Goal: Task Accomplishment & Management: Use online tool/utility

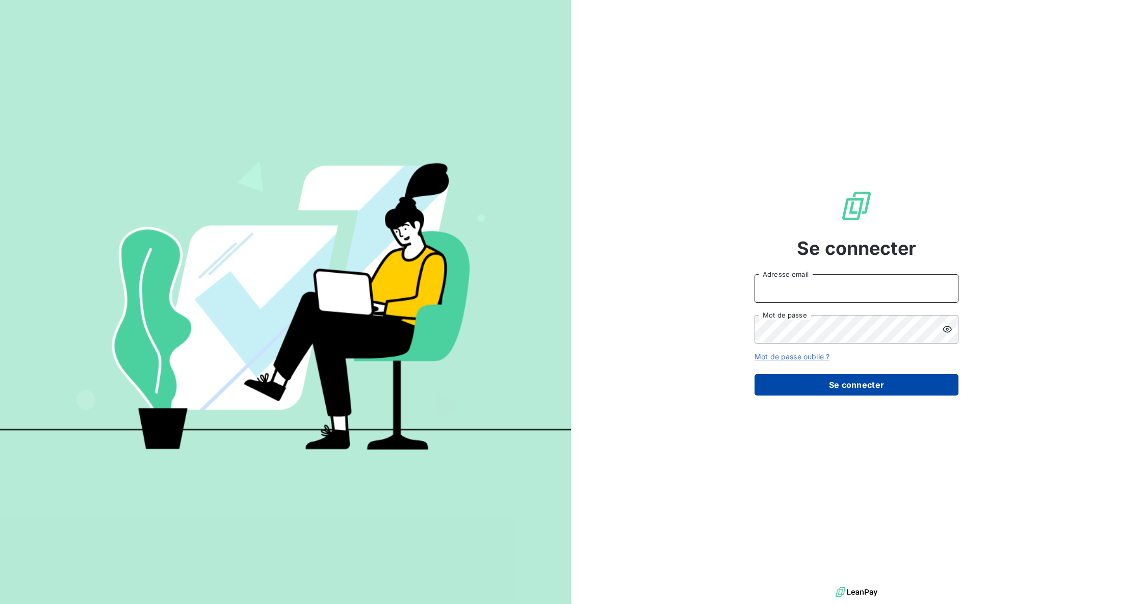
type input "[EMAIL_ADDRESS][DOMAIN_NAME]"
click at [822, 385] on button "Se connecter" at bounding box center [857, 384] width 204 height 21
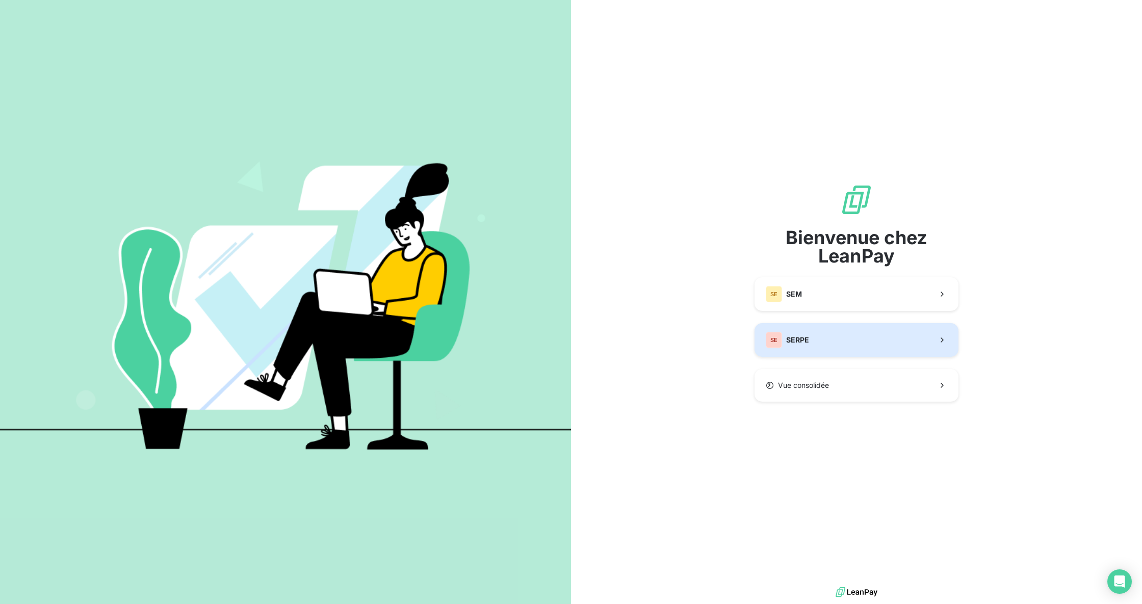
click at [810, 335] on button "SE SERPE" at bounding box center [857, 340] width 204 height 34
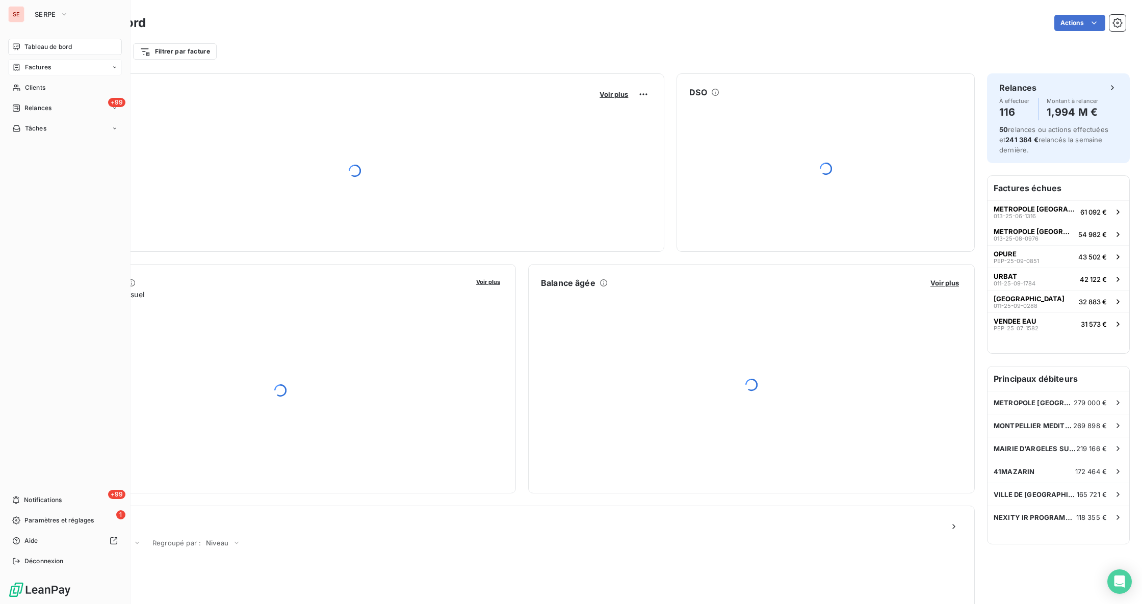
click at [39, 66] on span "Factures" at bounding box center [38, 67] width 26 height 9
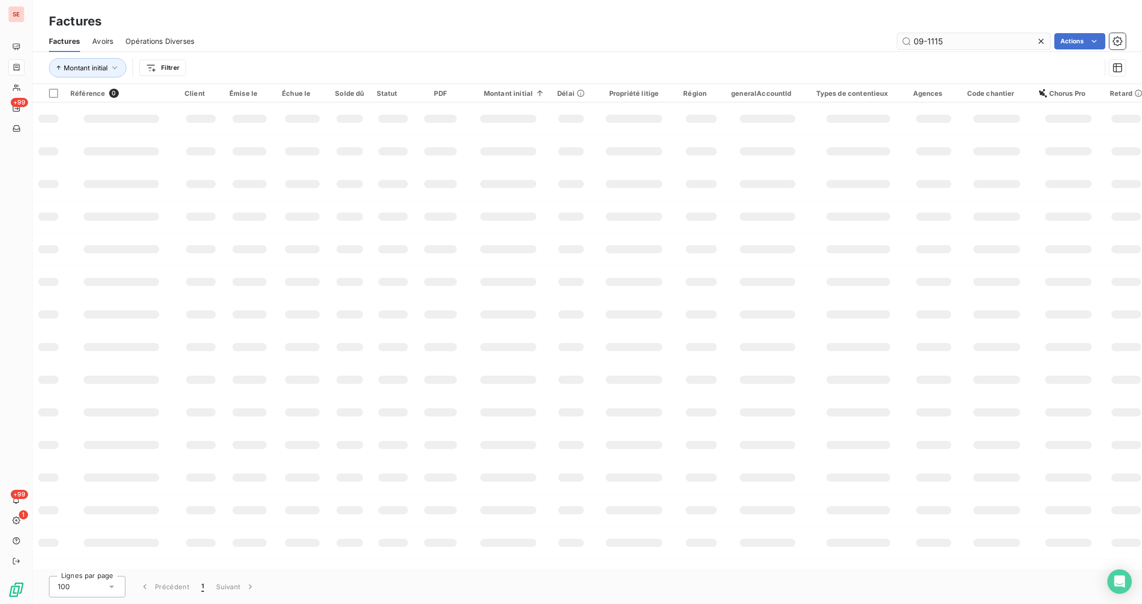
drag, startPoint x: 968, startPoint y: 39, endPoint x: 928, endPoint y: 37, distance: 39.3
click at [928, 37] on input "09-1115" at bounding box center [973, 41] width 153 height 16
type input "09-1139"
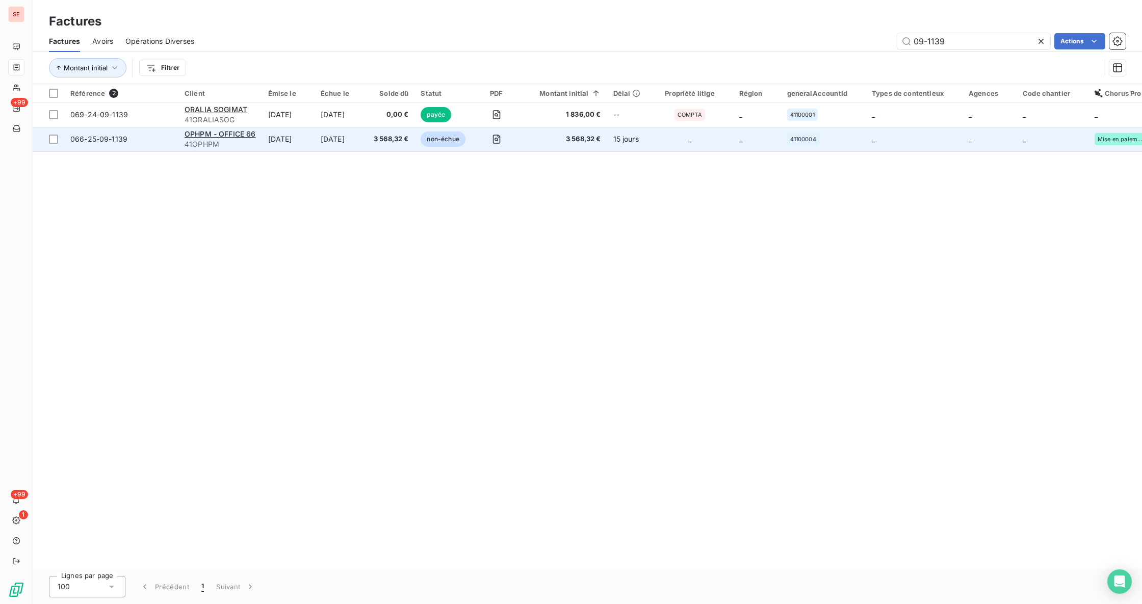
click at [337, 150] on td "[DATE]" at bounding box center [341, 139] width 53 height 24
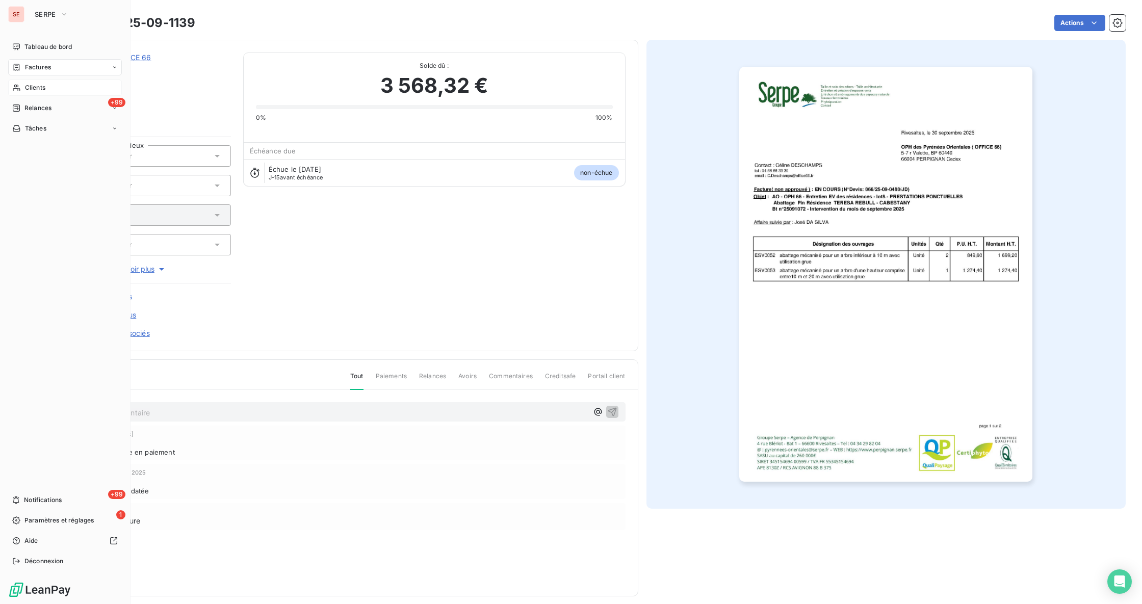
click at [31, 84] on span "Clients" at bounding box center [35, 87] width 20 height 9
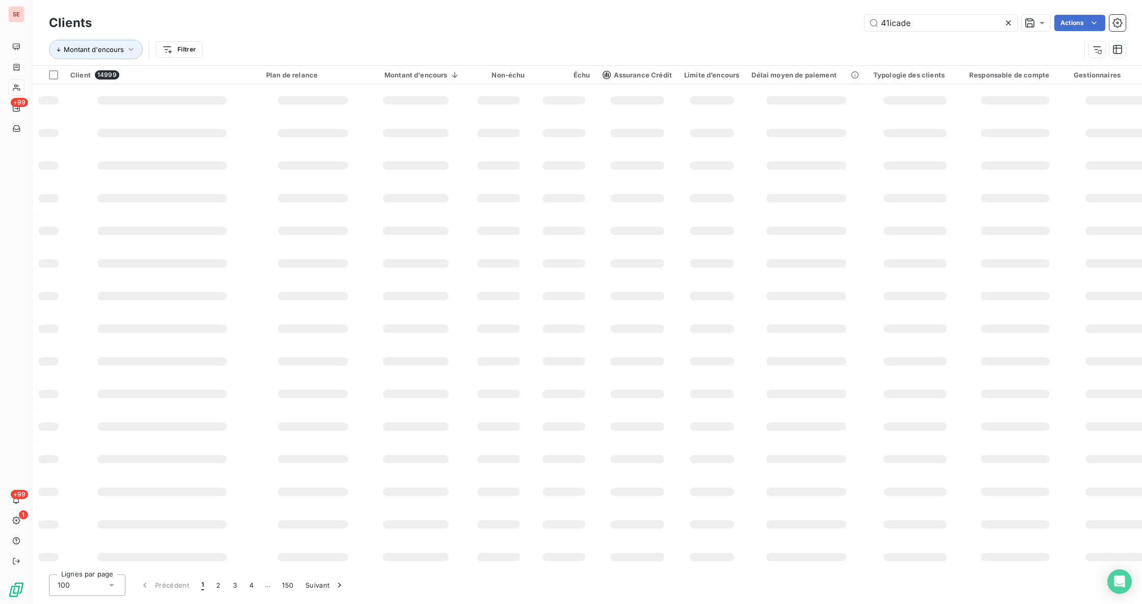
type input "41icade"
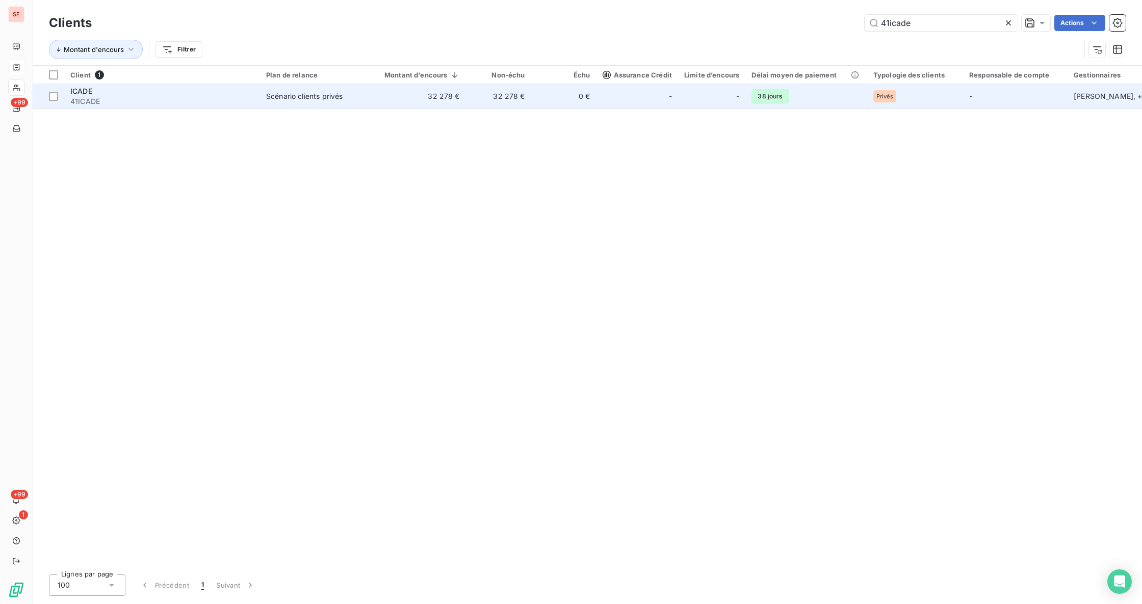
click at [392, 103] on td "32 278 €" at bounding box center [416, 96] width 100 height 24
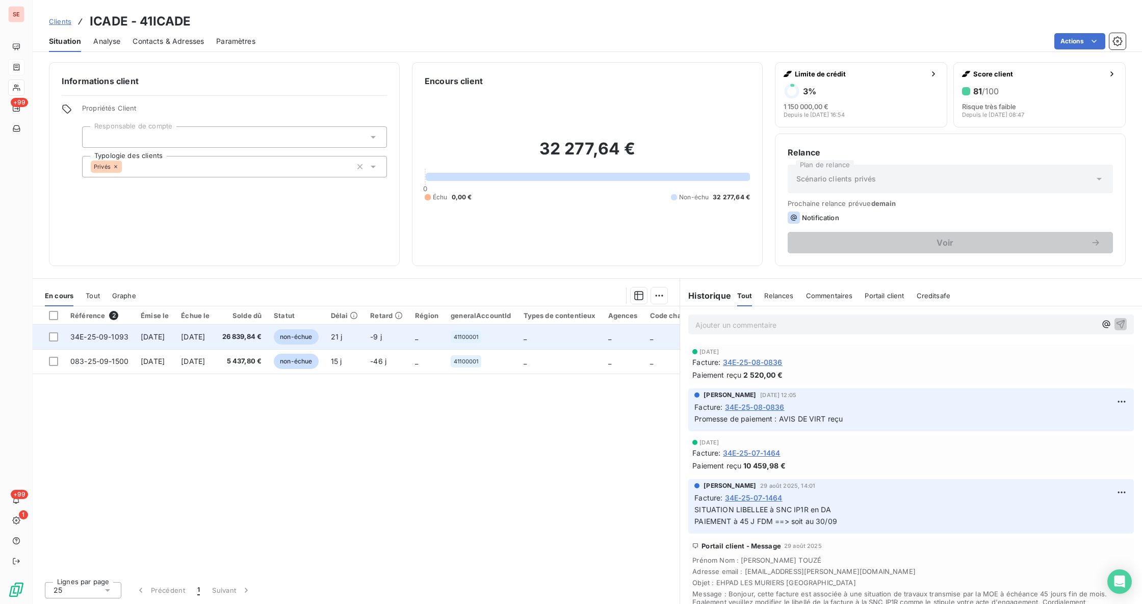
click at [205, 338] on span "24 oct. 2025" at bounding box center [193, 336] width 24 height 9
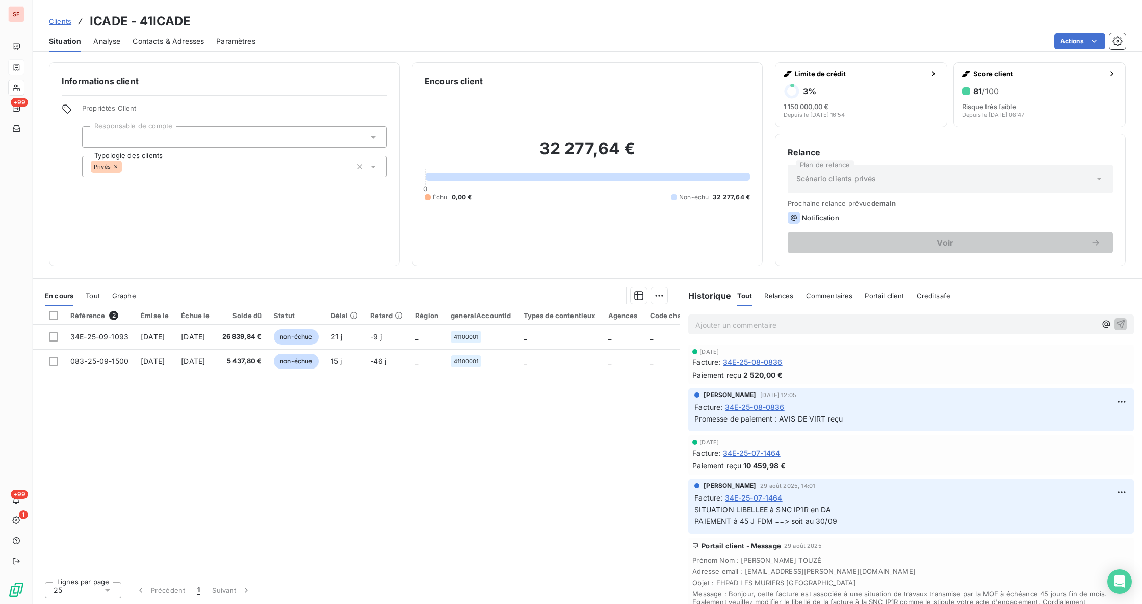
click at [92, 299] on span "Tout" at bounding box center [93, 296] width 14 height 8
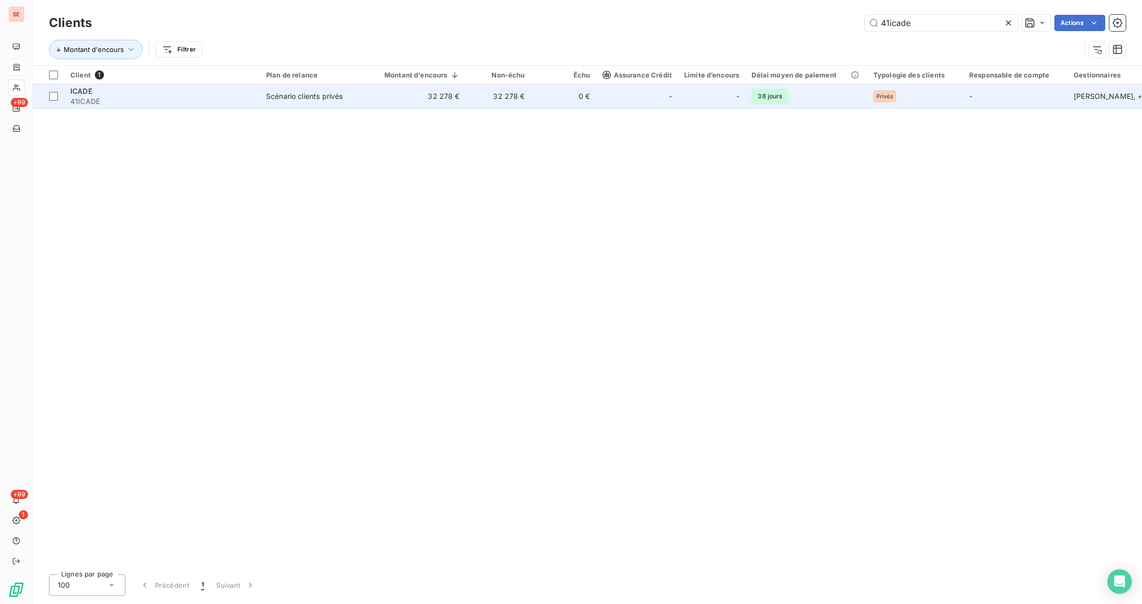
click at [114, 102] on span "41ICADE" at bounding box center [162, 101] width 184 height 10
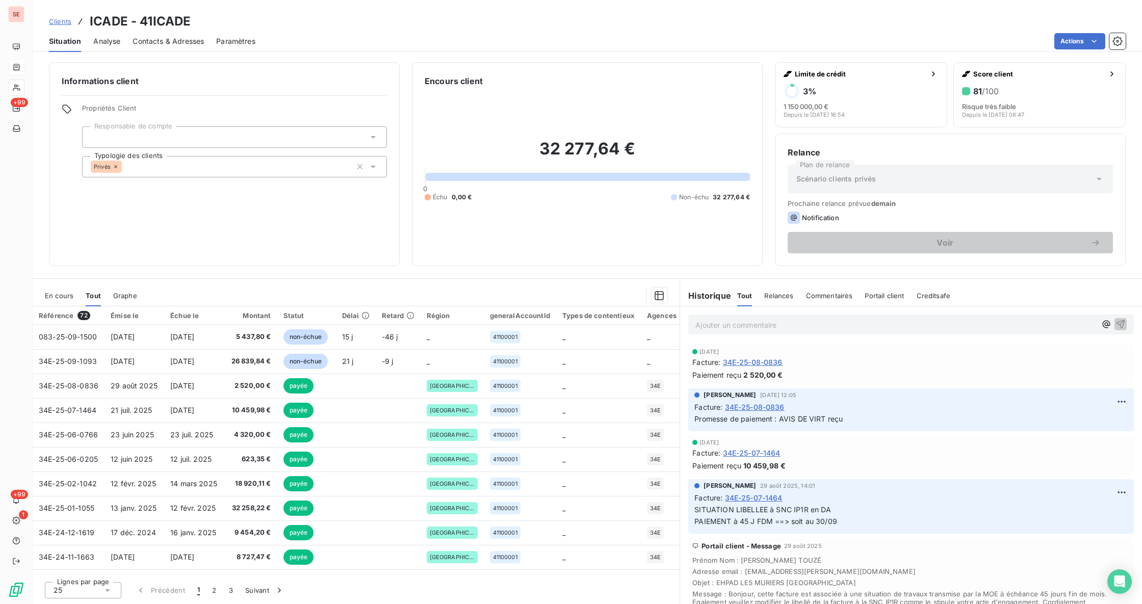
click at [59, 293] on span "En cours" at bounding box center [59, 296] width 29 height 8
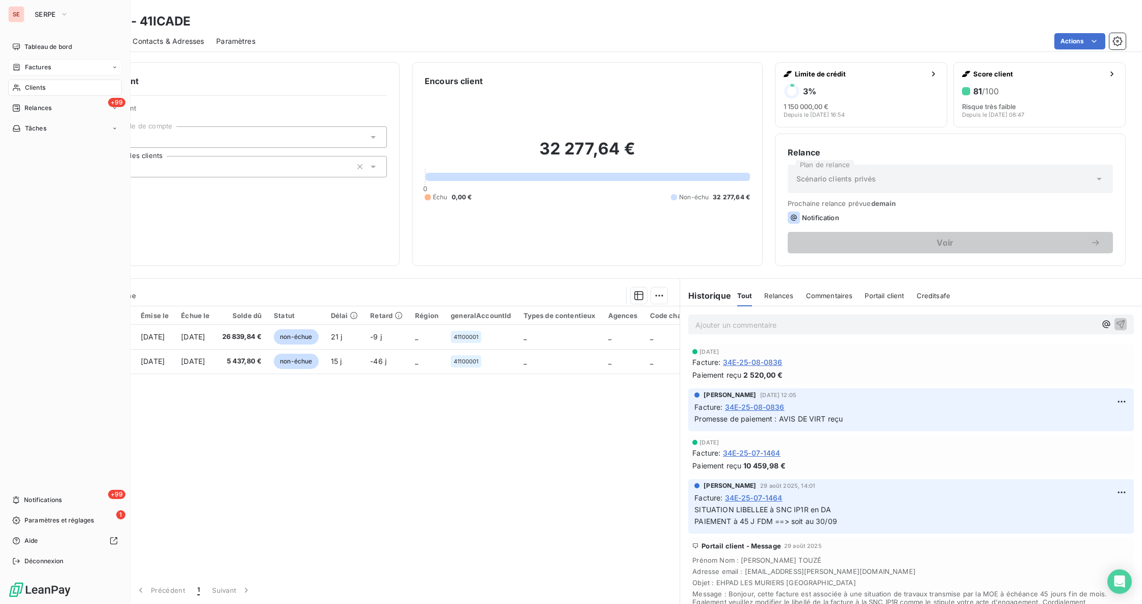
click at [32, 70] on span "Factures" at bounding box center [38, 67] width 26 height 9
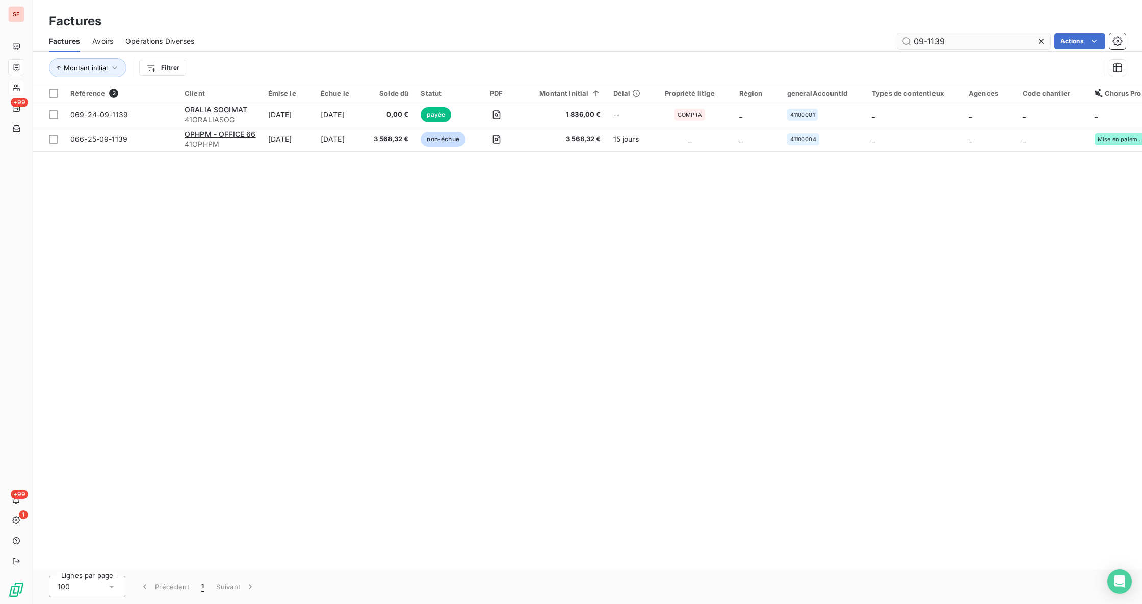
drag, startPoint x: 960, startPoint y: 43, endPoint x: 928, endPoint y: 38, distance: 32.1
click at [928, 38] on input "09-1139" at bounding box center [973, 41] width 153 height 16
type input "09-0831"
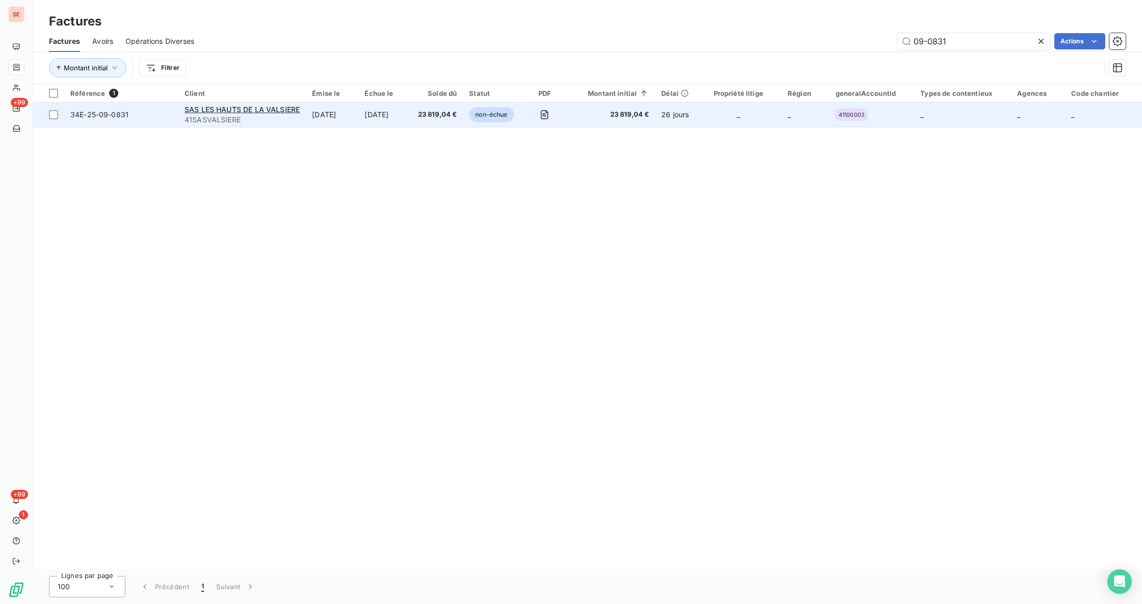
click at [253, 117] on span "41SASVALSIERE" at bounding box center [242, 120] width 115 height 10
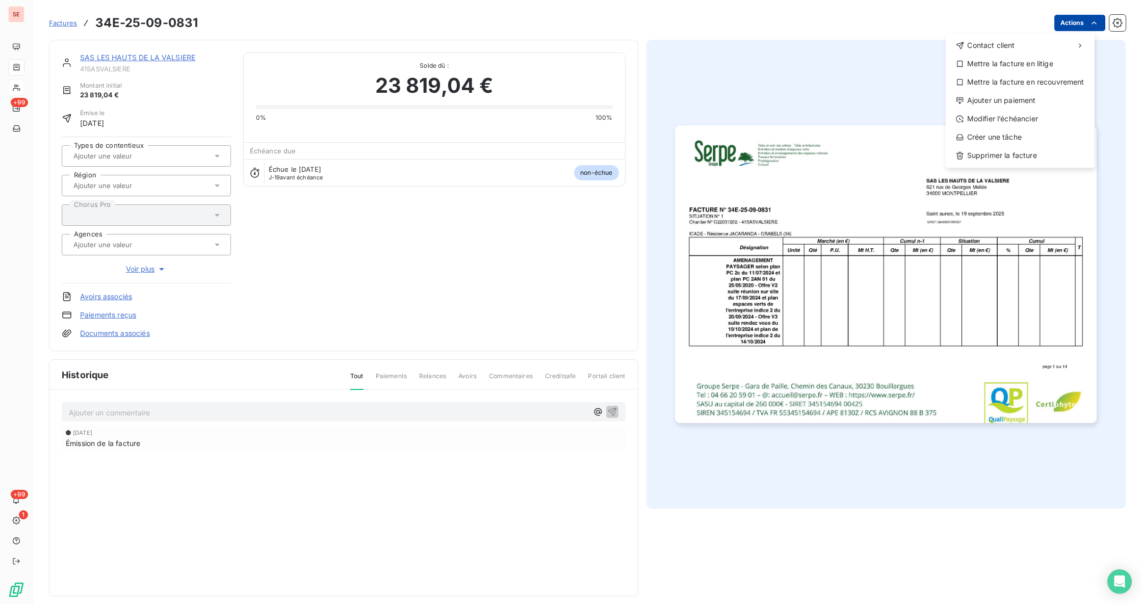
click at [1055, 19] on html "SE +99 +99 1 Factures 34E-25-09-0831 Actions Contact client Mettre la facture e…" at bounding box center [571, 302] width 1142 height 604
click at [1049, 102] on div "Ajouter un paiement" at bounding box center [1020, 100] width 141 height 16
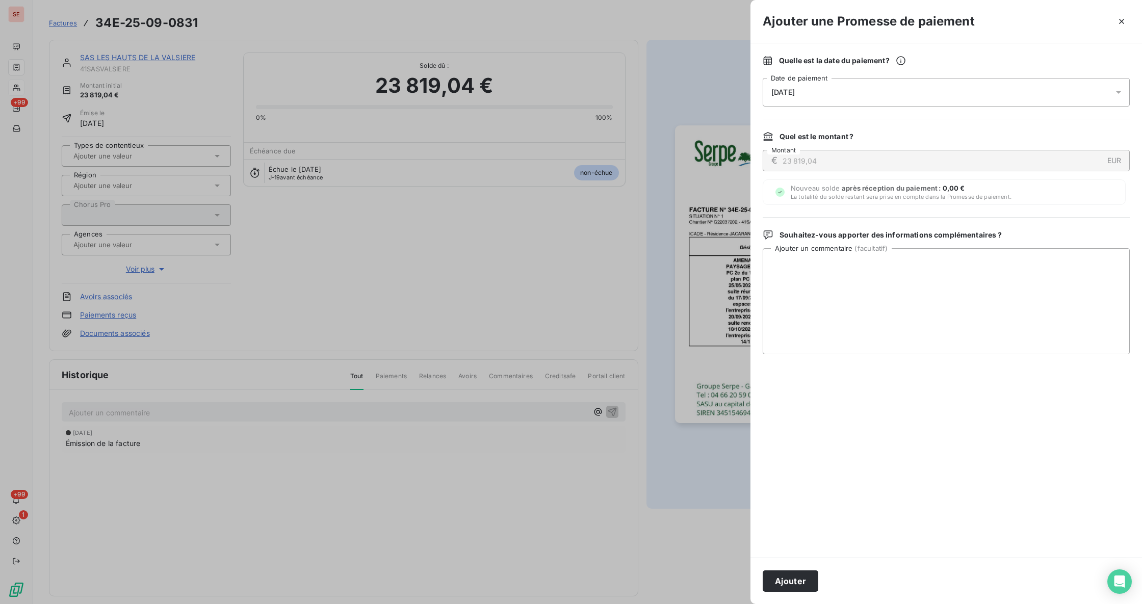
click at [1117, 92] on icon at bounding box center [1118, 92] width 5 height 3
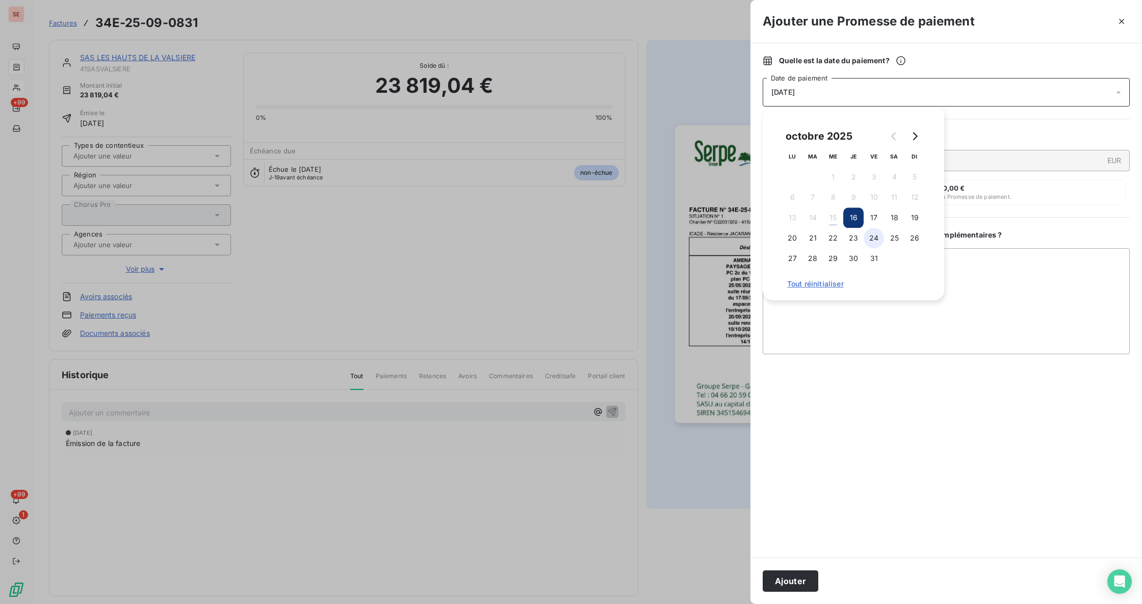
click at [872, 239] on button "24" at bounding box center [874, 238] width 20 height 20
click at [992, 263] on textarea "Ajouter un commentaire ( facultatif )" at bounding box center [946, 301] width 367 height 106
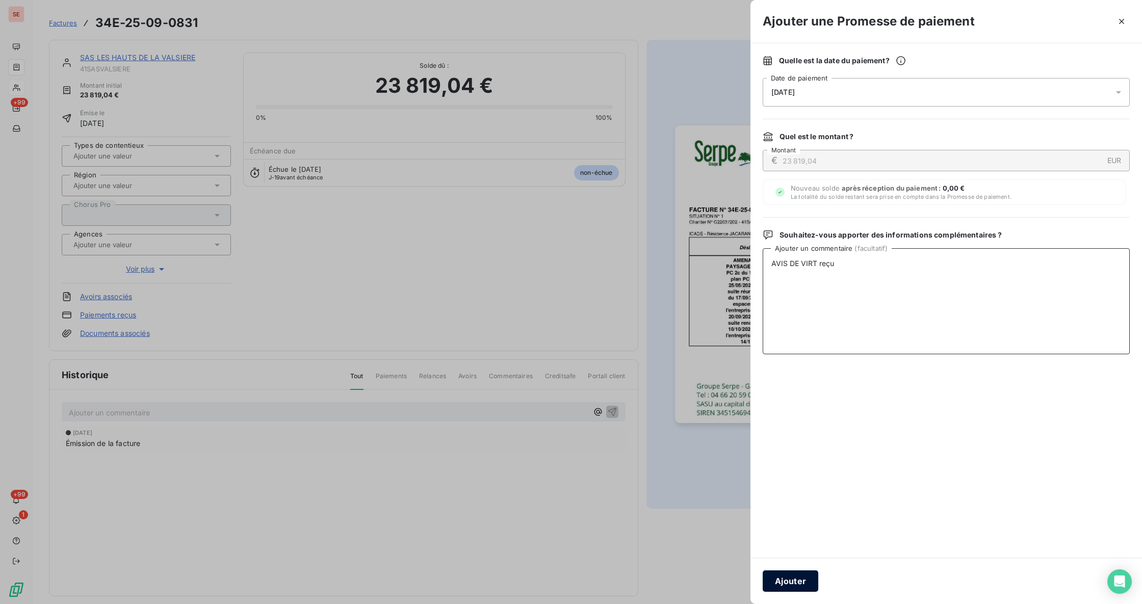
type textarea "AVIS DE VIRT reçu"
click at [791, 582] on button "Ajouter" at bounding box center [791, 581] width 56 height 21
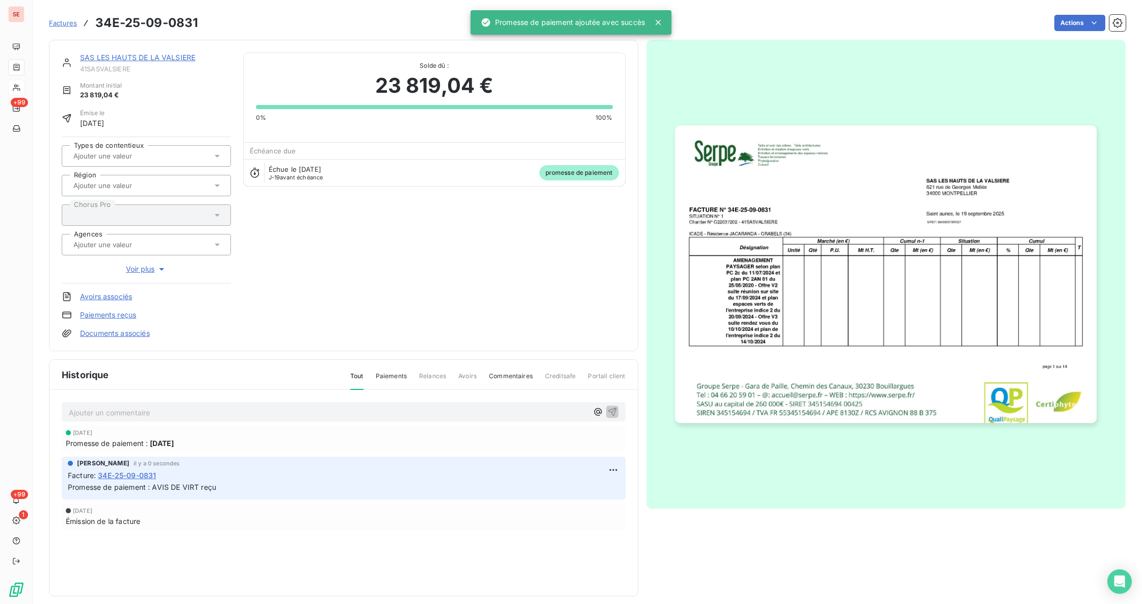
click at [118, 329] on link "Documents associés" at bounding box center [115, 333] width 70 height 10
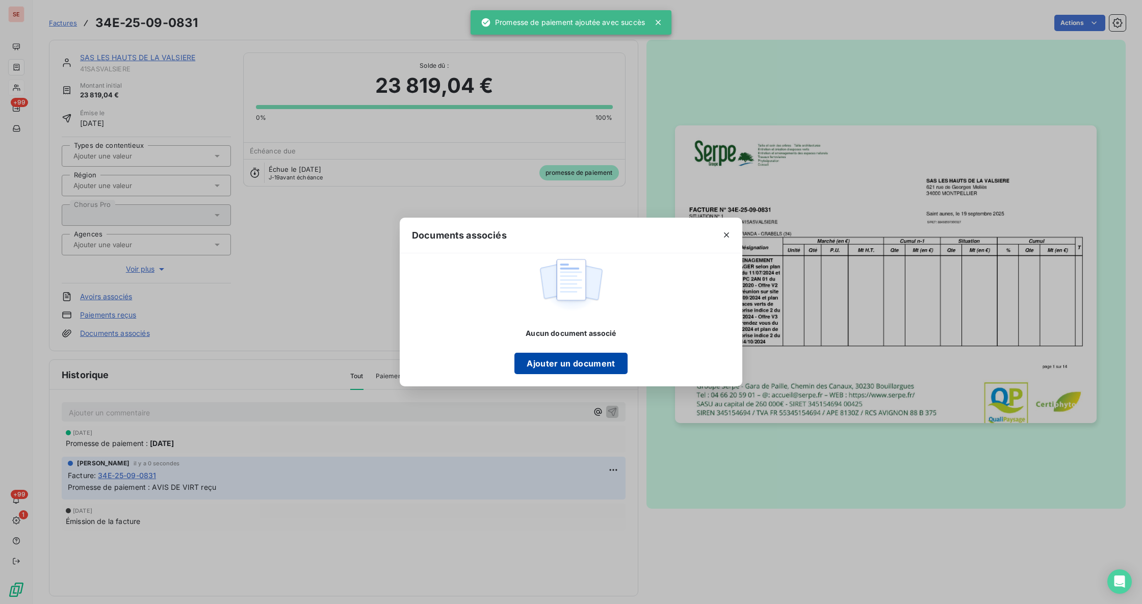
click at [558, 356] on button "Ajouter un document" at bounding box center [570, 363] width 113 height 21
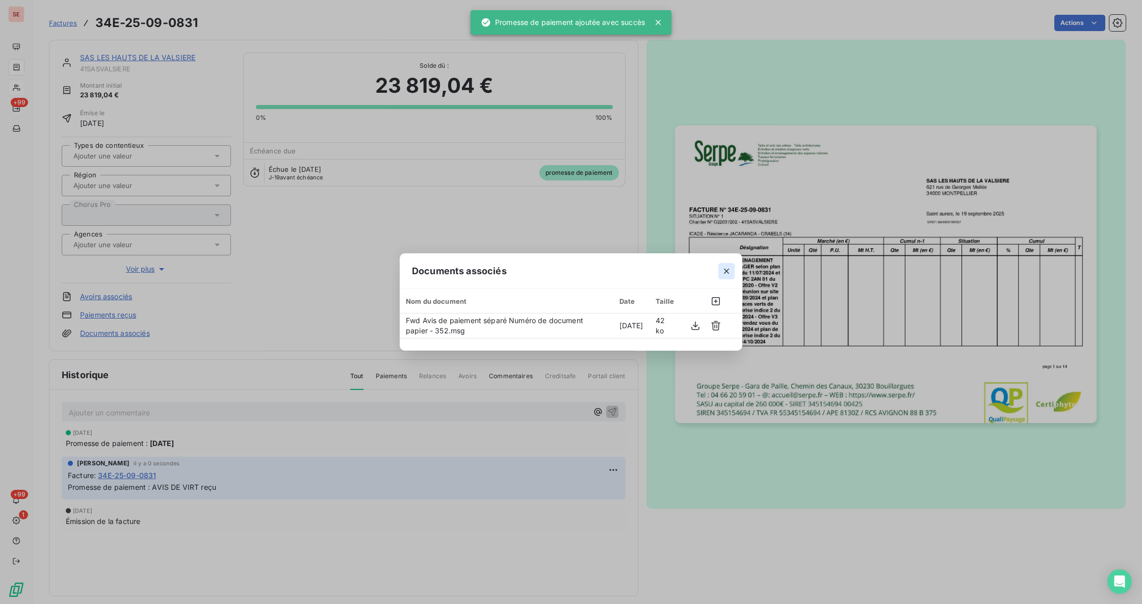
click at [728, 268] on icon "button" at bounding box center [726, 271] width 10 height 10
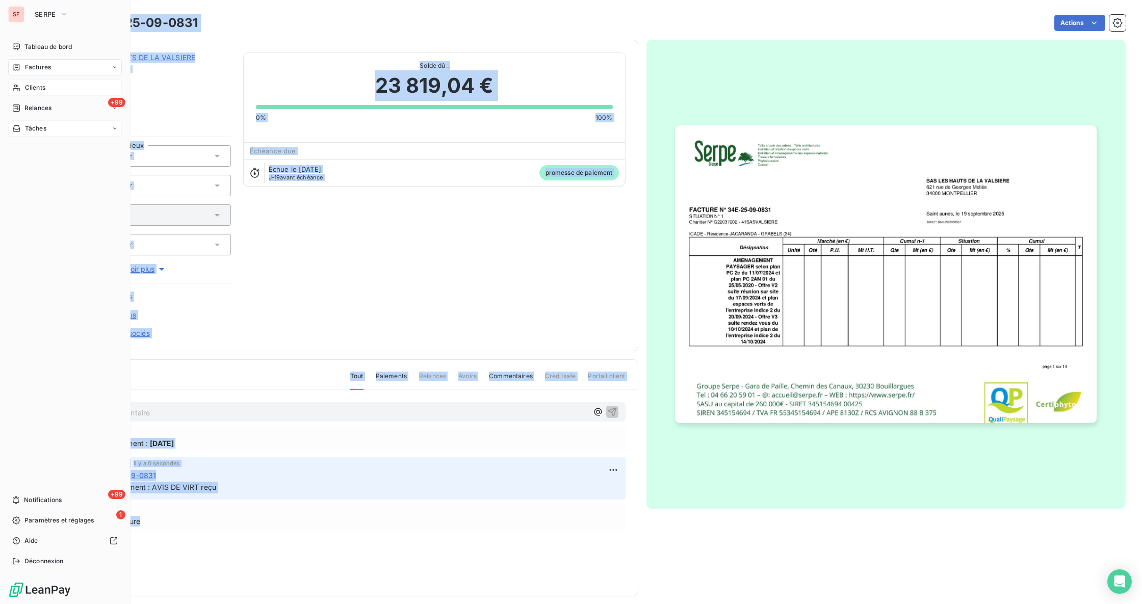
drag, startPoint x: 151, startPoint y: 535, endPoint x: 70, endPoint y: 133, distance: 410.9
click at [63, 138] on div "SE SERPE Tableau de bord Factures Clients +99 Relances Tâches +99 Notifications…" at bounding box center [571, 302] width 1142 height 604
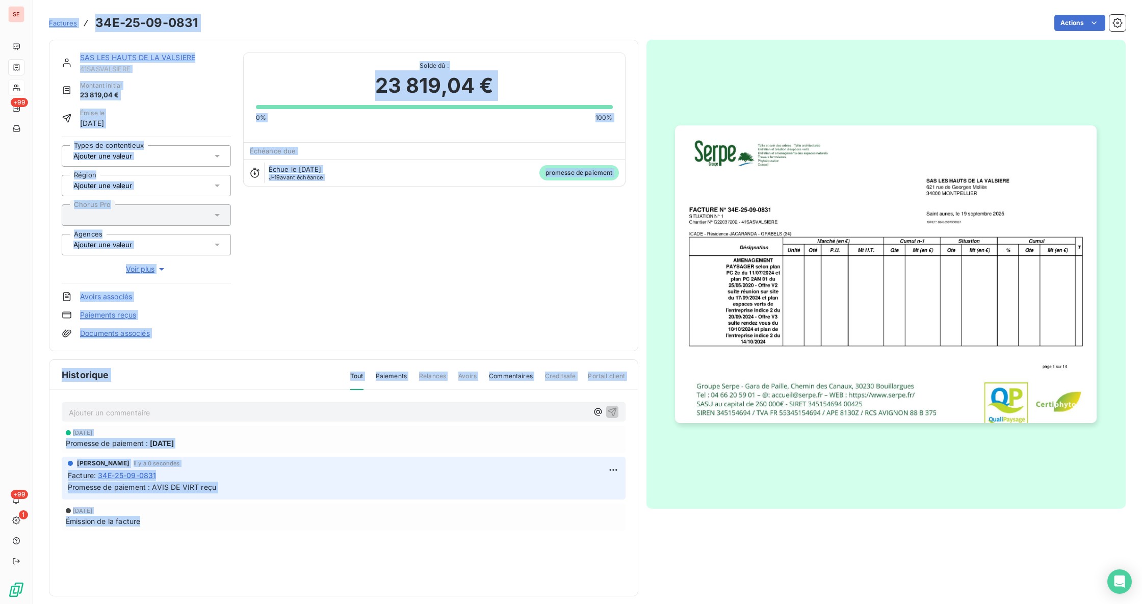
click at [413, 276] on div "SAS LES HAUTS DE LA VALSIERE 41SASVALSIERE Montant initial 23 819,04 € Émise le…" at bounding box center [344, 196] width 564 height 286
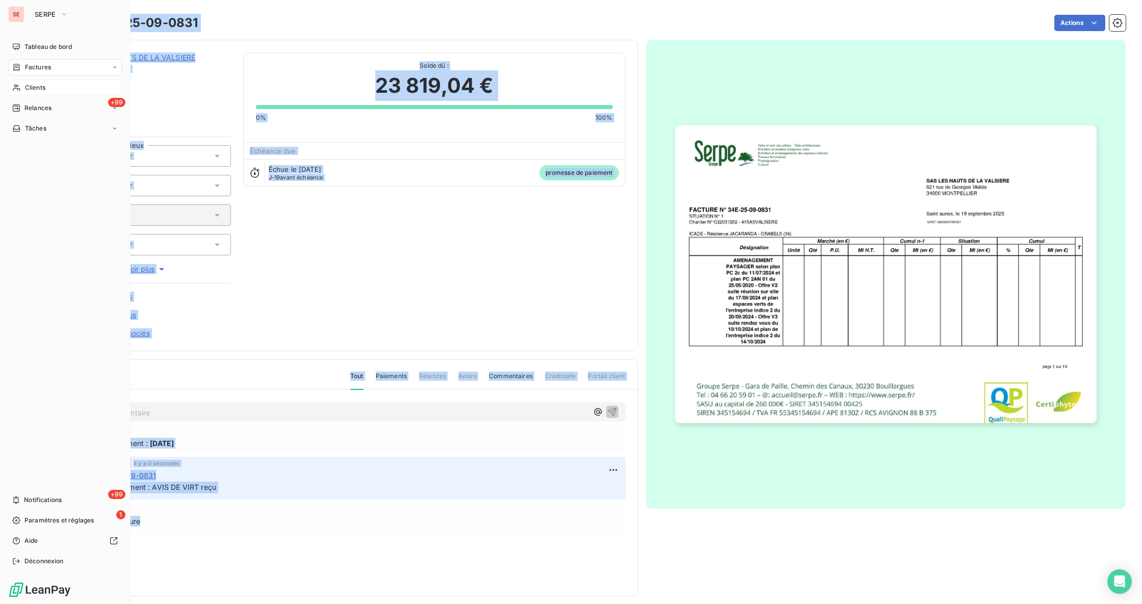
click at [39, 70] on span "Factures" at bounding box center [38, 67] width 26 height 9
click at [32, 92] on span "Factures" at bounding box center [37, 87] width 26 height 9
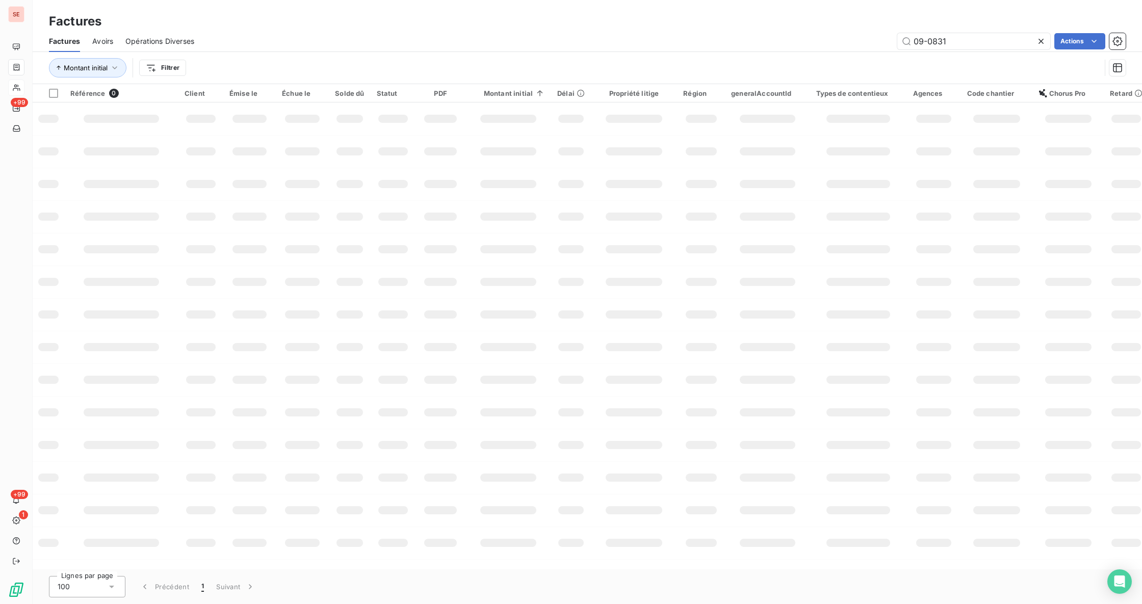
drag, startPoint x: 969, startPoint y: 35, endPoint x: 798, endPoint y: 37, distance: 170.3
click at [807, 36] on div "09-0831 Actions" at bounding box center [665, 41] width 919 height 16
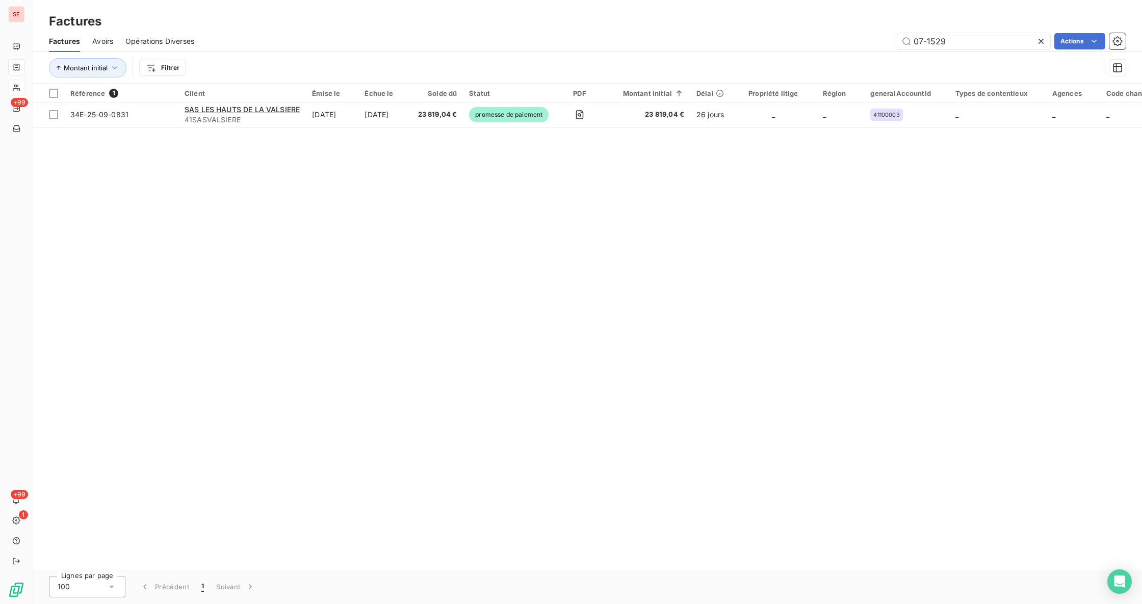
type input "07-1529"
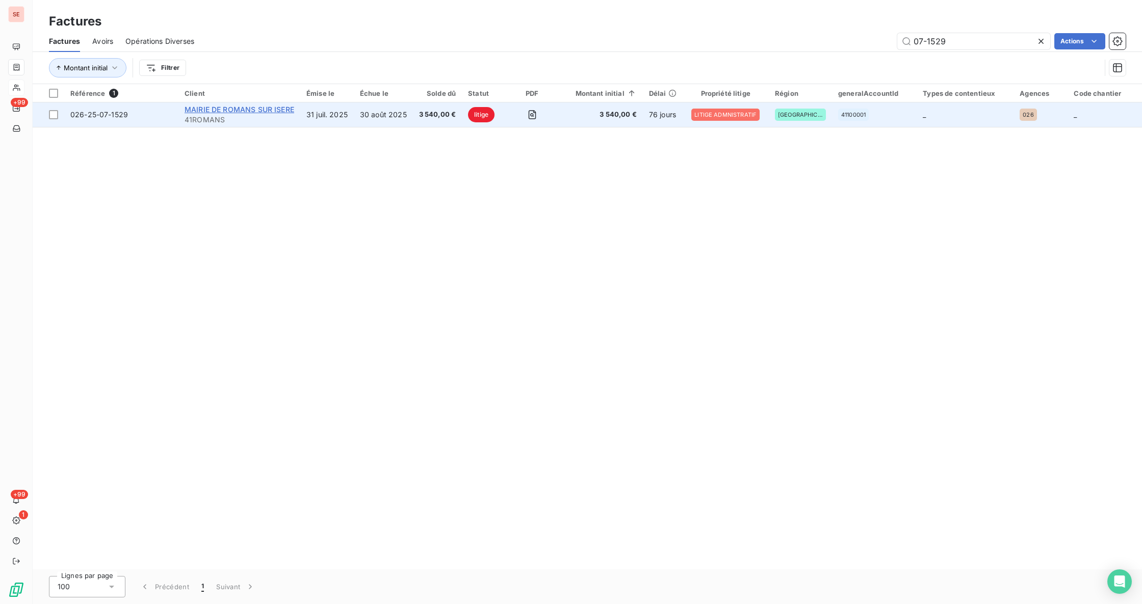
click at [243, 110] on span "MAIRIE DE ROMANS SUR ISERE" at bounding box center [240, 109] width 110 height 9
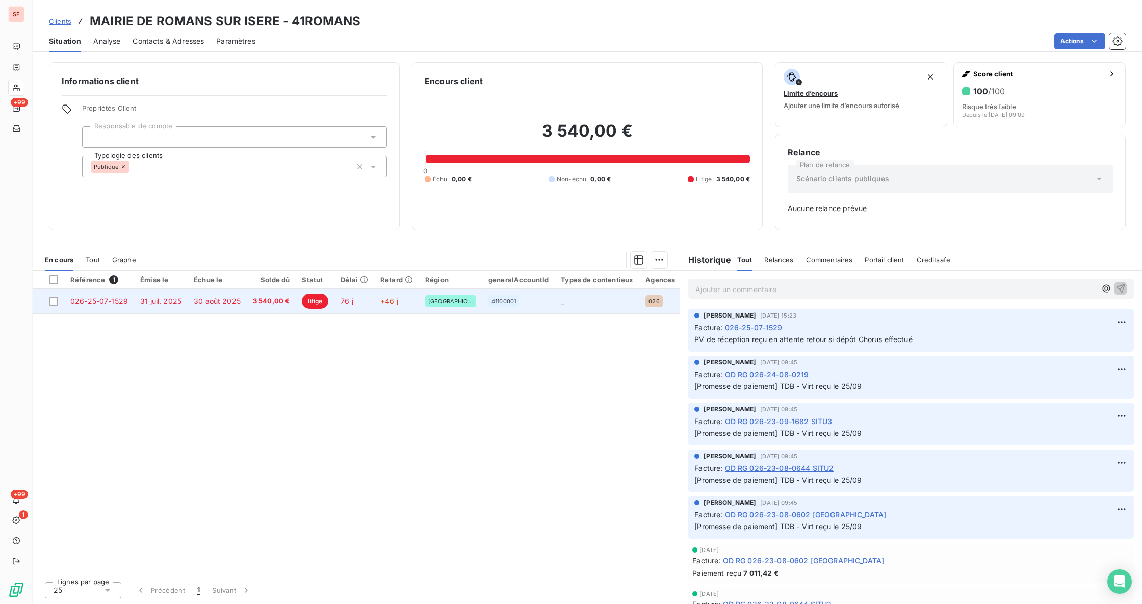
click at [269, 302] on span "3 540,00 €" at bounding box center [271, 301] width 37 height 10
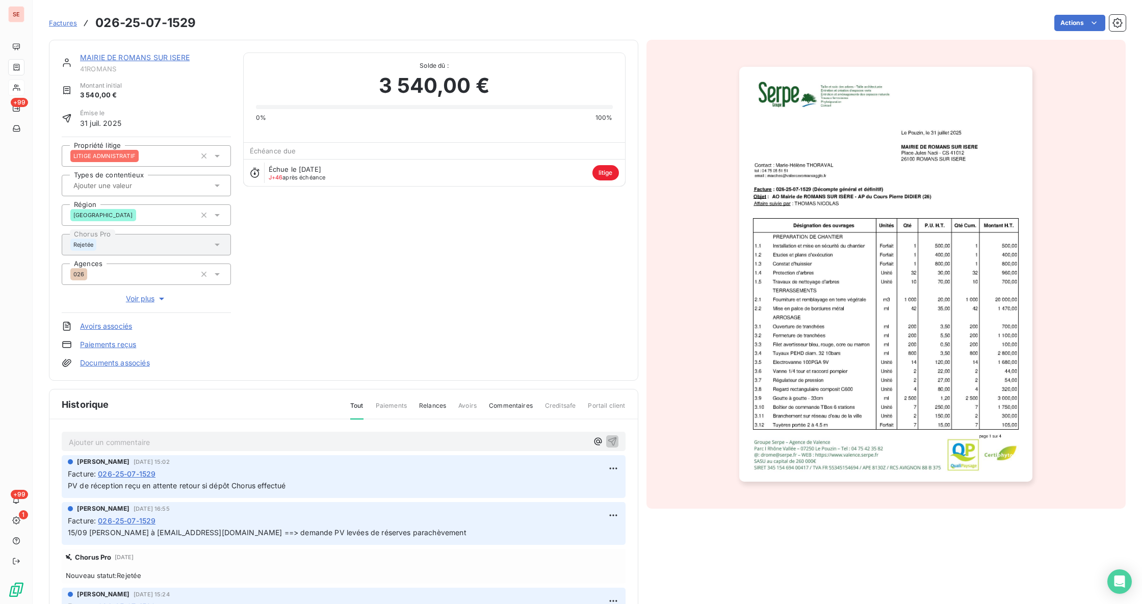
click at [222, 437] on p "Ajouter un commentaire ﻿" at bounding box center [328, 442] width 519 height 13
click at [398, 438] on p "14/10" at bounding box center [328, 442] width 519 height 12
click at [213, 448] on p "14/10 acena@ville-romans26.fr à Thomas Nicolas" at bounding box center [328, 442] width 519 height 12
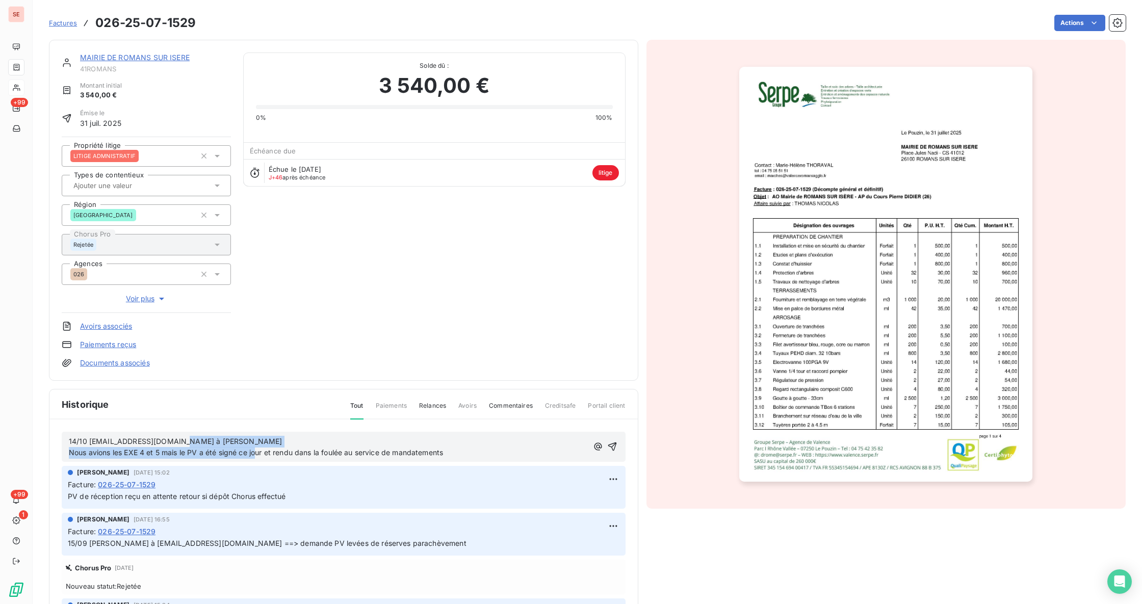
drag, startPoint x: 271, startPoint y: 451, endPoint x: 176, endPoint y: 444, distance: 95.7
click at [176, 444] on span "14/10 acena@ville-romans26.fr à Thomas Nicolas Nous avions les EXE 4 et 5 mais …" at bounding box center [256, 447] width 374 height 20
click at [183, 453] on span "14/10 acena@ville-romans26.fr à Thomas Nicolas Nous avions les EXE 4 et 5 mais …" at bounding box center [256, 447] width 374 height 20
drag, startPoint x: 186, startPoint y: 451, endPoint x: 178, endPoint y: 437, distance: 16.4
click at [178, 437] on span "14/10 acena@ville-romans26.fr à Thomas Nicolas Nous avions les EXE 4 et 5 mais …" at bounding box center [256, 447] width 374 height 20
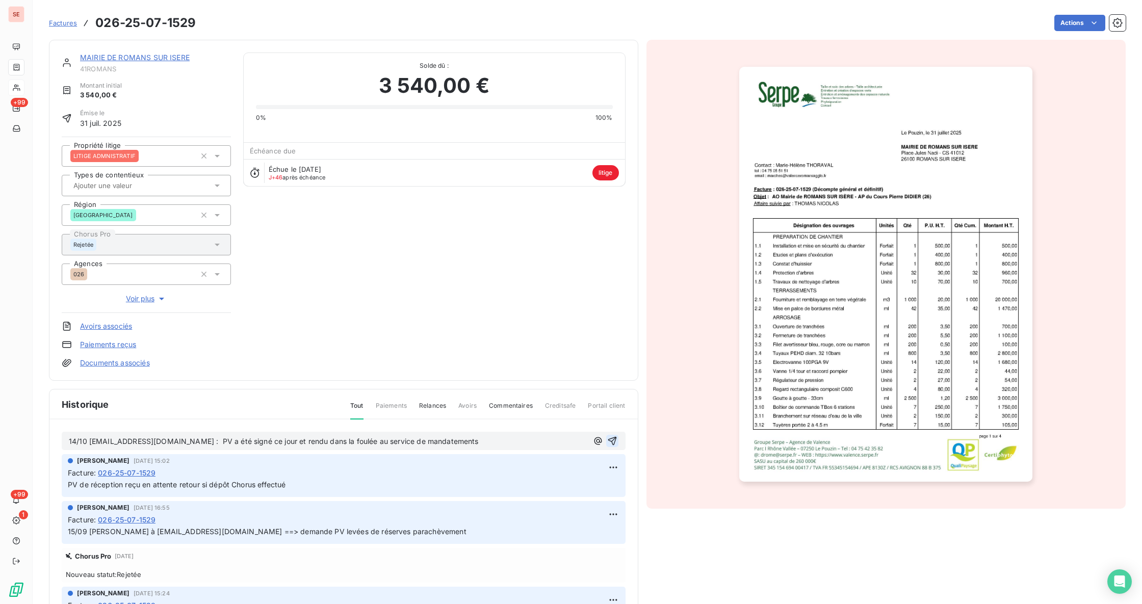
click at [608, 438] on icon "button" at bounding box center [612, 441] width 9 height 9
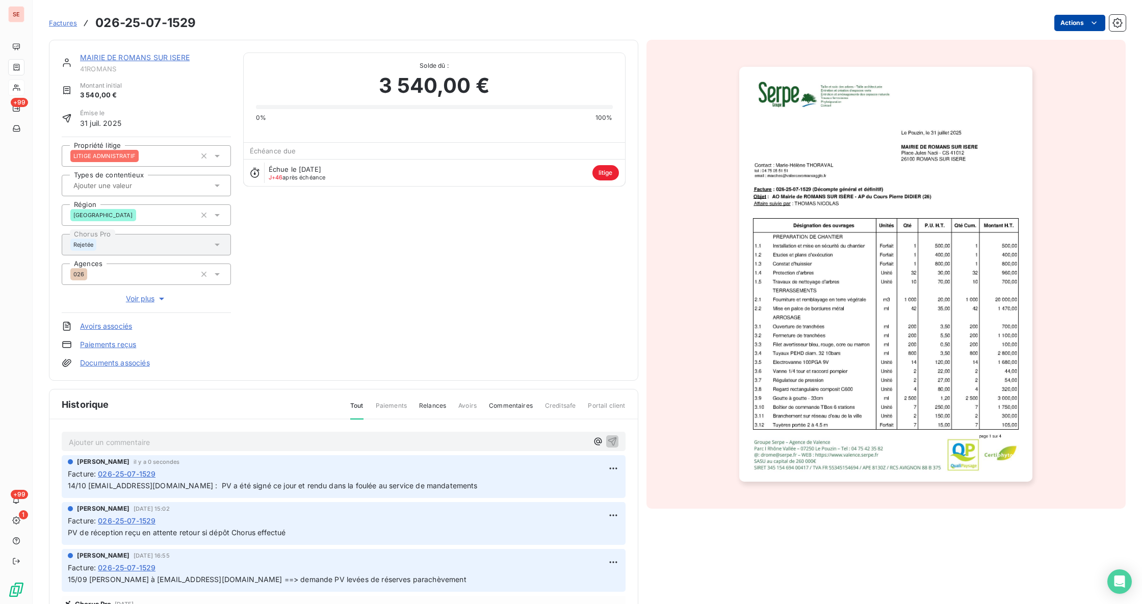
click at [1059, 22] on html "SE +99 +99 1 Factures 026-25-07-1529 Actions MAIRIE DE ROMANS SUR ISERE 41ROMAN…" at bounding box center [571, 302] width 1142 height 604
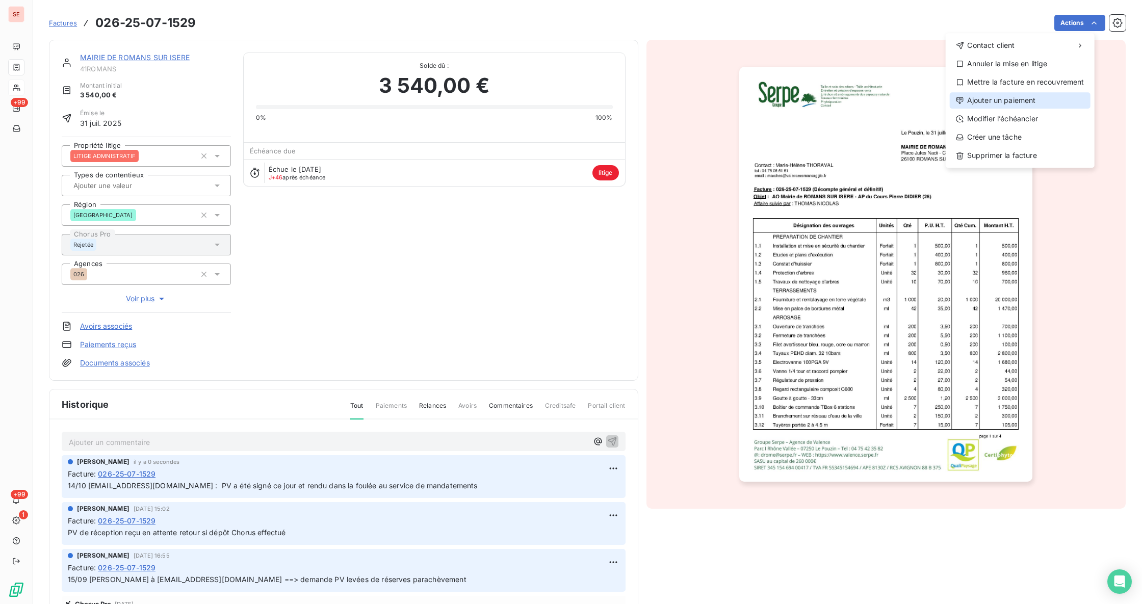
click at [1041, 100] on div "Ajouter un paiement" at bounding box center [1020, 100] width 141 height 16
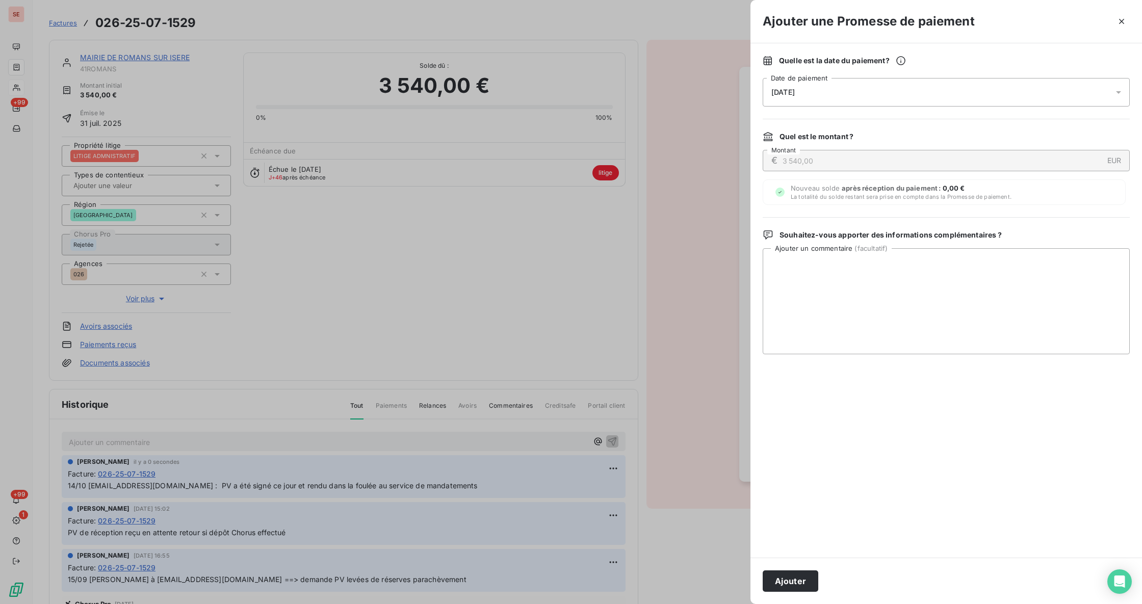
click at [1115, 94] on icon at bounding box center [1119, 92] width 10 height 10
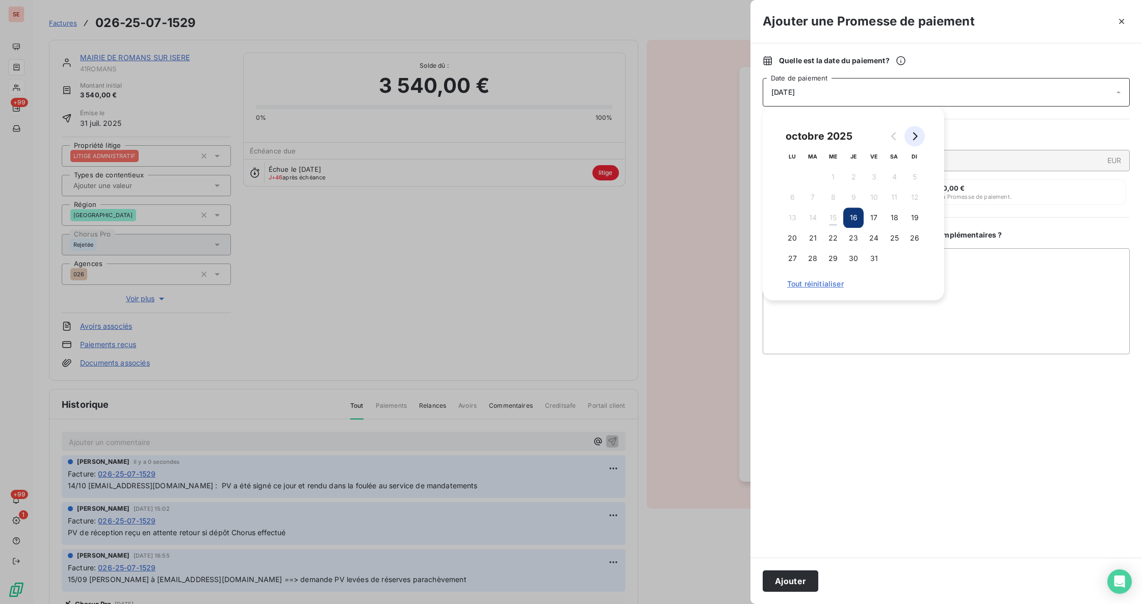
click at [914, 137] on icon "Go to next month" at bounding box center [915, 136] width 8 height 8
click at [876, 199] on button "7" at bounding box center [874, 197] width 20 height 20
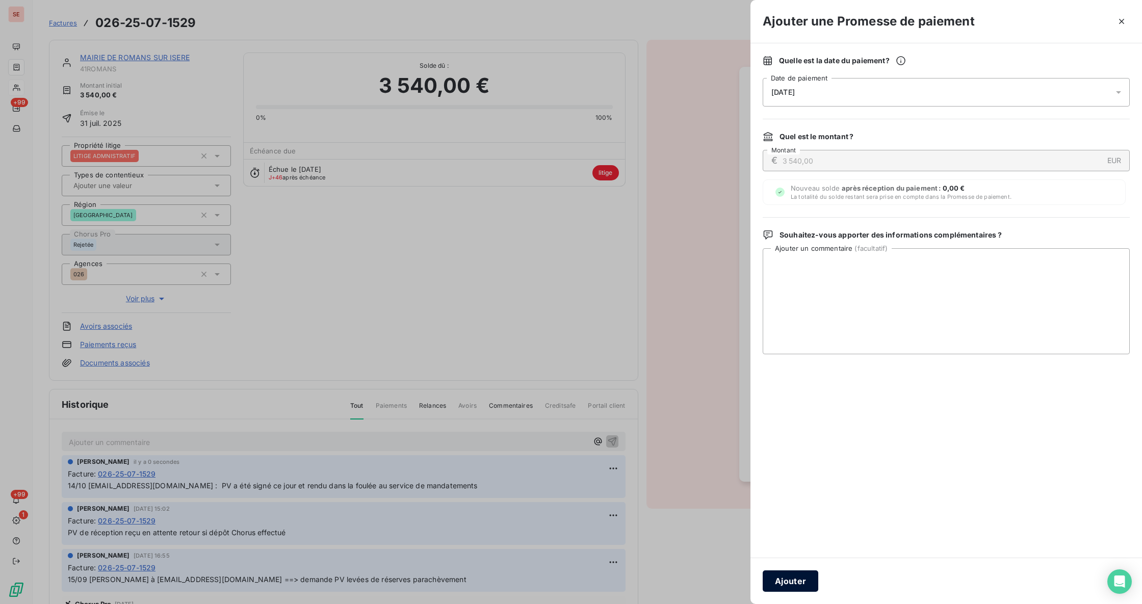
click at [800, 581] on button "Ajouter" at bounding box center [791, 581] width 56 height 21
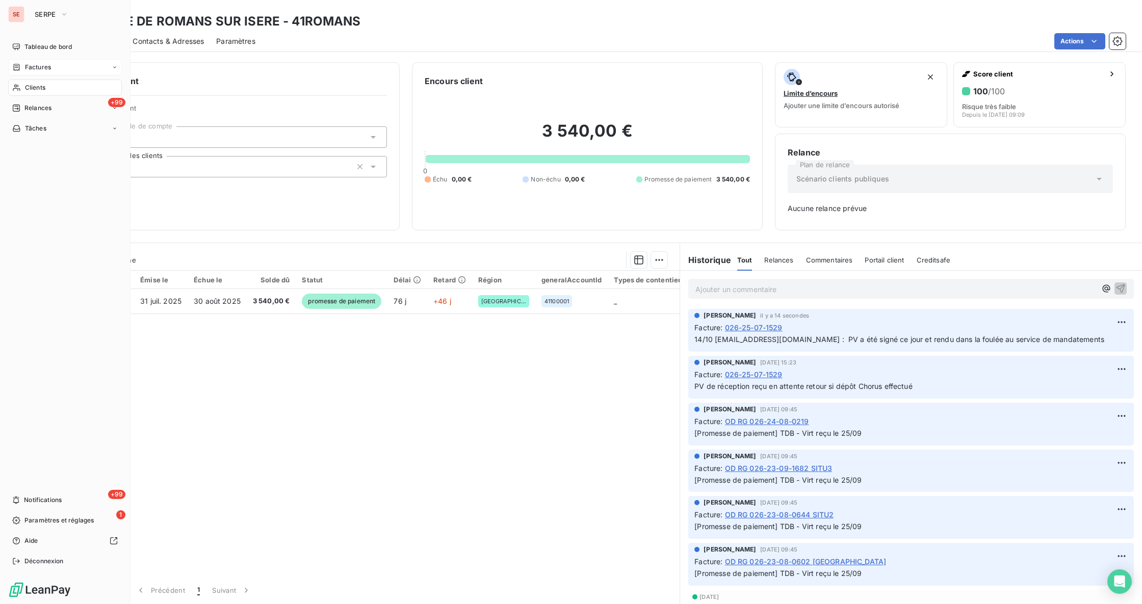
click at [33, 66] on span "Factures" at bounding box center [38, 67] width 26 height 9
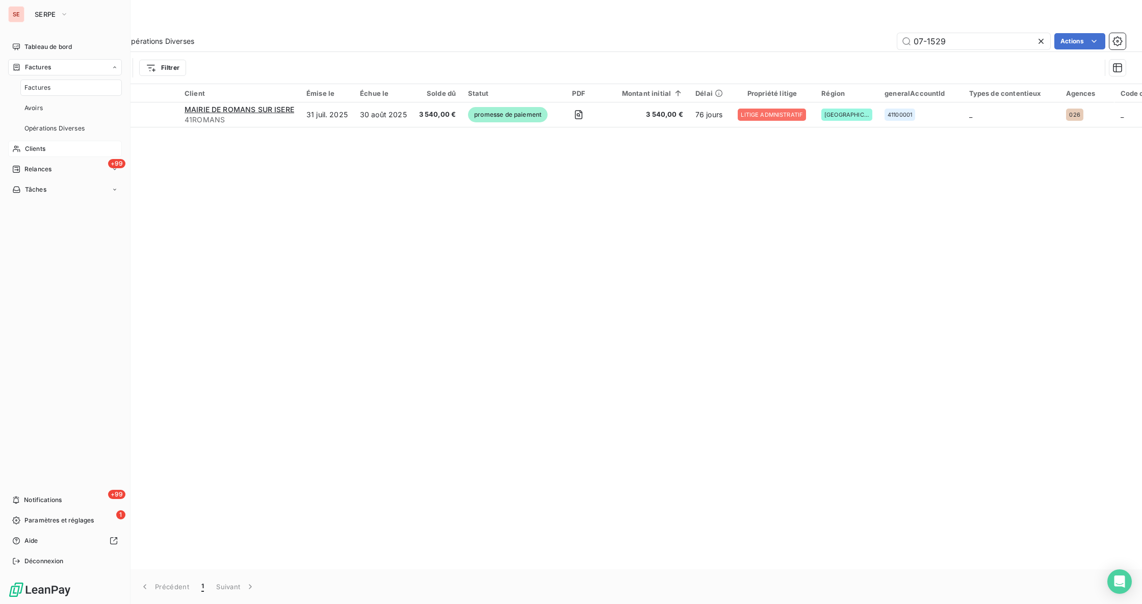
click at [40, 81] on div "Factures" at bounding box center [70, 88] width 101 height 16
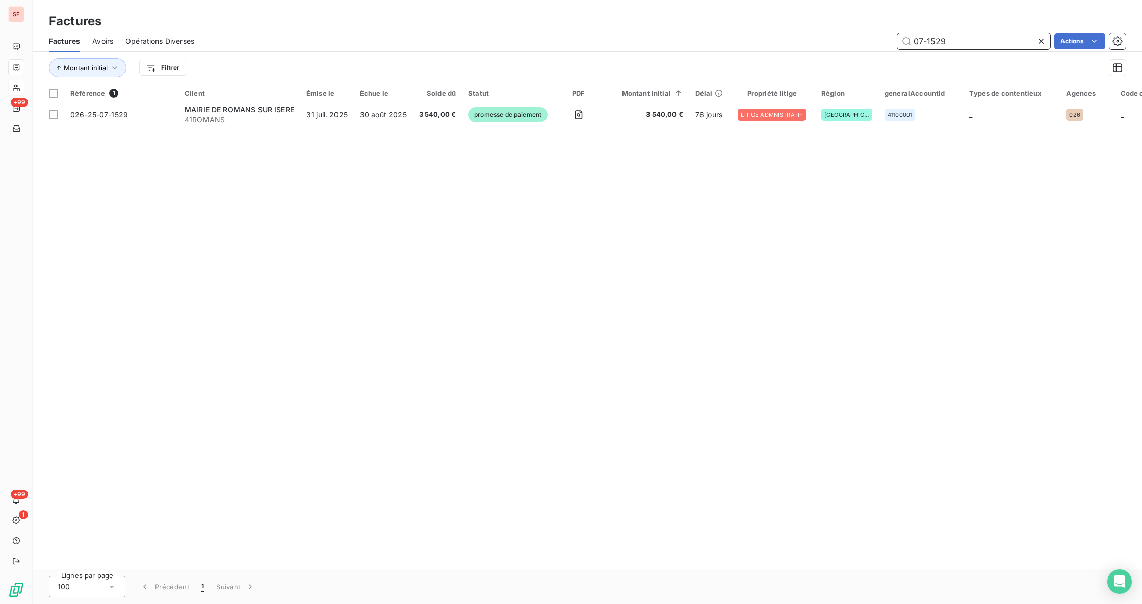
click at [957, 40] on input "07-1529" at bounding box center [973, 41] width 153 height 16
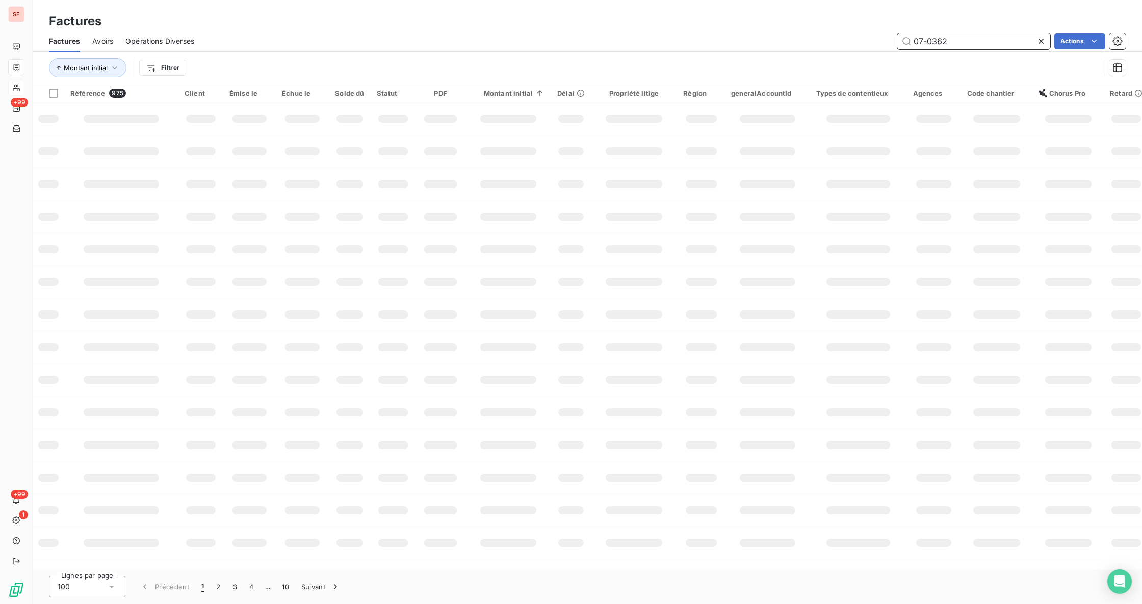
type input "07-0362"
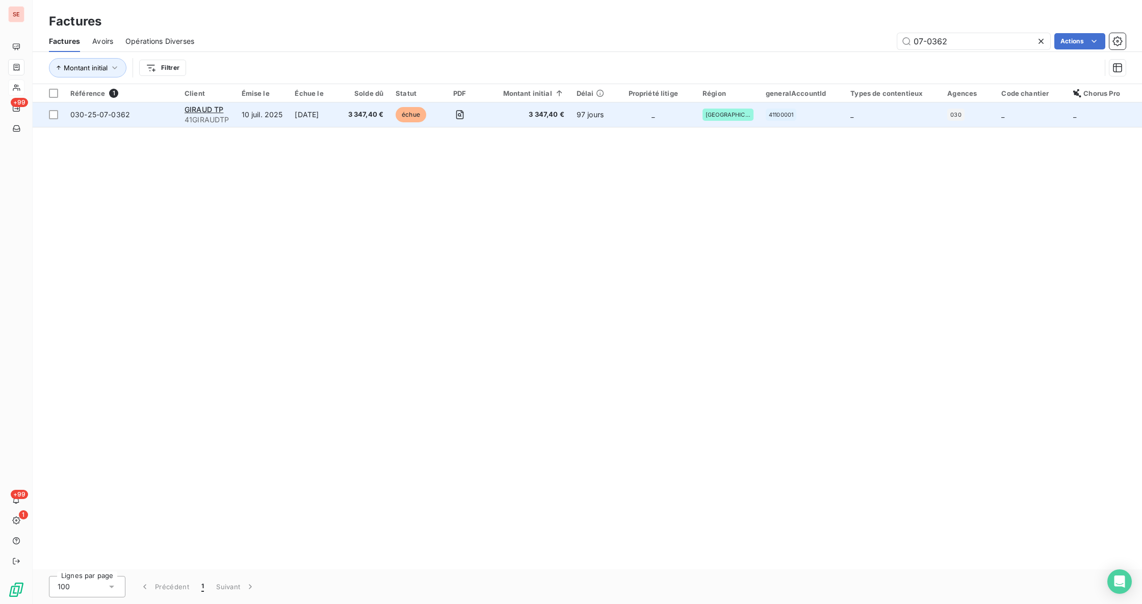
click at [354, 123] on td "3 347,40 €" at bounding box center [366, 114] width 48 height 24
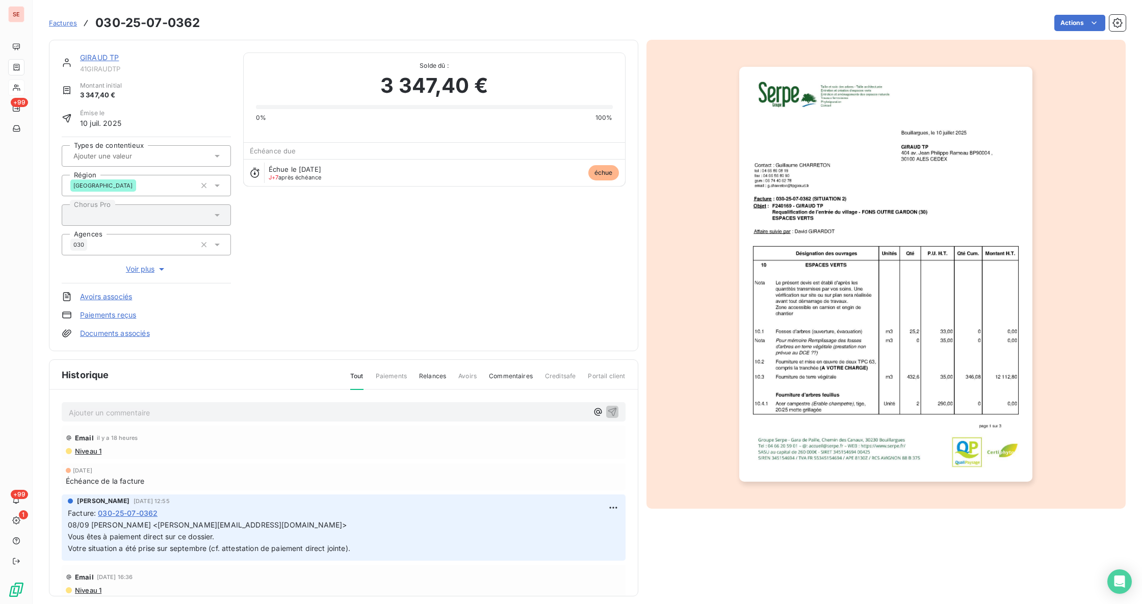
click at [152, 413] on p "Ajouter un commentaire ﻿" at bounding box center [328, 412] width 519 height 13
click at [145, 418] on p "14/10 Sèverine Molina :" at bounding box center [328, 412] width 519 height 12
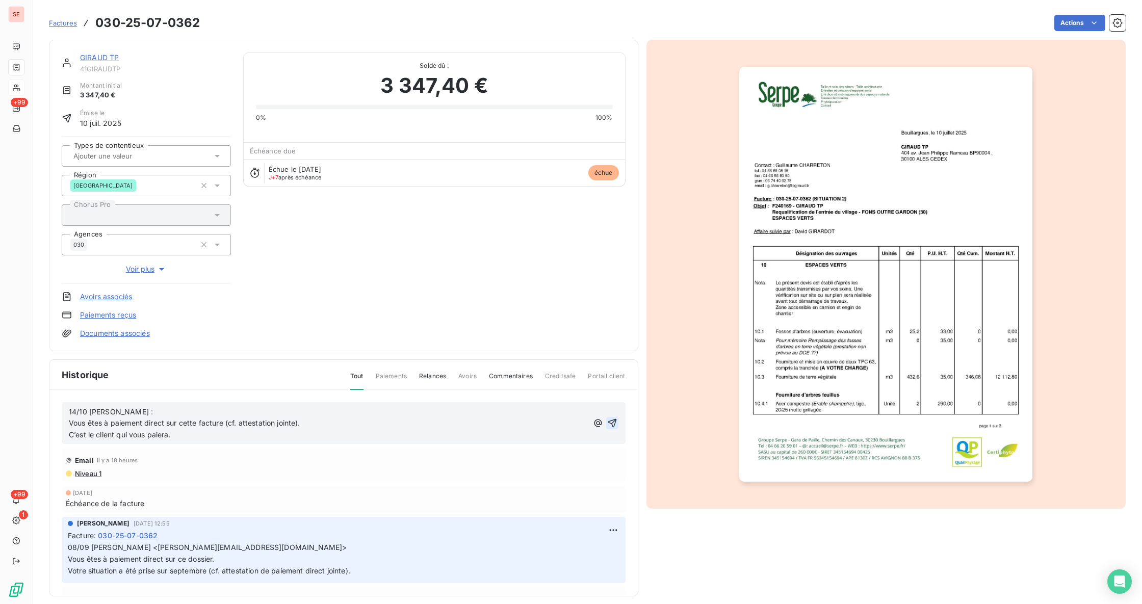
click at [607, 425] on icon "button" at bounding box center [612, 423] width 10 height 10
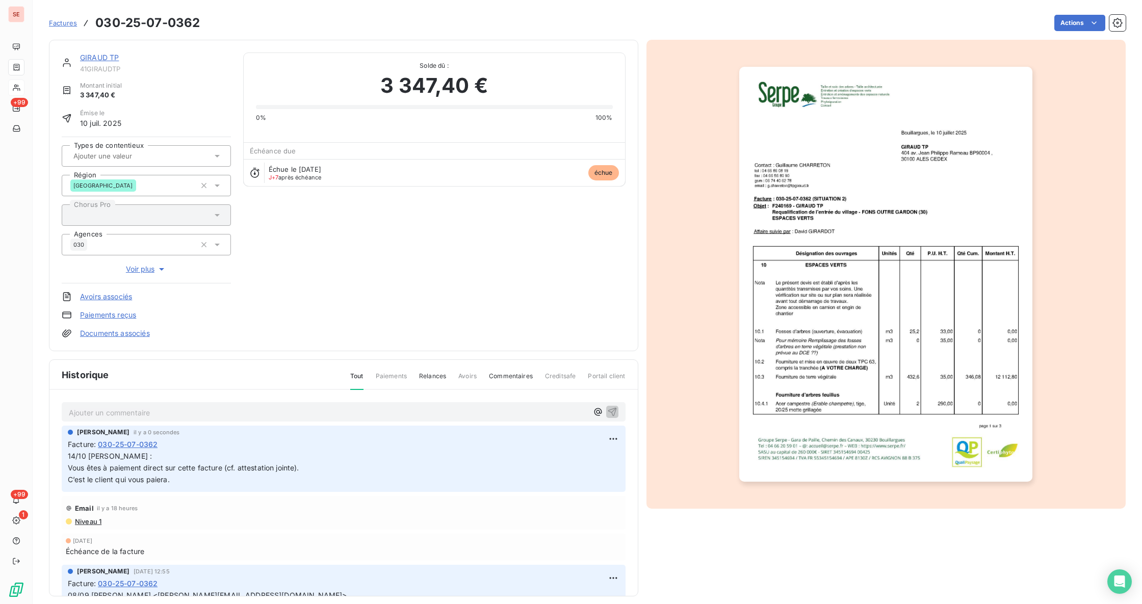
click at [134, 331] on link "Documents associés" at bounding box center [115, 333] width 70 height 10
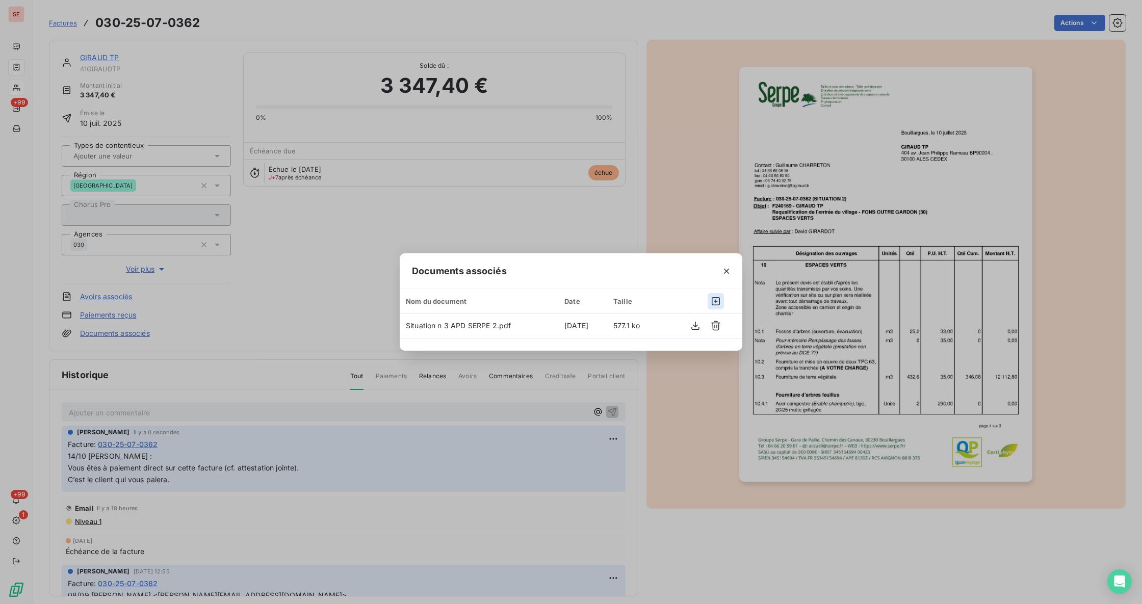
click at [718, 300] on icon "button" at bounding box center [716, 301] width 10 height 10
click at [722, 270] on icon "button" at bounding box center [726, 271] width 10 height 10
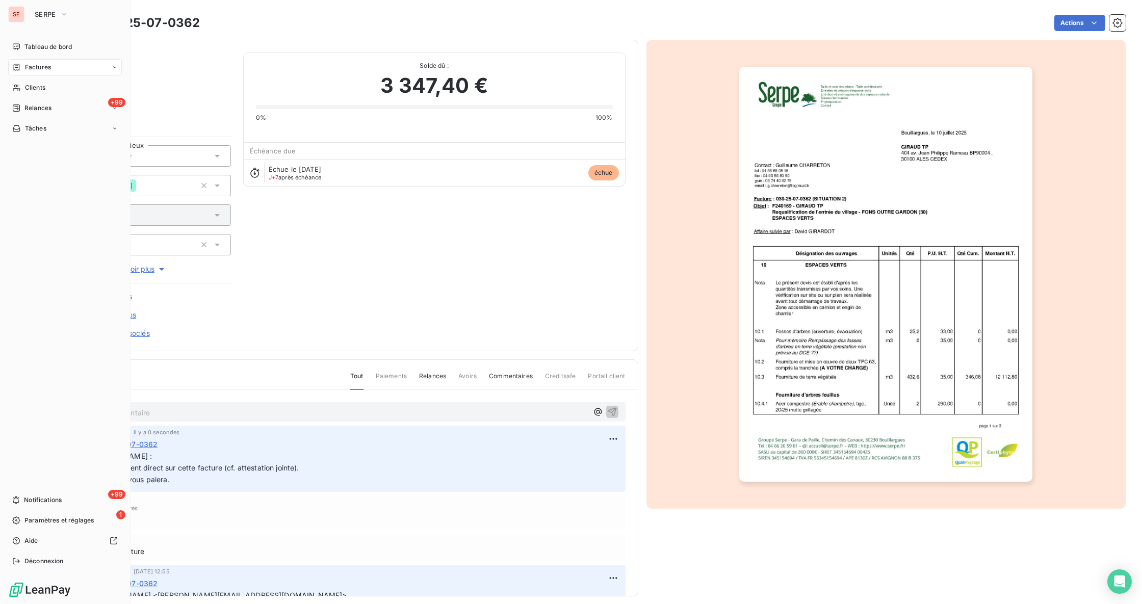
drag, startPoint x: 25, startPoint y: 87, endPoint x: 85, endPoint y: 77, distance: 60.4
click at [25, 87] on span "Clients" at bounding box center [35, 87] width 20 height 9
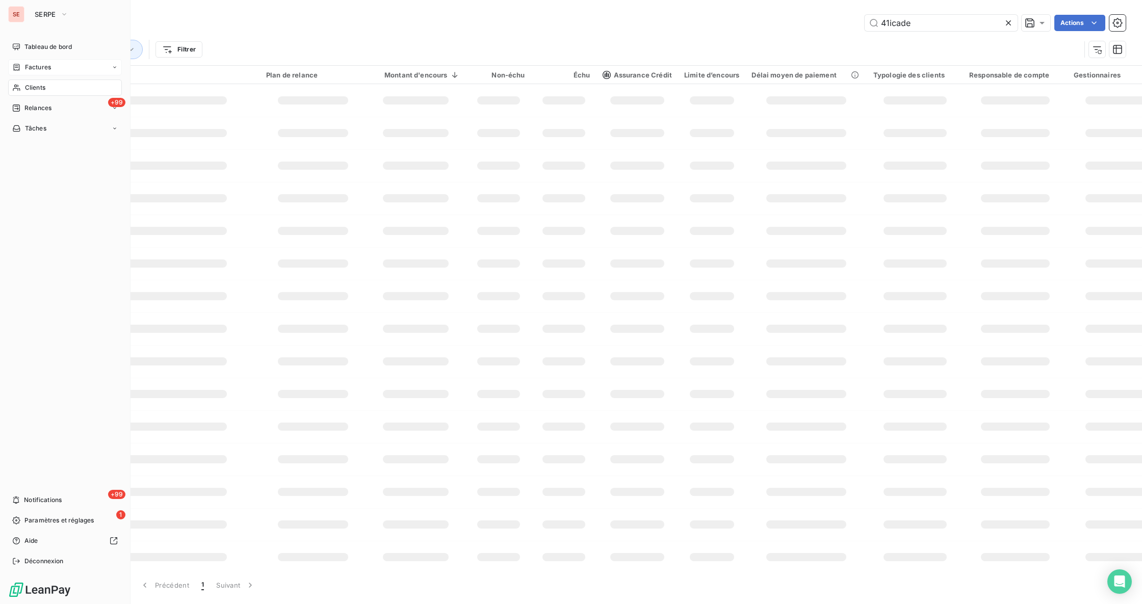
click at [25, 71] on span "Factures" at bounding box center [38, 67] width 26 height 9
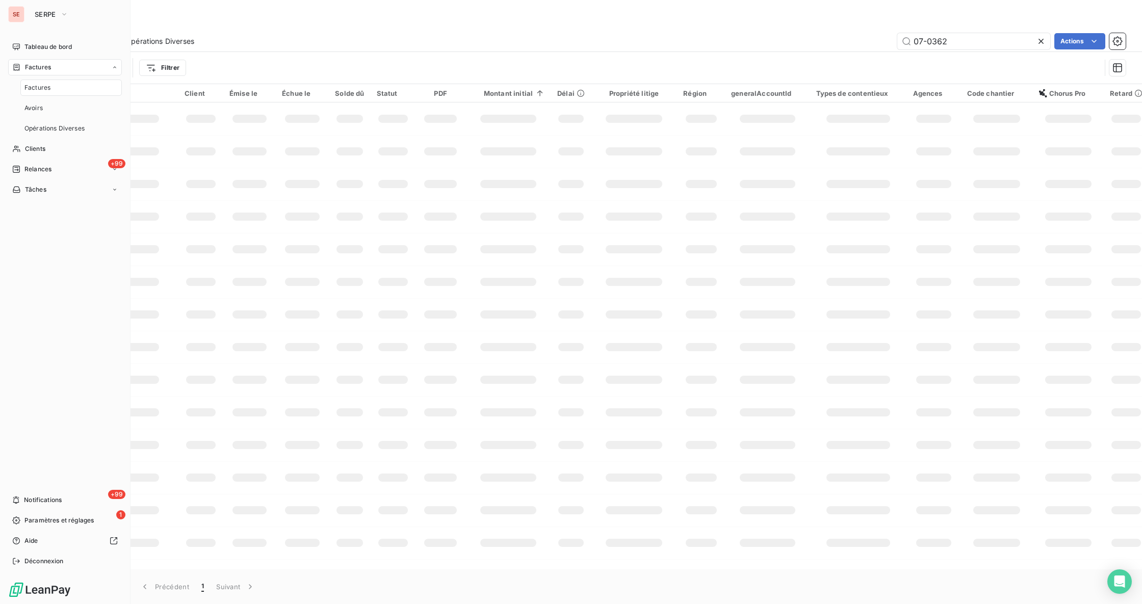
click at [34, 86] on span "Factures" at bounding box center [37, 87] width 26 height 9
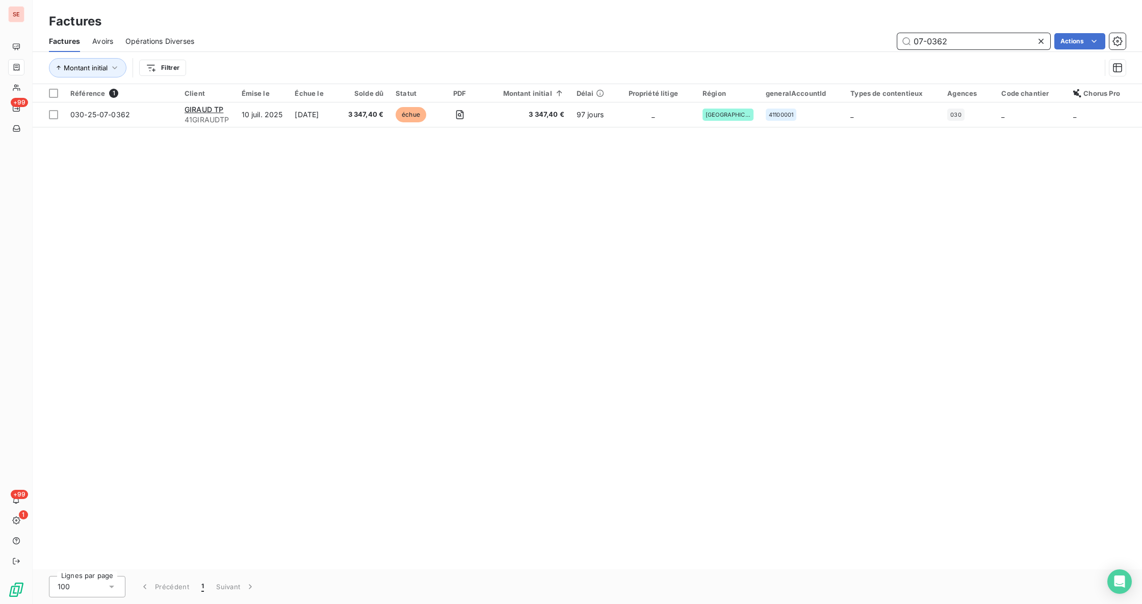
drag, startPoint x: 925, startPoint y: 35, endPoint x: 670, endPoint y: 47, distance: 255.2
click at [698, 41] on div "07-0362 Actions" at bounding box center [665, 41] width 919 height 16
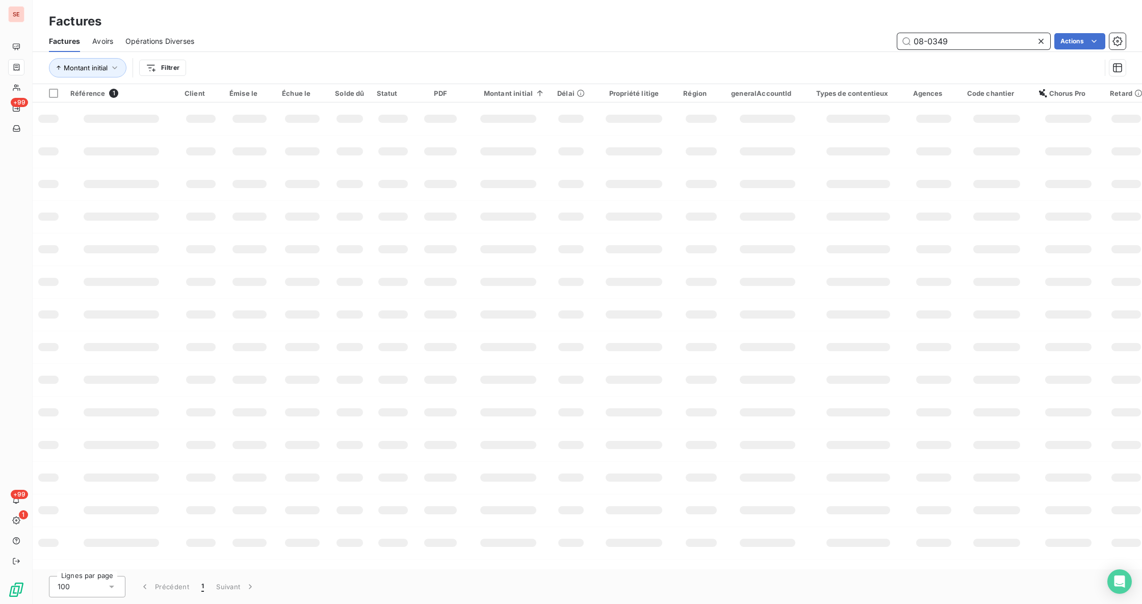
type input "08-0349"
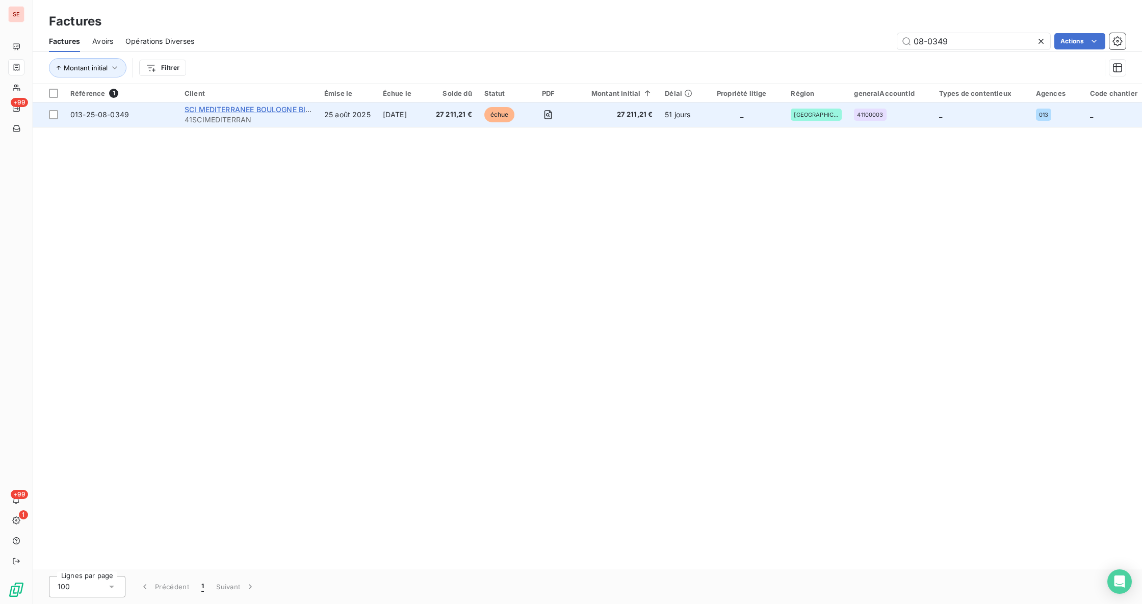
click at [273, 108] on span "SCI MEDITERRANEE BOULOGNE BILLANCOU" at bounding box center [263, 109] width 156 height 9
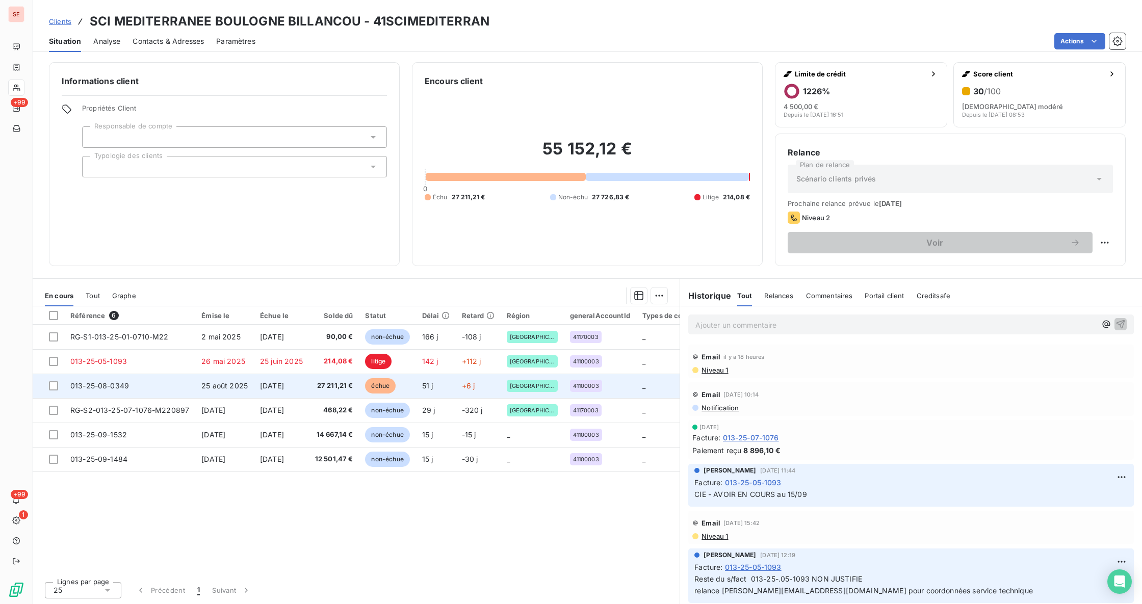
click at [283, 394] on td "[DATE]" at bounding box center [281, 386] width 55 height 24
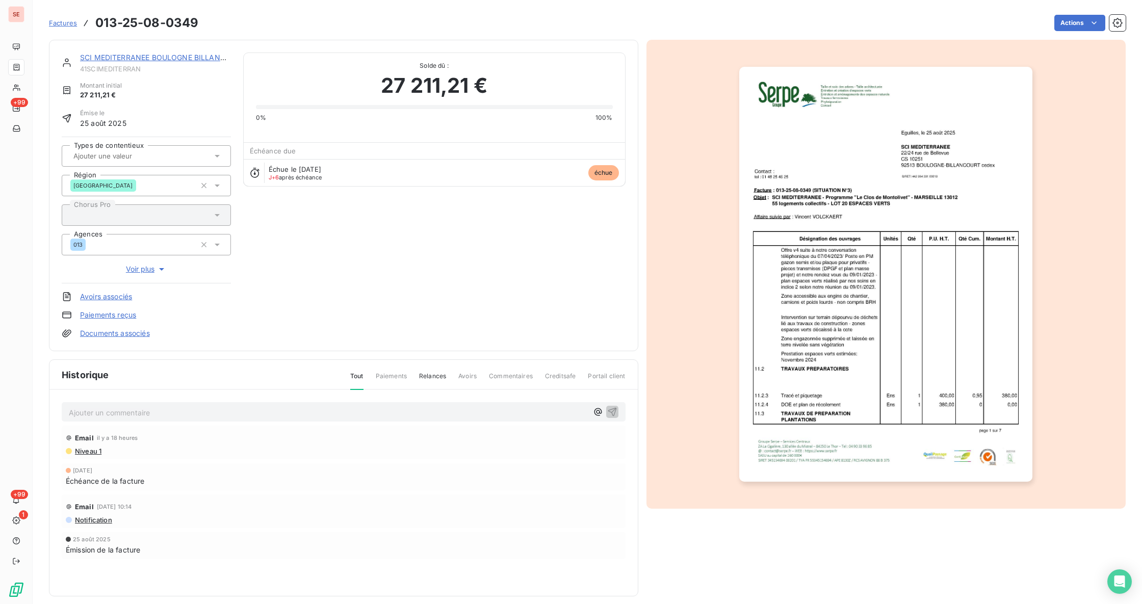
click at [421, 419] on p "Ajouter un commentaire ﻿" at bounding box center [328, 412] width 519 height 13
click at [227, 408] on p "14/10" at bounding box center [328, 412] width 519 height 12
click at [221, 418] on p "14/10 Bryan FERREIRA <b.ferreira@promogim.fr>" at bounding box center [328, 412] width 519 height 12
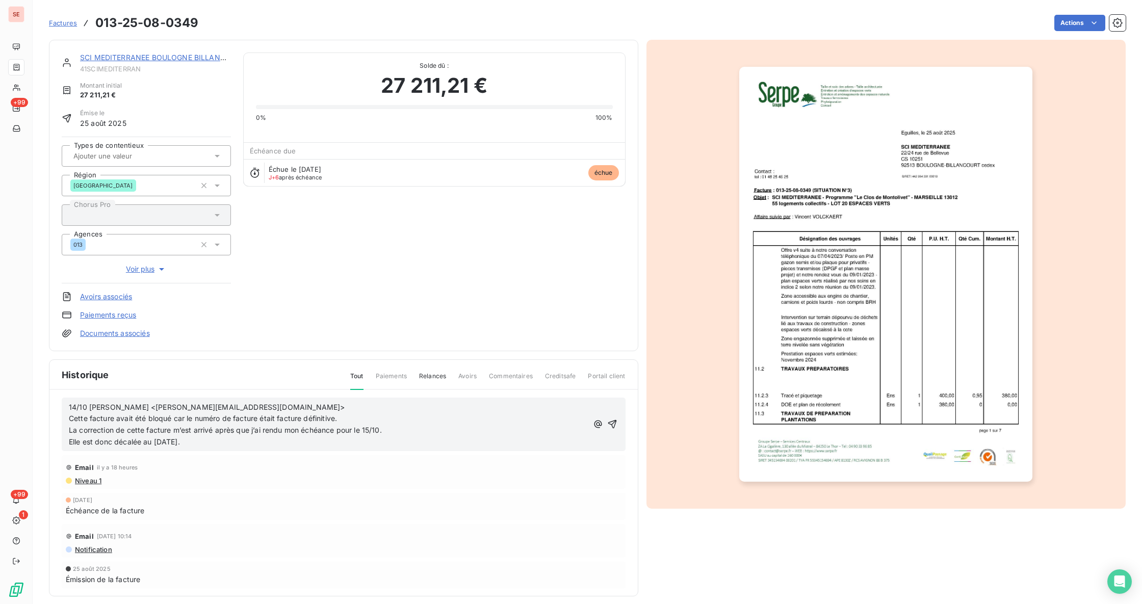
scroll to position [9, 0]
click at [608, 418] on icon "button" at bounding box center [612, 420] width 9 height 9
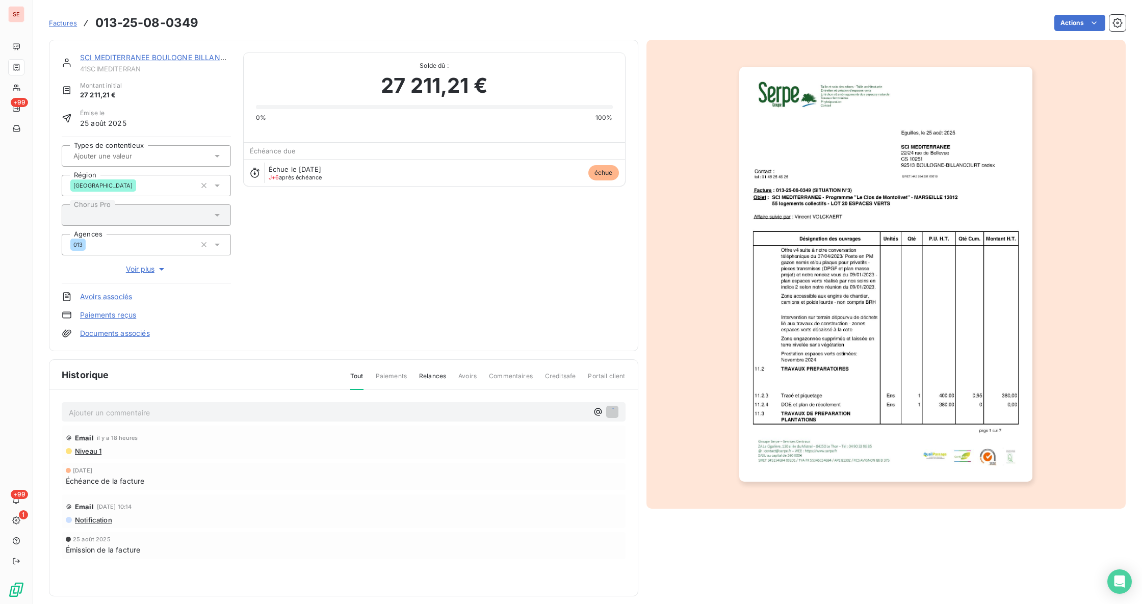
scroll to position [0, 0]
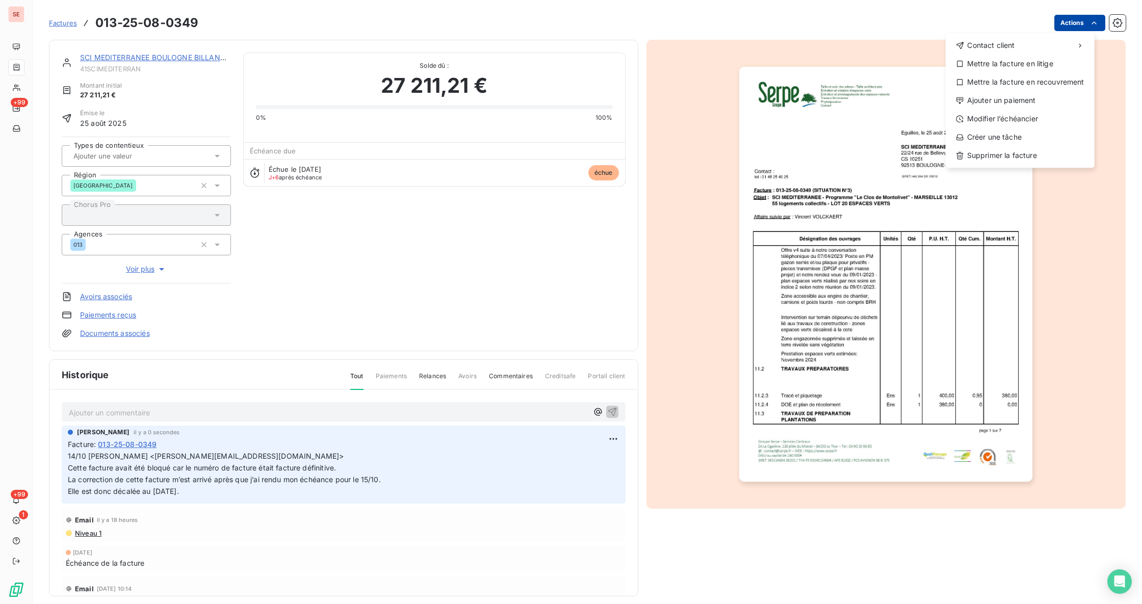
click at [1060, 18] on html "SE +99 +99 1 Factures 013-25-08-0349 Actions Contact client Mettre la facture e…" at bounding box center [571, 302] width 1142 height 604
click at [1029, 103] on div "Ajouter un paiement" at bounding box center [1020, 100] width 141 height 16
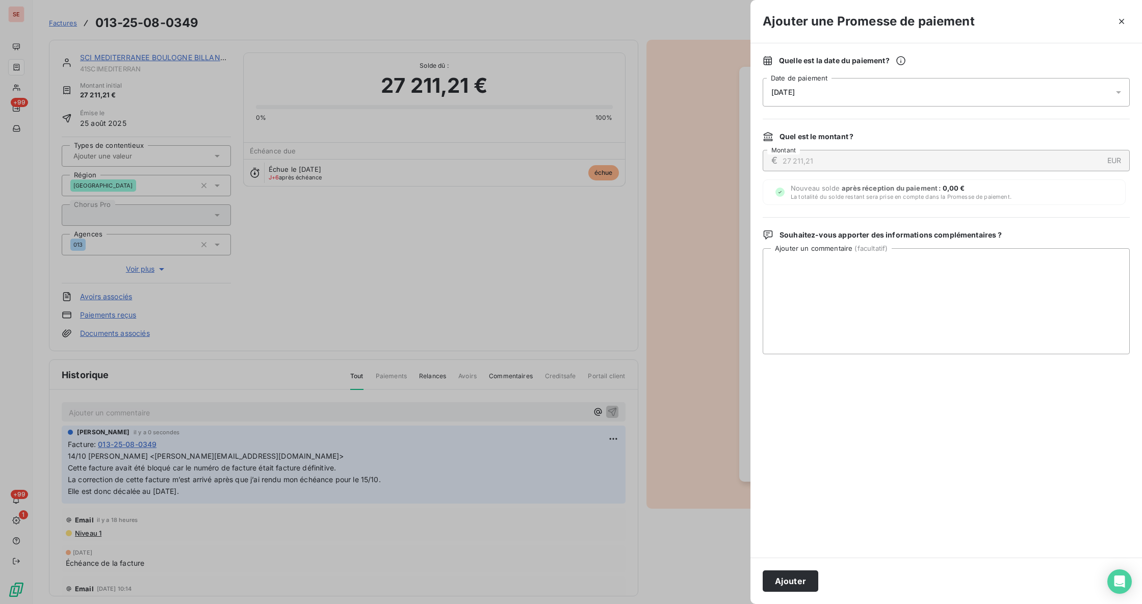
click at [1112, 91] on div "16/10/2025" at bounding box center [946, 92] width 367 height 29
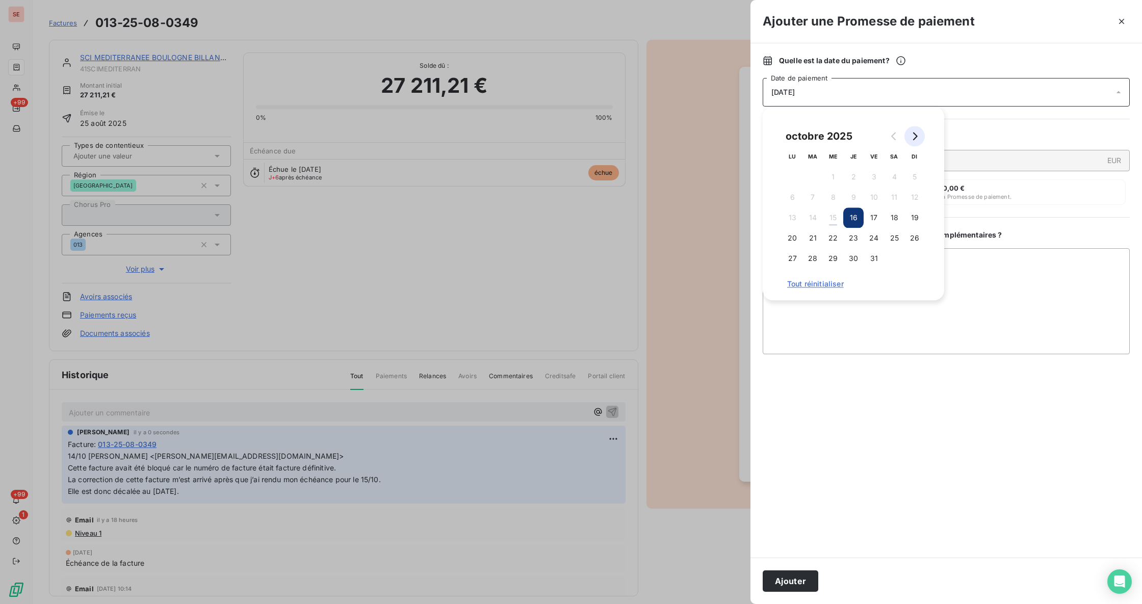
click at [909, 135] on button "Go to next month" at bounding box center [915, 136] width 20 height 20
click at [831, 202] on button "5" at bounding box center [833, 197] width 20 height 20
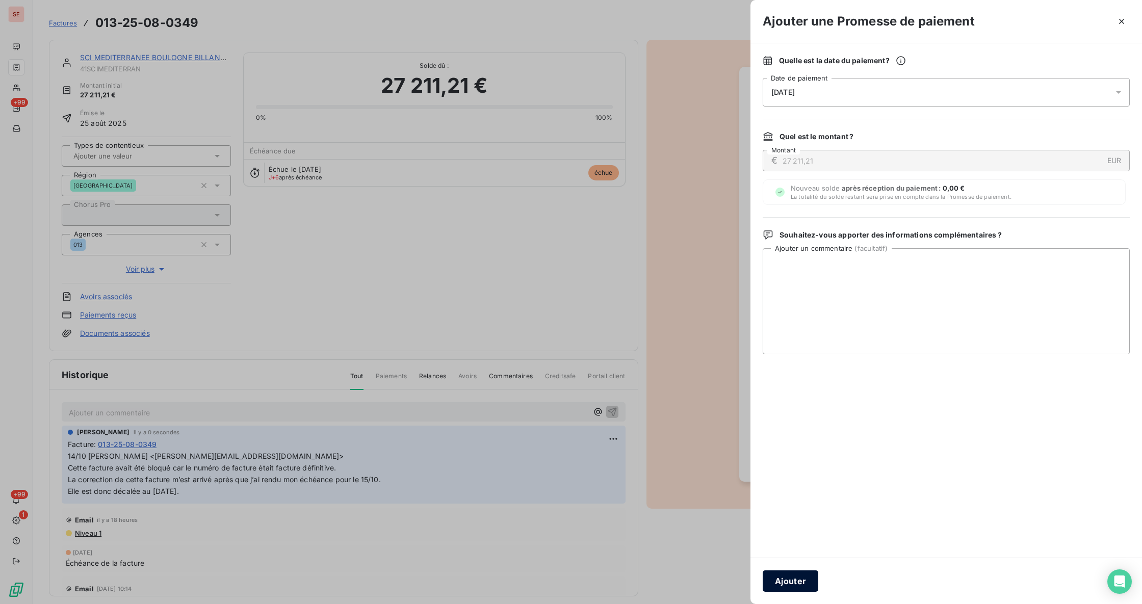
click at [786, 578] on button "Ajouter" at bounding box center [791, 581] width 56 height 21
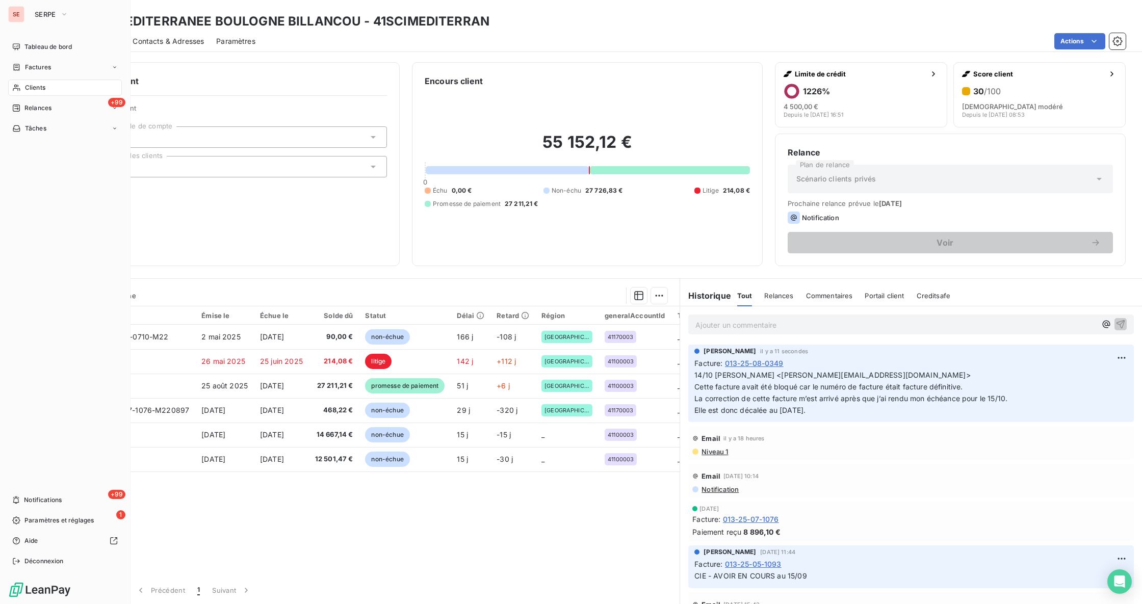
click at [23, 86] on div "Clients" at bounding box center [65, 88] width 114 height 16
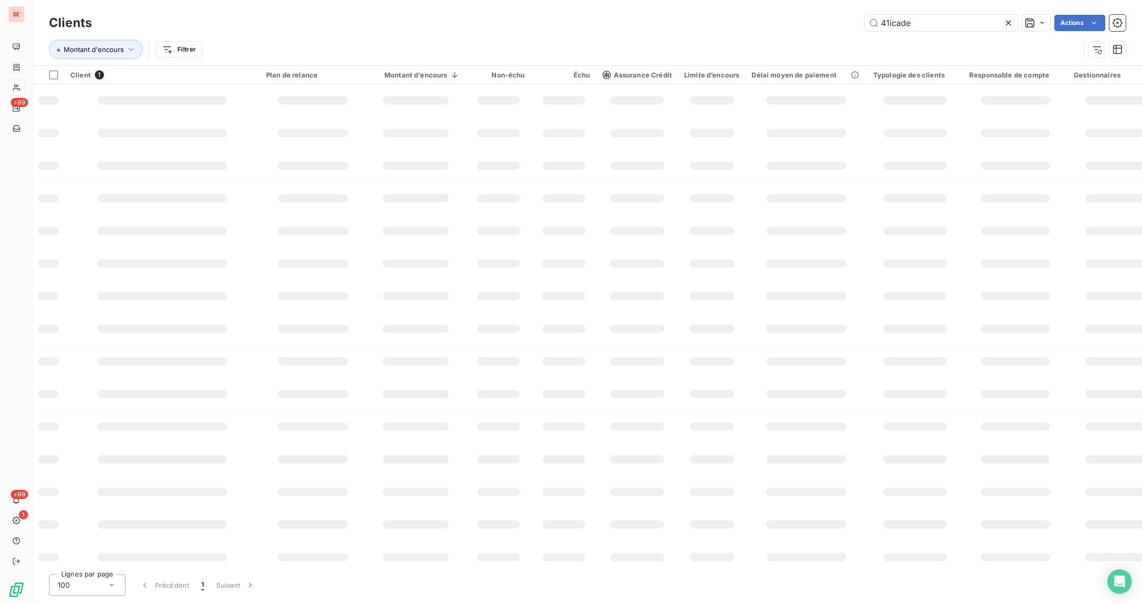
drag, startPoint x: 928, startPoint y: 19, endPoint x: 674, endPoint y: 15, distance: 253.9
click at [726, 11] on div "Clients 41icade Actions Montant d'encours Filtrer" at bounding box center [587, 32] width 1109 height 65
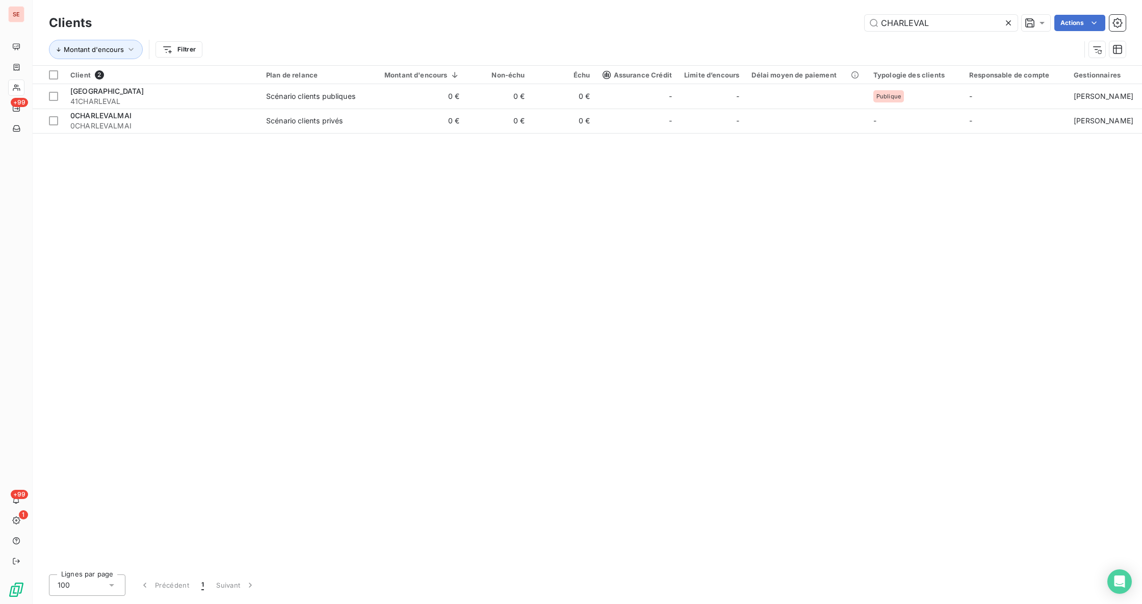
type input "CHARLEVAL"
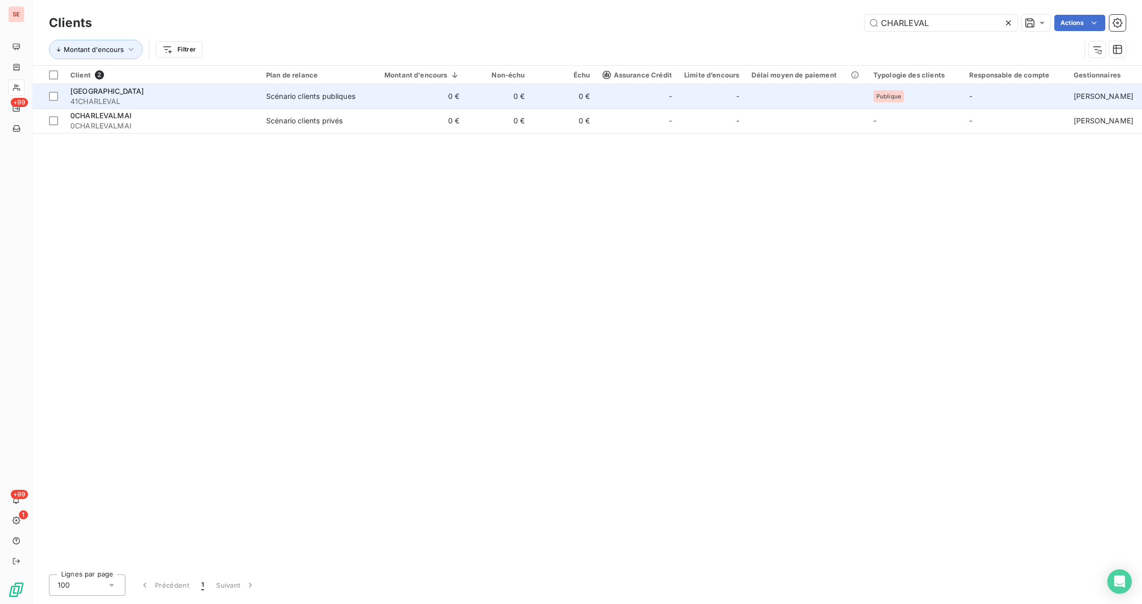
click at [318, 92] on div "Scénario clients publiques" at bounding box center [310, 96] width 89 height 10
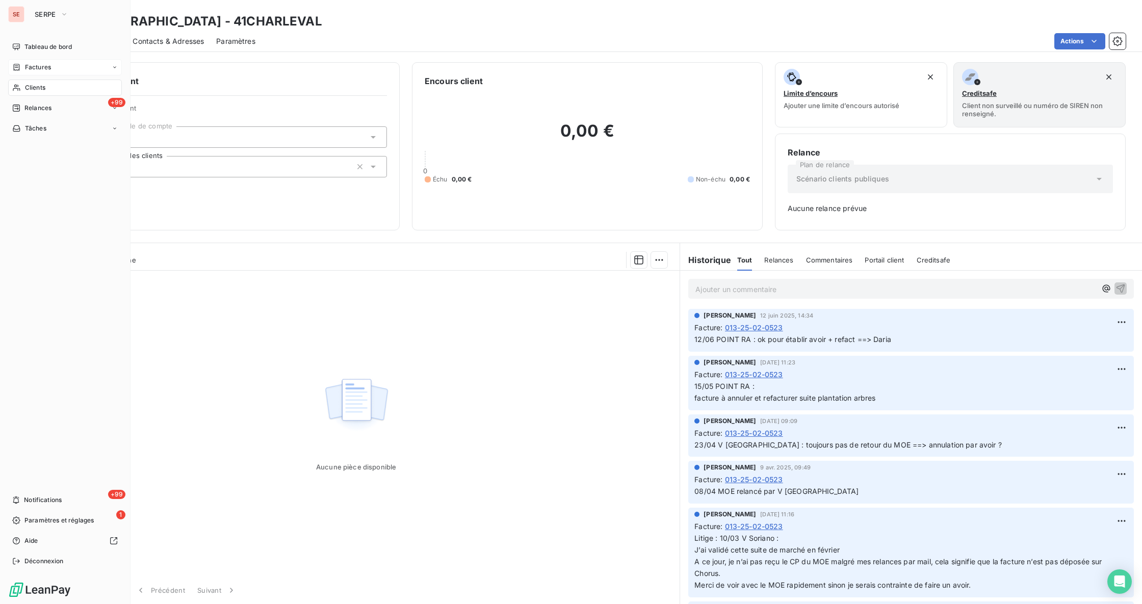
click at [52, 65] on div "Factures" at bounding box center [65, 67] width 114 height 16
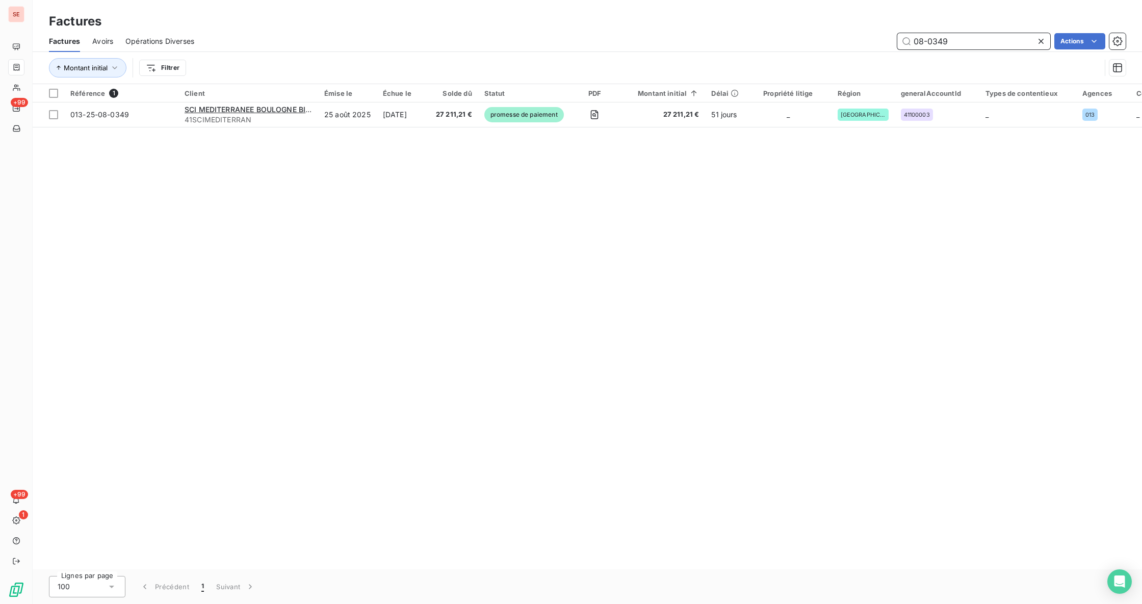
drag, startPoint x: 951, startPoint y: 43, endPoint x: 842, endPoint y: 43, distance: 108.6
click at [842, 43] on div "08-0349 Actions" at bounding box center [665, 41] width 919 height 16
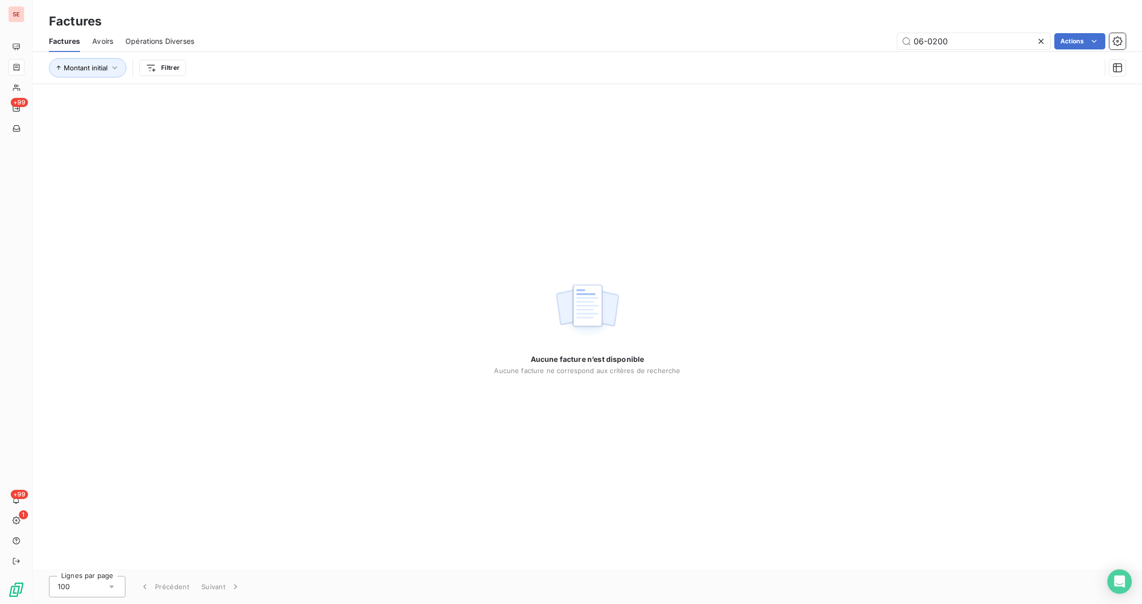
drag, startPoint x: 973, startPoint y: 31, endPoint x: 863, endPoint y: 27, distance: 110.2
click at [874, 27] on div "Factures Factures Avoirs Opérations Diverses 06-0200 Actions Montant initial Fi…" at bounding box center [587, 42] width 1109 height 84
click at [974, 43] on input "06-0200" at bounding box center [973, 41] width 153 height 16
drag, startPoint x: 974, startPoint y: 43, endPoint x: 884, endPoint y: 39, distance: 90.3
click at [888, 40] on div "06-0200 Actions" at bounding box center [665, 41] width 919 height 16
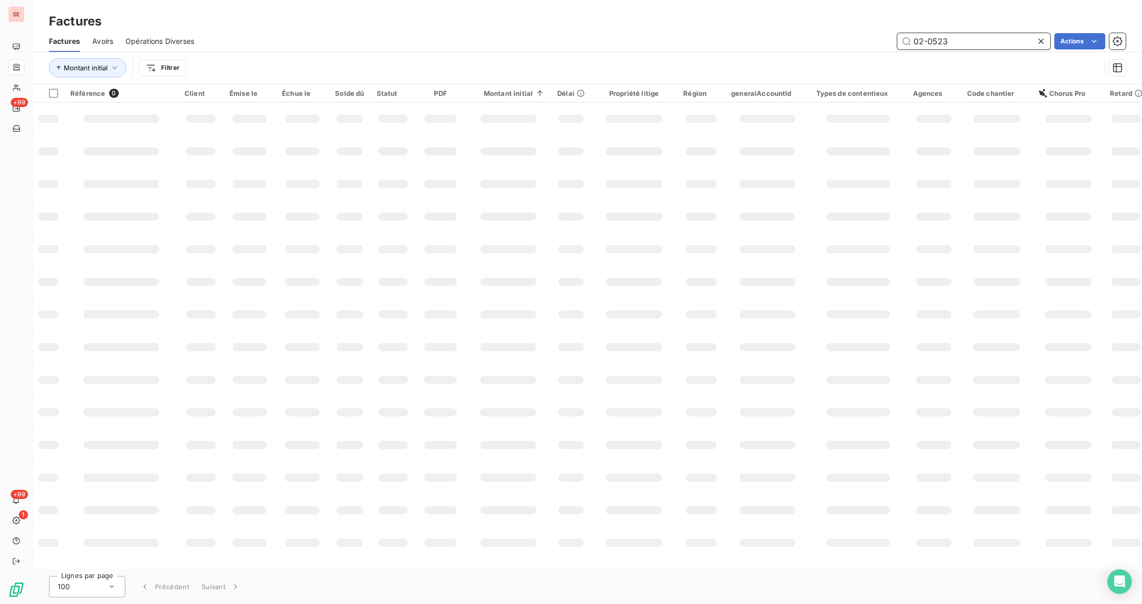
type input "02-0523"
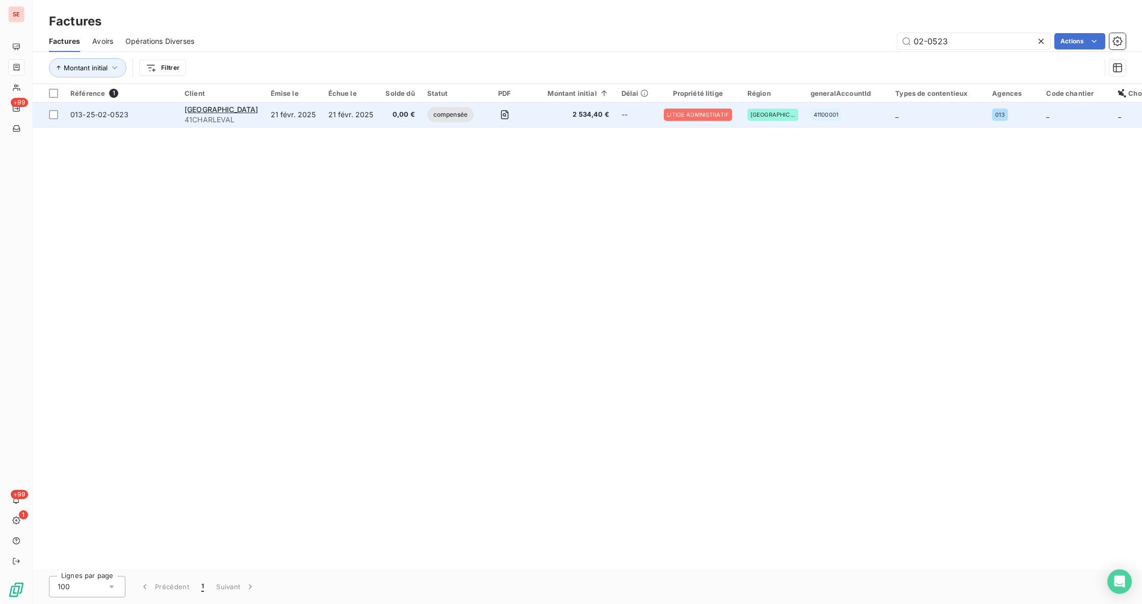
click at [209, 117] on span "41CHARLEVAL" at bounding box center [222, 120] width 74 height 10
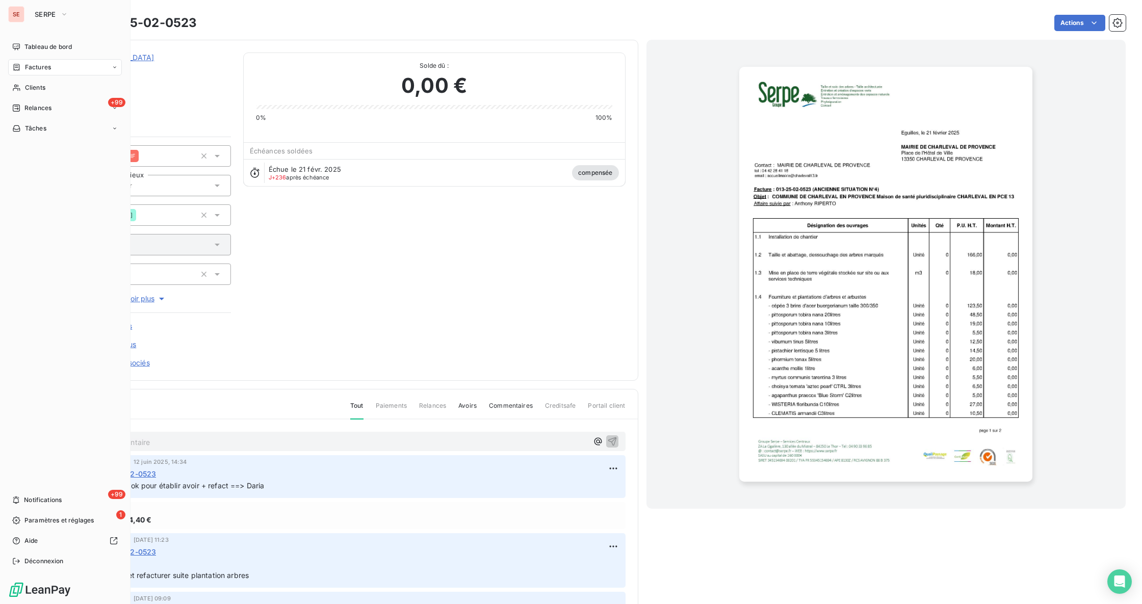
click at [33, 68] on span "Factures" at bounding box center [38, 67] width 26 height 9
click at [24, 84] on span "Factures" at bounding box center [37, 87] width 26 height 9
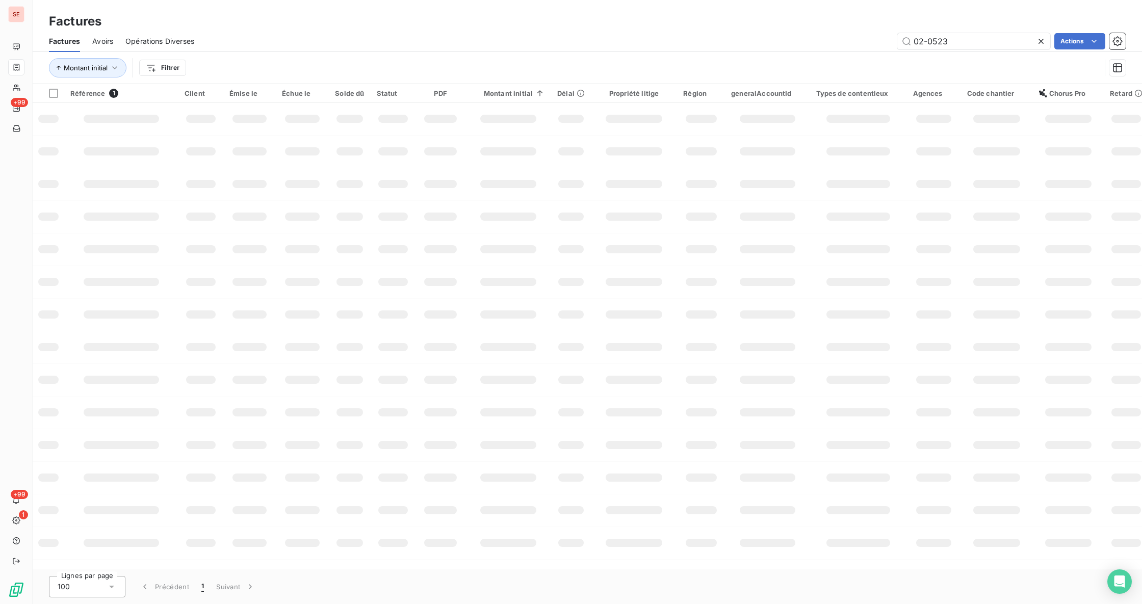
drag, startPoint x: 965, startPoint y: 41, endPoint x: 798, endPoint y: 37, distance: 166.8
click at [821, 38] on div "02-0523 Actions" at bounding box center [665, 41] width 919 height 16
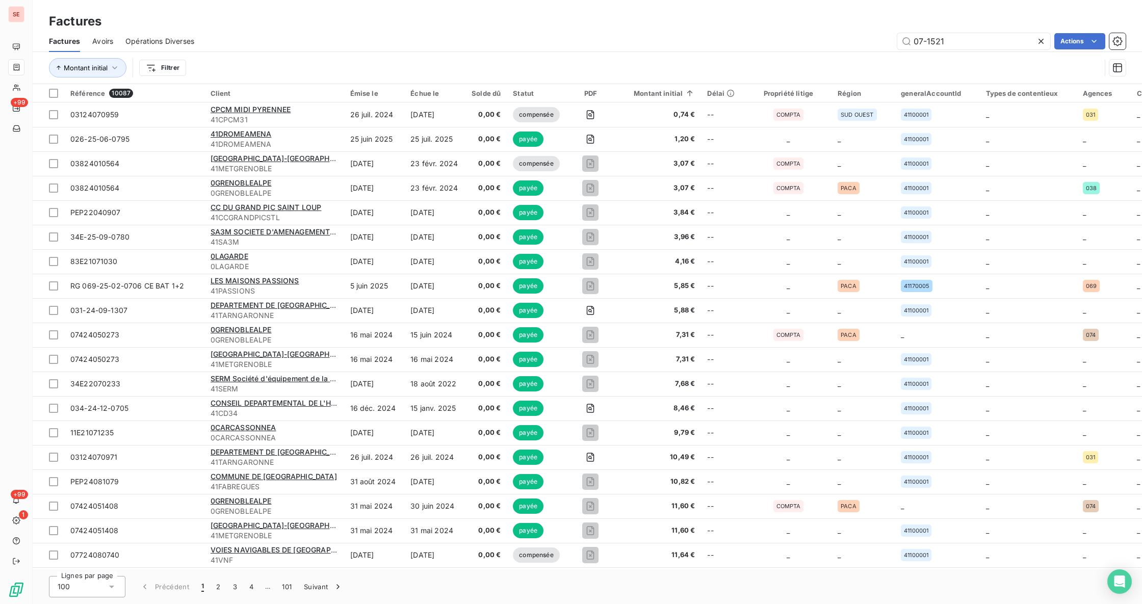
type input "07-1521"
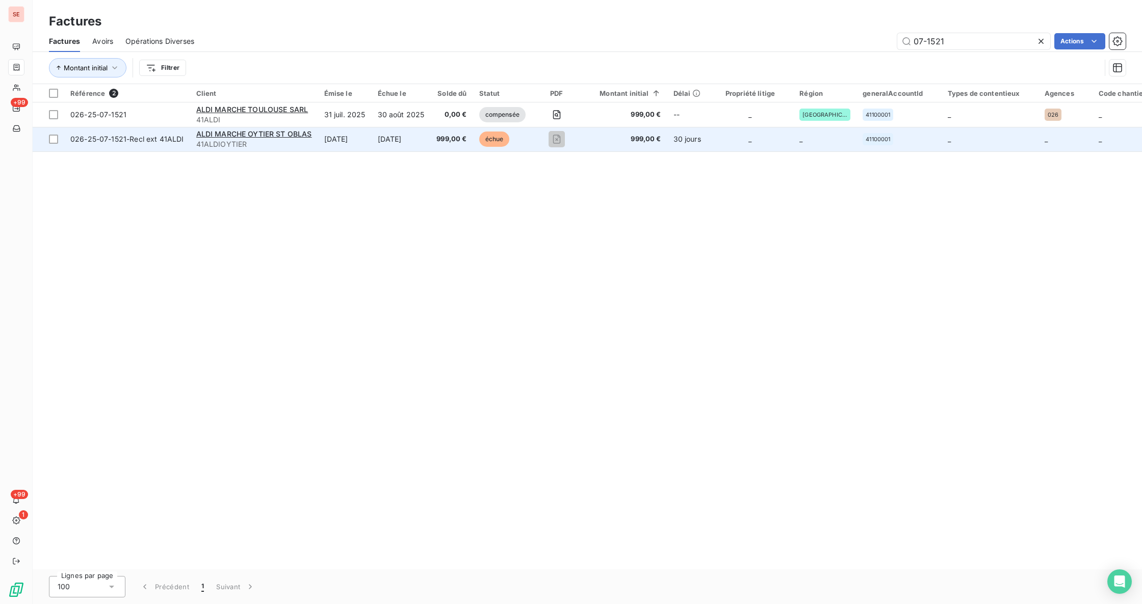
click at [298, 143] on span "41ALDIOYTIER" at bounding box center [254, 144] width 116 height 10
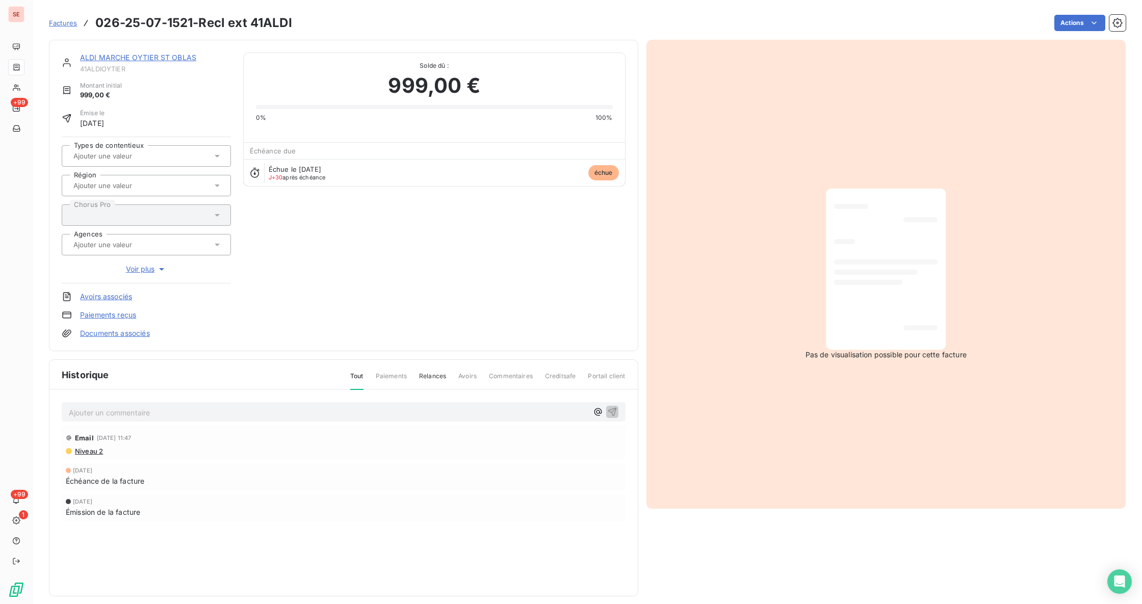
click at [259, 413] on p "Ajouter un commentaire ﻿" at bounding box center [328, 412] width 519 height 13
click at [607, 411] on icon "button" at bounding box center [612, 411] width 10 height 10
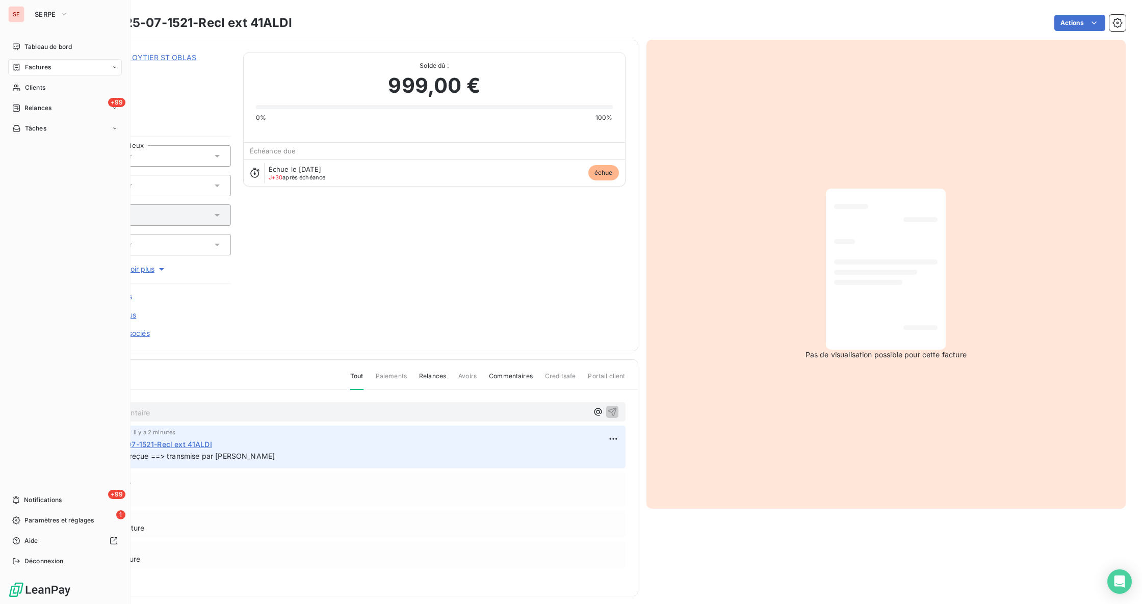
click at [39, 62] on div "Factures" at bounding box center [65, 67] width 114 height 16
click at [54, 95] on div "Factures" at bounding box center [70, 88] width 101 height 16
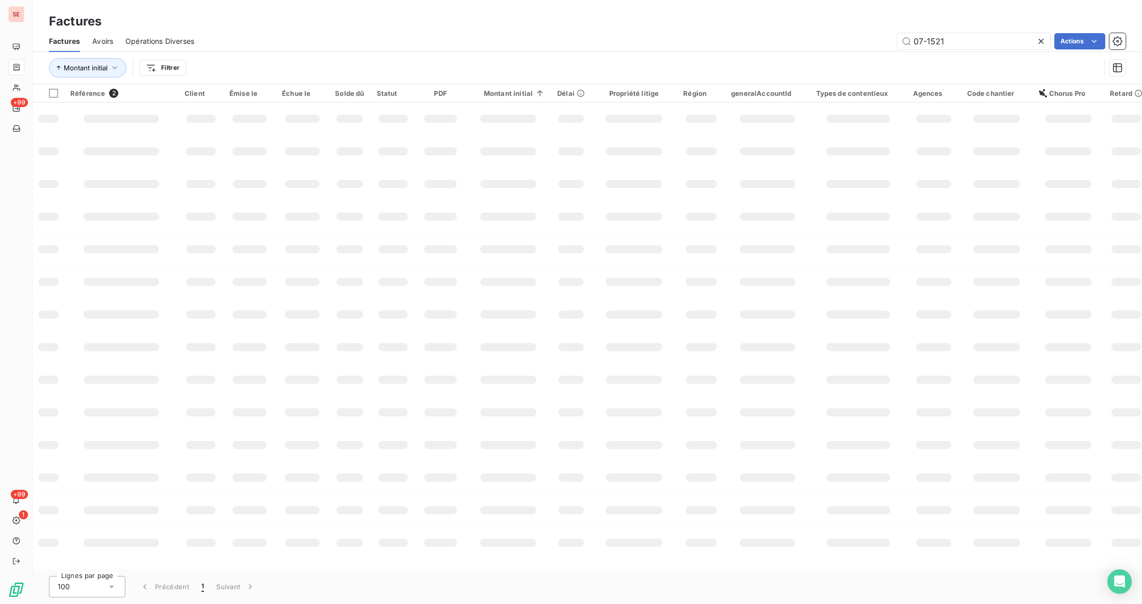
drag, startPoint x: 996, startPoint y: 43, endPoint x: 700, endPoint y: 33, distance: 296.9
click at [736, 34] on div "07-1521 Actions" at bounding box center [665, 41] width 919 height 16
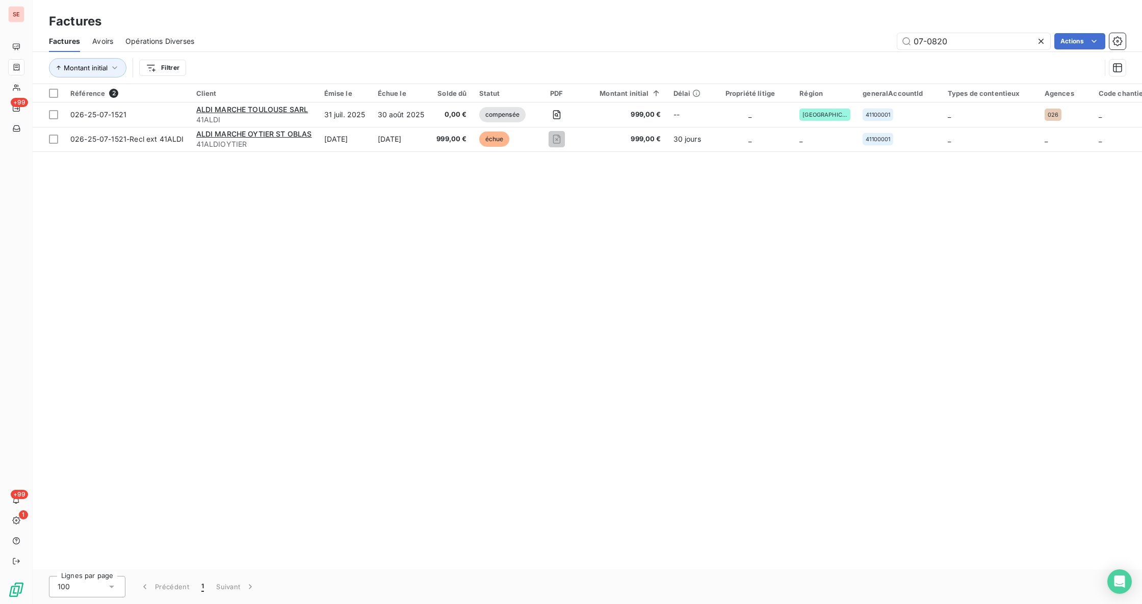
type input "07-0820"
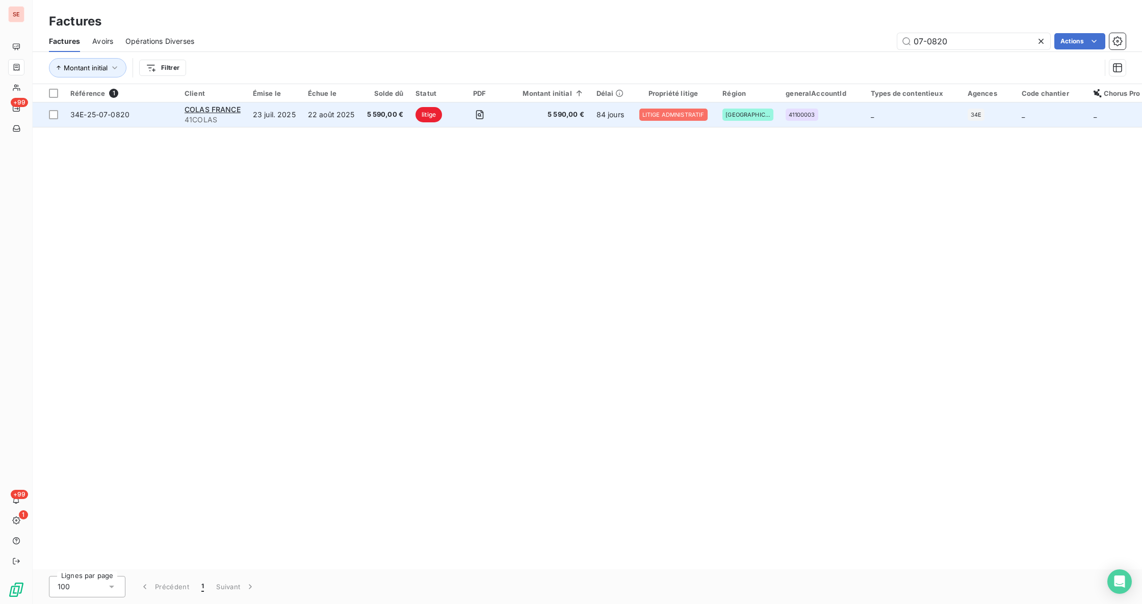
click at [314, 116] on td "22 août 2025" at bounding box center [331, 114] width 59 height 24
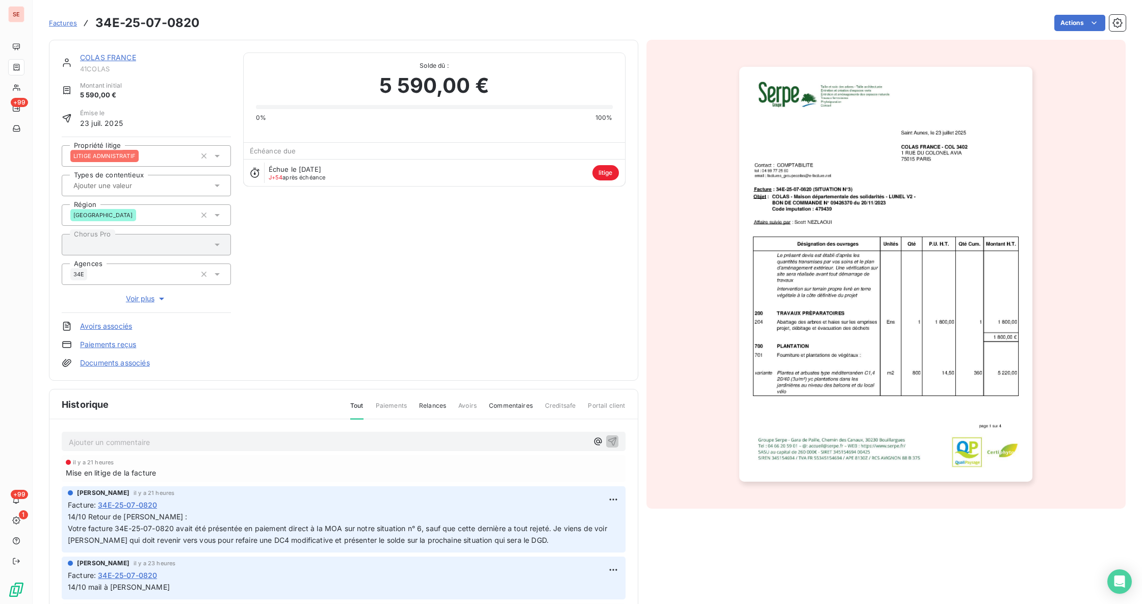
click at [115, 436] on p "Ajouter un commentaire ﻿" at bounding box center [328, 442] width 519 height 13
click at [184, 448] on p "14/10 Mag Roumestand maria Curto et V Becker COLAS" at bounding box center [328, 442] width 519 height 12
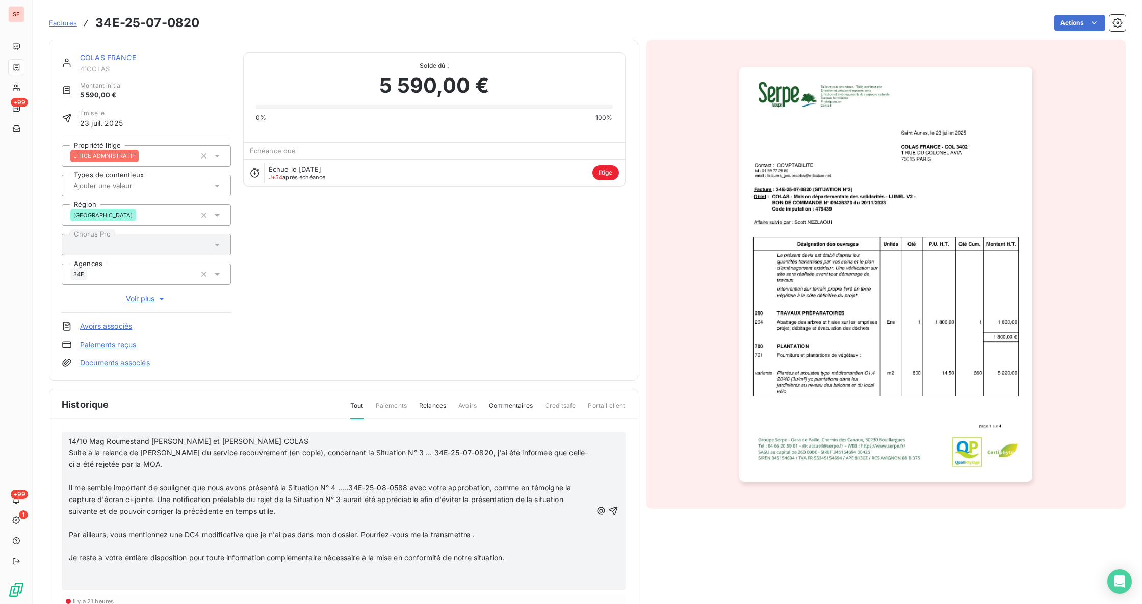
click at [149, 441] on span "14/10 Mag Roumestand maria Curto et V Becker COLAS Suite à la relance de Mme DU…" at bounding box center [328, 453] width 519 height 32
click at [255, 476] on p "﻿" at bounding box center [330, 477] width 523 height 12
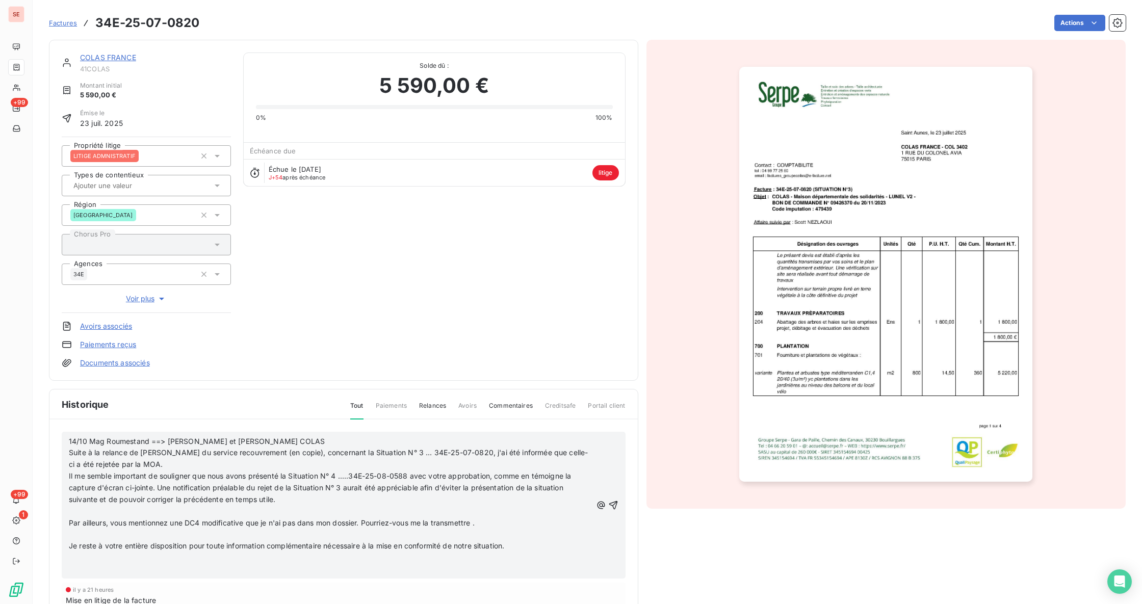
click at [300, 508] on p "﻿" at bounding box center [330, 512] width 523 height 12
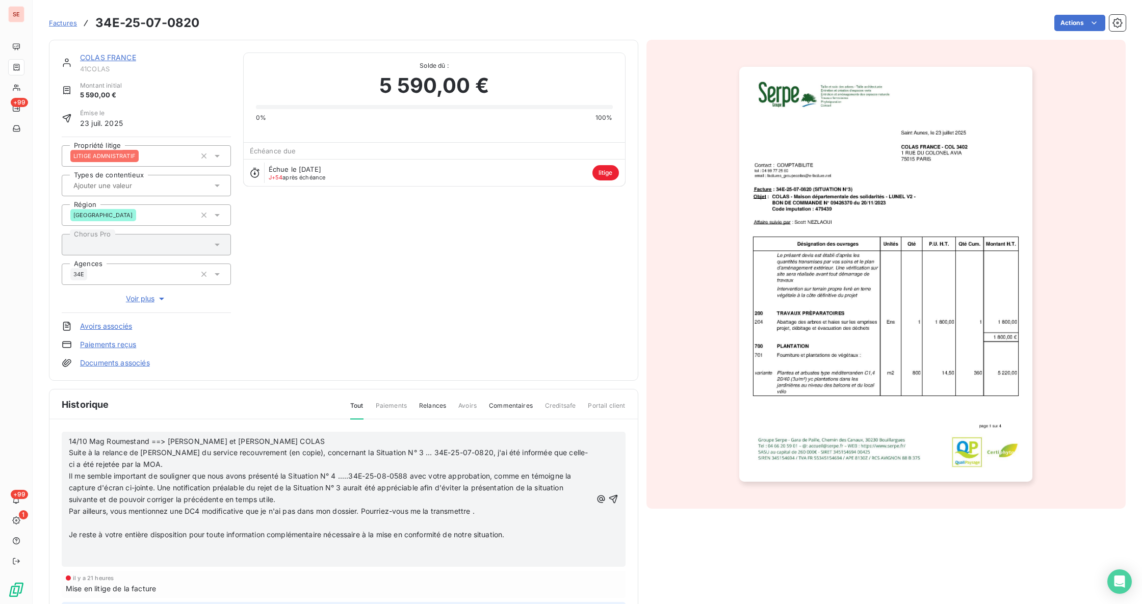
click at [275, 529] on p "Je reste à votre entière disposition pour toute information complémentaire néce…" at bounding box center [330, 535] width 523 height 12
click at [357, 547] on p "﻿" at bounding box center [330, 546] width 523 height 12
click at [326, 544] on p "﻿" at bounding box center [330, 546] width 523 height 12
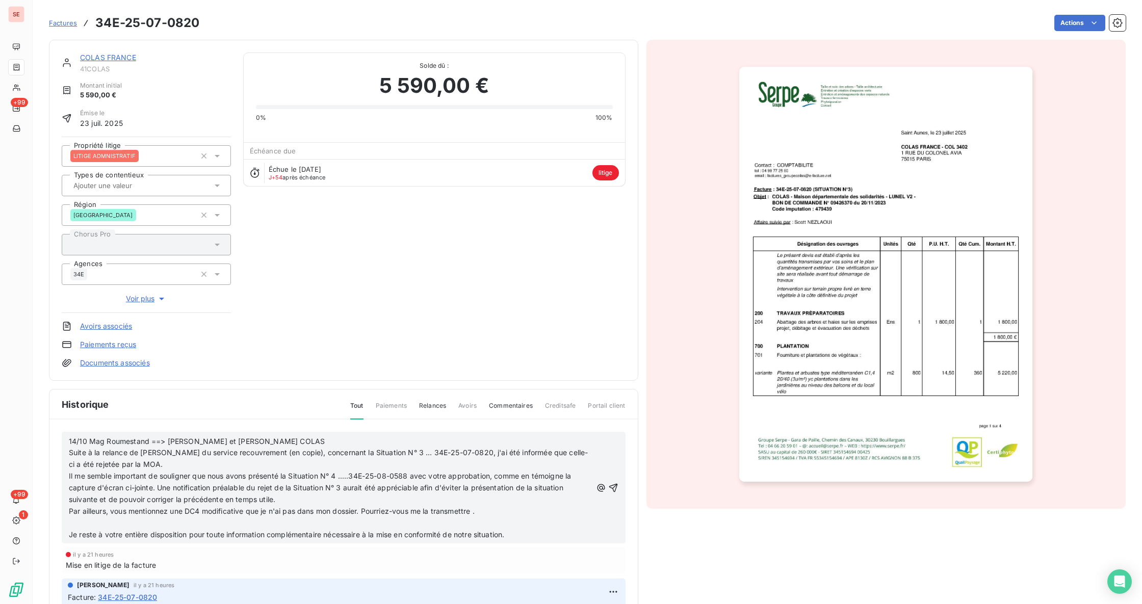
click at [313, 523] on p "﻿" at bounding box center [330, 524] width 523 height 12
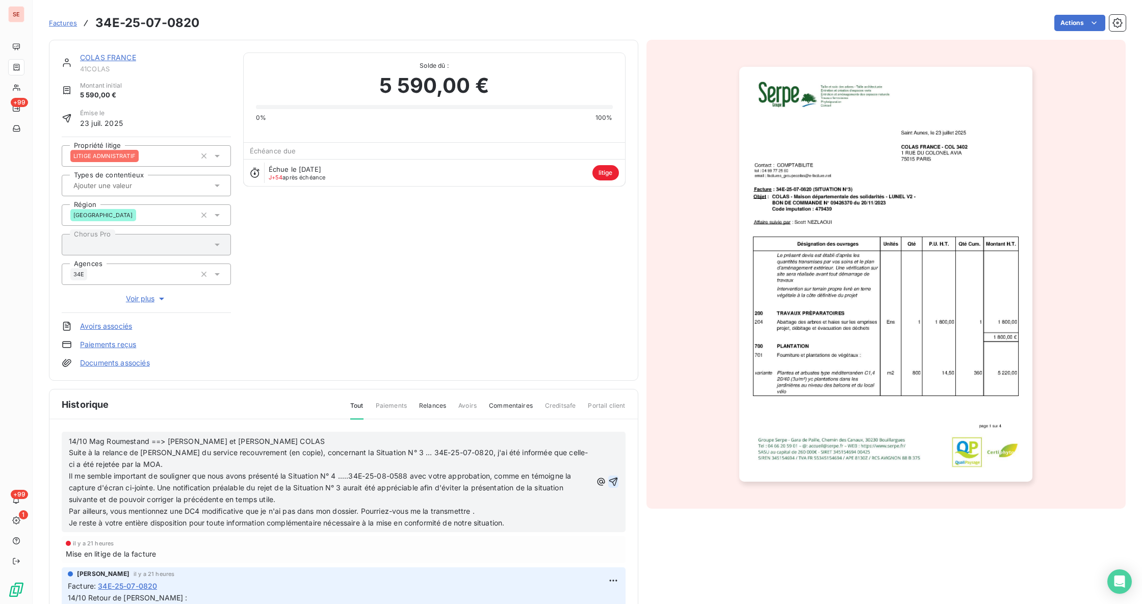
click at [608, 478] on icon "button" at bounding box center [613, 482] width 10 height 10
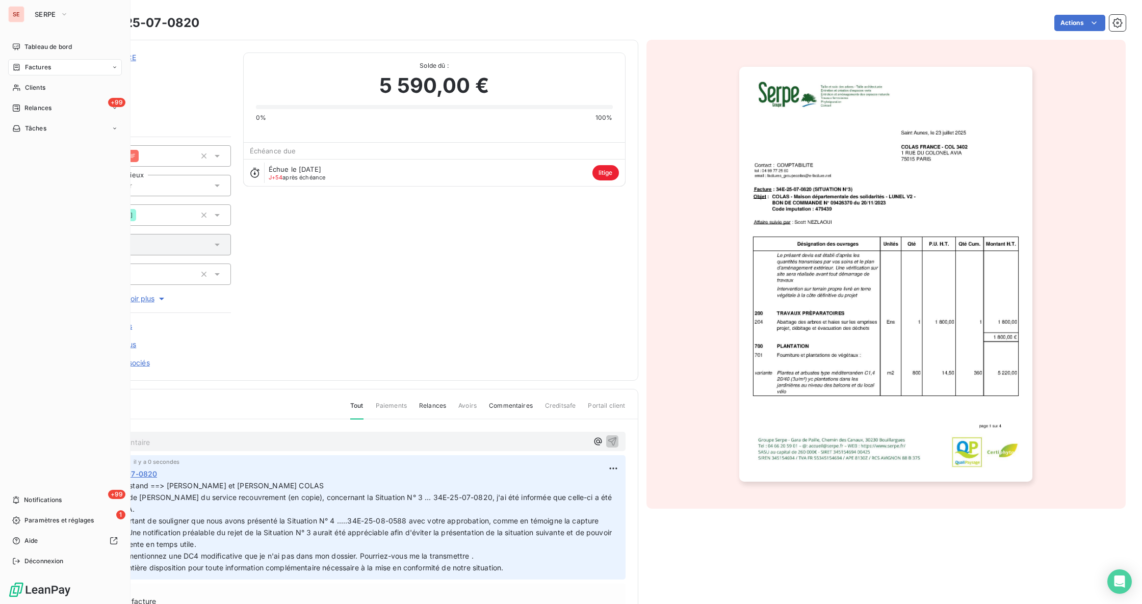
click at [35, 70] on span "Factures" at bounding box center [38, 67] width 26 height 9
click at [49, 70] on span "Factures" at bounding box center [38, 67] width 26 height 9
click at [39, 90] on span "Factures" at bounding box center [37, 87] width 26 height 9
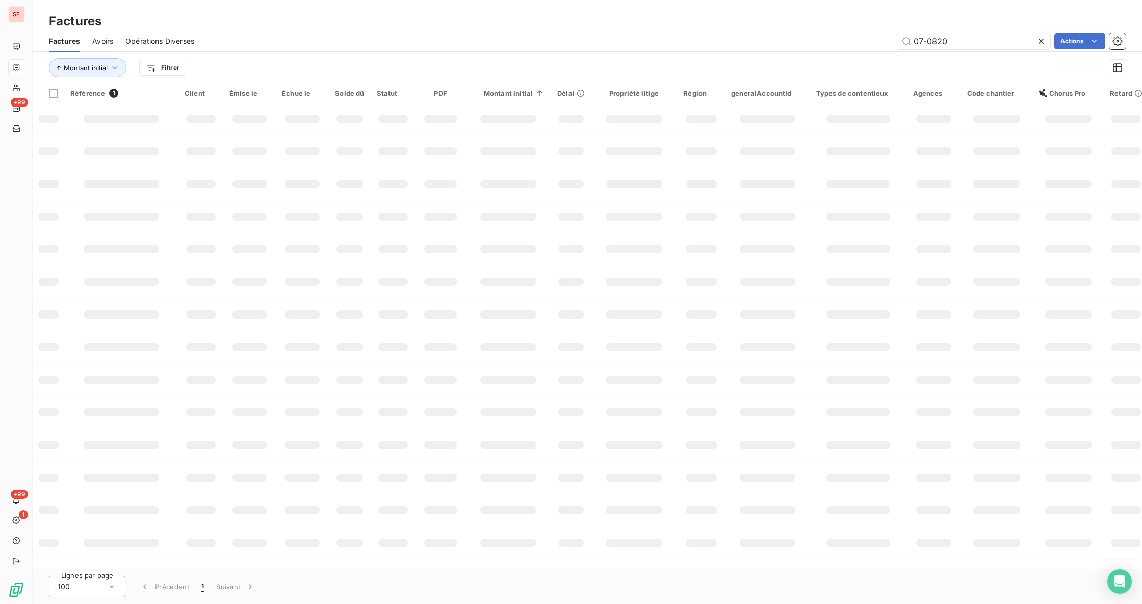
drag, startPoint x: 963, startPoint y: 39, endPoint x: 833, endPoint y: 39, distance: 130.0
click at [841, 41] on div "07-0820 Actions" at bounding box center [665, 41] width 919 height 16
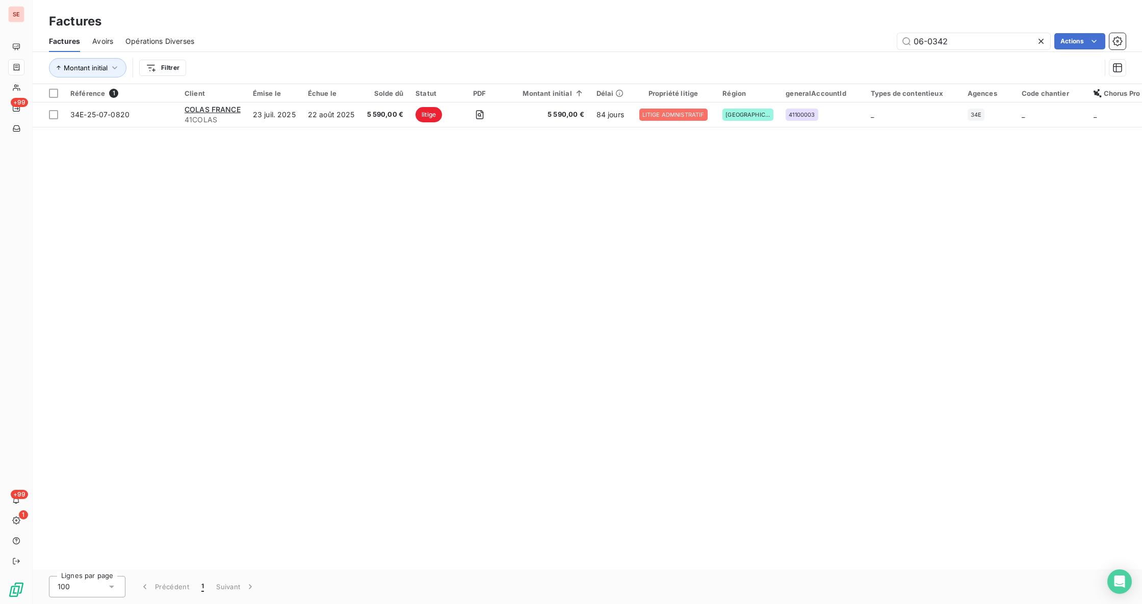
type input "06-0342"
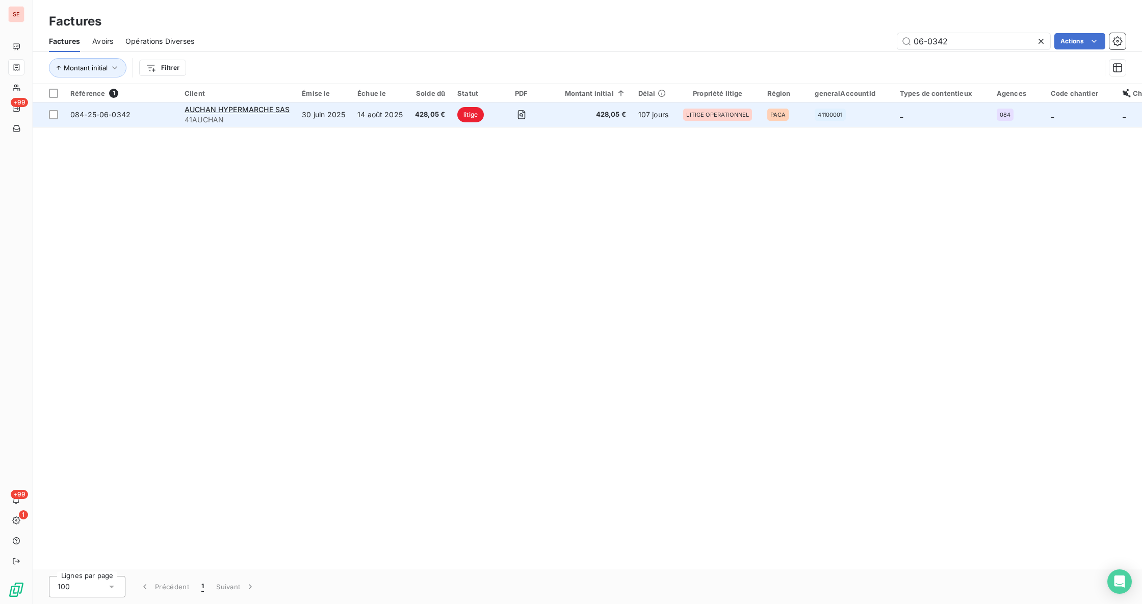
click at [202, 119] on span "41AUCHAN" at bounding box center [237, 120] width 105 height 10
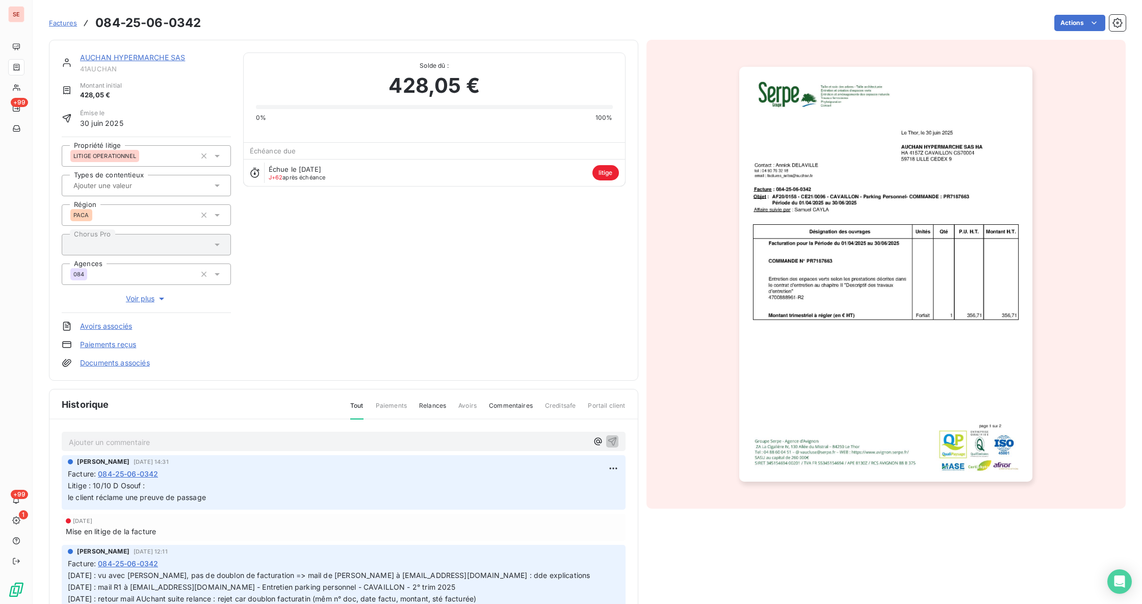
click at [191, 448] on p "Ajouter un commentaire ﻿" at bounding box center [328, 442] width 519 height 13
click at [87, 437] on span "14/10 D Osouf" at bounding box center [93, 441] width 48 height 9
click at [196, 440] on p "14/10 Relance de D Osouf" at bounding box center [328, 442] width 519 height 12
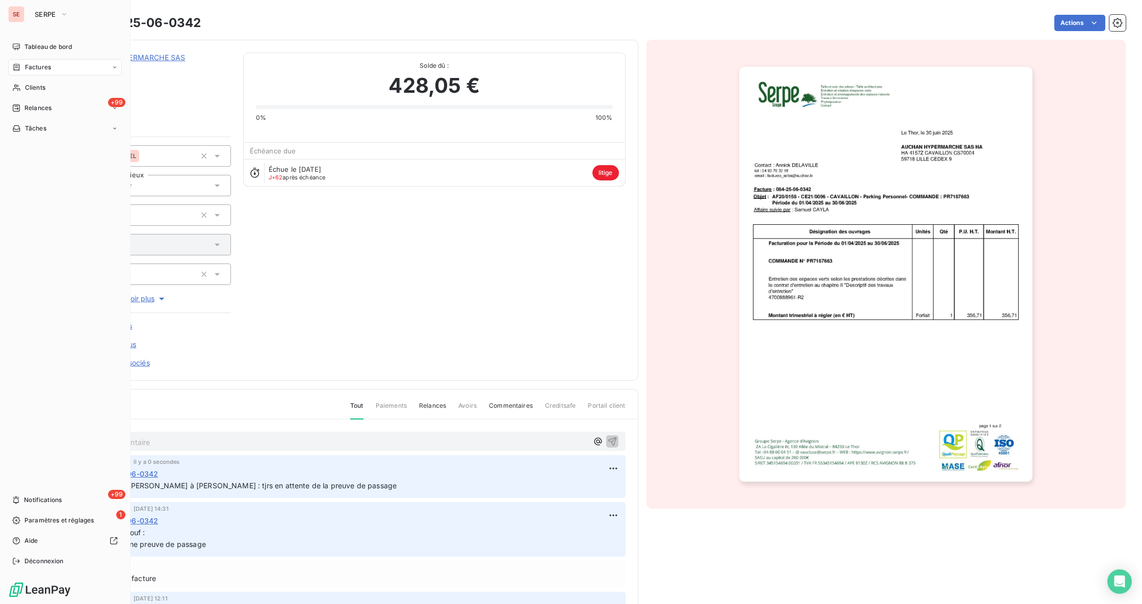
click at [54, 65] on div "Factures" at bounding box center [65, 67] width 114 height 16
click at [31, 65] on span "Factures" at bounding box center [38, 67] width 26 height 9
click at [31, 89] on span "Factures" at bounding box center [37, 87] width 26 height 9
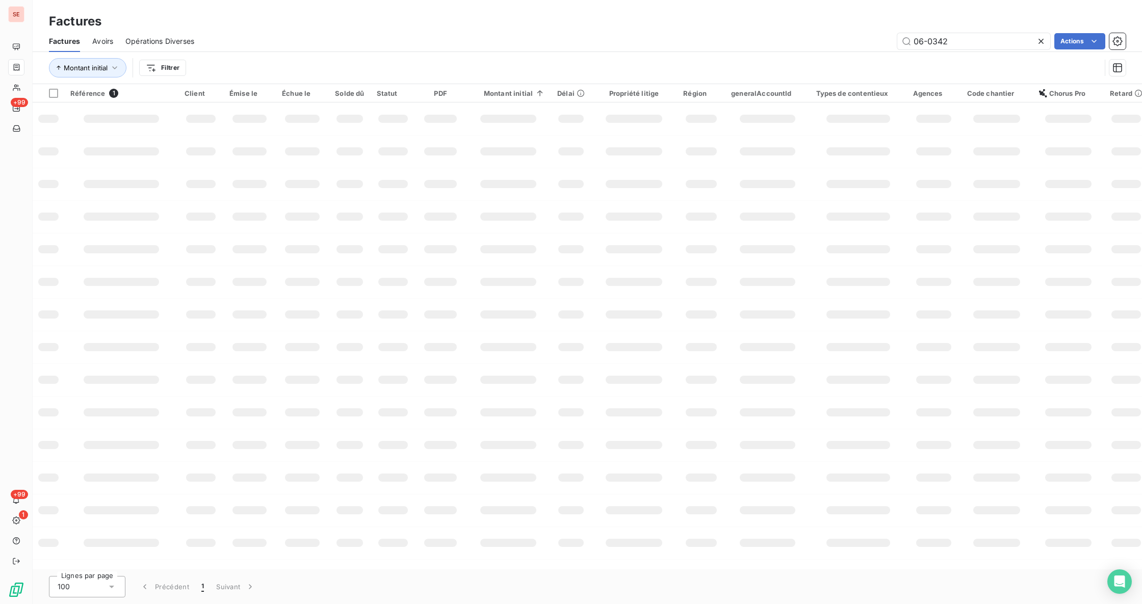
drag, startPoint x: 979, startPoint y: 43, endPoint x: 879, endPoint y: 15, distance: 103.8
click at [879, 15] on div "Factures Factures Avoirs Opérations Diverses 06-0342 Actions Montant initial Fi…" at bounding box center [587, 42] width 1109 height 84
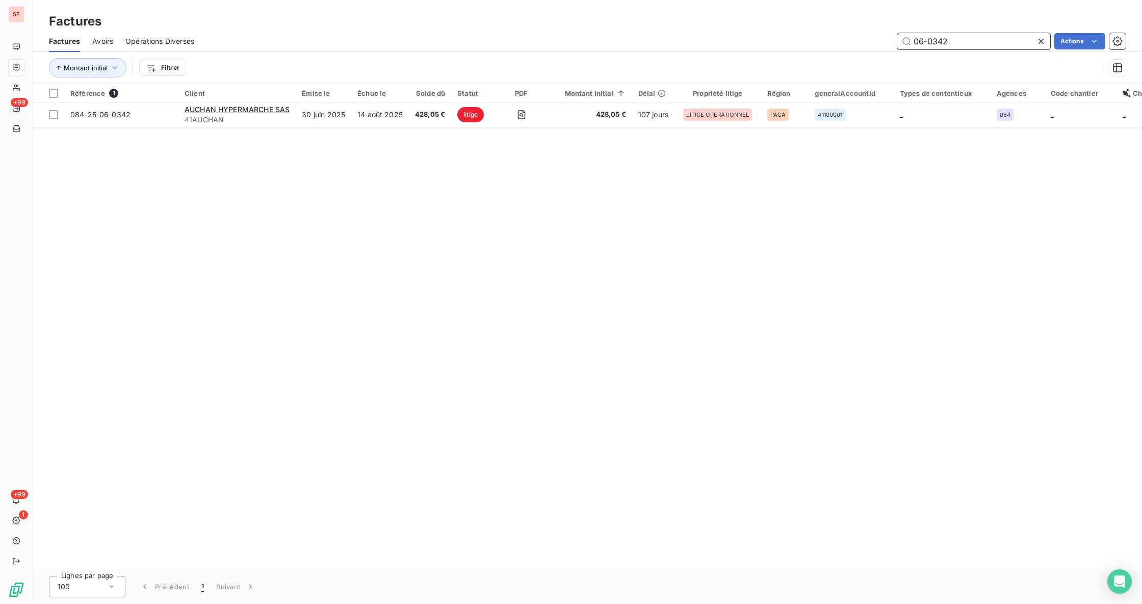
click at [962, 37] on input "06-0342" at bounding box center [973, 41] width 153 height 16
type input "0"
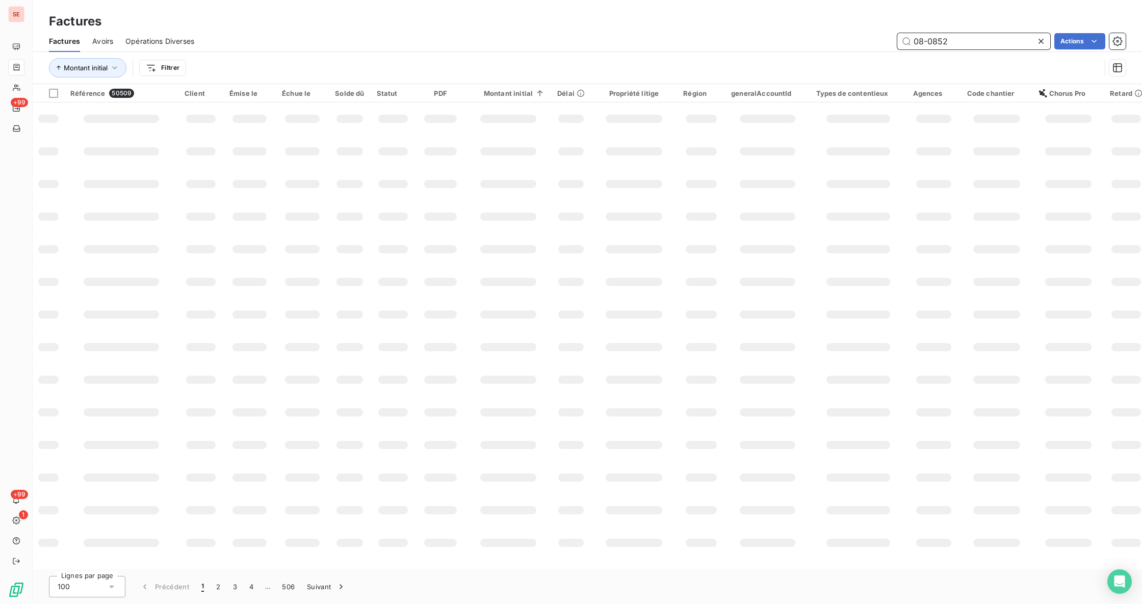
type input "08-0852"
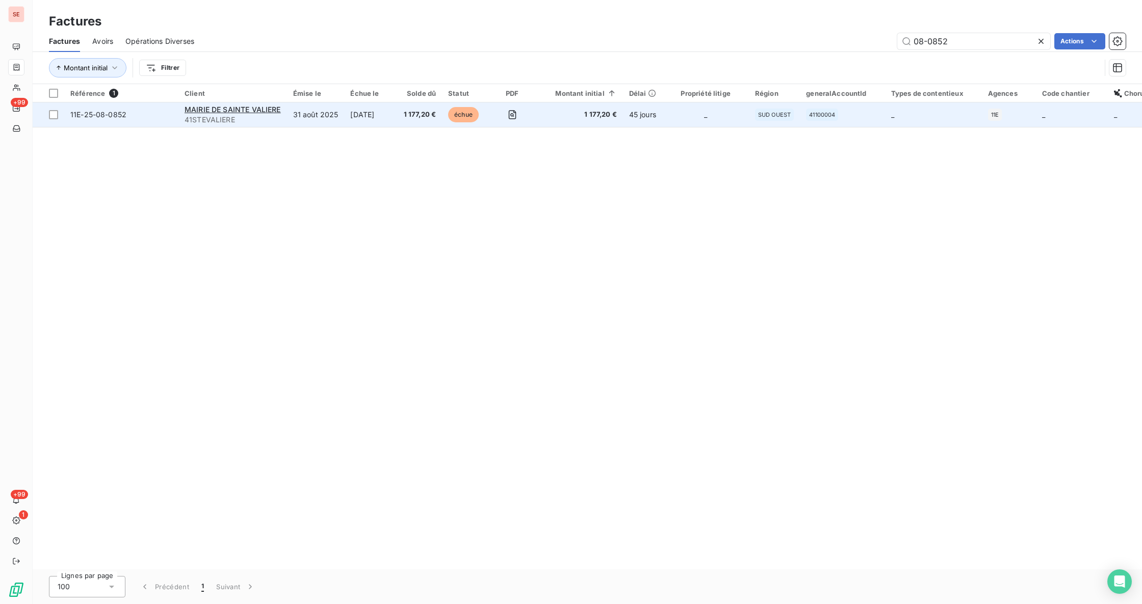
click at [211, 125] on span "41STEVALIERE" at bounding box center [233, 120] width 96 height 10
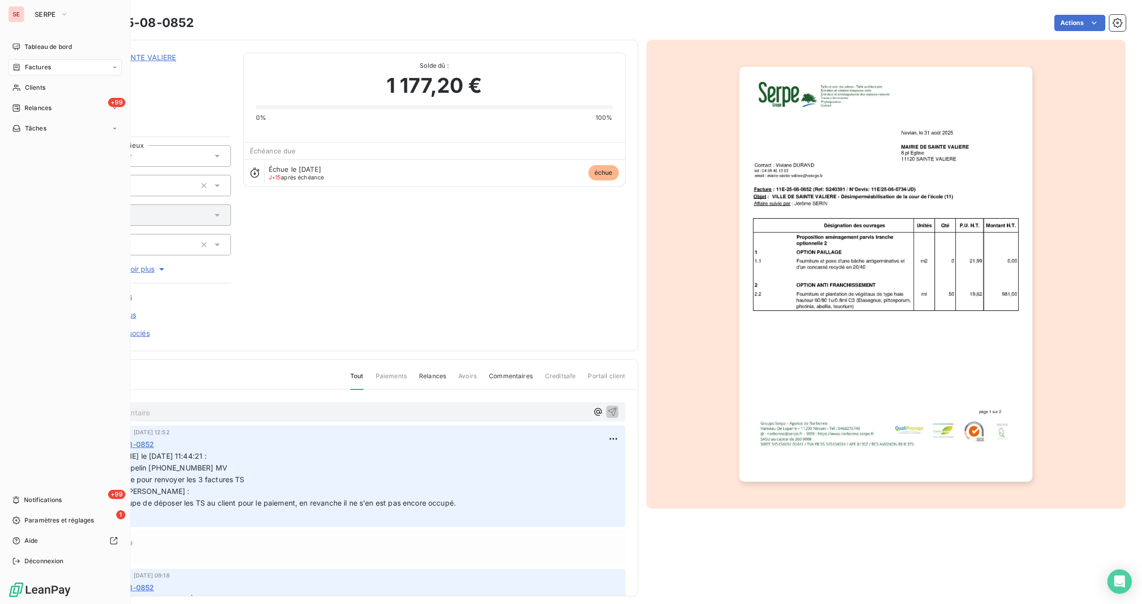
click at [46, 67] on span "Factures" at bounding box center [38, 67] width 26 height 9
click at [33, 88] on span "Factures" at bounding box center [37, 87] width 26 height 9
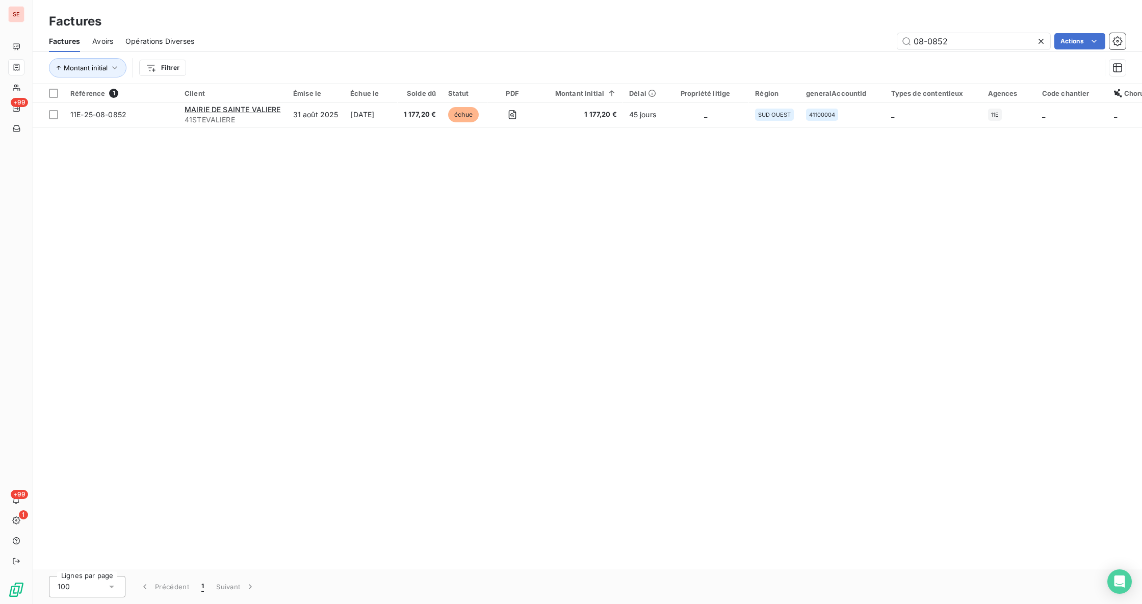
drag, startPoint x: 981, startPoint y: 42, endPoint x: 777, endPoint y: 31, distance: 204.3
click at [786, 31] on div "Factures Avoirs Opérations Diverses 08-0852 Actions" at bounding box center [587, 41] width 1109 height 21
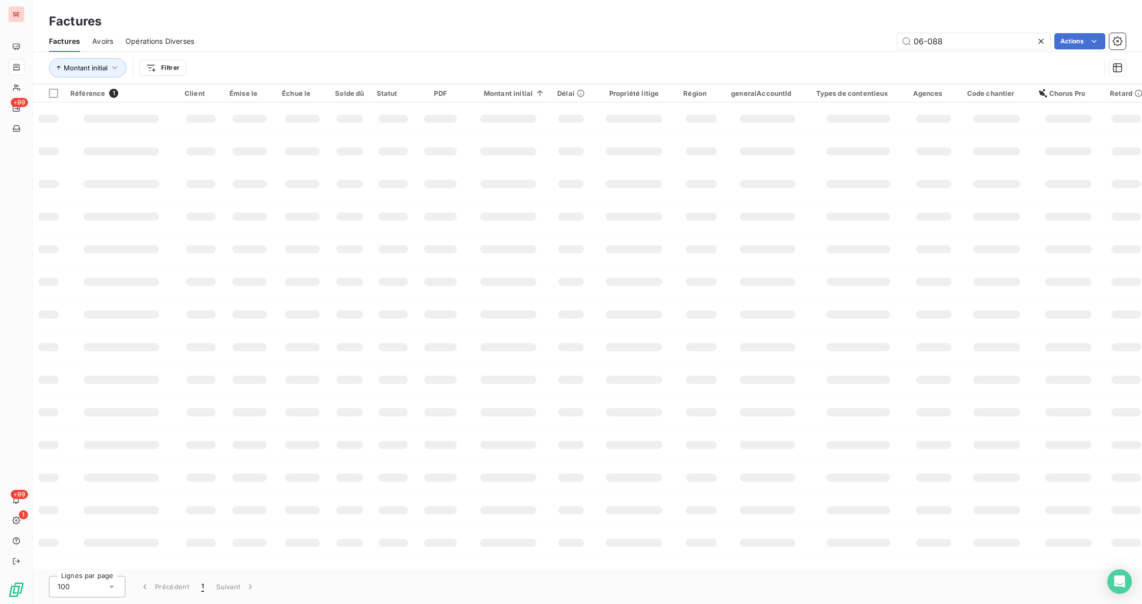
type input "06-0883"
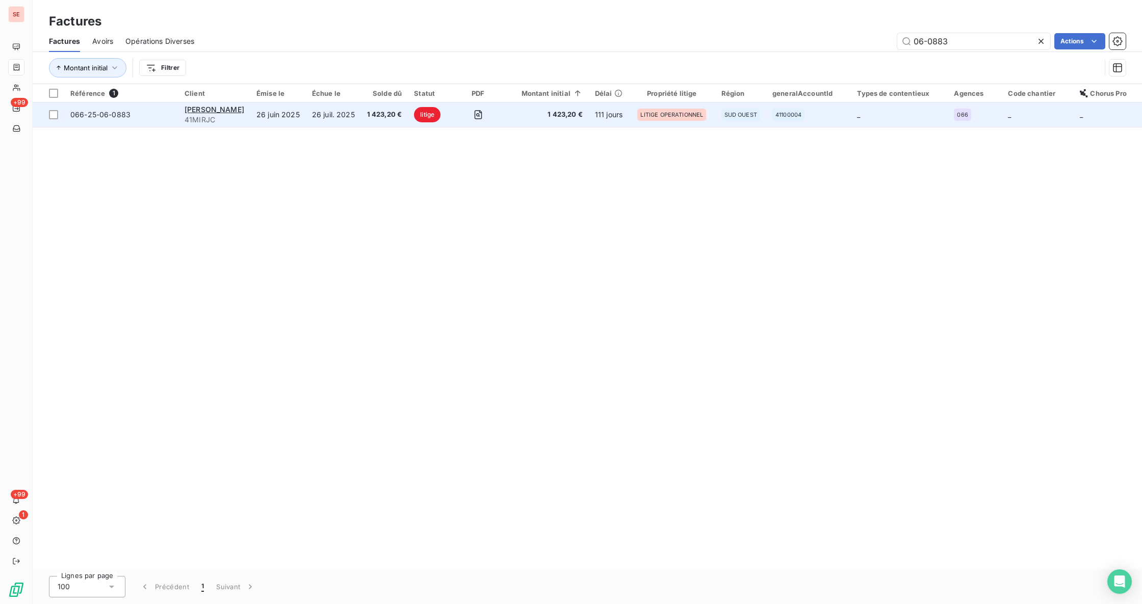
click at [241, 115] on span "41MIRJC" at bounding box center [215, 120] width 60 height 10
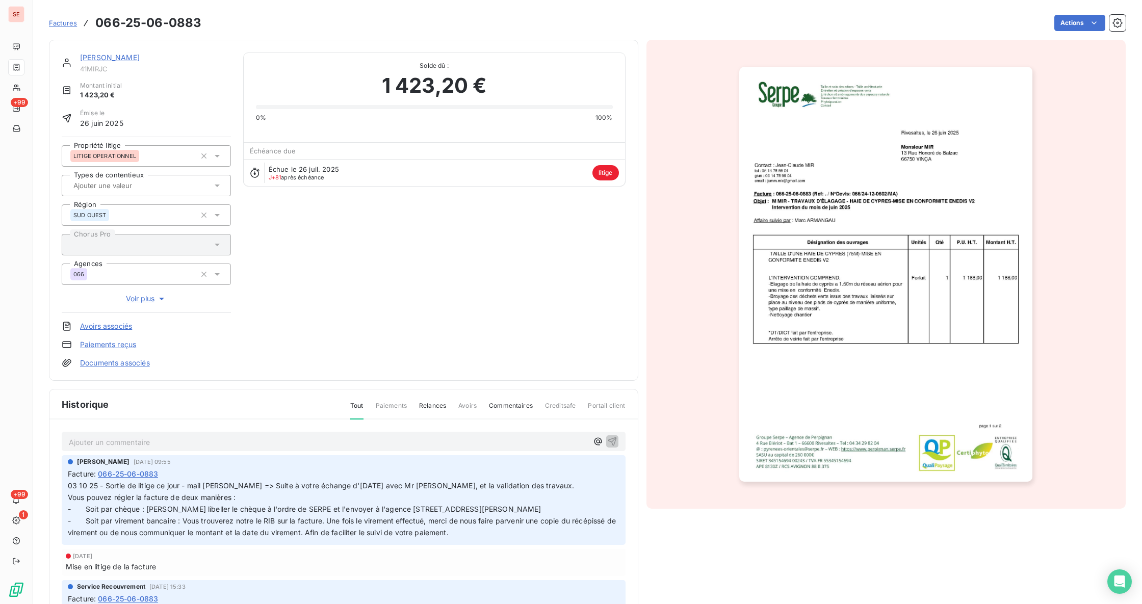
click at [111, 59] on link "MIR Jean-Claude" at bounding box center [110, 57] width 60 height 9
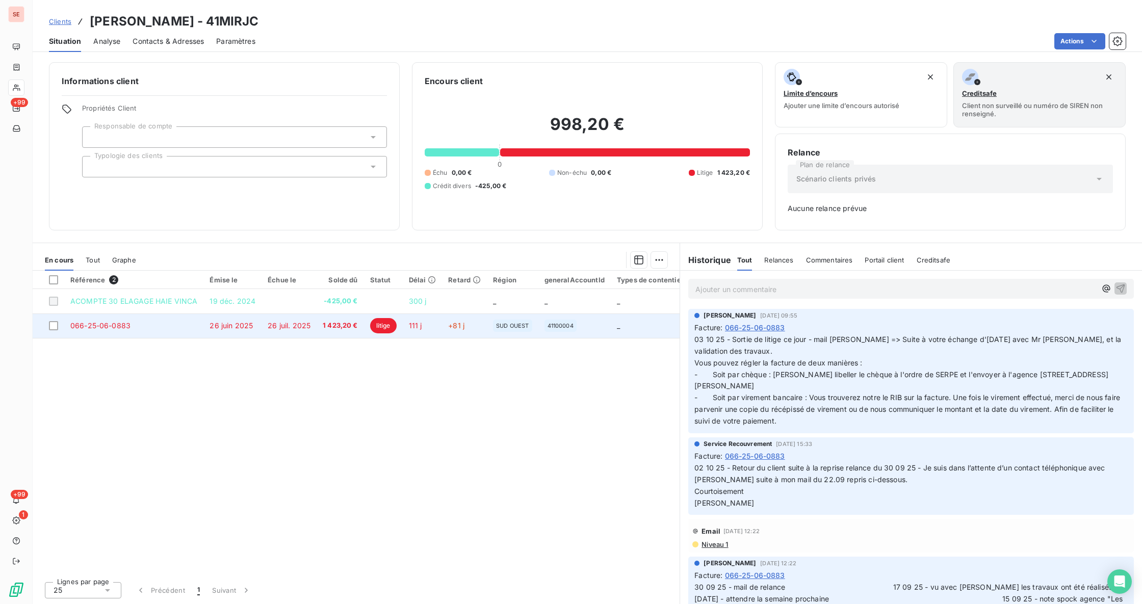
click at [288, 325] on span "26 juil. 2025" at bounding box center [289, 325] width 43 height 9
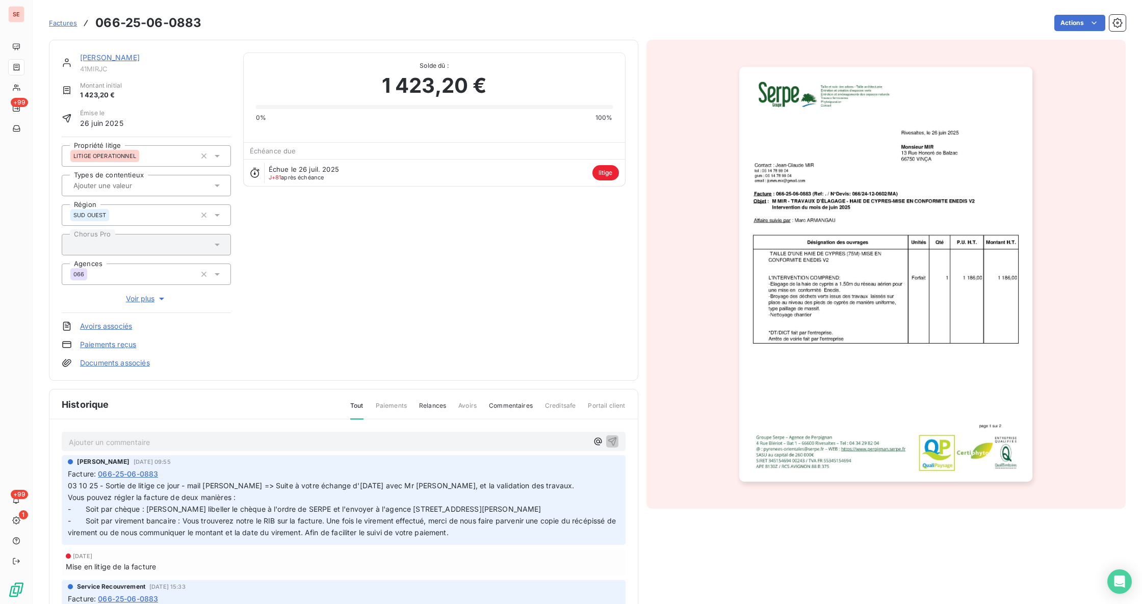
click at [190, 439] on p "Ajouter un commentaire ﻿" at bounding box center [328, 442] width 519 height 13
click at [119, 444] on span "15/10 Virt reçu le 13/10 - RAPPROCHE" at bounding box center [133, 441] width 128 height 9
click at [103, 443] on span "15/10 Virt reçu le 13/10 - RAPPROCHE" at bounding box center [133, 441] width 128 height 9
click at [142, 432] on div "15/10 Virt solde 998.reçu le 13/10 - RAPPROCHE" at bounding box center [344, 441] width 564 height 19
click at [140, 441] on span "15/10 Virt solde 998.reçu le 13/10 - RAPPROCHE" at bounding box center [151, 441] width 165 height 9
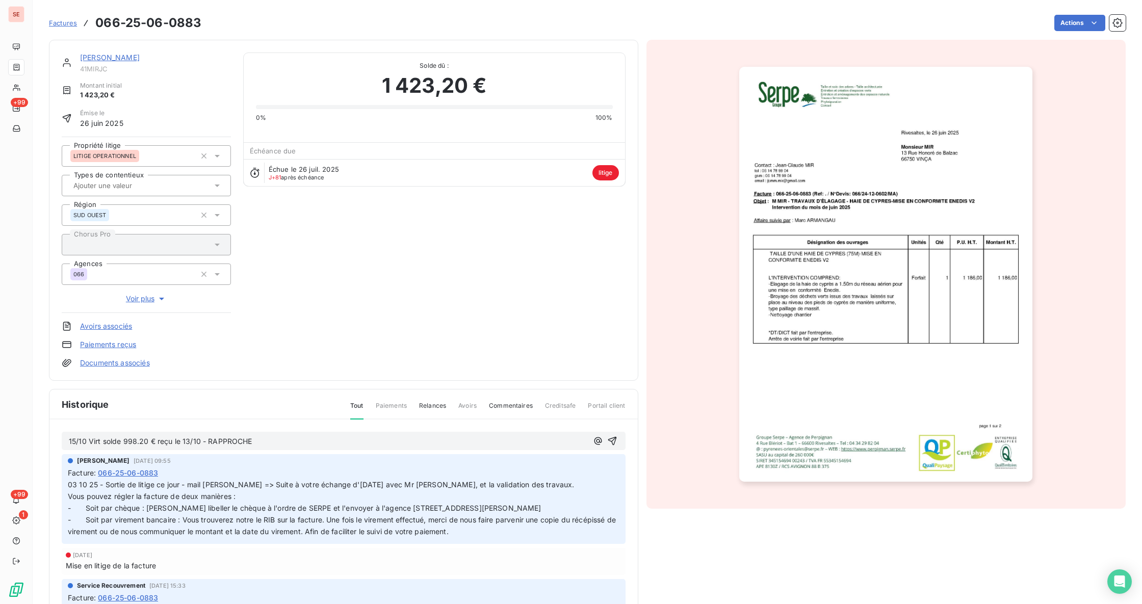
click at [279, 437] on p "15/10 Virt solde 998.20 € reçu le 13/10 - RAPPROCHE" at bounding box center [328, 442] width 519 height 12
click at [608, 441] on icon "button" at bounding box center [612, 441] width 9 height 9
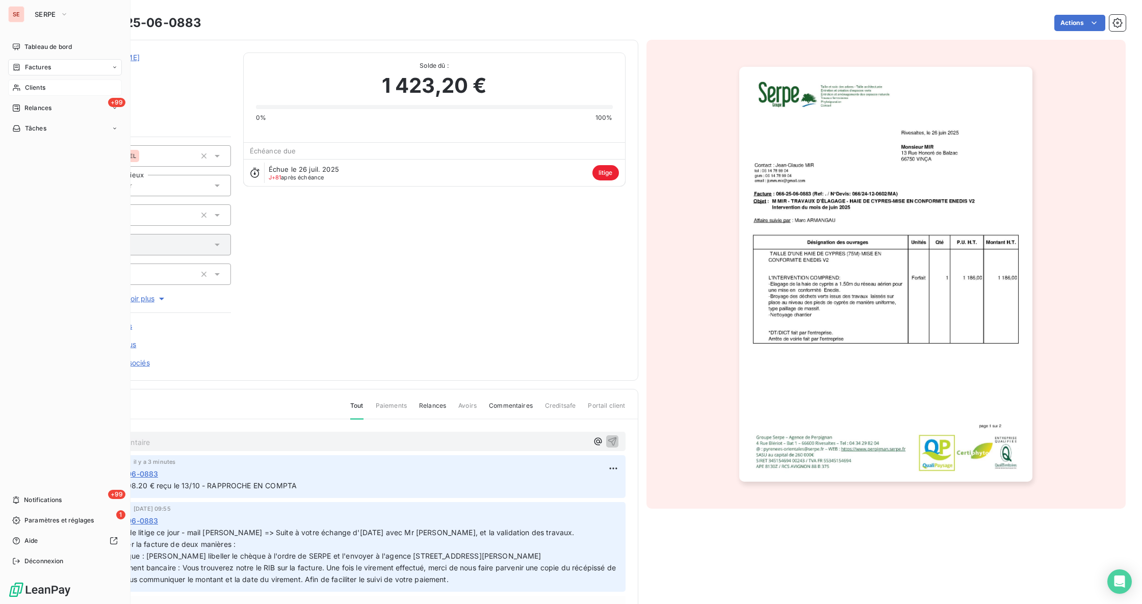
click at [43, 86] on span "Clients" at bounding box center [35, 87] width 20 height 9
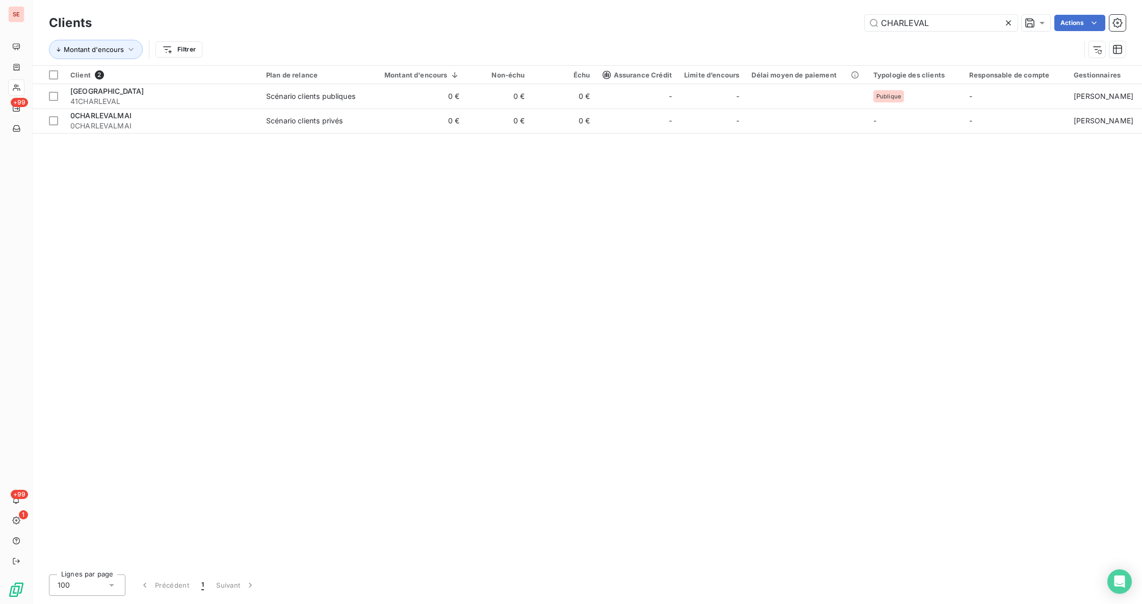
drag, startPoint x: 957, startPoint y: 27, endPoint x: 653, endPoint y: 31, distance: 303.4
click at [655, 31] on div "CHARLEVAL Actions" at bounding box center [615, 23] width 1022 height 16
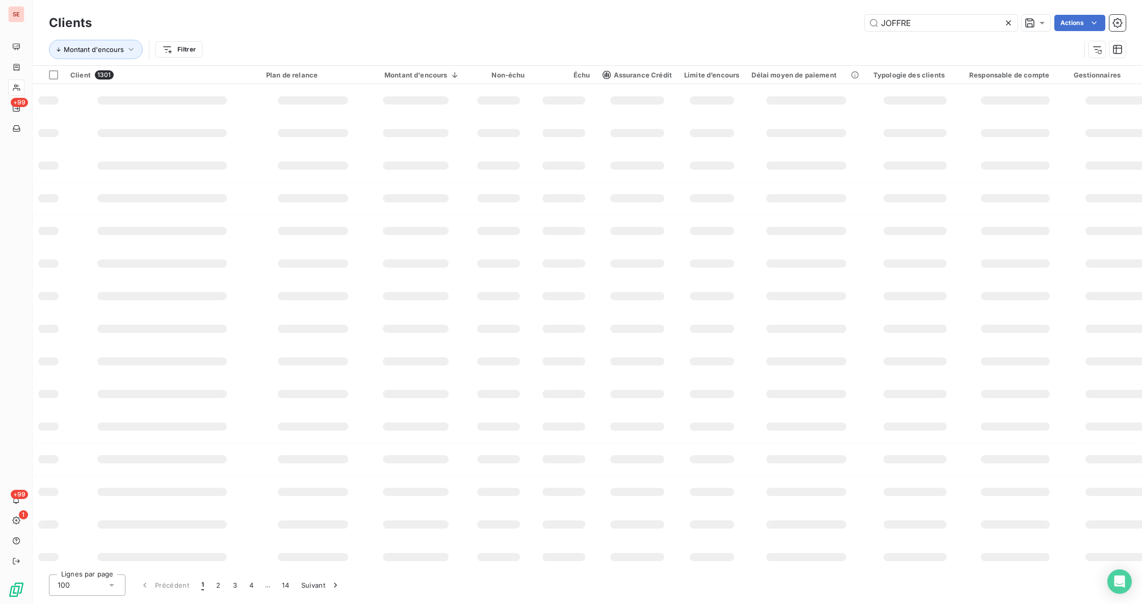
type input "JOFFRE"
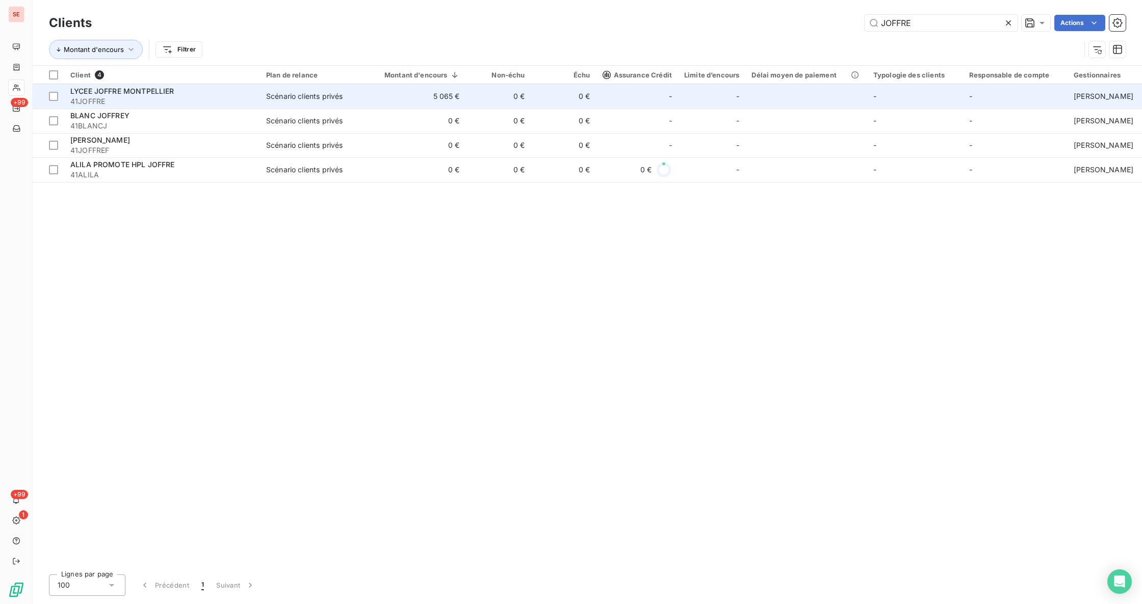
click at [255, 88] on td "LYCEE JOFFRE MONTPELLIER 41JOFFRE" at bounding box center [162, 96] width 196 height 24
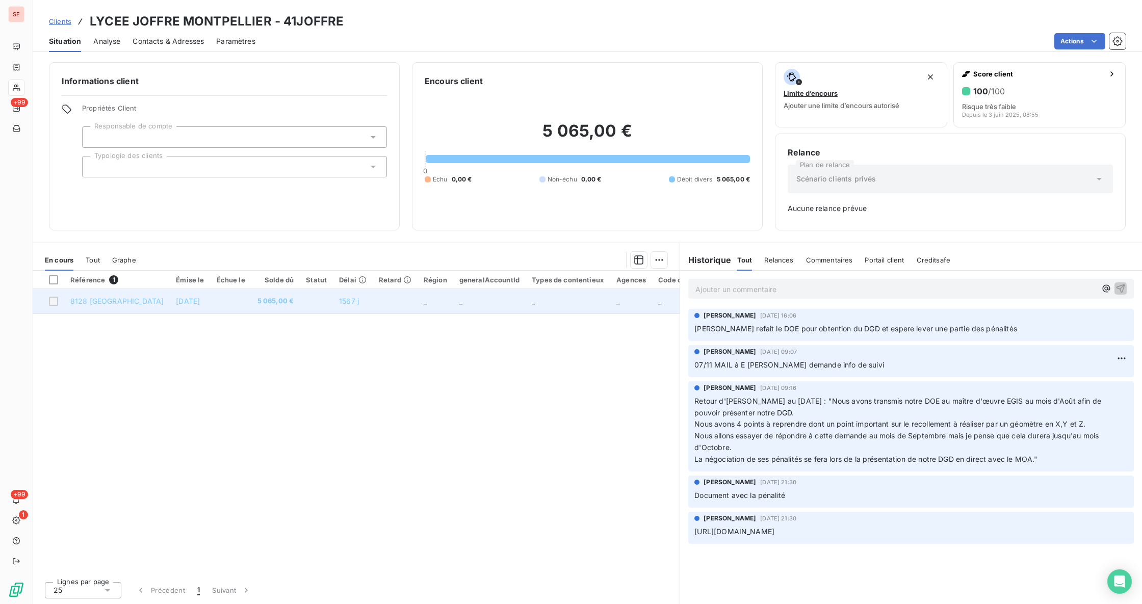
click at [263, 311] on td "5 065,00 €" at bounding box center [275, 301] width 49 height 24
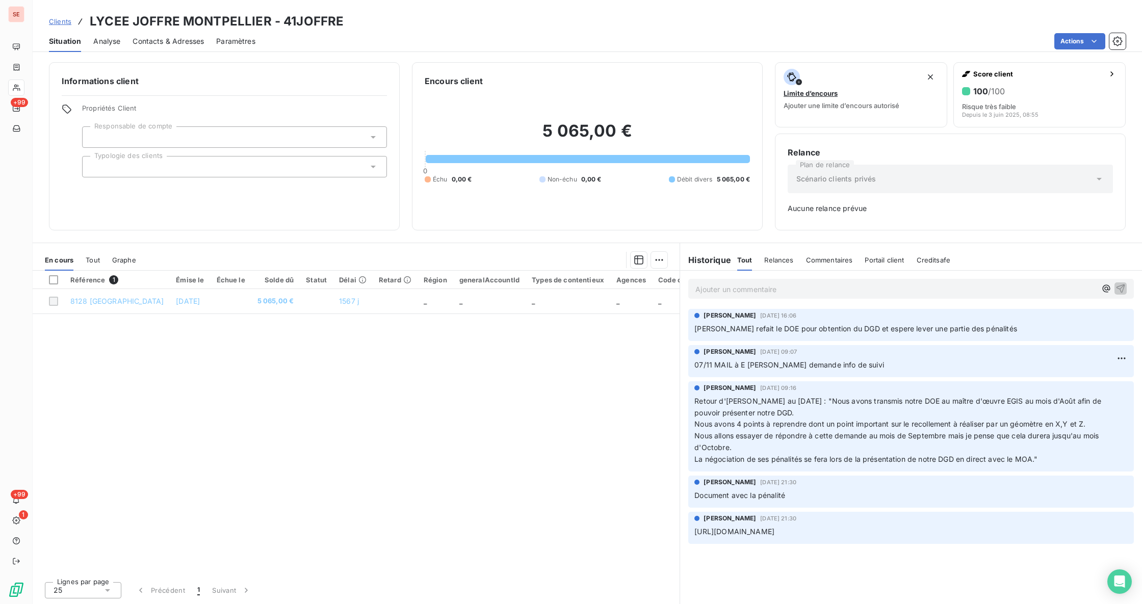
click at [818, 288] on p "Ajouter un commentaire ﻿" at bounding box center [895, 289] width 401 height 13
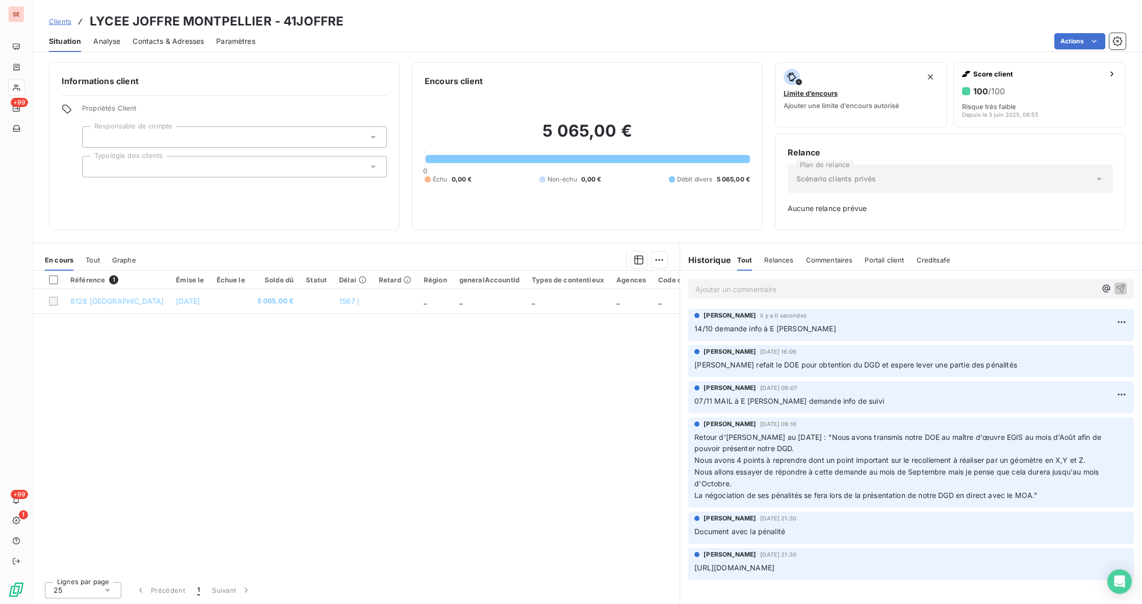
click at [782, 279] on div "Ajouter un commentaire ﻿" at bounding box center [911, 289] width 446 height 20
click at [780, 291] on p "Ajouter un commentaire ﻿" at bounding box center [895, 289] width 401 height 13
click at [729, 288] on p "15/10" at bounding box center [895, 289] width 401 height 12
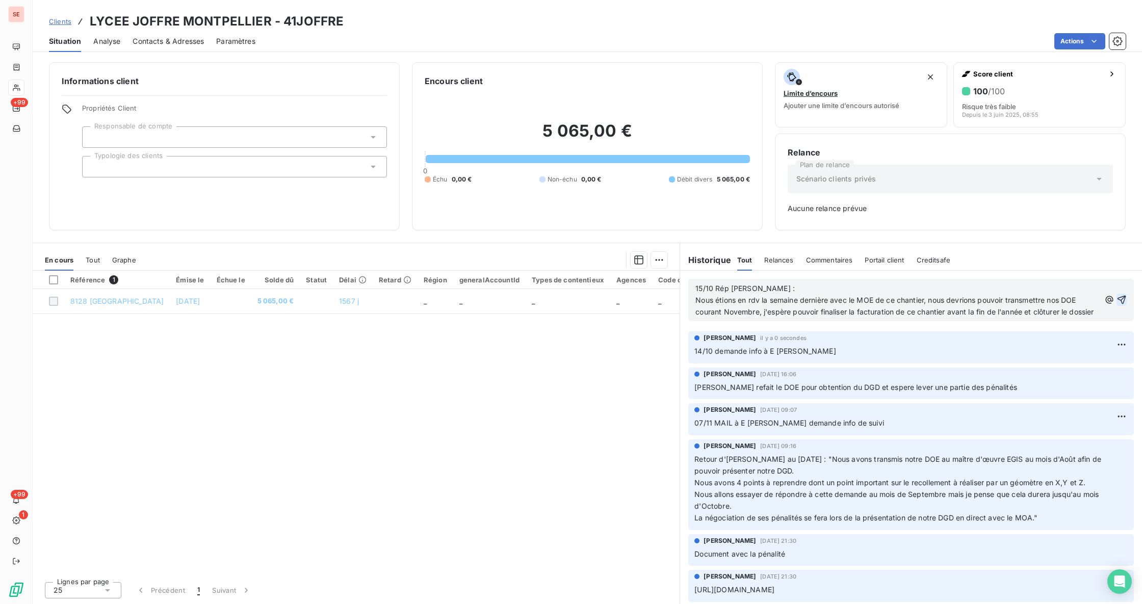
click at [1118, 304] on icon "button" at bounding box center [1122, 300] width 9 height 9
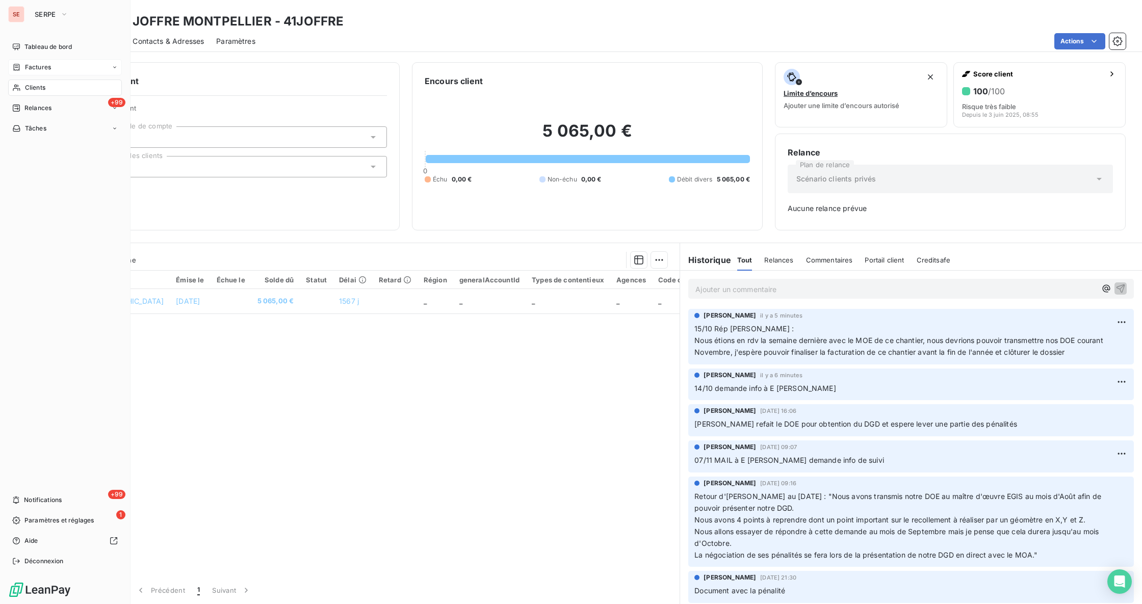
click at [40, 68] on span "Factures" at bounding box center [38, 67] width 26 height 9
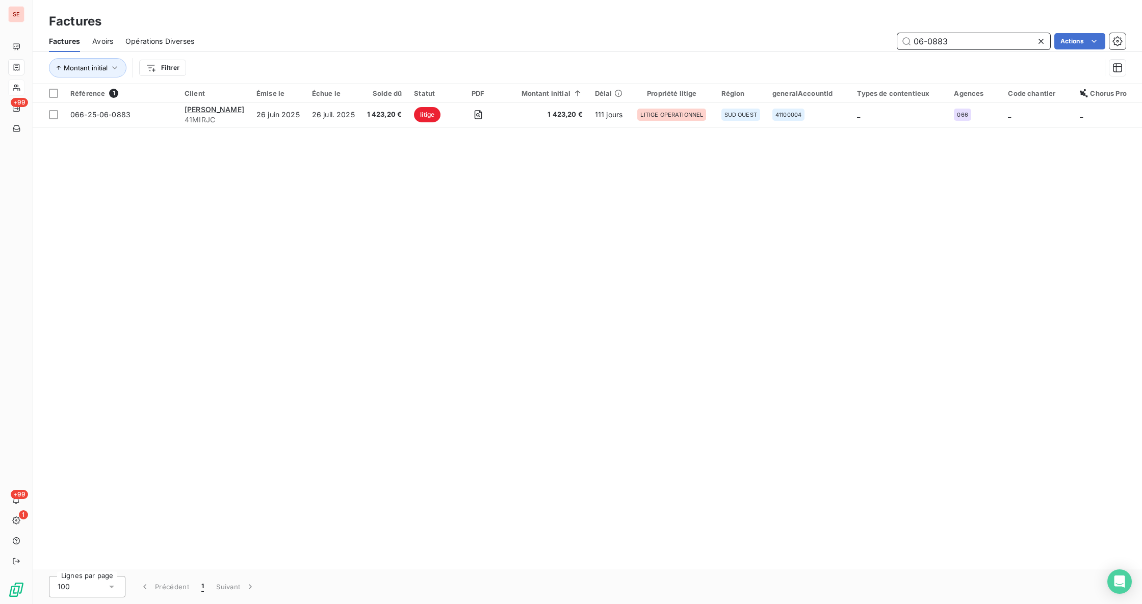
drag, startPoint x: 908, startPoint y: 25, endPoint x: 812, endPoint y: 13, distance: 97.1
click at [812, 13] on div "Factures Factures Avoirs Opérations Diverses 06-0883 Actions Montant initial Fi…" at bounding box center [587, 42] width 1109 height 84
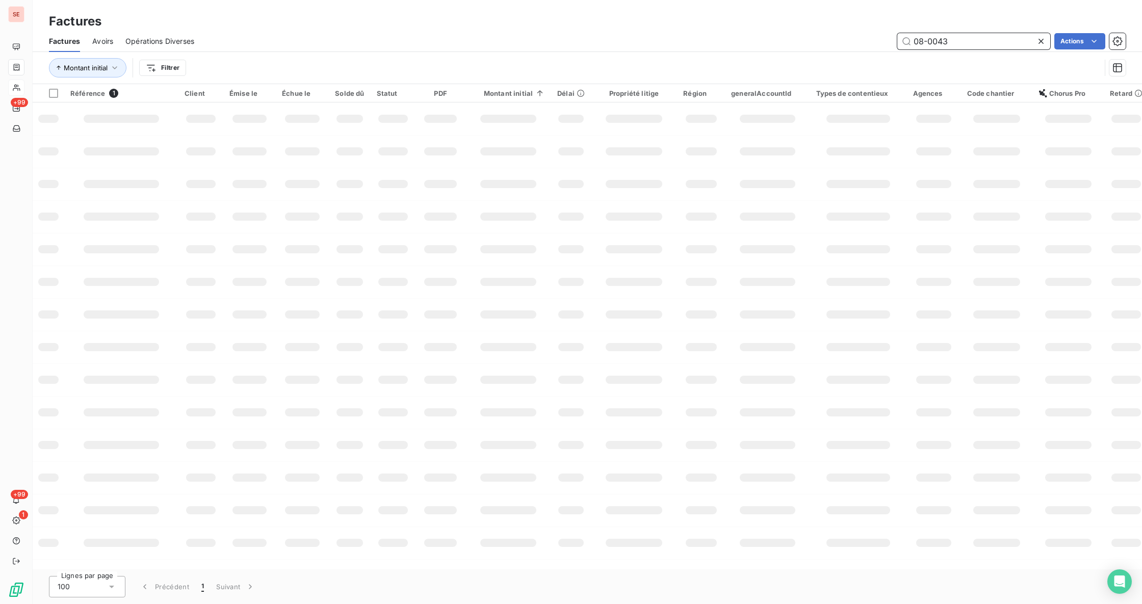
type input "08-0043"
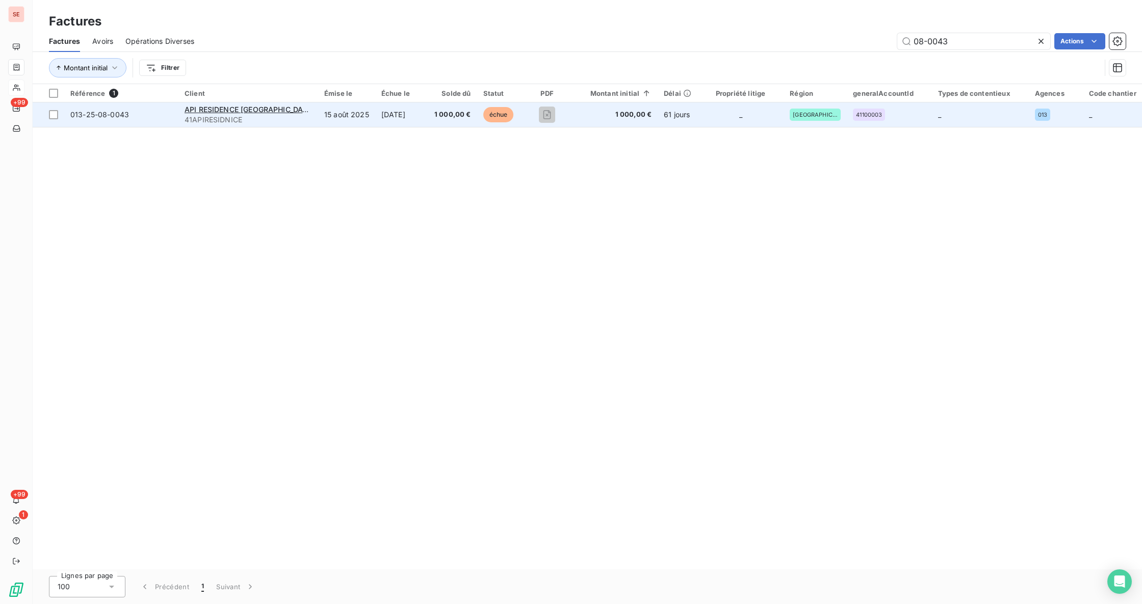
click at [318, 111] on td "15 août 2025" at bounding box center [346, 114] width 57 height 24
click at [375, 115] on td "[DATE]" at bounding box center [401, 114] width 53 height 24
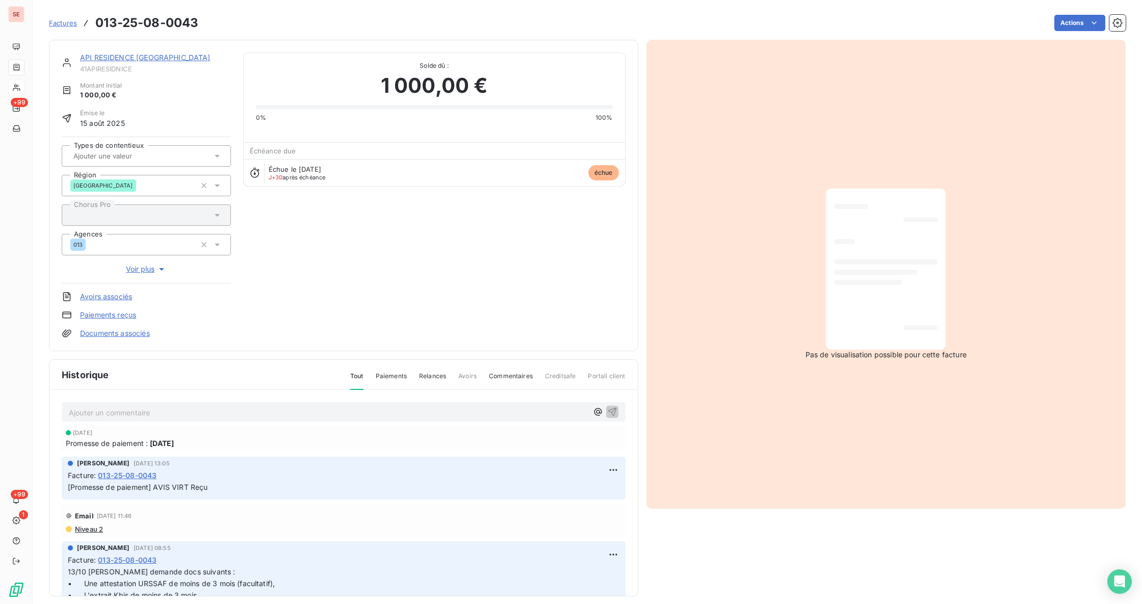
click at [141, 57] on link "API RESIDENCE NICE" at bounding box center [145, 57] width 131 height 9
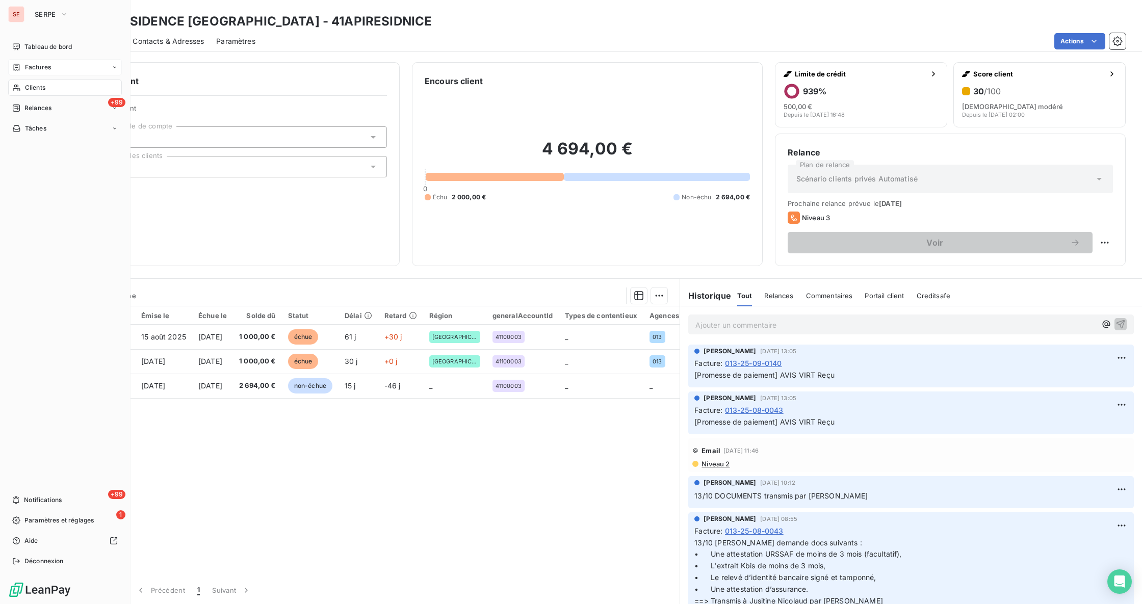
click at [52, 68] on div "Factures" at bounding box center [65, 67] width 114 height 16
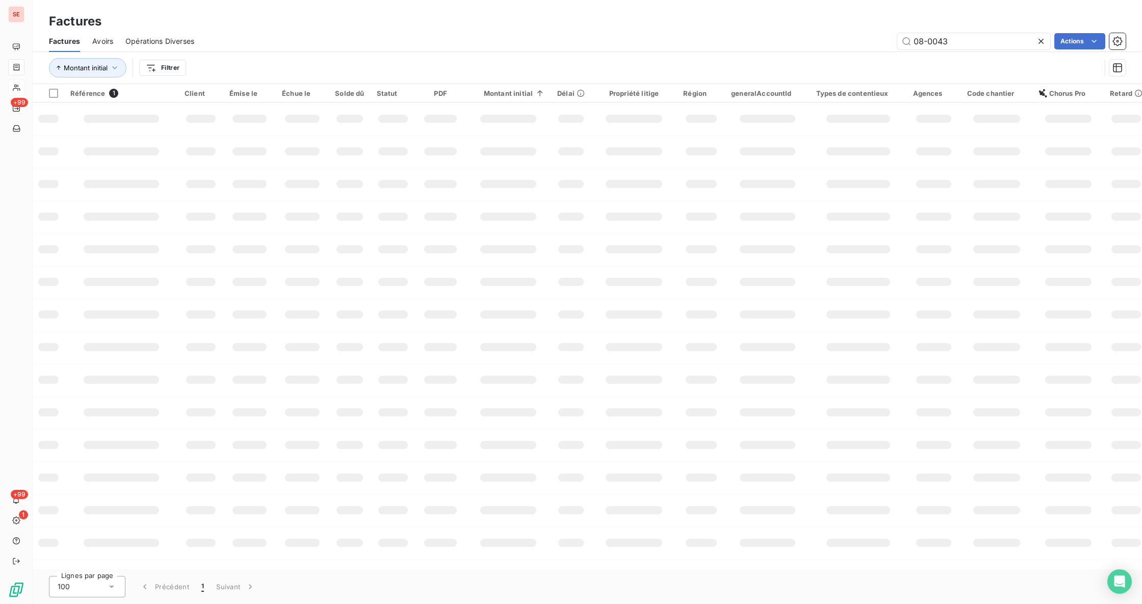
drag, startPoint x: 978, startPoint y: 41, endPoint x: 854, endPoint y: 28, distance: 125.1
click at [872, 31] on div "Factures Avoirs Opérations Diverses 08-0043 Actions" at bounding box center [587, 41] width 1109 height 21
type input "04-1296"
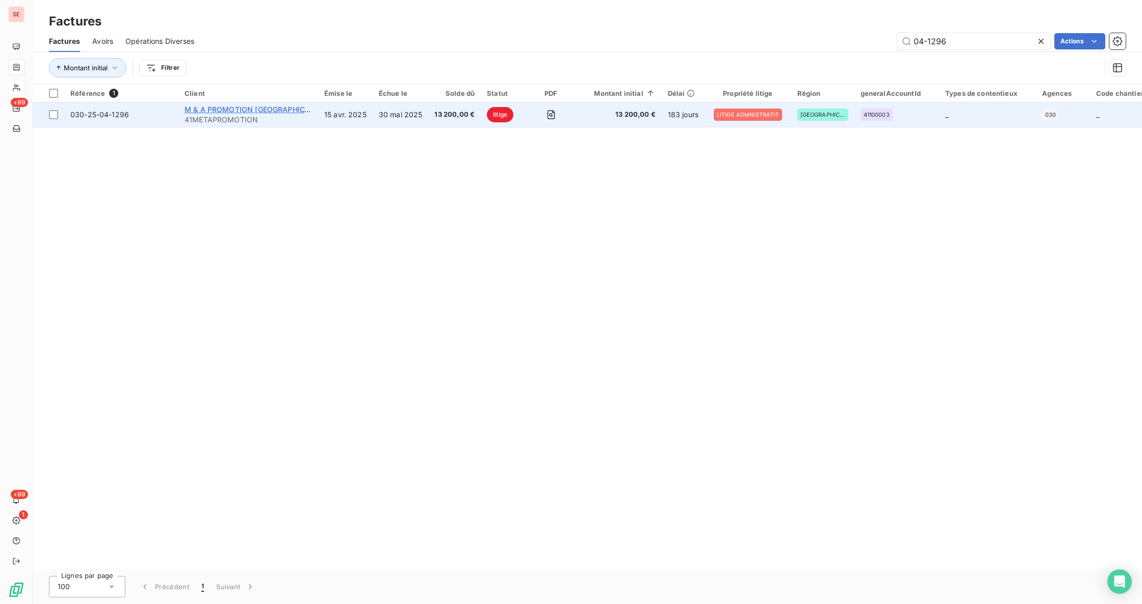
click at [225, 111] on span "M & A PROMOTION [GEOGRAPHIC_DATA]" at bounding box center [257, 109] width 144 height 9
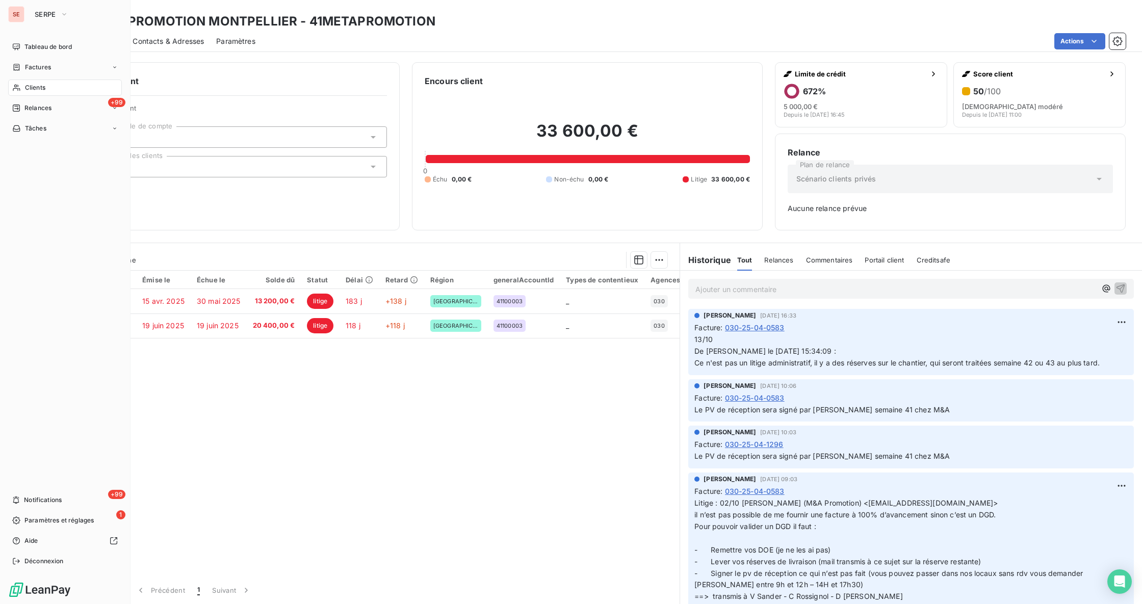
click at [40, 90] on span "Clients" at bounding box center [35, 87] width 20 height 9
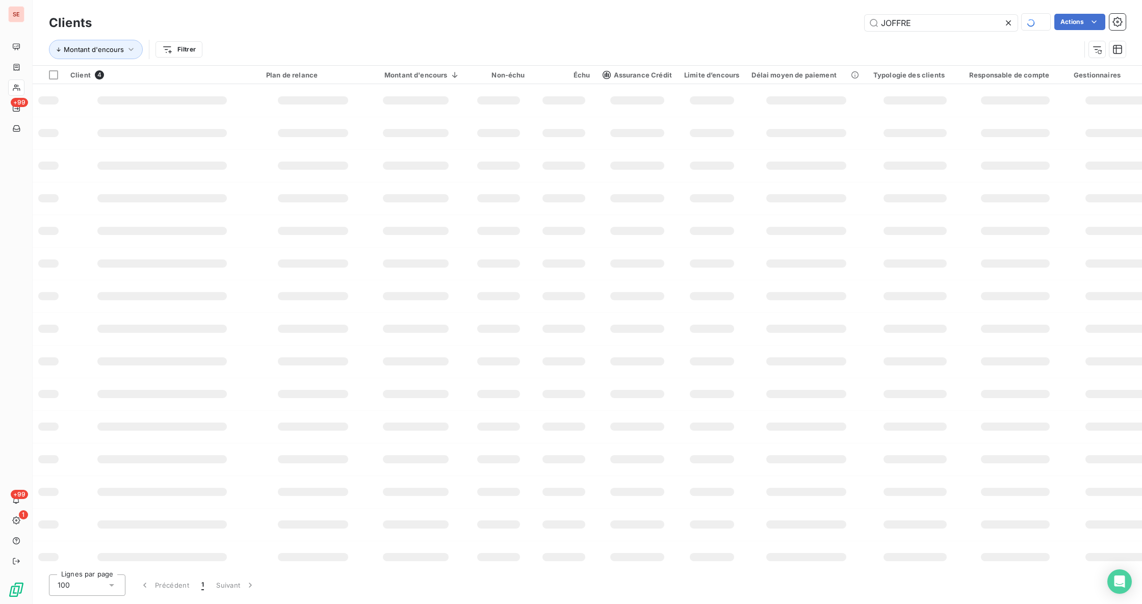
drag, startPoint x: 941, startPoint y: 21, endPoint x: 808, endPoint y: 2, distance: 135.0
click at [809, 2] on div "Clients JOFFRE Actions Montant d'encours Filtrer" at bounding box center [587, 32] width 1109 height 65
type input "romans"
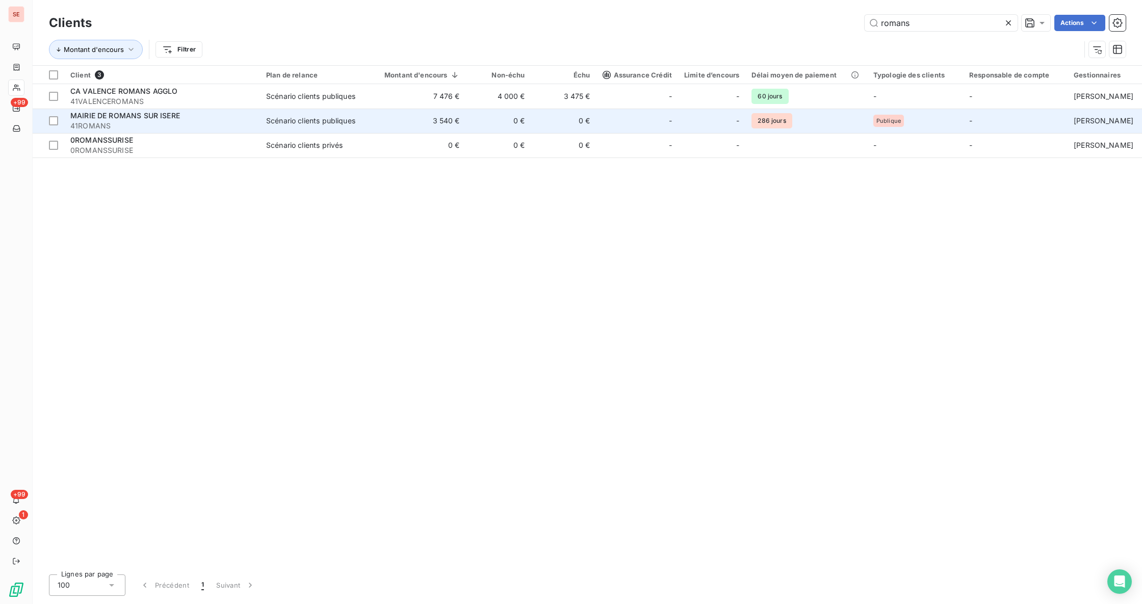
click at [272, 119] on div "Scénario clients publiques" at bounding box center [310, 121] width 89 height 10
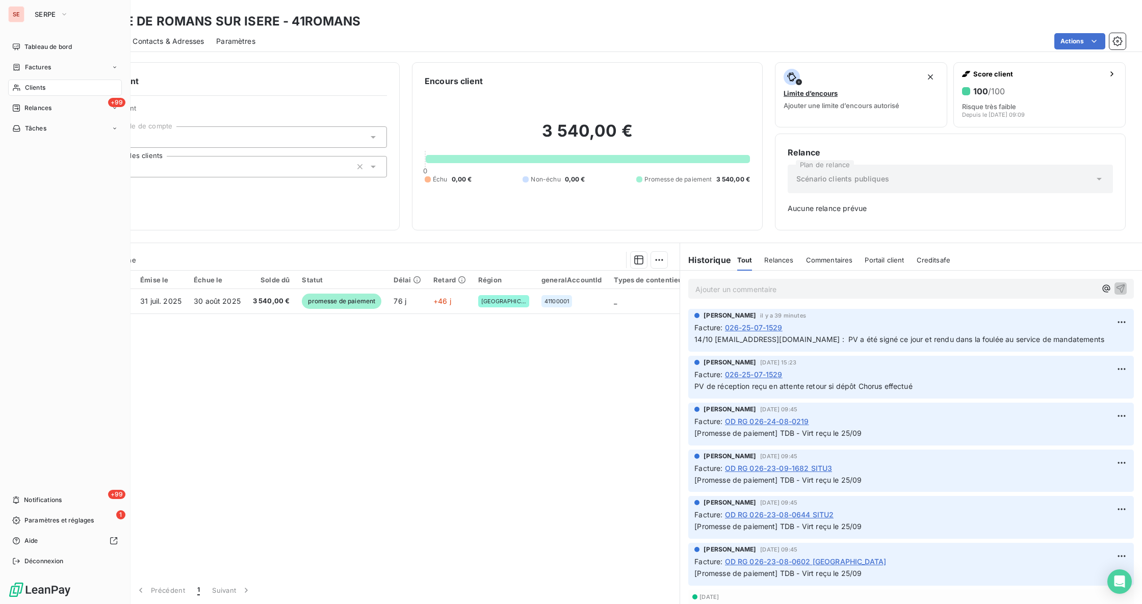
click at [46, 71] on span "Factures" at bounding box center [38, 67] width 26 height 9
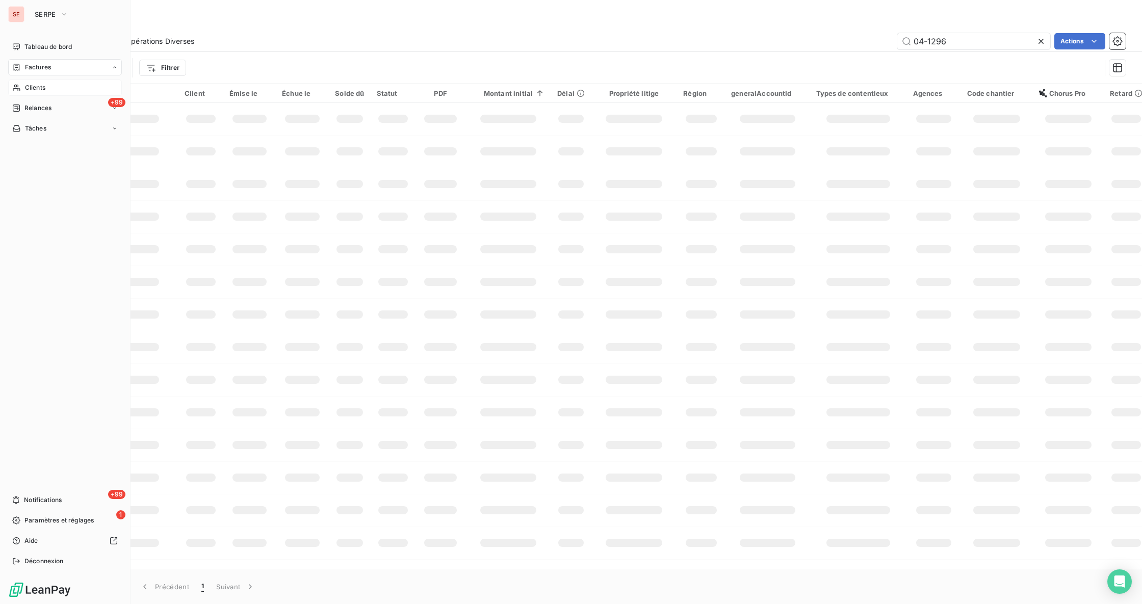
click at [0, 0] on span "Factures" at bounding box center [0, 0] width 0 height 0
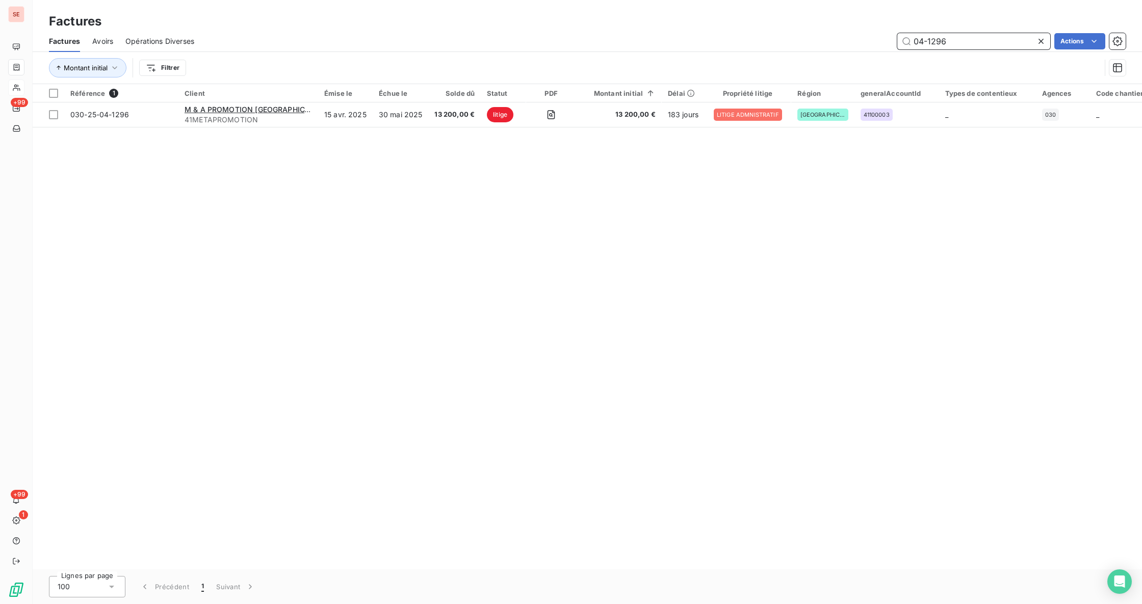
drag, startPoint x: 923, startPoint y: 31, endPoint x: 833, endPoint y: 23, distance: 90.5
click at [845, 25] on div "Factures Factures Avoirs Opérations Diverses 04-1296 Actions Montant initial Fi…" at bounding box center [587, 42] width 1109 height 84
type input "09-1316"
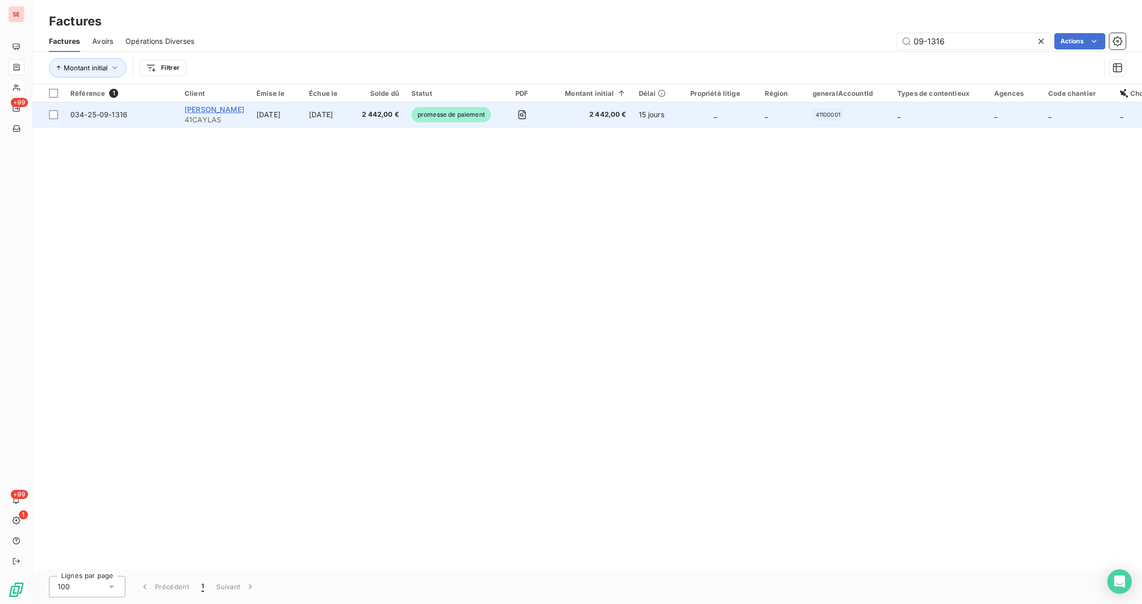
click at [224, 111] on span "MME SIMONE CAYLA" at bounding box center [215, 109] width 60 height 9
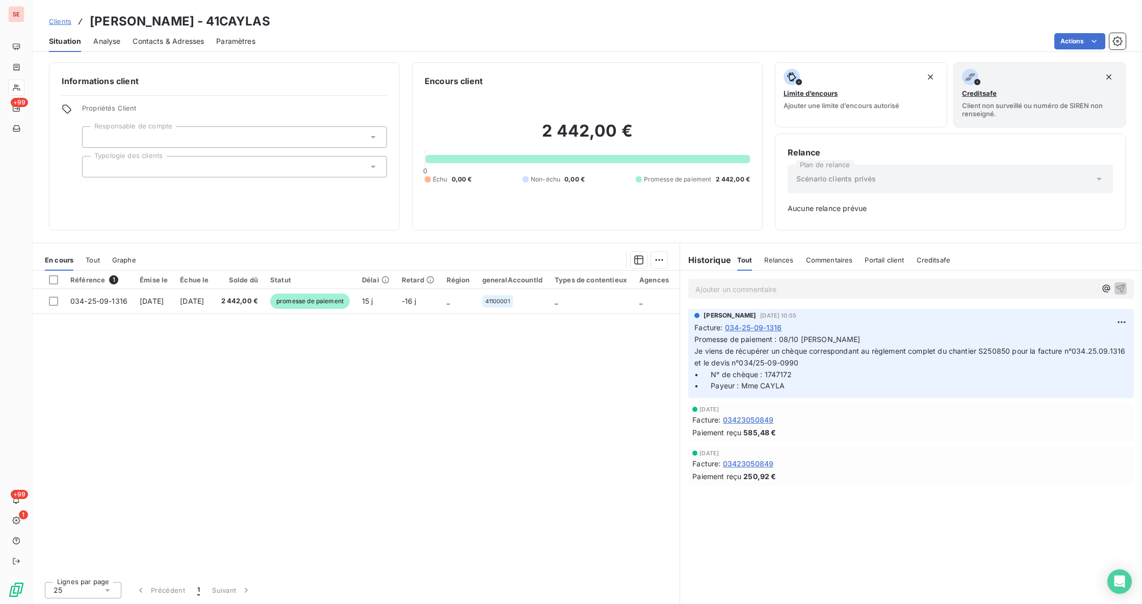
click at [796, 286] on p "Ajouter un commentaire ﻿" at bounding box center [895, 289] width 401 height 13
click at [719, 294] on p "Ajouter un commentaire ﻿" at bounding box center [895, 289] width 401 height 13
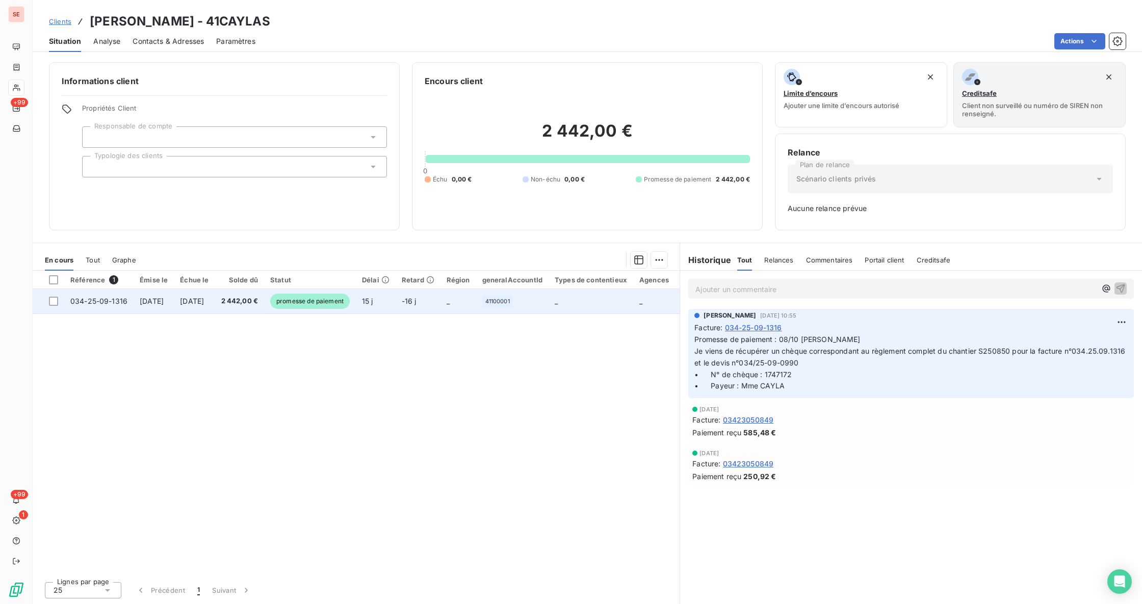
click at [215, 306] on td "[DATE]" at bounding box center [194, 301] width 41 height 24
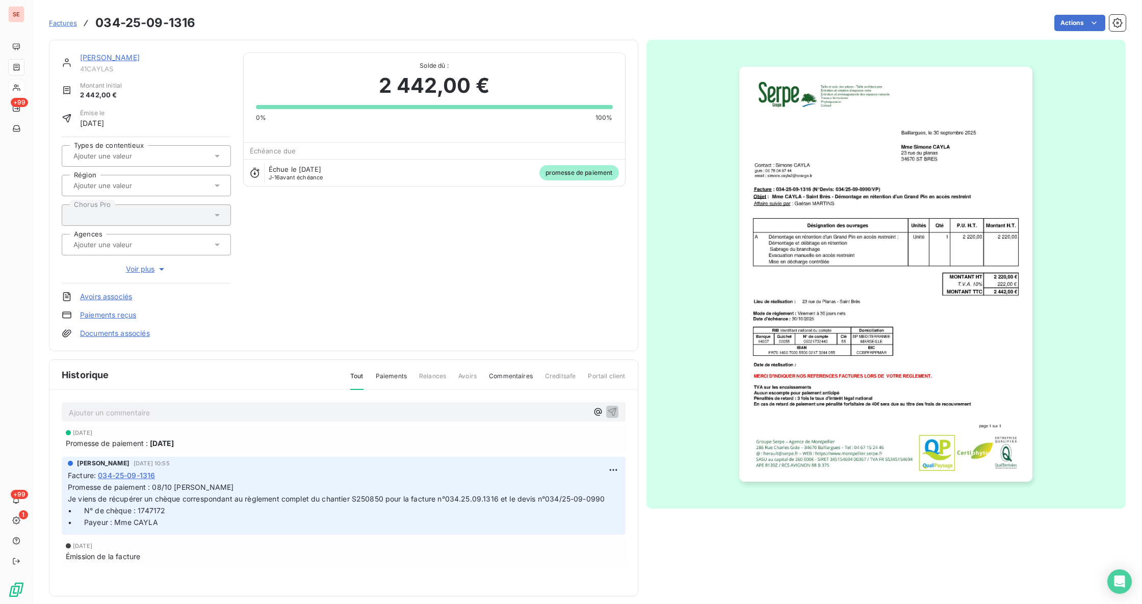
click at [190, 411] on p "Ajouter un commentaire ﻿" at bounding box center [328, 412] width 519 height 13
click at [90, 412] on span "13/10 chèque remis à Mélanie" at bounding box center [143, 411] width 149 height 9
click at [607, 414] on icon "button" at bounding box center [612, 411] width 10 height 10
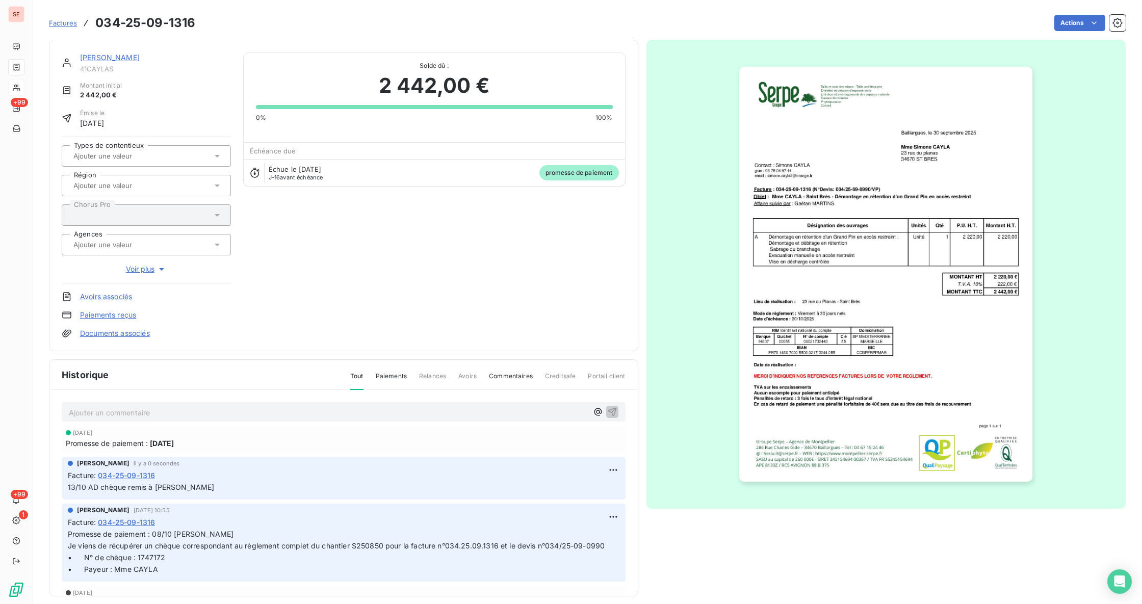
click at [88, 337] on link "Documents associés" at bounding box center [115, 333] width 70 height 10
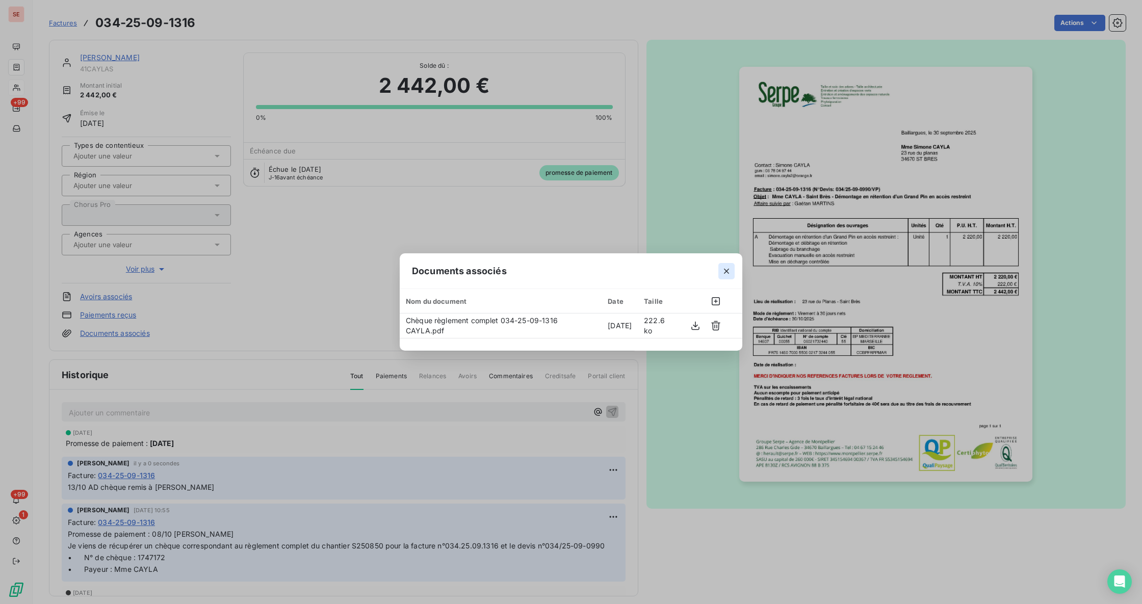
click at [731, 274] on icon "button" at bounding box center [726, 271] width 10 height 10
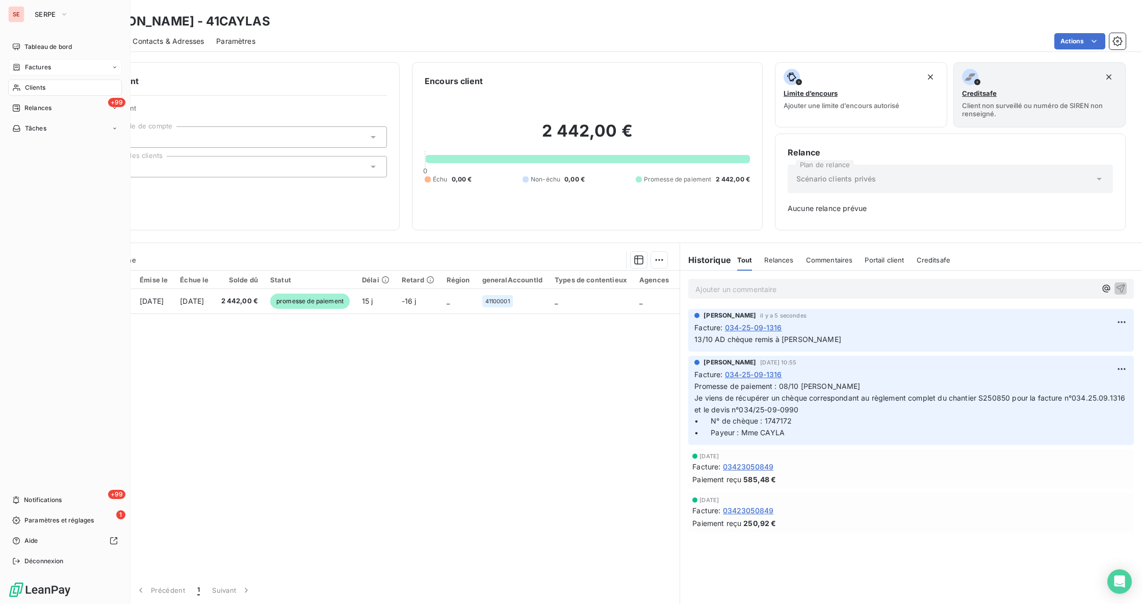
click at [23, 67] on div "Factures" at bounding box center [31, 67] width 39 height 9
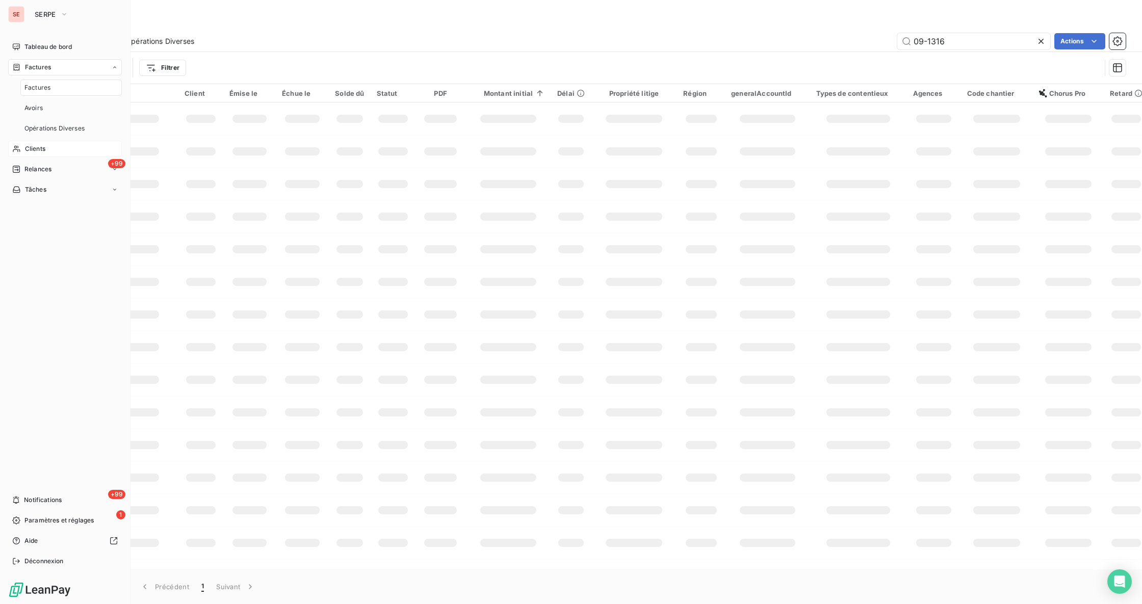
click at [33, 87] on span "Factures" at bounding box center [37, 87] width 26 height 9
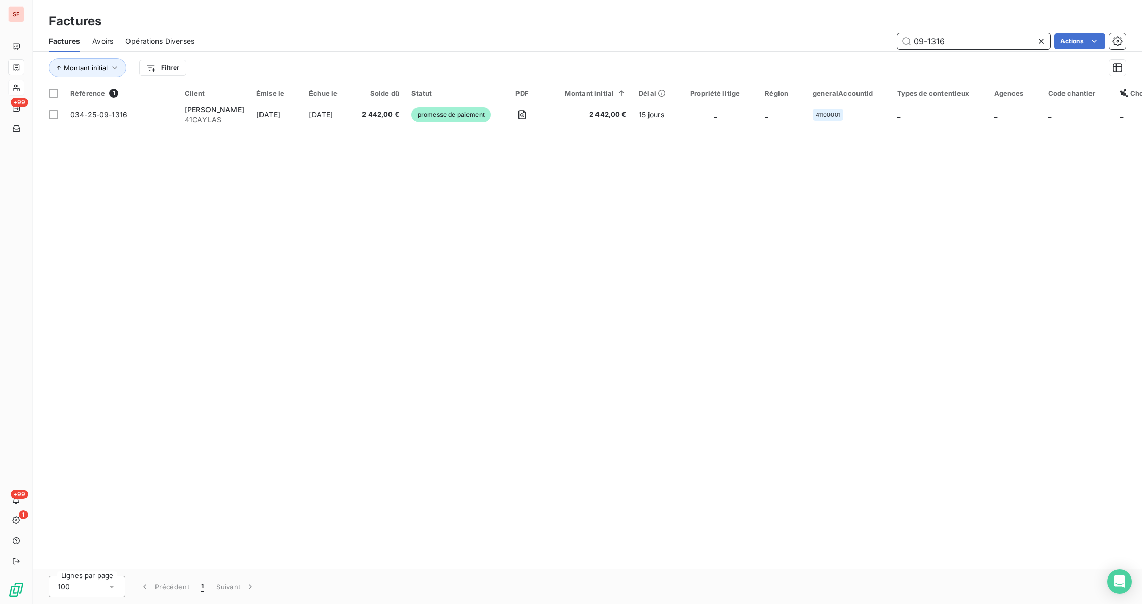
drag, startPoint x: 959, startPoint y: 37, endPoint x: 863, endPoint y: 39, distance: 96.4
click at [863, 39] on div "09-1316 Actions" at bounding box center [665, 41] width 919 height 16
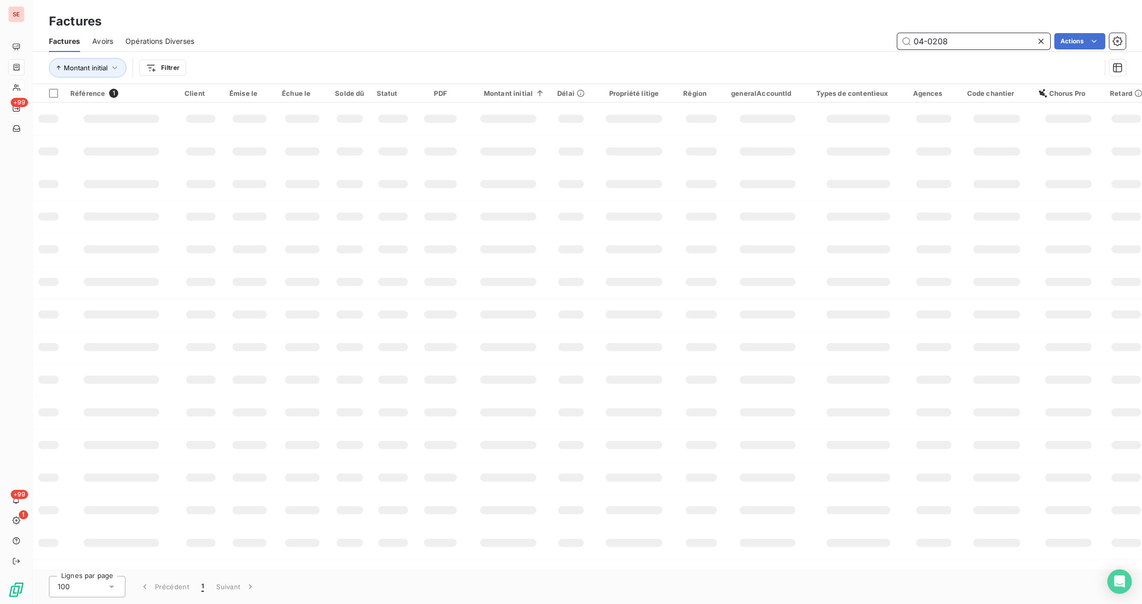
type input "04-0208"
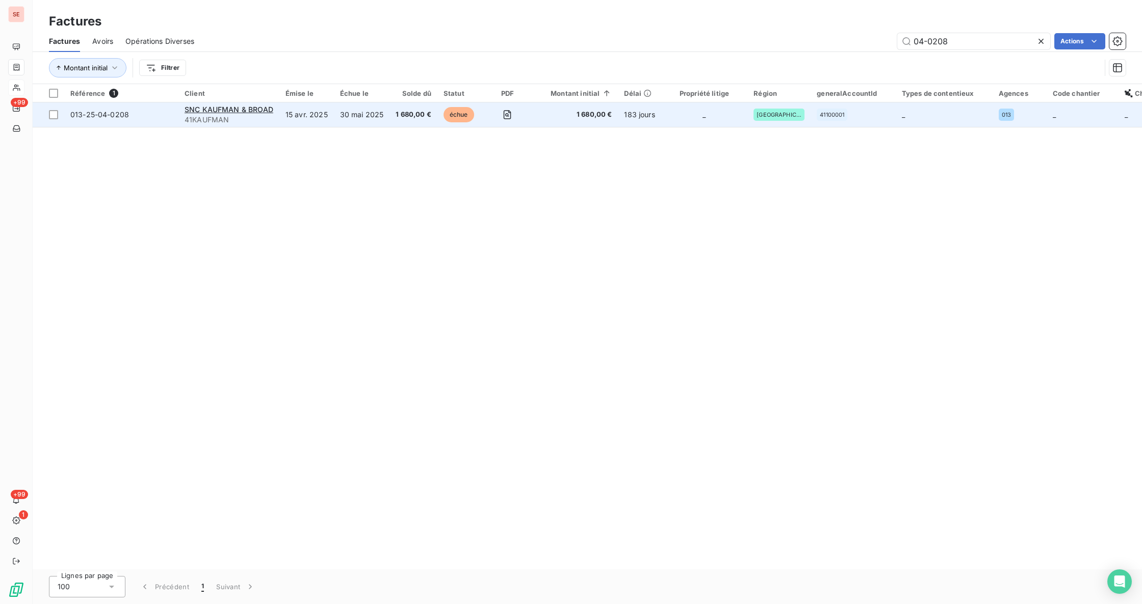
click at [352, 115] on td "30 mai 2025" at bounding box center [362, 114] width 56 height 24
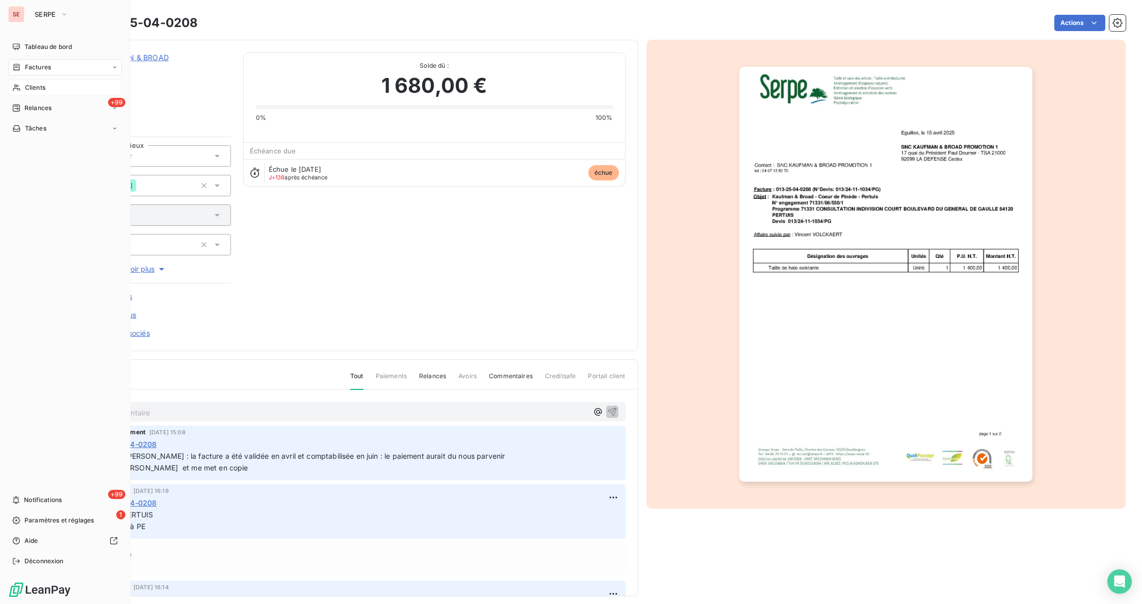
click at [52, 87] on div "Clients" at bounding box center [65, 88] width 114 height 16
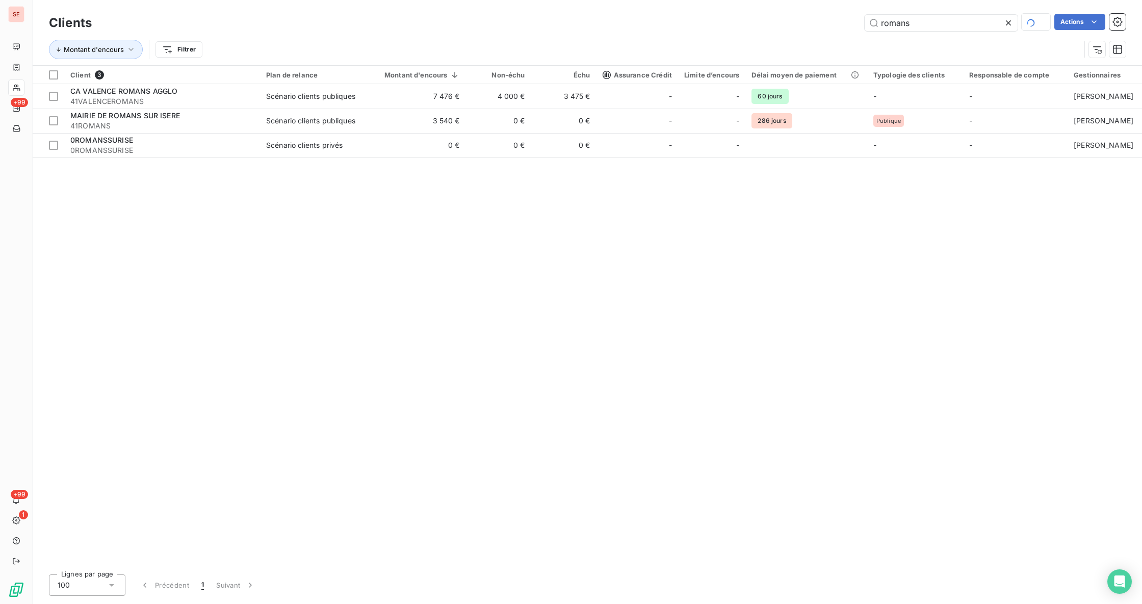
drag, startPoint x: 933, startPoint y: 18, endPoint x: 854, endPoint y: -12, distance: 85.0
click at [854, 0] on html "SE +99 +99 1 Clients romans Actions Montant d'encours Filtrer Client 3 Plan de …" at bounding box center [571, 302] width 1142 height 604
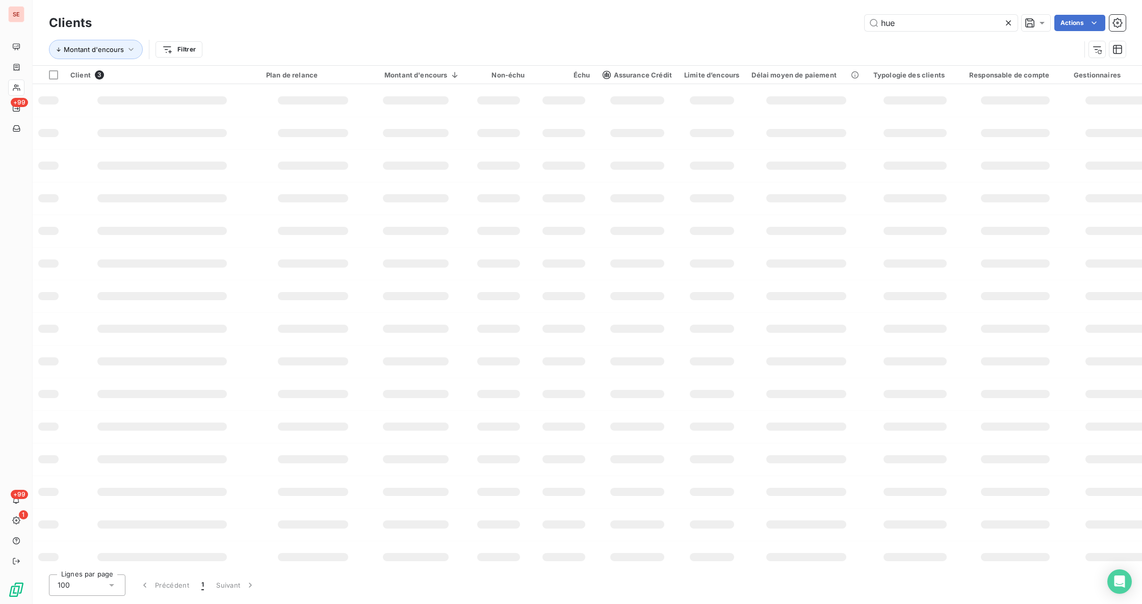
type input "hue"
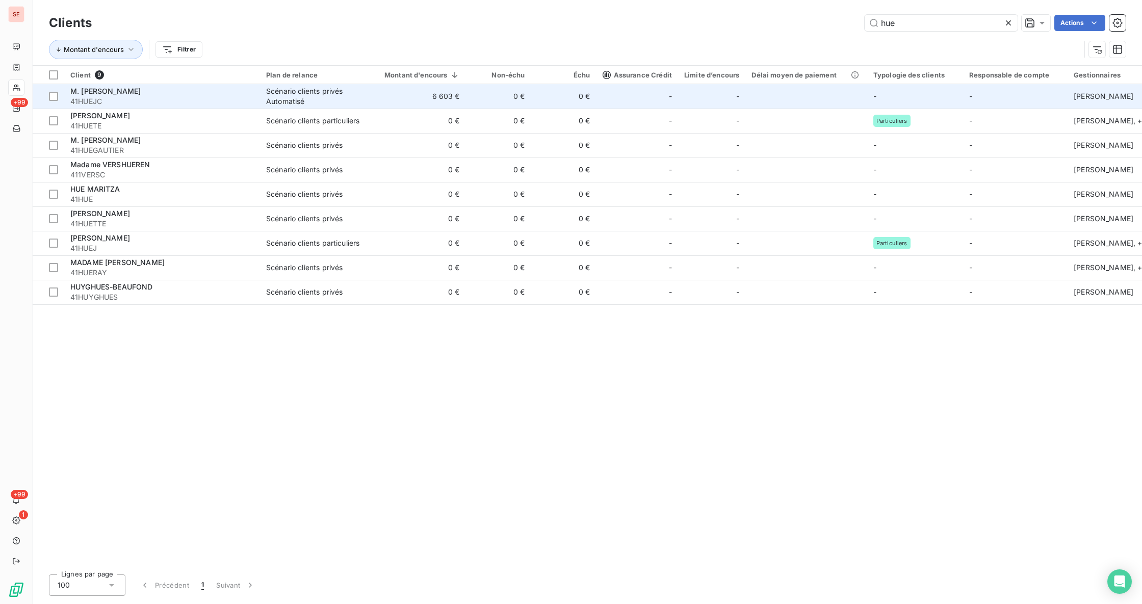
click at [353, 96] on div "Scénario clients privés Automatisé" at bounding box center [313, 96] width 94 height 20
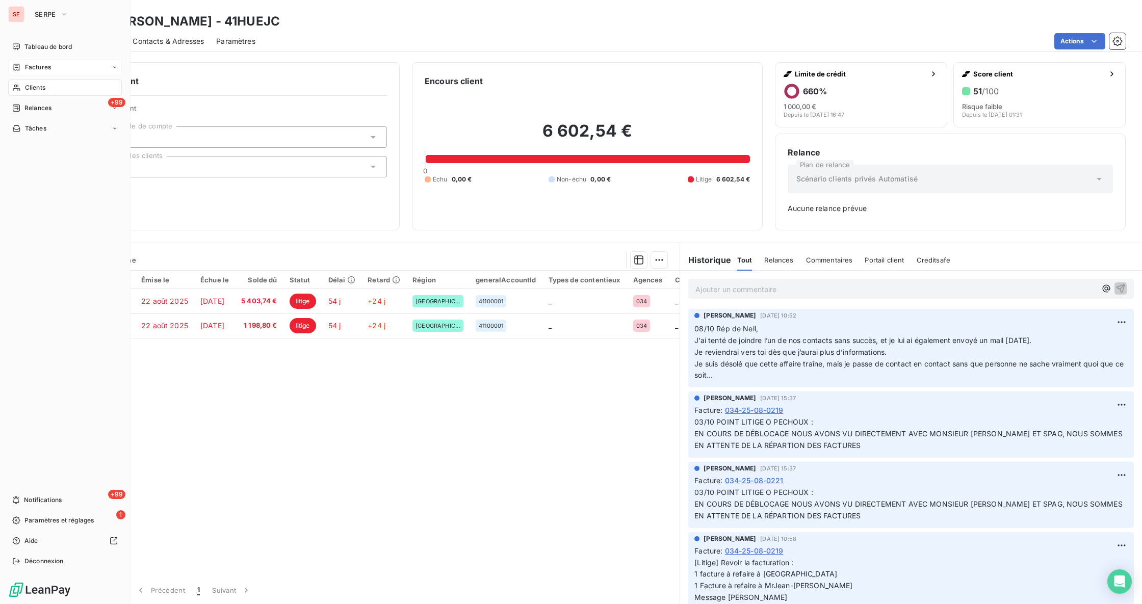
click at [35, 64] on span "Factures" at bounding box center [38, 67] width 26 height 9
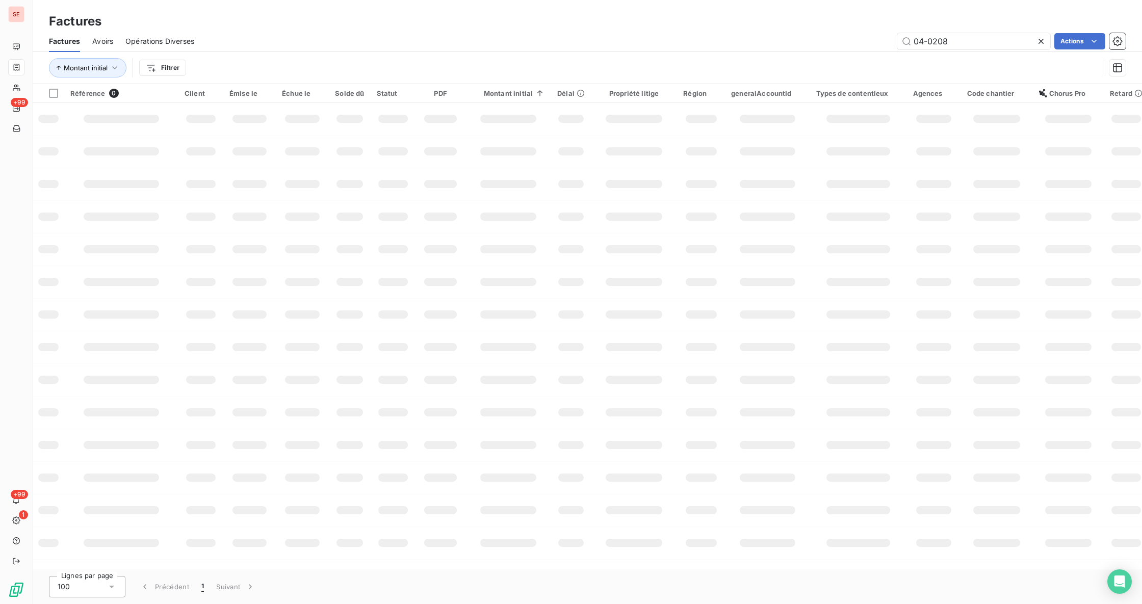
drag, startPoint x: 959, startPoint y: 36, endPoint x: 707, endPoint y: 13, distance: 253.4
click at [855, 29] on div "Factures Factures Avoirs Opérations Diverses 04-0208 Actions Montant initial Fi…" at bounding box center [587, 42] width 1109 height 84
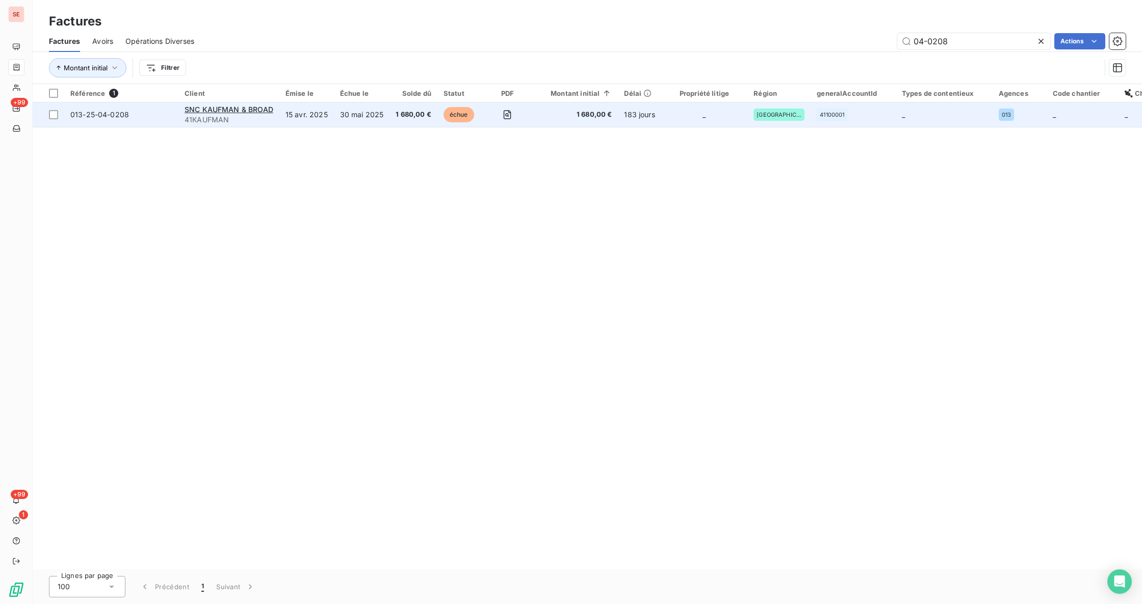
click at [353, 119] on td "30 mai 2025" at bounding box center [362, 114] width 56 height 24
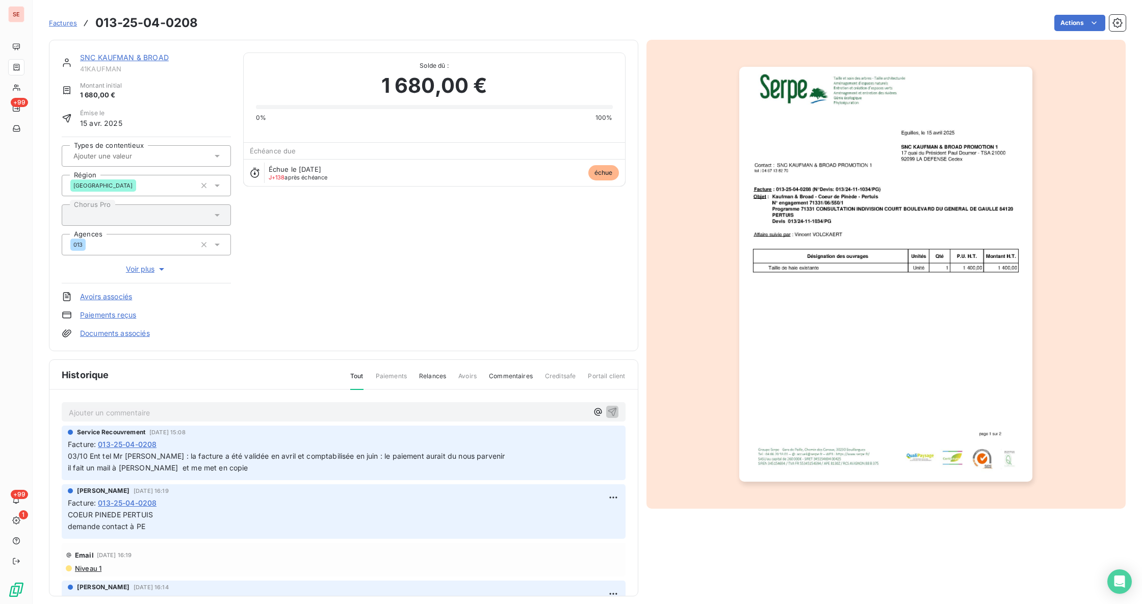
click at [160, 413] on p "Ajouter un commentaire ﻿" at bounding box center [328, 412] width 519 height 13
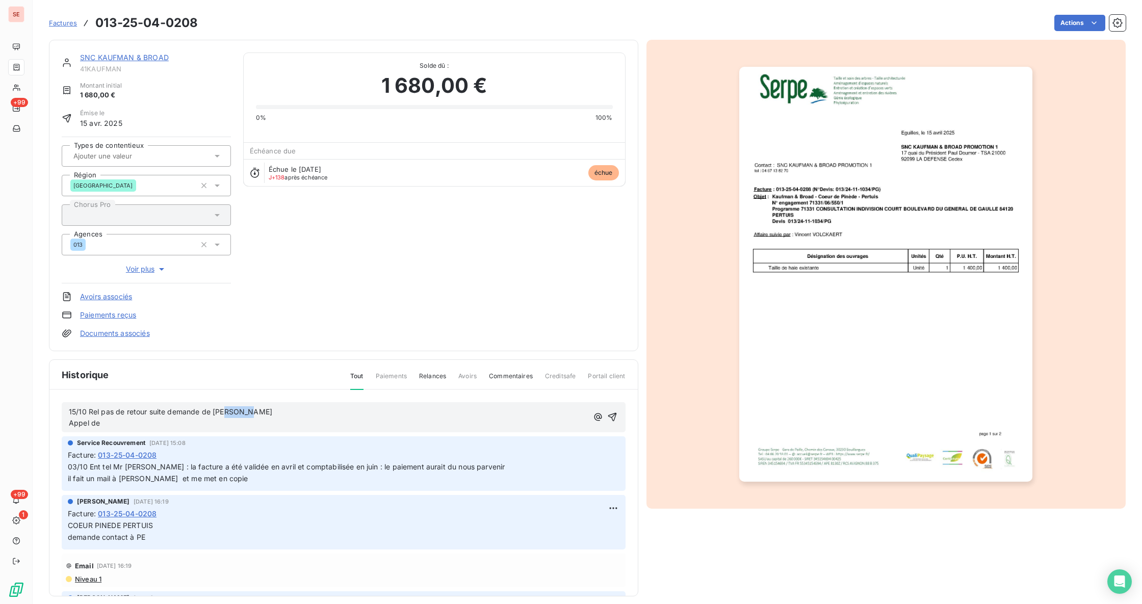
drag, startPoint x: 251, startPoint y: 412, endPoint x: 224, endPoint y: 407, distance: 27.1
click at [224, 407] on p "15/10 Rel pas de retour suite demande de Mr Bacque Appel de" at bounding box center [328, 417] width 519 height 23
click at [147, 427] on p "15/10 Rel pas de retour suite demande de Mr ATTEIA Appel de" at bounding box center [328, 417] width 519 height 23
click at [147, 427] on p "15/10 Rel pas de retour suite demande de Mr ATTEIA Appel de mR b" at bounding box center [328, 417] width 519 height 23
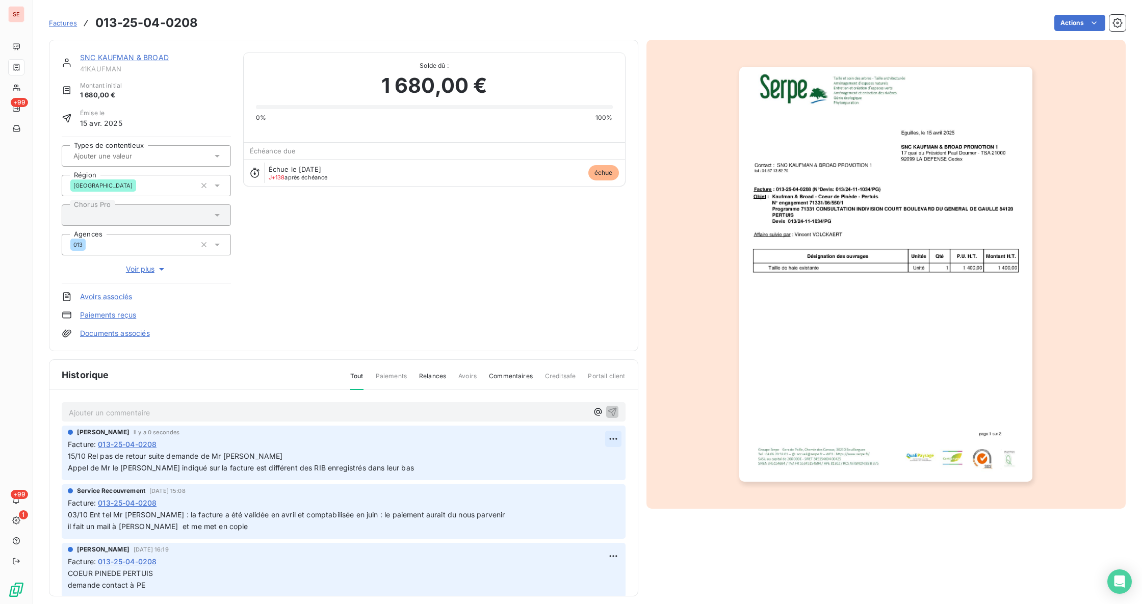
click at [595, 436] on html "SE +99 +99 1 Factures 013-25-04-0208 Actions SNC KAUFMAN & BROAD 41KAUFMAN Mont…" at bounding box center [571, 302] width 1142 height 604
click at [583, 459] on div "Editer" at bounding box center [573, 462] width 57 height 16
click at [608, 461] on icon "button" at bounding box center [613, 462] width 10 height 10
click at [599, 437] on html "SE +99 +99 1 Factures 013-25-04-0208 Actions SNC KAUFMAN & BROAD 41KAUFMAN Mont…" at bounding box center [571, 302] width 1142 height 604
click at [576, 466] on div "Editer" at bounding box center [573, 462] width 57 height 16
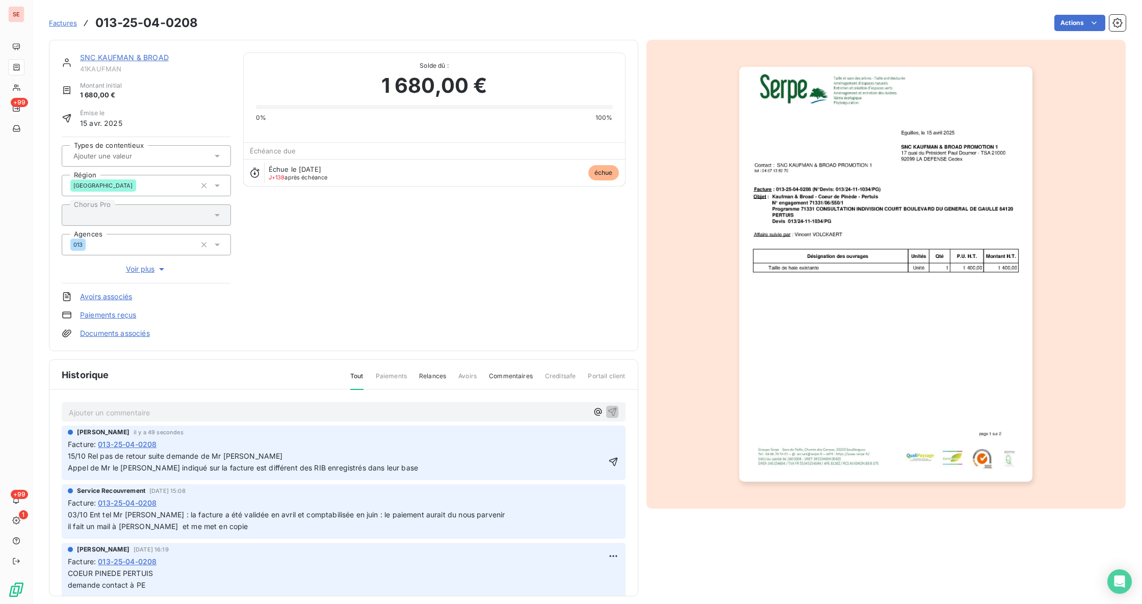
click at [113, 469] on span "15/10 Rel pas de retour suite demande de Mr ATTEIA Appel de Mr le RIB indiqué s…" at bounding box center [243, 462] width 350 height 20
click at [608, 461] on icon "button" at bounding box center [613, 462] width 10 height 10
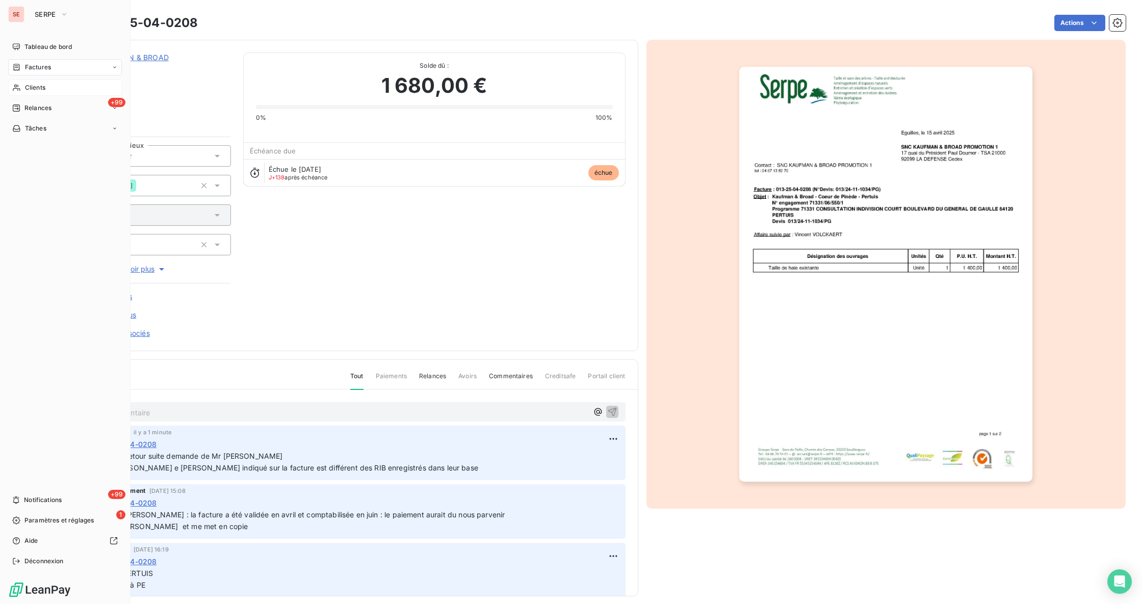
click at [35, 85] on span "Clients" at bounding box center [35, 87] width 20 height 9
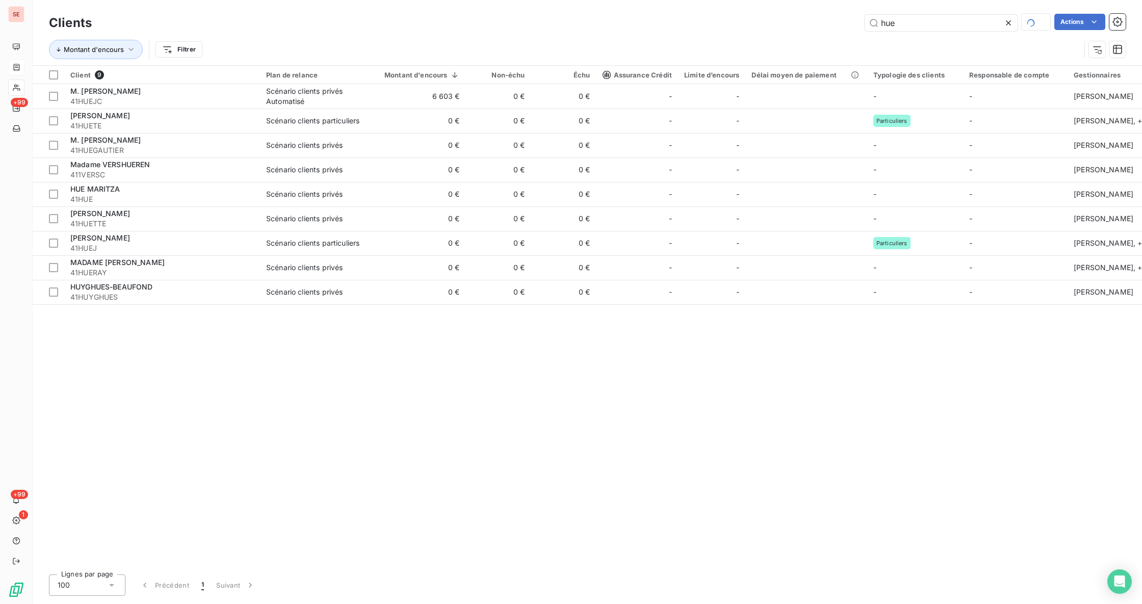
drag, startPoint x: 900, startPoint y: 25, endPoint x: 828, endPoint y: 5, distance: 75.2
click at [830, 7] on div "Clients hue Actions Montant d'encours Filtrer" at bounding box center [587, 32] width 1109 height 65
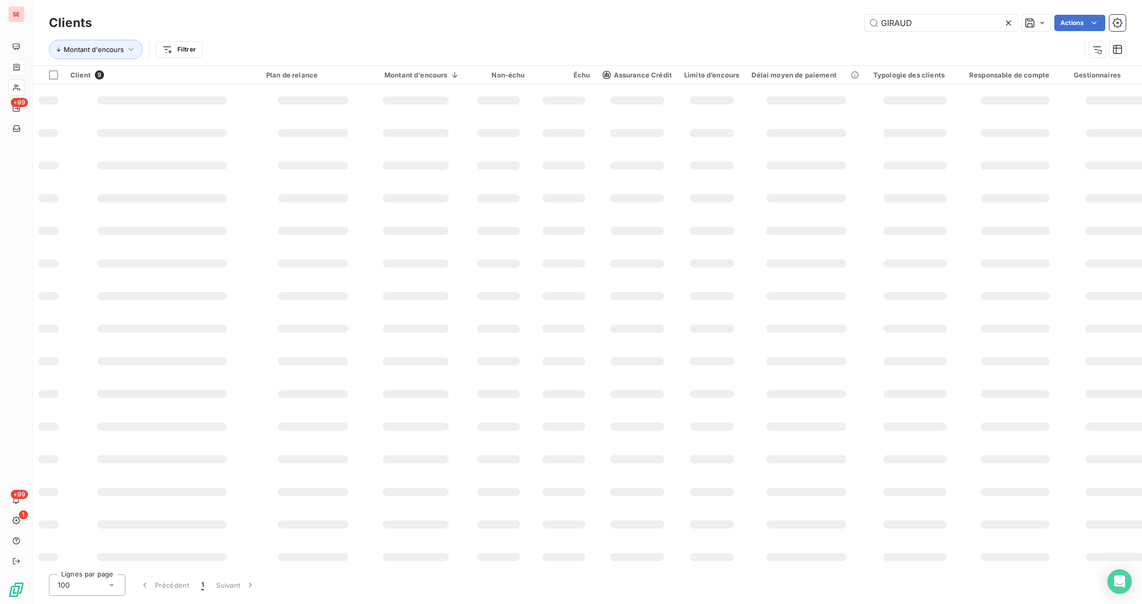
type input "GIRAUD"
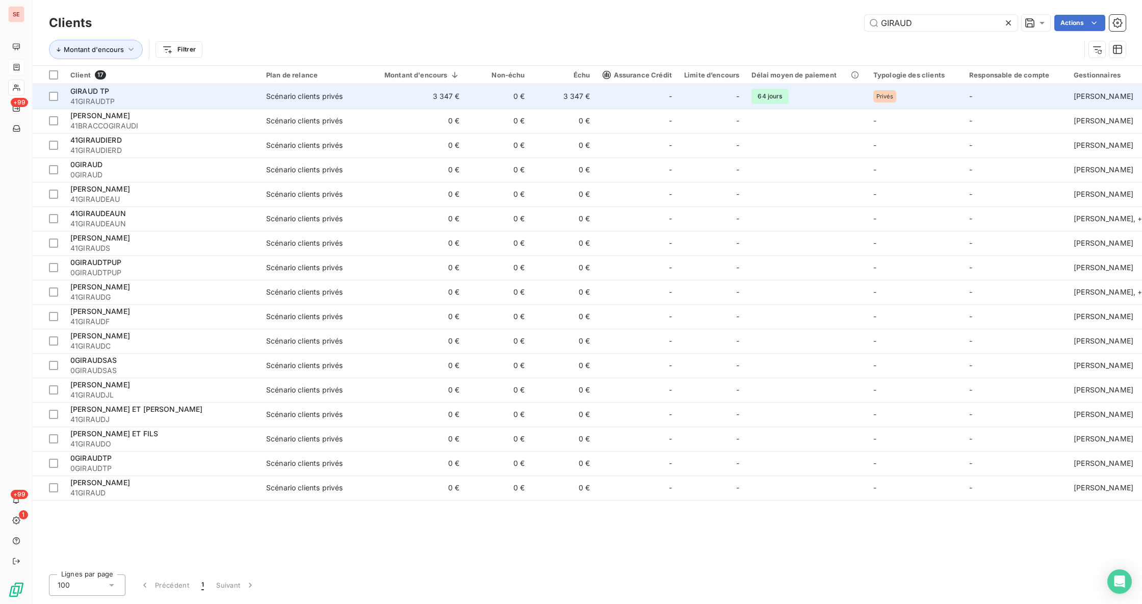
click at [380, 92] on td "3 347 €" at bounding box center [416, 96] width 100 height 24
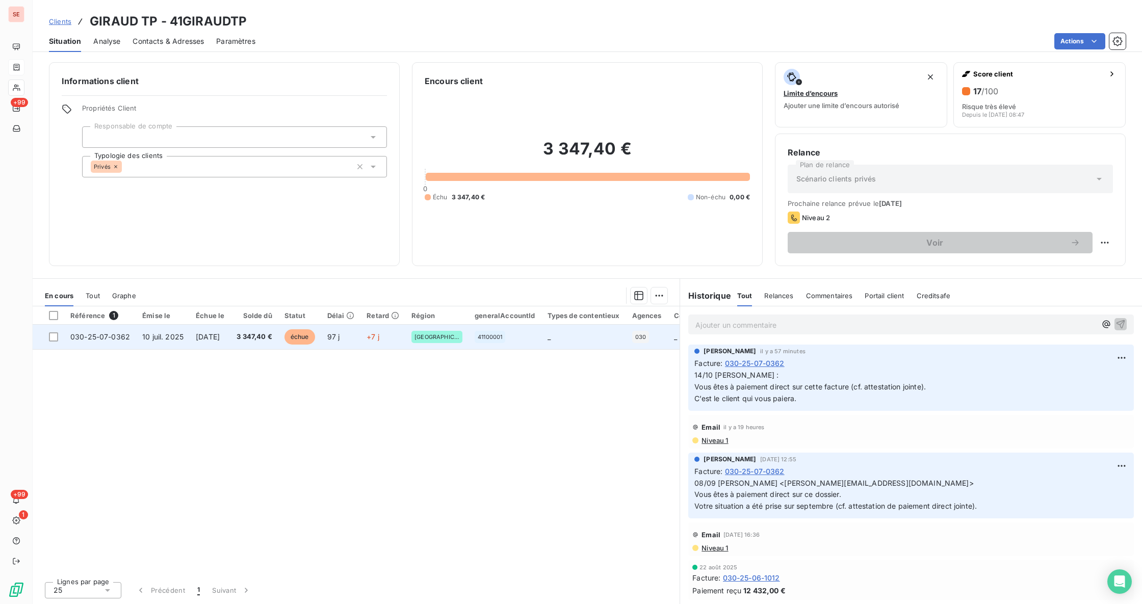
click at [259, 338] on span "3 347,40 €" at bounding box center [255, 337] width 36 height 10
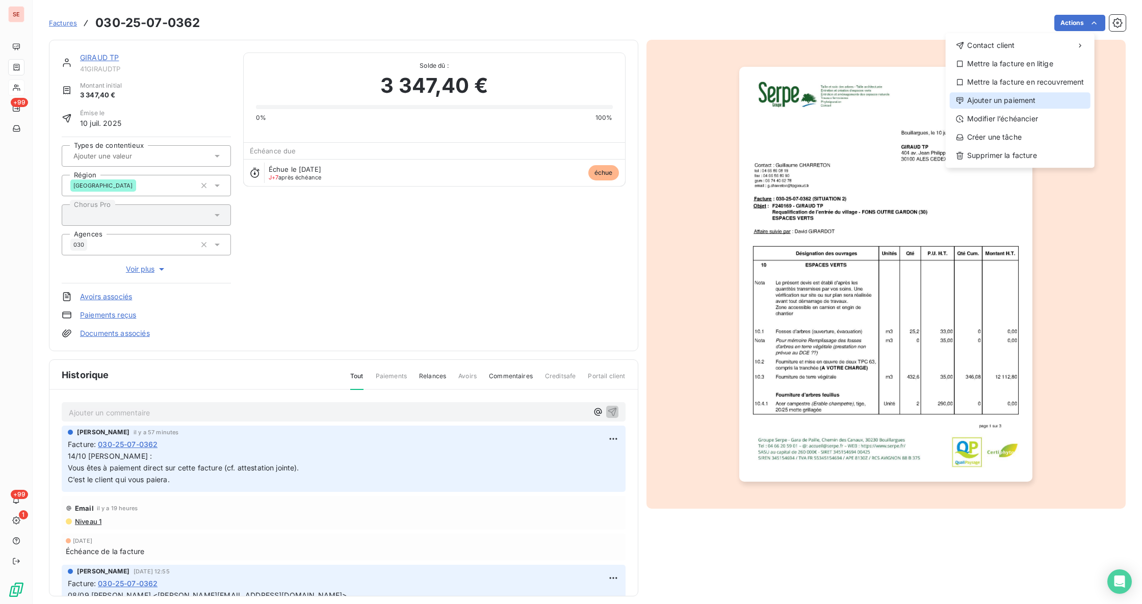
click at [1026, 96] on div "Ajouter un paiement" at bounding box center [1020, 100] width 141 height 16
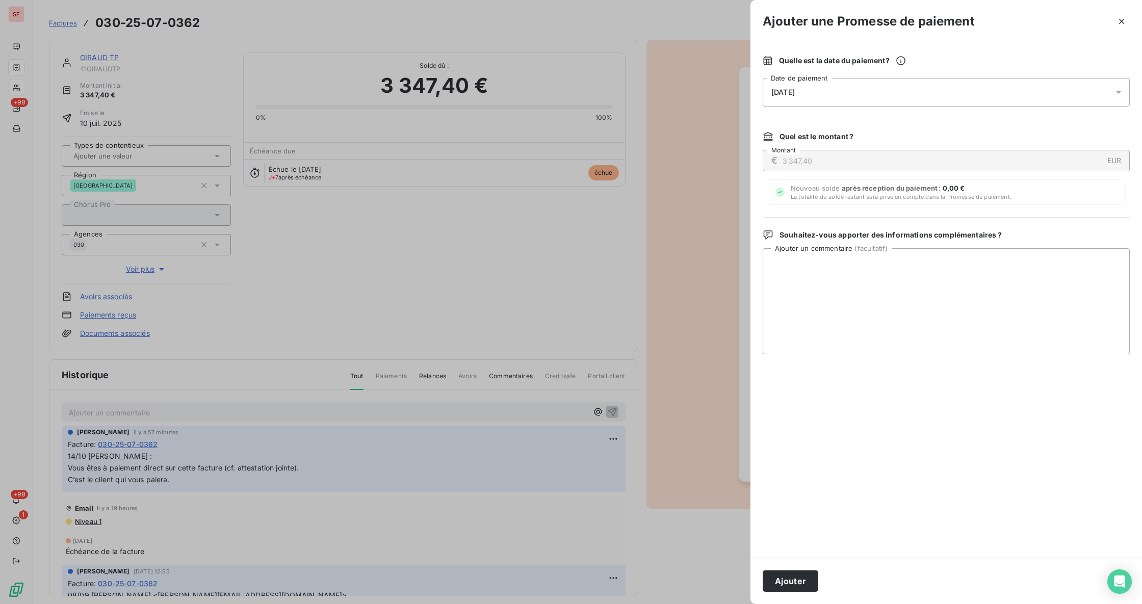
click at [1119, 88] on icon at bounding box center [1119, 92] width 10 height 10
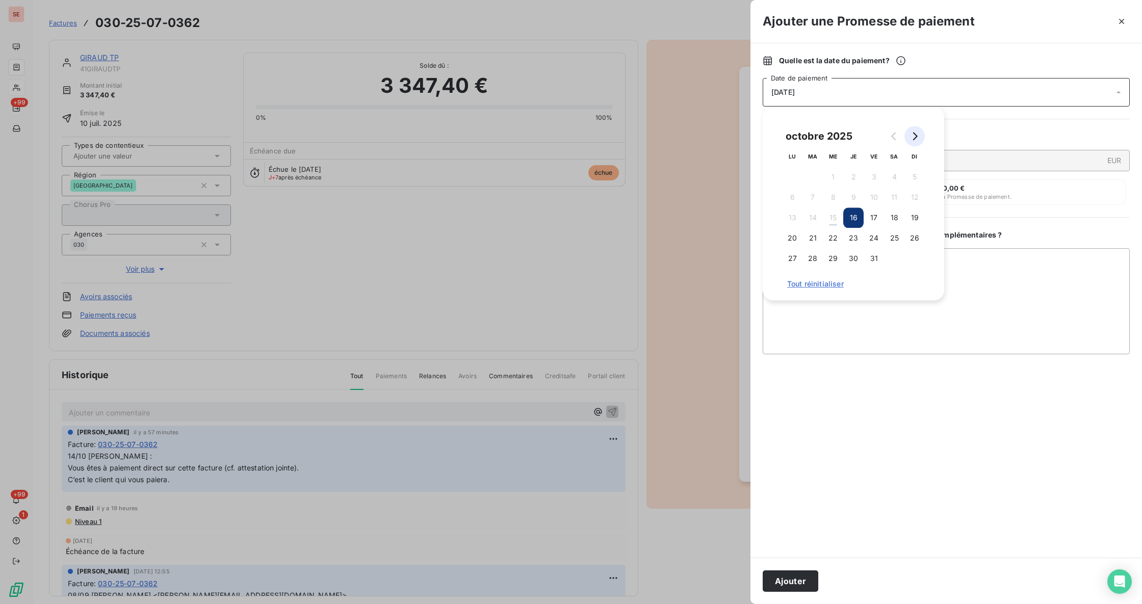
click at [918, 136] on icon "Go to next month" at bounding box center [915, 136] width 8 height 8
click at [794, 198] on button "3" at bounding box center [792, 197] width 20 height 20
click at [1069, 282] on textarea "Ajouter un commentaire ( facultatif )" at bounding box center [946, 301] width 367 height 106
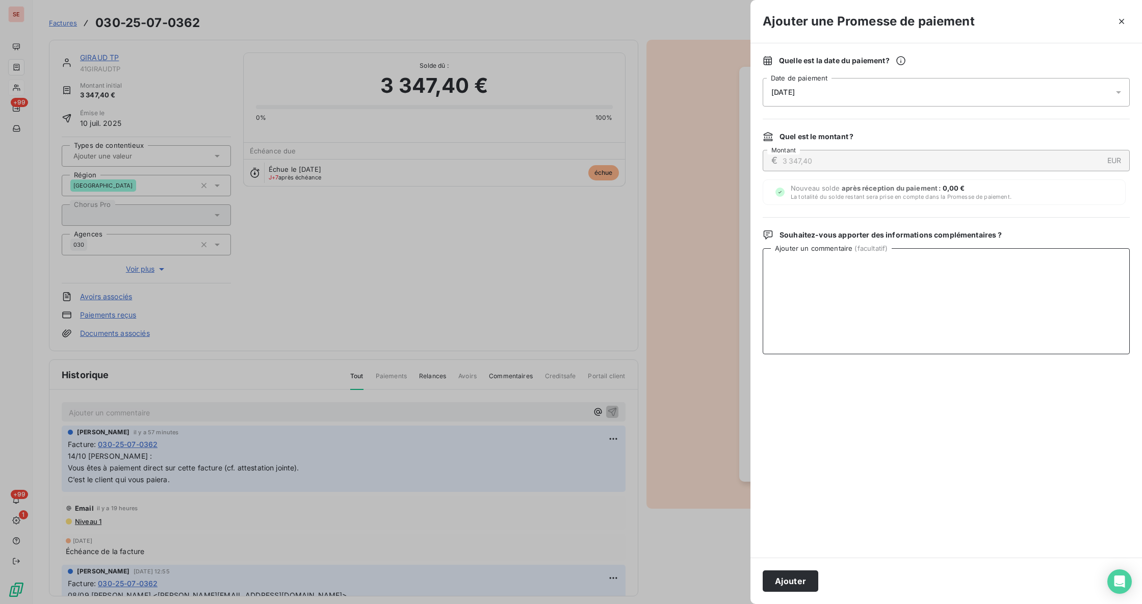
click at [825, 279] on textarea "Ajouter un commentaire ( facultatif )" at bounding box center [946, 301] width 367 height 106
paste textarea "Après vérification sur Chorus, la maîtrise d’œuvre a mis à disposition notre si…"
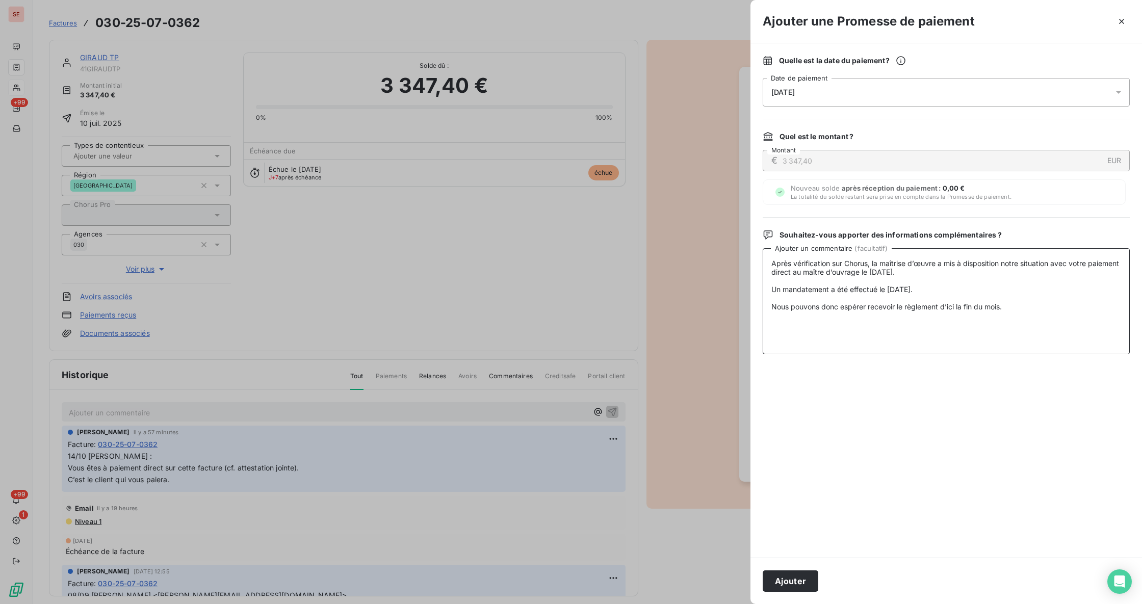
click at [822, 280] on textarea "Après vérification sur Chorus, la maîtrise d’œuvre a mis à disposition notre si…" at bounding box center [946, 301] width 367 height 106
click at [789, 292] on textarea "Après vérification sur Chorus, la maîtrise d’œuvre a mis à disposition notre si…" at bounding box center [946, 301] width 367 height 106
drag, startPoint x: 1020, startPoint y: 300, endPoint x: 769, endPoint y: 296, distance: 251.4
click at [769, 296] on textarea "Après vérification sur Chorus, la maîtrise d’œuvre a mis à disposition notre si…" at bounding box center [946, 301] width 367 height 106
type textarea "Après vérification sur Chorus, la maîtrise d’œuvre a mis à disposition notre si…"
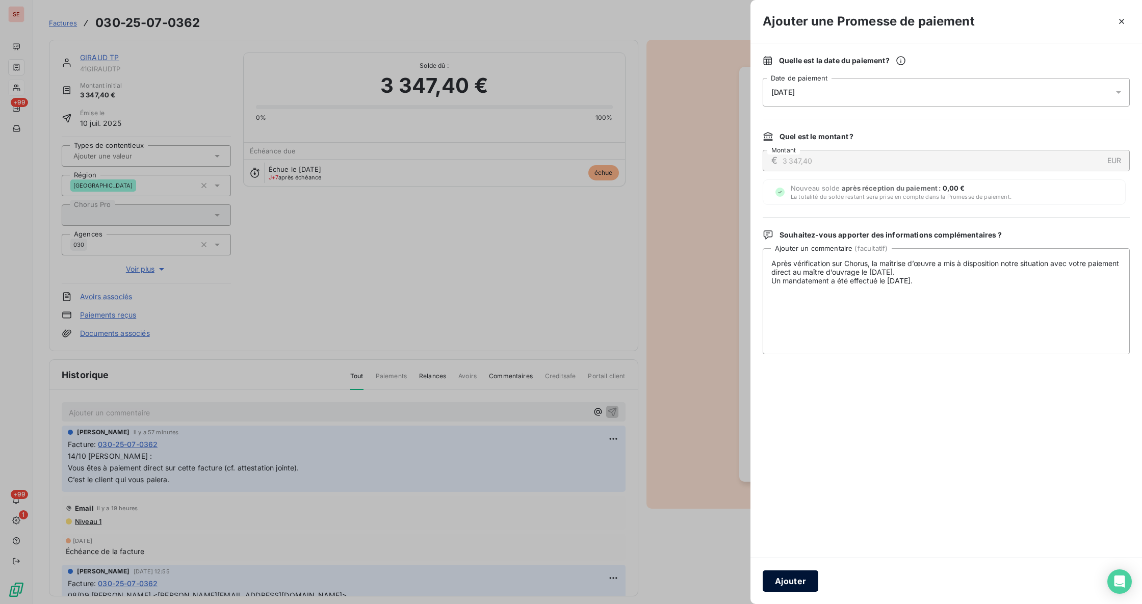
click at [785, 580] on button "Ajouter" at bounding box center [791, 581] width 56 height 21
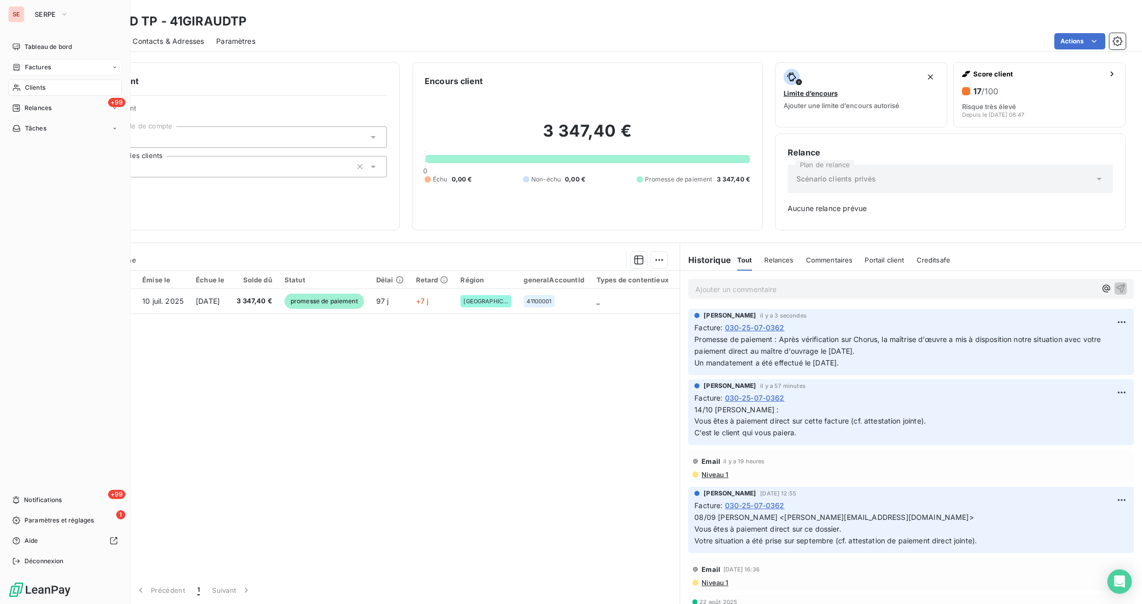
click at [33, 92] on span "Clients" at bounding box center [35, 87] width 20 height 9
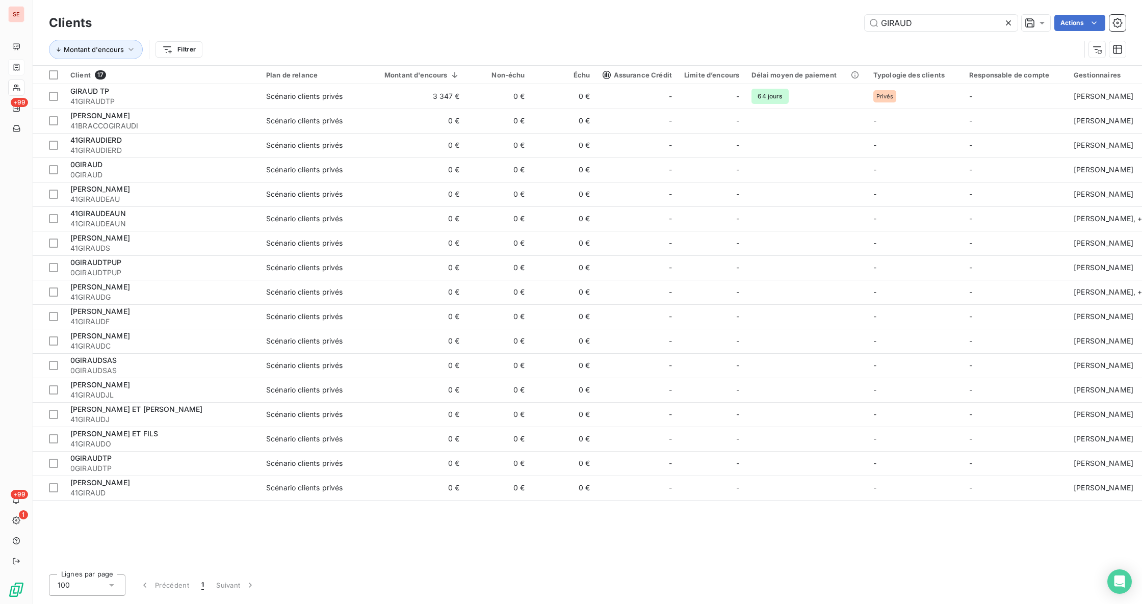
drag, startPoint x: 927, startPoint y: 21, endPoint x: 721, endPoint y: 1, distance: 207.0
click at [742, 4] on div "Clients GIRAUD Actions Montant d'encours Filtrer" at bounding box center [587, 32] width 1109 height 65
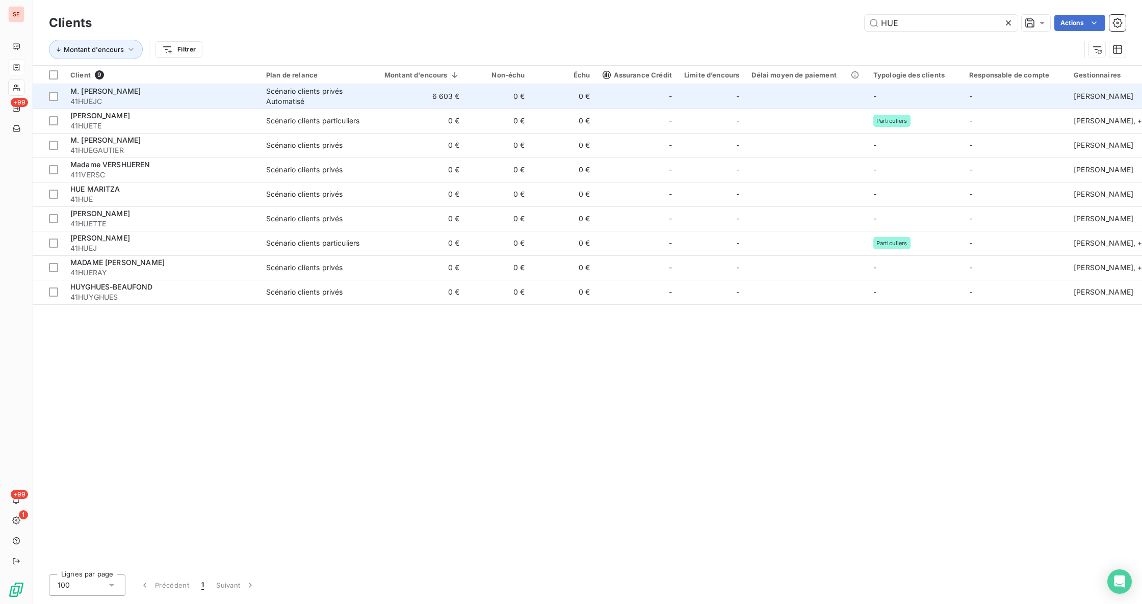
type input "HUE"
click at [243, 92] on div "M. [PERSON_NAME]" at bounding box center [162, 91] width 184 height 10
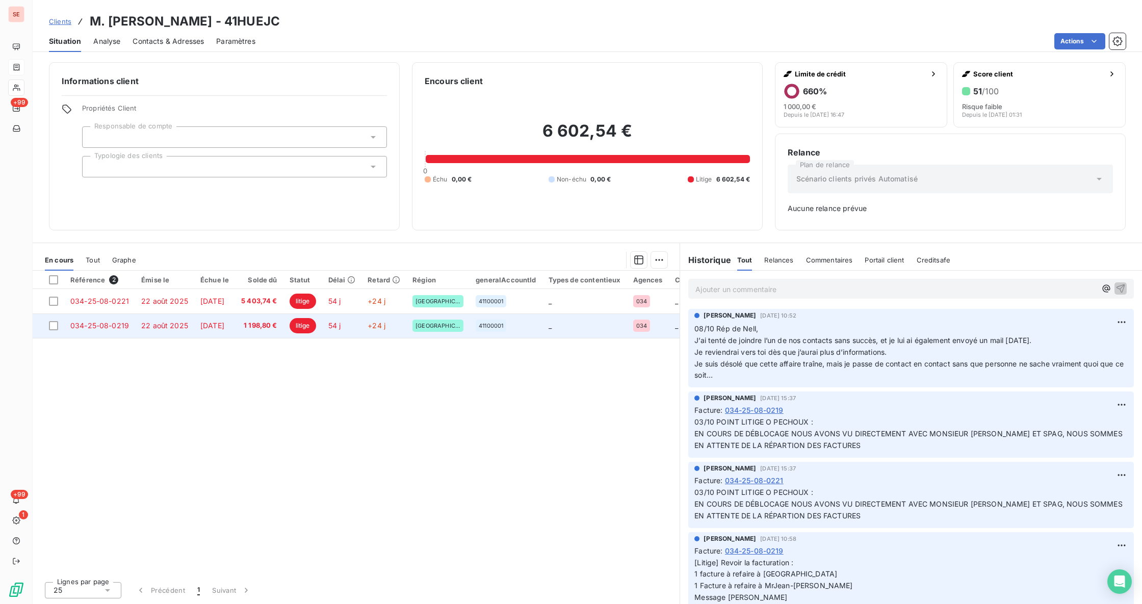
click at [235, 323] on td "[DATE]" at bounding box center [214, 326] width 41 height 24
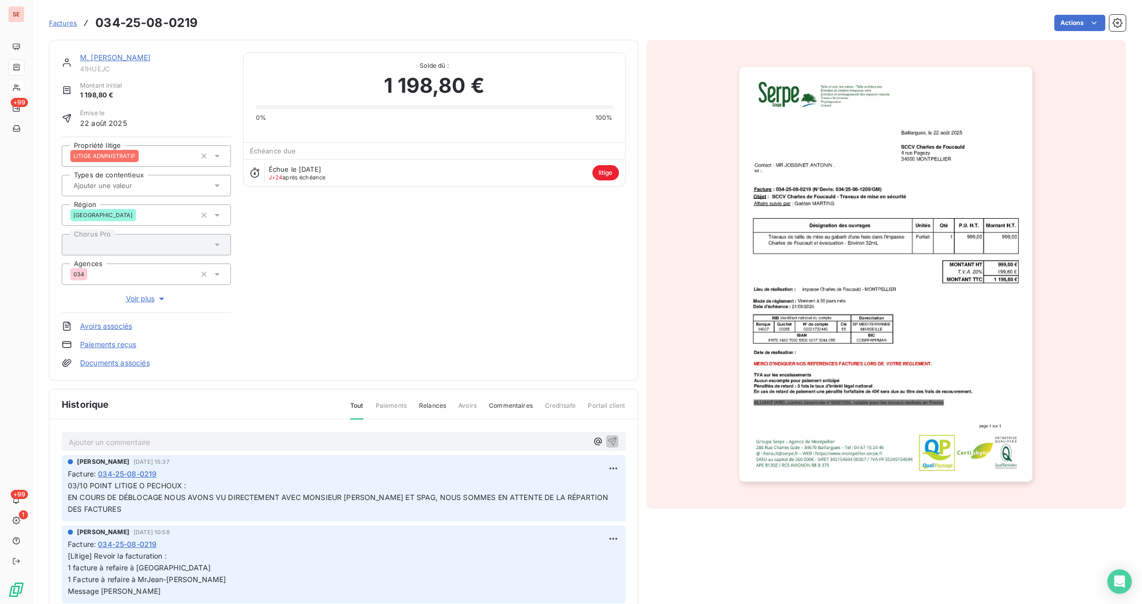
click at [385, 443] on p "Ajouter un commentaire ﻿" at bounding box center [328, 442] width 519 height 13
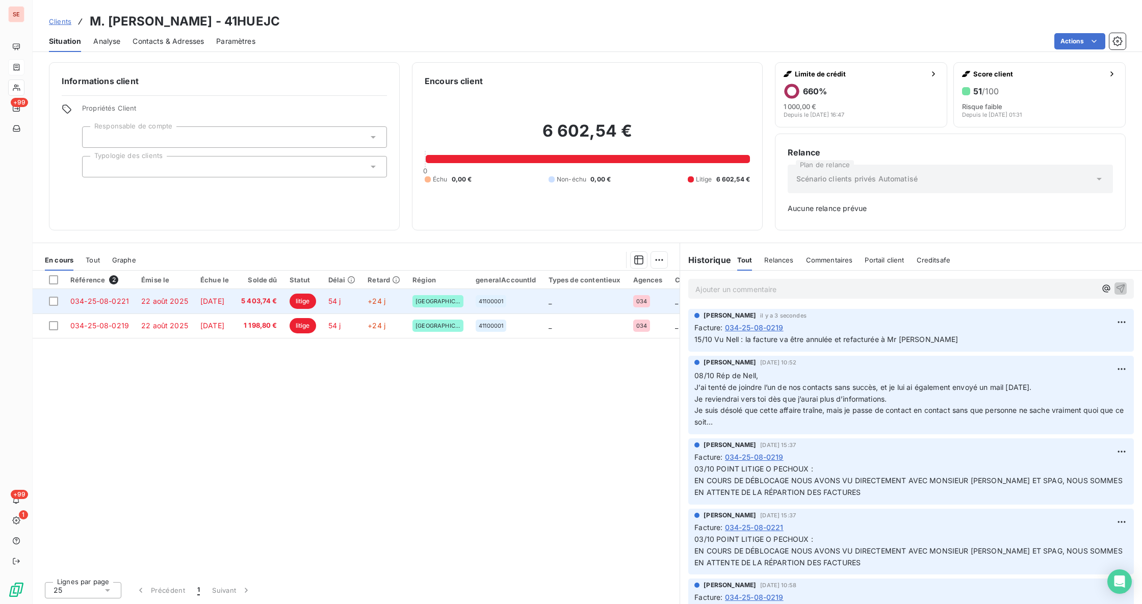
click at [277, 300] on span "5 403,74 €" at bounding box center [259, 301] width 36 height 10
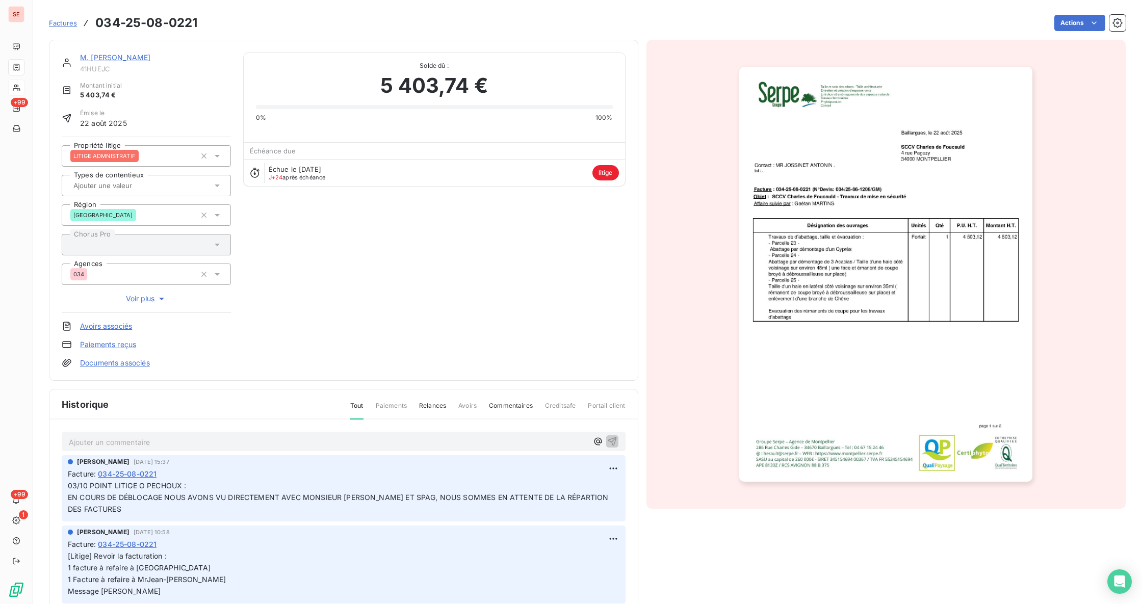
click at [127, 445] on p "Ajouter un commentaire ﻿" at bounding box center [328, 442] width 519 height 13
click at [113, 443] on span "15/10 Facture à régler par SPAG" at bounding box center [123, 441] width 109 height 9
click at [607, 441] on icon "button" at bounding box center [612, 441] width 10 height 10
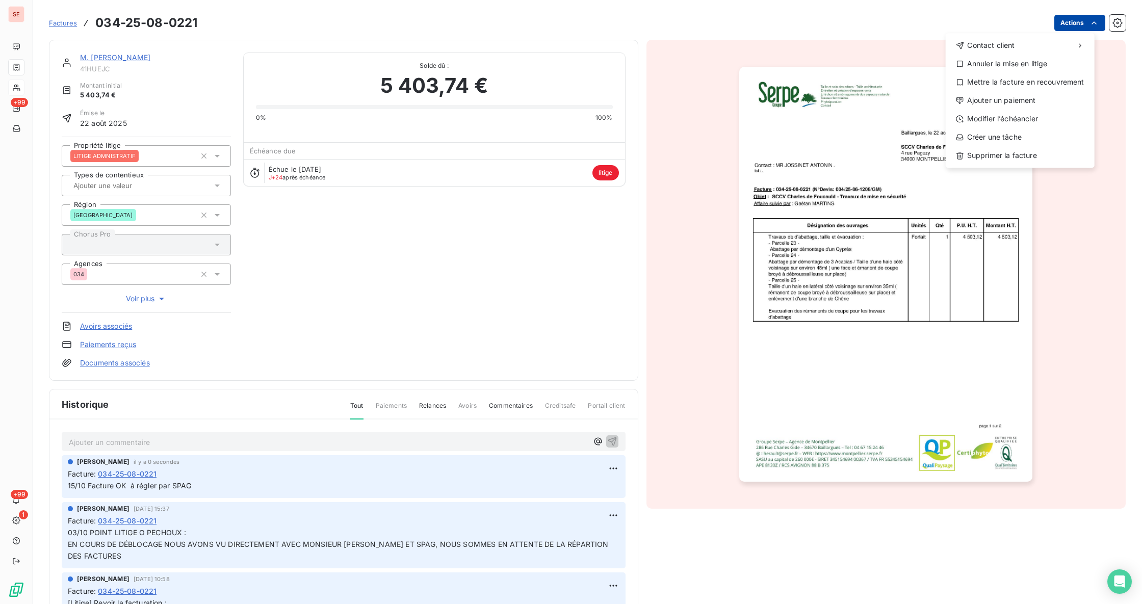
click at [1065, 22] on html "SE +99 +99 1 Factures 034-25-08-0221 Actions Contact client Annuler la mise en …" at bounding box center [571, 302] width 1142 height 604
click at [1045, 64] on div "Annuler la mise en litige" at bounding box center [1020, 64] width 141 height 16
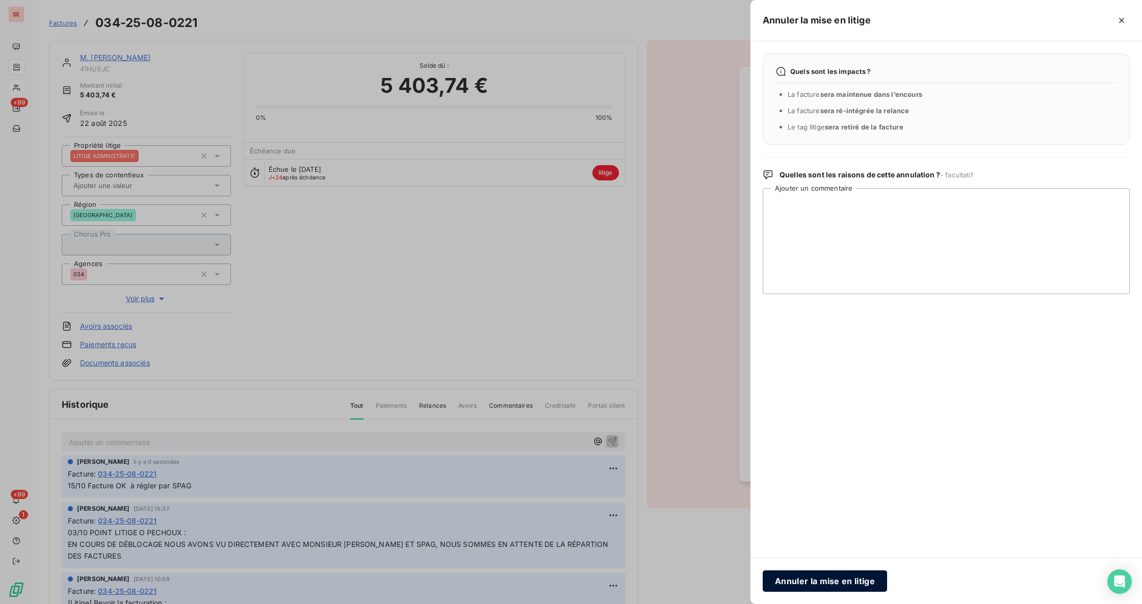
click at [830, 578] on button "Annuler la mise en litige" at bounding box center [825, 581] width 124 height 21
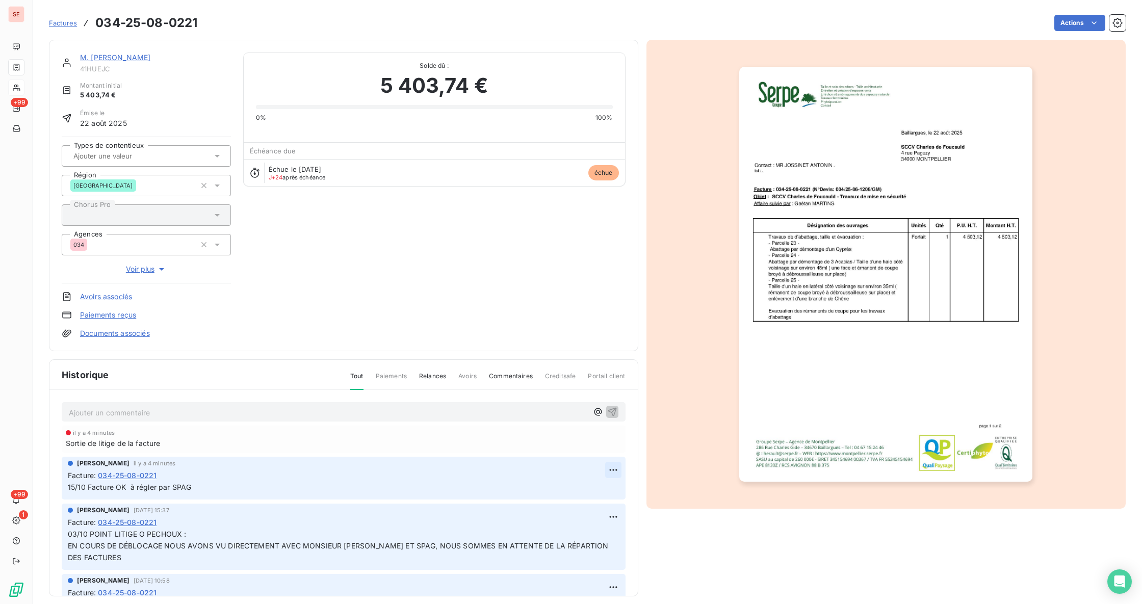
click at [596, 469] on html "SE +99 +99 1 Factures 034-25-08-0221 Actions M. HUE JEAN CLAUDE 41HUEJC Montant…" at bounding box center [571, 302] width 1142 height 604
click at [583, 492] on div "Editer" at bounding box center [573, 493] width 57 height 16
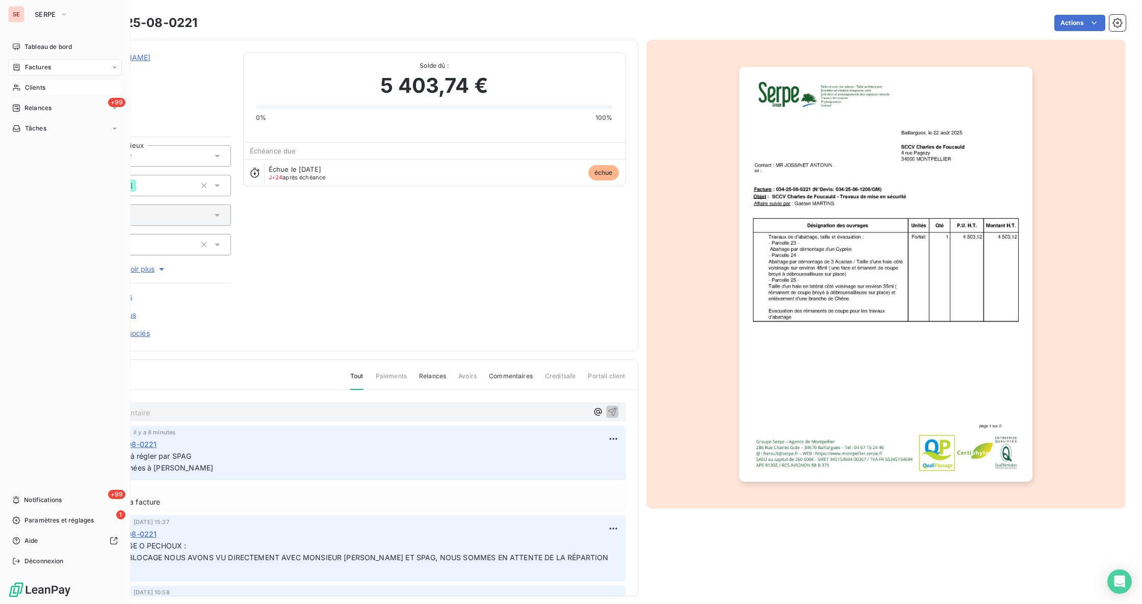
click at [35, 84] on span "Clients" at bounding box center [35, 87] width 20 height 9
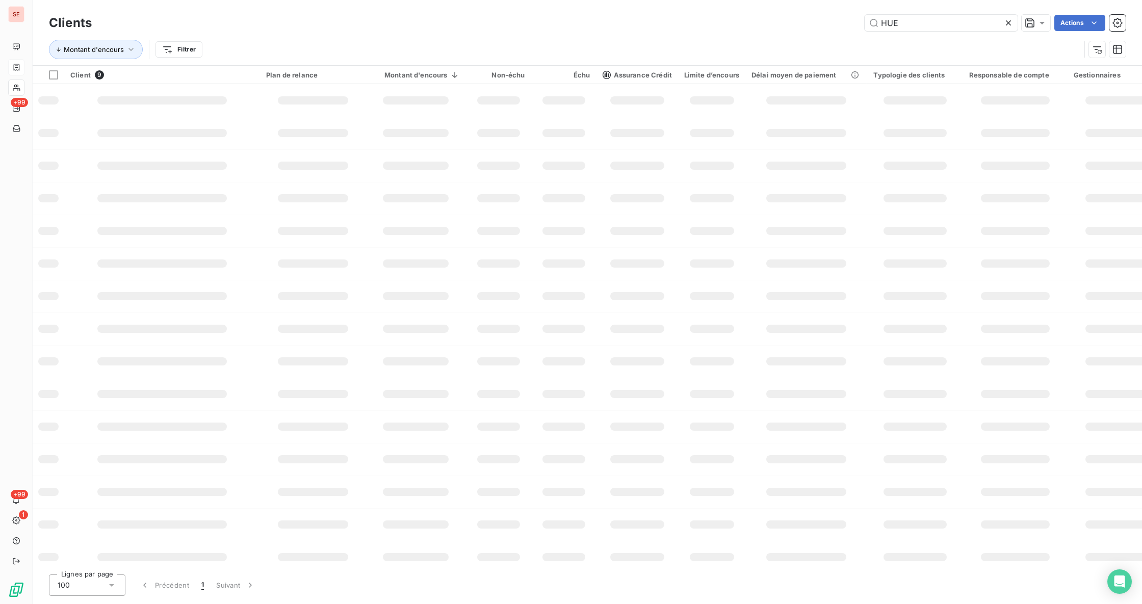
drag, startPoint x: 908, startPoint y: 29, endPoint x: 823, endPoint y: 12, distance: 86.3
click at [837, 13] on div "Clients HUE Actions" at bounding box center [587, 22] width 1077 height 21
type input "colas"
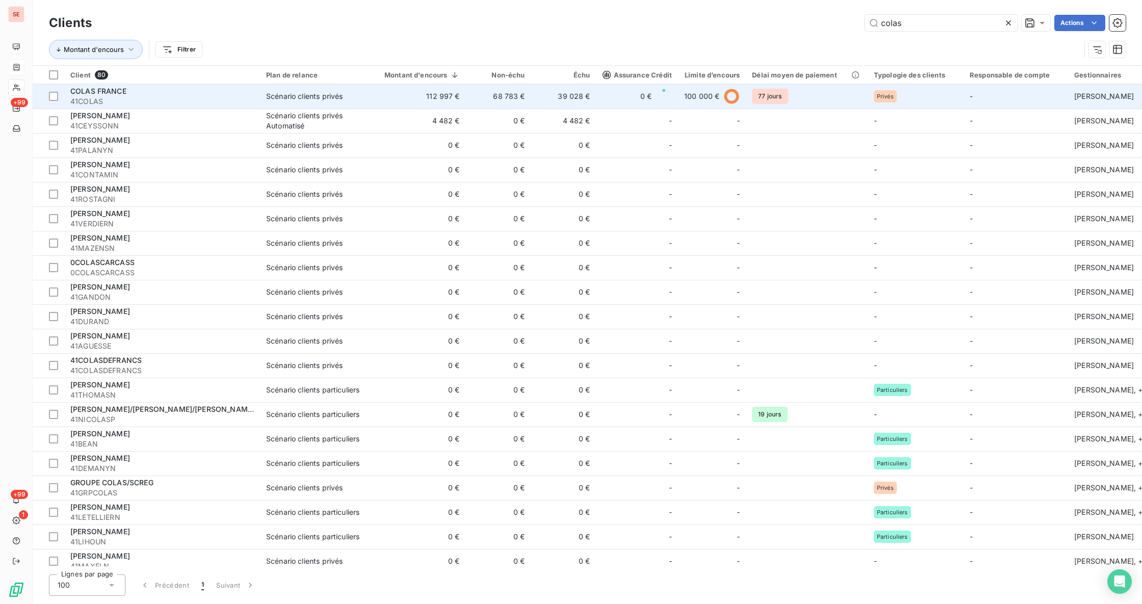
click at [262, 106] on td "Scénario clients privés" at bounding box center [313, 96] width 106 height 24
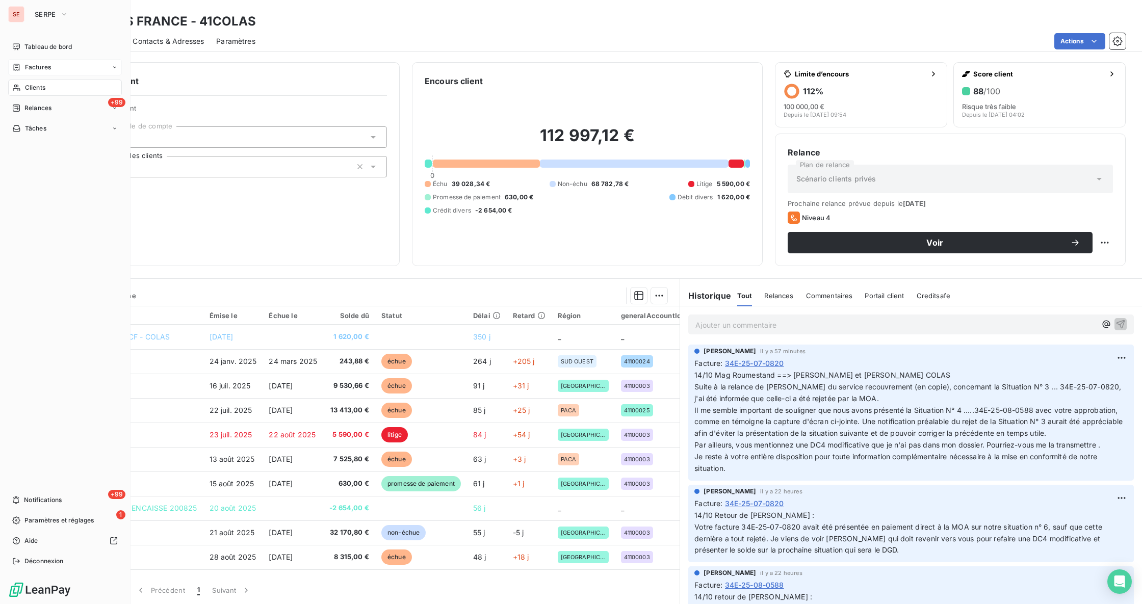
click at [36, 66] on span "Factures" at bounding box center [38, 67] width 26 height 9
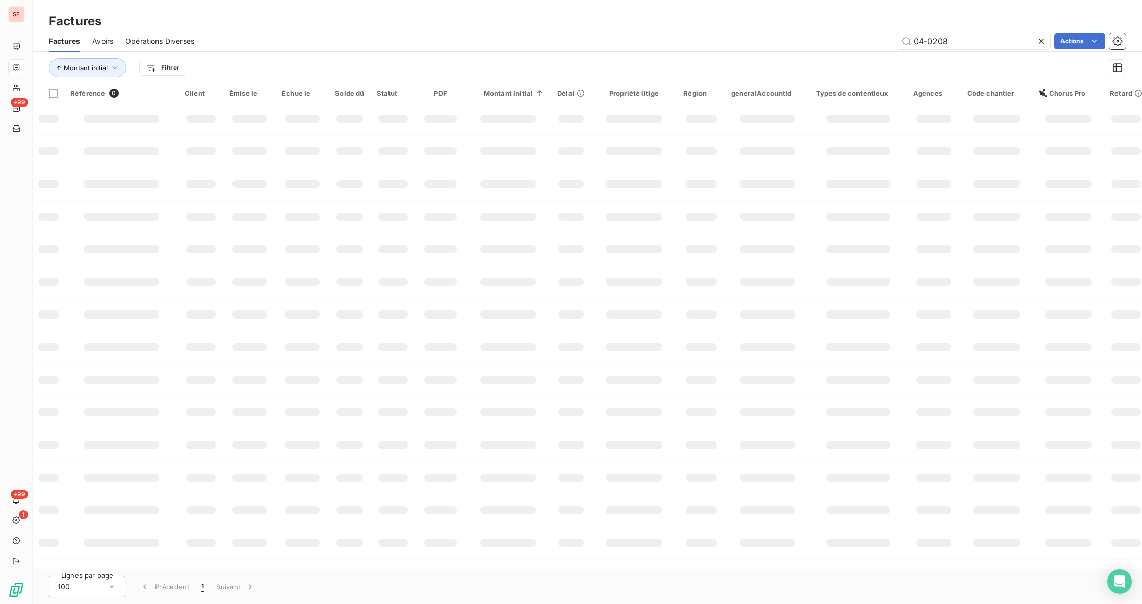
drag, startPoint x: 957, startPoint y: 38, endPoint x: 882, endPoint y: 24, distance: 75.6
click at [894, 27] on div "Factures Factures Avoirs Opérations Diverses 04-0208 Actions Montant initial Fi…" at bounding box center [587, 42] width 1109 height 84
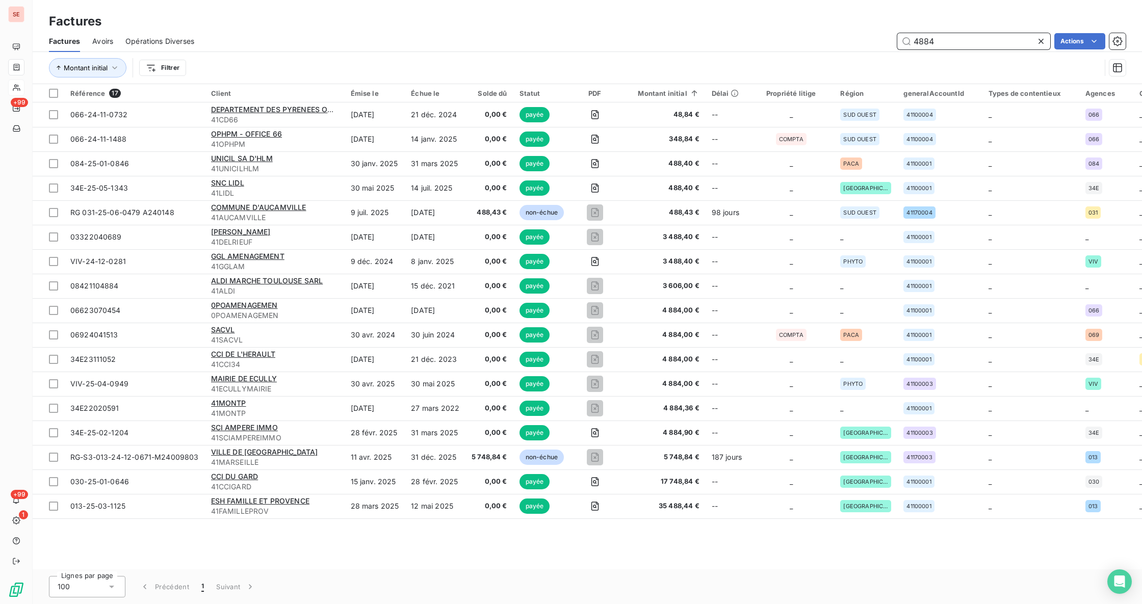
drag, startPoint x: 941, startPoint y: 41, endPoint x: 890, endPoint y: 35, distance: 51.3
click at [890, 35] on div "4884 Actions" at bounding box center [665, 41] width 919 height 16
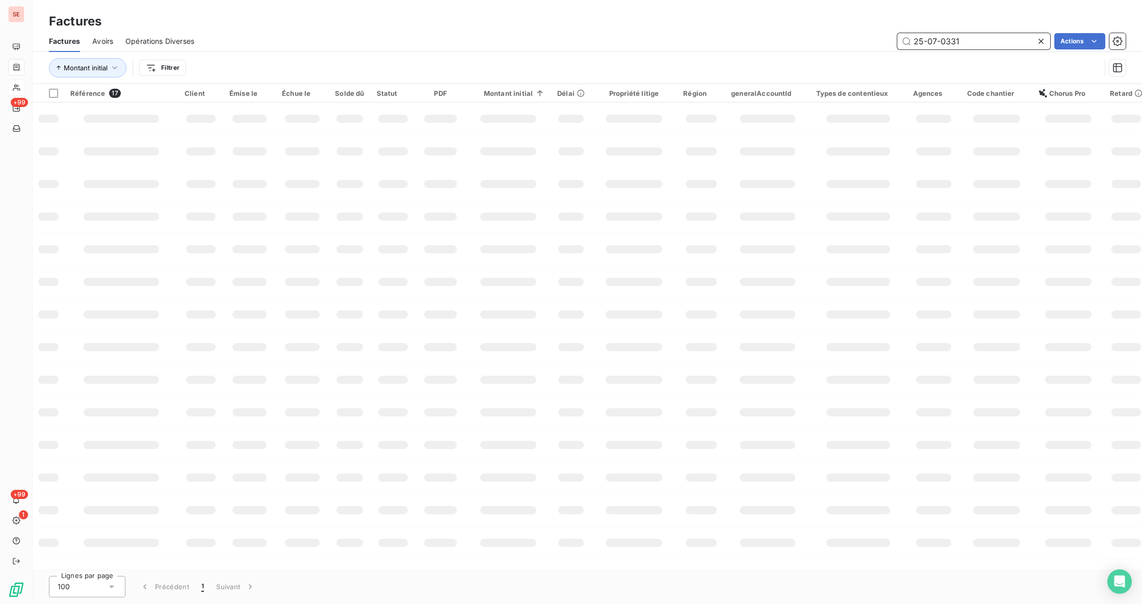
type input "25-07-0331"
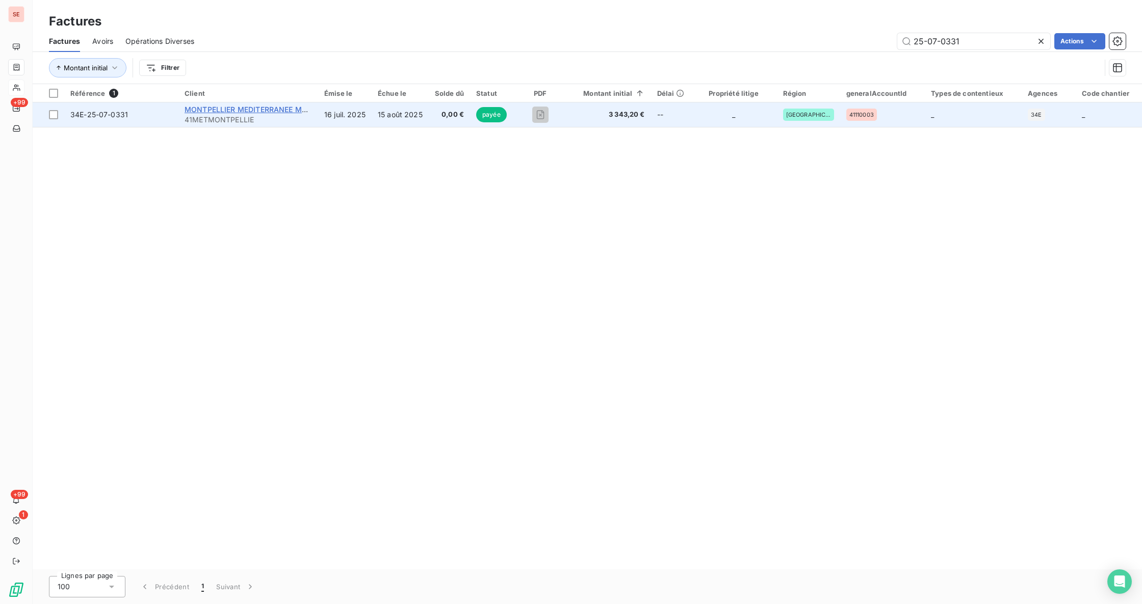
click at [225, 111] on span "MONTPELLIER MEDITERRANEE METROPOLE" at bounding box center [262, 109] width 155 height 9
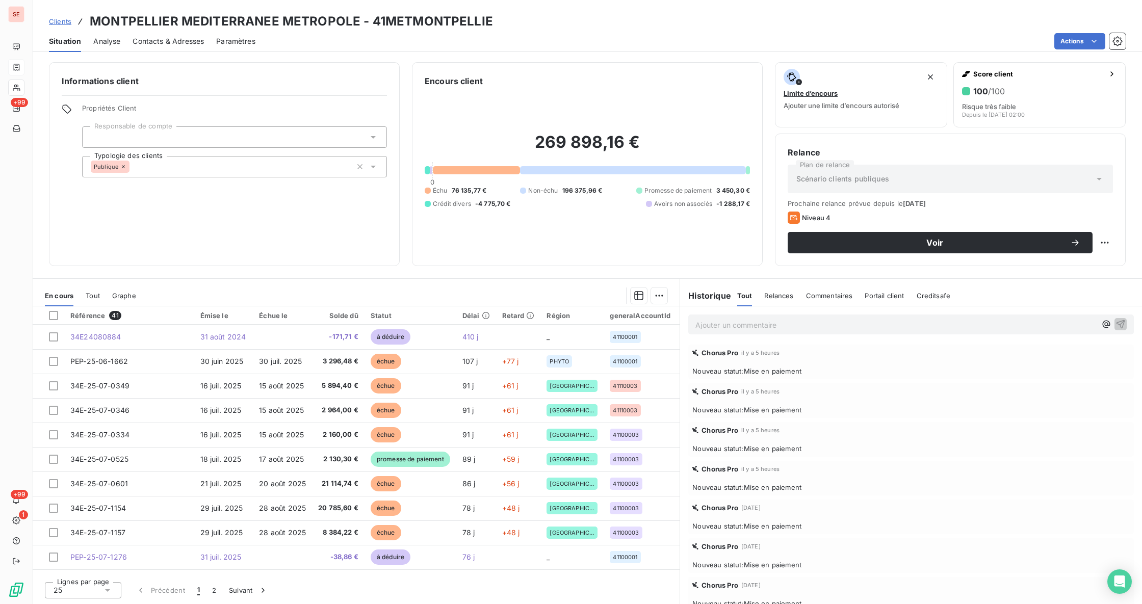
click at [91, 295] on span "Tout" at bounding box center [93, 296] width 14 height 8
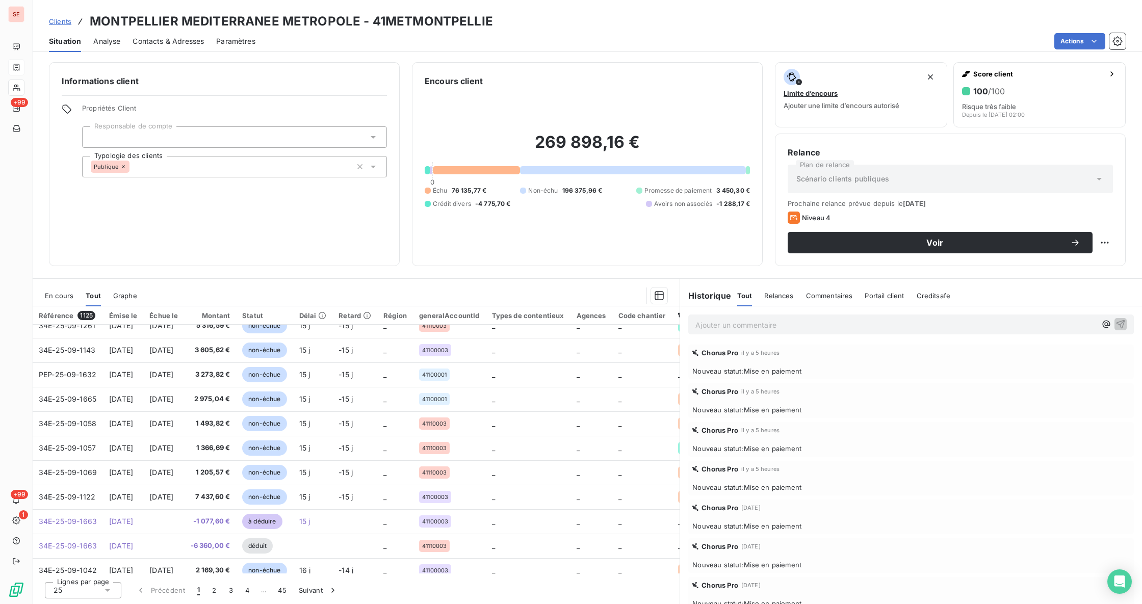
scroll to position [368, 0]
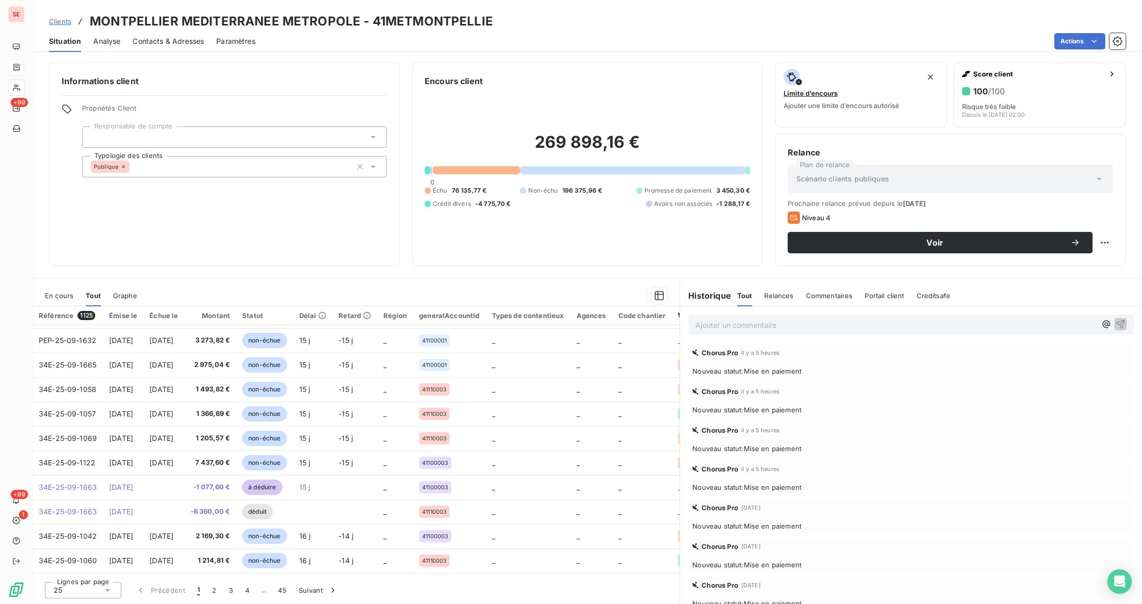
click at [111, 590] on icon at bounding box center [107, 590] width 10 height 10
click at [76, 569] on span "100" at bounding box center [71, 571] width 12 height 10
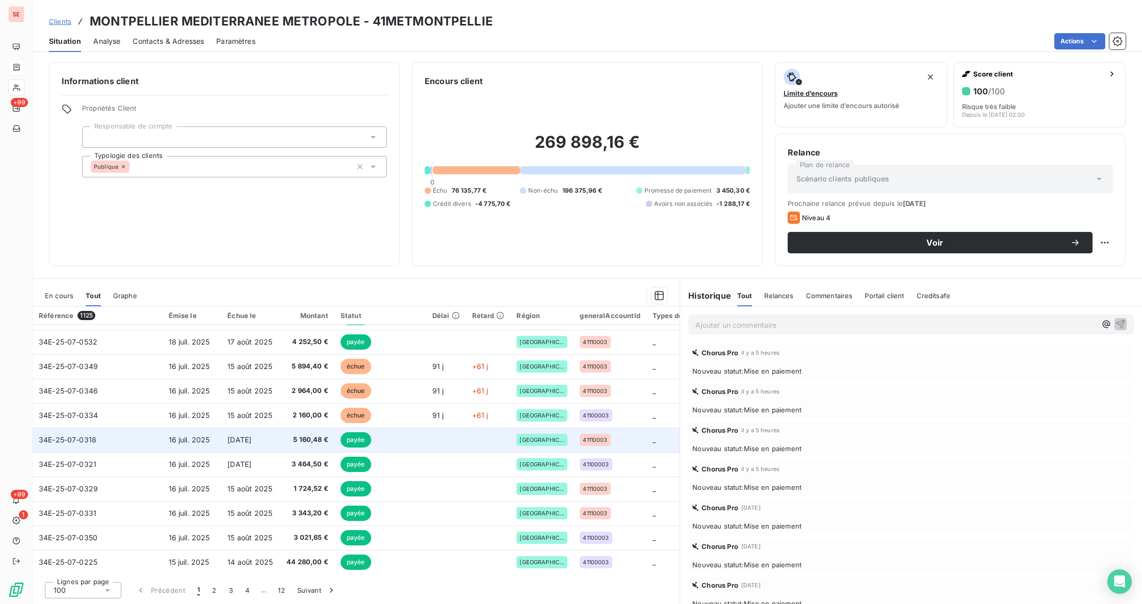
scroll to position [2203, 0]
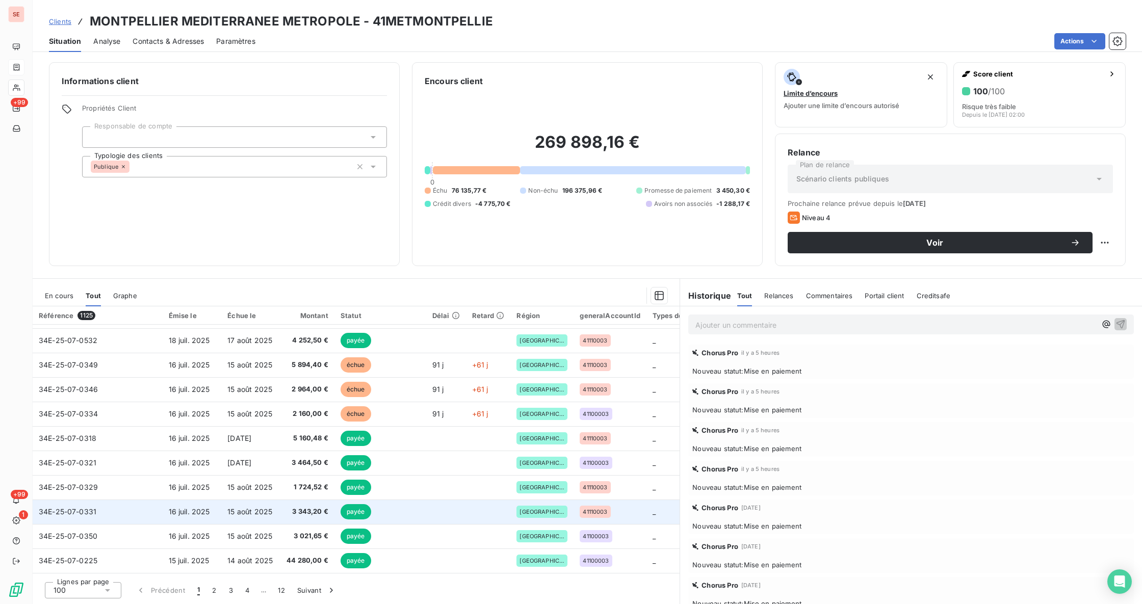
click at [194, 512] on td "16 juil. 2025" at bounding box center [192, 512] width 59 height 24
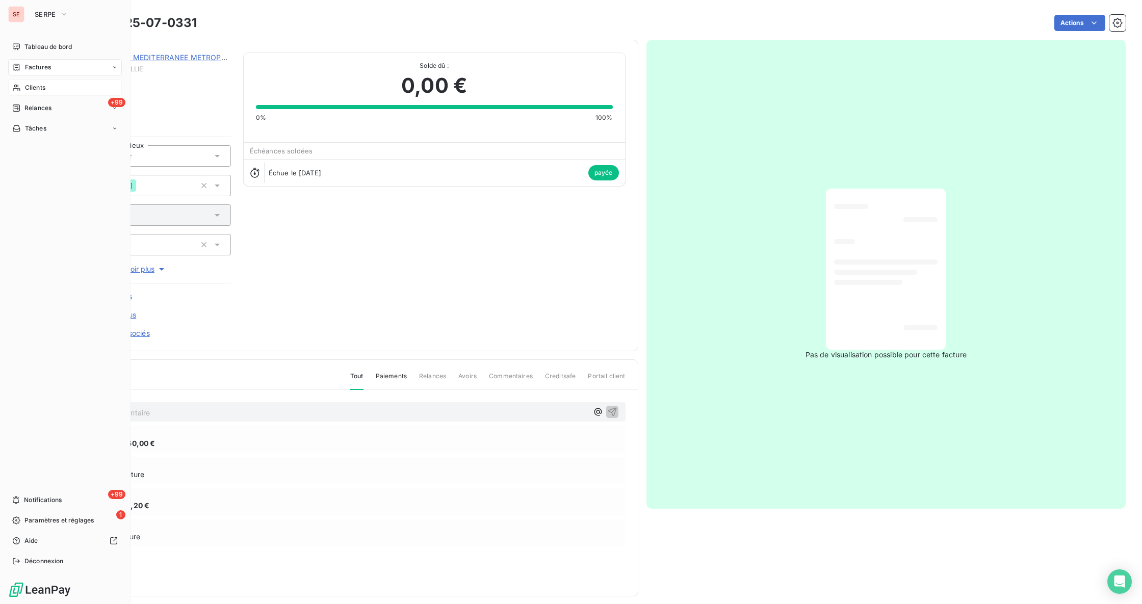
click at [30, 90] on span "Clients" at bounding box center [35, 87] width 20 height 9
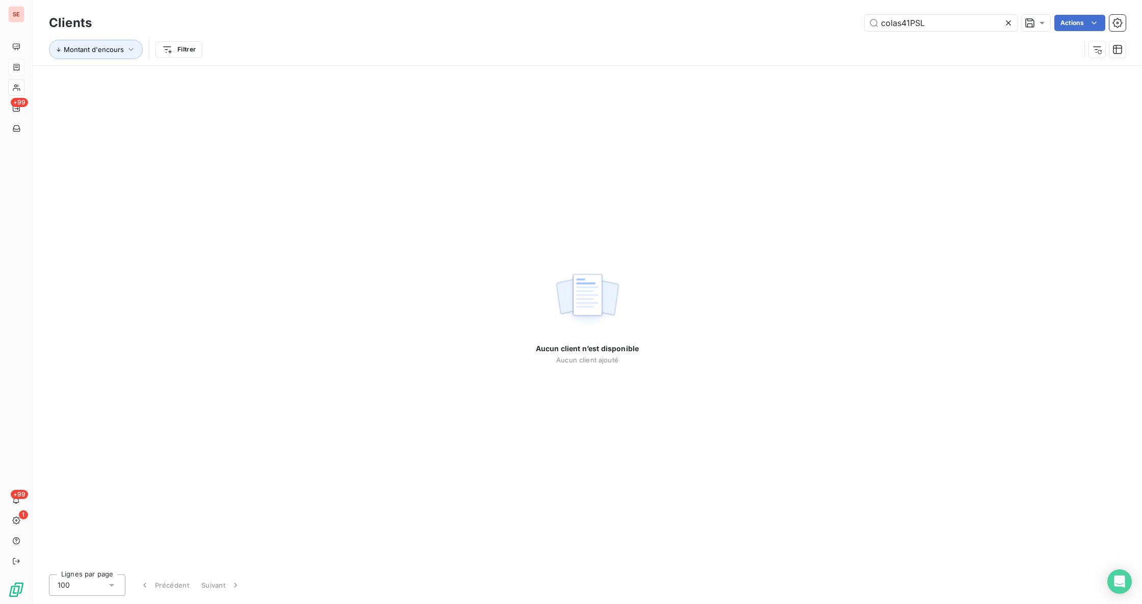
drag, startPoint x: 902, startPoint y: 21, endPoint x: 826, endPoint y: 9, distance: 76.9
click at [825, 11] on div "Clients colas41PSL Actions Montant d'encours Filtrer" at bounding box center [587, 32] width 1109 height 65
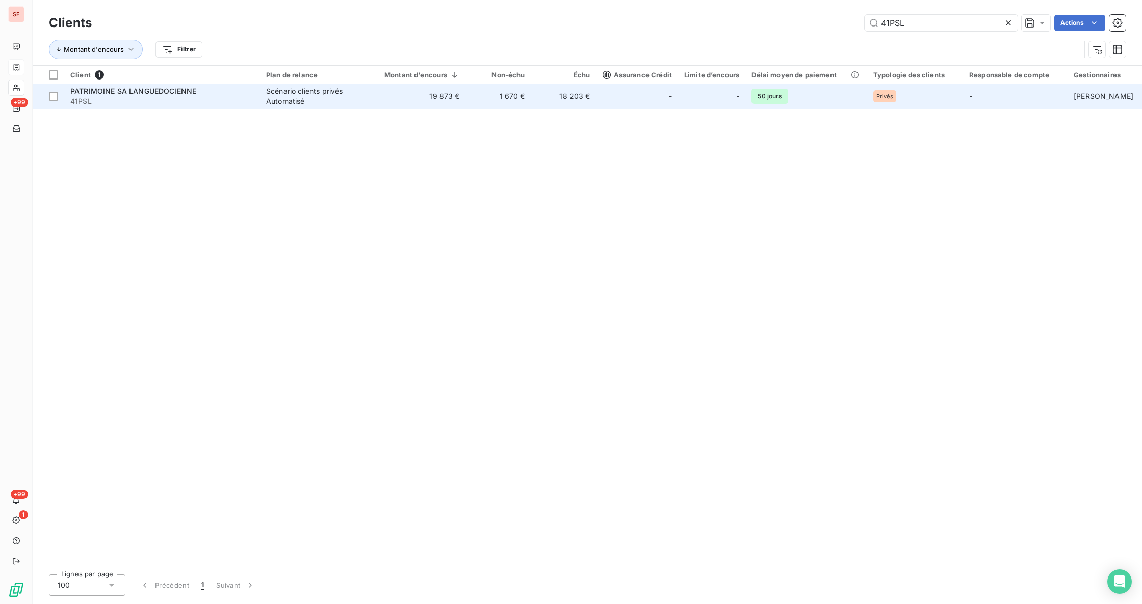
type input "41PSL"
click at [209, 92] on div "PATRIMOINE SA LANGUEDOCIENNE" at bounding box center [162, 91] width 184 height 10
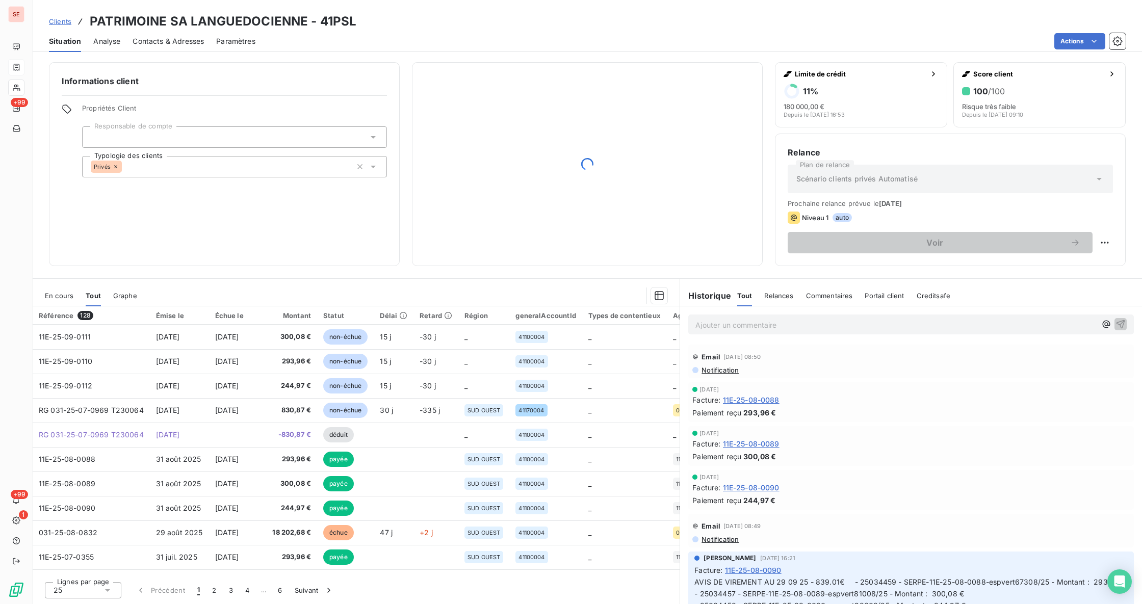
click at [56, 294] on span "En cours" at bounding box center [59, 296] width 29 height 8
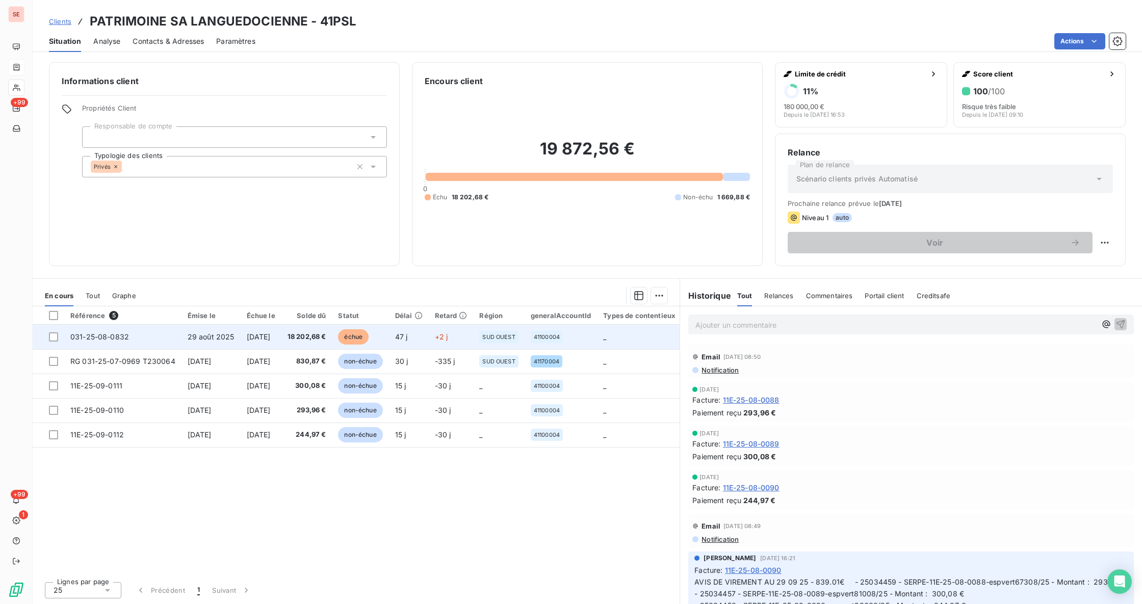
click at [319, 333] on span "18 202,68 €" at bounding box center [307, 337] width 39 height 10
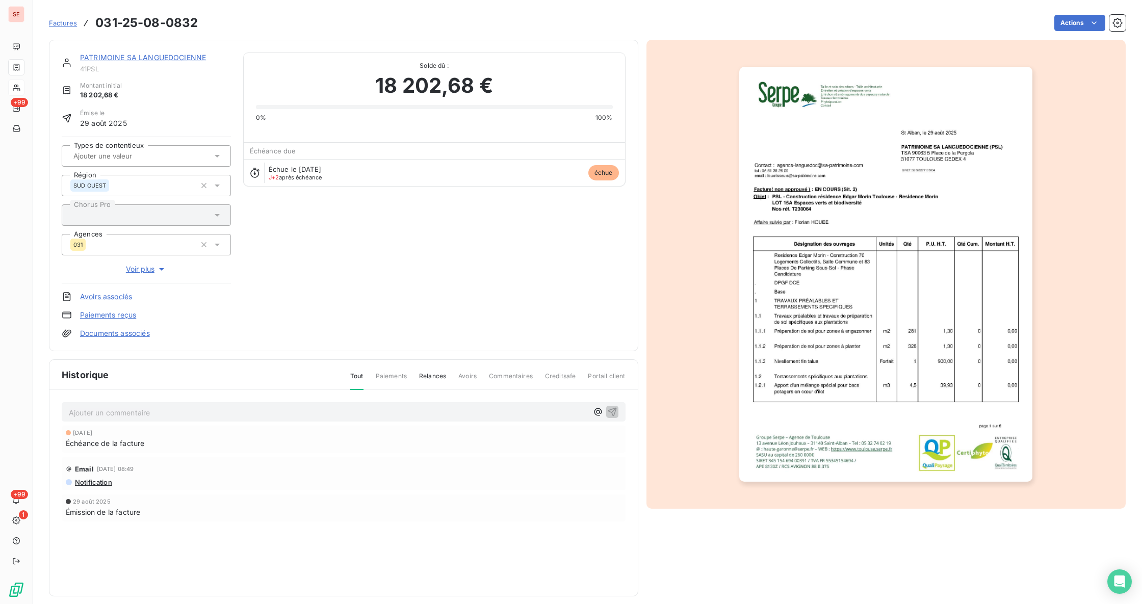
click at [123, 335] on link "Documents associés" at bounding box center [115, 333] width 70 height 10
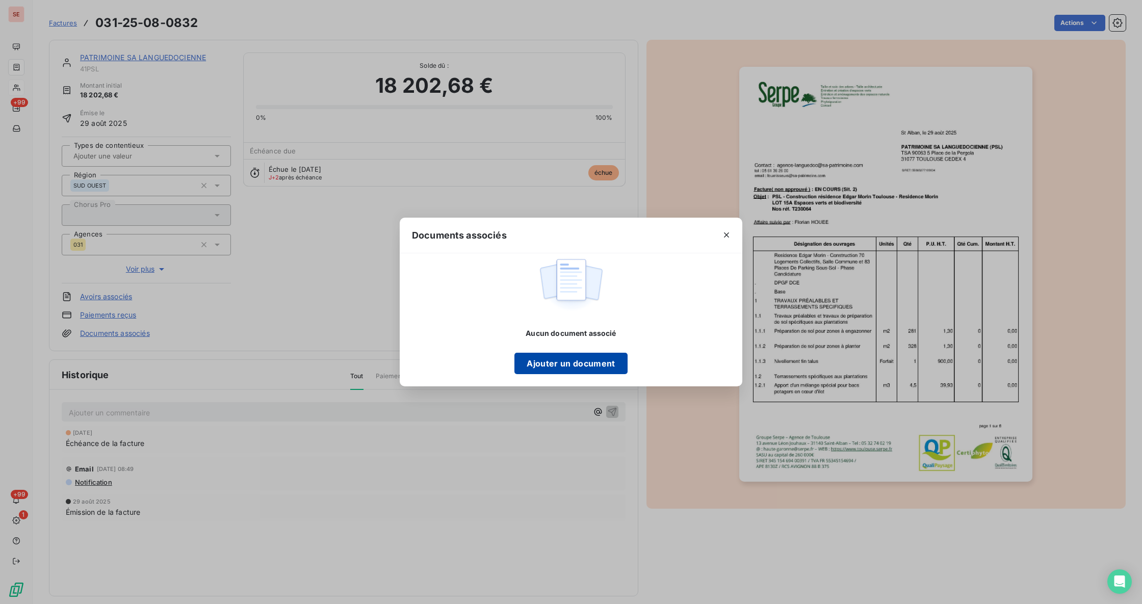
click at [609, 359] on button "Ajouter un document" at bounding box center [570, 363] width 113 height 21
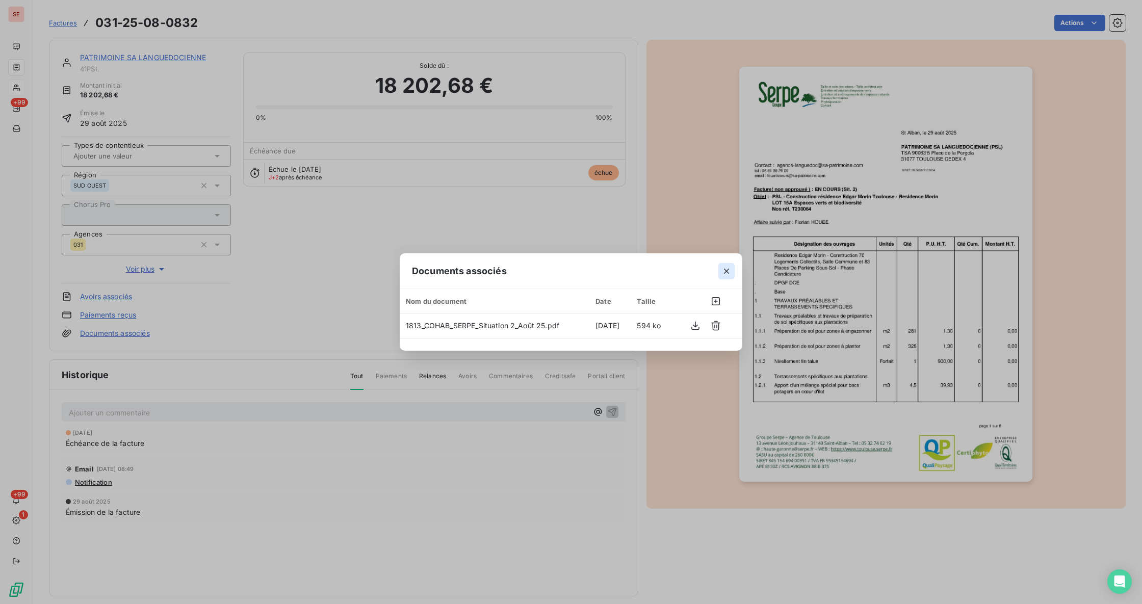
click at [729, 263] on button "button" at bounding box center [726, 271] width 16 height 16
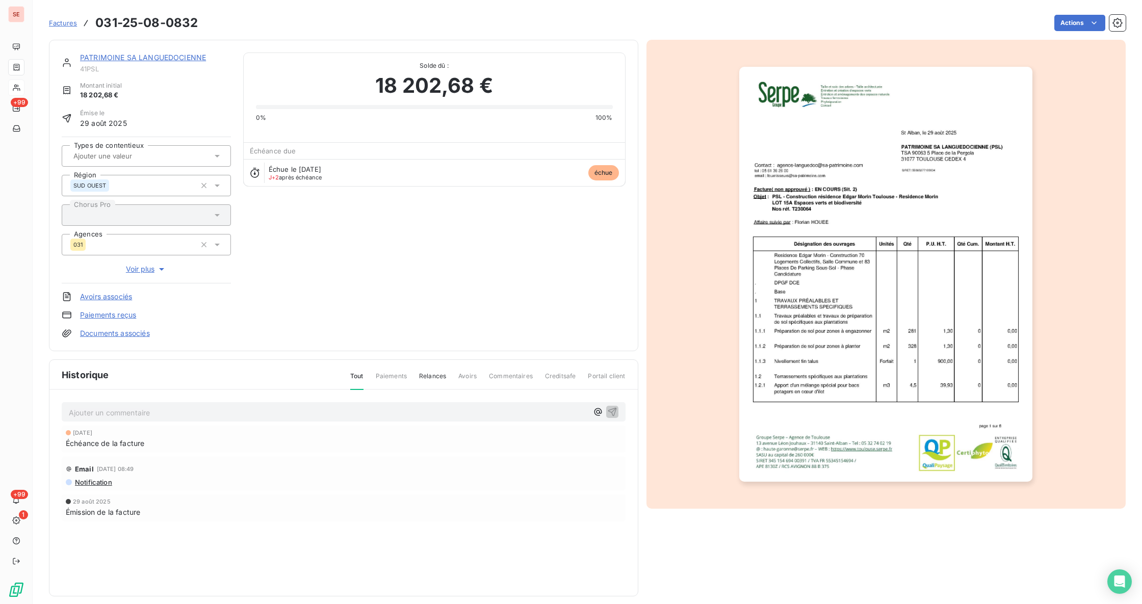
click at [380, 416] on p "Ajouter un commentaire ﻿" at bounding box center [328, 412] width 519 height 13
click at [1076, 25] on html "SE +99 +99 1 Factures 031-25-08-0832 Actions PATRIMOINE SA LANGUEDOCIENNE 41PSL…" at bounding box center [571, 302] width 1142 height 604
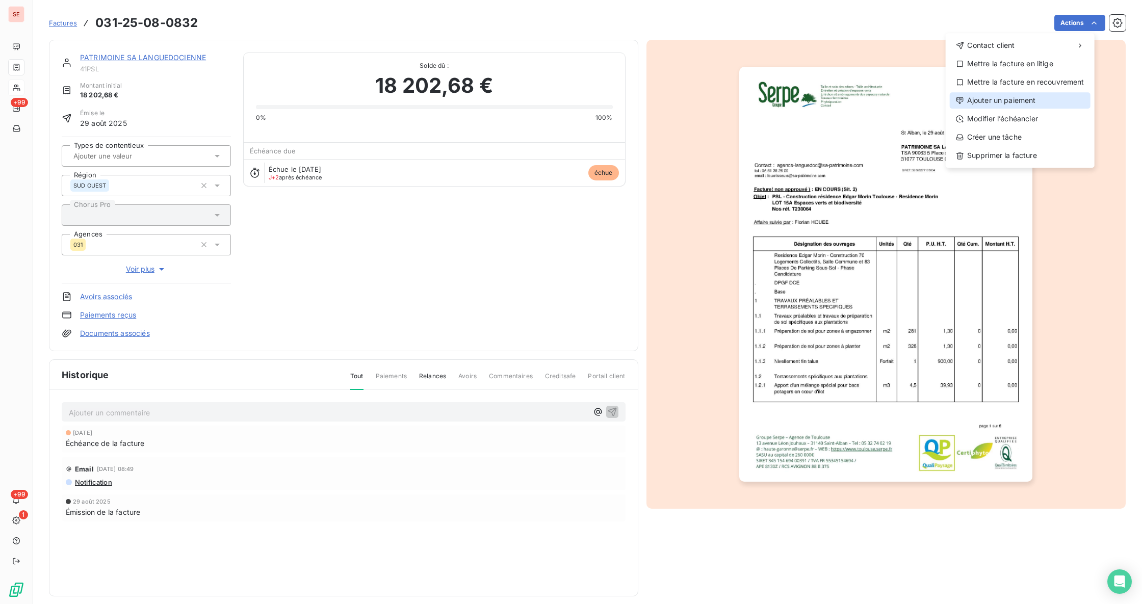
click at [1045, 103] on div "Ajouter un paiement" at bounding box center [1020, 100] width 141 height 16
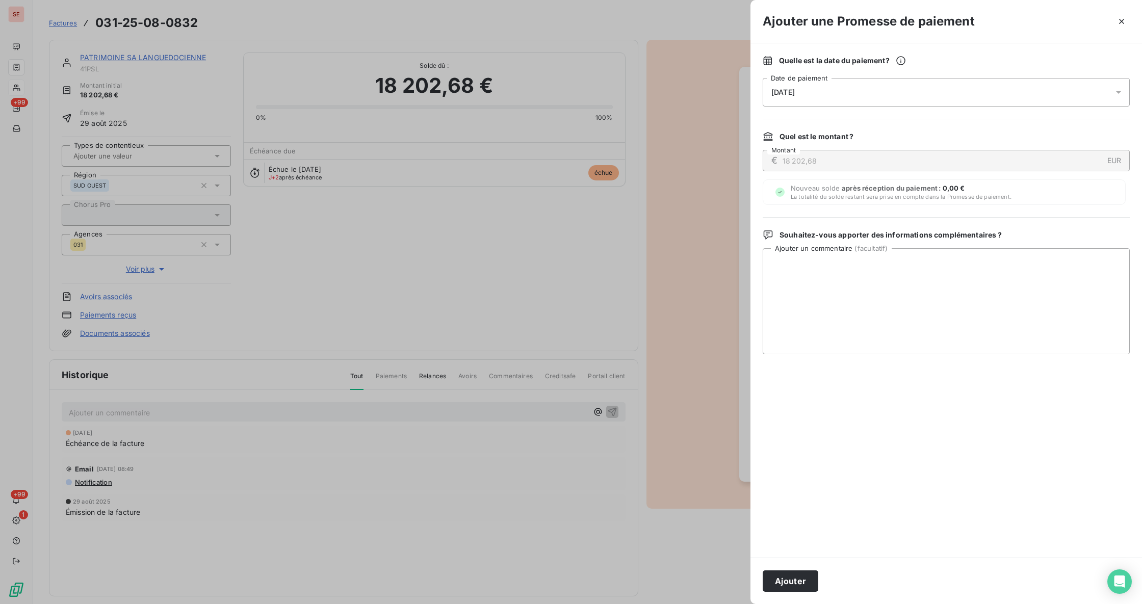
click at [1122, 90] on icon at bounding box center [1119, 92] width 10 height 10
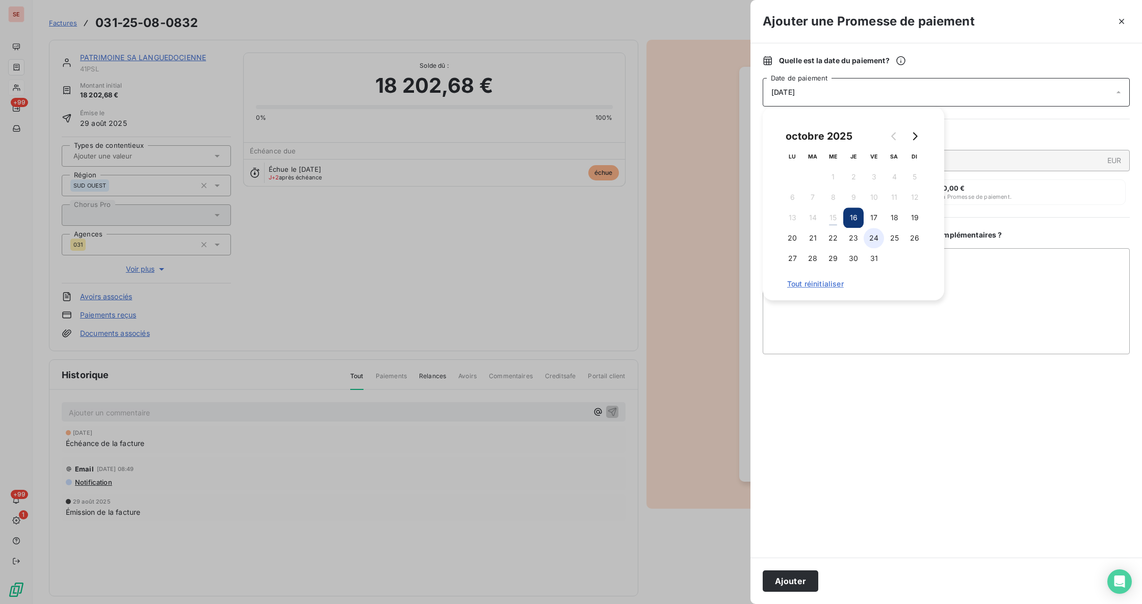
click at [876, 238] on button "24" at bounding box center [874, 238] width 20 height 20
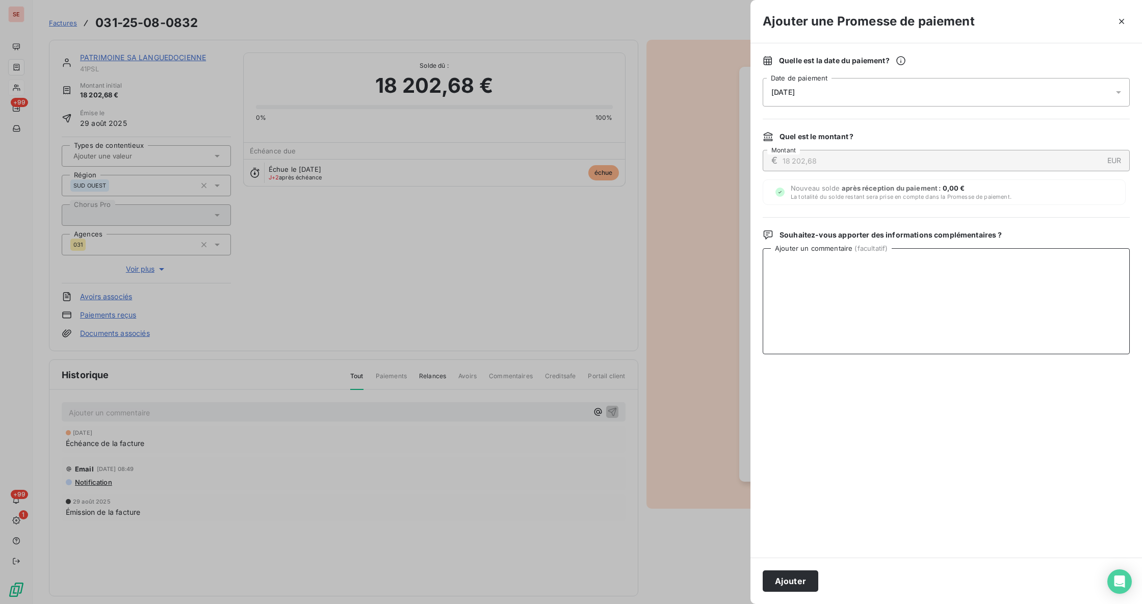
click at [1016, 269] on textarea "Ajouter un commentaire ( facultatif )" at bounding box center [946, 301] width 367 height 106
paste textarea "Paiement numéro : 3878566 - En date du : 15/10/2025 - Montant total : 6 311,78 …"
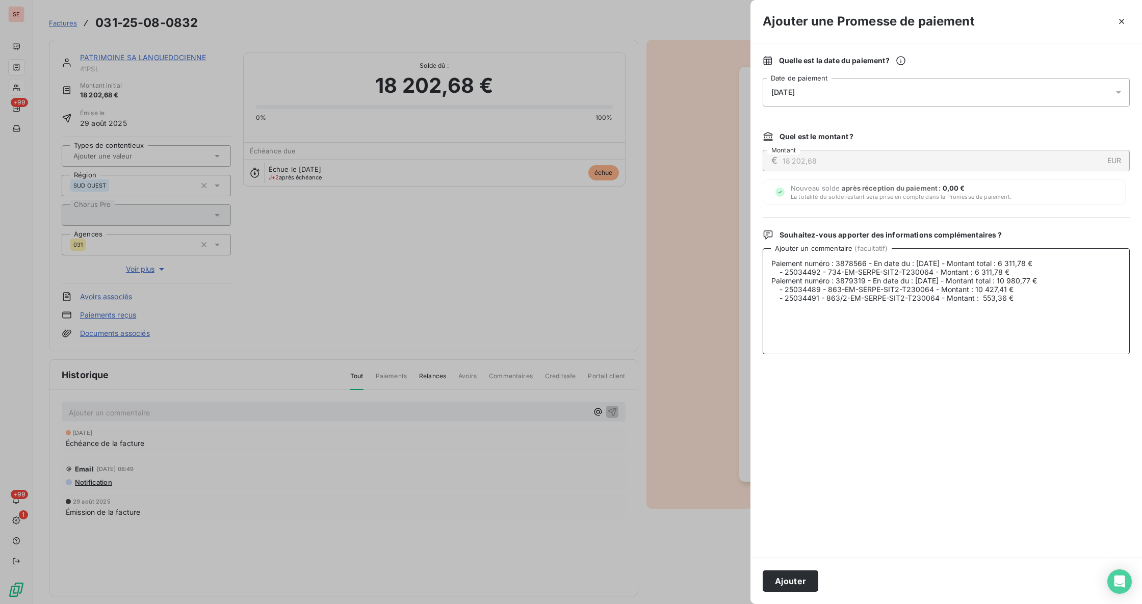
click at [1047, 270] on textarea "Paiement numéro : 3878566 - En date du : 15/10/2025 - Montant total : 6 311,78 …" at bounding box center [946, 301] width 367 height 106
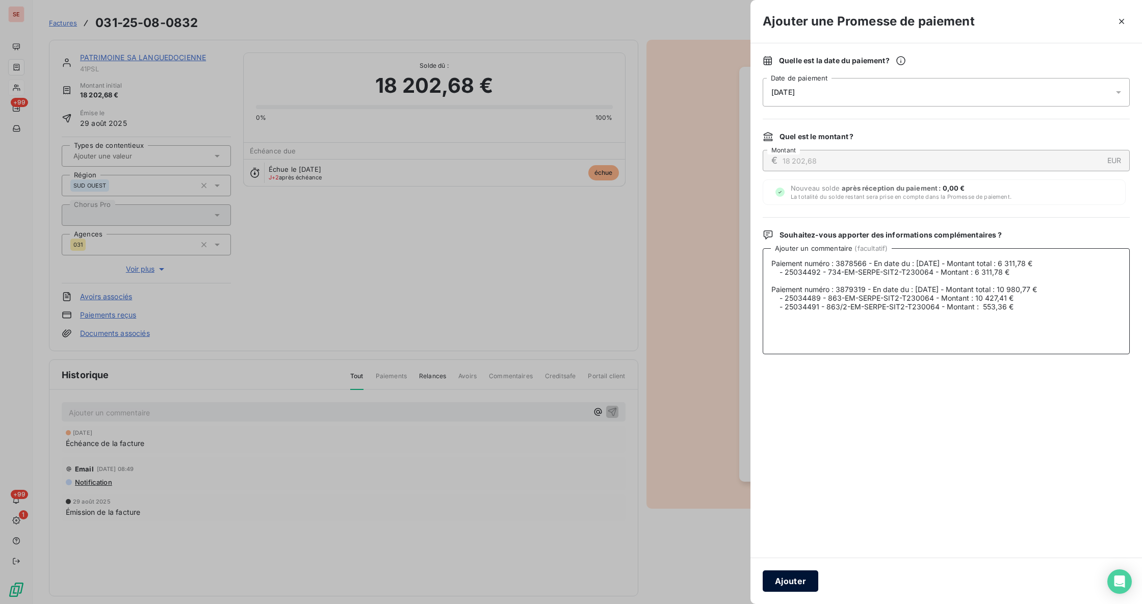
type textarea "Paiement numéro : 3878566 - En date du : 15/10/2025 - Montant total : 6 311,78 …"
click at [796, 578] on button "Ajouter" at bounding box center [791, 581] width 56 height 21
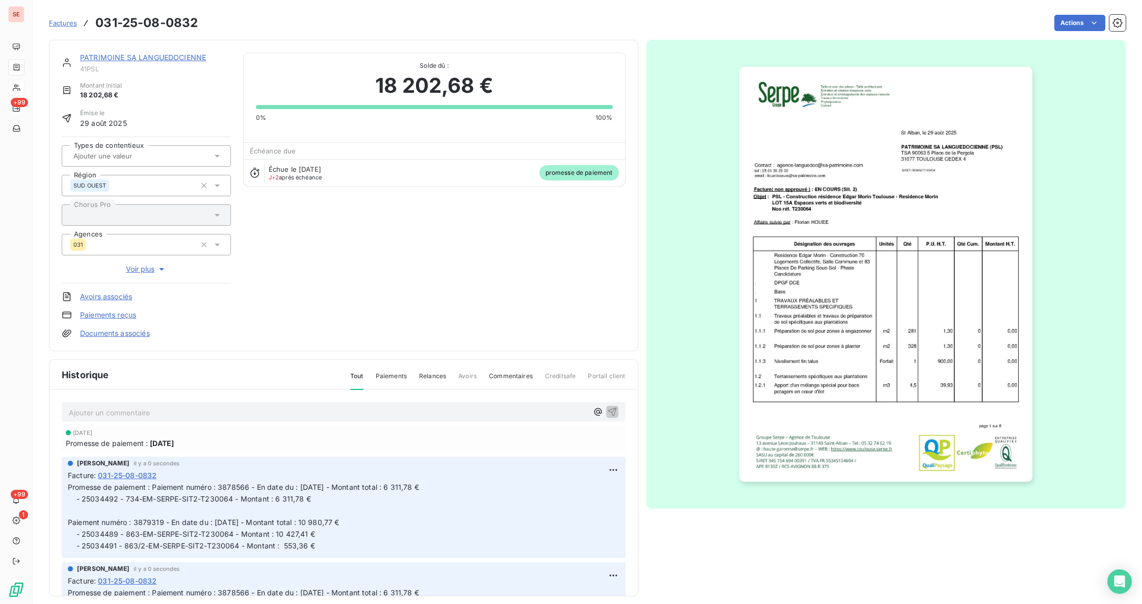
click at [141, 333] on link "Documents associés" at bounding box center [115, 333] width 70 height 10
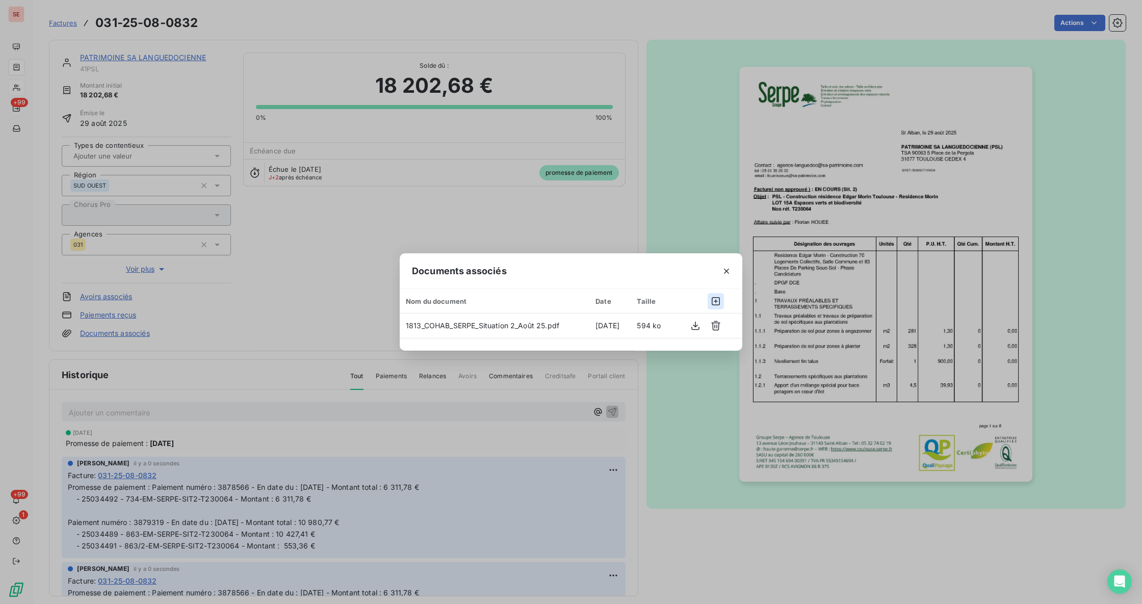
click at [716, 298] on icon "button" at bounding box center [716, 301] width 8 height 8
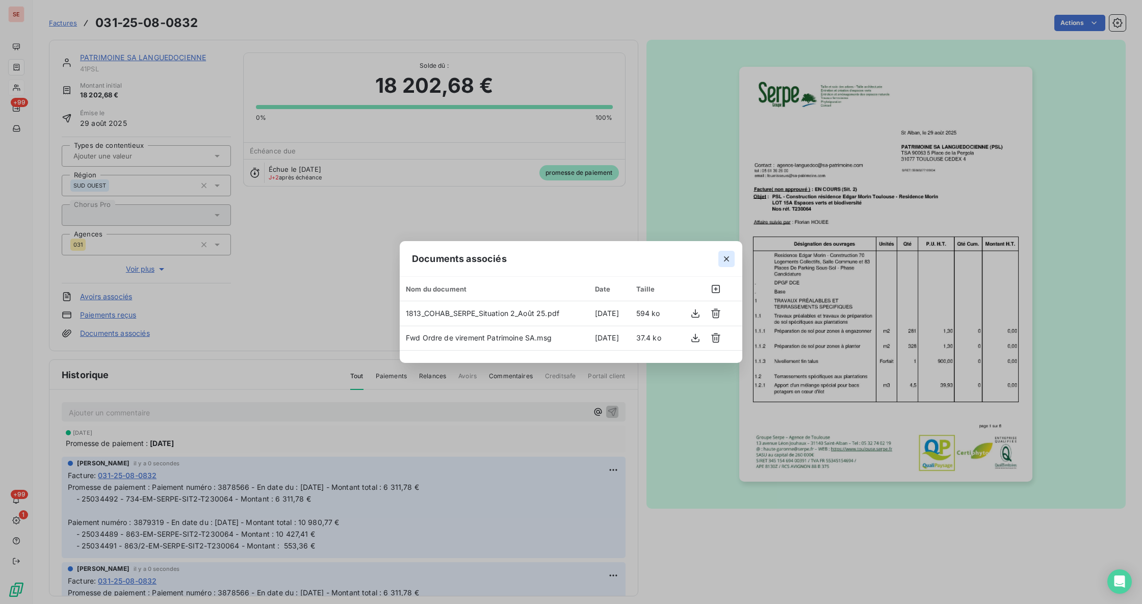
click at [729, 260] on icon "button" at bounding box center [726, 259] width 10 height 10
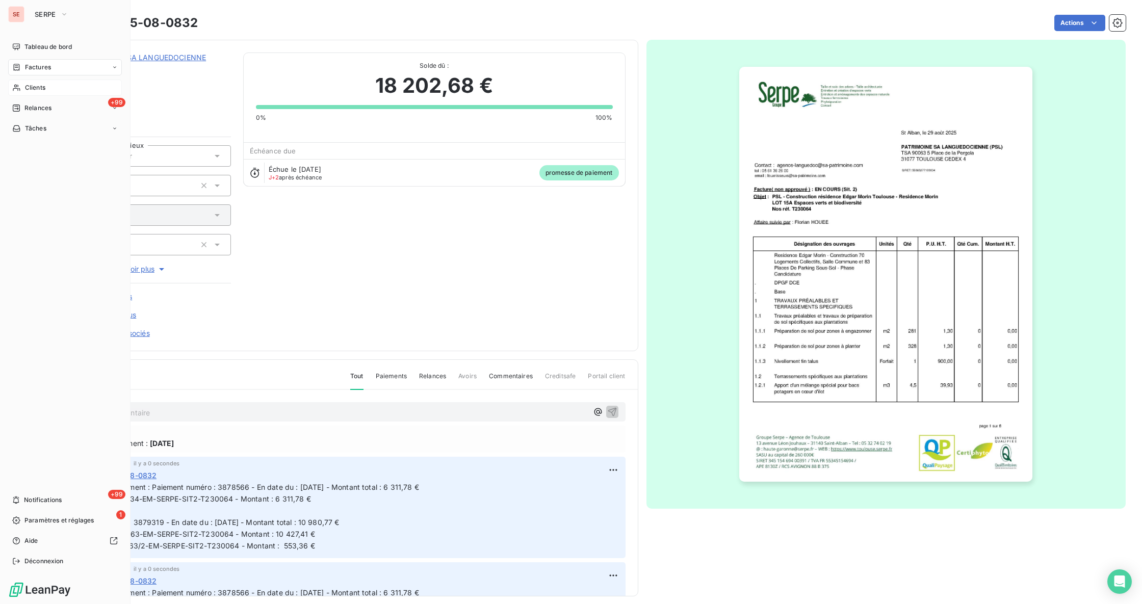
drag, startPoint x: 37, startPoint y: 88, endPoint x: 90, endPoint y: 82, distance: 53.4
click at [37, 88] on span "Clients" at bounding box center [35, 87] width 20 height 9
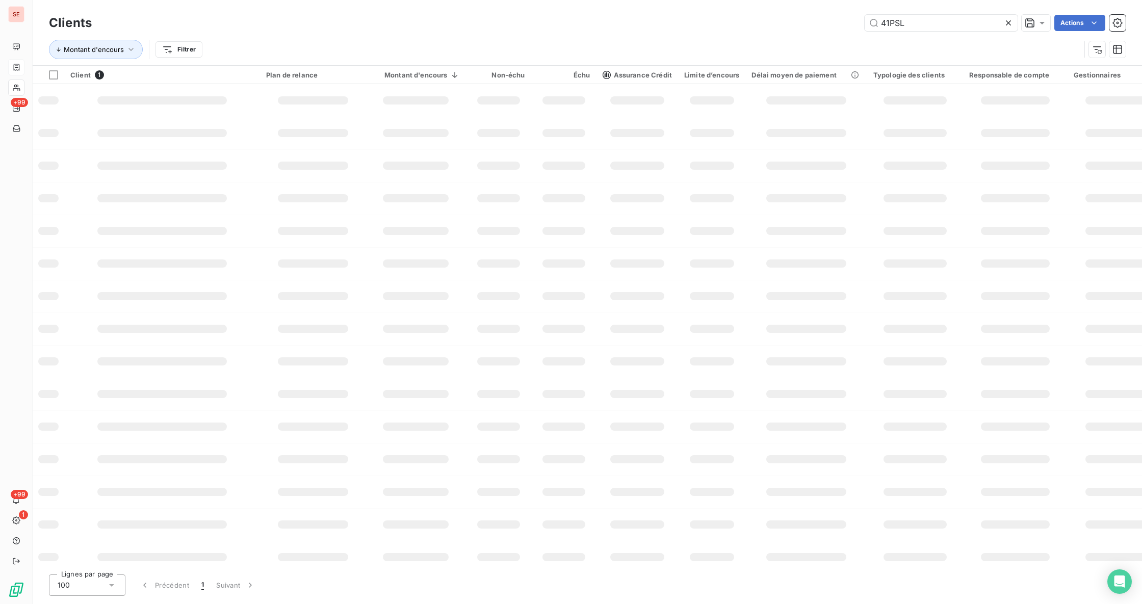
drag, startPoint x: 905, startPoint y: 23, endPoint x: 831, endPoint y: 17, distance: 74.2
click at [832, 19] on div "41PSL Actions" at bounding box center [615, 23] width 1022 height 16
type input "ALTEAL"
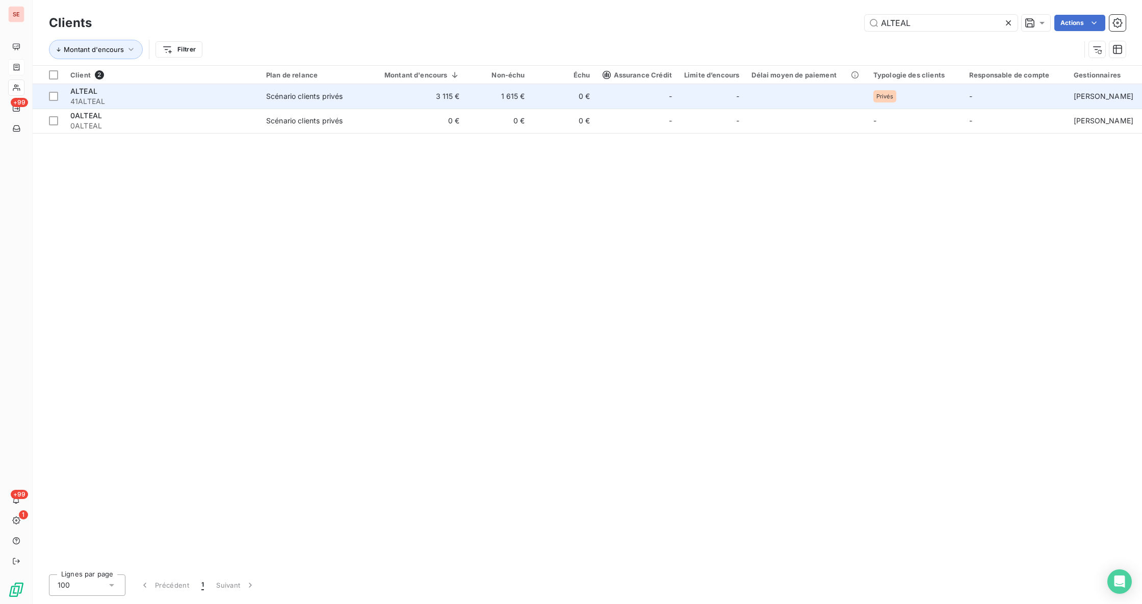
click at [255, 90] on td "ALTEAL 41ALTEAL" at bounding box center [162, 96] width 196 height 24
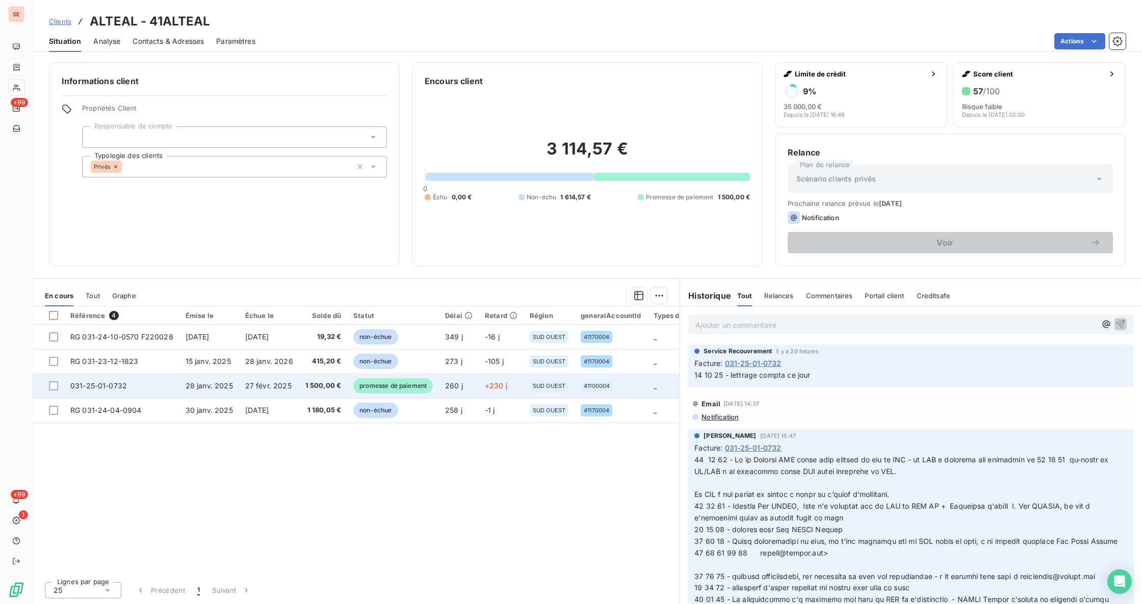
click at [311, 385] on span "1 500,00 €" at bounding box center [323, 386] width 36 height 10
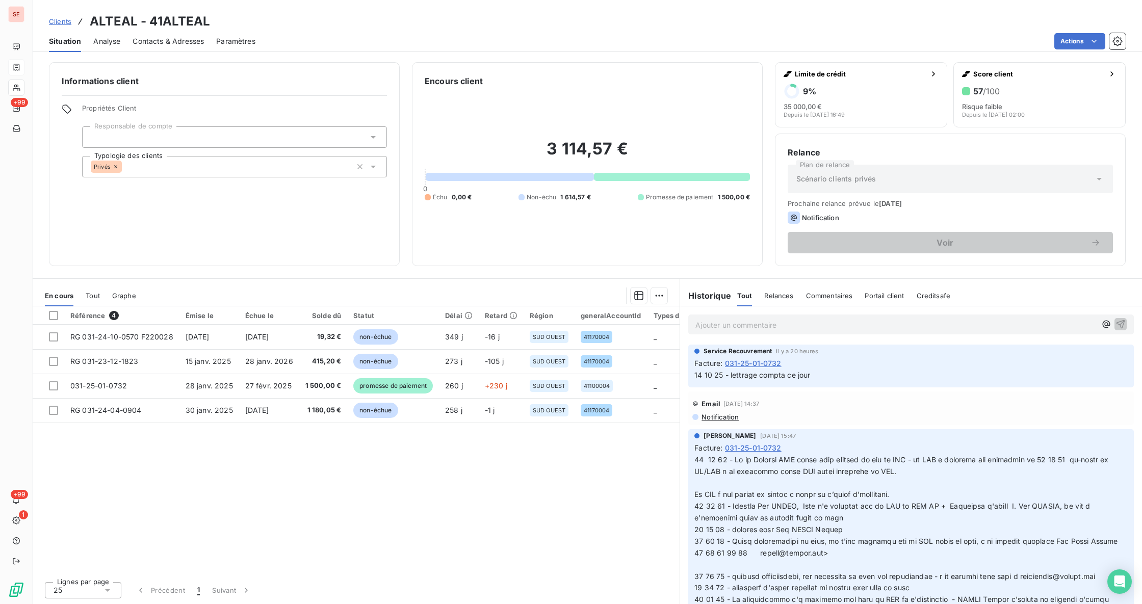
click at [92, 292] on span "Tout" at bounding box center [93, 296] width 14 height 8
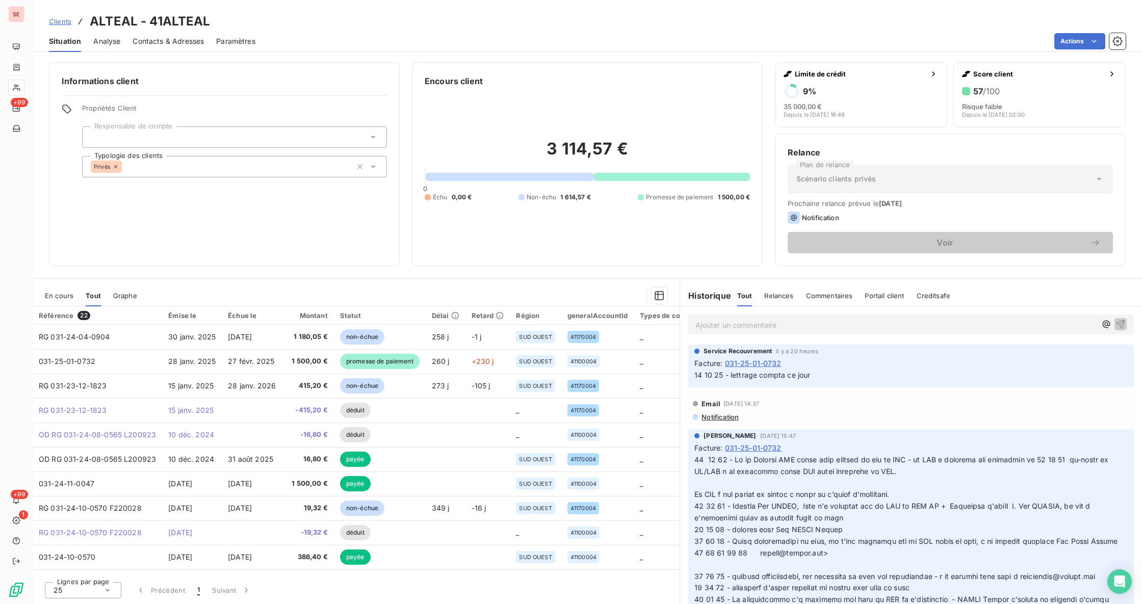
click at [47, 293] on span "En cours" at bounding box center [59, 296] width 29 height 8
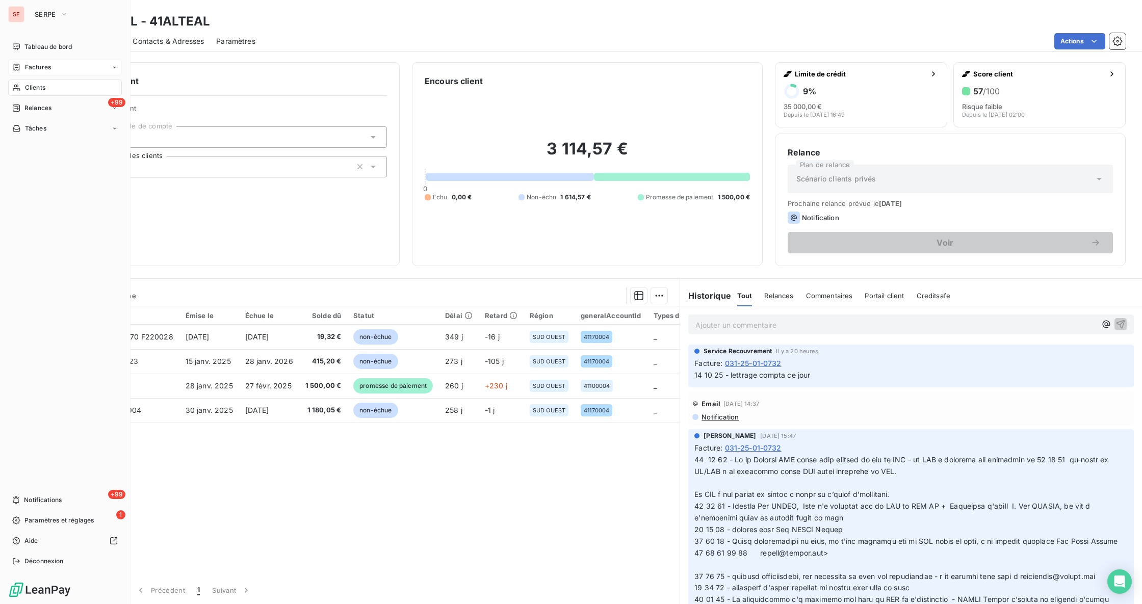
click at [42, 67] on span "Factures" at bounding box center [38, 67] width 26 height 9
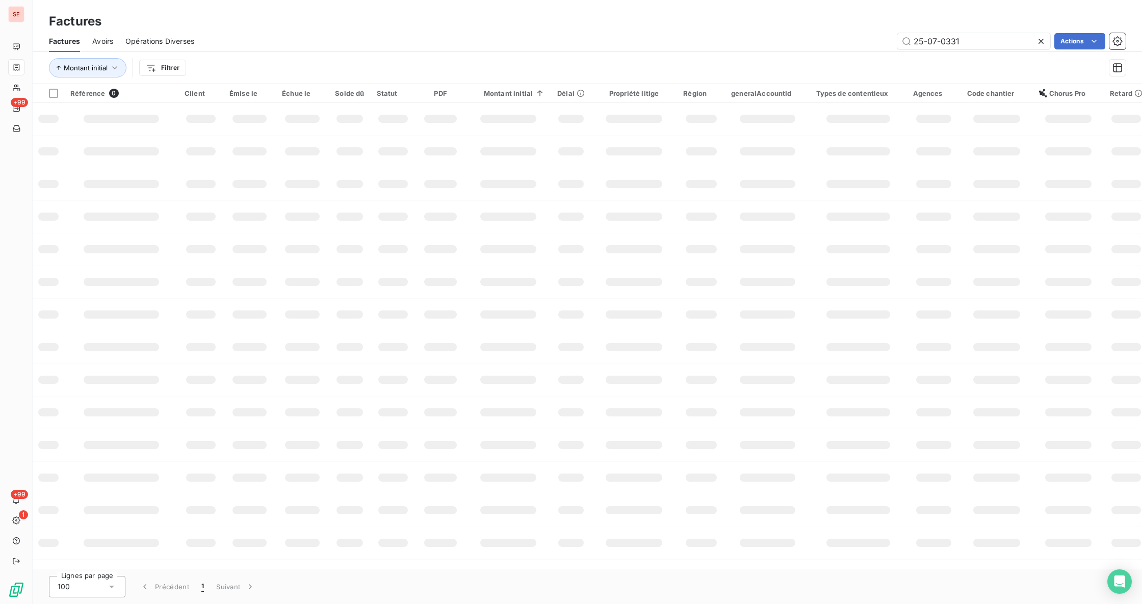
drag, startPoint x: 903, startPoint y: 41, endPoint x: 850, endPoint y: 35, distance: 53.3
click at [860, 37] on div "25-07-0331 Actions" at bounding box center [665, 41] width 919 height 16
type input "09-0710"
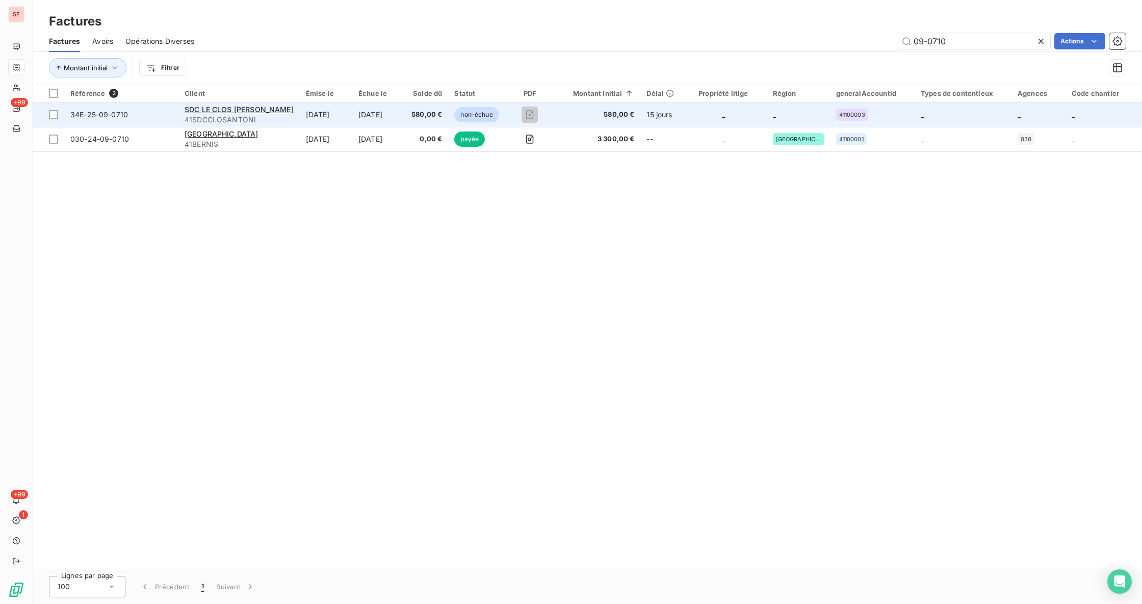
click at [229, 117] on span "41SDCCLOSANTONI" at bounding box center [239, 120] width 109 height 10
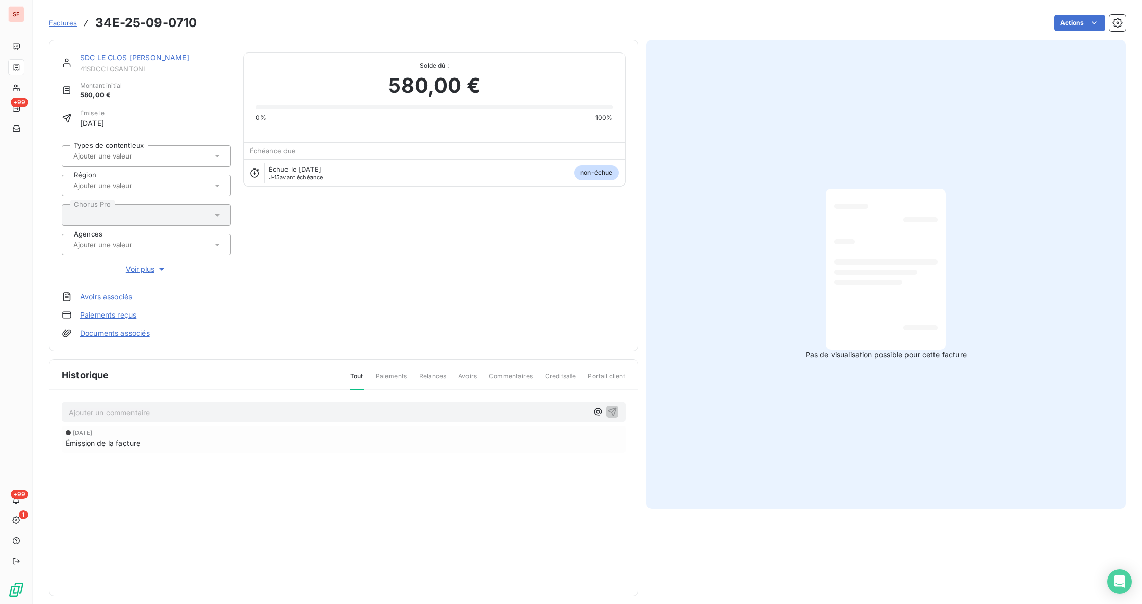
click at [325, 408] on p "Ajouter un commentaire ﻿" at bounding box center [328, 412] width 519 height 13
click at [1074, 25] on html "SE +99 +99 1 Factures 34E-25-09-0710 Actions SDC LE CLOS ANTONIN MONTPELLIER 41…" at bounding box center [571, 302] width 1142 height 604
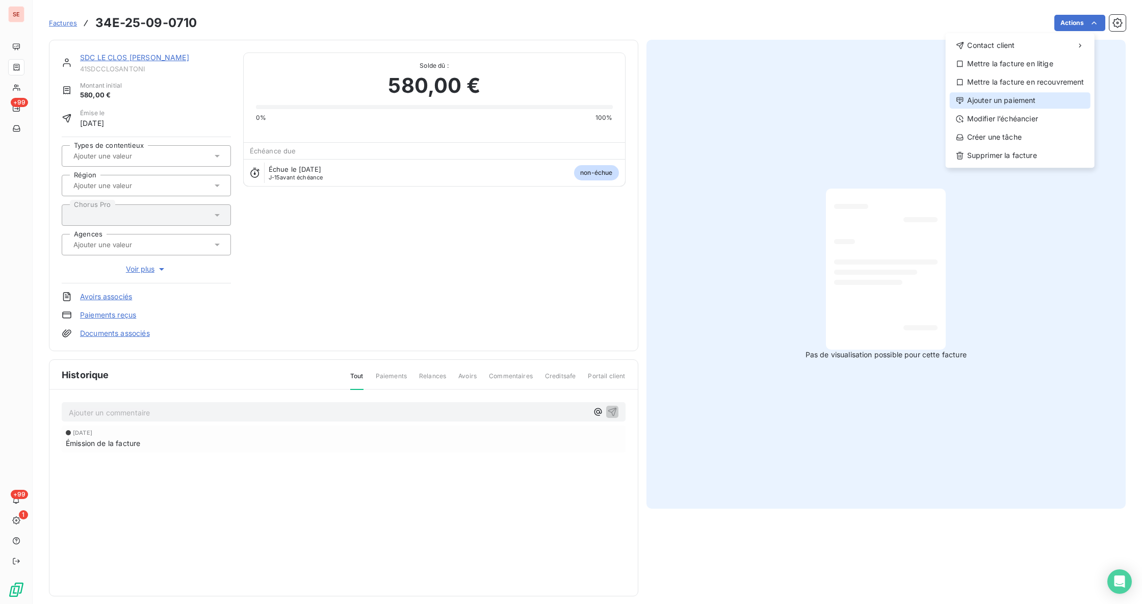
click at [1047, 100] on div "Ajouter un paiement" at bounding box center [1020, 100] width 141 height 16
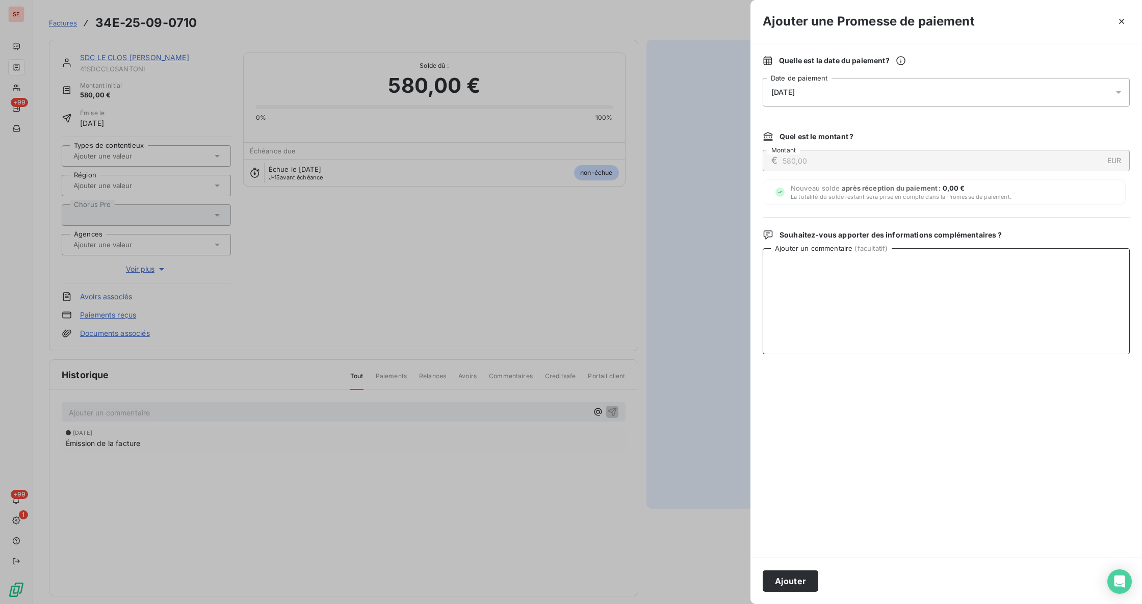
click at [1019, 253] on textarea "Ajouter un commentaire ( facultatif )" at bounding box center [946, 301] width 367 height 106
type textarea "AVIS DE VIRT reçu"
click at [1120, 90] on icon at bounding box center [1119, 92] width 10 height 10
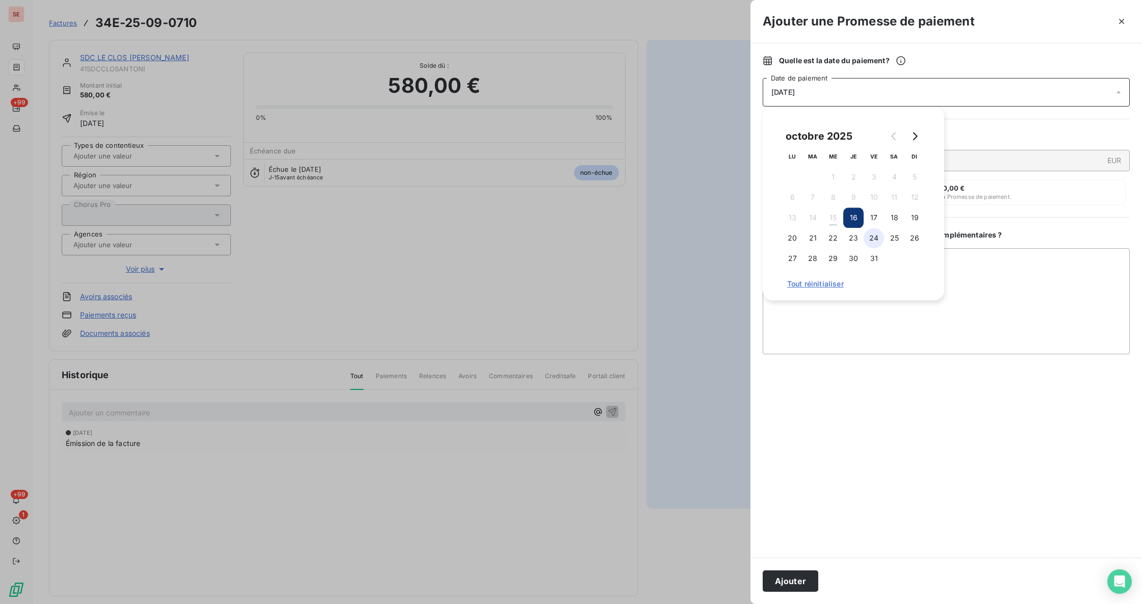
click at [881, 239] on button "24" at bounding box center [874, 238] width 20 height 20
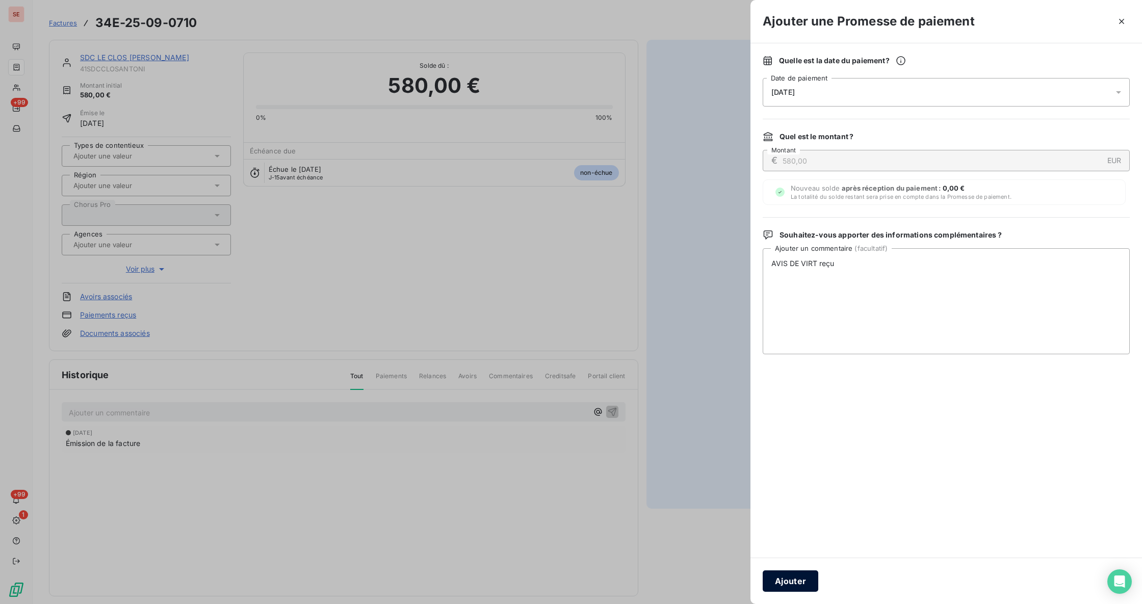
click at [798, 585] on button "Ajouter" at bounding box center [791, 581] width 56 height 21
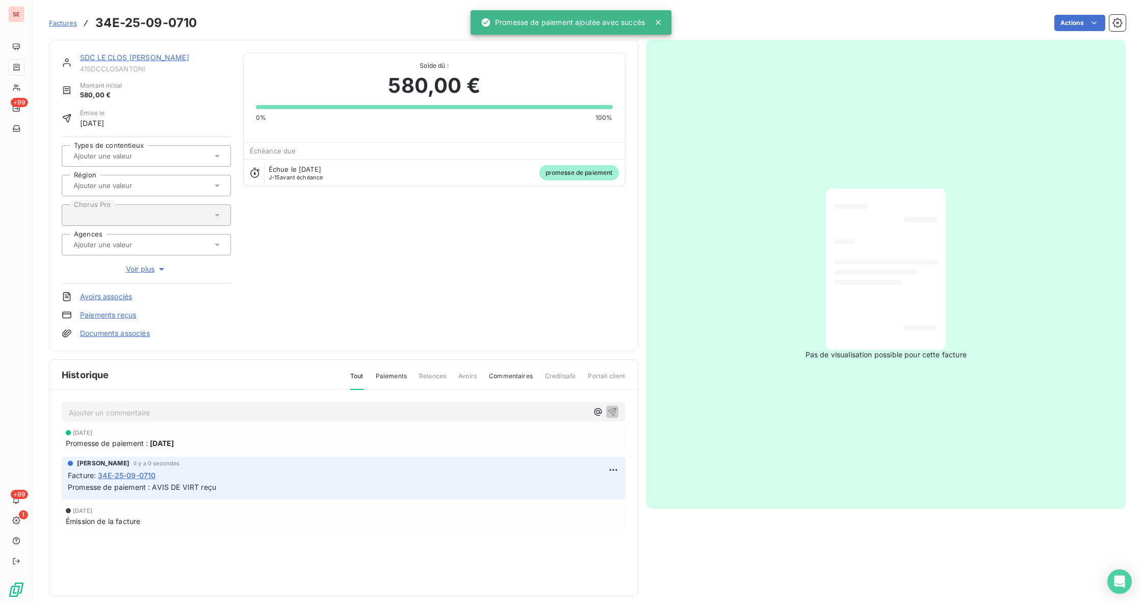
click at [117, 335] on link "Documents associés" at bounding box center [115, 333] width 70 height 10
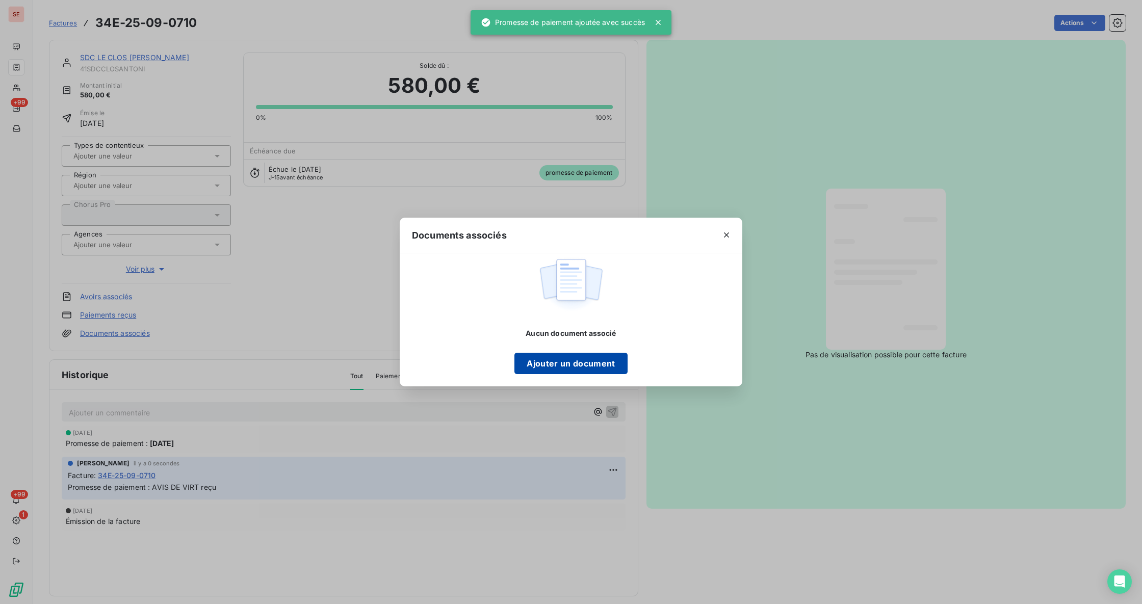
click at [574, 359] on button "Ajouter un document" at bounding box center [570, 363] width 113 height 21
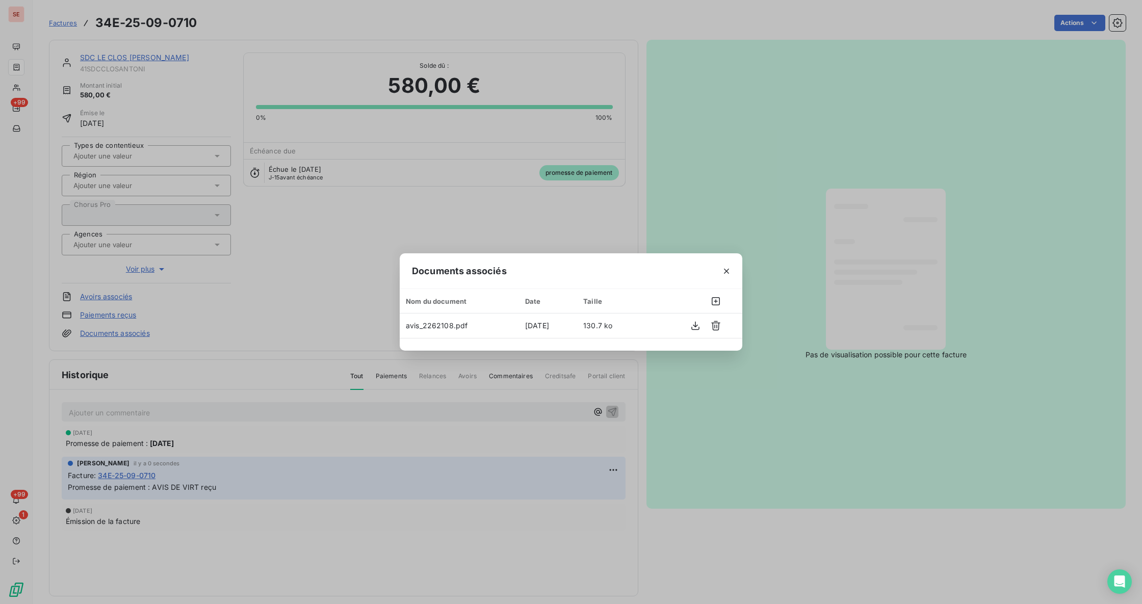
drag, startPoint x: 720, startPoint y: 269, endPoint x: 703, endPoint y: 353, distance: 85.5
click at [721, 270] on button "button" at bounding box center [726, 271] width 16 height 16
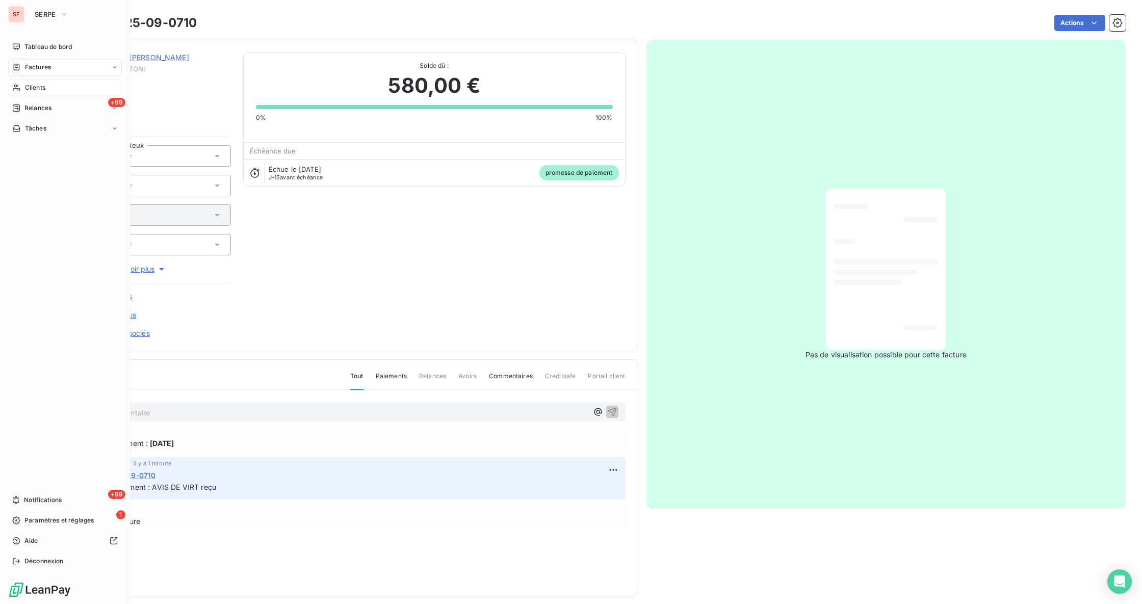
click at [44, 86] on span "Clients" at bounding box center [35, 87] width 20 height 9
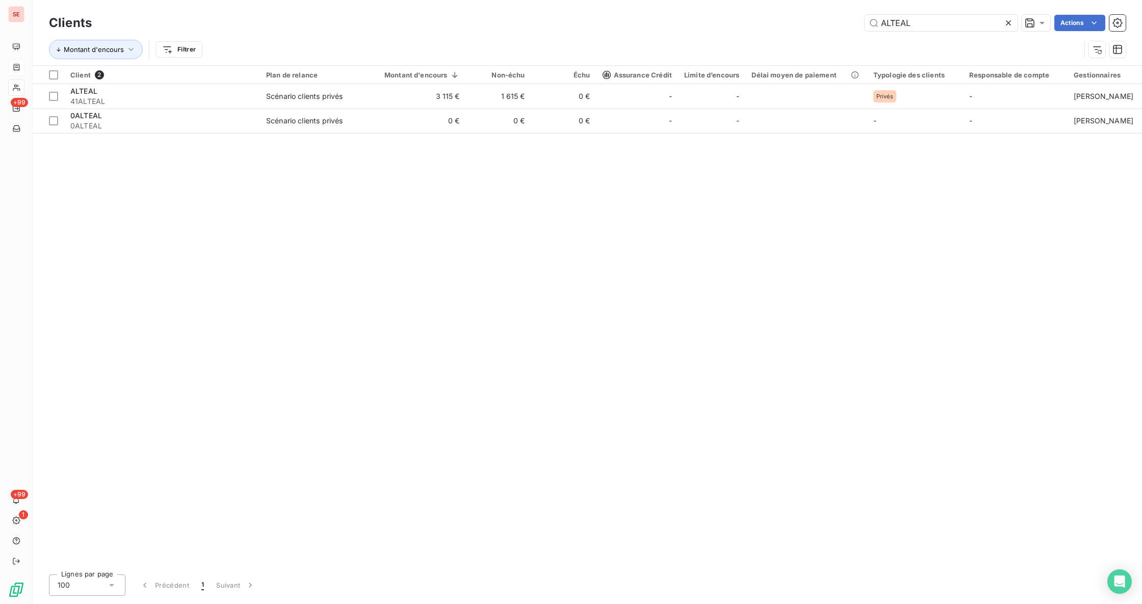
drag, startPoint x: 933, startPoint y: 23, endPoint x: 861, endPoint y: 3, distance: 75.2
click at [869, 10] on div "Clients ALTEAL Actions Montant d'encours Filtrer" at bounding box center [587, 32] width 1109 height 65
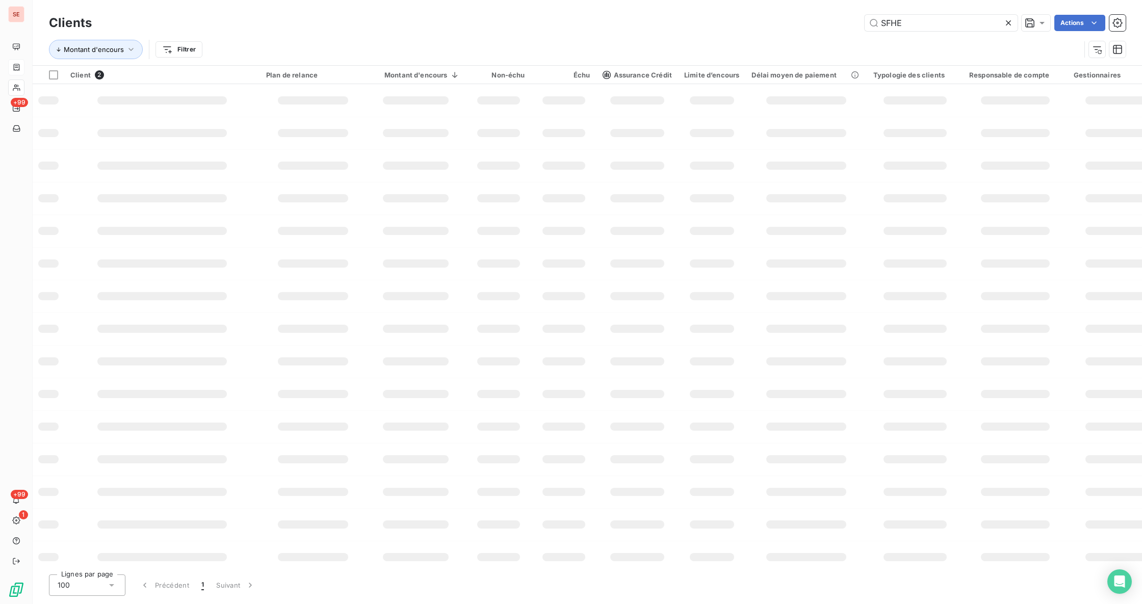
type input "SFHE"
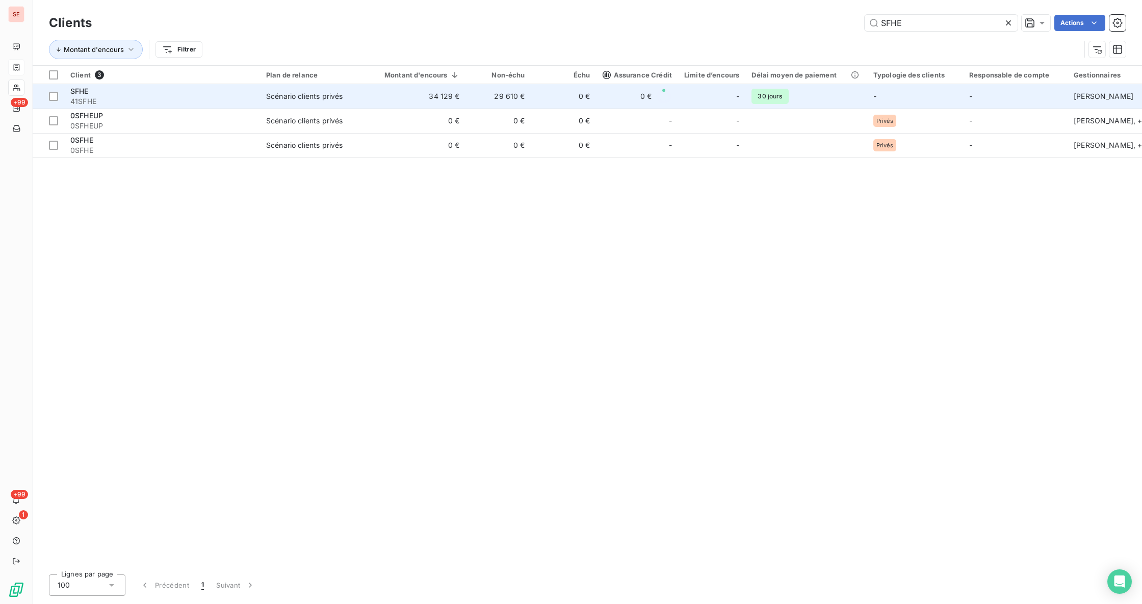
click at [311, 96] on div "Scénario clients privés" at bounding box center [304, 96] width 76 height 10
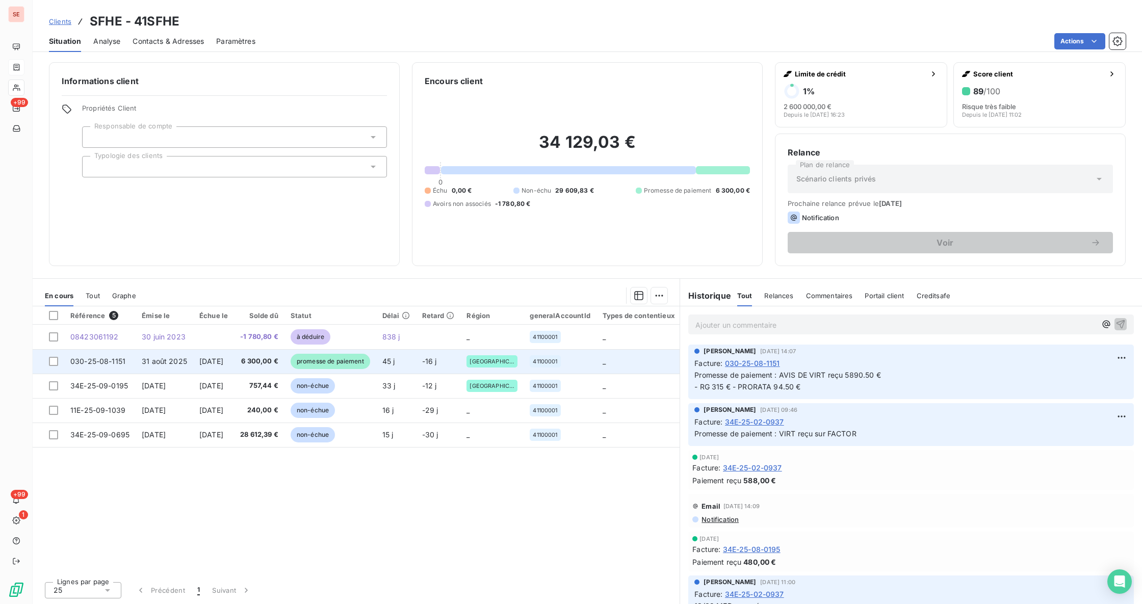
click at [268, 363] on span "6 300,00 €" at bounding box center [259, 361] width 38 height 10
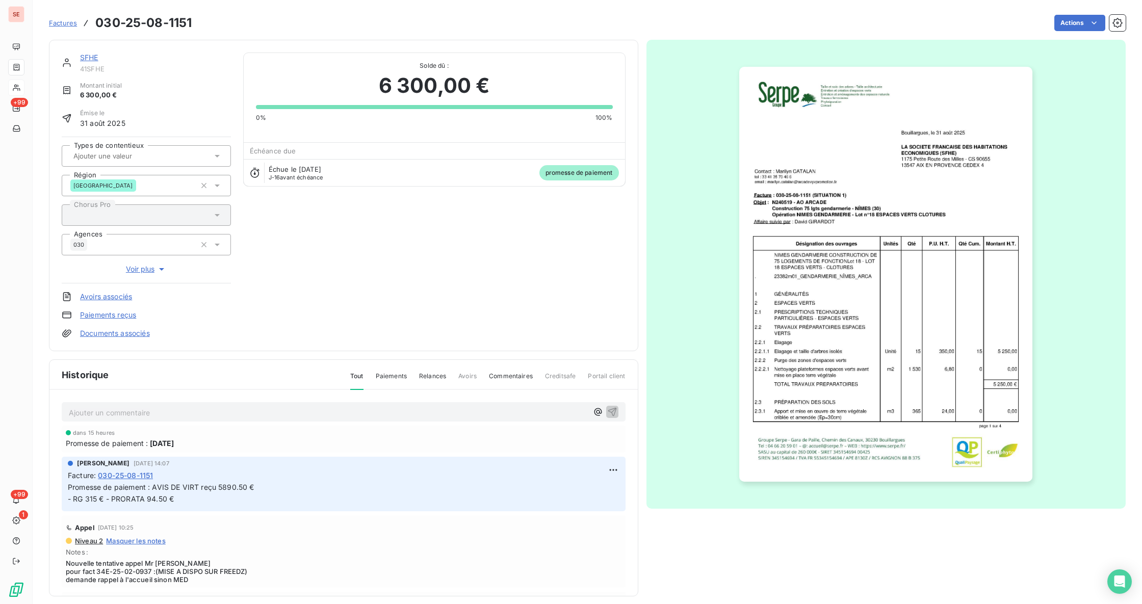
click at [92, 58] on link "SFHE" at bounding box center [89, 57] width 18 height 9
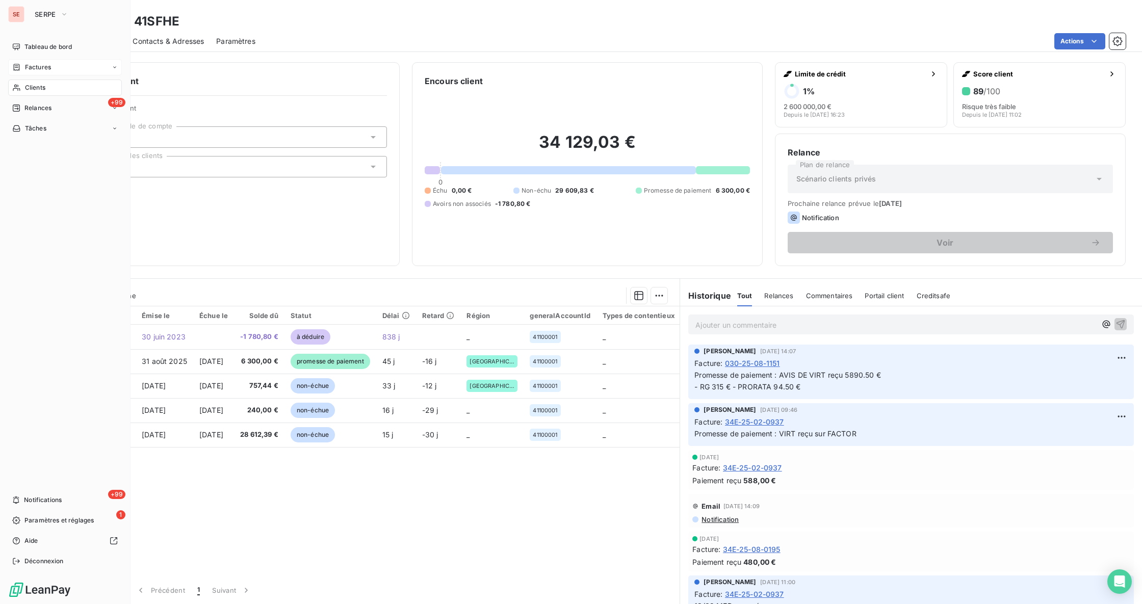
click at [39, 68] on span "Factures" at bounding box center [38, 67] width 26 height 9
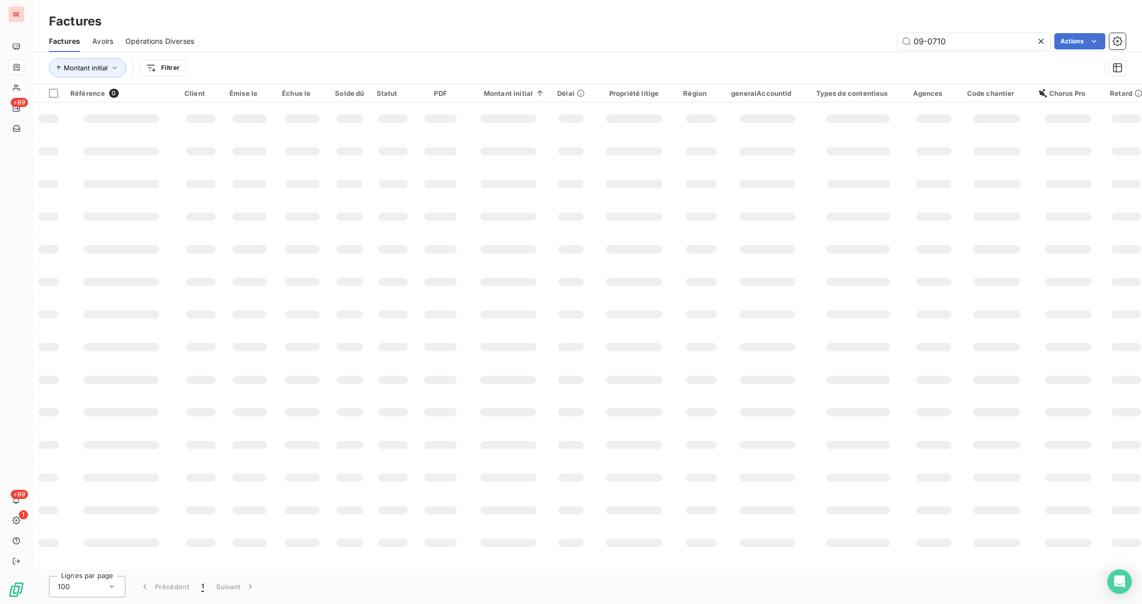
drag, startPoint x: 967, startPoint y: 37, endPoint x: 864, endPoint y: 23, distance: 104.0
click at [865, 23] on div "Factures Factures Avoirs Opérations Diverses 09-0710 Actions Montant initial Fi…" at bounding box center [587, 42] width 1109 height 84
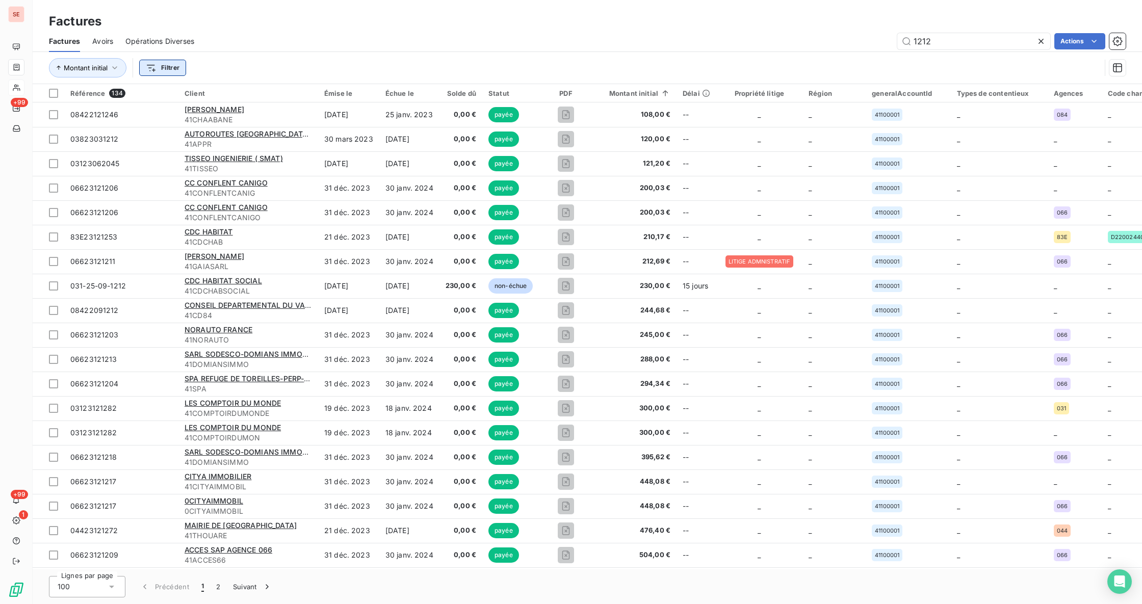
type input "1212"
click at [174, 65] on html "SE +99 +99 1 Factures Factures Avoirs Opérations Diverses 1212 Actions Montant …" at bounding box center [571, 302] width 1142 height 604
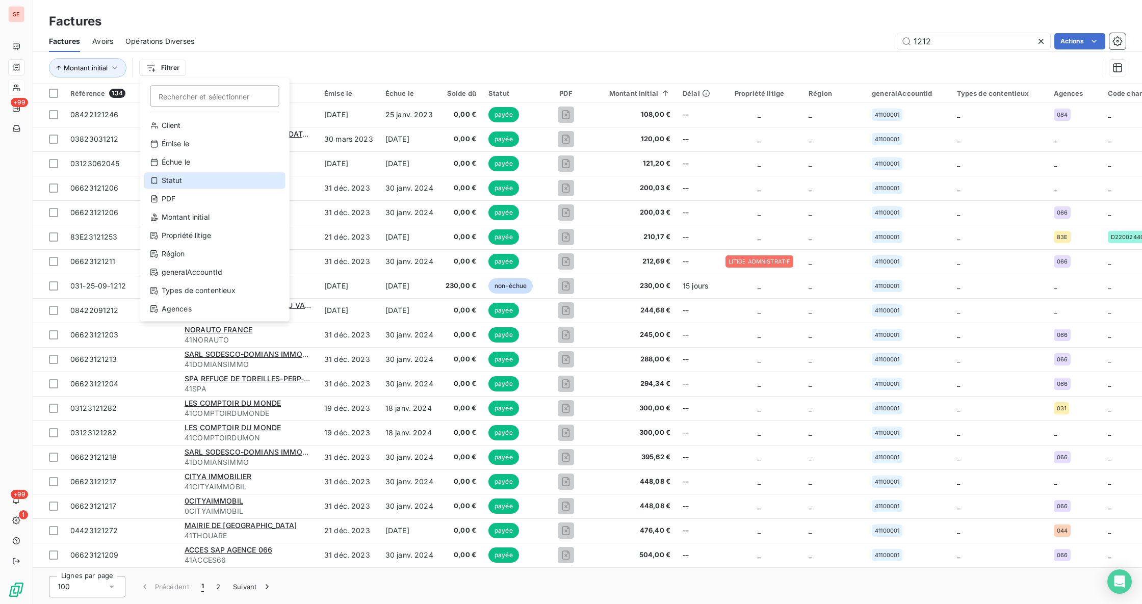
click at [178, 176] on div "Statut" at bounding box center [214, 180] width 141 height 16
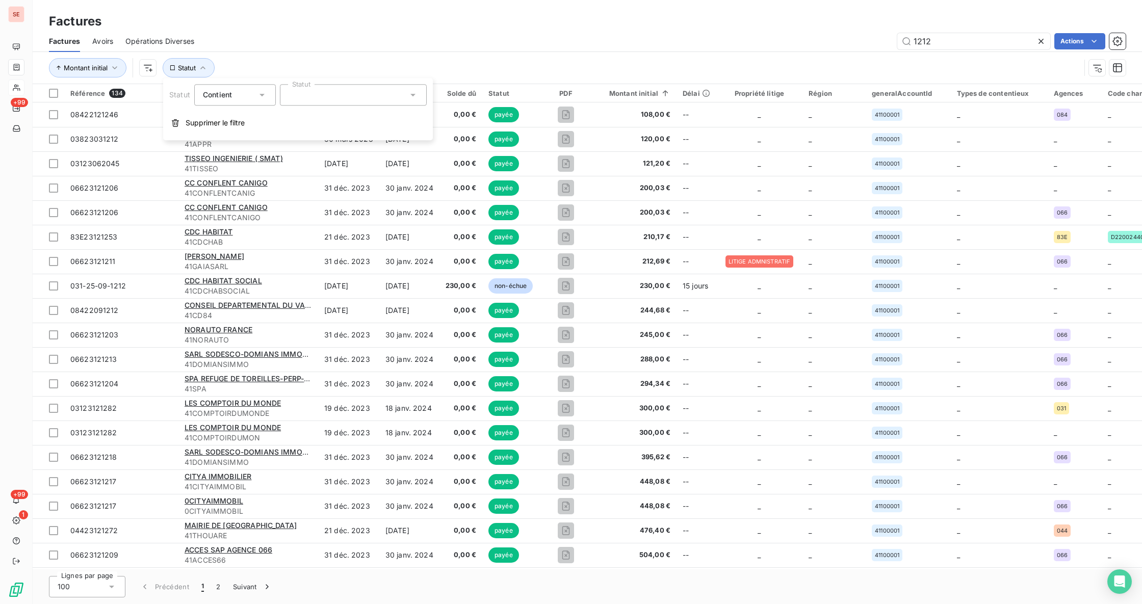
click at [263, 92] on icon at bounding box center [262, 95] width 10 height 10
click at [236, 141] on span "Ne contient pas" at bounding box center [242, 137] width 55 height 9
click at [412, 94] on icon at bounding box center [413, 95] width 10 height 10
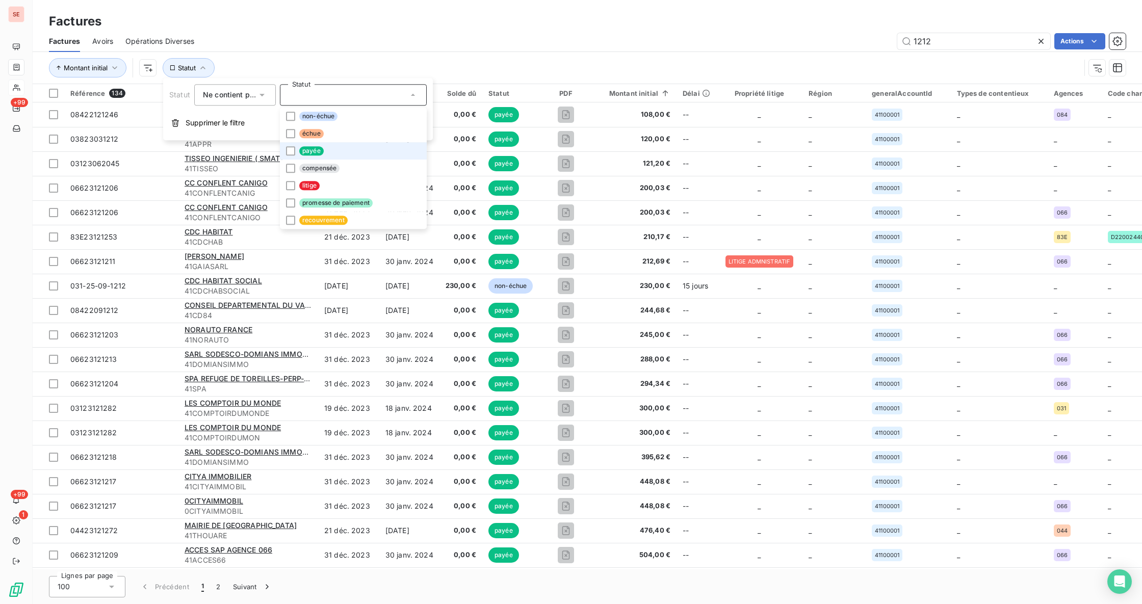
click at [339, 149] on li "payée" at bounding box center [353, 150] width 147 height 17
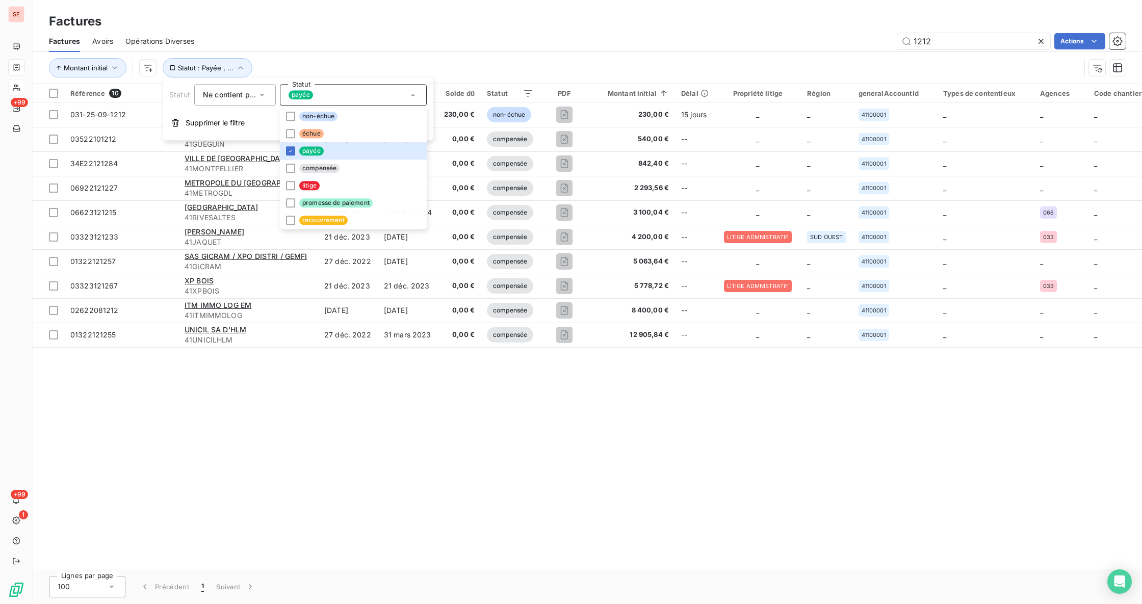
click at [488, 41] on div "1212 Actions" at bounding box center [665, 41] width 919 height 16
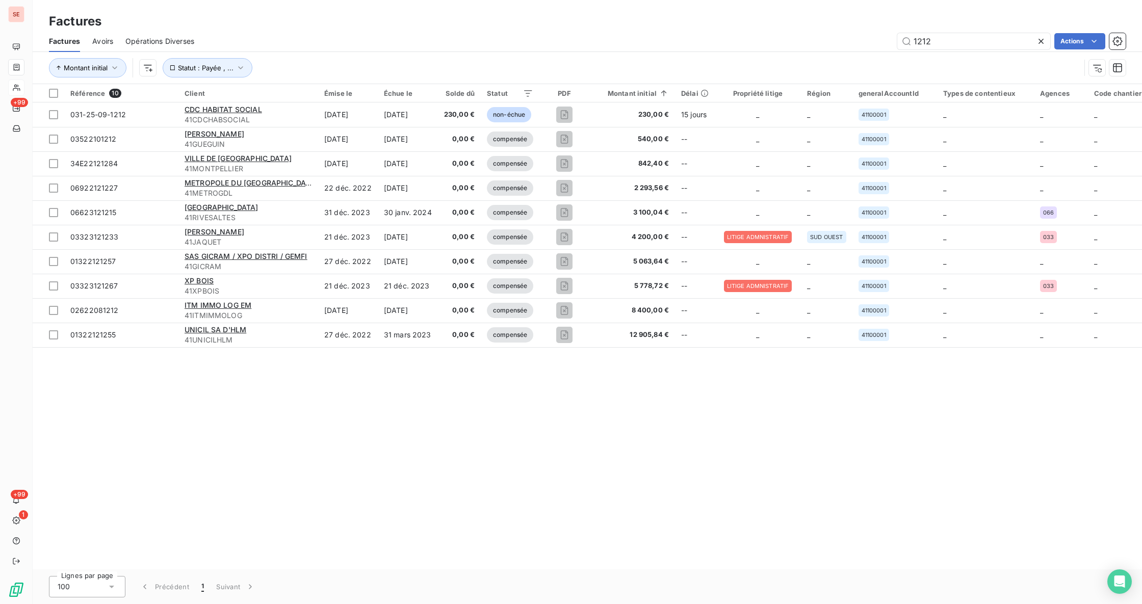
click at [1039, 42] on icon at bounding box center [1041, 41] width 5 height 5
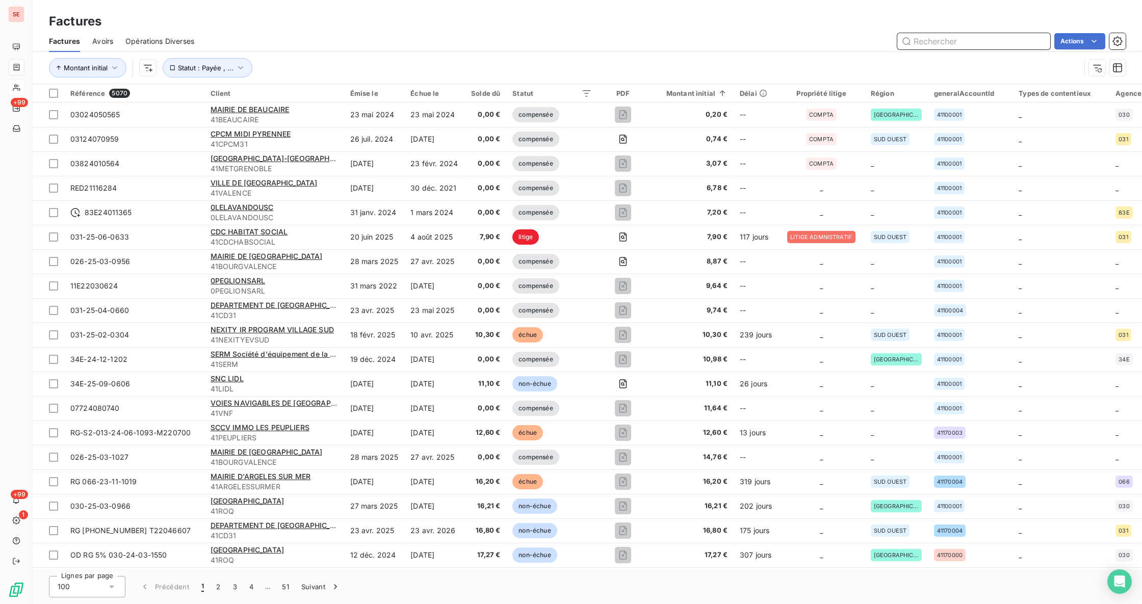
click at [957, 33] on input "text" at bounding box center [973, 41] width 153 height 16
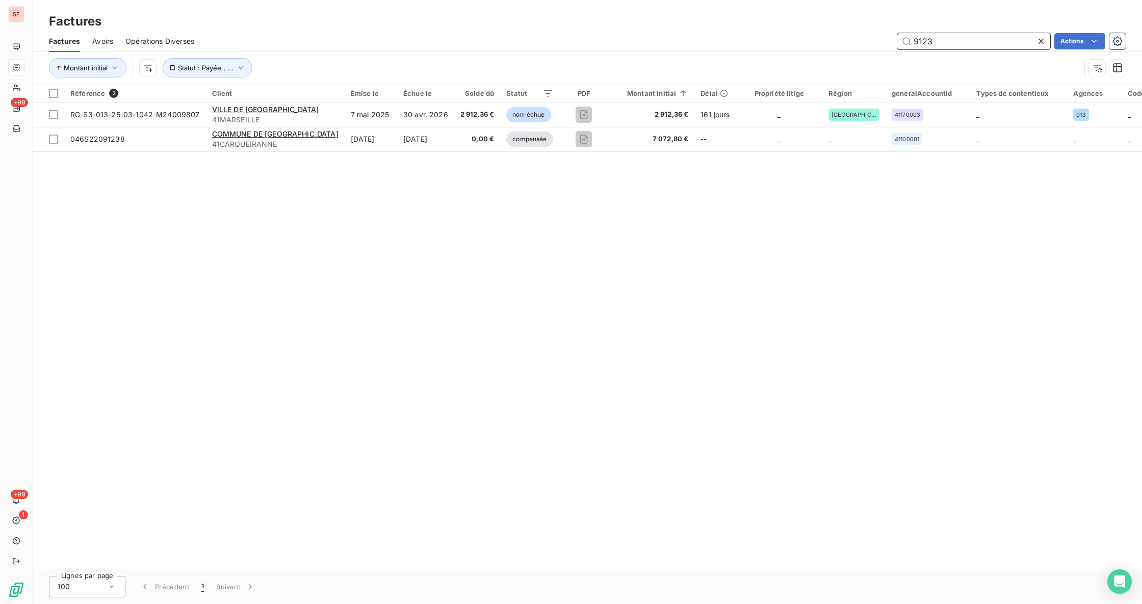
type input "9123"
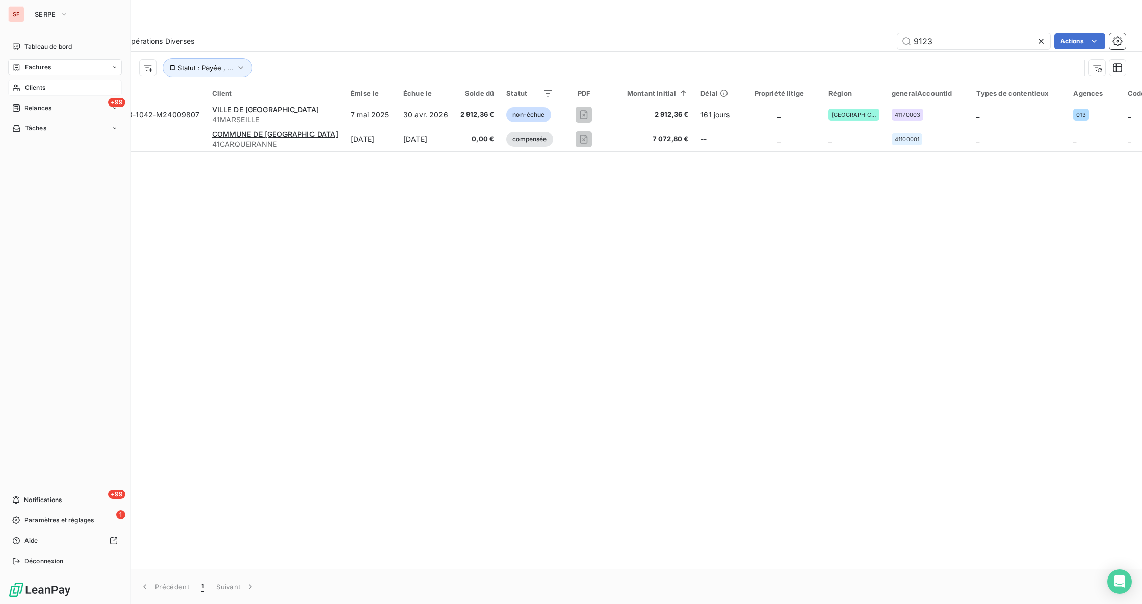
click at [33, 86] on span "Clients" at bounding box center [35, 87] width 20 height 9
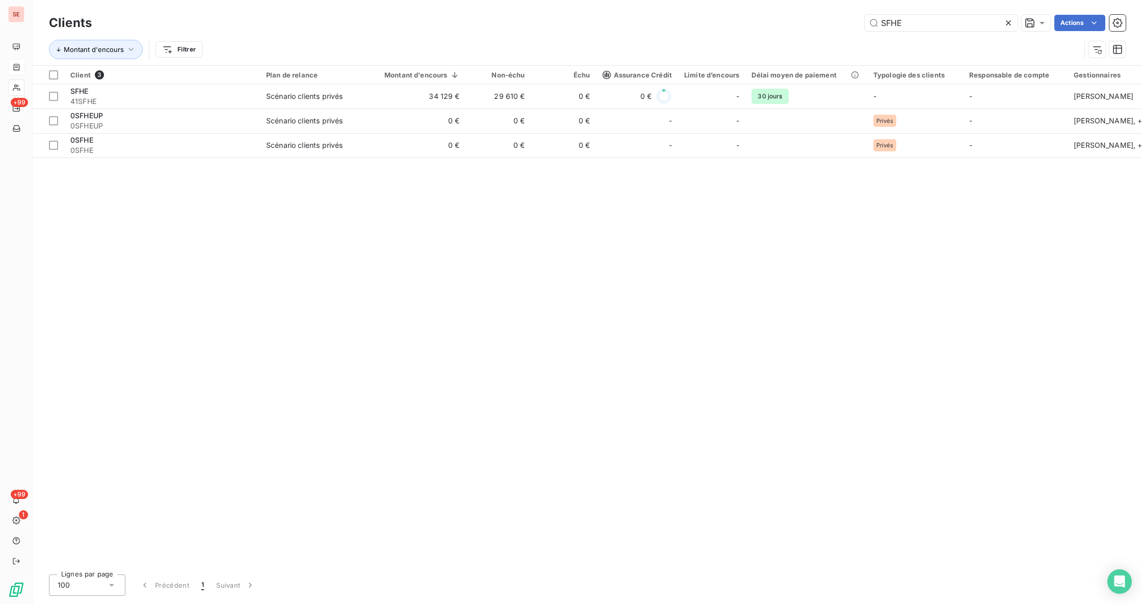
drag, startPoint x: 922, startPoint y: 17, endPoint x: 824, endPoint y: 15, distance: 97.4
click at [824, 15] on div "SFHE Actions" at bounding box center [615, 23] width 1022 height 16
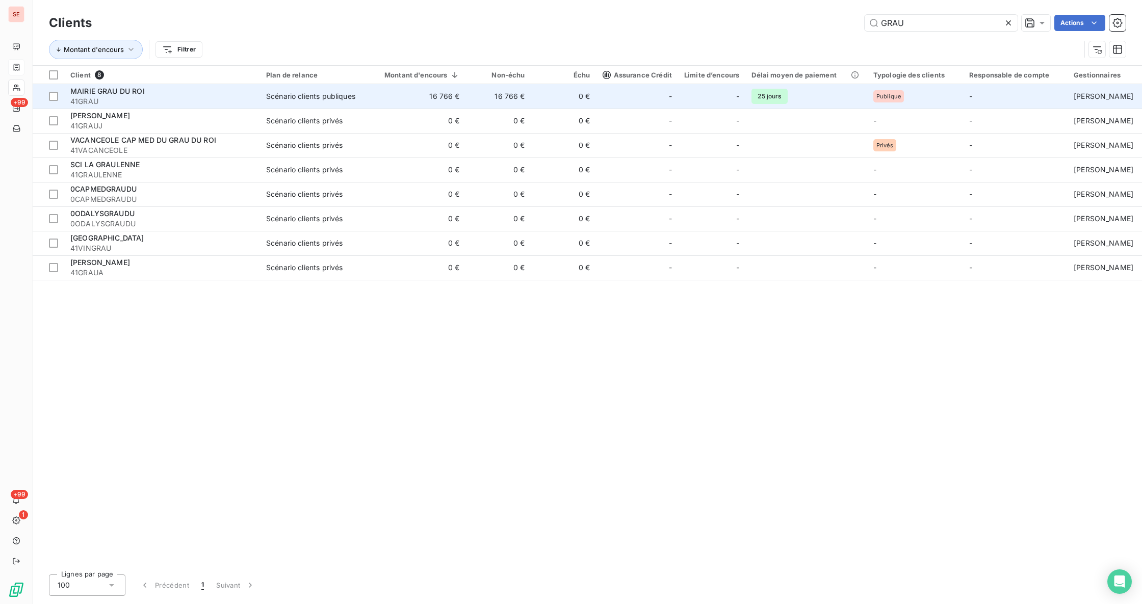
type input "GRAU"
click at [527, 91] on td "16 766 €" at bounding box center [498, 96] width 65 height 24
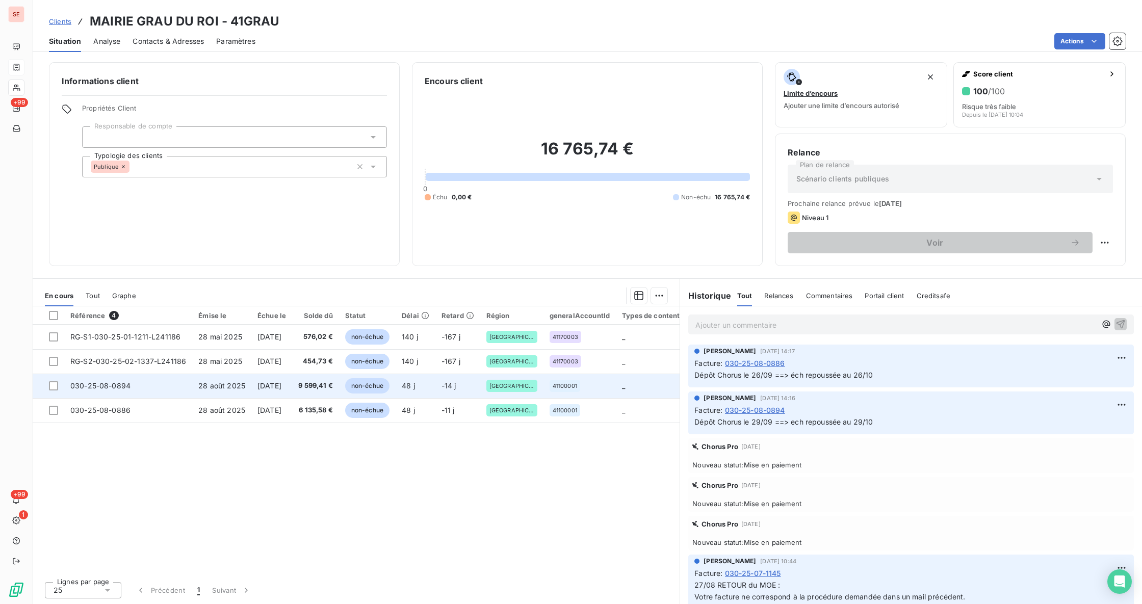
click at [339, 393] on td "9 599,41 €" at bounding box center [315, 386] width 47 height 24
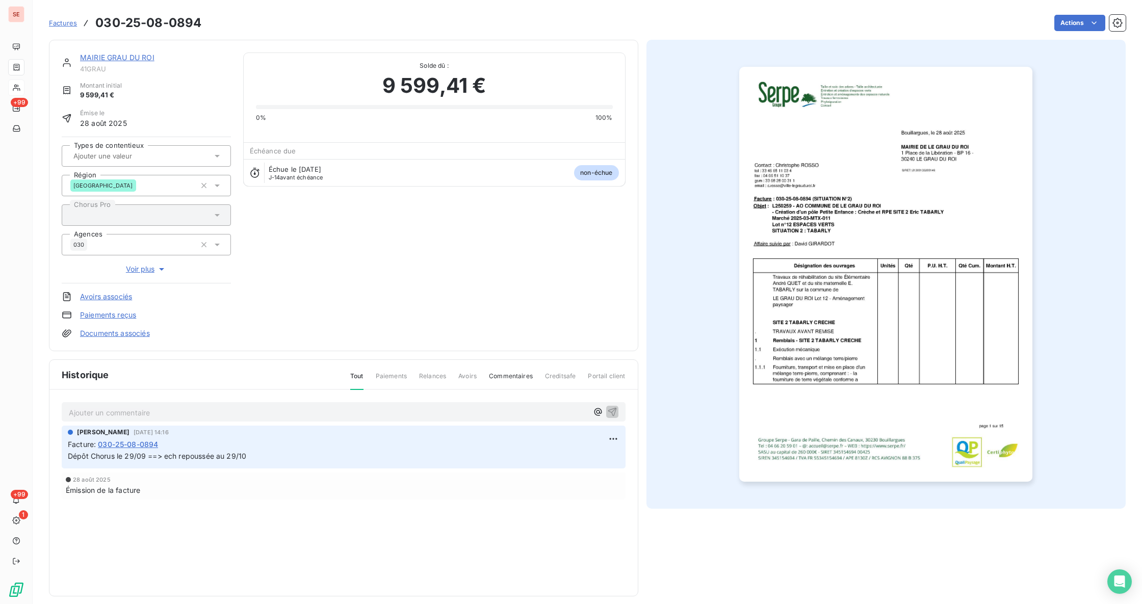
click at [116, 331] on link "Documents associés" at bounding box center [115, 333] width 70 height 10
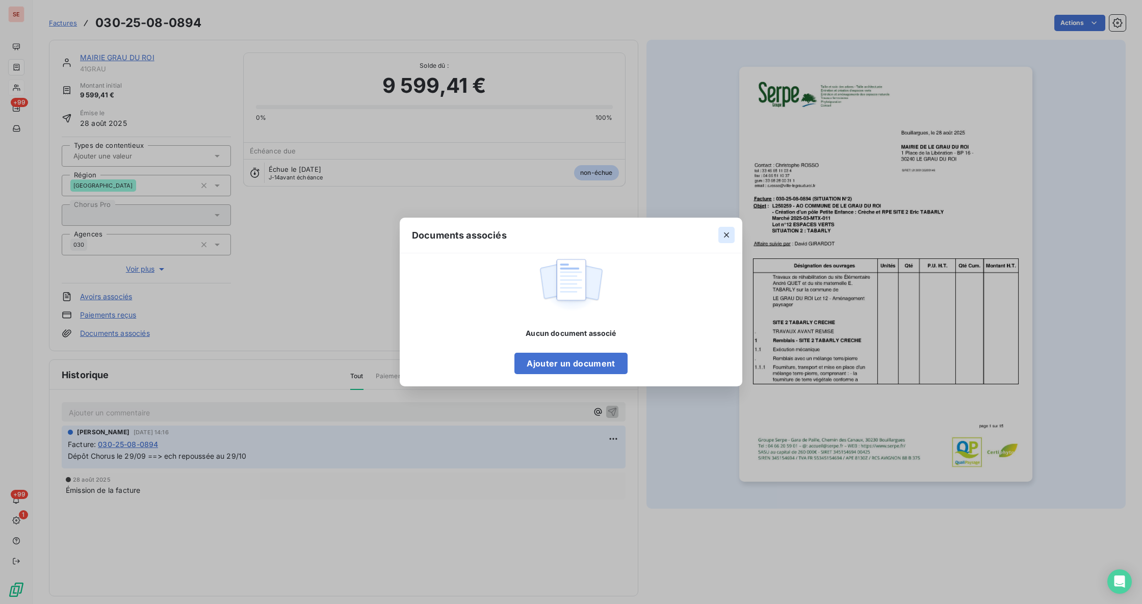
click at [728, 234] on icon "button" at bounding box center [726, 234] width 5 height 5
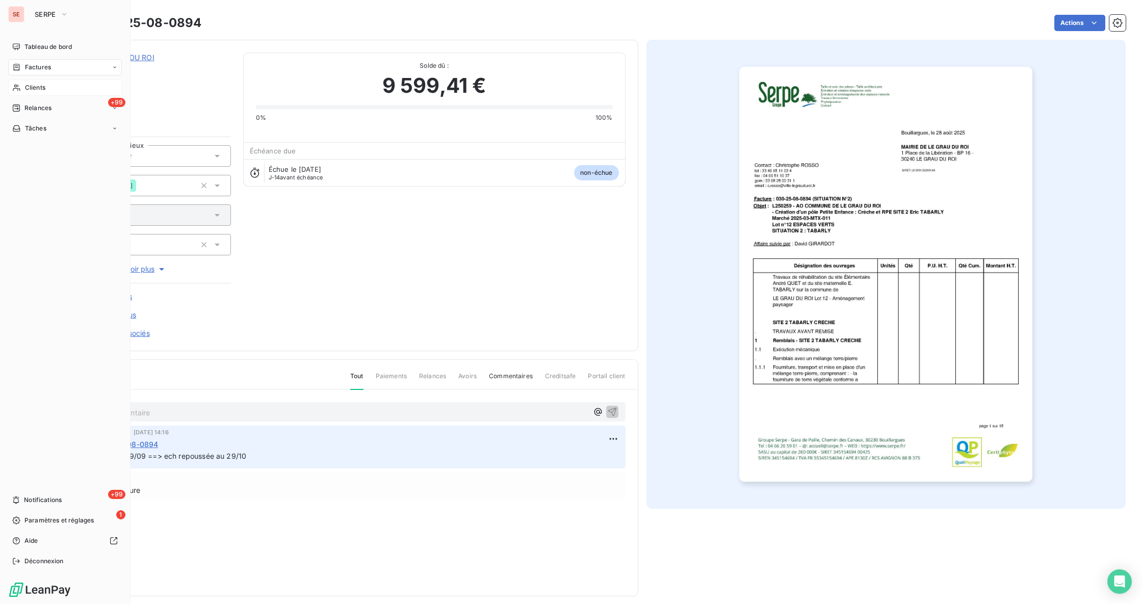
click at [27, 85] on span "Clients" at bounding box center [35, 87] width 20 height 9
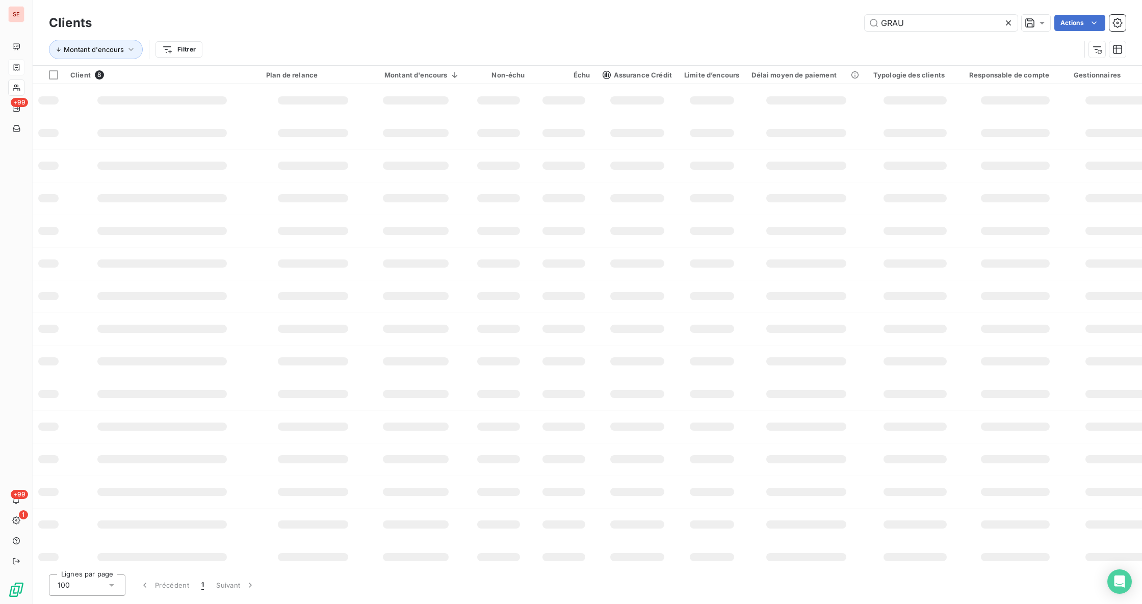
click at [844, 1] on div "Clients GRAU Actions Montant d'encours Filtrer" at bounding box center [587, 32] width 1109 height 65
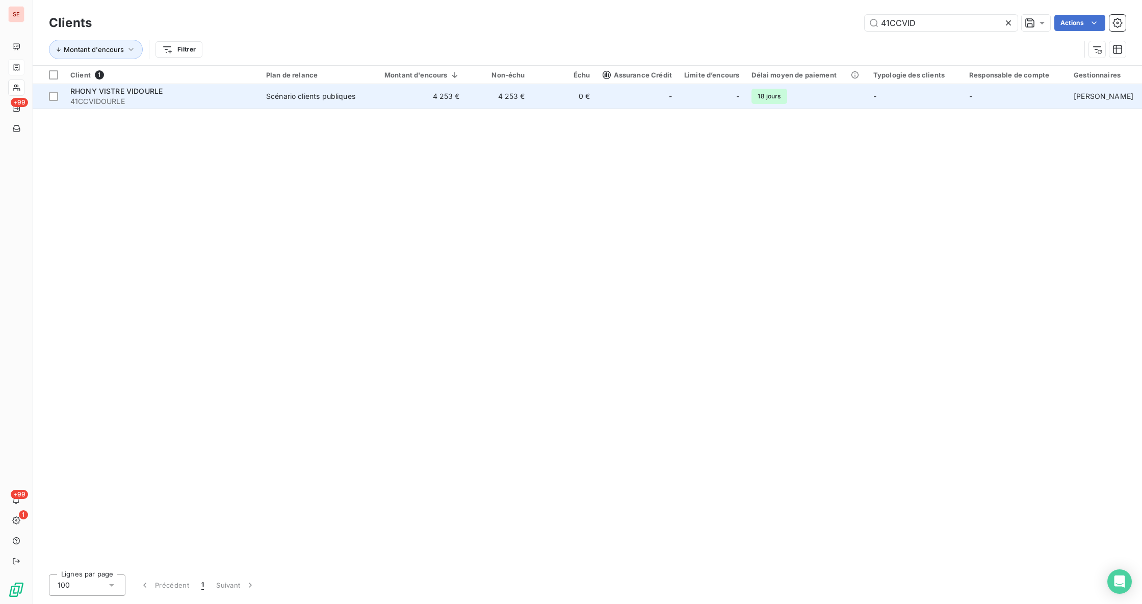
type input "41CCVID"
click at [441, 93] on td "4 253 €" at bounding box center [416, 96] width 100 height 24
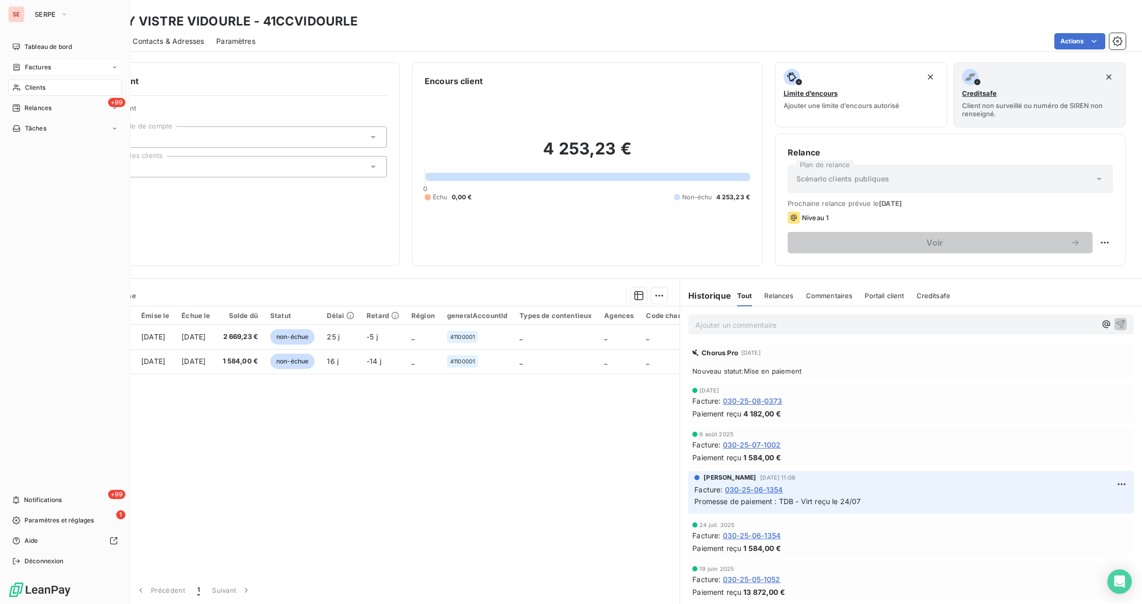
click at [38, 86] on span "Clients" at bounding box center [35, 87] width 20 height 9
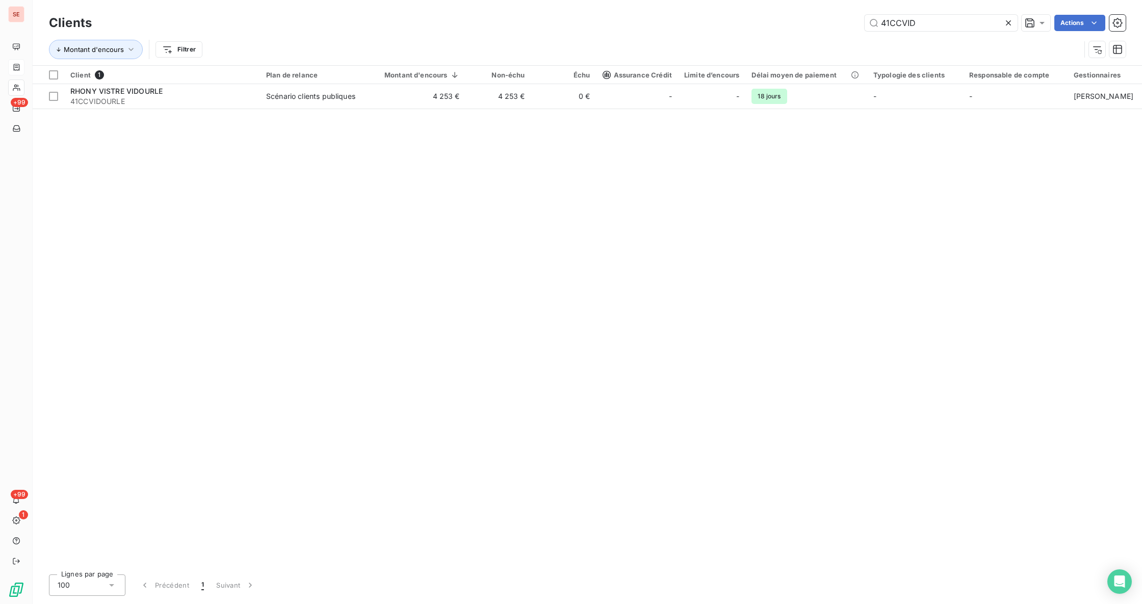
drag, startPoint x: 945, startPoint y: 17, endPoint x: 857, endPoint y: -1, distance: 89.5
click at [857, 0] on html "SE +99 +99 1 Clients 41CCVID Actions Montant d'encours Filtrer Client 1 Plan de…" at bounding box center [571, 302] width 1142 height 604
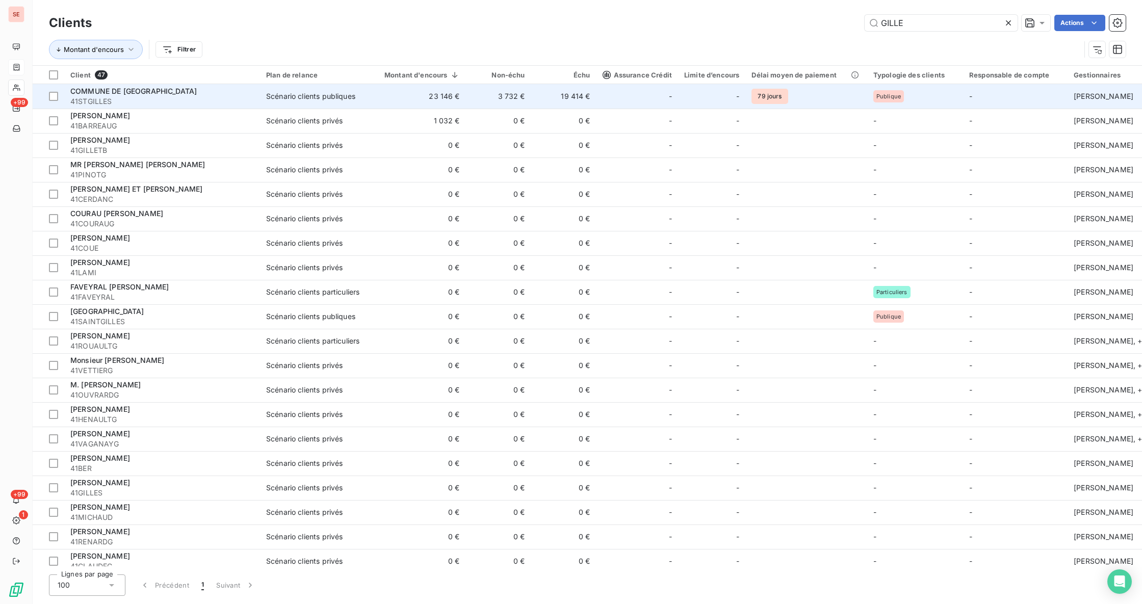
type input "GILLE"
click at [290, 107] on td "Scénario clients publiques" at bounding box center [313, 96] width 106 height 24
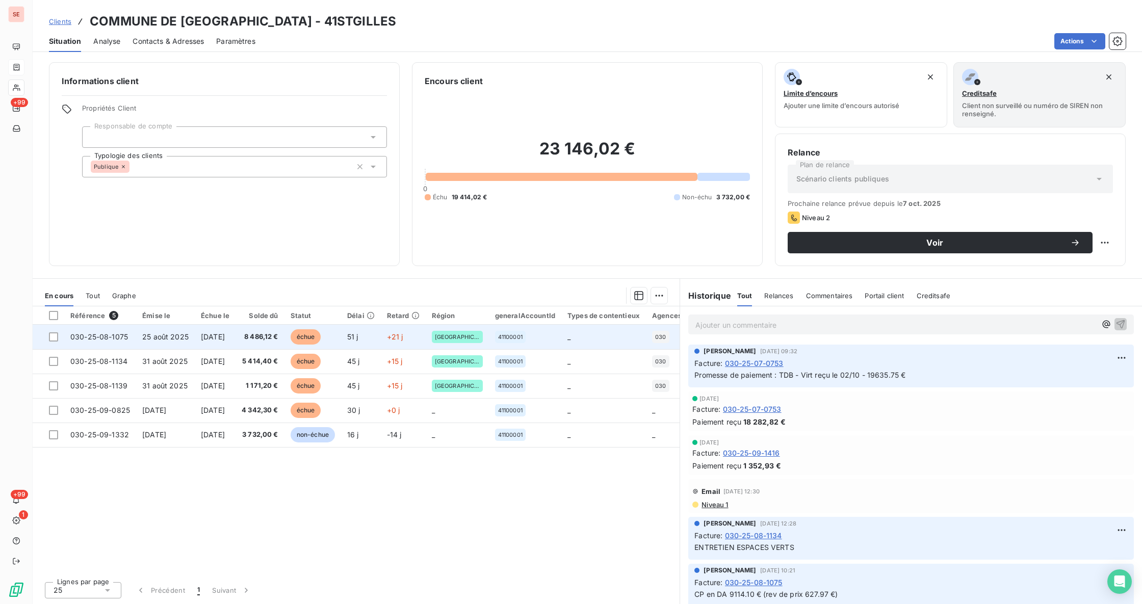
click at [214, 332] on span "[DATE]" at bounding box center [213, 336] width 24 height 9
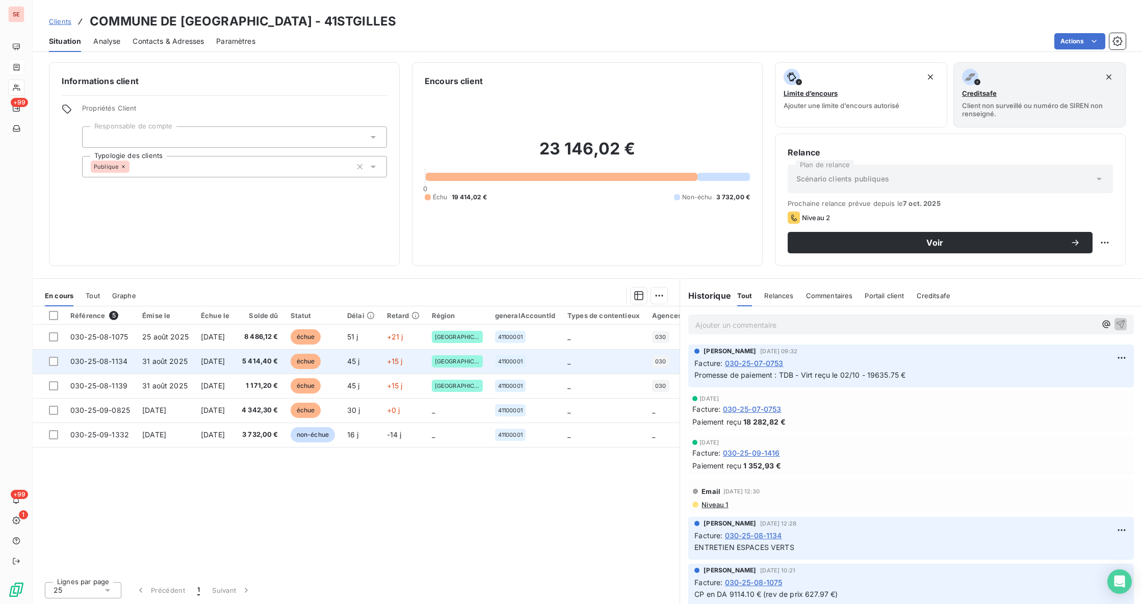
click at [274, 361] on span "5 414,40 €" at bounding box center [260, 361] width 37 height 10
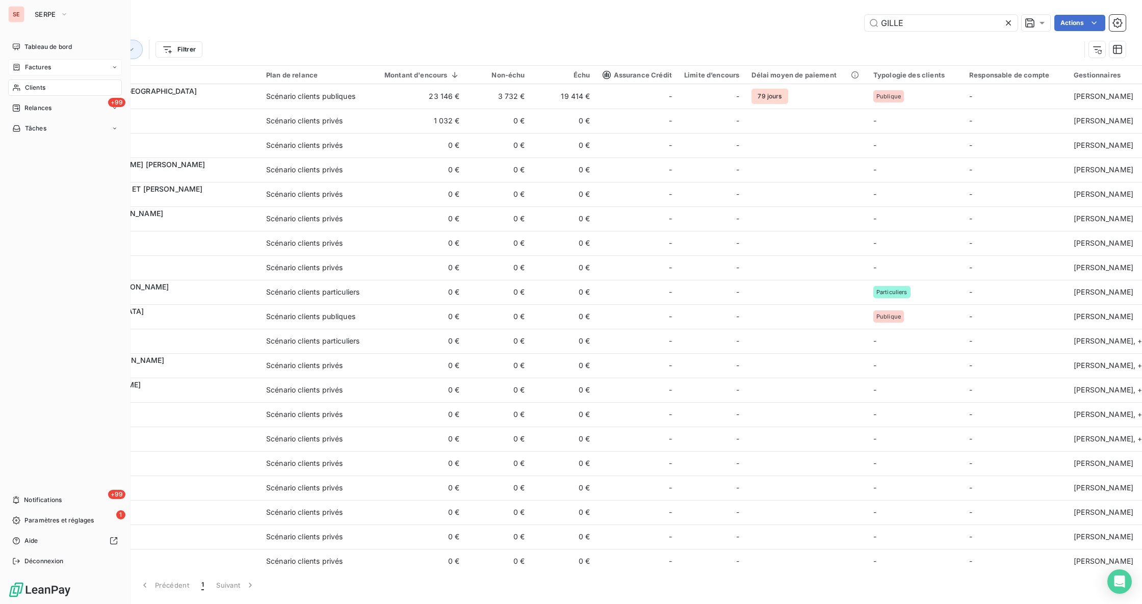
click at [46, 69] on span "Factures" at bounding box center [38, 67] width 26 height 9
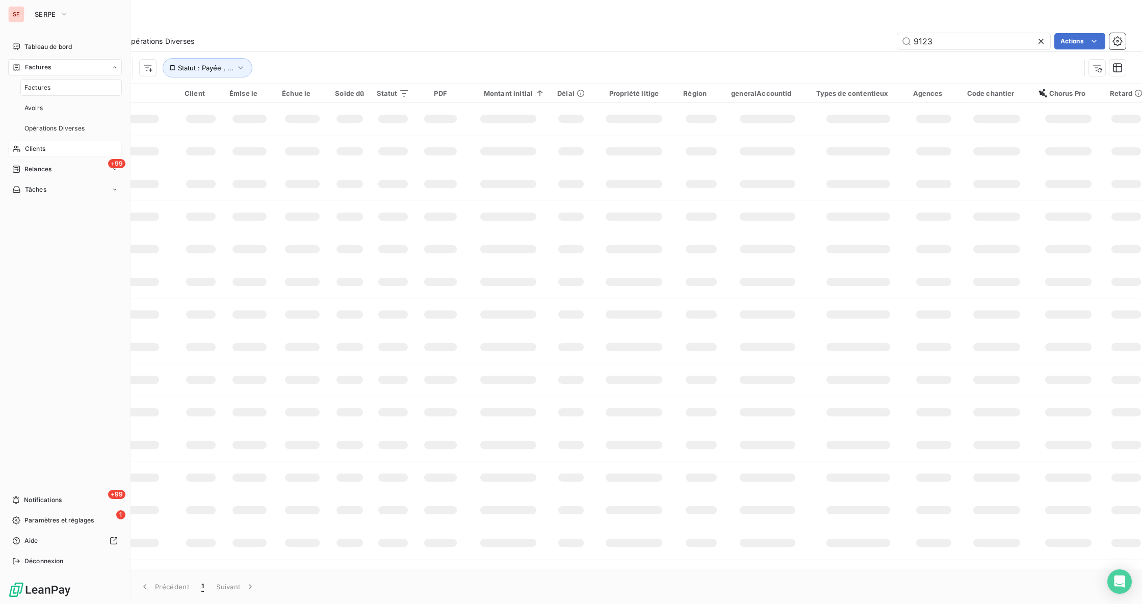
click at [42, 86] on span "Factures" at bounding box center [37, 87] width 26 height 9
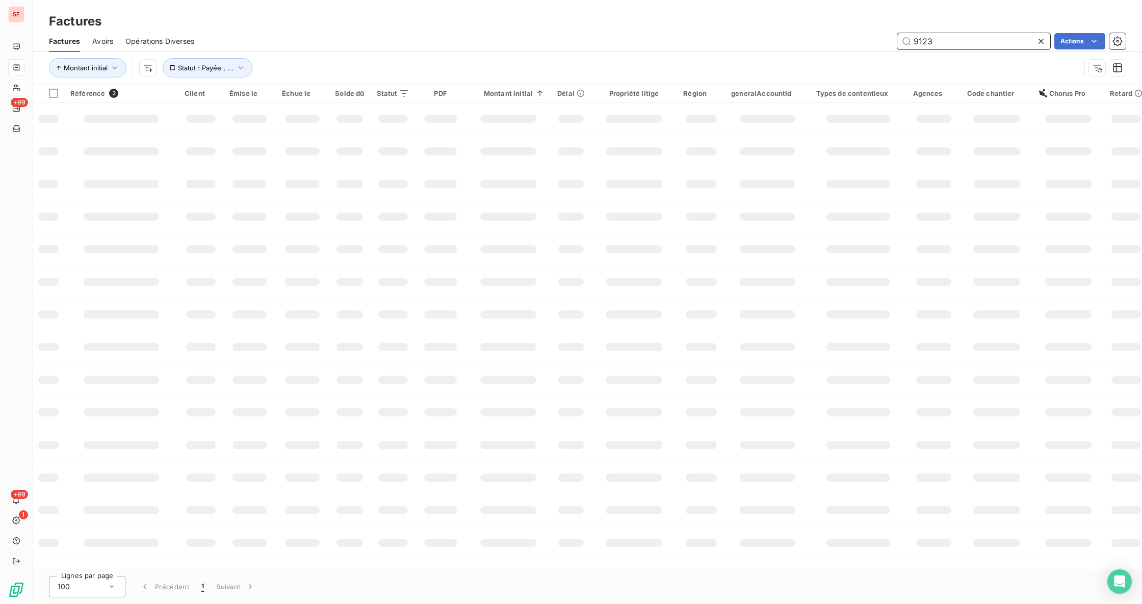
drag, startPoint x: 964, startPoint y: 41, endPoint x: 878, endPoint y: 31, distance: 86.3
click at [906, 36] on input "9123" at bounding box center [973, 41] width 153 height 16
type input "08-0894"
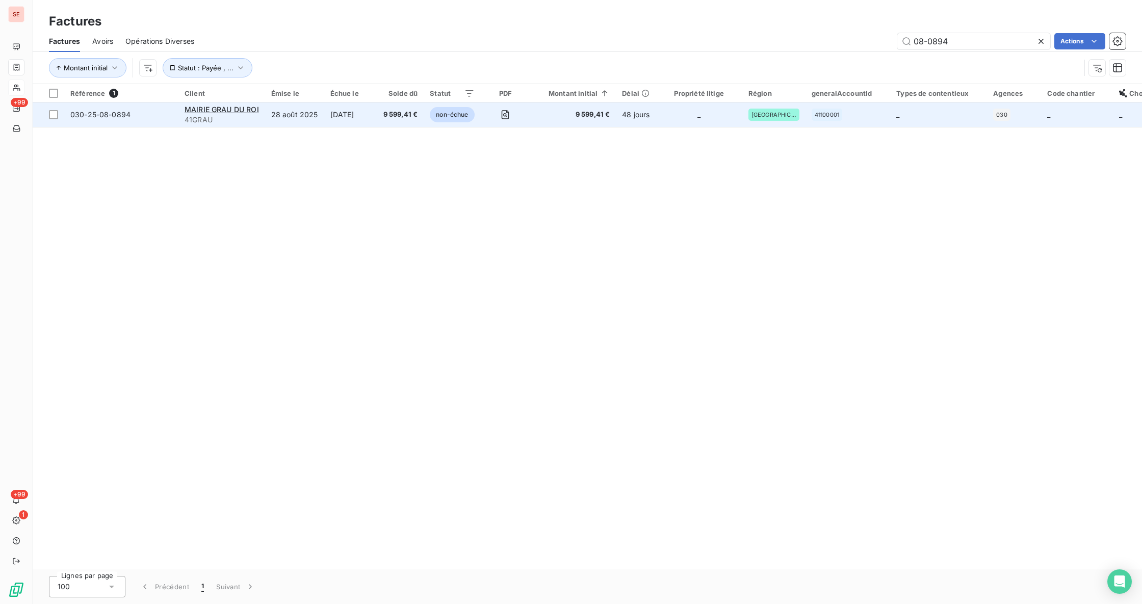
click at [346, 116] on td "[DATE]" at bounding box center [350, 114] width 53 height 24
click at [262, 108] on td "MAIRIE GRAU DU ROI 41GRAU" at bounding box center [221, 114] width 87 height 24
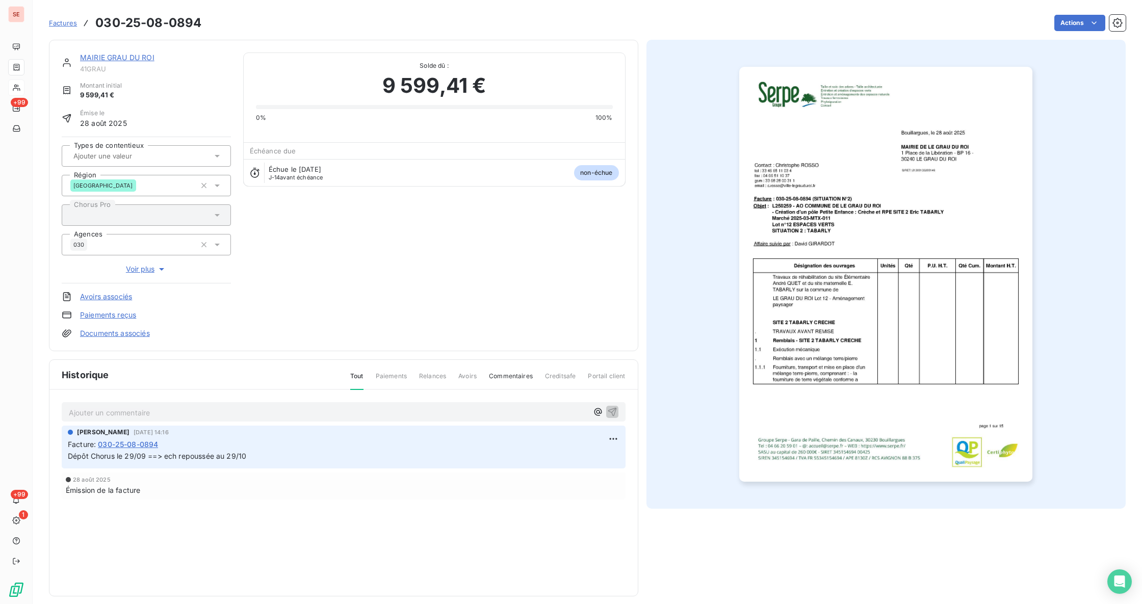
click at [120, 60] on link "MAIRIE GRAU DU ROI" at bounding box center [117, 57] width 74 height 9
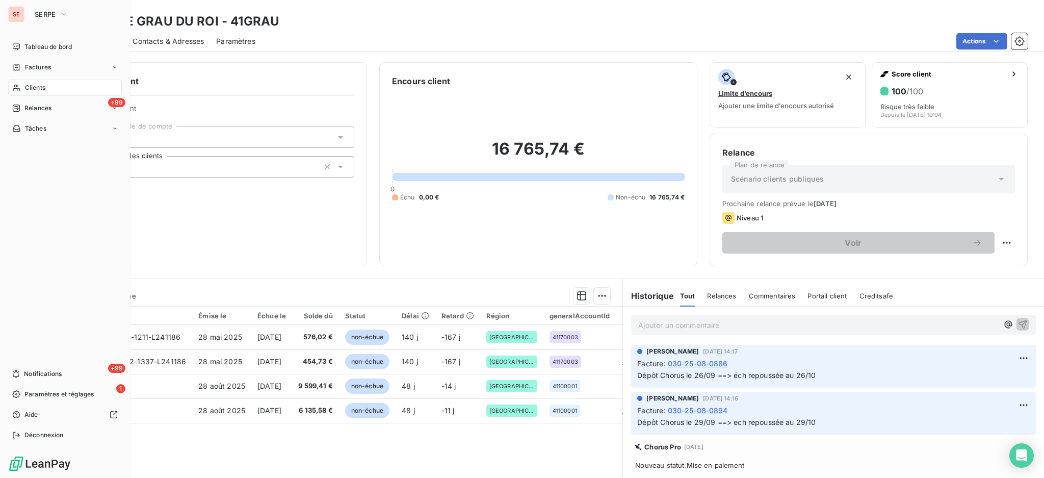
click at [35, 86] on span "Clients" at bounding box center [35, 87] width 20 height 9
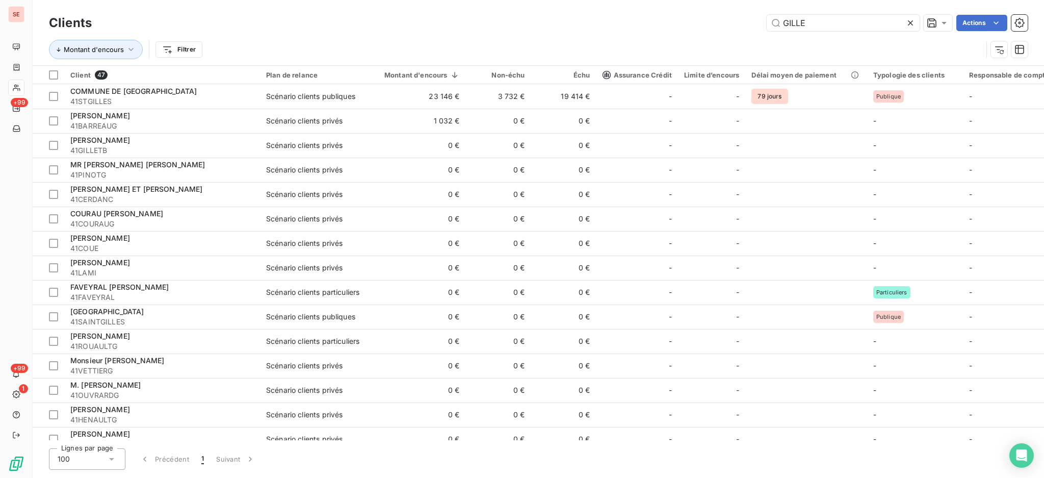
drag, startPoint x: 813, startPoint y: 24, endPoint x: 676, endPoint y: 22, distance: 137.7
click at [743, 19] on div "GILLE Actions" at bounding box center [566, 23] width 924 height 16
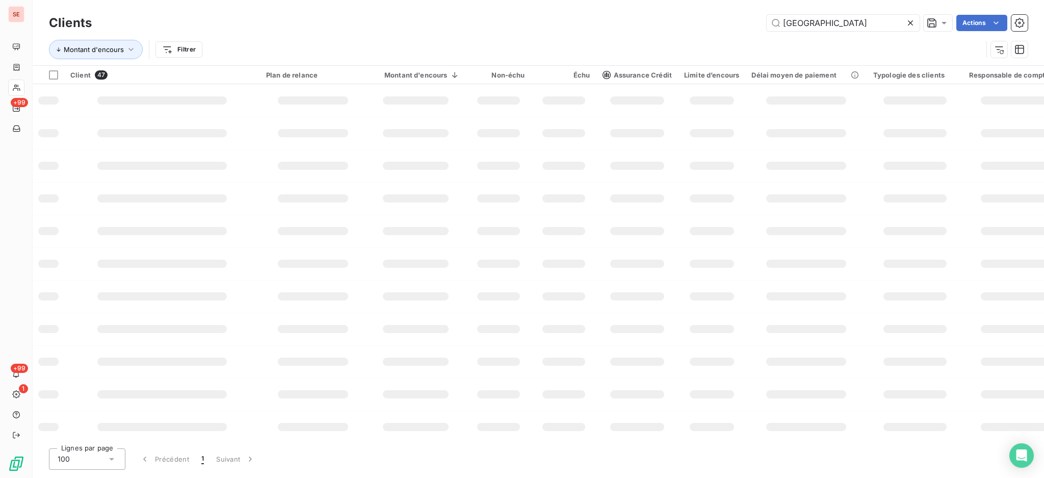
type input "[GEOGRAPHIC_DATA]"
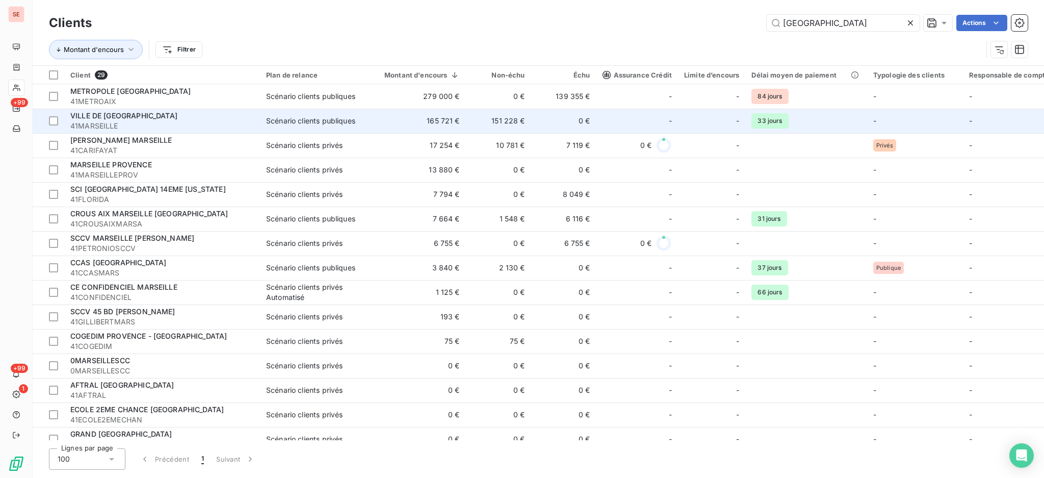
click at [165, 120] on div "VILLE DE [GEOGRAPHIC_DATA]" at bounding box center [162, 116] width 184 height 10
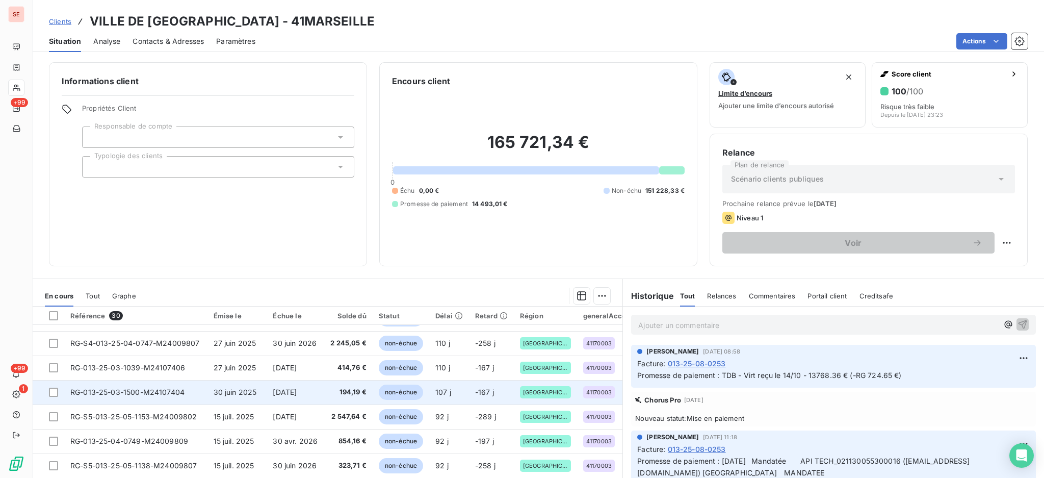
scroll to position [55, 0]
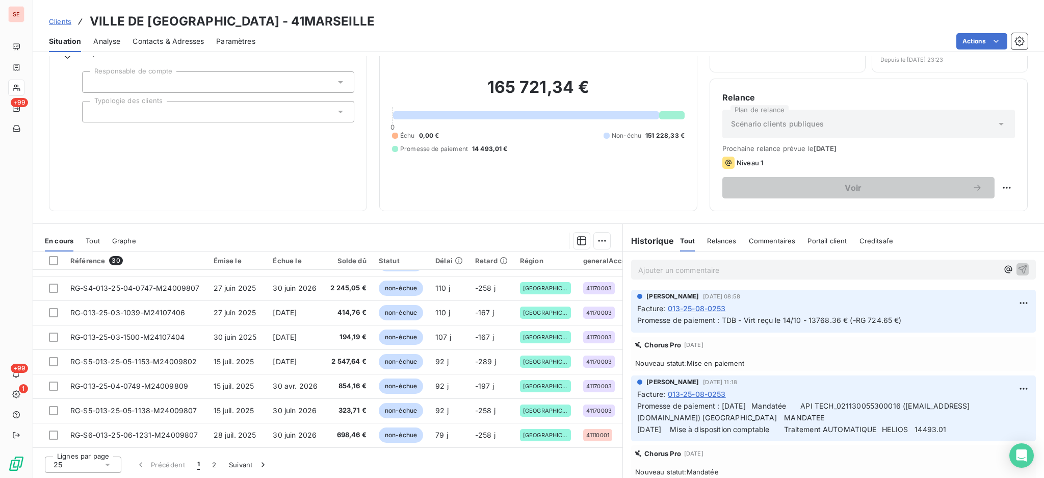
click at [108, 462] on icon at bounding box center [107, 464] width 10 height 10
click at [80, 441] on li "100" at bounding box center [83, 445] width 76 height 18
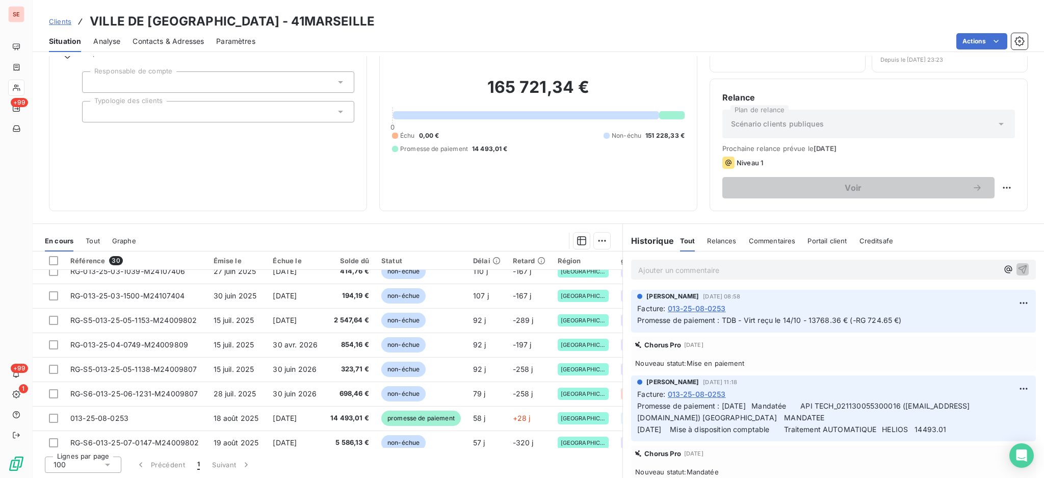
scroll to position [544, 0]
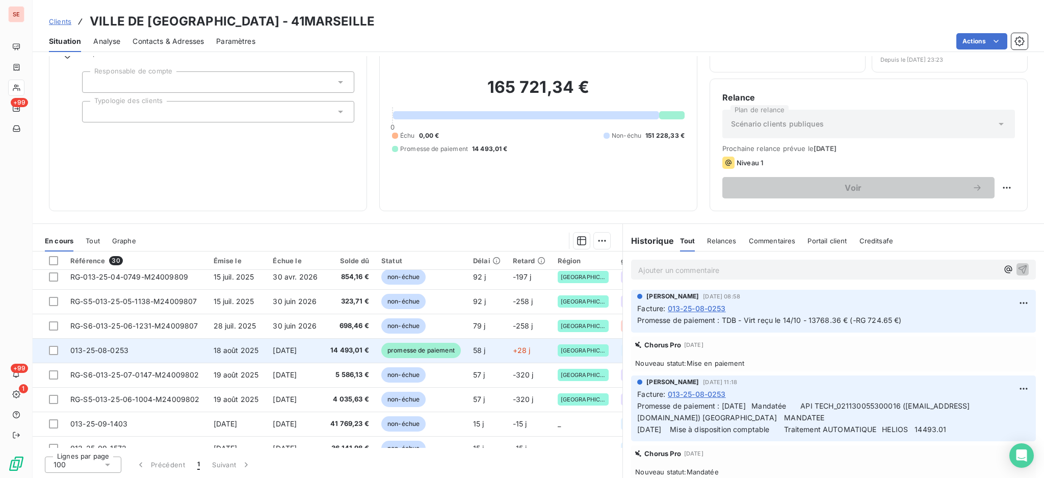
click at [347, 350] on span "14 493,01 €" at bounding box center [349, 350] width 39 height 10
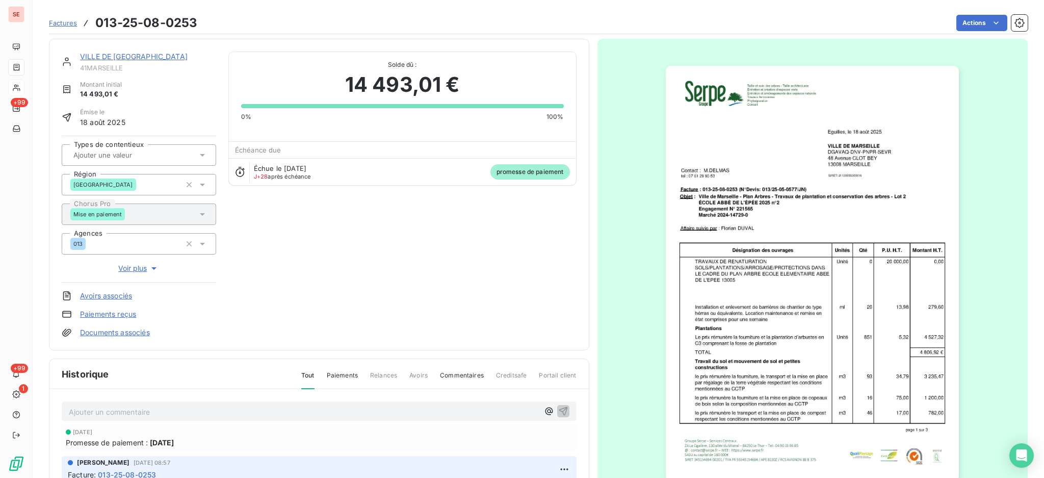
scroll to position [68, 0]
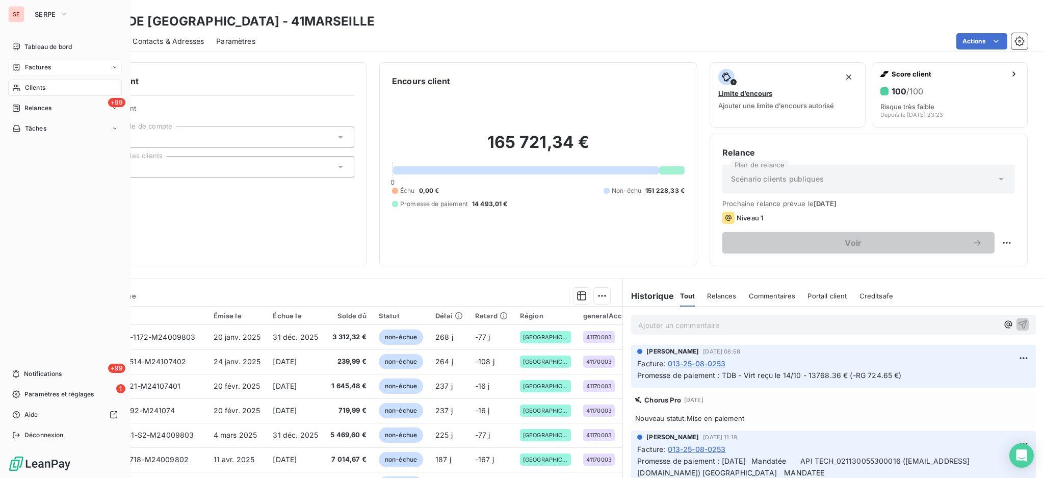
click at [41, 69] on span "Factures" at bounding box center [38, 67] width 26 height 9
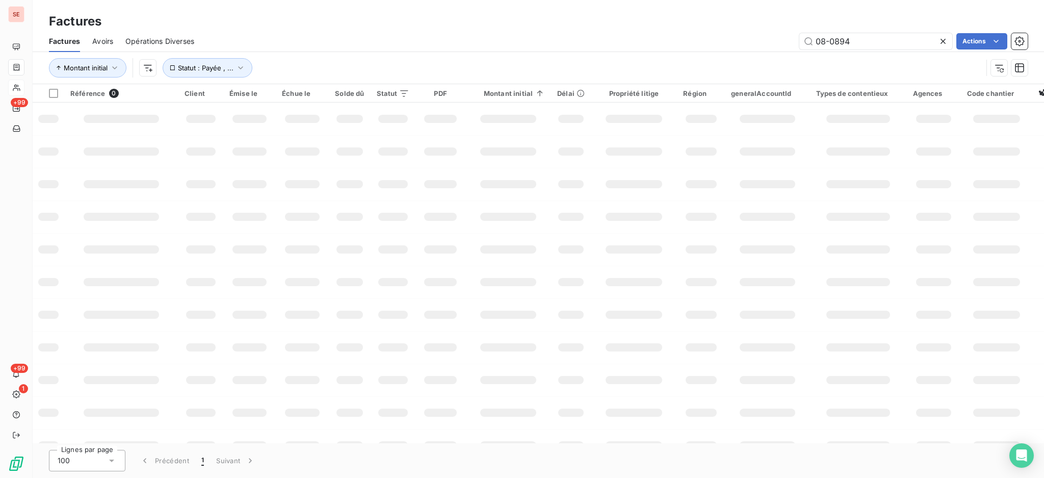
drag, startPoint x: 901, startPoint y: 42, endPoint x: 487, endPoint y: 27, distance: 413.8
click at [616, 14] on div "Factures Factures Avoirs Opérations Diverses 08-0894 Actions Montant initial St…" at bounding box center [539, 42] width 1012 height 84
type input "02-1344"
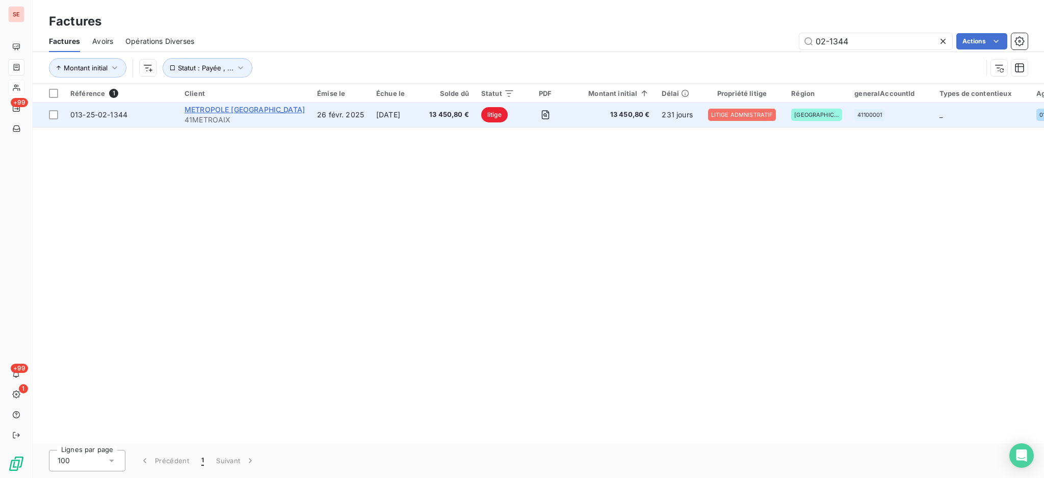
click at [298, 108] on span "METROPOLE [GEOGRAPHIC_DATA]" at bounding box center [245, 109] width 120 height 9
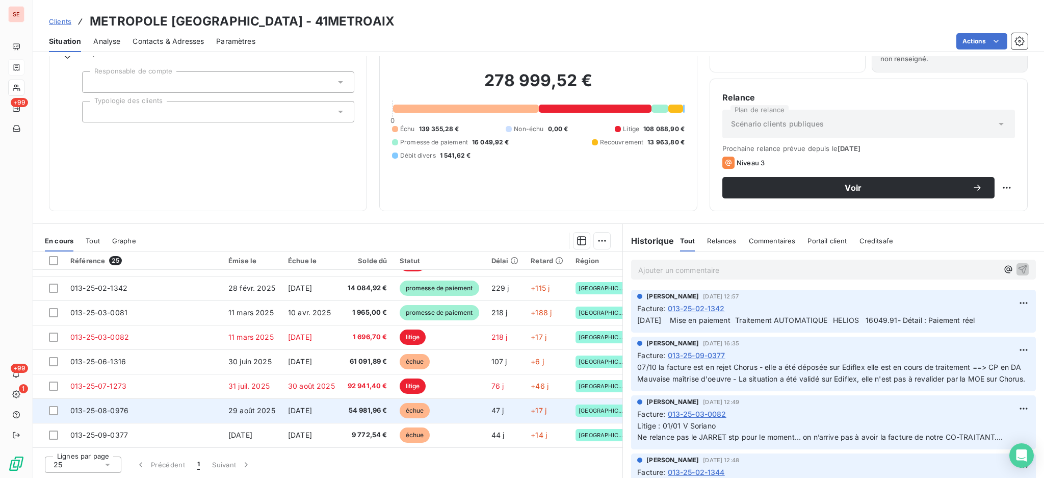
scroll to position [370, 0]
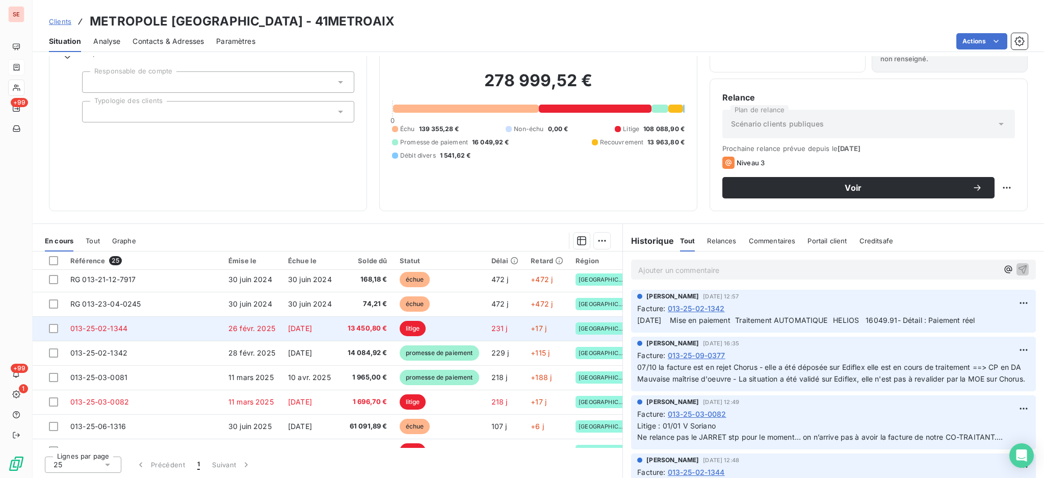
click at [174, 324] on td "013-25-02-1344" at bounding box center [143, 328] width 158 height 24
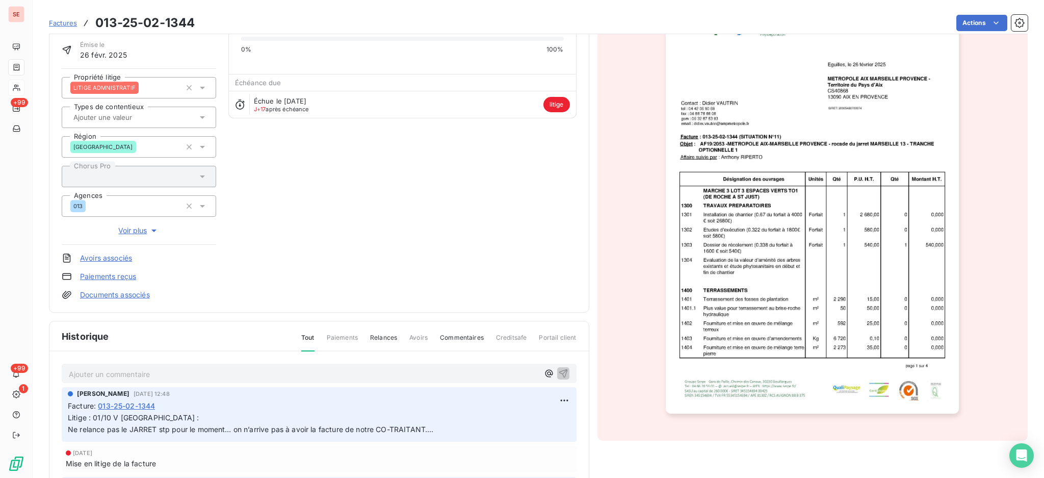
scroll to position [69, 0]
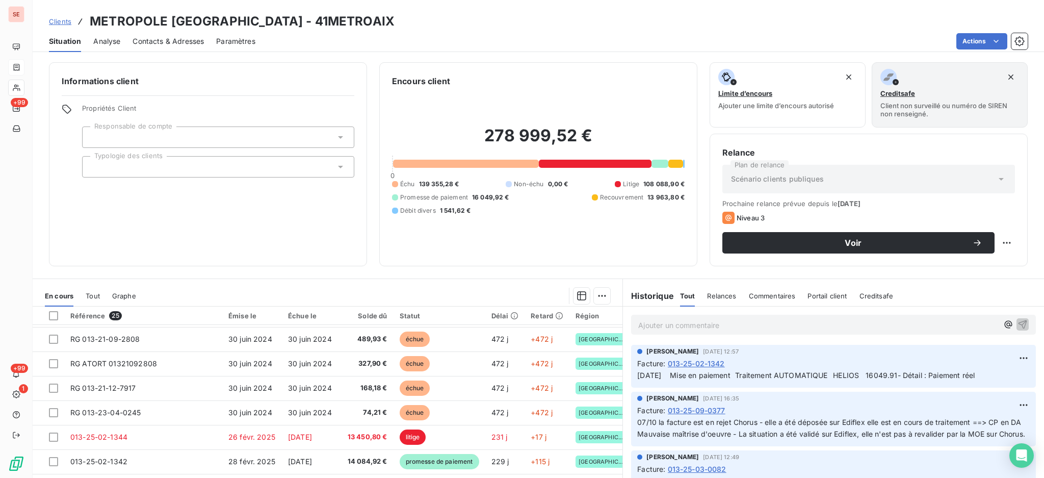
scroll to position [340, 0]
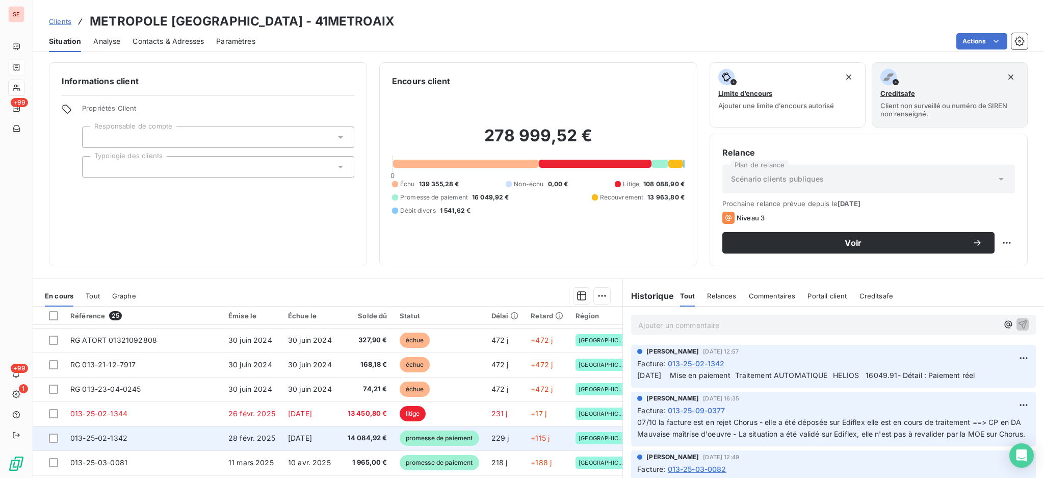
click at [288, 437] on span "22 juin 2025" at bounding box center [300, 437] width 24 height 9
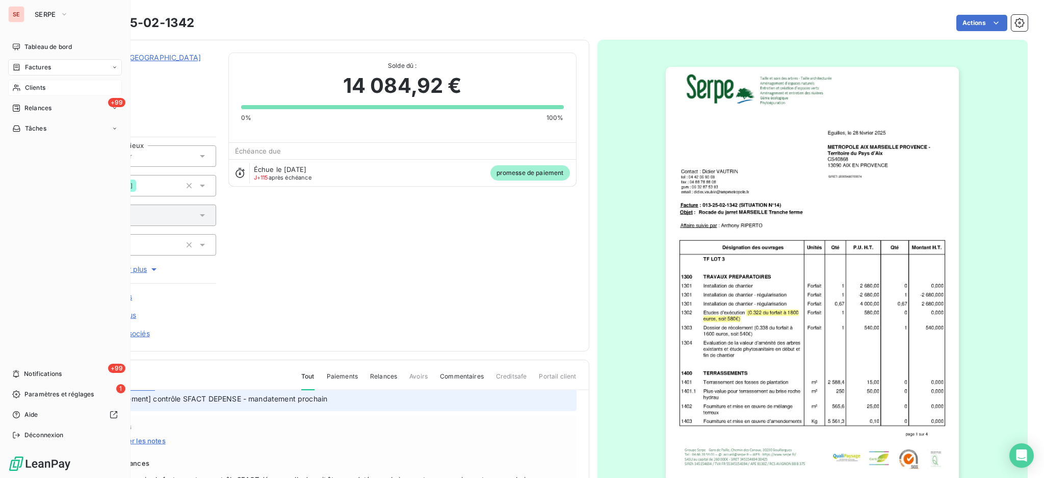
click at [45, 71] on span "Factures" at bounding box center [38, 67] width 26 height 9
click at [45, 67] on span "Factures" at bounding box center [38, 67] width 26 height 9
click at [44, 88] on span "Factures" at bounding box center [37, 87] width 26 height 9
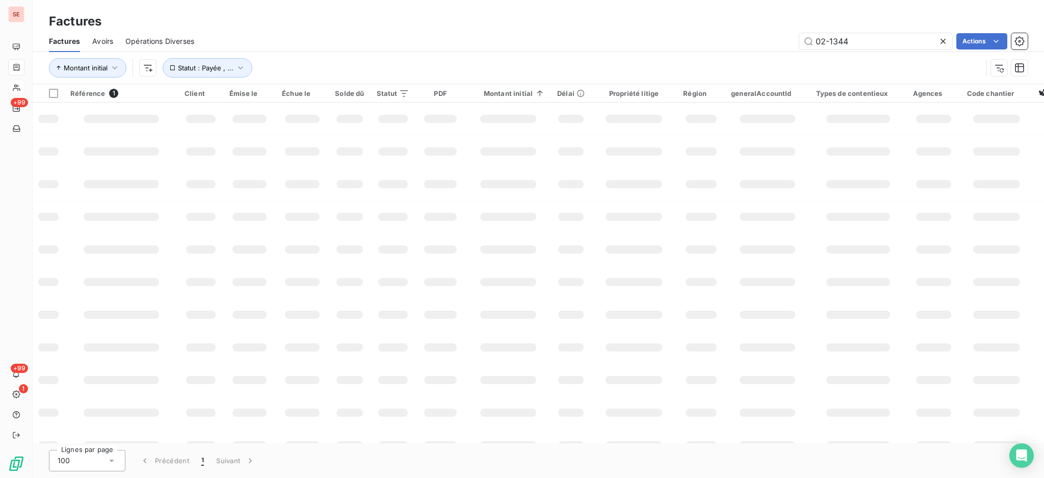
drag, startPoint x: 860, startPoint y: 43, endPoint x: 704, endPoint y: 35, distance: 155.7
click at [704, 35] on div "02-1344 Actions" at bounding box center [616, 41] width 821 height 16
type input "08-0253"
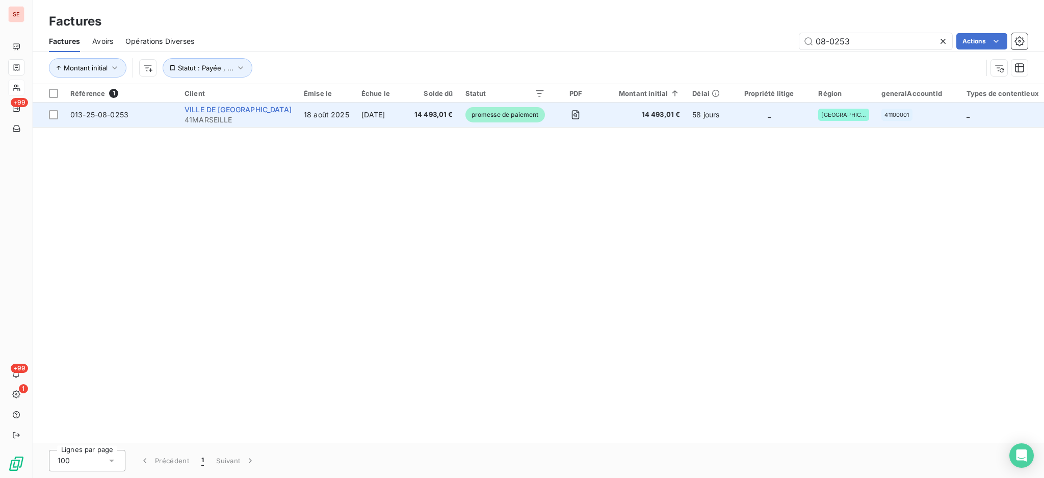
click at [229, 112] on span "VILLE DE [GEOGRAPHIC_DATA]" at bounding box center [238, 109] width 107 height 9
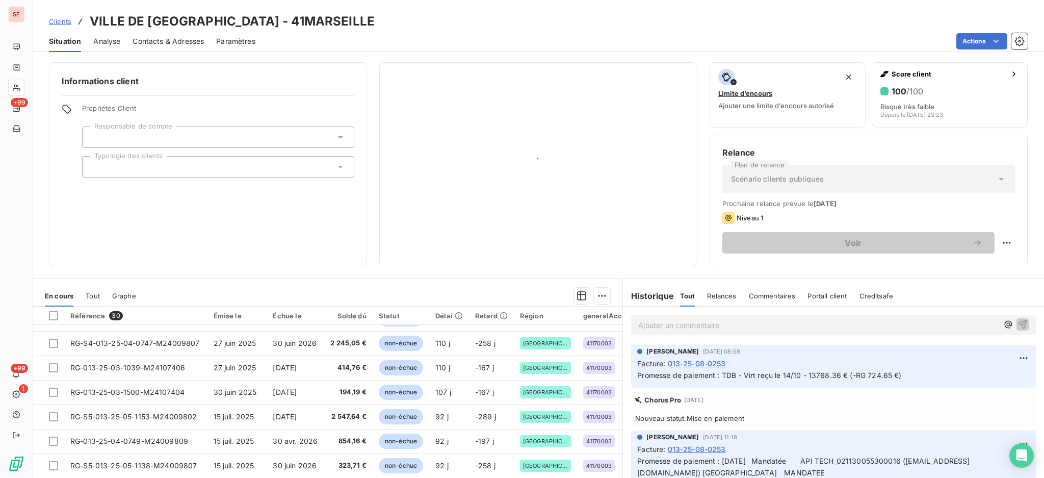
scroll to position [55, 0]
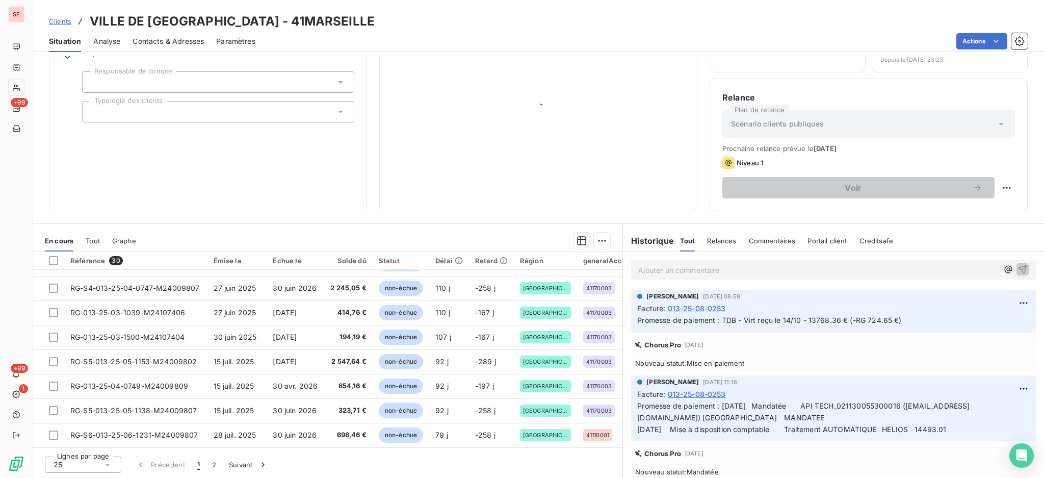
click at [108, 461] on icon at bounding box center [107, 464] width 10 height 10
click at [91, 448] on li "100" at bounding box center [83, 445] width 76 height 18
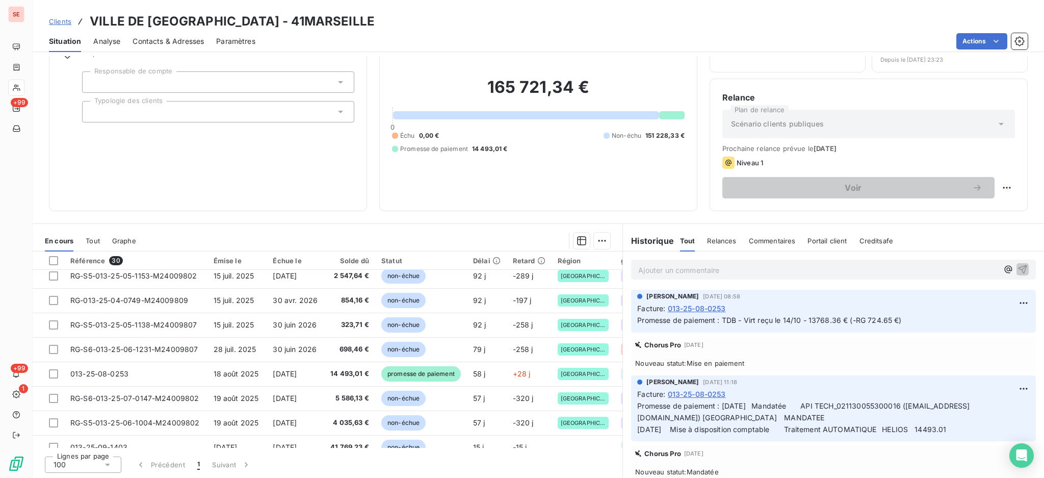
scroll to position [544, 0]
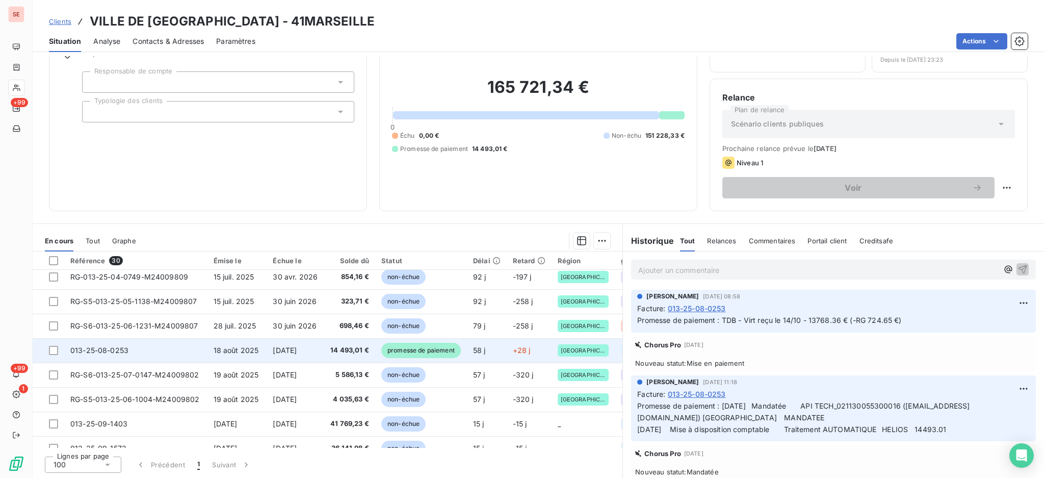
click at [297, 346] on span "[DATE]" at bounding box center [285, 350] width 24 height 9
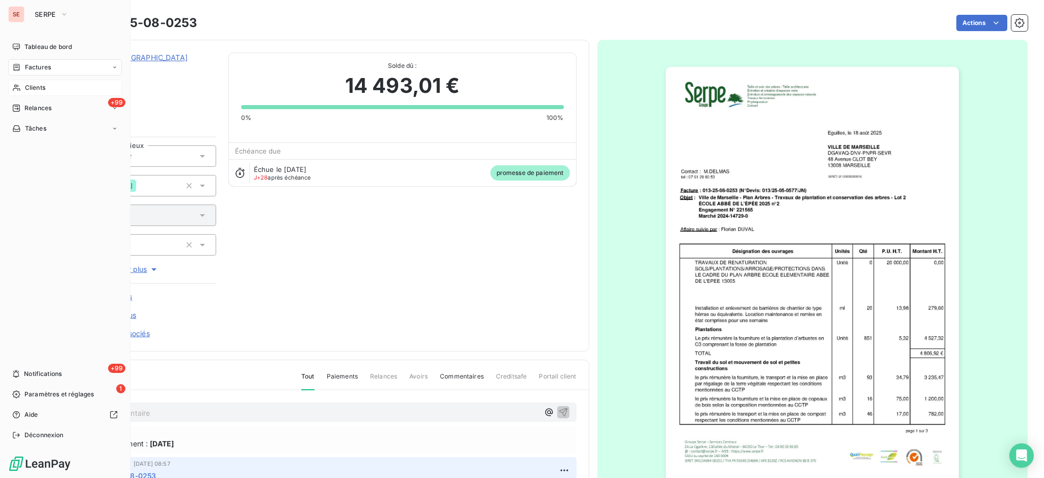
click at [30, 90] on span "Clients" at bounding box center [35, 87] width 20 height 9
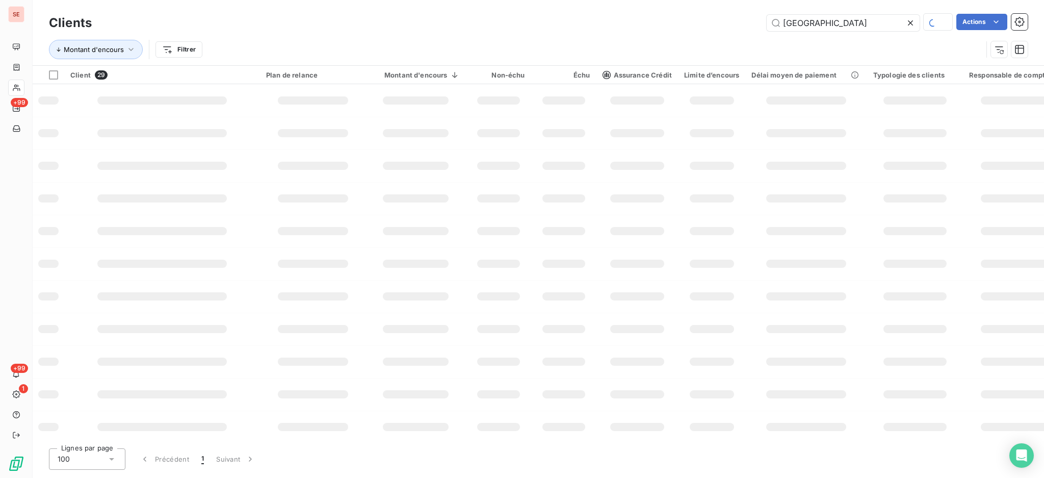
drag, startPoint x: 863, startPoint y: 21, endPoint x: 423, endPoint y: 20, distance: 439.5
click at [473, 17] on div "MARSEILLE Actions" at bounding box center [566, 23] width 924 height 18
type input "GDH"
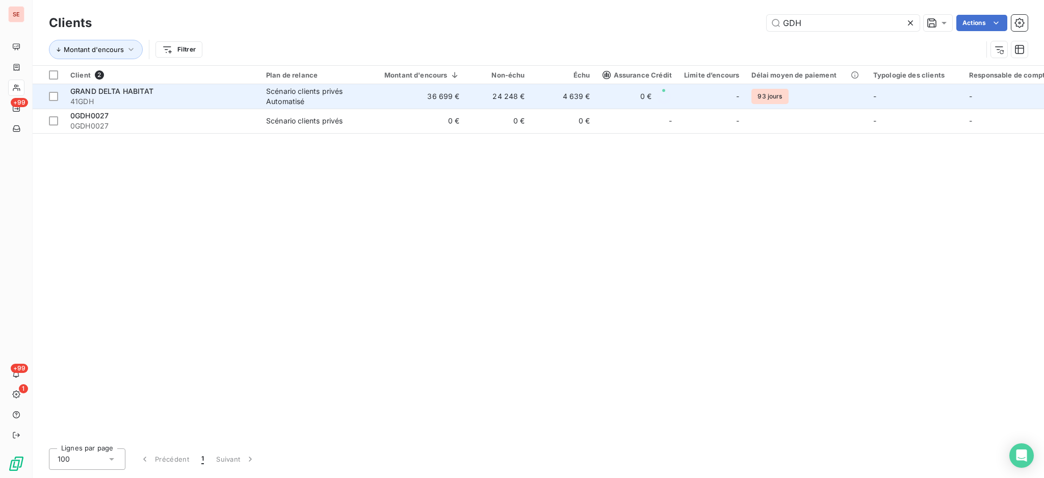
click at [339, 96] on div "Scénario clients privés Automatisé" at bounding box center [313, 96] width 94 height 20
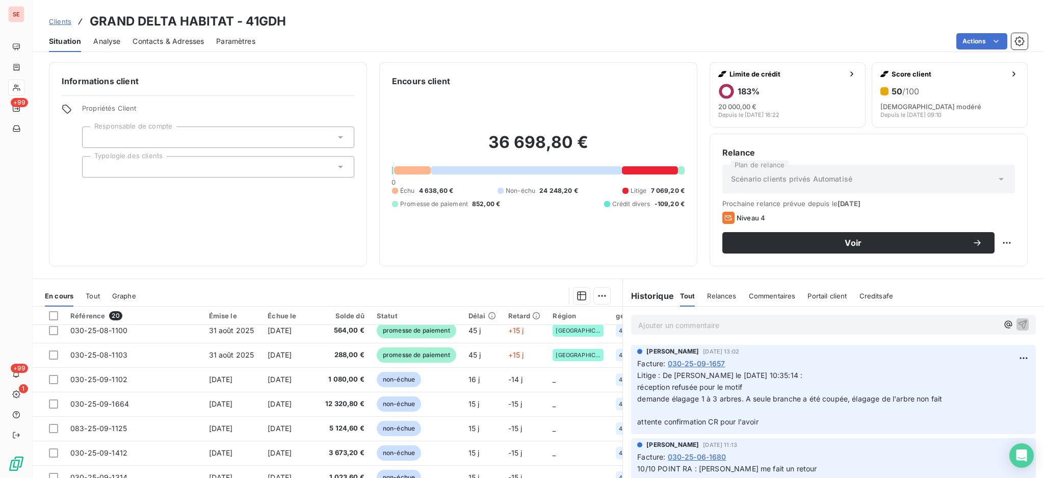
scroll to position [111, 0]
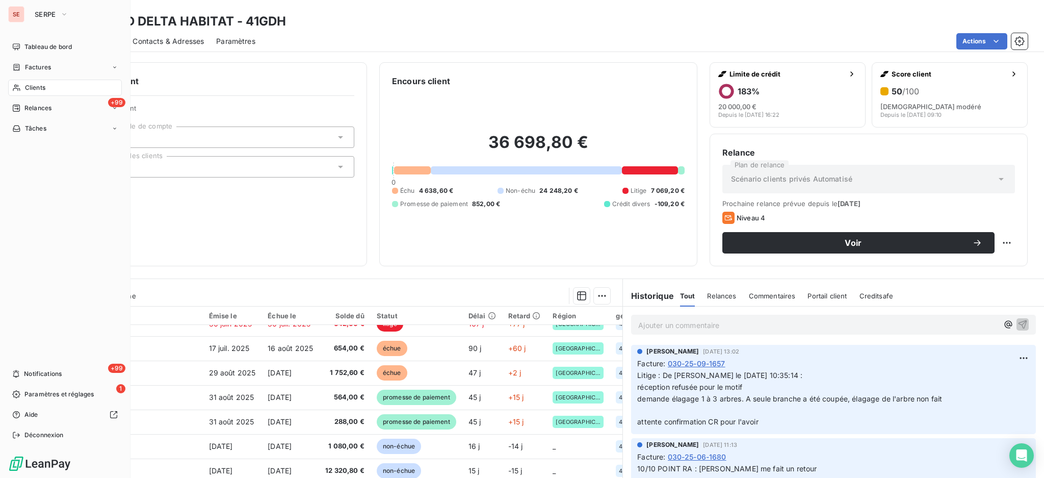
click at [39, 86] on span "Clients" at bounding box center [35, 87] width 20 height 9
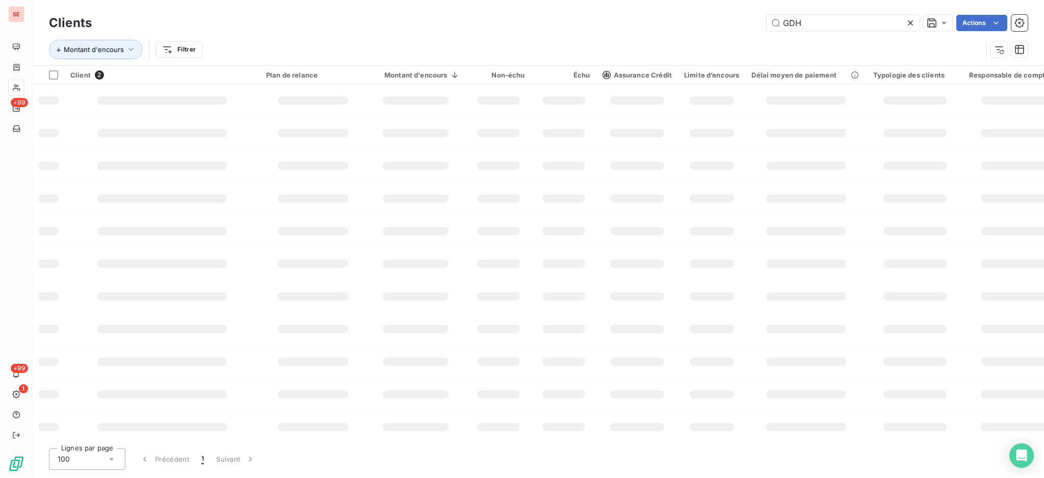
drag, startPoint x: 812, startPoint y: 25, endPoint x: 678, endPoint y: 4, distance: 136.4
click at [709, 5] on div "Clients GDH Actions Montant d'encours Filtrer" at bounding box center [539, 32] width 1012 height 65
type input "ADOMA"
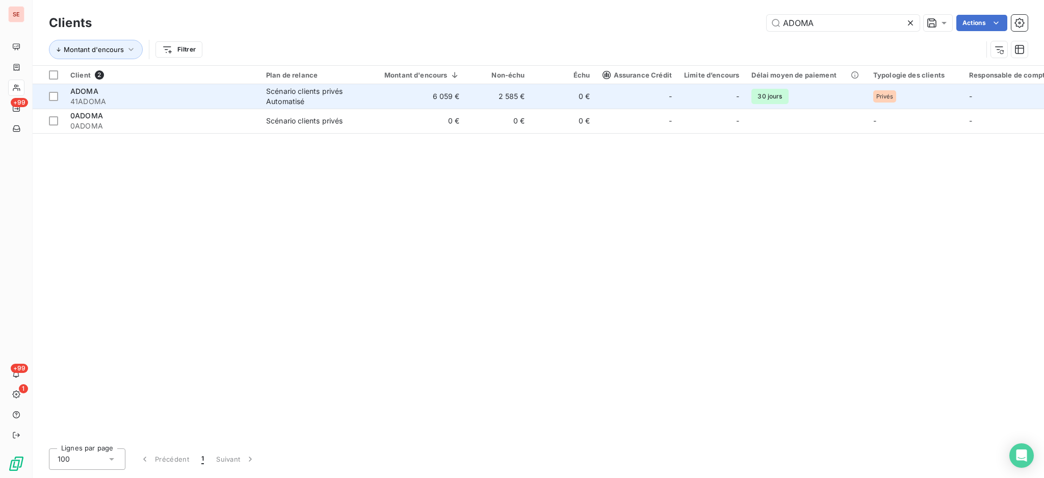
click at [287, 105] on div "Scénario clients privés Automatisé" at bounding box center [313, 96] width 94 height 20
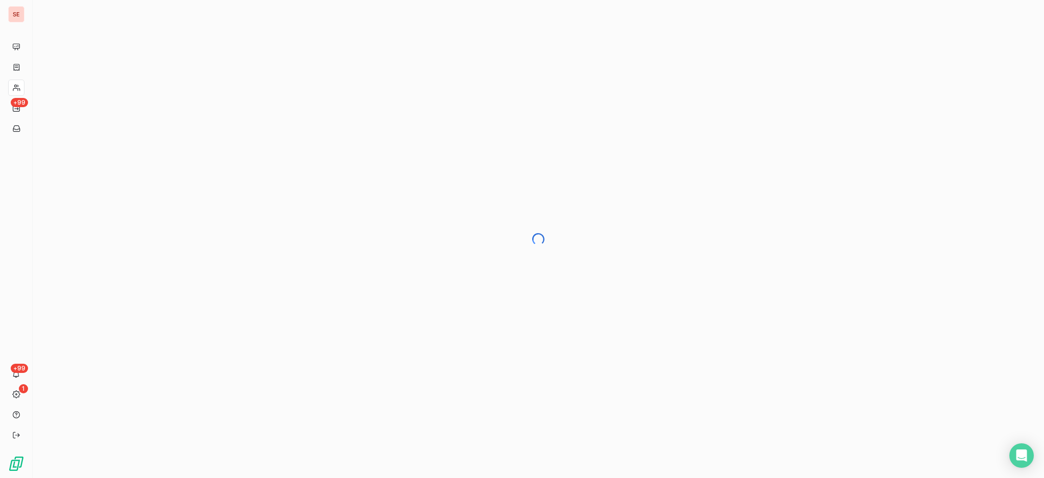
click at [503, 297] on div at bounding box center [539, 239] width 1012 height 478
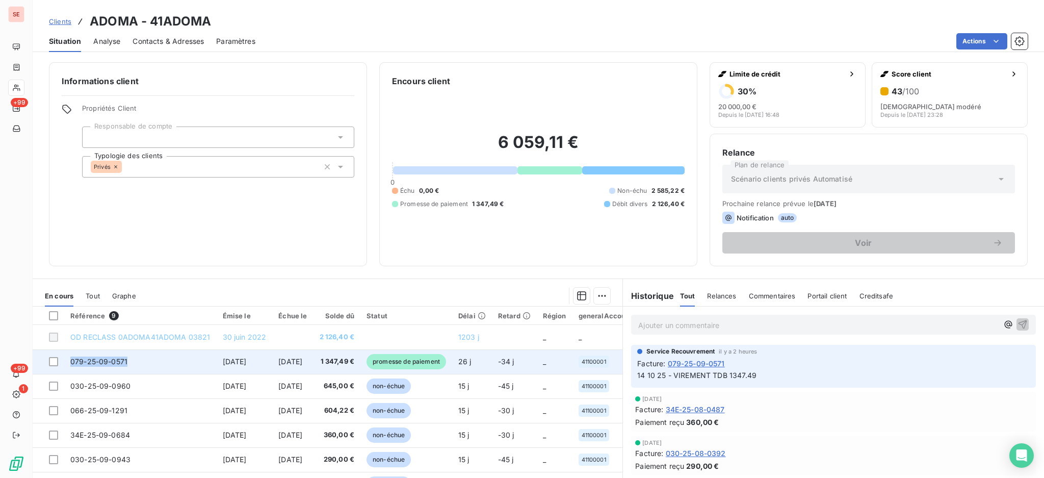
drag, startPoint x: 134, startPoint y: 361, endPoint x: 71, endPoint y: 359, distance: 62.2
click at [71, 359] on td "079-25-09-0571" at bounding box center [140, 361] width 152 height 24
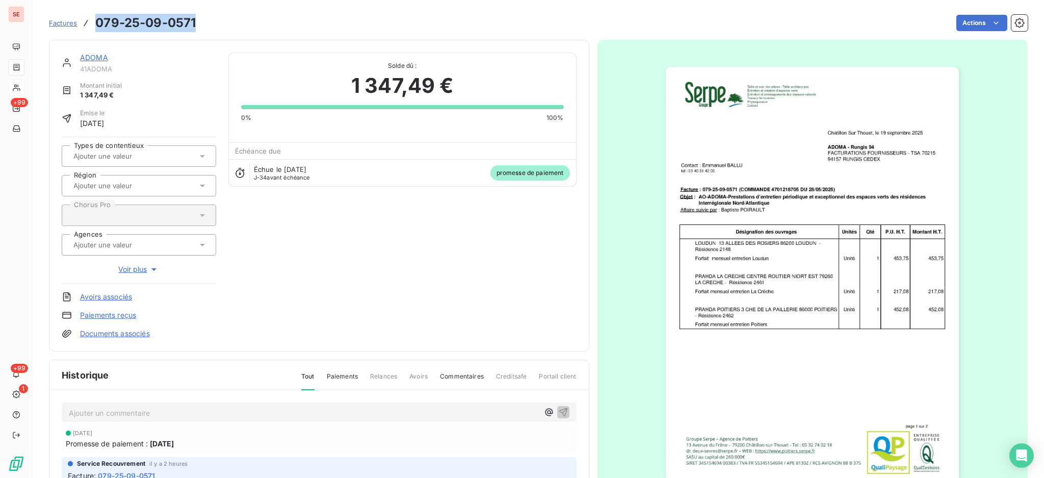
drag, startPoint x: 197, startPoint y: 22, endPoint x: 98, endPoint y: 19, distance: 98.9
click at [98, 20] on div "Factures 079-25-09-0571 Actions" at bounding box center [538, 22] width 979 height 21
copy h3 "079-25-09-0571"
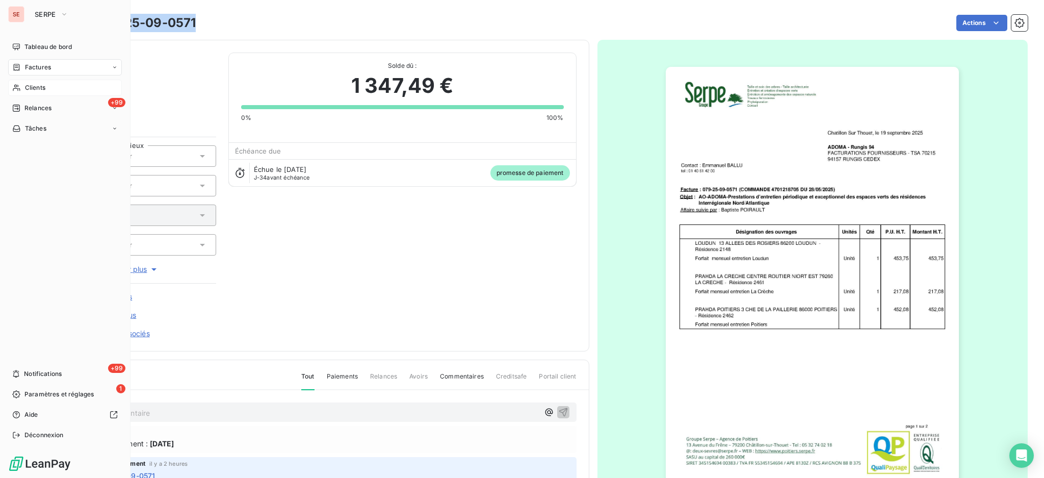
click at [33, 69] on span "Factures" at bounding box center [38, 67] width 26 height 9
click at [40, 65] on span "Factures" at bounding box center [38, 67] width 26 height 9
click at [41, 90] on span "Factures" at bounding box center [37, 87] width 26 height 9
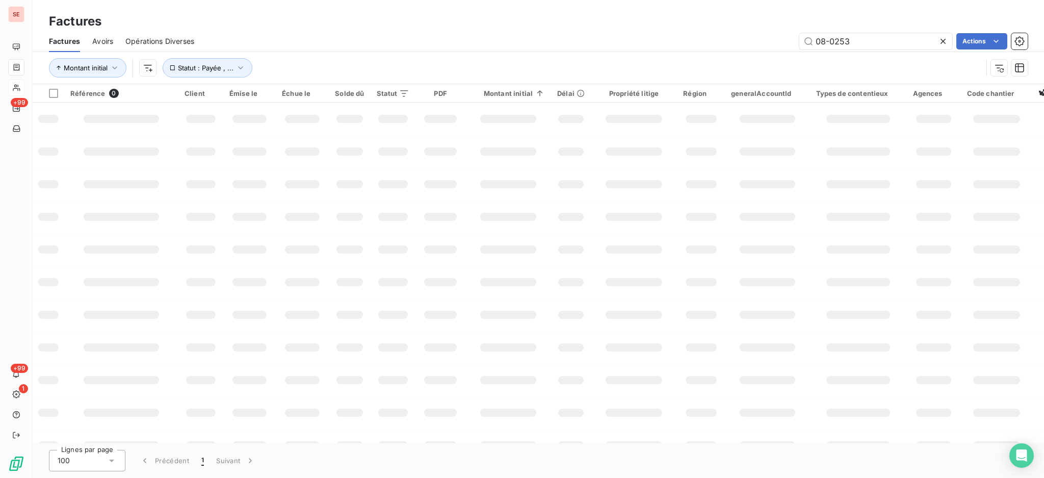
drag, startPoint x: 831, startPoint y: 43, endPoint x: 612, endPoint y: 1, distance: 222.2
click at [627, 10] on div "Factures Factures Avoirs Opérations Diverses 08-0253 Actions Montant initial St…" at bounding box center [539, 42] width 1012 height 84
type input "09-0108"
click at [329, 116] on td at bounding box center [349, 118] width 41 height 33
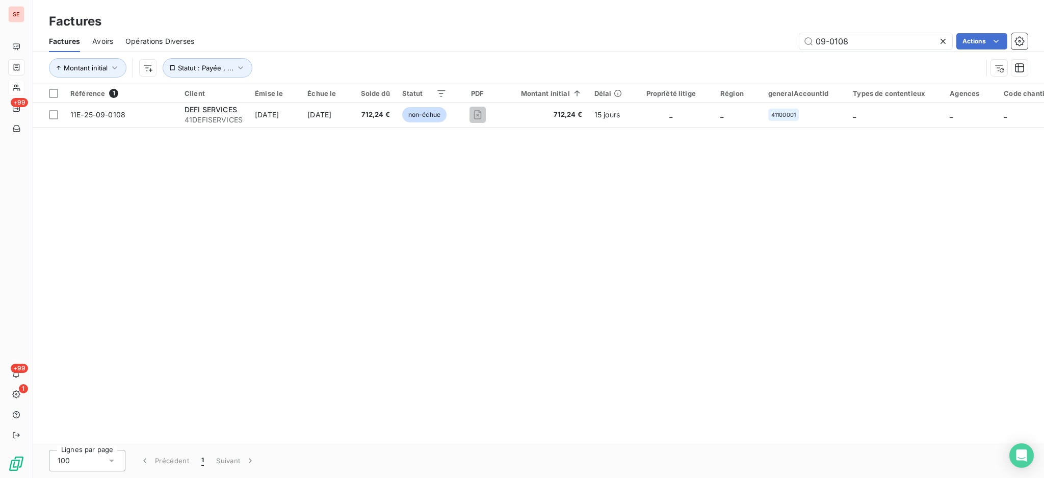
click at [277, 161] on div "Référence 1 Client Émise le Échue le Solde dû Statut PDF Montant initial Délai …" at bounding box center [539, 263] width 1012 height 359
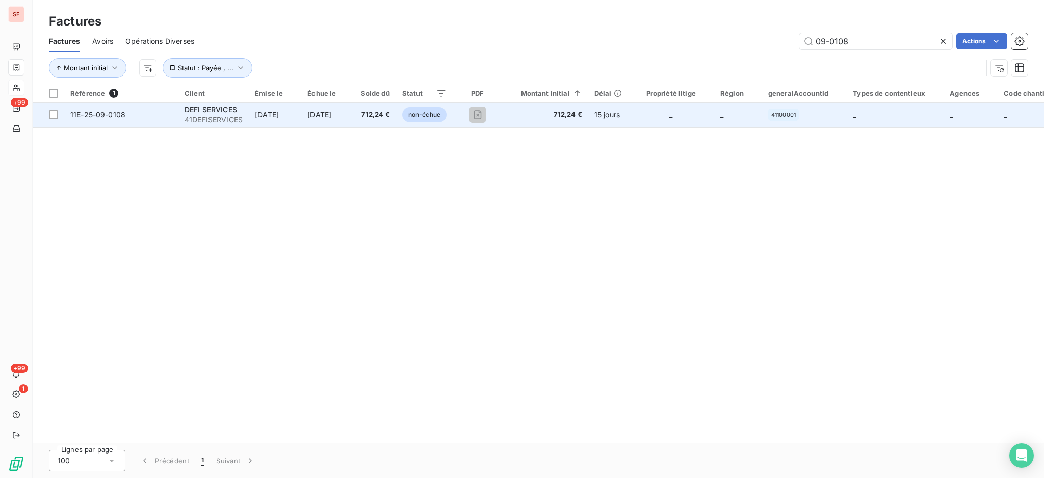
click at [245, 114] on td "DEFI SERVICES 41DEFISERVICES" at bounding box center [213, 114] width 70 height 24
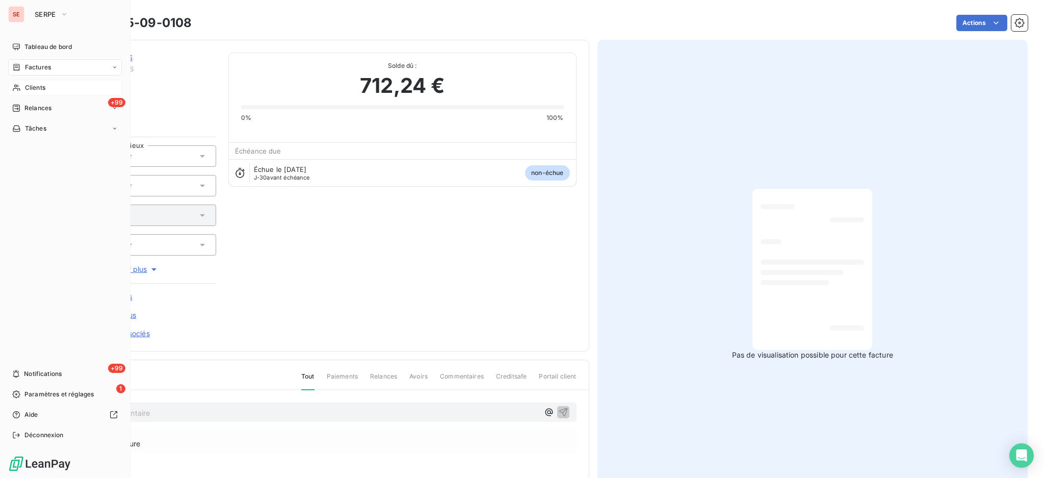
click at [45, 86] on span "Clients" at bounding box center [35, 87] width 20 height 9
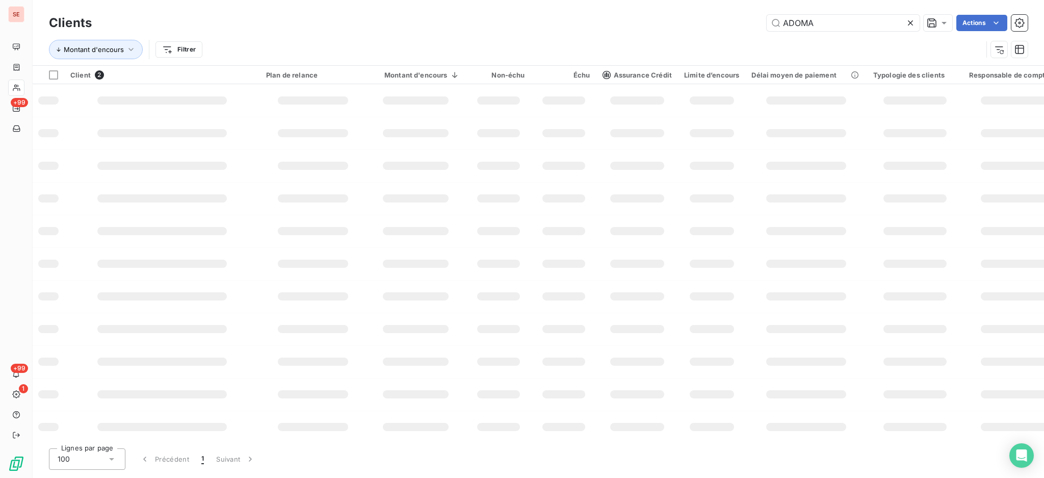
drag, startPoint x: 829, startPoint y: 25, endPoint x: 658, endPoint y: -7, distance: 174.2
click at [658, 0] on html "SE +99 +99 1 Clients ADOMA Actions Montant d'encours Filtrer Client 2 Plan de r…" at bounding box center [522, 239] width 1044 height 478
type input "PERPIGNAN"
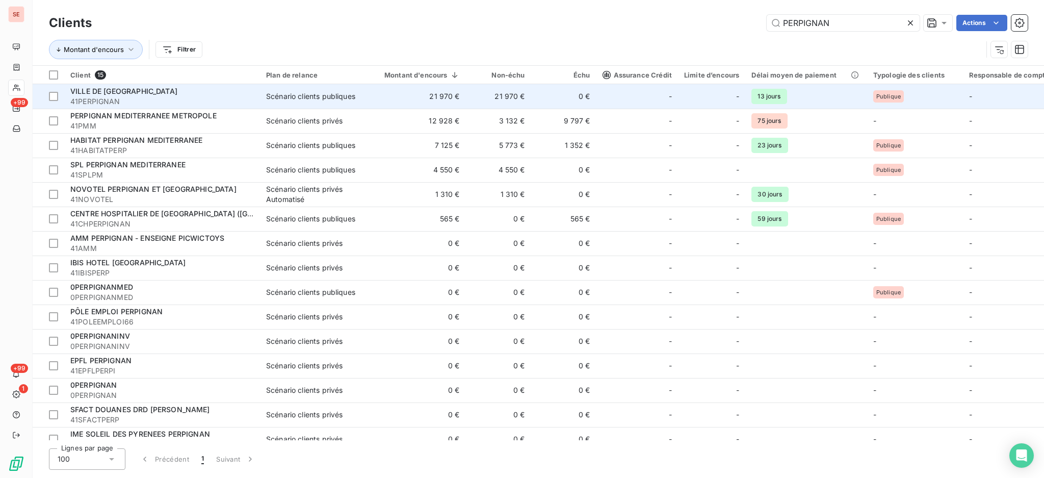
click at [134, 97] on span "41PERPIGNAN" at bounding box center [162, 101] width 184 height 10
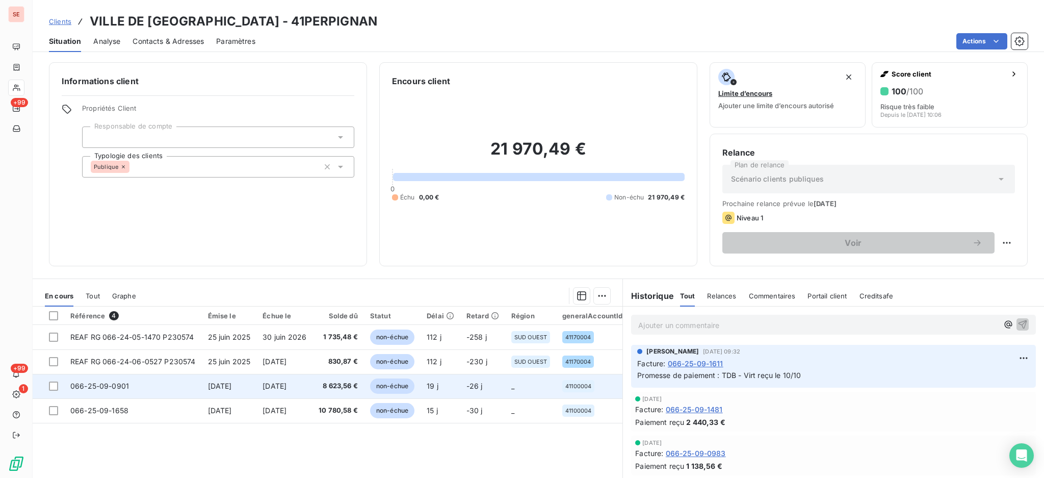
click at [280, 386] on span "[DATE]" at bounding box center [275, 385] width 24 height 9
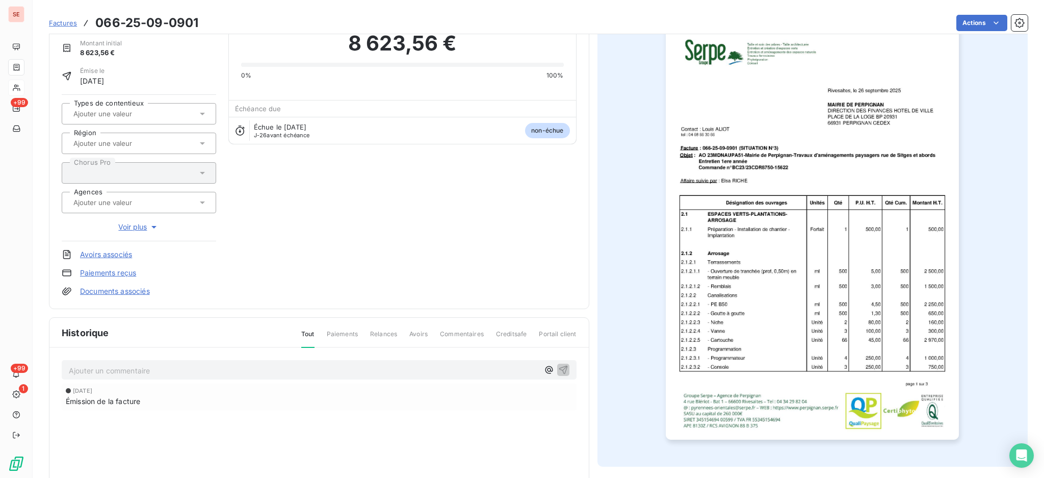
scroll to position [135, 0]
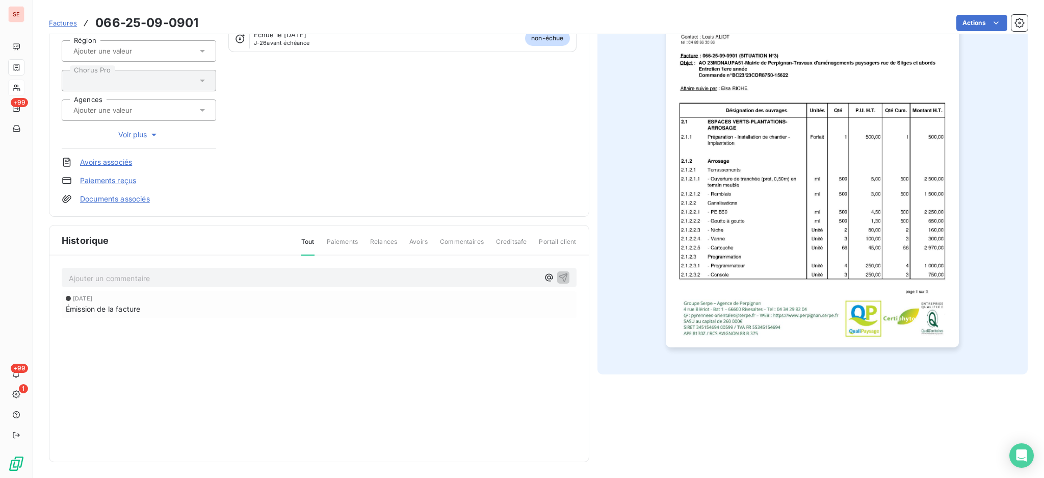
click at [780, 266] on img "button" at bounding box center [812, 139] width 293 height 415
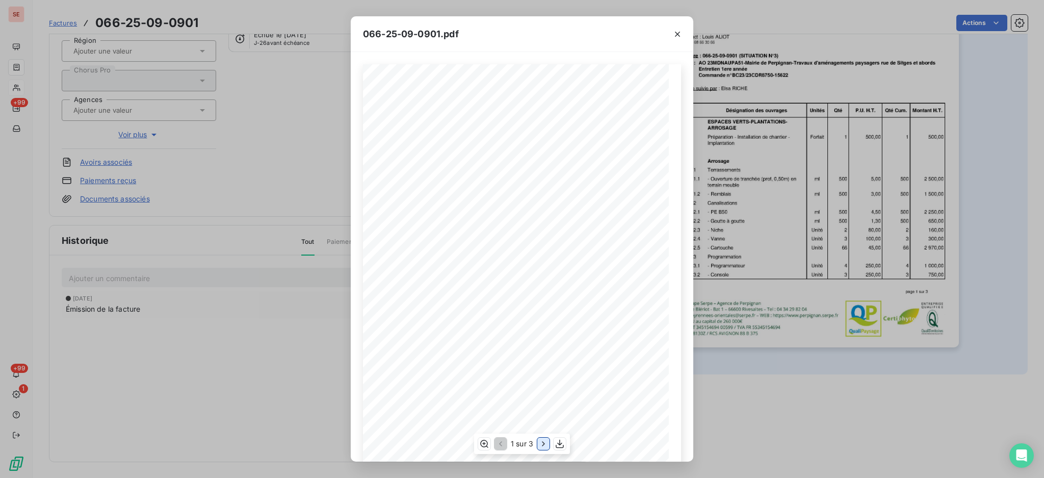
click at [541, 445] on icon "button" at bounding box center [543, 443] width 10 height 10
click at [541, 445] on icon "button" at bounding box center [544, 443] width 10 height 10
click at [678, 31] on icon "button" at bounding box center [678, 34] width 10 height 10
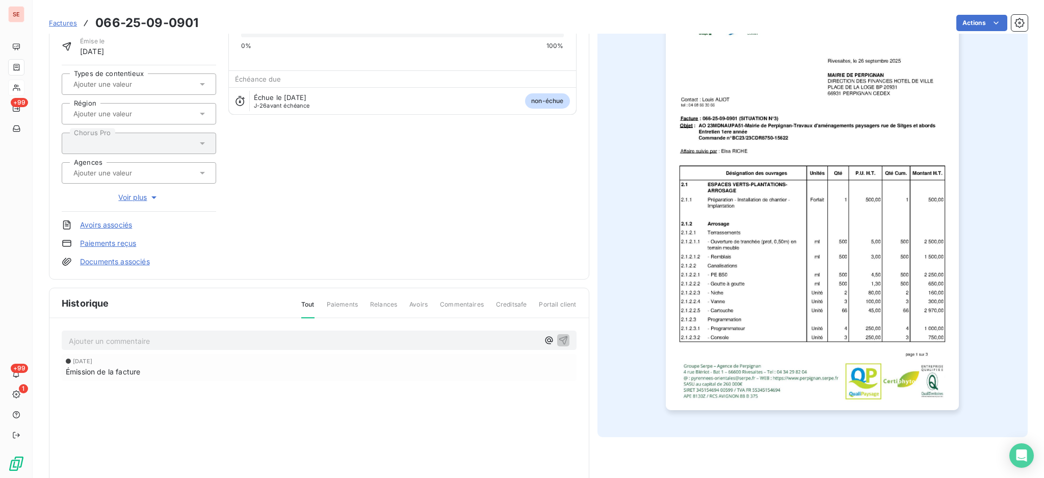
scroll to position [0, 0]
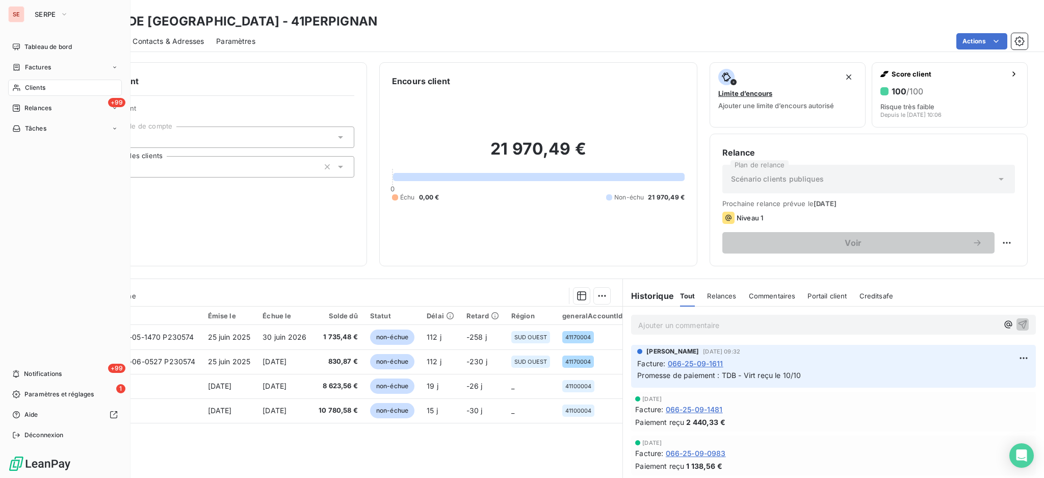
click at [36, 88] on span "Clients" at bounding box center [35, 87] width 20 height 9
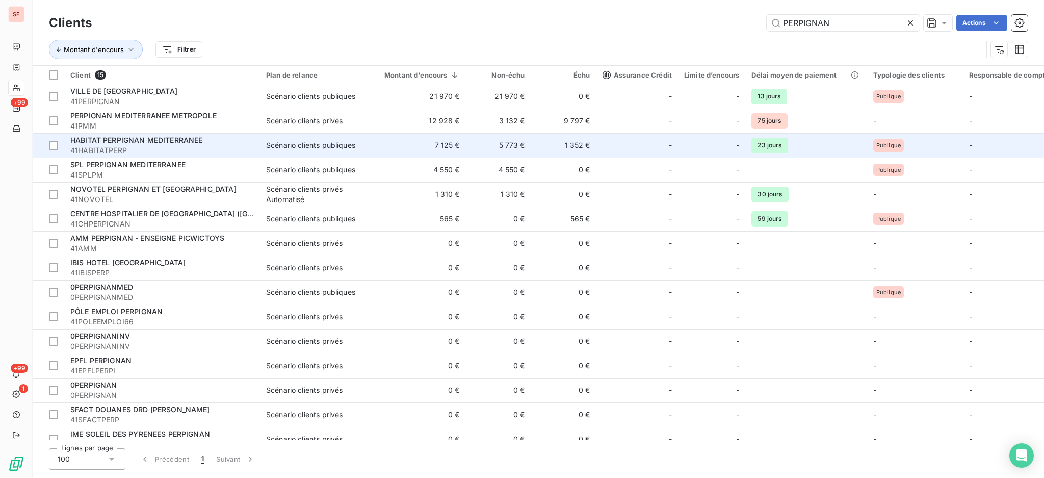
click at [123, 151] on span "41HABITATPERP" at bounding box center [162, 150] width 184 height 10
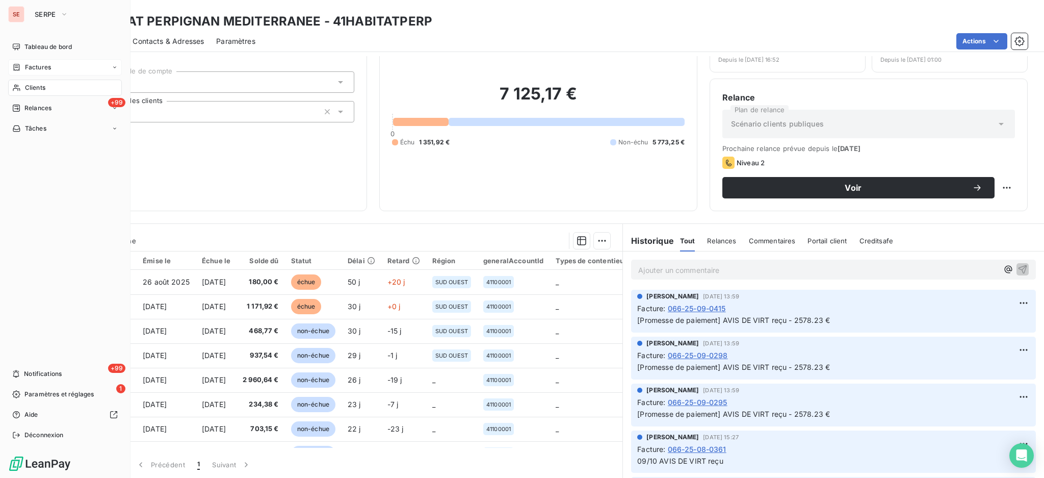
click at [35, 64] on span "Factures" at bounding box center [38, 67] width 26 height 9
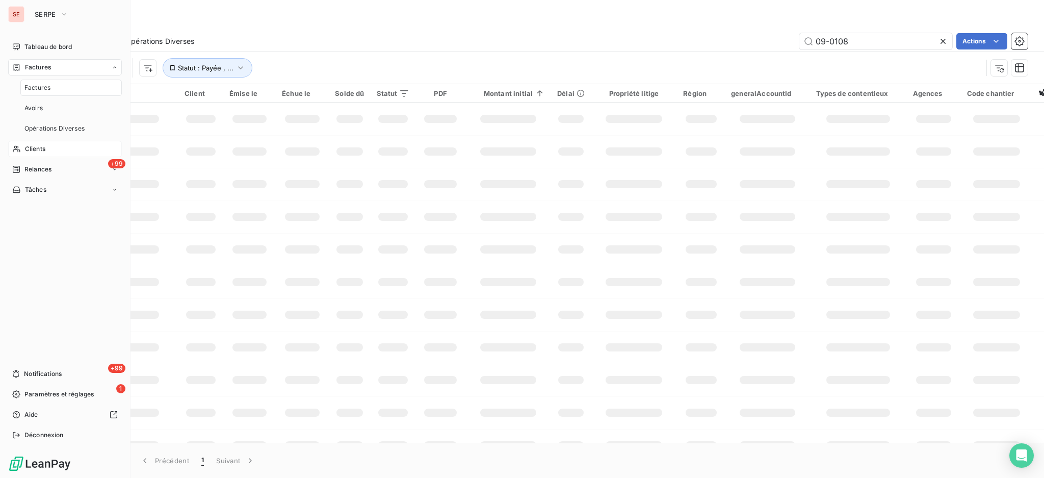
click at [35, 86] on span "Factures" at bounding box center [37, 87] width 26 height 9
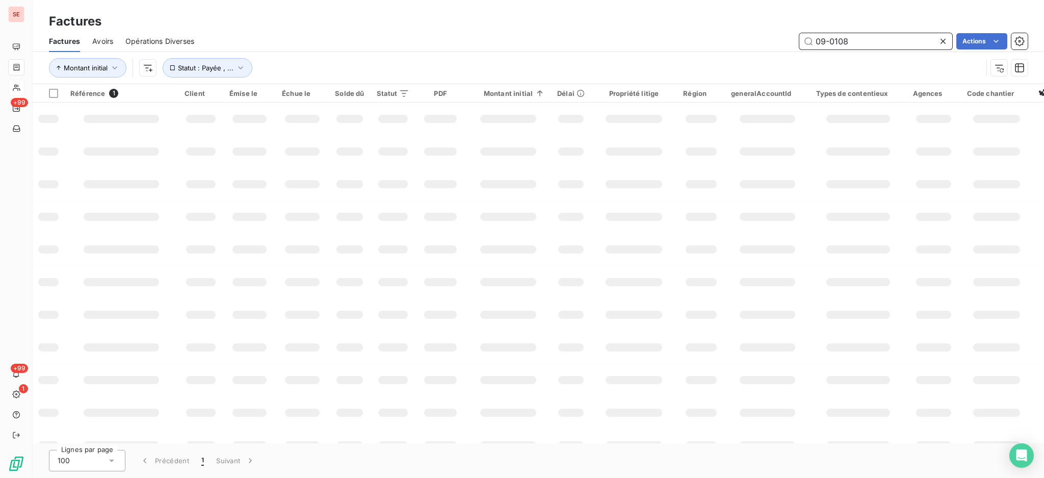
drag, startPoint x: 839, startPoint y: 42, endPoint x: 730, endPoint y: 14, distance: 112.0
click at [761, 25] on div "Factures Factures Avoirs Opérations Diverses 09-0108 Actions Montant initial St…" at bounding box center [539, 42] width 1012 height 84
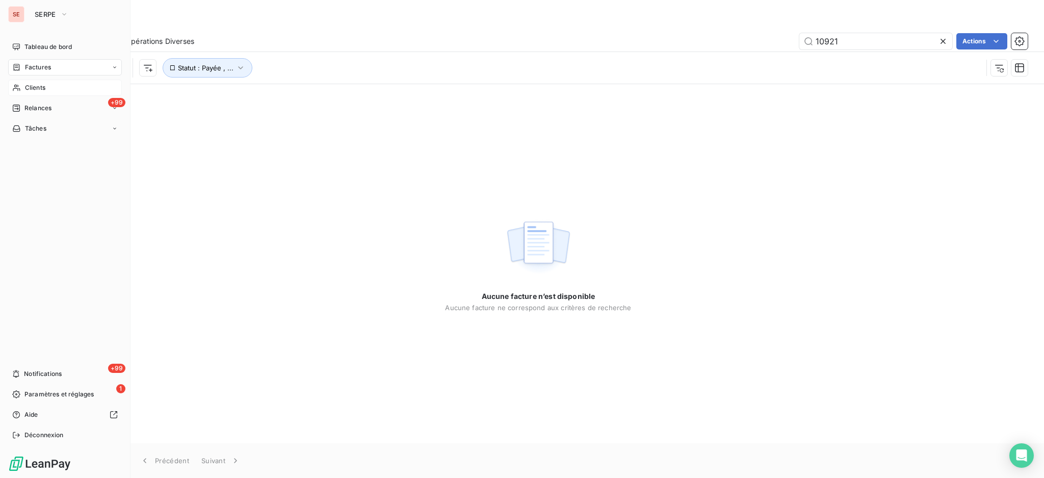
click at [37, 65] on span "Factures" at bounding box center [38, 67] width 26 height 9
click at [38, 87] on span "Factures" at bounding box center [37, 87] width 26 height 9
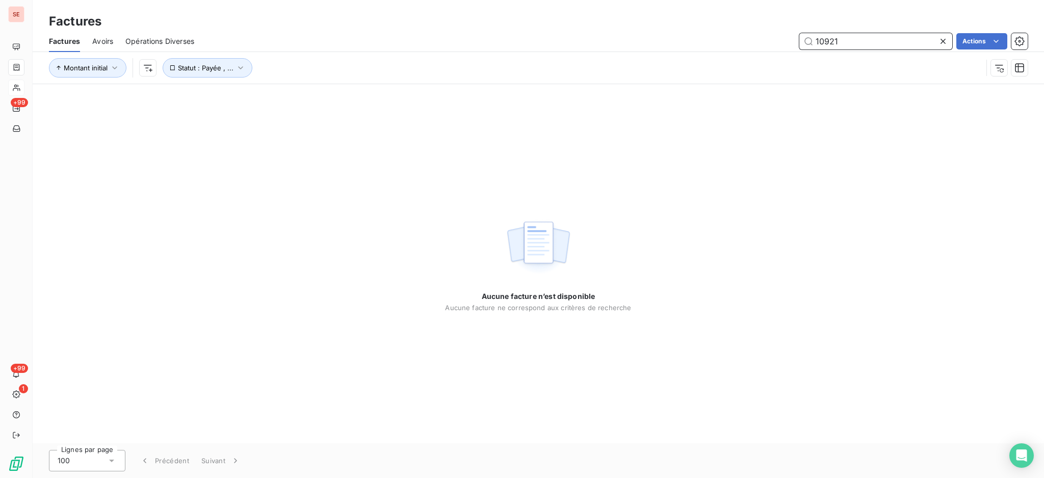
drag, startPoint x: 861, startPoint y: 47, endPoint x: 722, endPoint y: 17, distance: 142.5
click at [743, 21] on div "Factures Factures Avoirs Opérations Diverses 10921 Actions Montant initial Stat…" at bounding box center [539, 42] width 1012 height 84
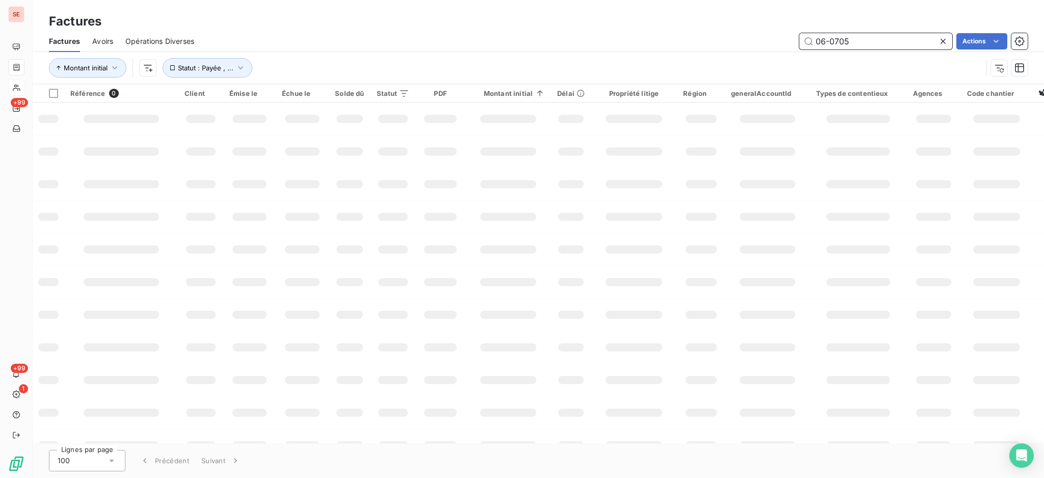
type input "06-0705"
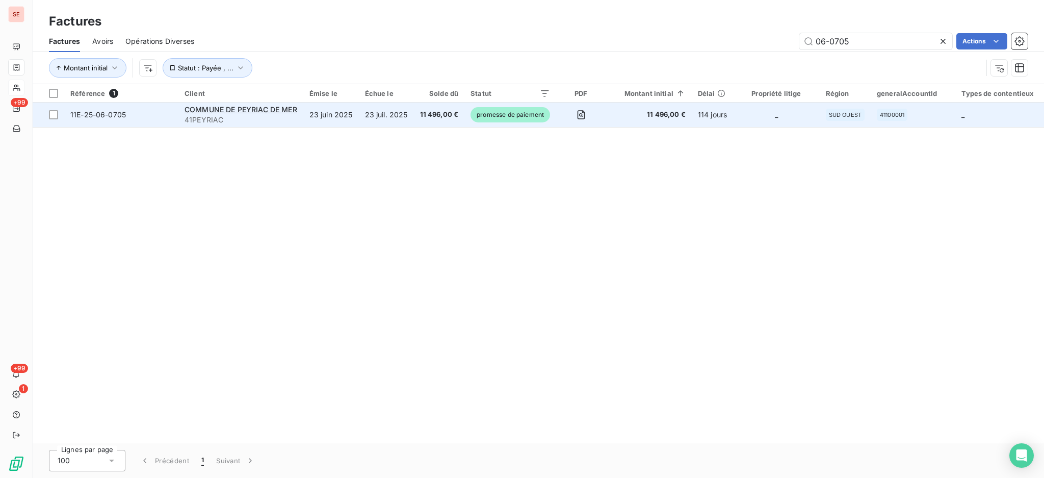
click at [333, 107] on td "23 juin 2025" at bounding box center [331, 114] width 56 height 24
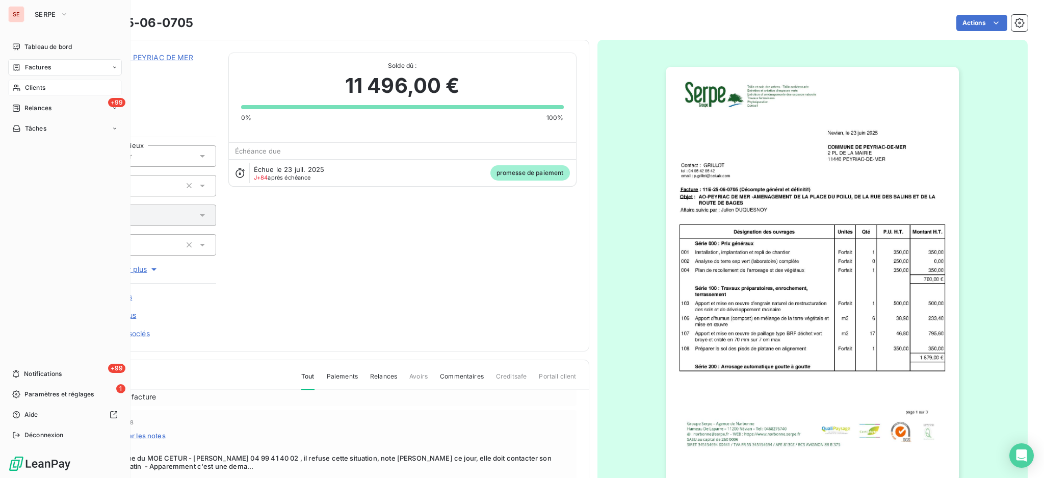
drag, startPoint x: 37, startPoint y: 87, endPoint x: 51, endPoint y: 82, distance: 15.3
click at [37, 87] on span "Clients" at bounding box center [35, 87] width 20 height 9
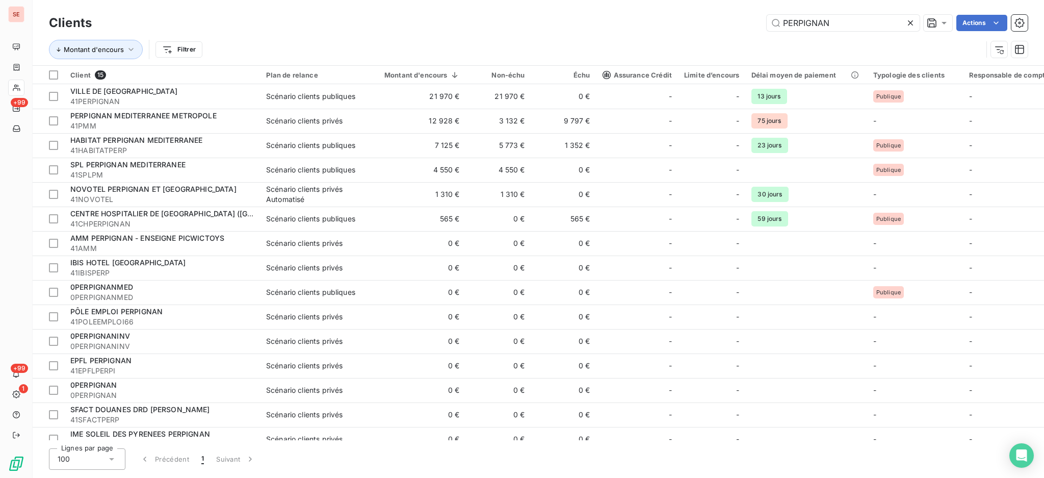
click at [836, 8] on div "Clients PERPIGNAN Actions Montant d'encours Filtrer" at bounding box center [539, 32] width 1012 height 65
drag, startPoint x: 824, startPoint y: 22, endPoint x: 739, endPoint y: 18, distance: 85.8
click at [739, 18] on div "PERPIGNAN Actions" at bounding box center [566, 23] width 924 height 16
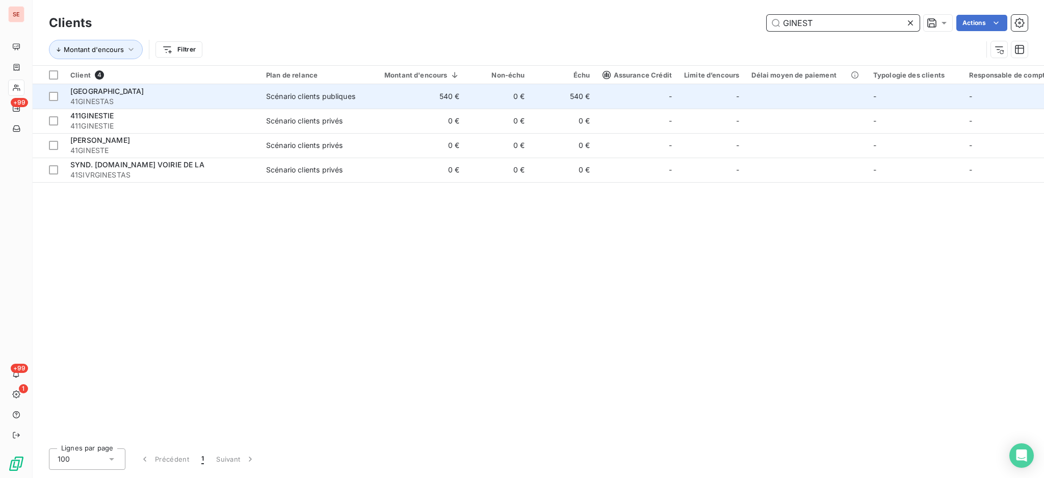
type input "GINEST"
click at [354, 101] on div "Scénario clients publiques" at bounding box center [310, 96] width 89 height 10
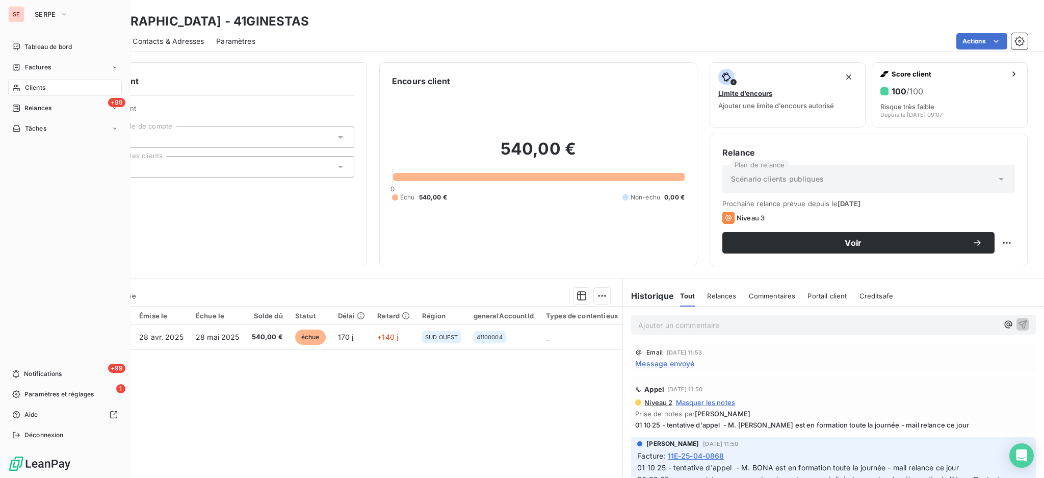
click at [31, 84] on span "Clients" at bounding box center [35, 87] width 20 height 9
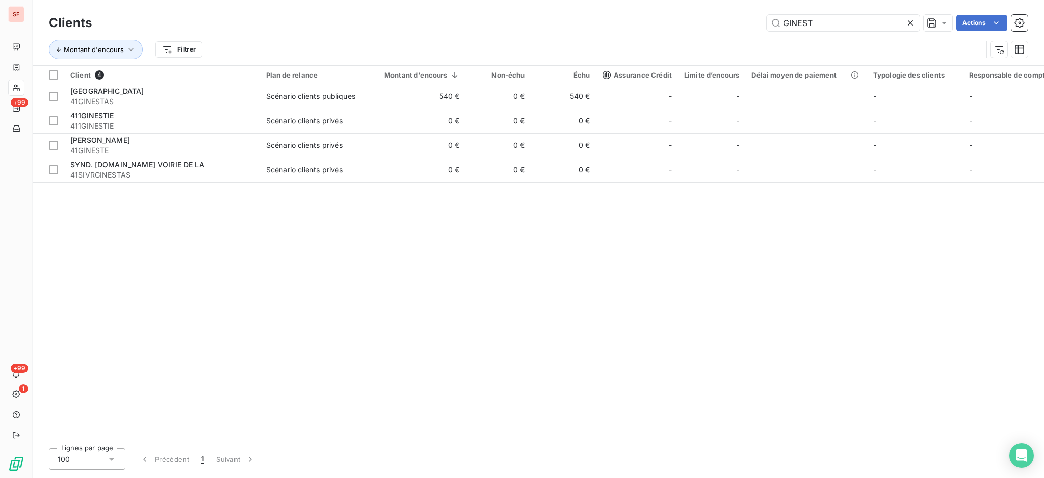
drag, startPoint x: 845, startPoint y: 27, endPoint x: 687, endPoint y: 9, distance: 159.1
click at [699, 12] on div "Clients GINEST Actions" at bounding box center [538, 22] width 979 height 21
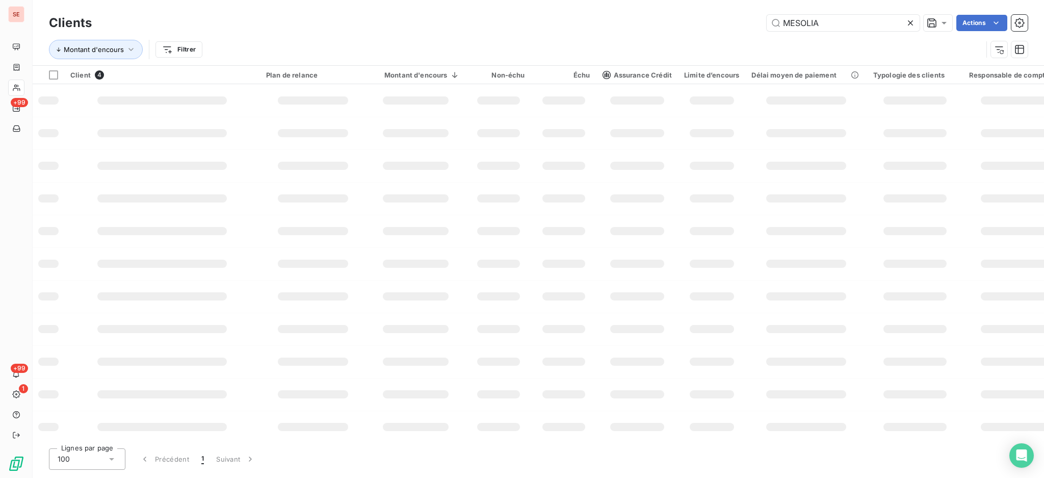
type input "MESOLIA"
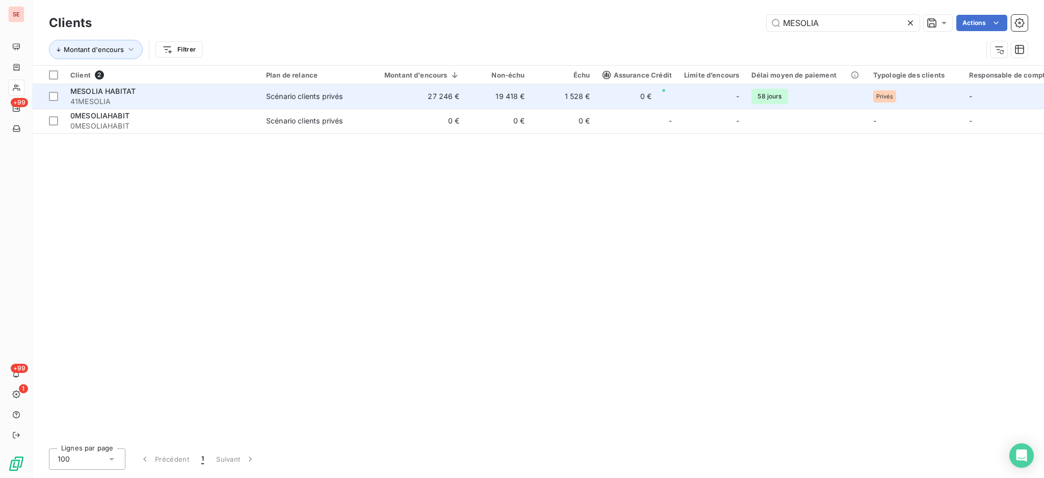
click at [340, 98] on div "Scénario clients privés" at bounding box center [304, 96] width 76 height 10
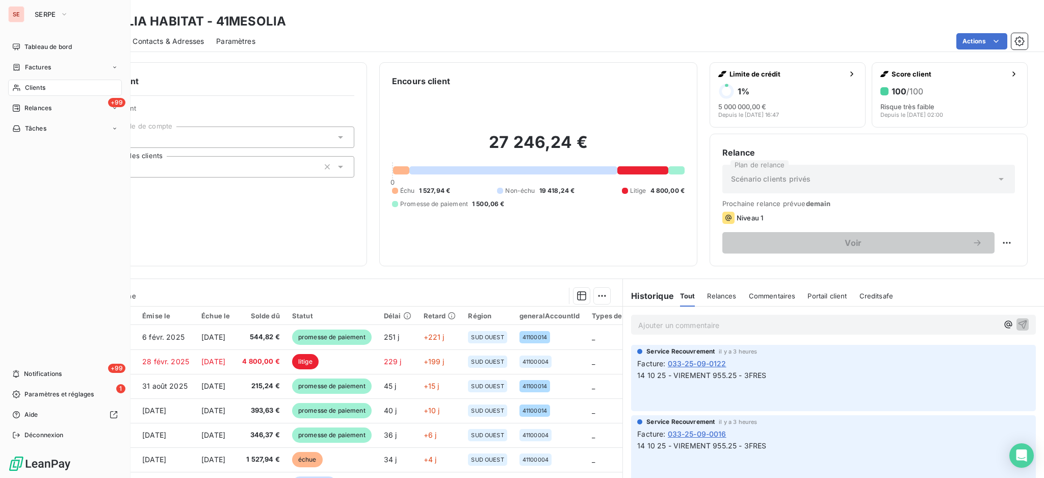
click at [39, 86] on span "Clients" at bounding box center [35, 87] width 20 height 9
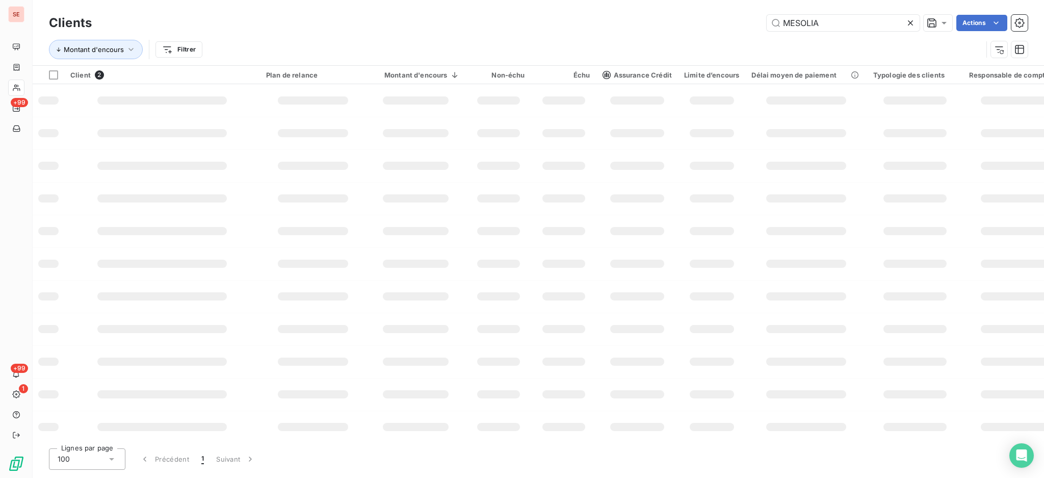
drag, startPoint x: 852, startPoint y: 25, endPoint x: 641, endPoint y: 3, distance: 212.7
click at [727, 2] on div "Clients MESOLIA Actions Montant d'encours Filtrer" at bounding box center [539, 32] width 1012 height 65
type input "COLOMBEAU"
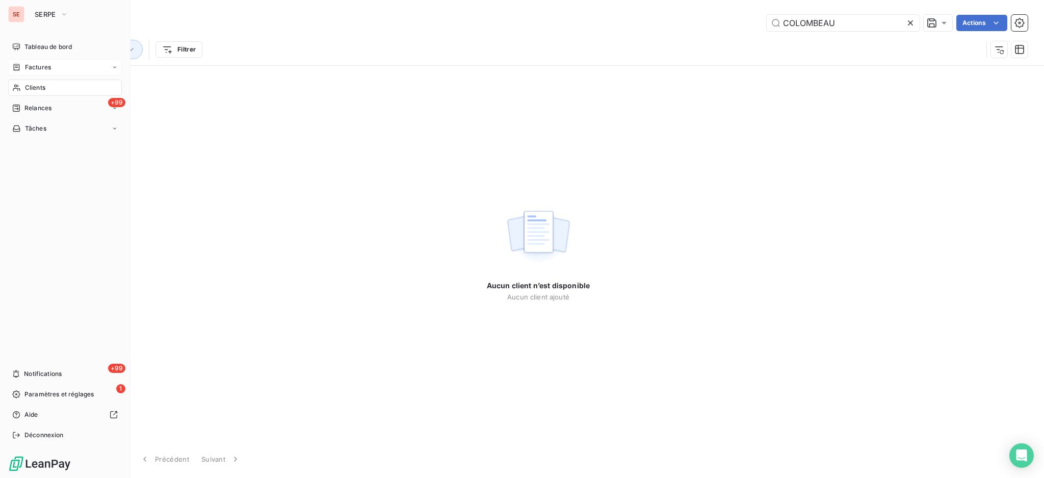
click at [45, 63] on span "Factures" at bounding box center [38, 67] width 26 height 9
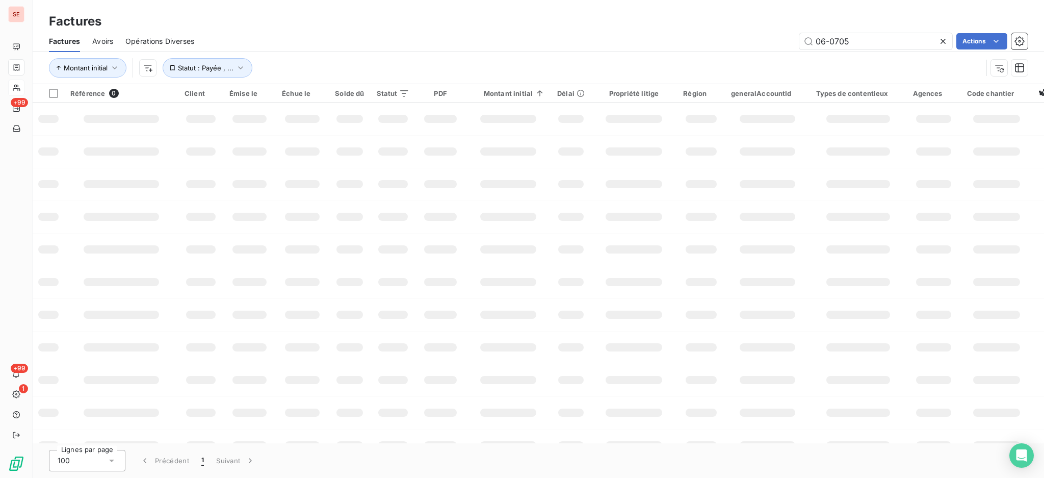
drag, startPoint x: 849, startPoint y: 39, endPoint x: 761, endPoint y: 23, distance: 89.6
click at [769, 25] on div "Factures Factures Avoirs Opérations Diverses 06-0705 Actions Montant initial St…" at bounding box center [539, 42] width 1012 height 84
type input "08-0894"
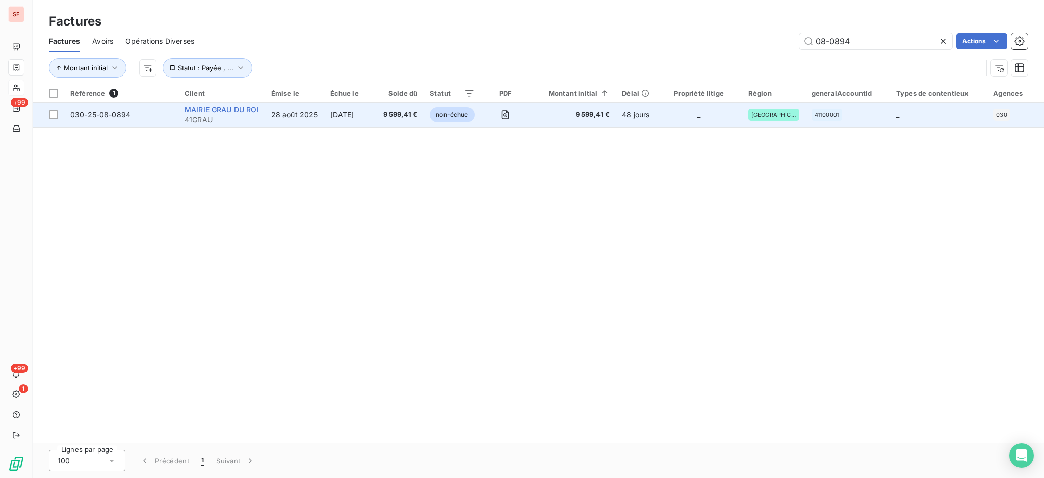
click at [202, 107] on span "MAIRIE GRAU DU ROI" at bounding box center [222, 109] width 74 height 9
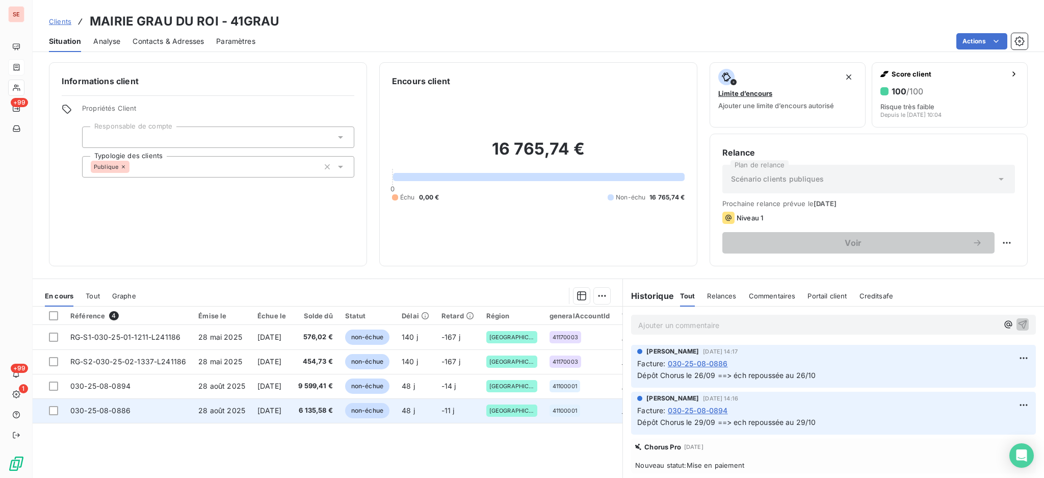
click at [274, 407] on span "[DATE]" at bounding box center [269, 410] width 24 height 9
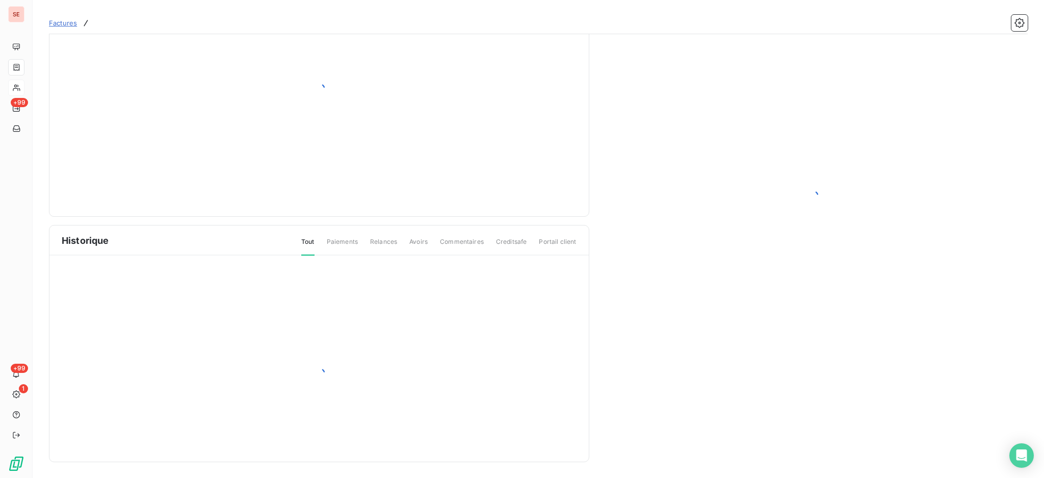
scroll to position [17, 0]
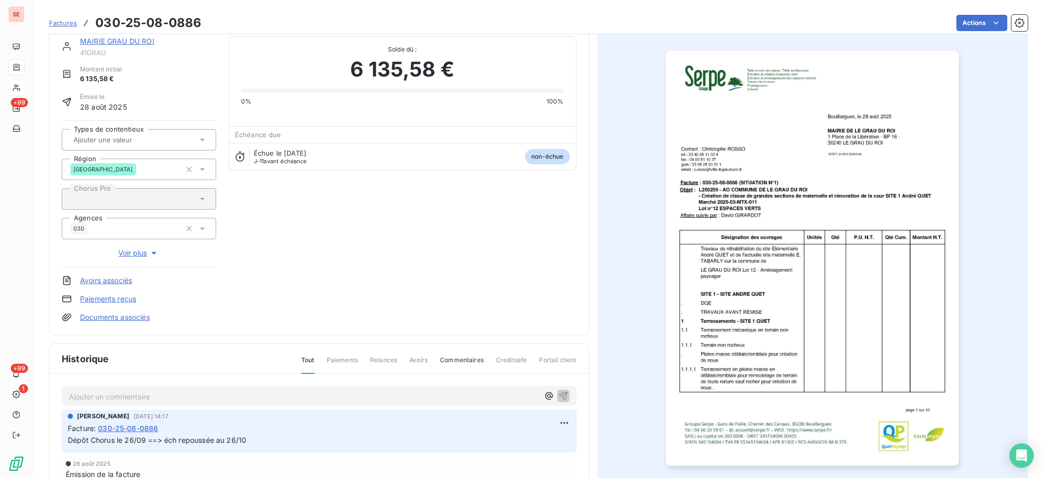
click at [125, 316] on link "Documents associés" at bounding box center [115, 317] width 70 height 10
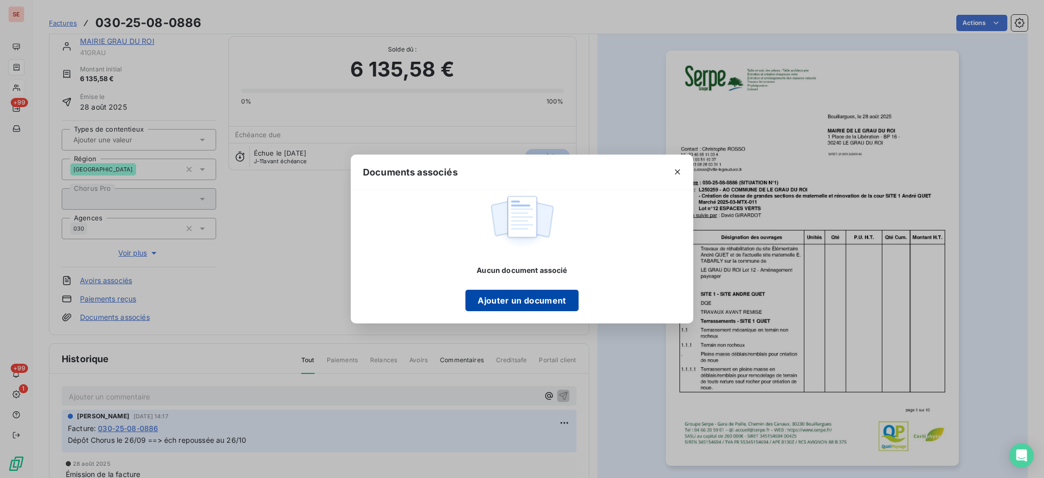
click at [542, 301] on button "Ajouter un document" at bounding box center [522, 300] width 113 height 21
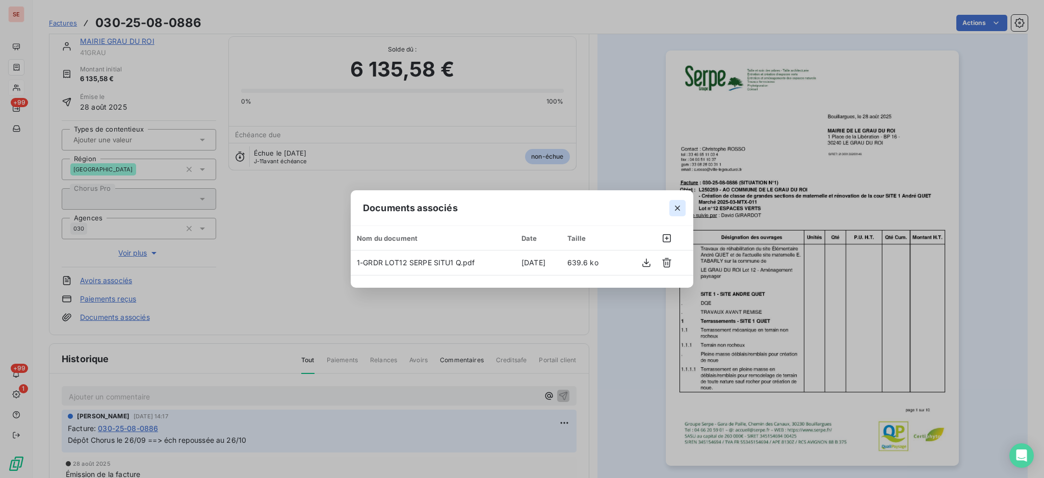
click at [676, 204] on icon "button" at bounding box center [678, 208] width 10 height 10
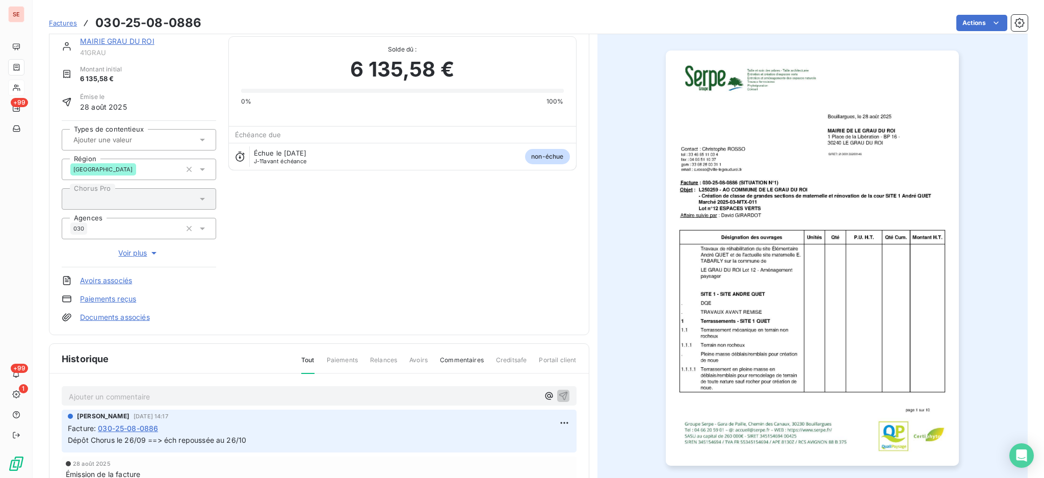
click at [278, 398] on p "Ajouter un commentaire ﻿" at bounding box center [304, 396] width 470 height 13
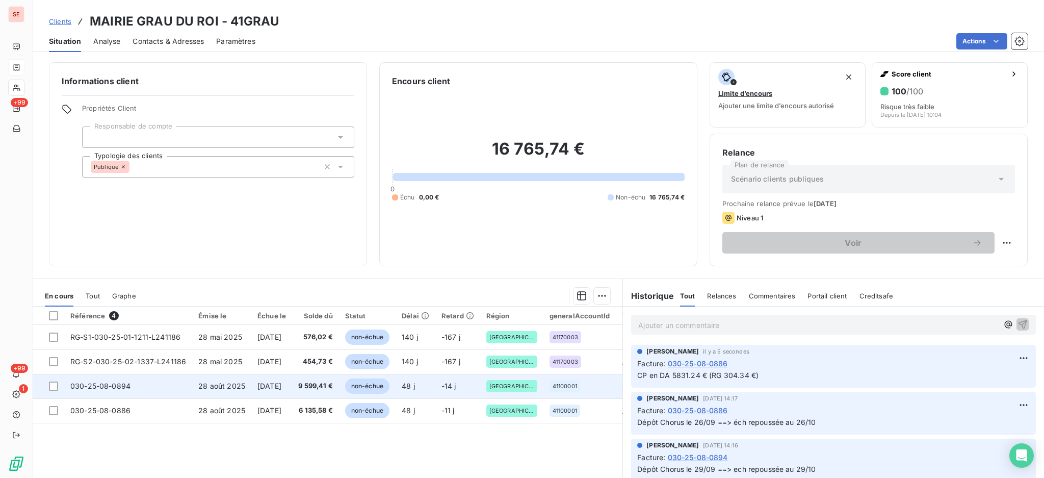
click at [263, 387] on span "[DATE]" at bounding box center [269, 385] width 24 height 9
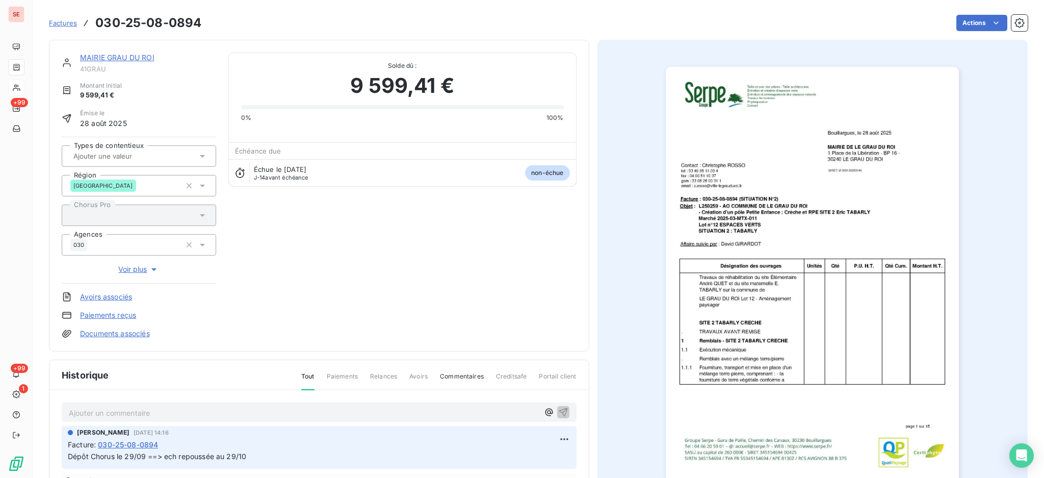
click at [142, 329] on link "Documents associés" at bounding box center [115, 333] width 70 height 10
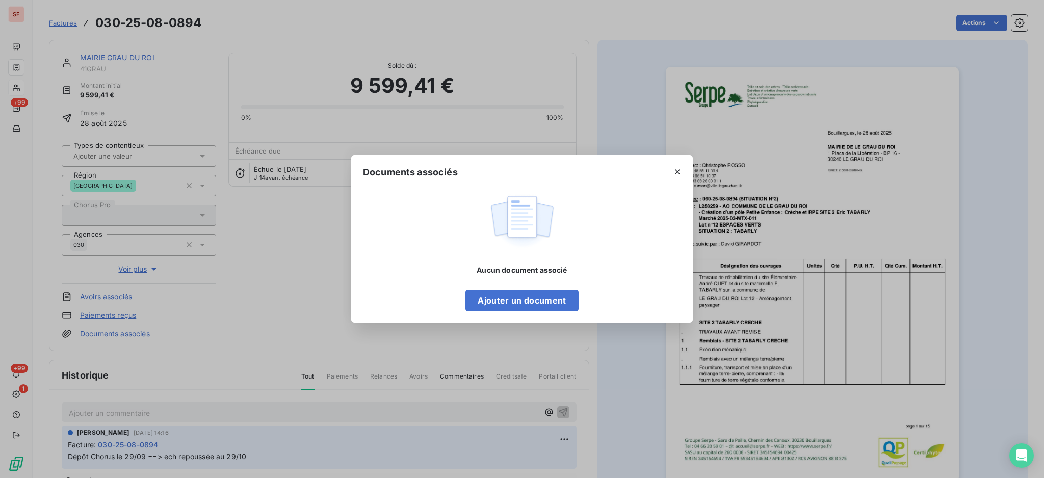
click at [532, 288] on div "Aucun document associé Ajouter un document" at bounding box center [522, 288] width 113 height 46
click at [486, 299] on button "Ajouter un document" at bounding box center [522, 300] width 113 height 21
click at [527, 305] on button "Ajouter un document" at bounding box center [522, 300] width 113 height 21
click at [682, 171] on icon "button" at bounding box center [678, 172] width 10 height 10
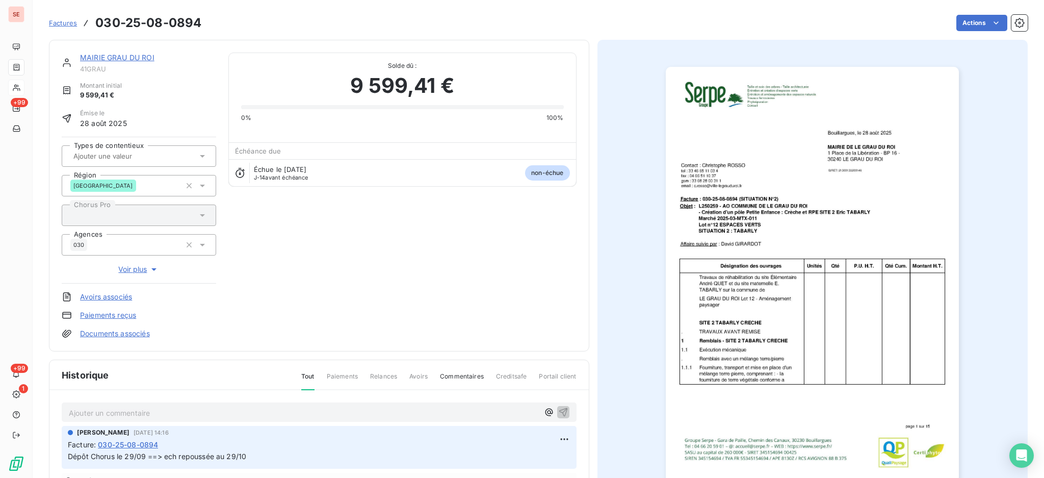
click at [127, 415] on p "Ajouter un commentaire ﻿" at bounding box center [304, 412] width 470 height 13
click at [131, 337] on link "Documents associés" at bounding box center [115, 333] width 70 height 10
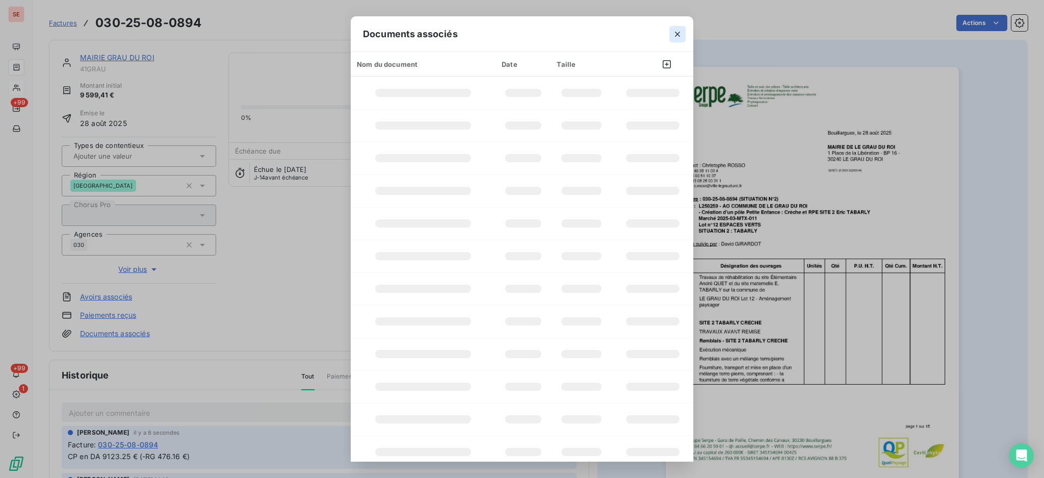
click at [679, 34] on icon "button" at bounding box center [678, 34] width 10 height 10
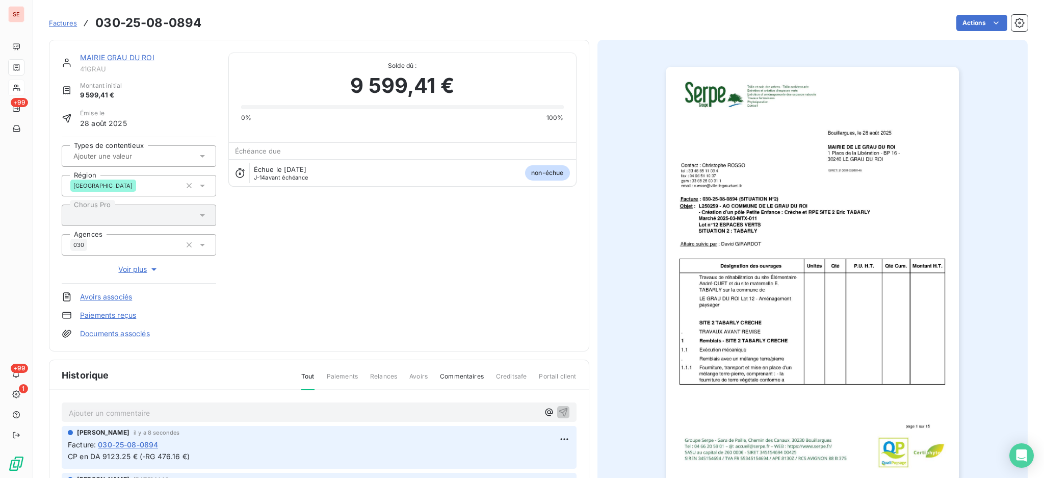
click at [141, 331] on link "Documents associés" at bounding box center [115, 333] width 70 height 10
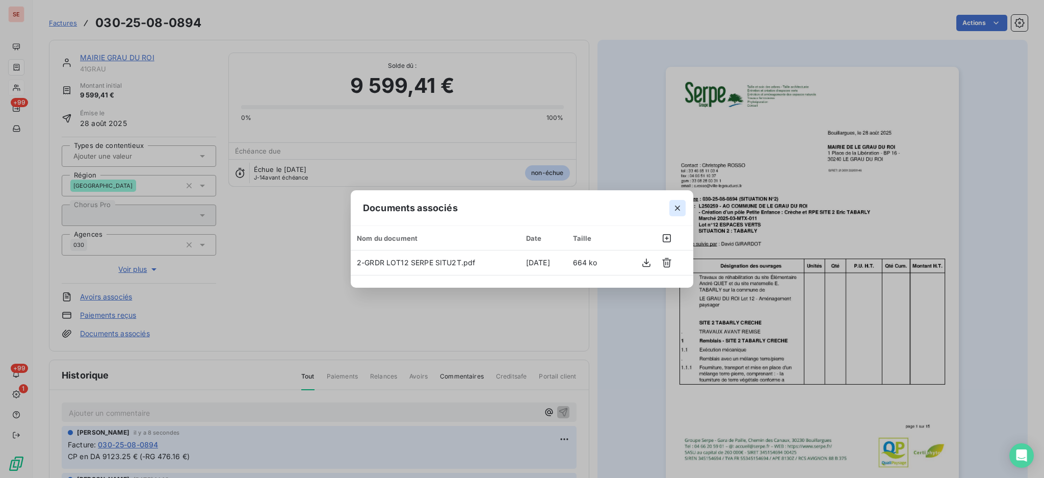
click at [679, 205] on icon "button" at bounding box center [678, 208] width 10 height 10
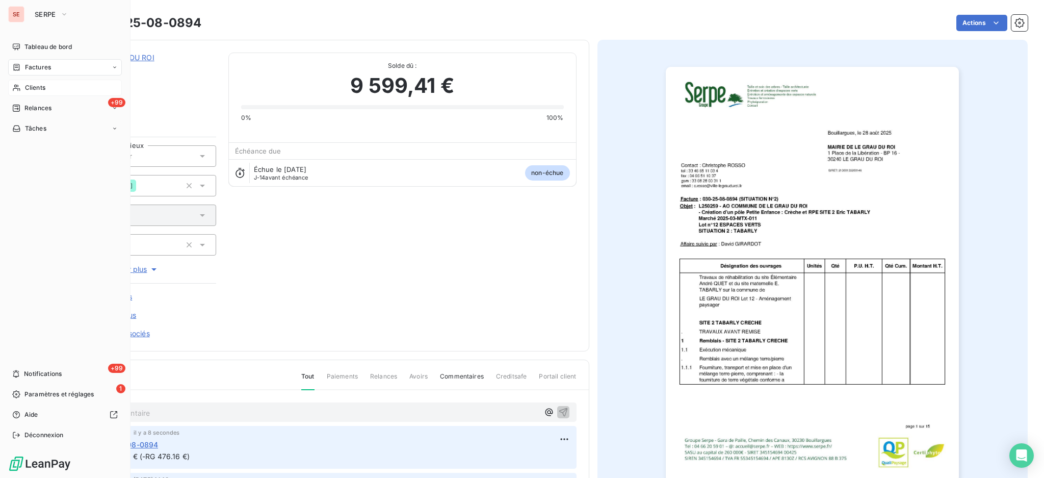
click at [49, 64] on span "Factures" at bounding box center [38, 67] width 26 height 9
click at [36, 89] on span "Clients" at bounding box center [35, 87] width 20 height 9
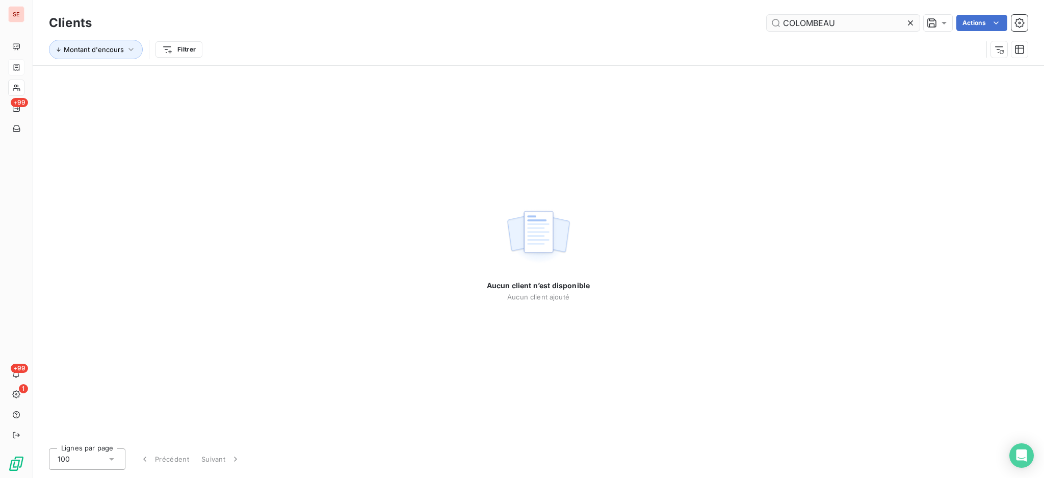
click at [912, 22] on icon at bounding box center [911, 23] width 10 height 10
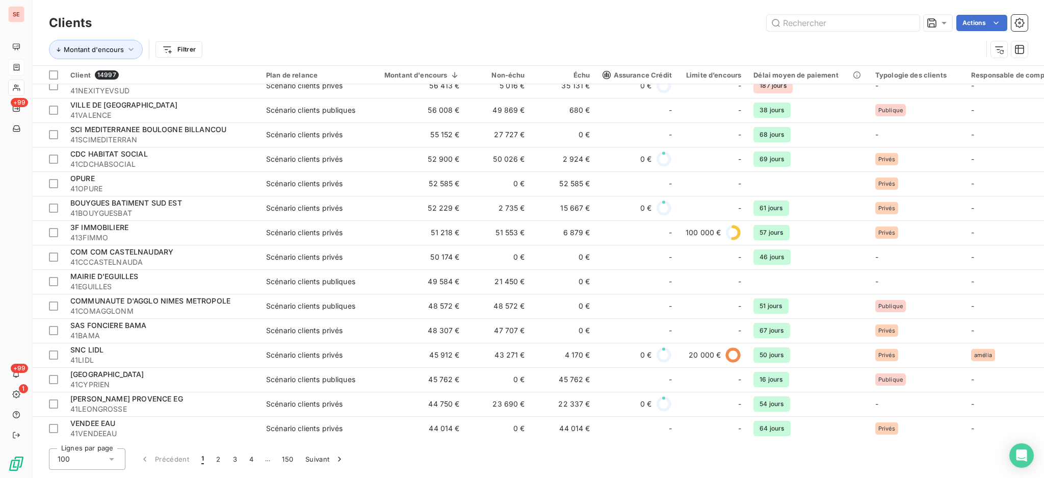
scroll to position [544, 0]
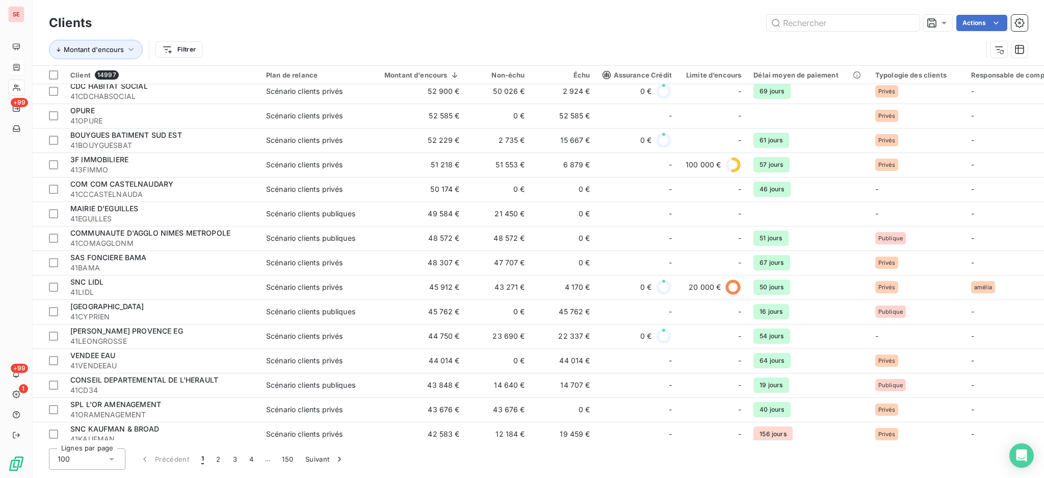
click at [273, 338] on div "Scénario clients privés" at bounding box center [304, 336] width 76 height 10
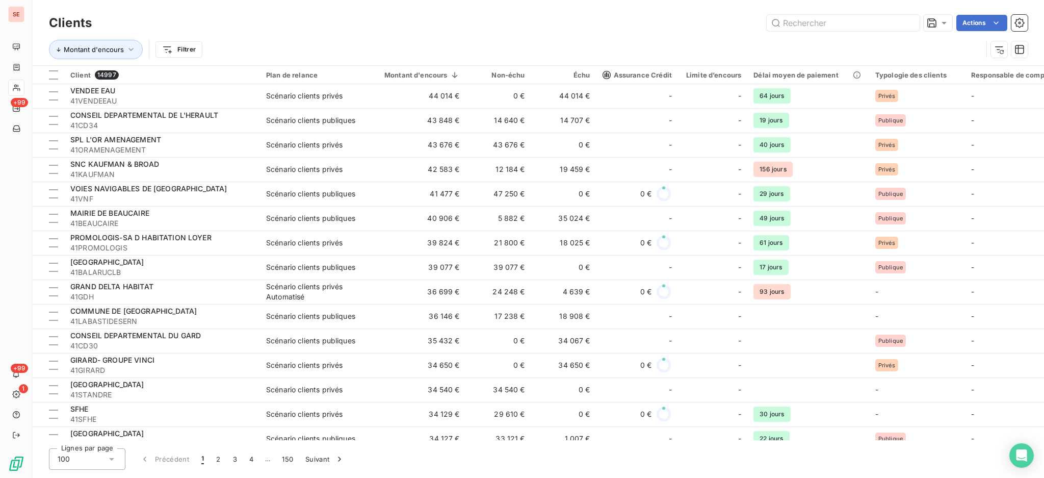
scroll to position [816, 0]
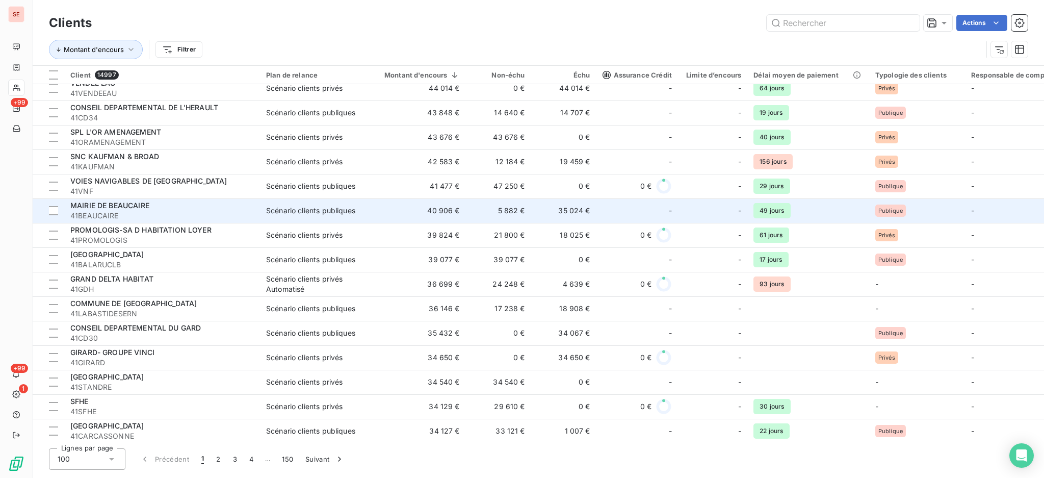
click at [190, 209] on div "MAIRIE DE BEAUCAIRE" at bounding box center [162, 205] width 184 height 10
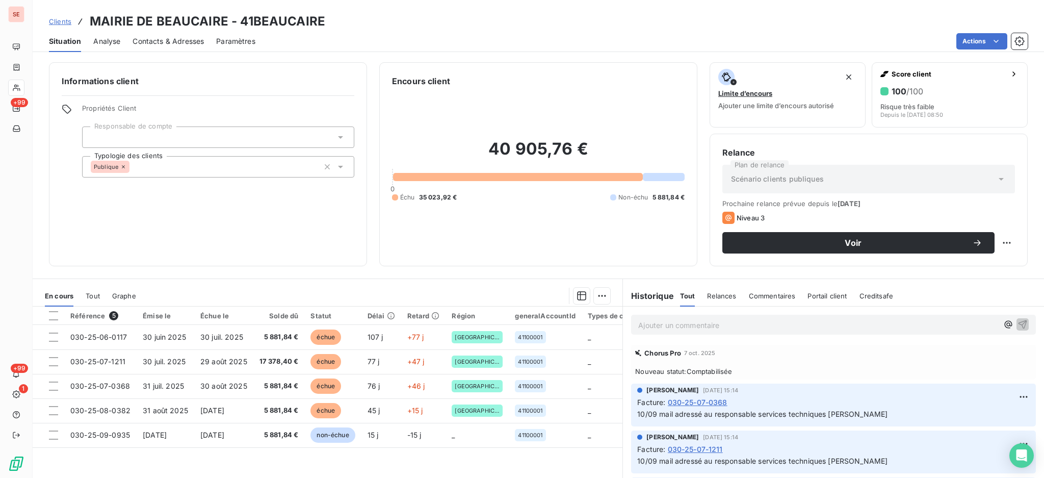
click at [191, 41] on span "Contacts & Adresses" at bounding box center [168, 41] width 71 height 10
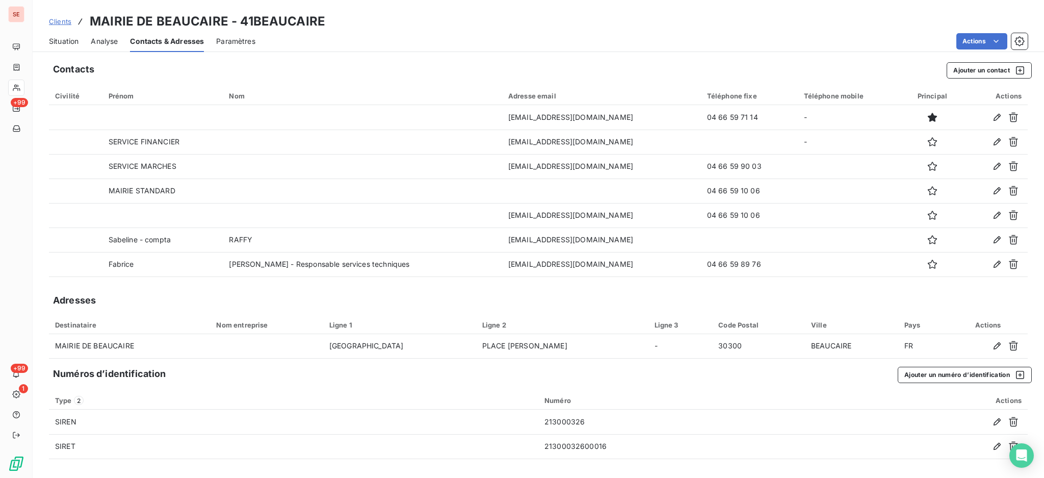
click at [56, 41] on span "Situation" at bounding box center [64, 41] width 30 height 10
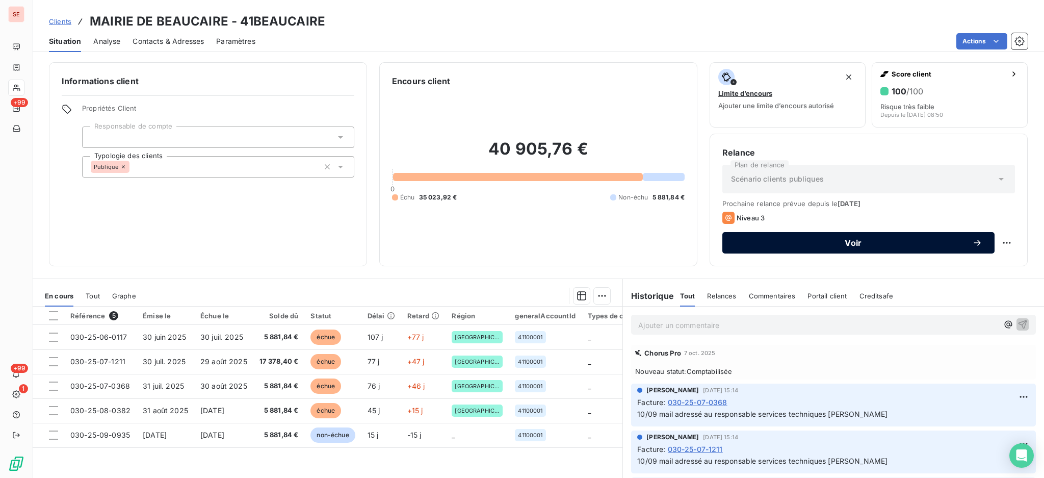
click at [827, 243] on span "Voir" at bounding box center [854, 243] width 238 height 8
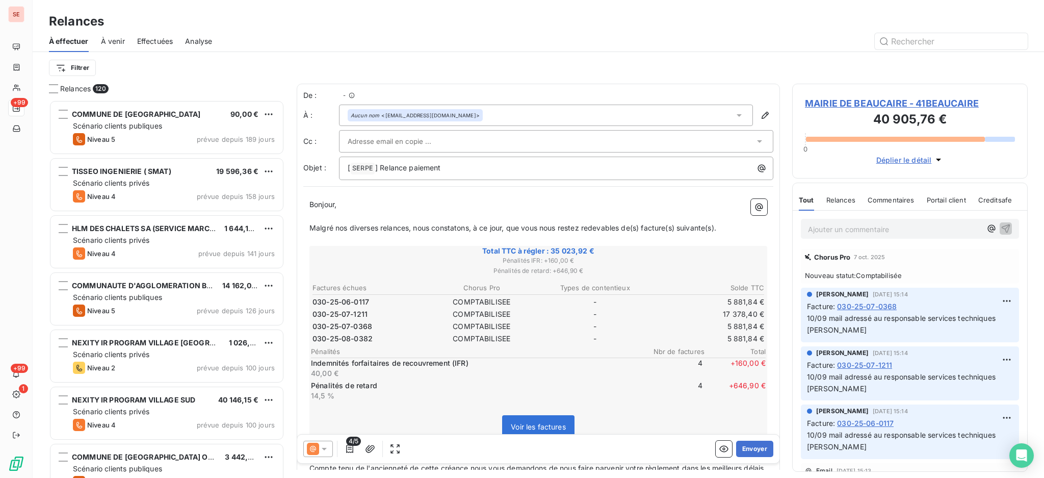
scroll to position [368, 225]
click at [498, 170] on p "[ SERPE ﻿ ] Relance paiement" at bounding box center [559, 168] width 422 height 12
click at [322, 449] on icon at bounding box center [324, 449] width 10 height 10
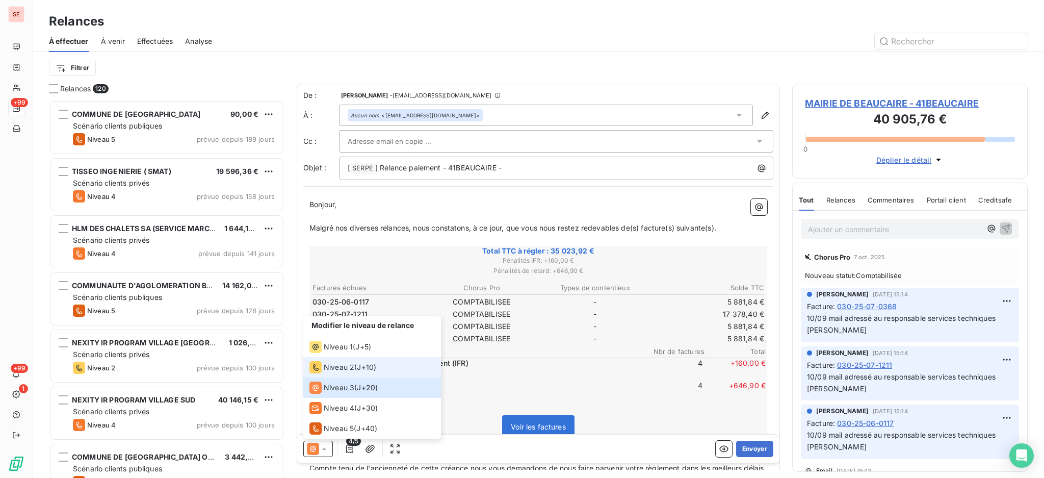
click at [332, 367] on span "Niveau 2" at bounding box center [339, 367] width 31 height 10
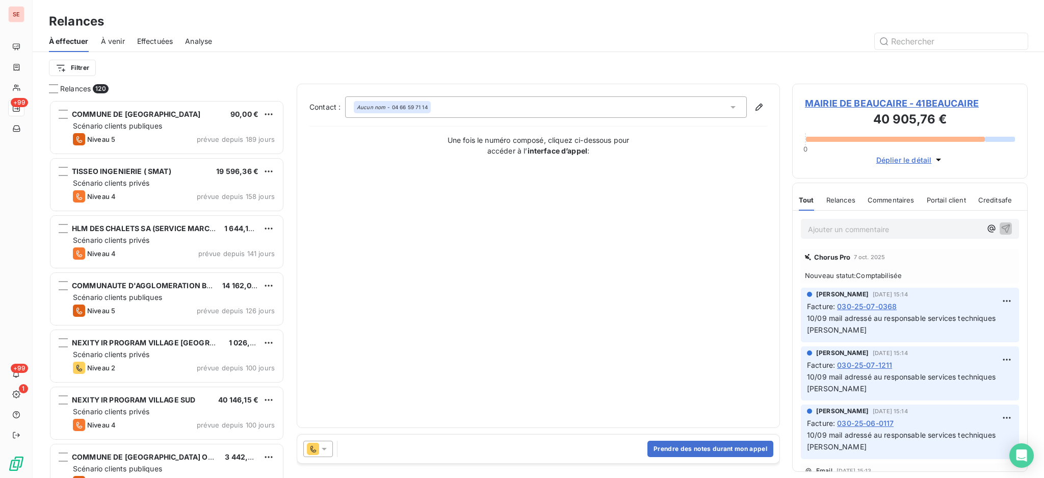
click at [877, 100] on span "MAIRIE DE BEAUCAIRE - 41BEAUCAIRE" at bounding box center [910, 103] width 210 height 14
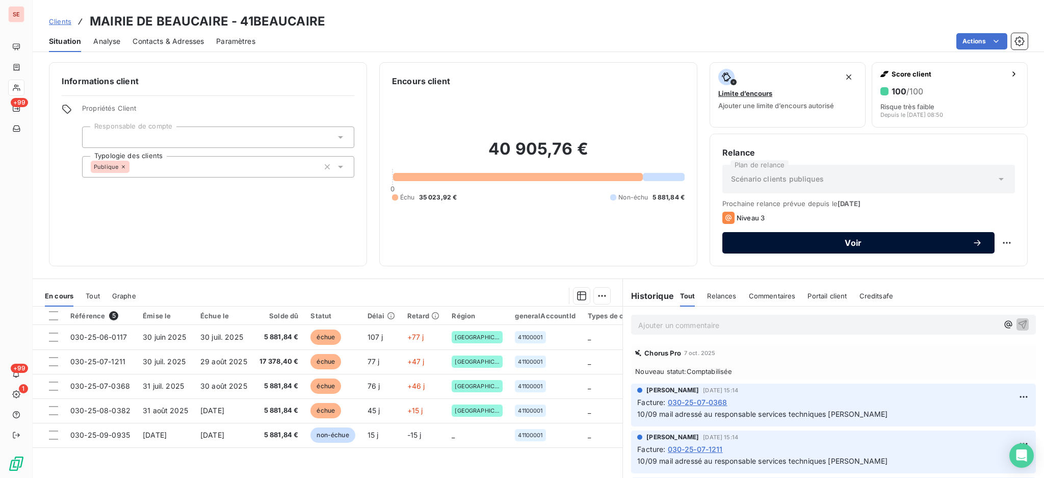
click at [808, 246] on span "Voir" at bounding box center [854, 243] width 238 height 8
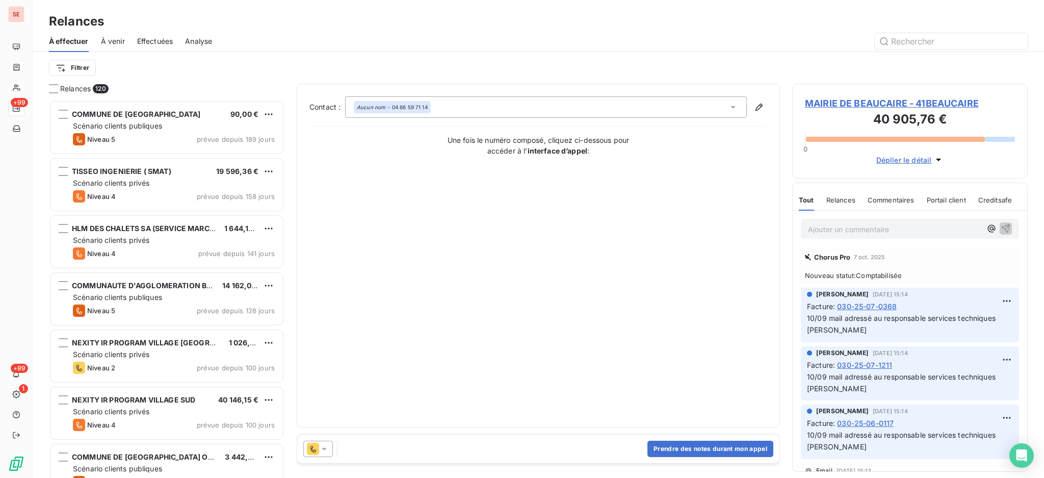
scroll to position [368, 225]
click at [325, 449] on icon at bounding box center [324, 449] width 10 height 10
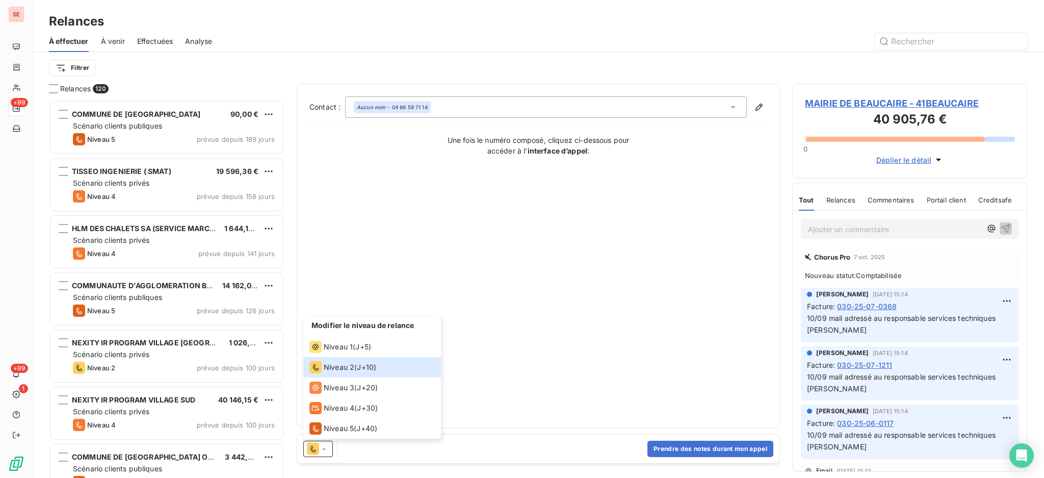
click at [637, 356] on div "Contact : Aucun nom - 04 66 59 71 14 Une fois le numéro composé, cliquez ci-des…" at bounding box center [538, 255] width 458 height 319
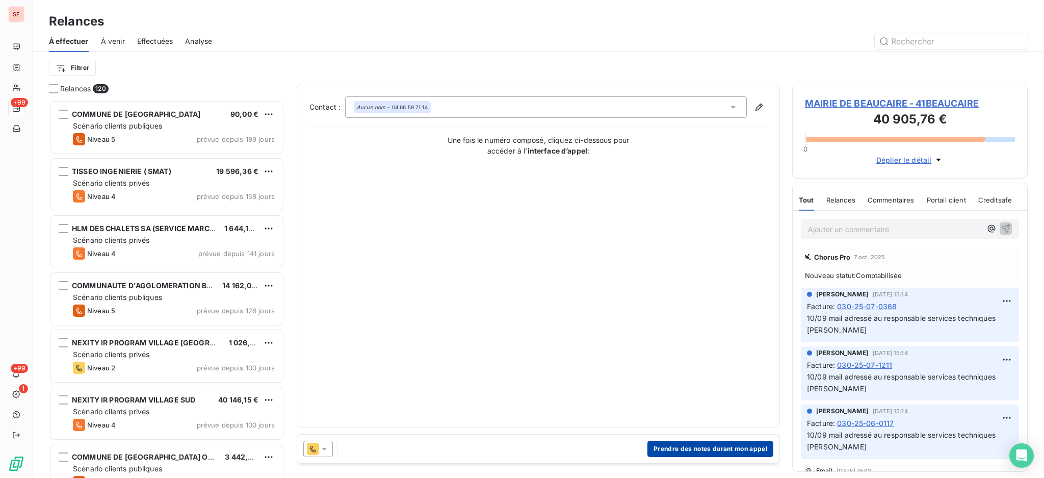
click at [747, 449] on button "Prendre des notes durant mon appel" at bounding box center [711, 449] width 126 height 16
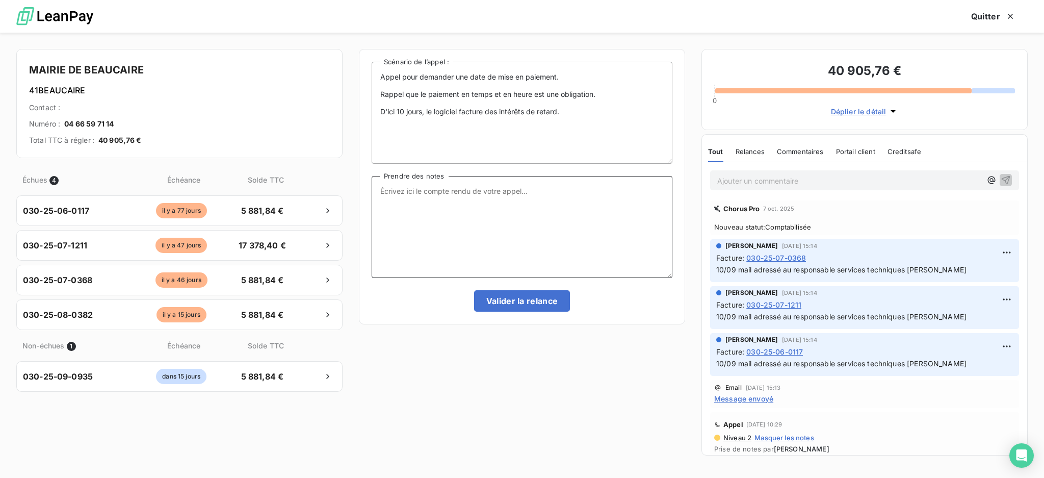
click at [444, 188] on textarea "Prendre des notes" at bounding box center [522, 227] width 301 height 102
drag, startPoint x: 433, startPoint y: 194, endPoint x: 379, endPoint y: 188, distance: 54.3
click at [379, 188] on textarea "Appel comptabilité elles vont être mandatées d'ici fin de semaine" at bounding box center [522, 227] width 301 height 102
drag, startPoint x: 395, startPoint y: 209, endPoint x: 373, endPoint y: 203, distance: 22.8
click at [373, 203] on textarea "Appel comptabilité elles vont être mandatées d'ici fin de semaine" at bounding box center [522, 227] width 301 height 102
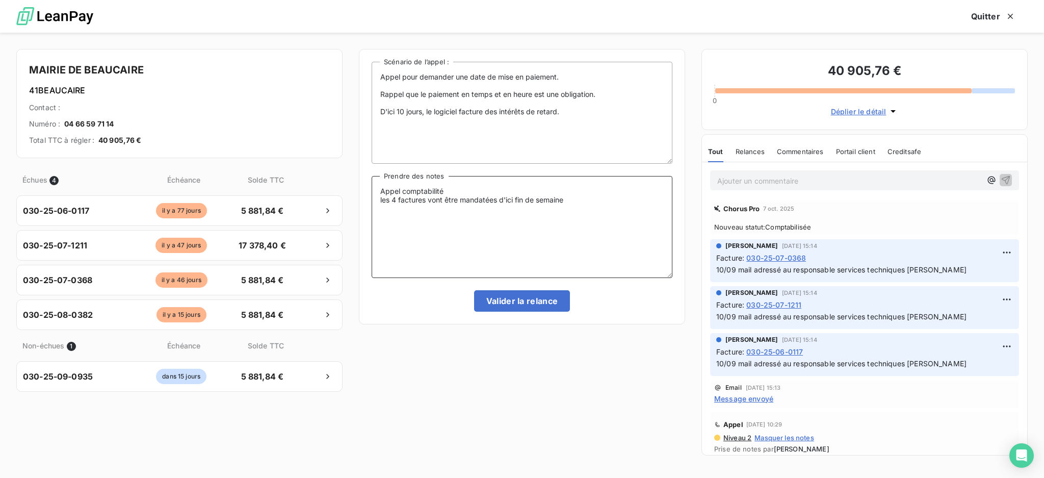
click at [455, 192] on textarea "Appel comptabilité les 4 factures vont être mandatées d'ici fin de semaine" at bounding box center [522, 227] width 301 height 102
click at [581, 201] on textarea "Appel comptabilité Mme Corvalant les 4 factures vont être mandatées d'ici fin d…" at bounding box center [522, 227] width 301 height 102
click at [450, 213] on textarea "Appel comptabilité Mme Corvalant les 4 factures vont être mandatées d'ici fin d…" at bounding box center [522, 227] width 301 height 102
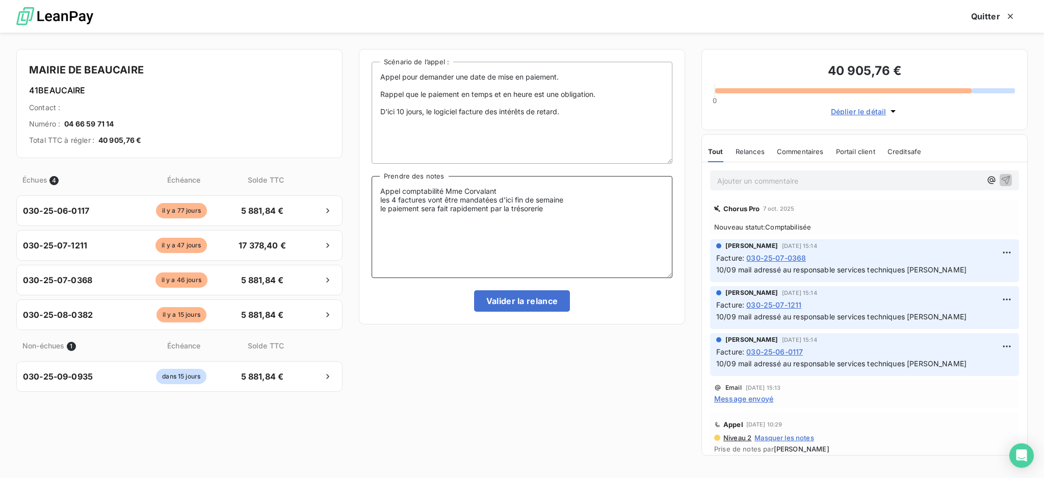
click at [503, 193] on textarea "Appel comptabilité Mme Corvalant les 4 factures vont être mandatées d'ici fin d…" at bounding box center [522, 227] width 301 height 102
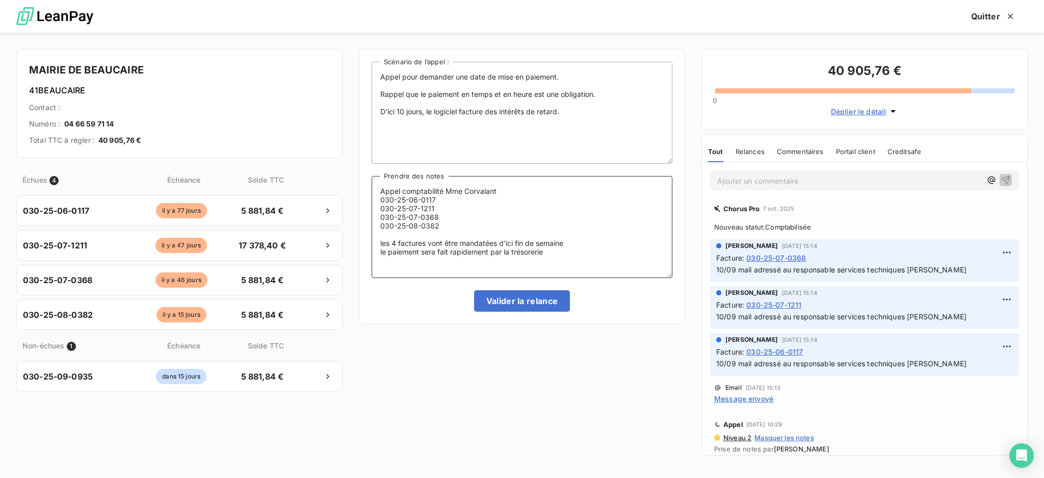
click at [503, 193] on textarea "Appel comptabilité Mme Corvalant 030-25-06-0117 030-25-07-1211 030-25-07-0368 0…" at bounding box center [522, 227] width 301 height 102
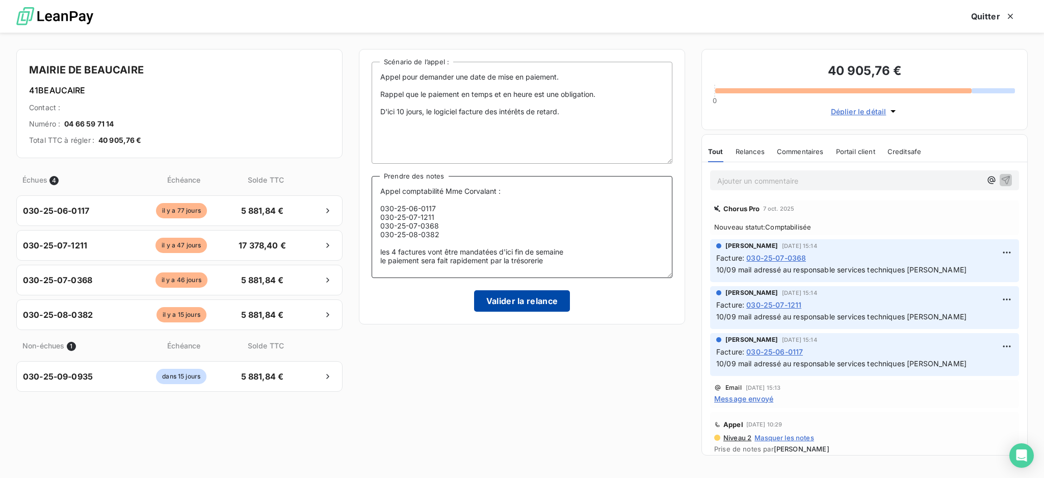
type textarea "Appel comptabilité Mme Corvalant : 030-25-06-0117 030-25-07-1211 030-25-07-0368…"
click at [544, 301] on button "Valider la relance" at bounding box center [522, 300] width 96 height 21
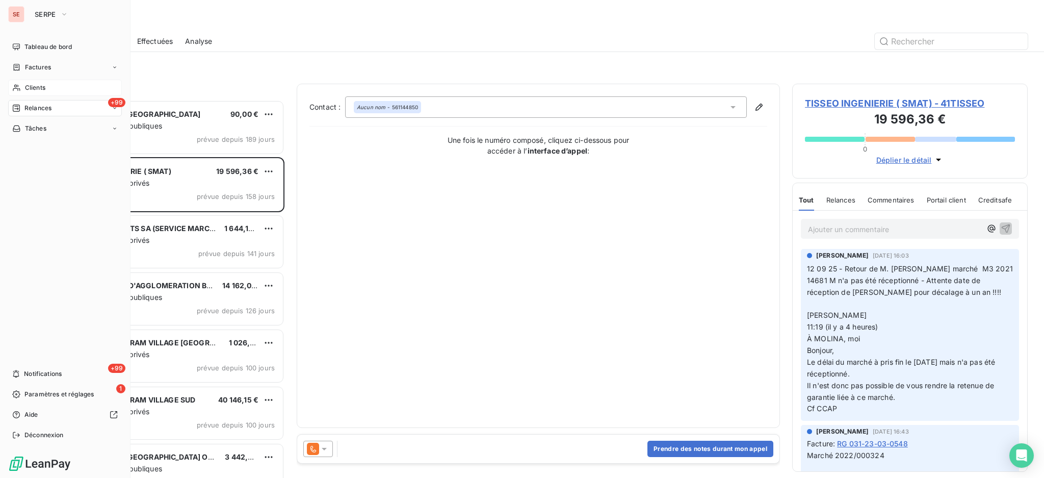
click at [27, 89] on span "Clients" at bounding box center [35, 87] width 20 height 9
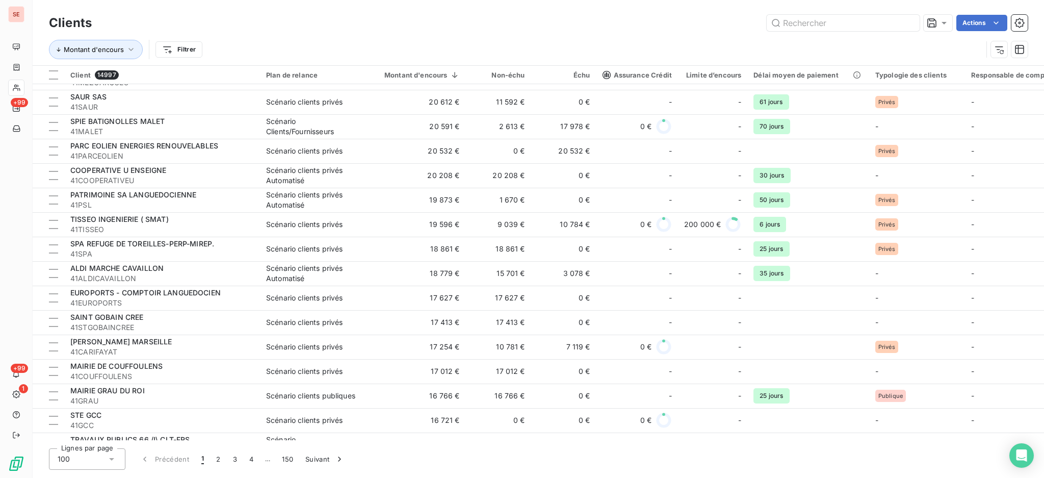
scroll to position [2095, 0]
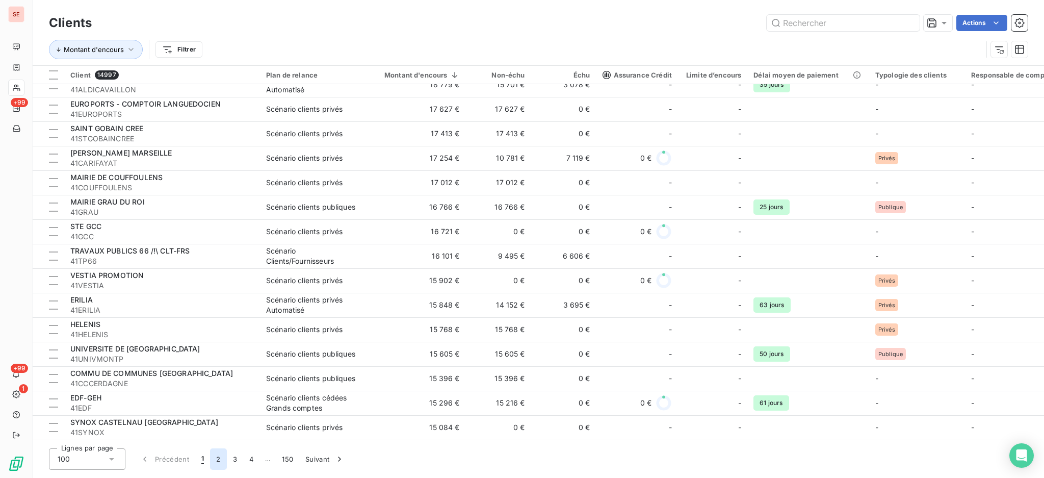
click at [216, 461] on button "2" at bounding box center [218, 458] width 16 height 21
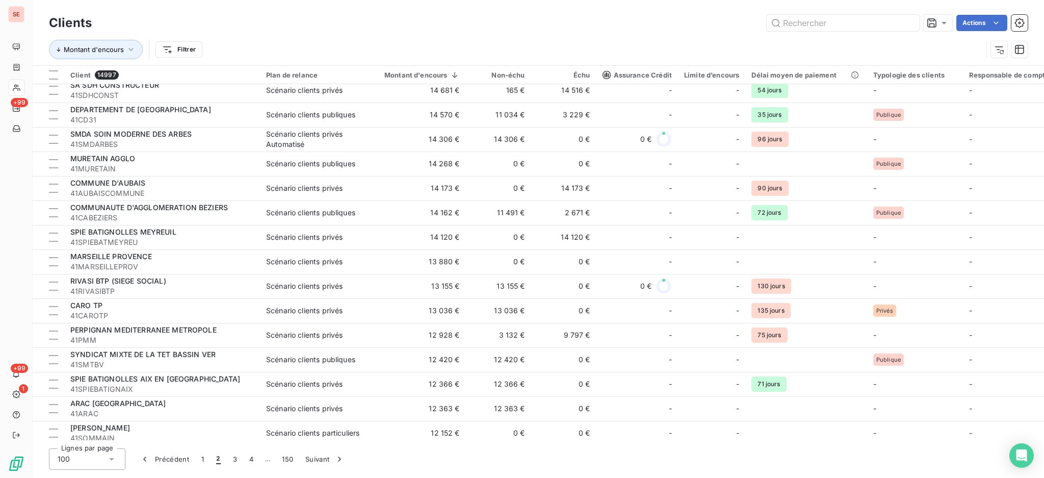
scroll to position [0, 0]
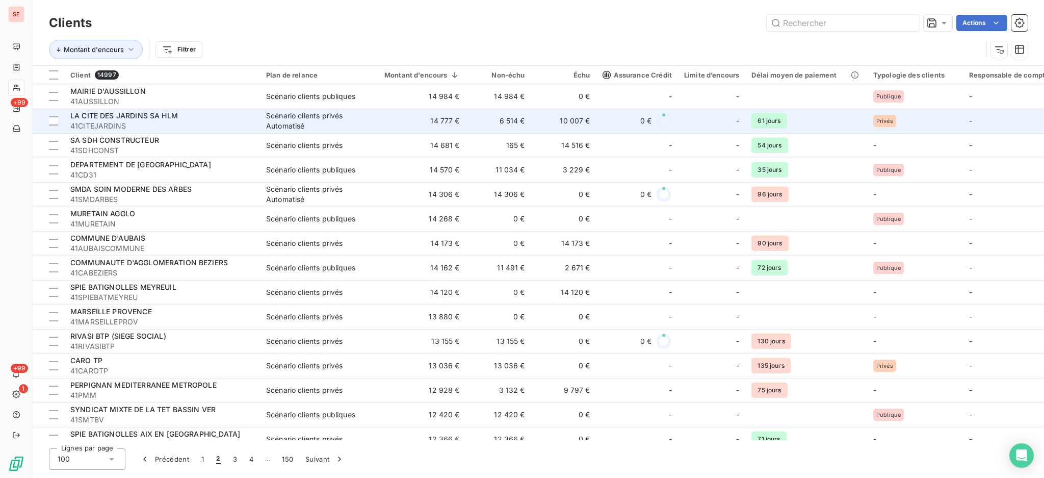
click at [446, 119] on td "14 777 €" at bounding box center [416, 121] width 100 height 24
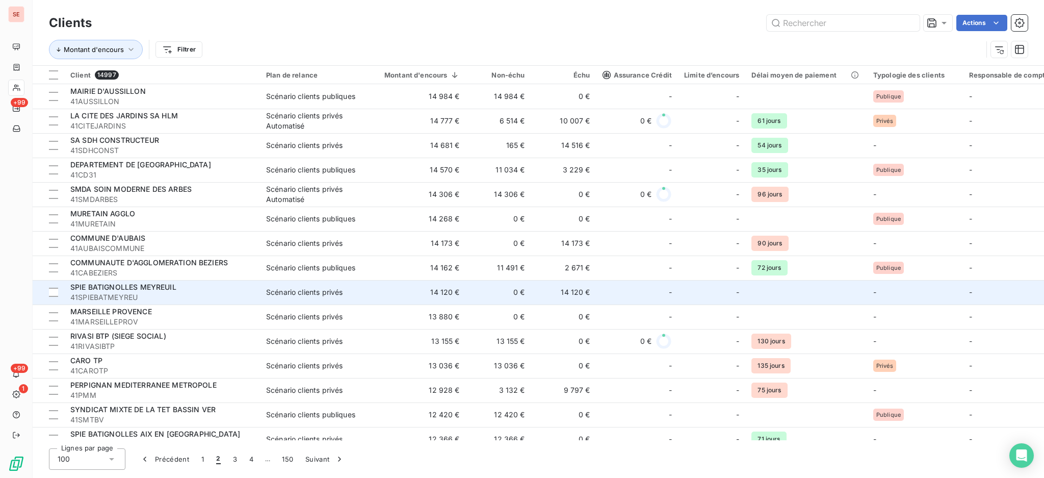
click at [463, 290] on td "14 120 €" at bounding box center [416, 292] width 100 height 24
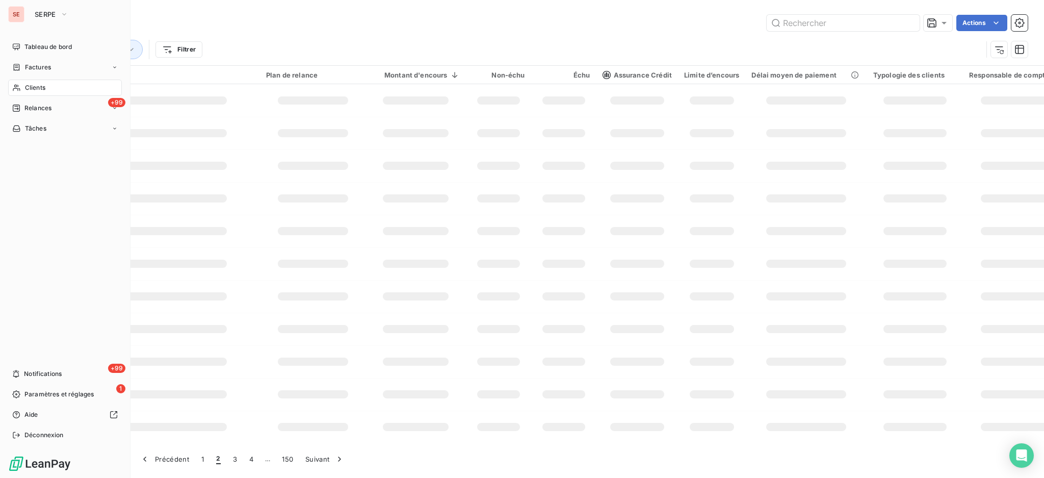
click at [41, 87] on span "Clients" at bounding box center [35, 87] width 20 height 9
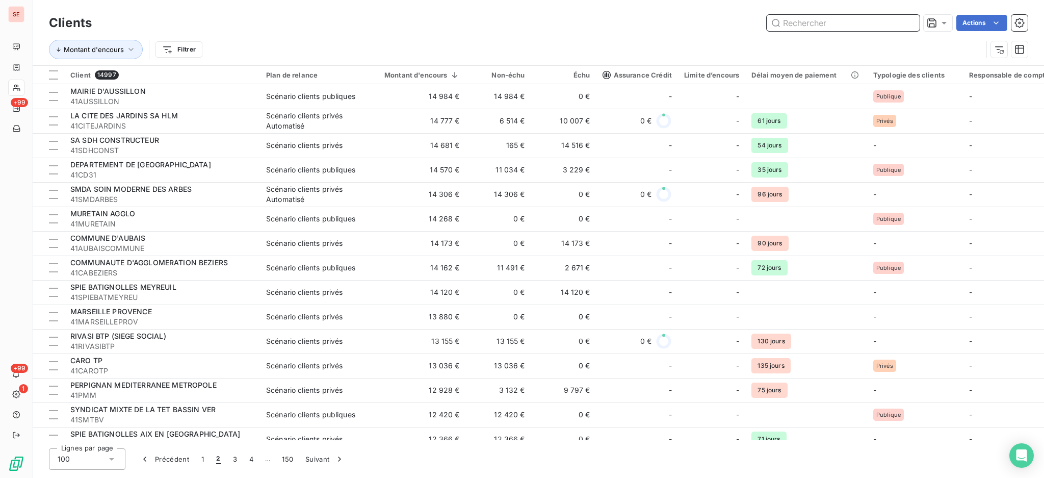
click at [855, 27] on input "text" at bounding box center [843, 23] width 153 height 16
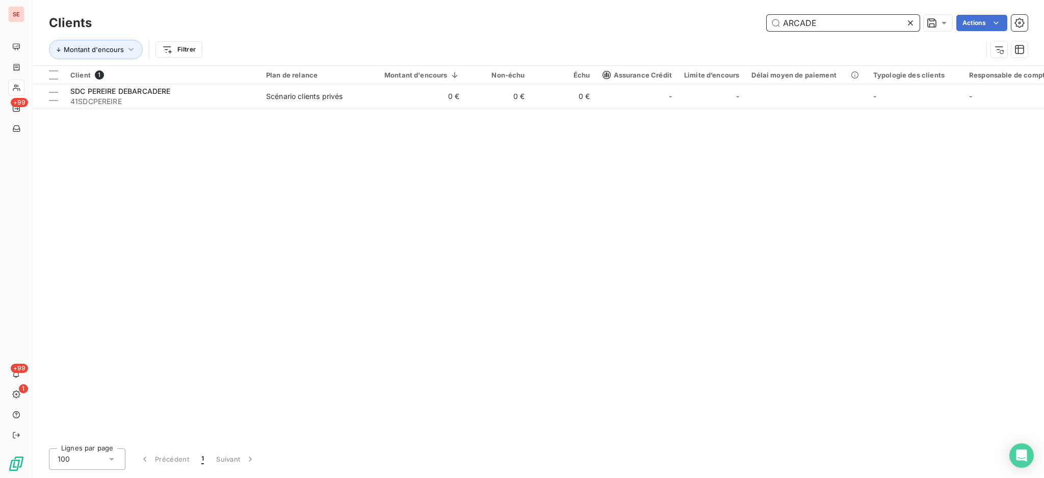
drag, startPoint x: 828, startPoint y: 20, endPoint x: 678, endPoint y: 7, distance: 150.0
click at [699, 12] on div "Clients ARCADE Actions" at bounding box center [538, 22] width 979 height 21
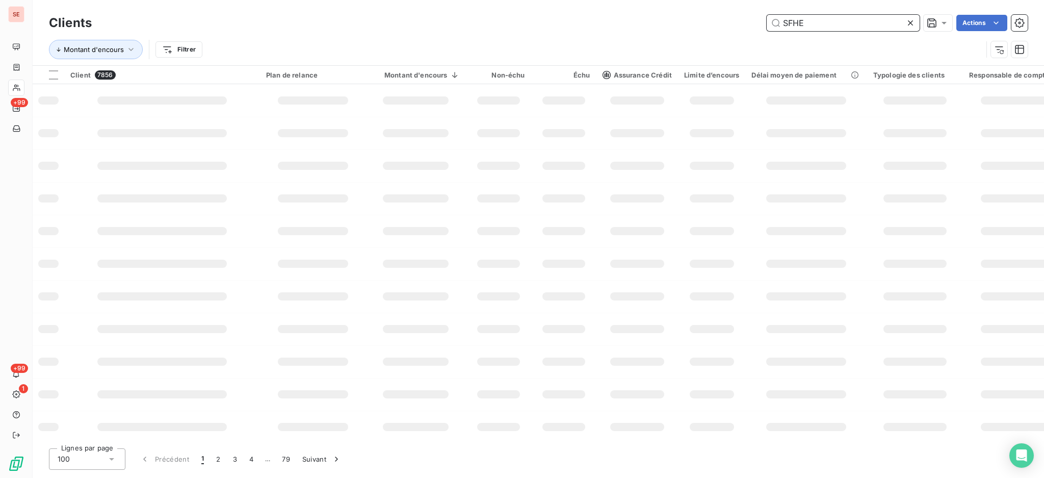
type input "SFHE"
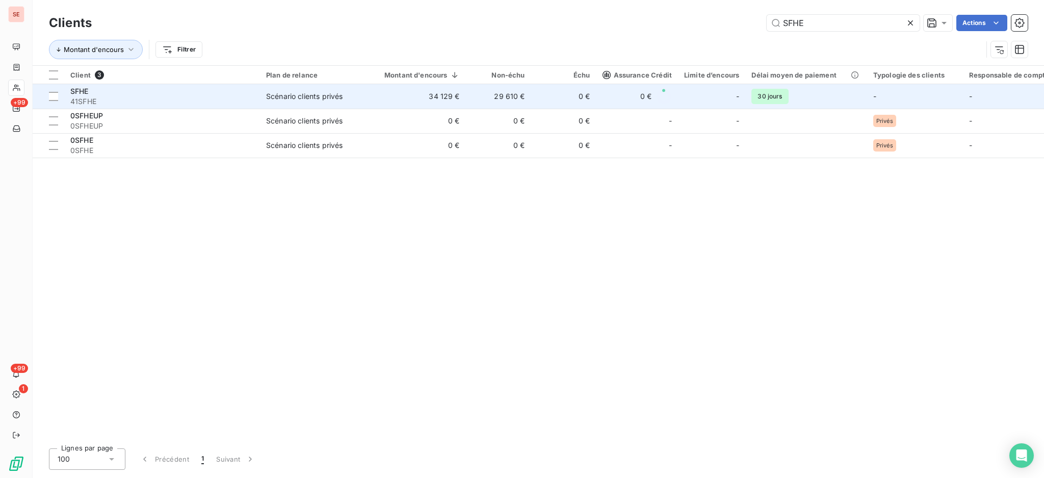
click at [318, 98] on div "Scénario clients privés" at bounding box center [304, 96] width 76 height 10
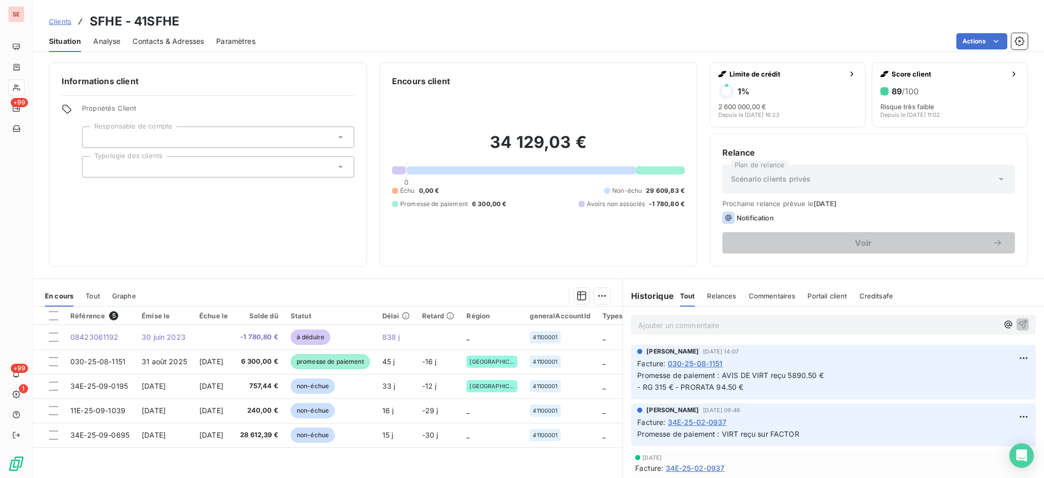
click at [178, 41] on span "Contacts & Adresses" at bounding box center [168, 41] width 71 height 10
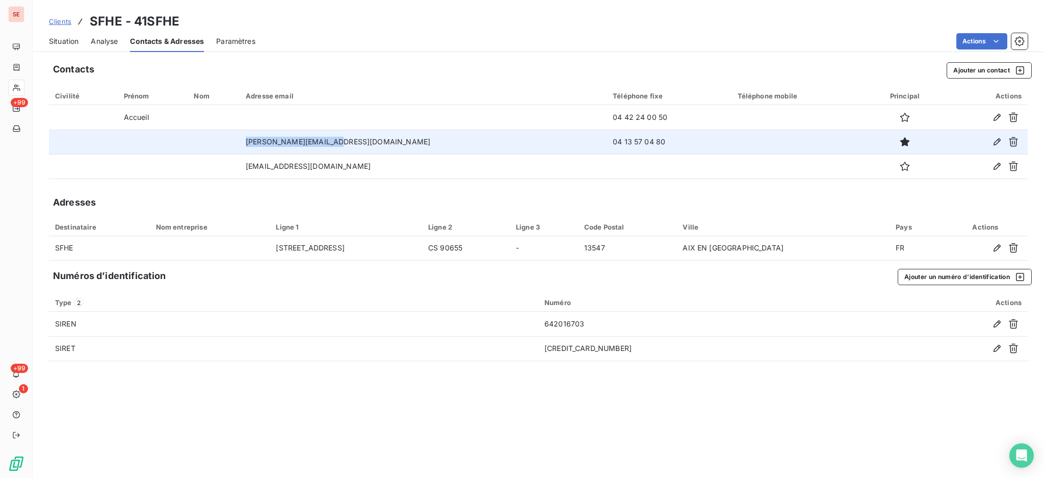
drag, startPoint x: 370, startPoint y: 138, endPoint x: 265, endPoint y: 138, distance: 105.0
click at [265, 138] on td "[PERSON_NAME][EMAIL_ADDRESS][DOMAIN_NAME]" at bounding box center [423, 142] width 367 height 24
copy td "[PERSON_NAME][EMAIL_ADDRESS][DOMAIN_NAME]"
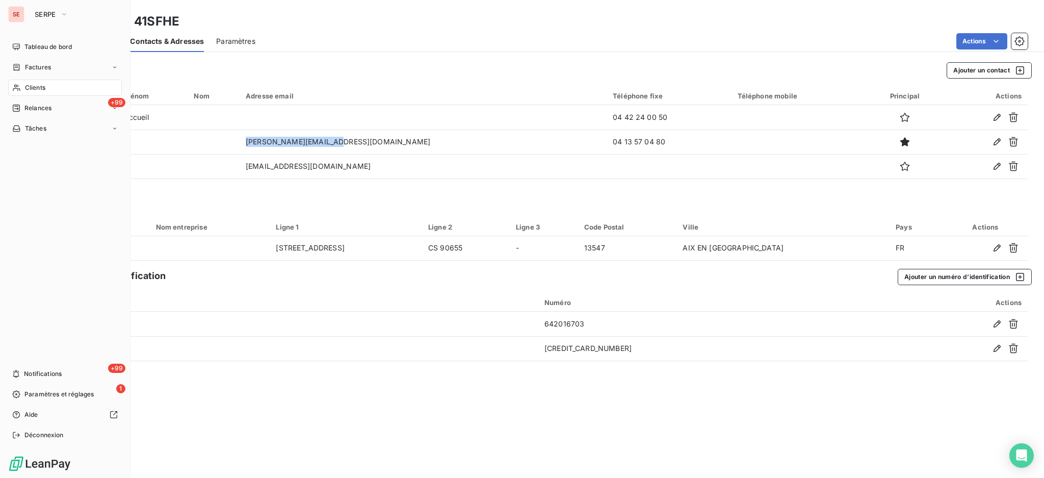
click at [27, 85] on span "Clients" at bounding box center [35, 87] width 20 height 9
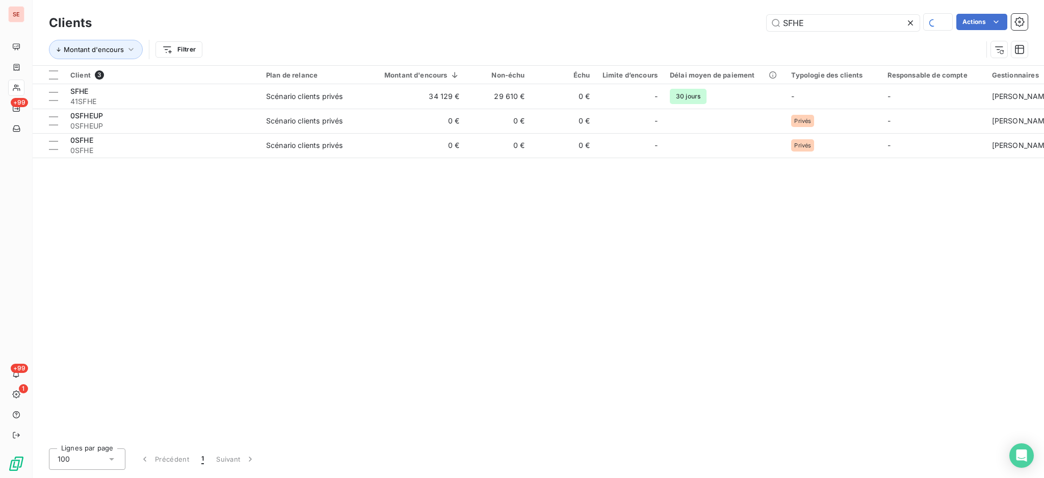
drag, startPoint x: 845, startPoint y: 20, endPoint x: 723, endPoint y: 13, distance: 122.1
click at [723, 13] on div "Clients SFHE Actions" at bounding box center [538, 22] width 979 height 21
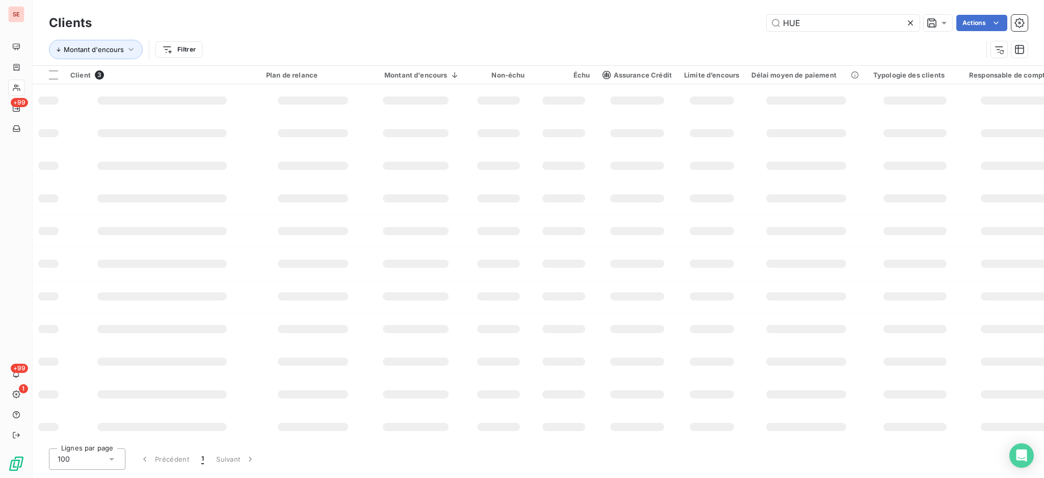
type input "HUE"
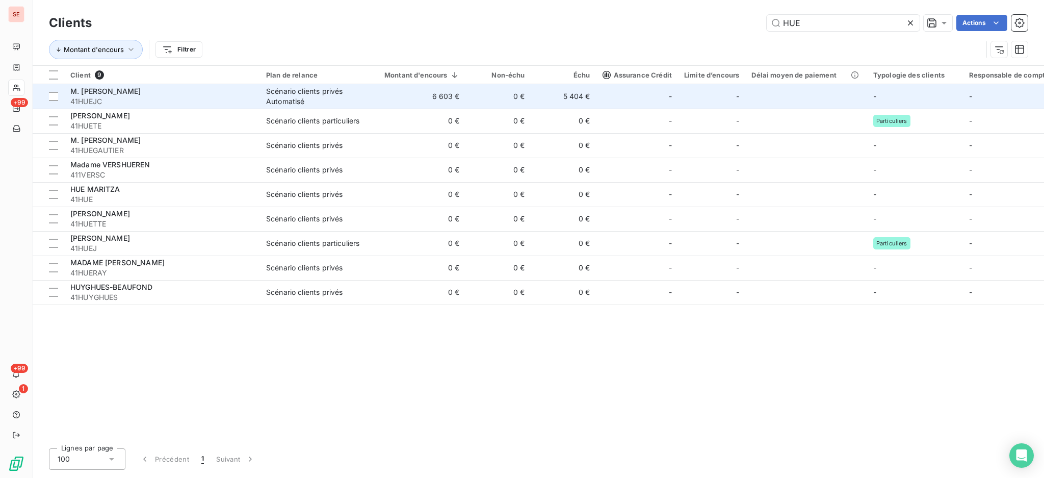
click at [262, 95] on td "Scénario clients privés Automatisé" at bounding box center [313, 96] width 106 height 24
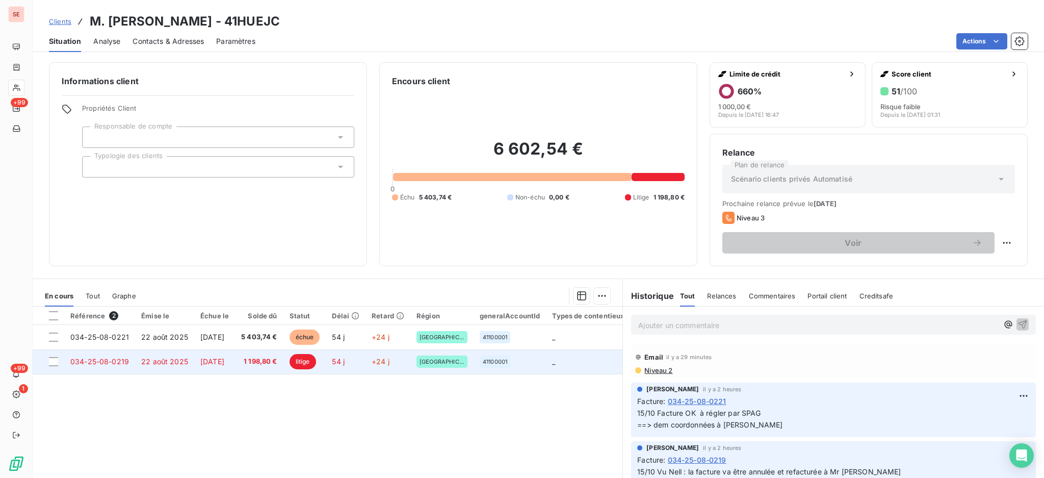
click at [202, 362] on span "[DATE]" at bounding box center [212, 361] width 24 height 9
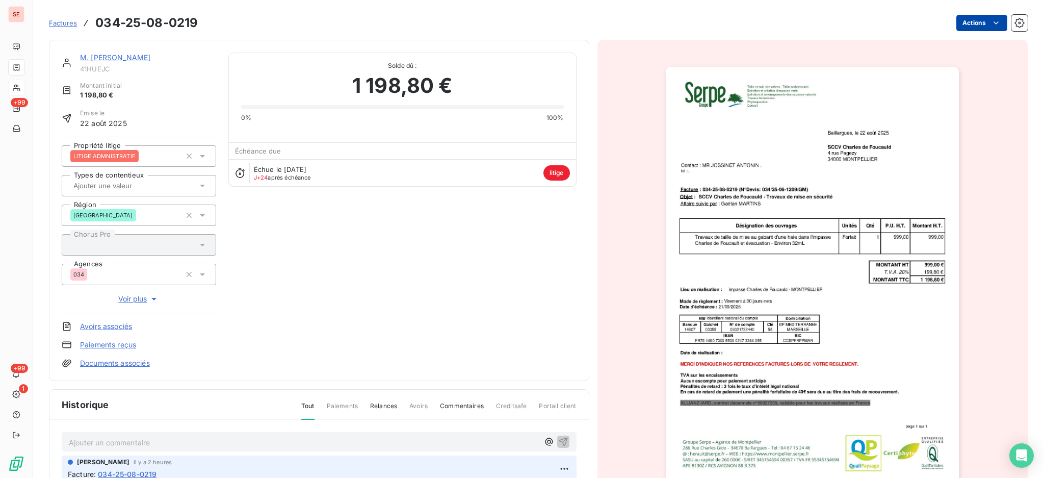
click at [972, 21] on html "SE +99 +99 1 Factures 034-25-08-0219 Actions M. [PERSON_NAME] 41HUEJC Montant i…" at bounding box center [522, 239] width 1044 height 478
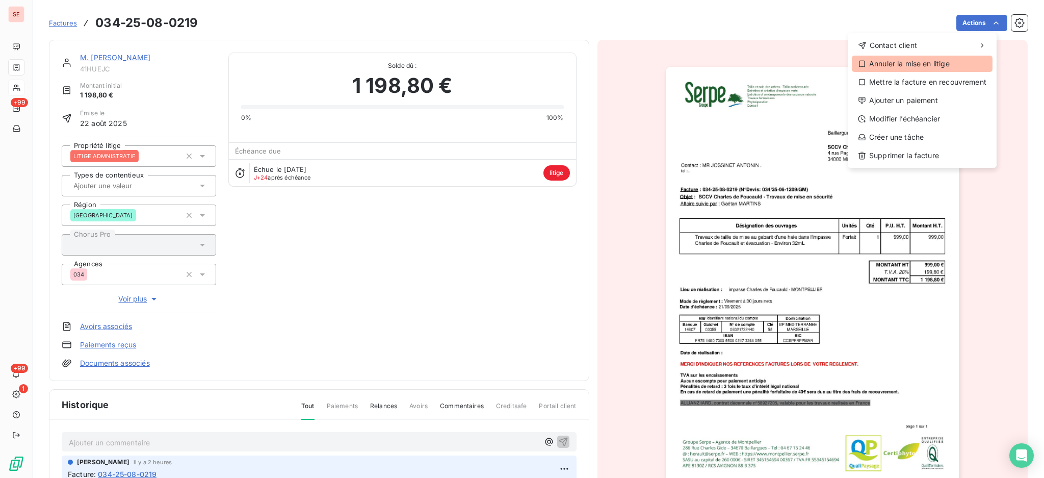
click at [924, 64] on div "Annuler la mise en litige" at bounding box center [922, 64] width 141 height 16
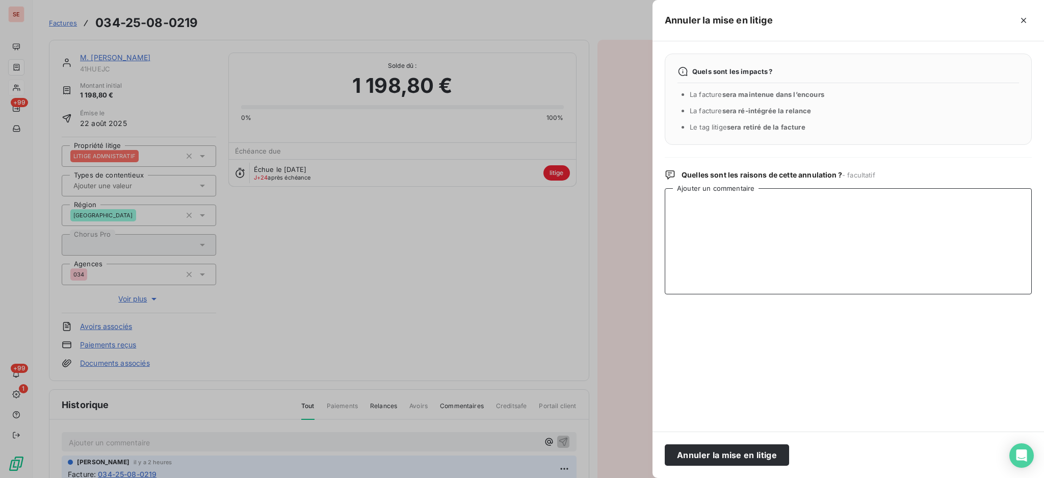
click at [715, 203] on textarea "Ajouter un commentaire" at bounding box center [848, 241] width 367 height 106
click at [1030, 21] on button "button" at bounding box center [1024, 20] width 16 height 16
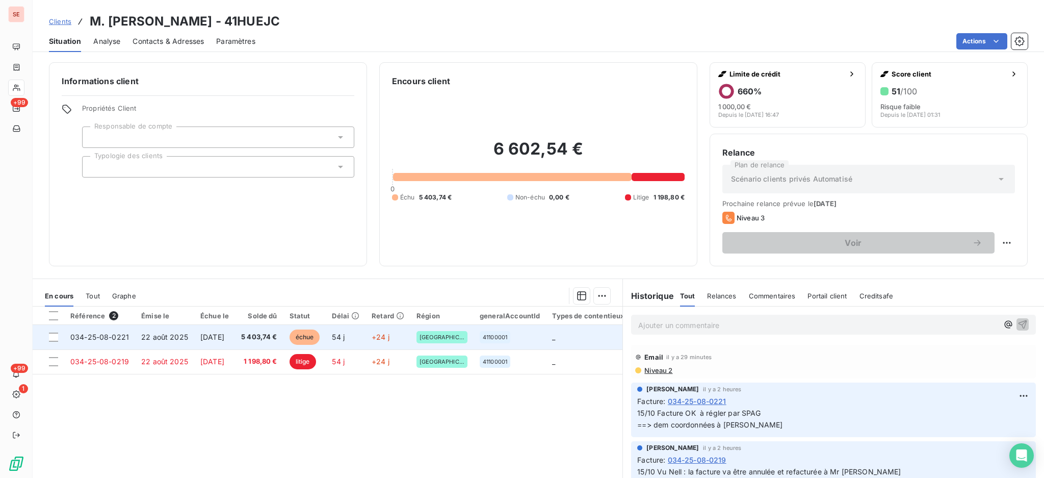
click at [235, 333] on td "[DATE]" at bounding box center [214, 337] width 41 height 24
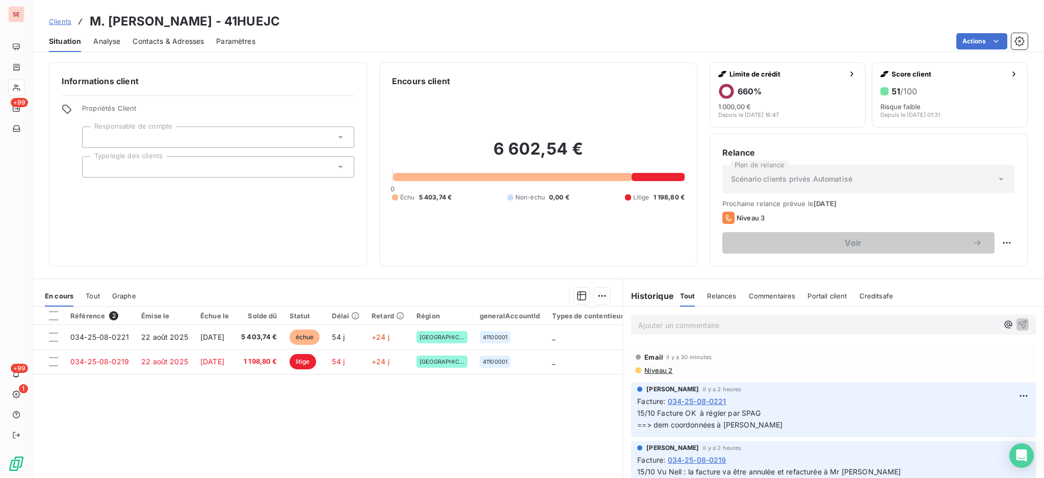
click at [192, 39] on span "Contacts & Adresses" at bounding box center [168, 41] width 71 height 10
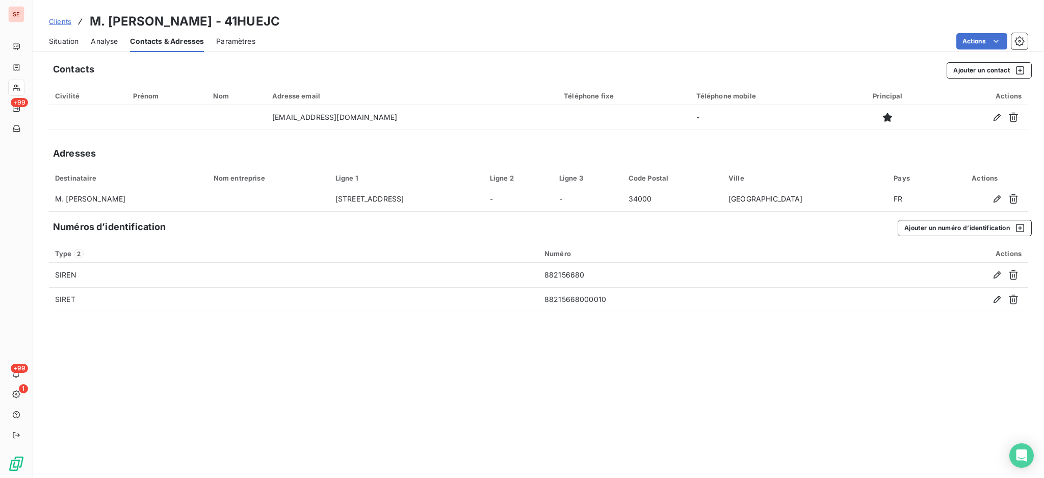
click at [62, 41] on span "Situation" at bounding box center [64, 41] width 30 height 10
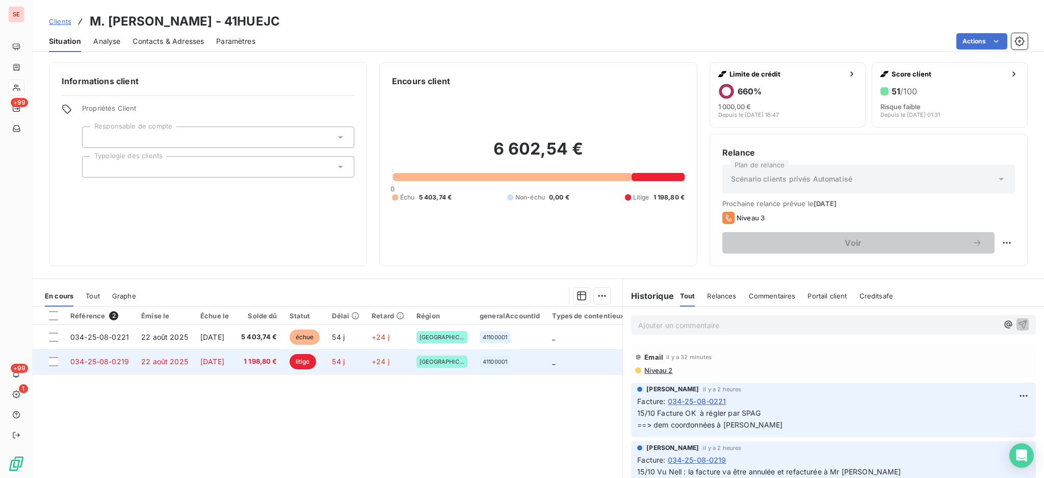
click at [201, 359] on span "[DATE]" at bounding box center [212, 361] width 24 height 9
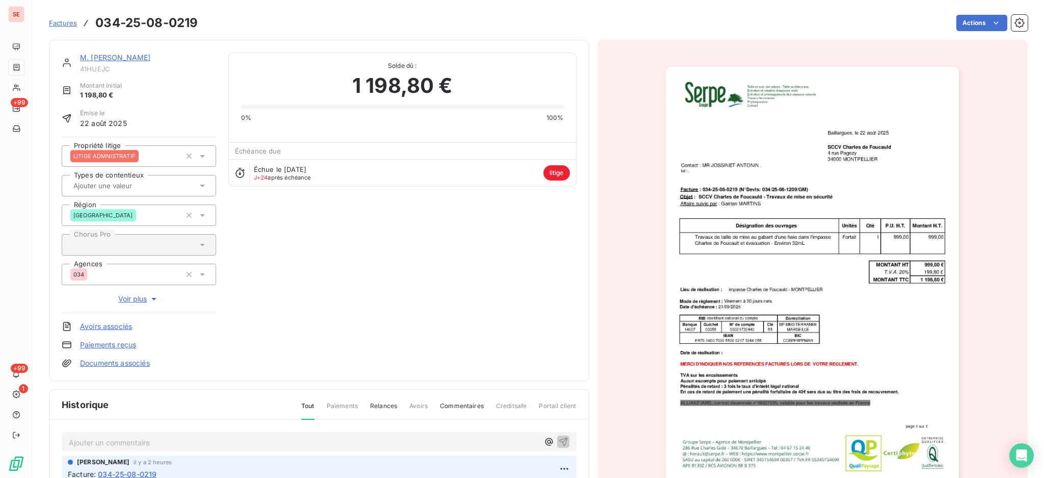
click at [198, 446] on p "Ajouter un commentaire ﻿" at bounding box center [304, 442] width 470 height 13
click at [558, 443] on icon "button" at bounding box center [563, 441] width 10 height 10
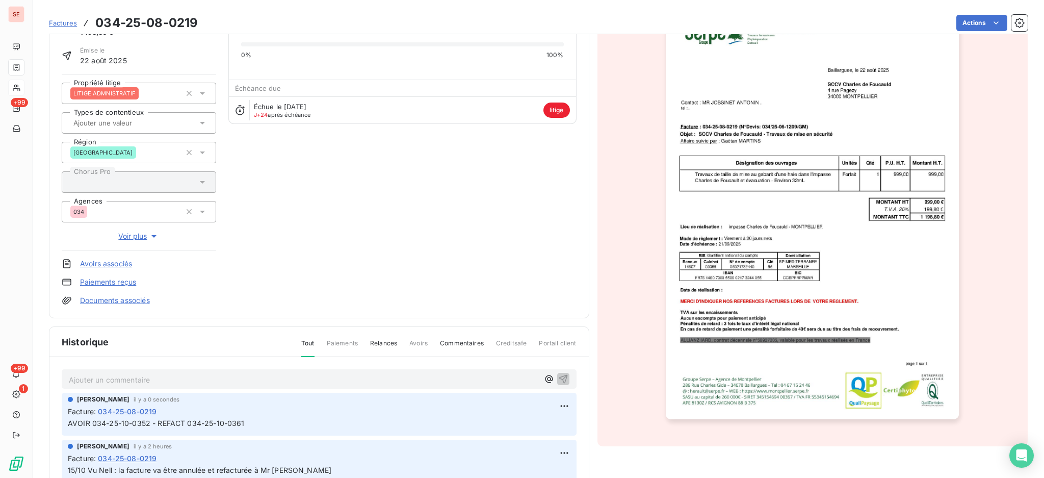
scroll to position [69, 0]
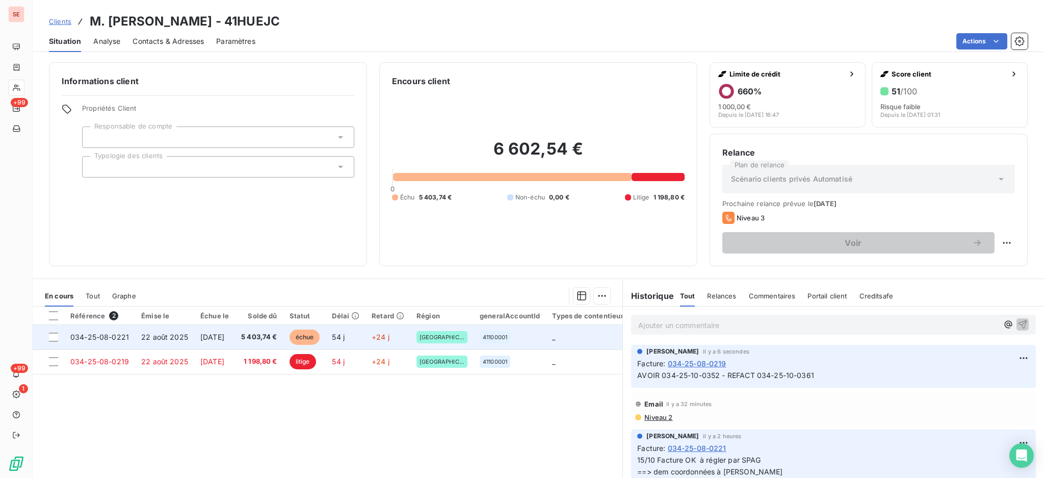
click at [235, 332] on td "[DATE]" at bounding box center [214, 337] width 41 height 24
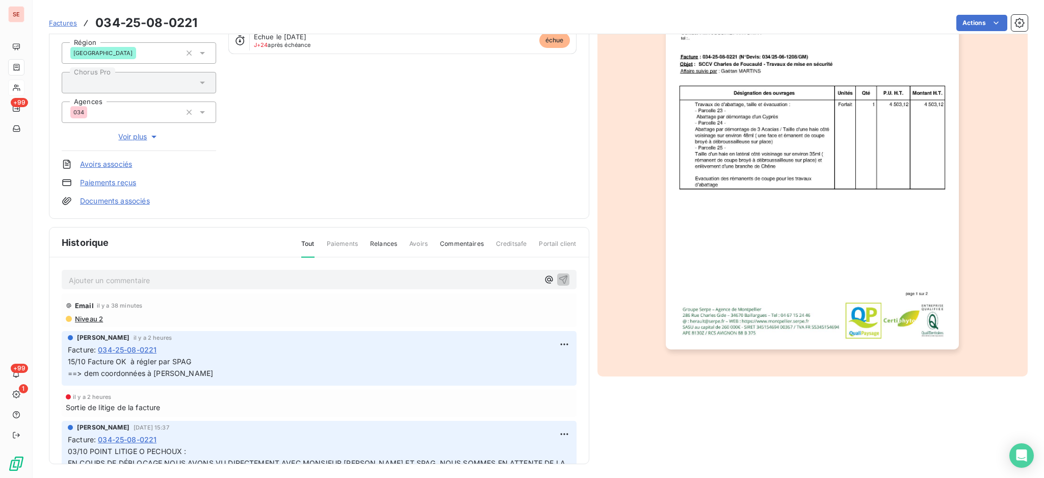
scroll to position [135, 0]
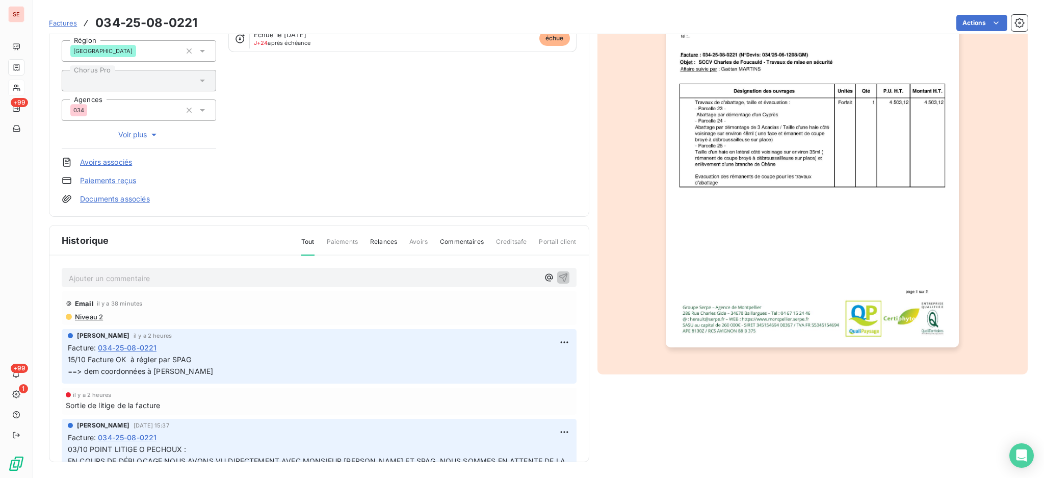
click at [224, 275] on p "Ajouter un commentaire ﻿" at bounding box center [304, 278] width 470 height 13
click at [958, 20] on html "SE +99 +99 1 Factures 034-25-08-0221 Actions M. [PERSON_NAME] 41HUEJC Montant i…" at bounding box center [522, 239] width 1044 height 478
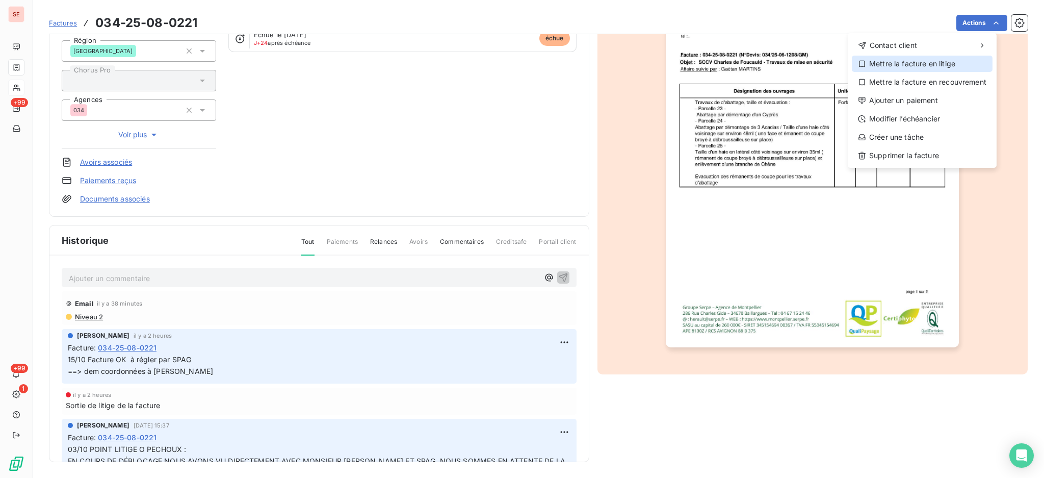
click at [937, 66] on div "Mettre la facture en litige" at bounding box center [922, 64] width 141 height 16
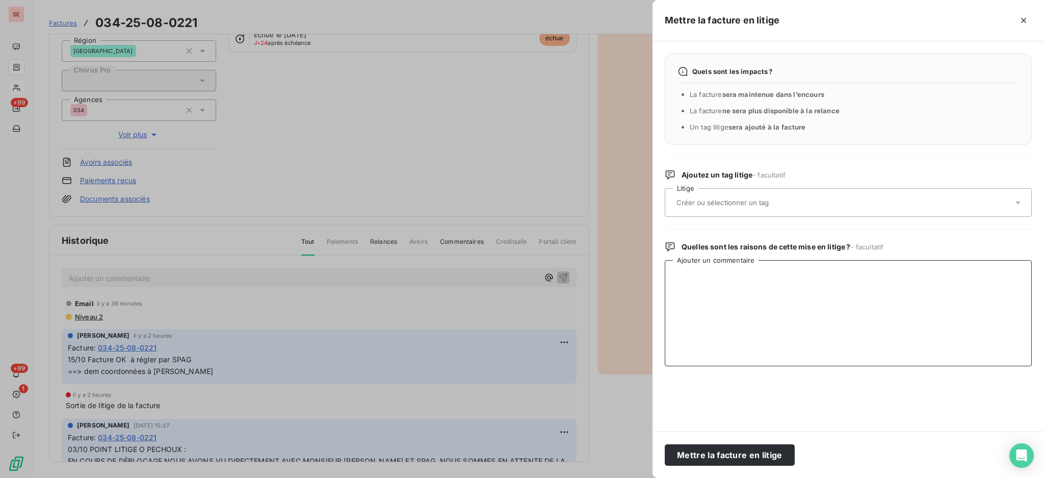
click at [707, 287] on textarea "Ajouter un commentaire" at bounding box center [848, 313] width 367 height 106
type textarea "reclass cpte 41SCCVFOUCAULT"
click at [665, 444] on button "Mettre la facture en litige" at bounding box center [730, 454] width 130 height 21
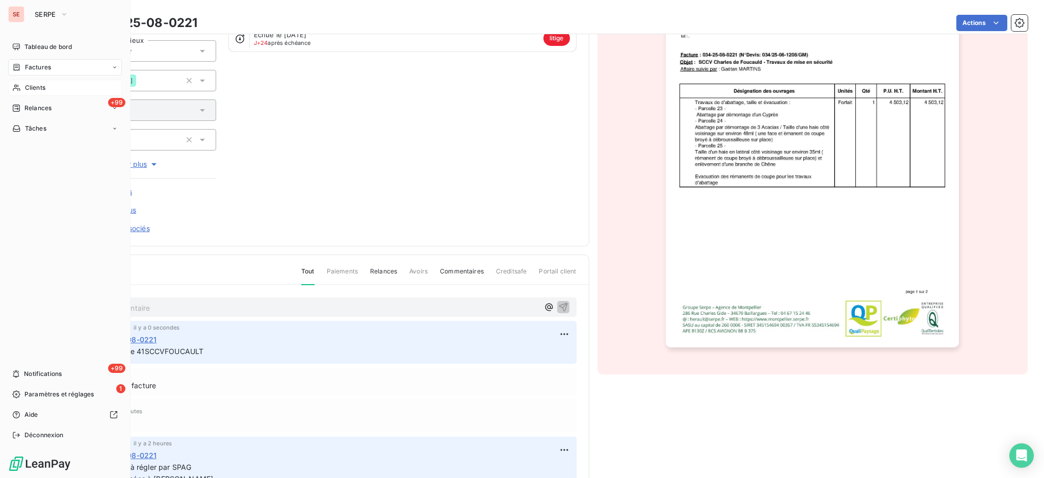
click at [30, 89] on span "Clients" at bounding box center [35, 87] width 20 height 9
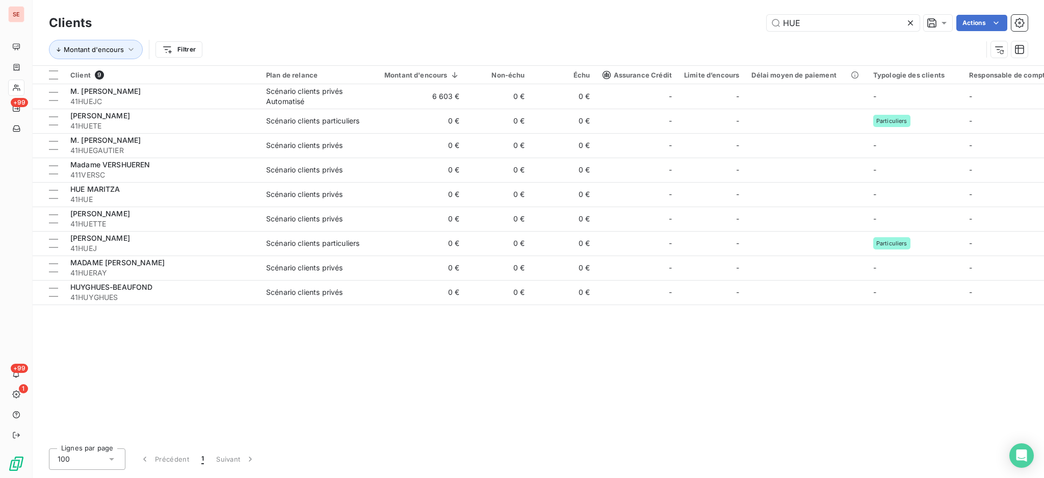
drag, startPoint x: 830, startPoint y: 28, endPoint x: 744, endPoint y: 28, distance: 85.7
click at [745, 28] on div "HUE Actions" at bounding box center [566, 23] width 924 height 16
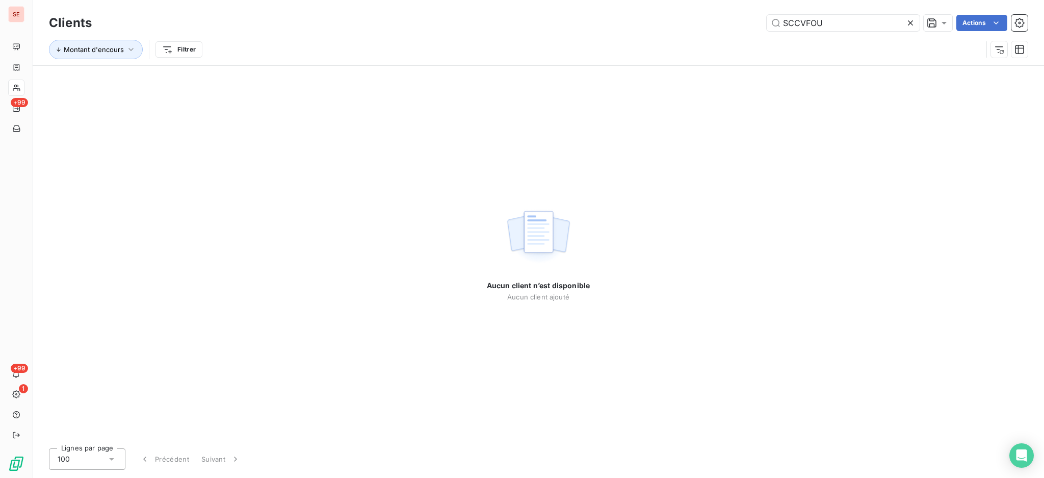
type input "SCCVFOU"
click at [911, 22] on icon at bounding box center [911, 23] width 10 height 10
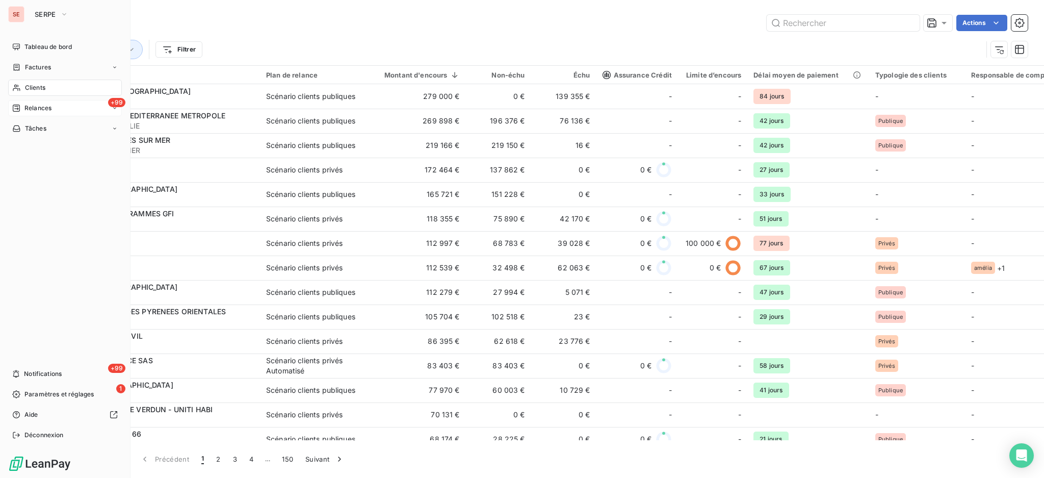
click at [42, 104] on span "Relances" at bounding box center [37, 108] width 27 height 9
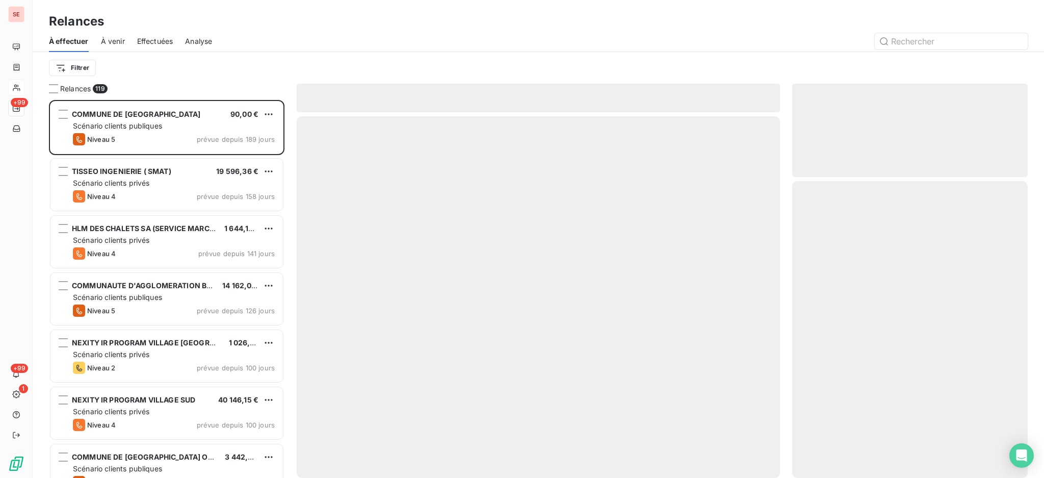
scroll to position [368, 225]
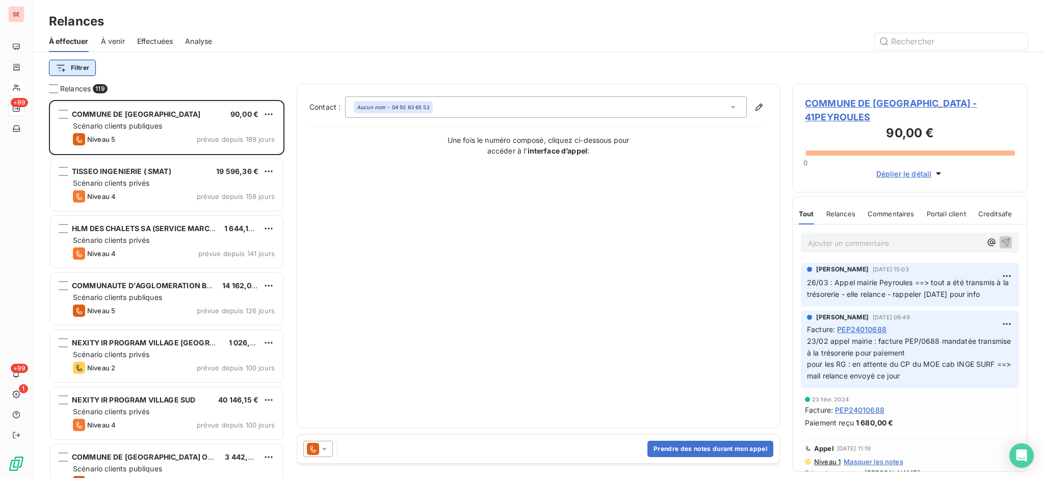
click at [83, 67] on html "SE +99 +99 1 Relances À effectuer À venir Effectuées Analyse Filtrer Relances 1…" at bounding box center [522, 239] width 1044 height 478
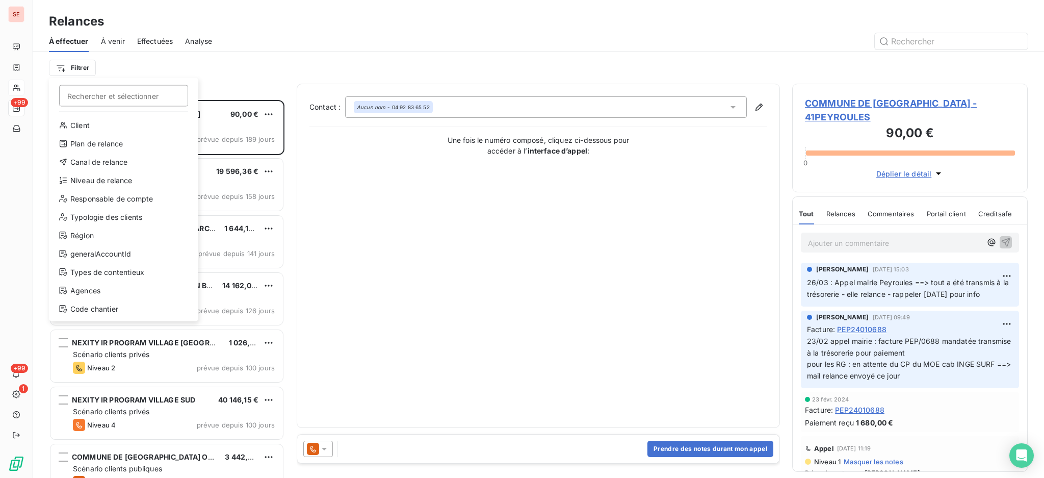
click at [239, 81] on html "SE +99 +99 1 Relances À effectuer À venir Effectuées Analyse Filtrer Rechercher…" at bounding box center [522, 239] width 1044 height 478
click at [69, 66] on html "SE +99 +99 1 Relances À effectuer À venir Effectuées Analyse Filtrer Rechercher…" at bounding box center [522, 239] width 1044 height 478
click at [97, 182] on div "Niveau de relance" at bounding box center [123, 180] width 141 height 16
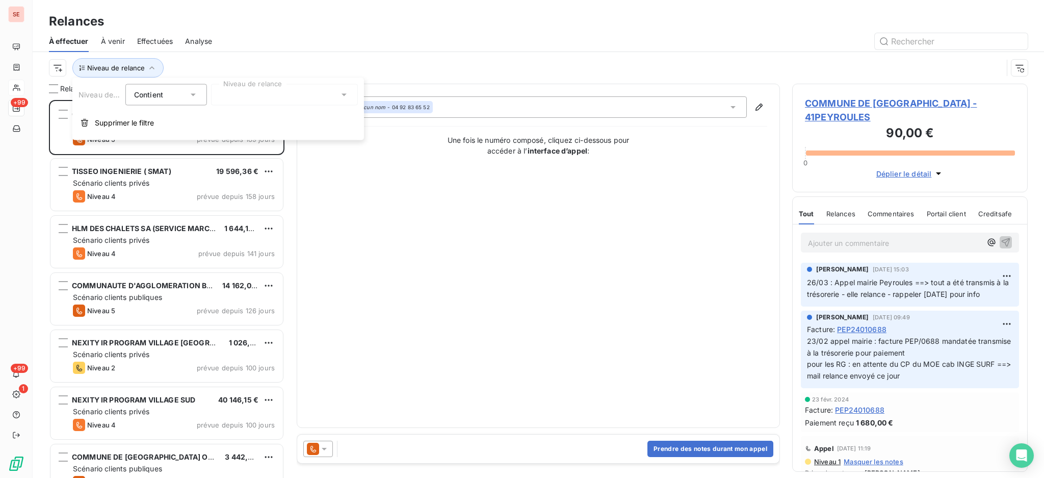
scroll to position [11, 11]
click at [344, 92] on icon at bounding box center [344, 95] width 10 height 10
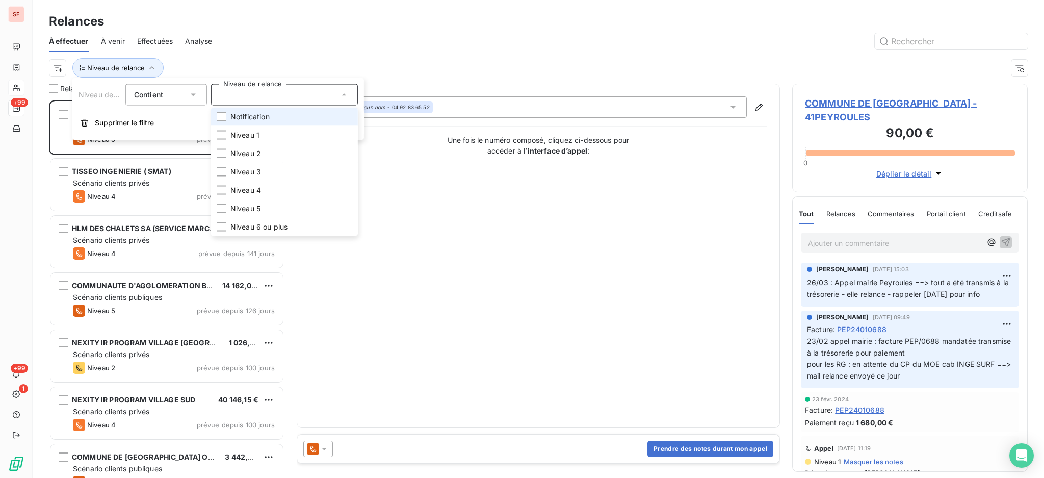
click at [257, 115] on span "Notification" at bounding box center [249, 117] width 39 height 10
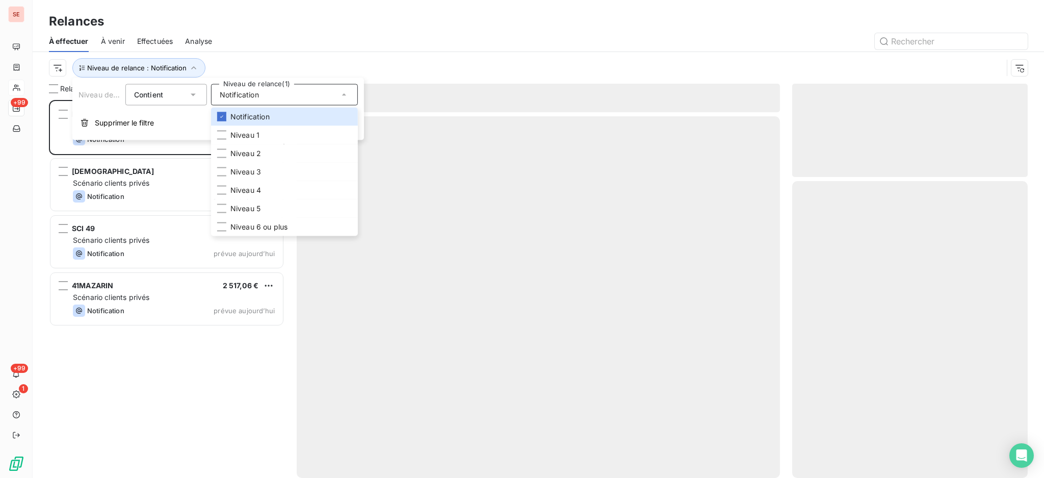
scroll to position [368, 225]
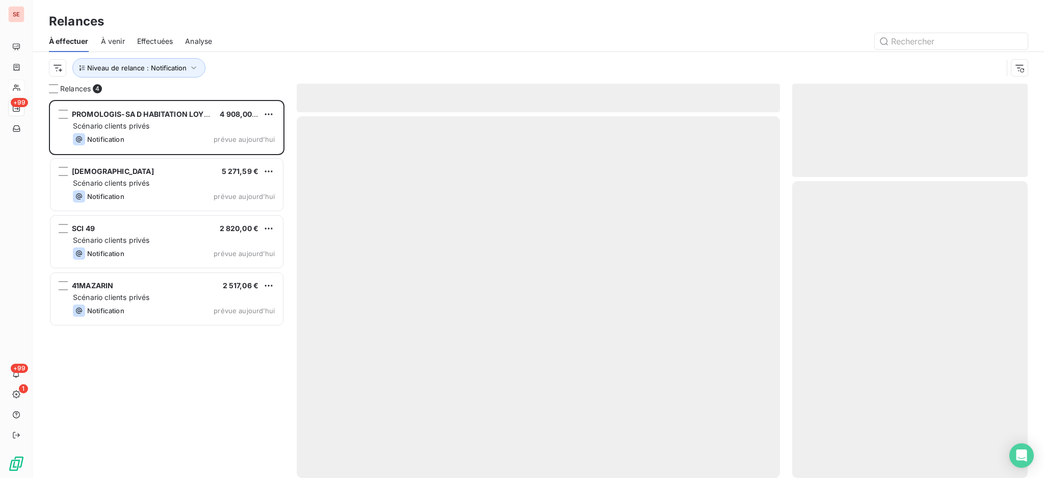
click at [280, 17] on div "Relances" at bounding box center [539, 21] width 1012 height 18
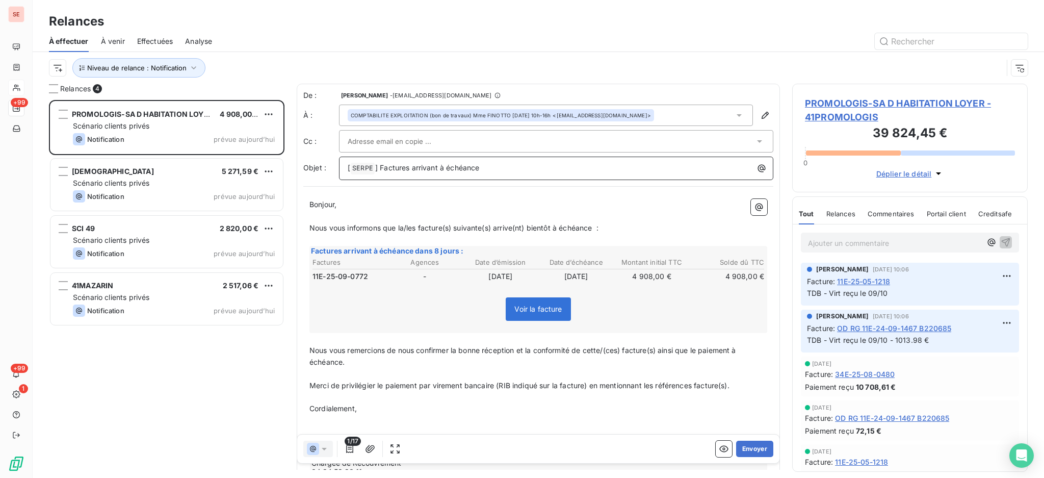
click at [530, 164] on p "[ SERPE ﻿ ] Factures arrivant à échéance" at bounding box center [559, 168] width 422 height 12
click at [746, 447] on button "Envoyer" at bounding box center [754, 449] width 37 height 16
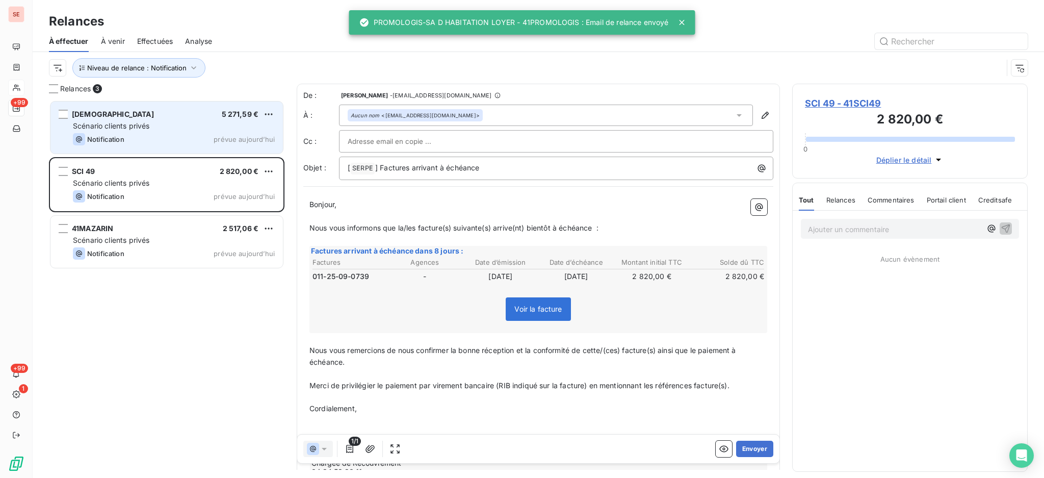
click at [166, 123] on div "Scénario clients privés" at bounding box center [174, 126] width 202 height 10
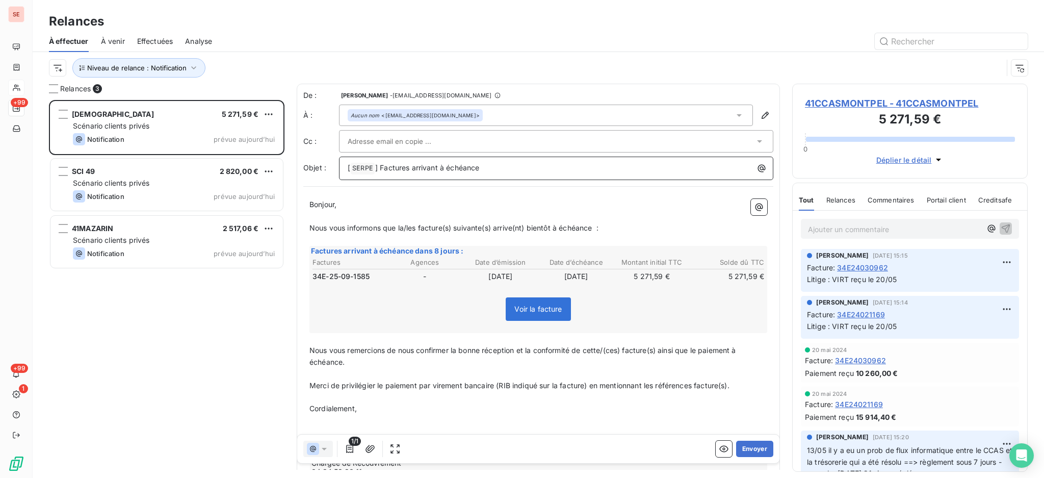
click at [519, 170] on p "[ SERPE ﻿ ] Factures arrivant à échéance" at bounding box center [559, 168] width 422 height 12
click at [734, 115] on icon at bounding box center [739, 115] width 10 height 10
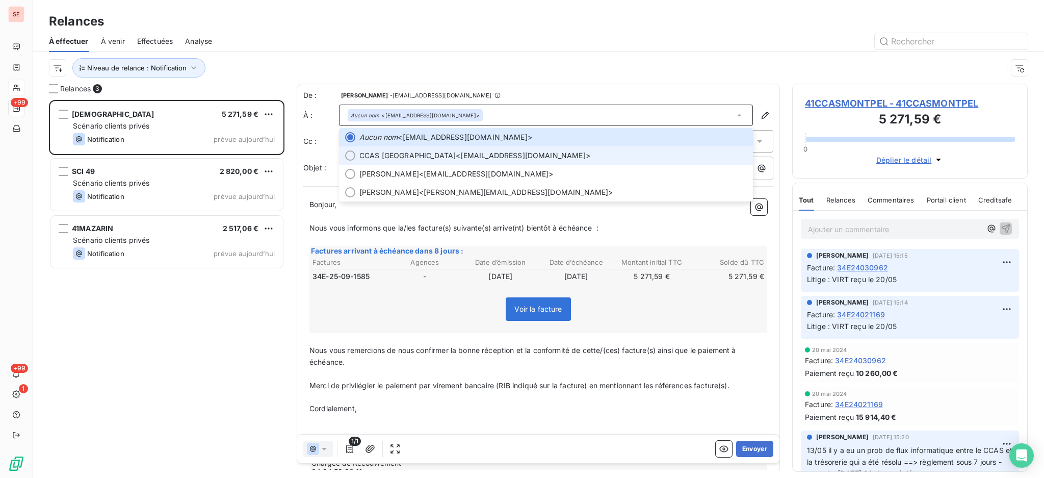
click at [425, 161] on li "CCAS MONTPELLIER <[EMAIL_ADDRESS][DOMAIN_NAME]>" at bounding box center [546, 155] width 414 height 18
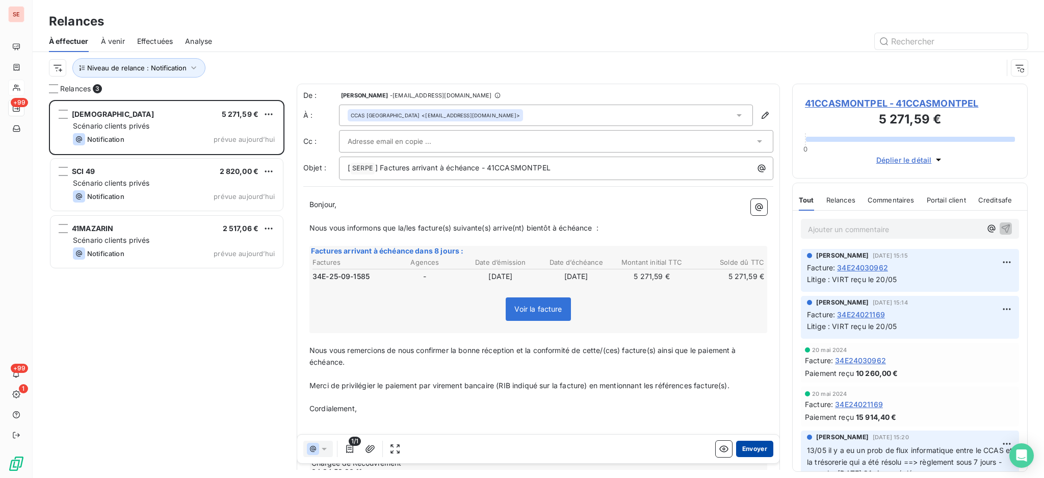
click at [745, 446] on button "Envoyer" at bounding box center [754, 449] width 37 height 16
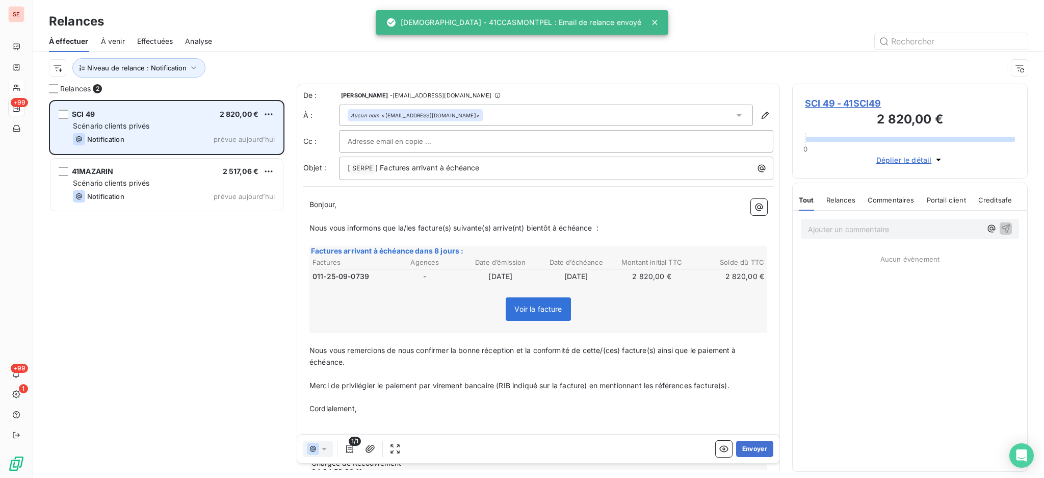
click at [189, 134] on div "Notification prévue [DATE]" at bounding box center [174, 139] width 202 height 12
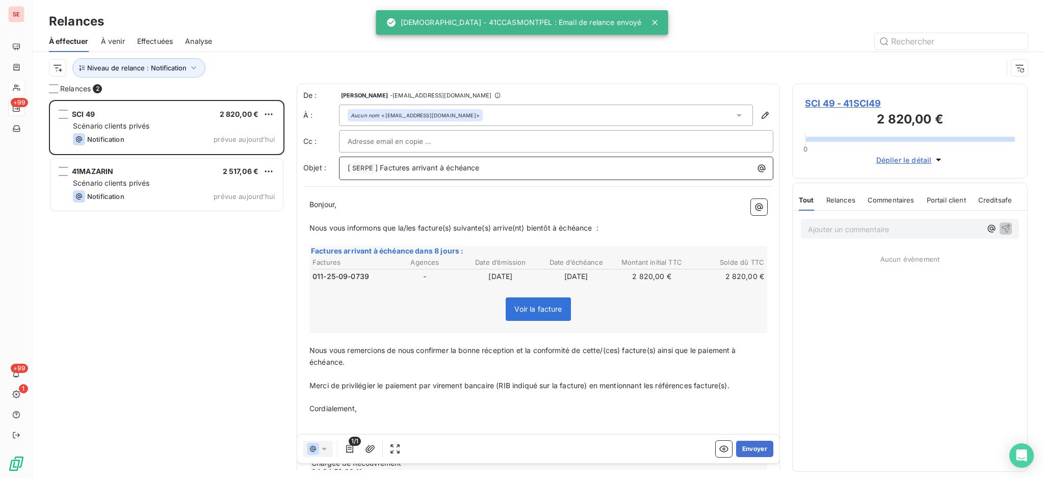
click at [513, 168] on p "[ SERPE ﻿ ] Factures arrivant à échéance" at bounding box center [559, 168] width 422 height 12
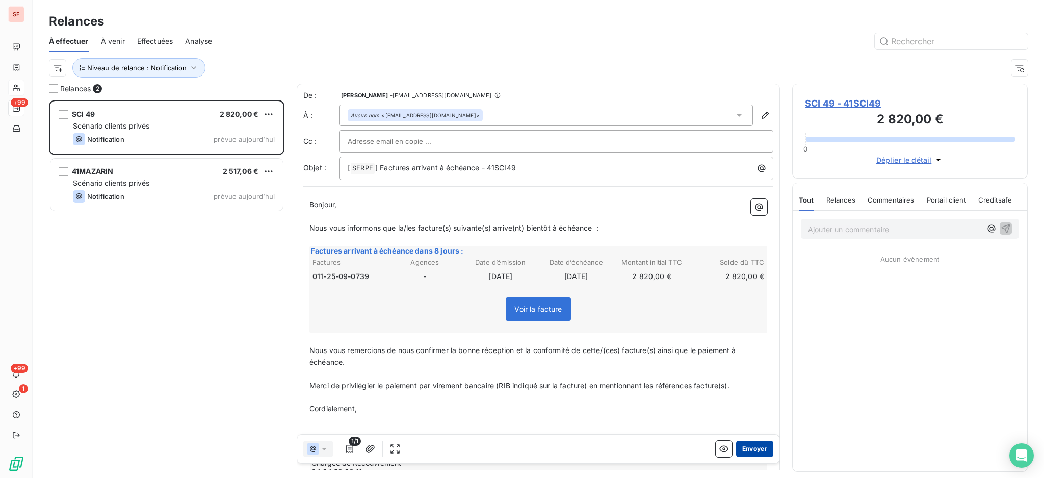
click at [748, 445] on button "Envoyer" at bounding box center [754, 449] width 37 height 16
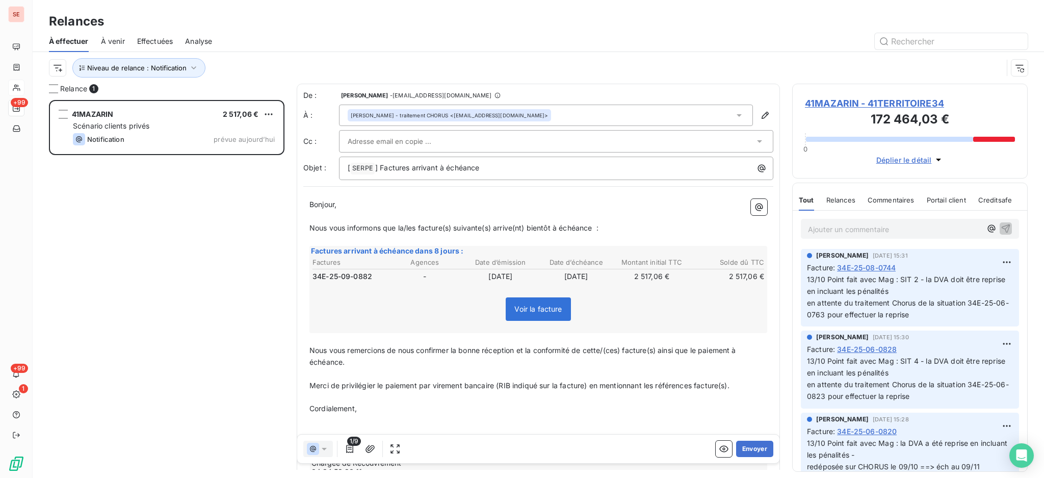
click at [872, 102] on span "41MAZARIN - 41TERRITOIRE34" at bounding box center [910, 103] width 210 height 14
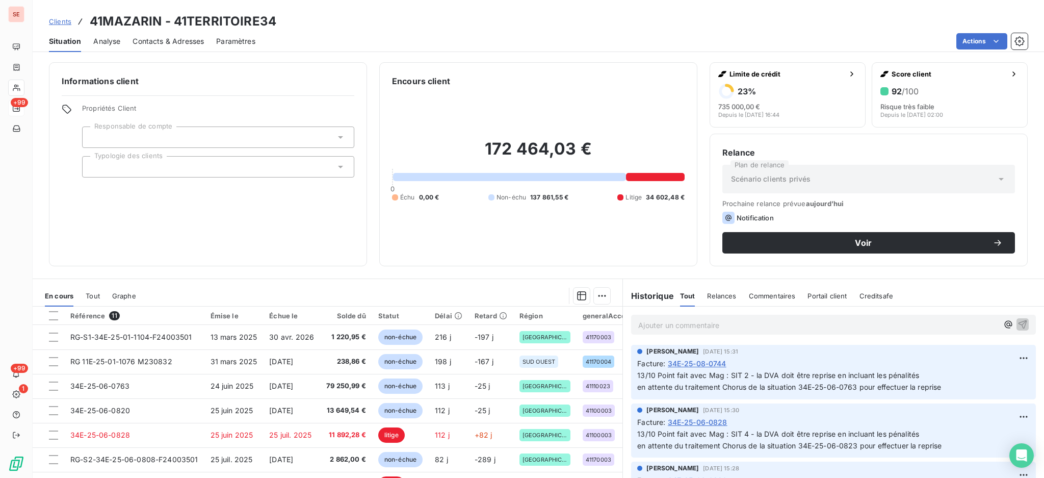
click at [66, 22] on span "Clients" at bounding box center [60, 21] width 22 height 8
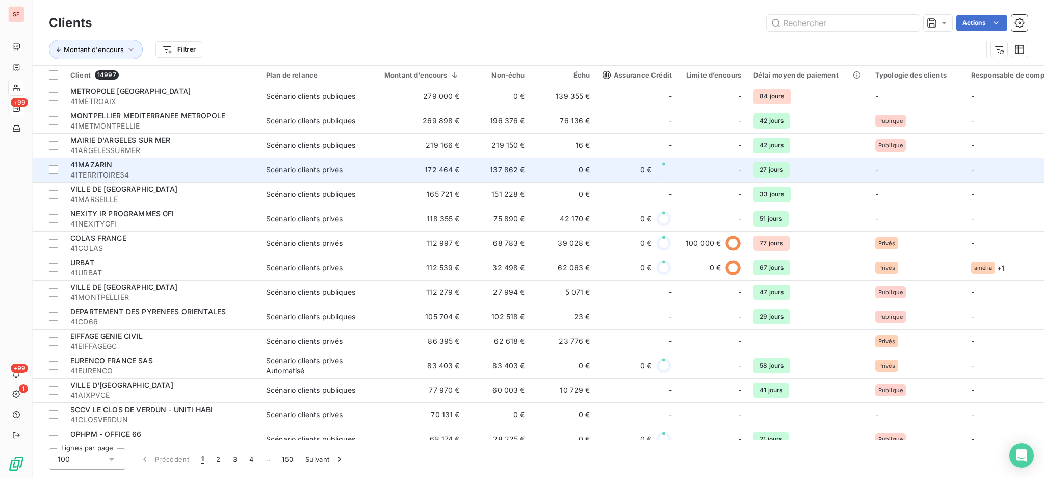
drag, startPoint x: 83, startPoint y: 164, endPoint x: 74, endPoint y: 170, distance: 11.3
click at [74, 170] on span "41TERRITOIRE34" at bounding box center [162, 175] width 184 height 10
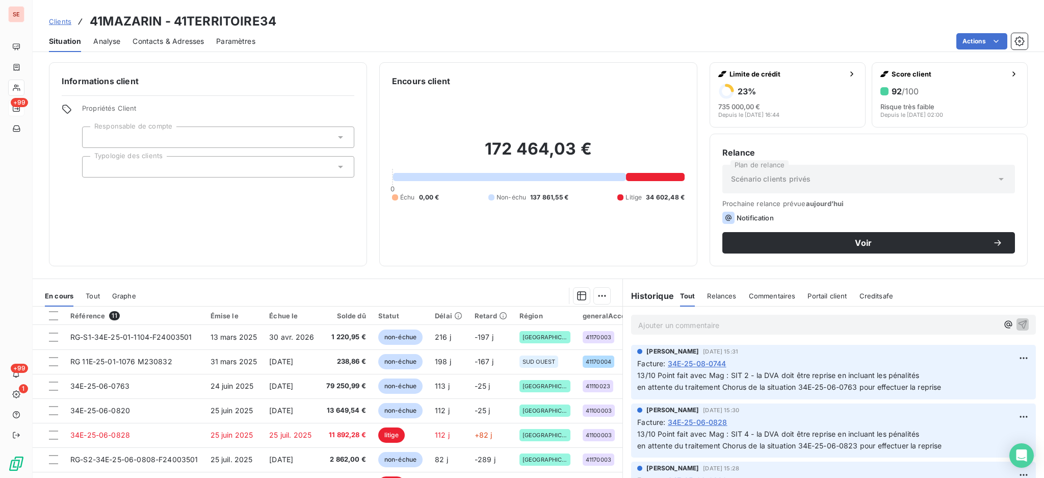
click at [174, 19] on h3 "41MAZARIN - 41TERRITOIRE34" at bounding box center [183, 21] width 187 height 18
click at [384, 44] on div "Actions" at bounding box center [648, 41] width 760 height 16
click at [164, 15] on h3 "41MAZARIN - 41TERRITOIRE34" at bounding box center [183, 21] width 187 height 18
click at [169, 41] on span "Contacts & Adresses" at bounding box center [168, 41] width 71 height 10
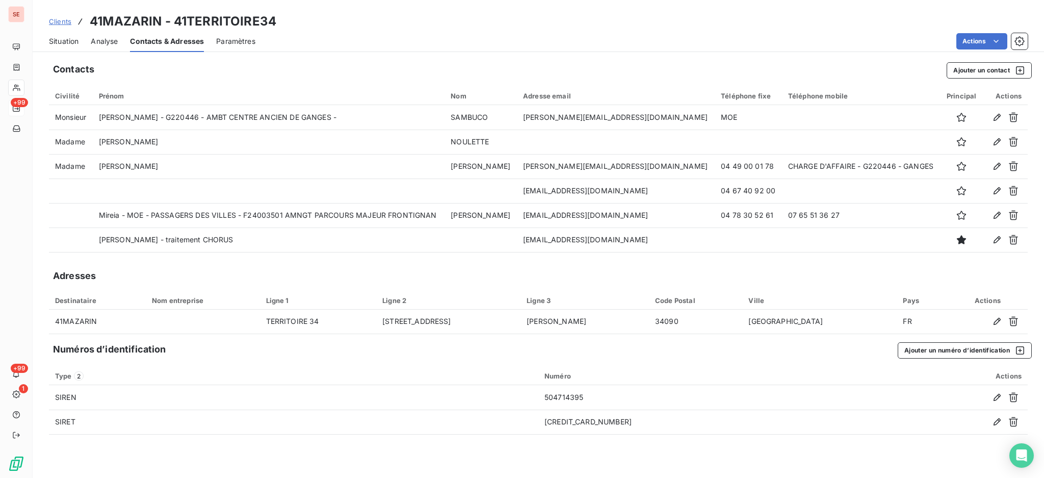
click at [233, 40] on span "Paramètres" at bounding box center [235, 41] width 39 height 10
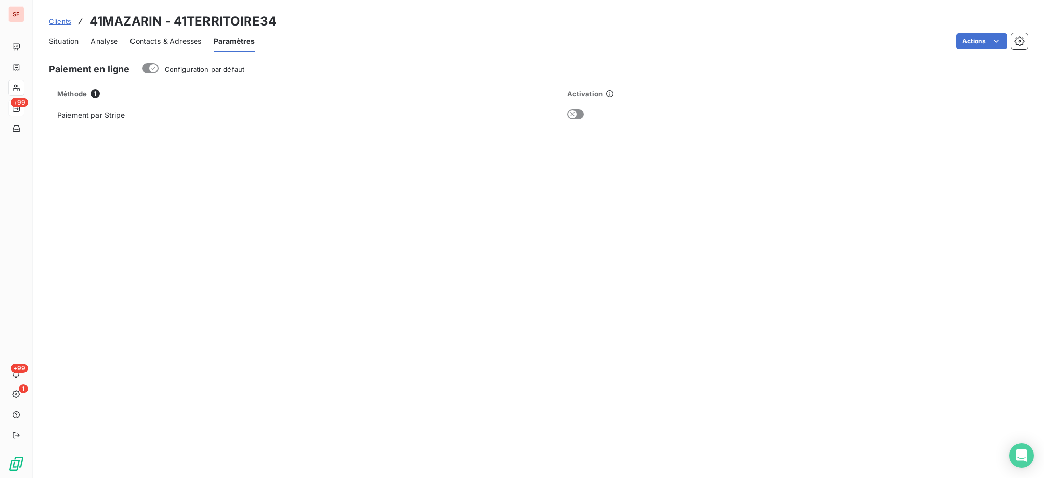
click at [110, 40] on span "Analyse" at bounding box center [104, 41] width 27 height 10
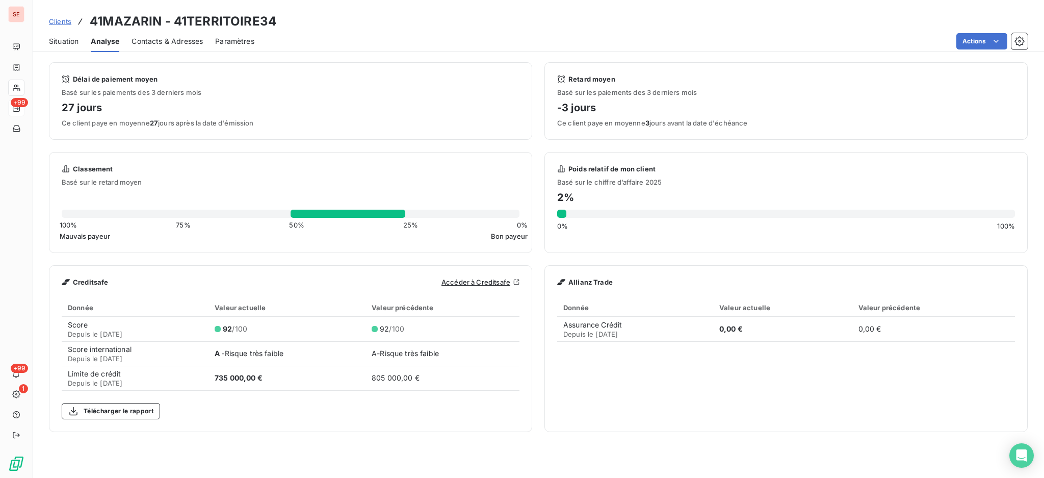
click at [66, 38] on span "Situation" at bounding box center [64, 41] width 30 height 10
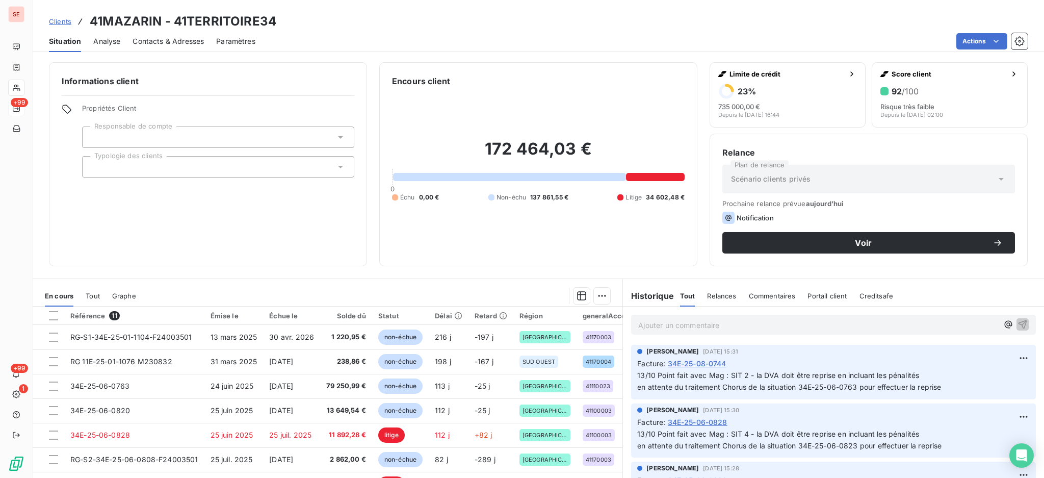
click at [58, 19] on span "Clients" at bounding box center [60, 21] width 22 height 8
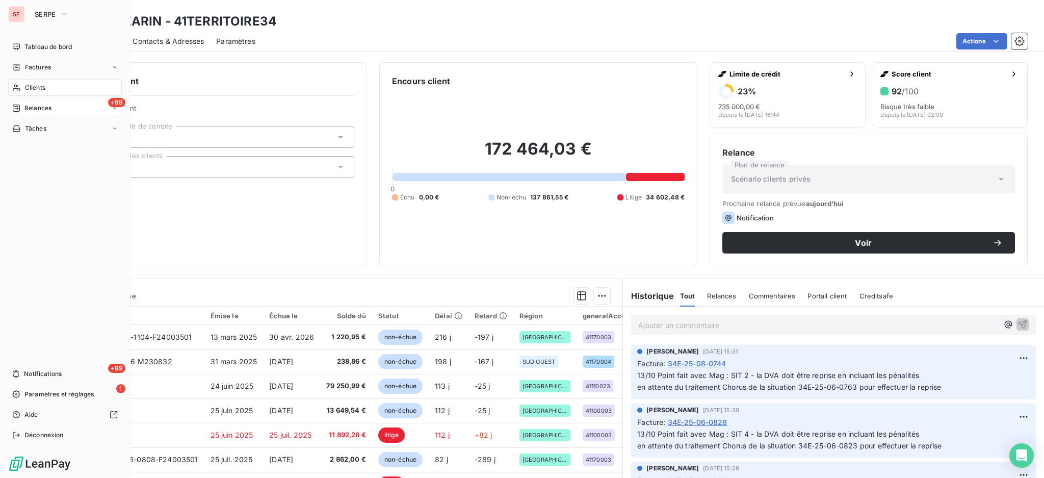
click at [33, 104] on span "Relances" at bounding box center [37, 108] width 27 height 9
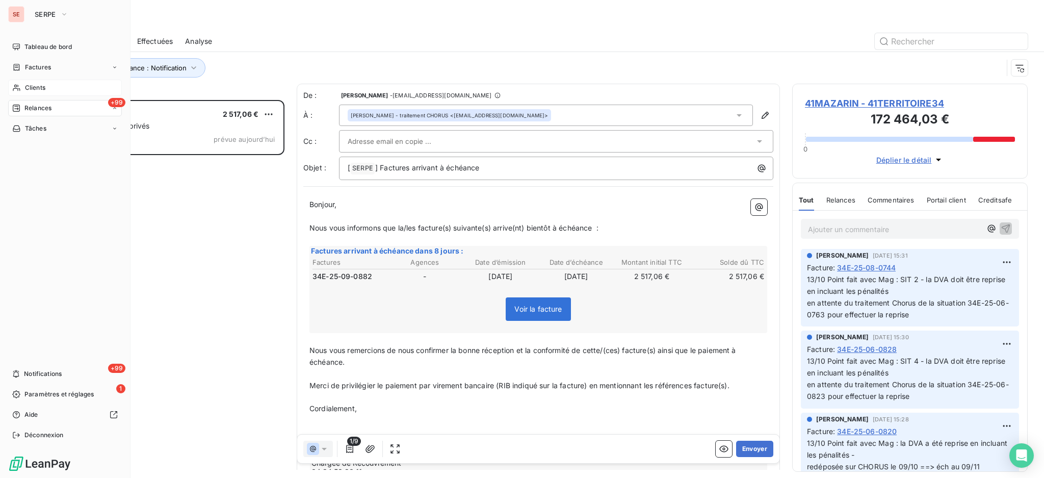
scroll to position [368, 225]
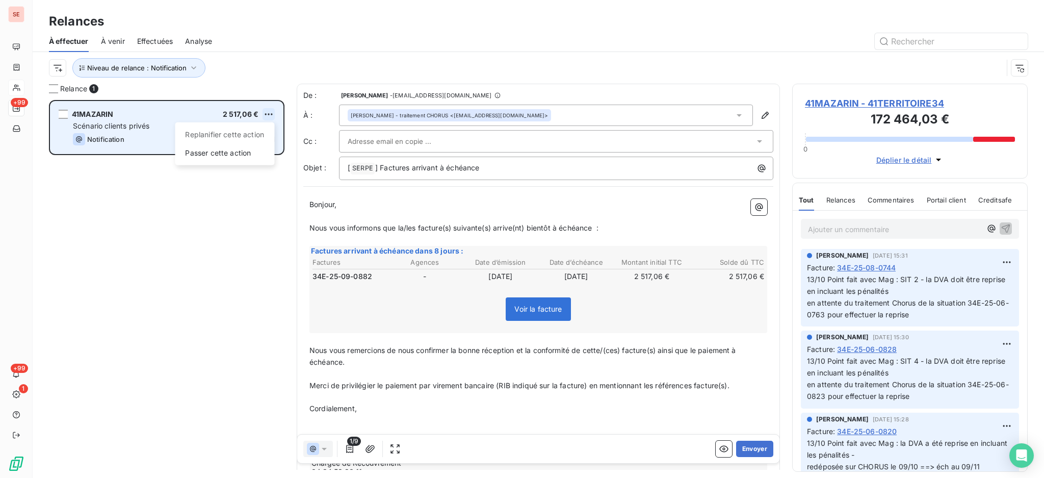
click at [266, 113] on html "SE +99 +99 1 Relances À effectuer À venir Effectuées Analyse Niveau de relance …" at bounding box center [522, 239] width 1044 height 478
click at [249, 159] on div "Passer cette action" at bounding box center [224, 153] width 91 height 16
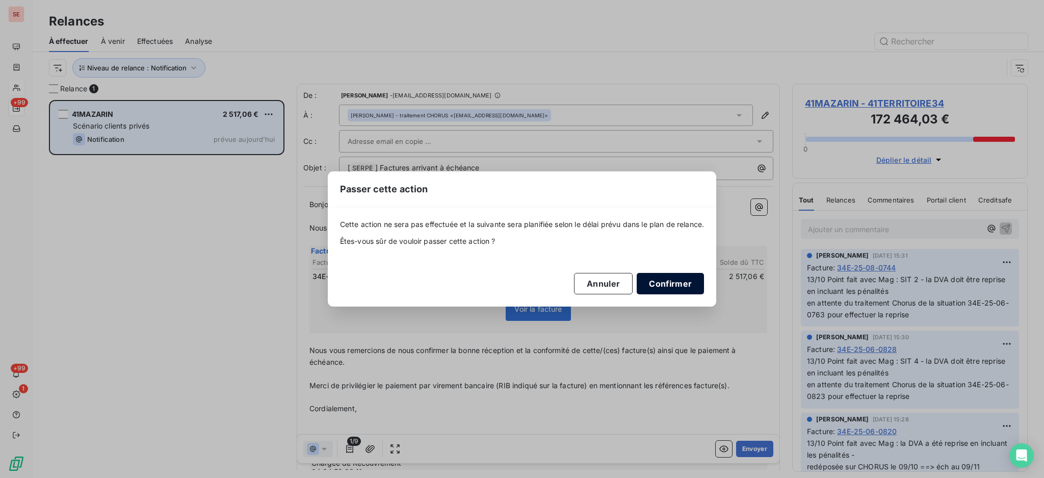
click at [653, 280] on button "Confirmer" at bounding box center [670, 283] width 67 height 21
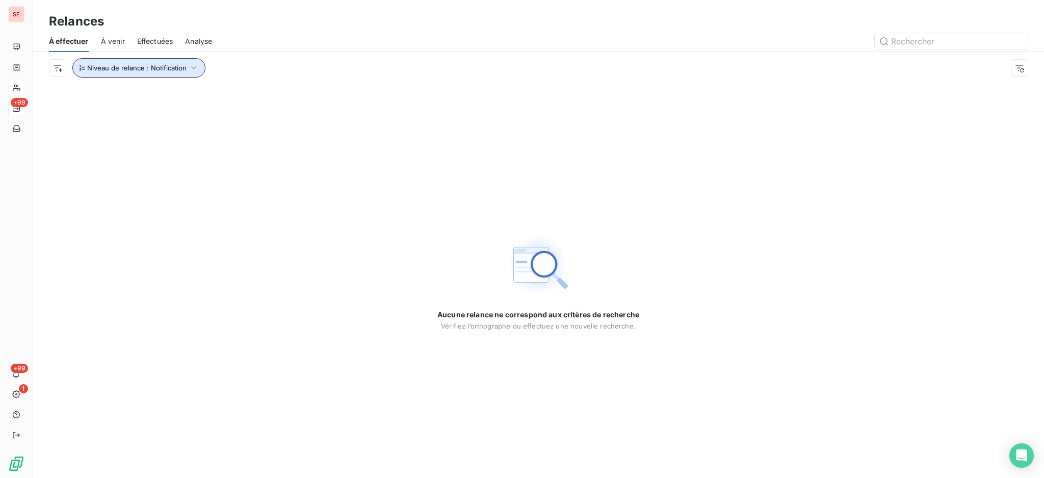
click at [192, 71] on icon "button" at bounding box center [194, 68] width 10 height 10
click at [343, 93] on icon at bounding box center [344, 95] width 10 height 10
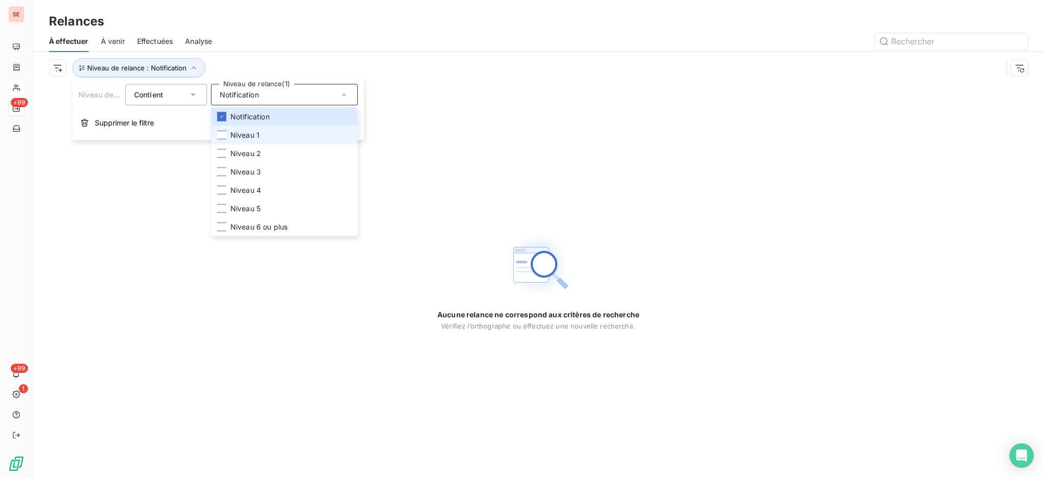
click at [245, 135] on span "Niveau 1" at bounding box center [244, 135] width 29 height 10
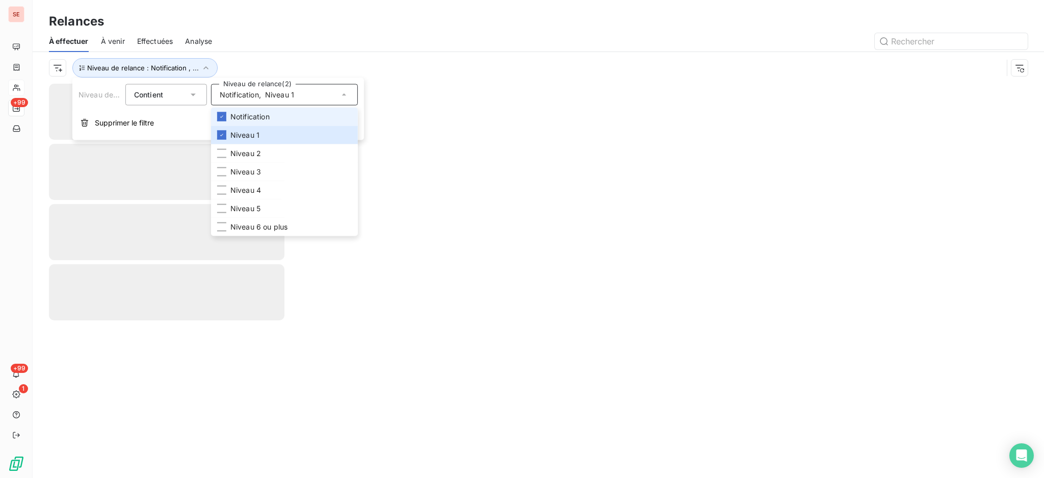
click at [242, 113] on span "Notification" at bounding box center [249, 117] width 39 height 10
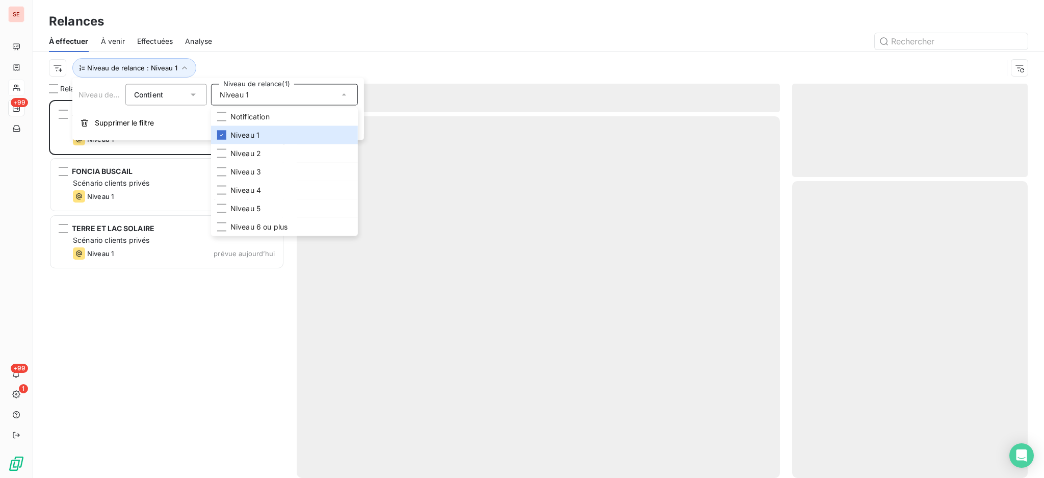
scroll to position [368, 225]
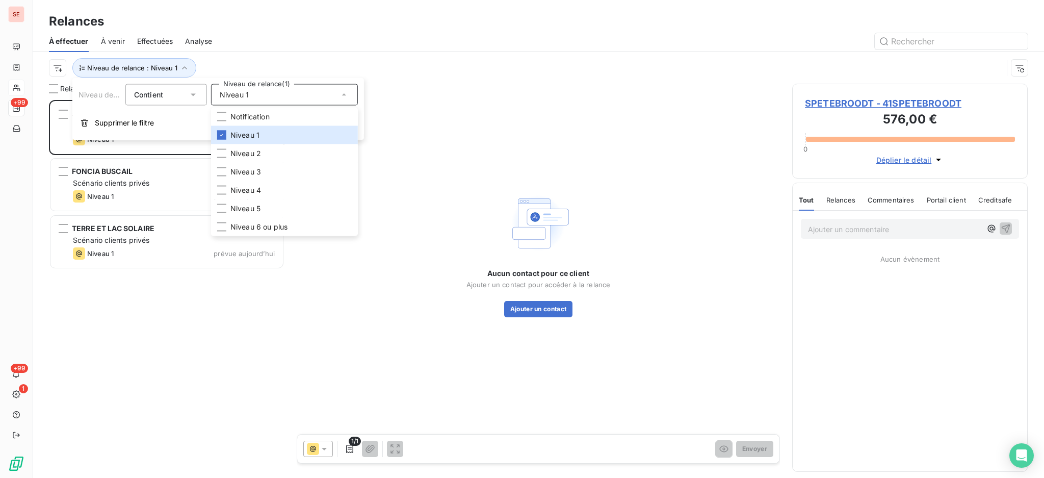
click at [452, 45] on div at bounding box center [626, 41] width 804 height 16
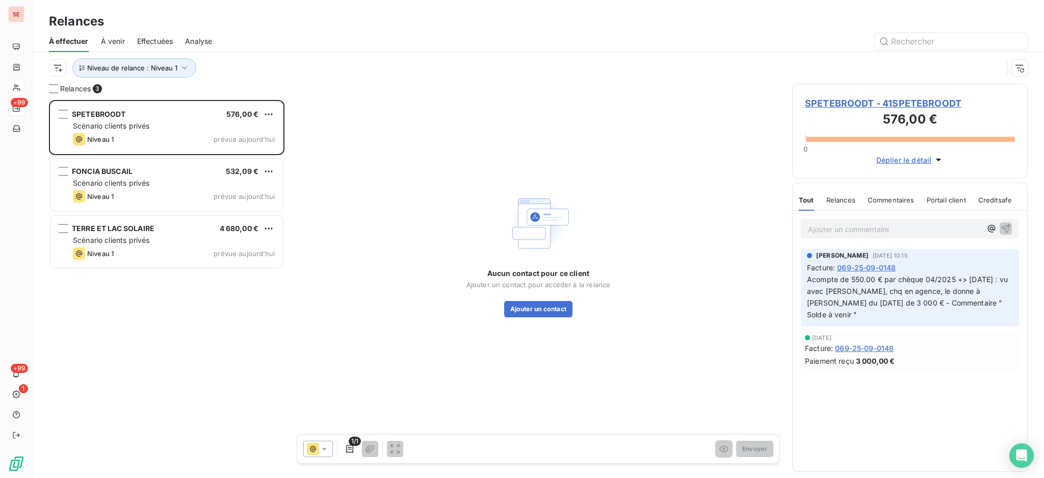
click at [836, 101] on span "SPETEBROODT - 41SPETEBROODT" at bounding box center [910, 103] width 210 height 14
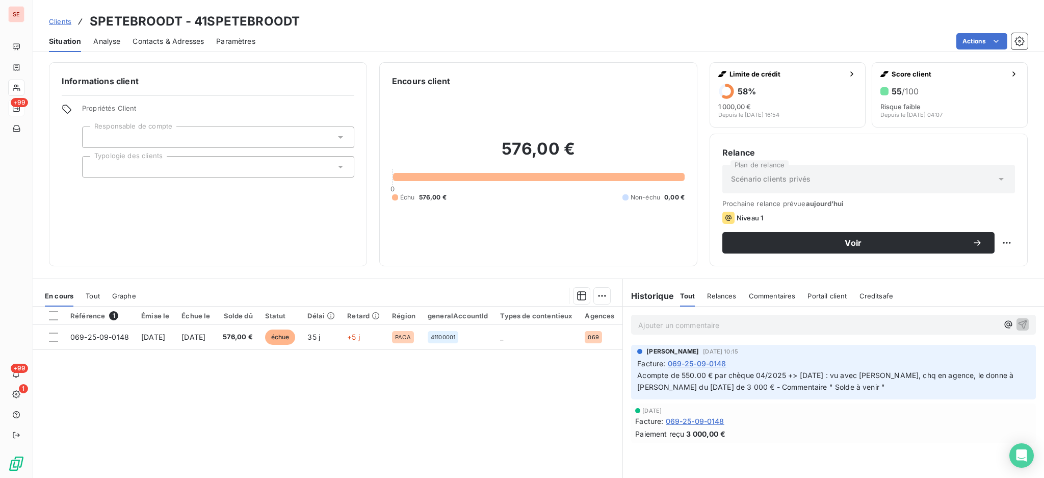
click at [397, 396] on div "Référence 1 Émise le Échue le Solde dû Statut Délai Retard Région generalAccoun…" at bounding box center [328, 404] width 590 height 196
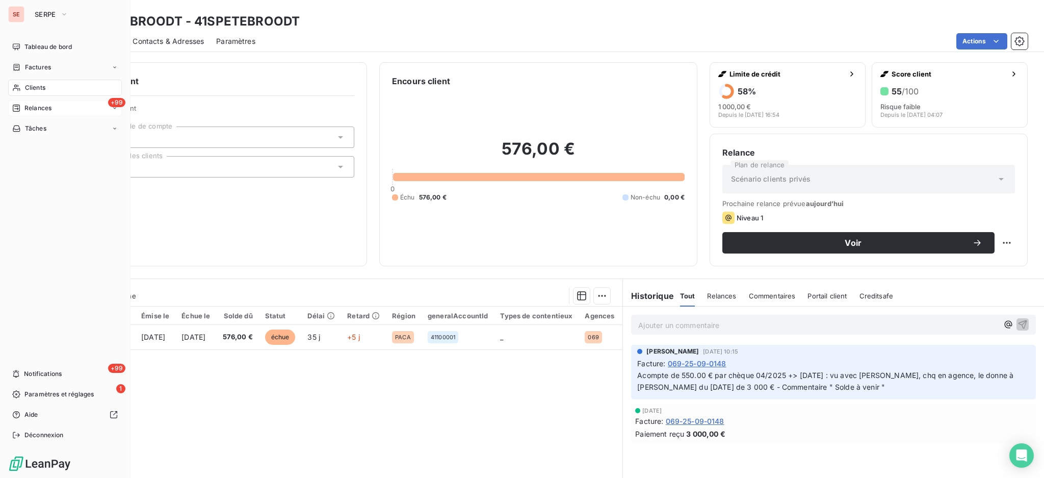
click at [33, 105] on span "Relances" at bounding box center [37, 108] width 27 height 9
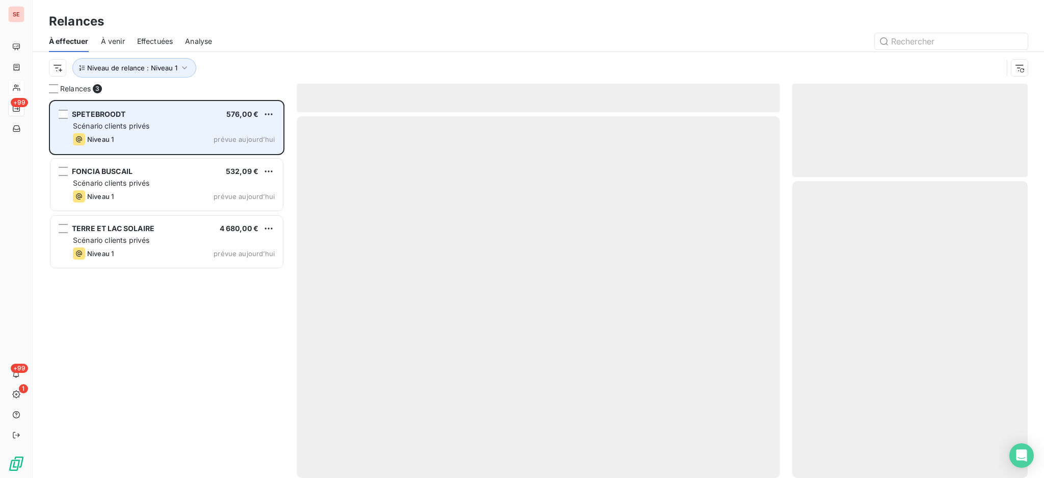
scroll to position [368, 225]
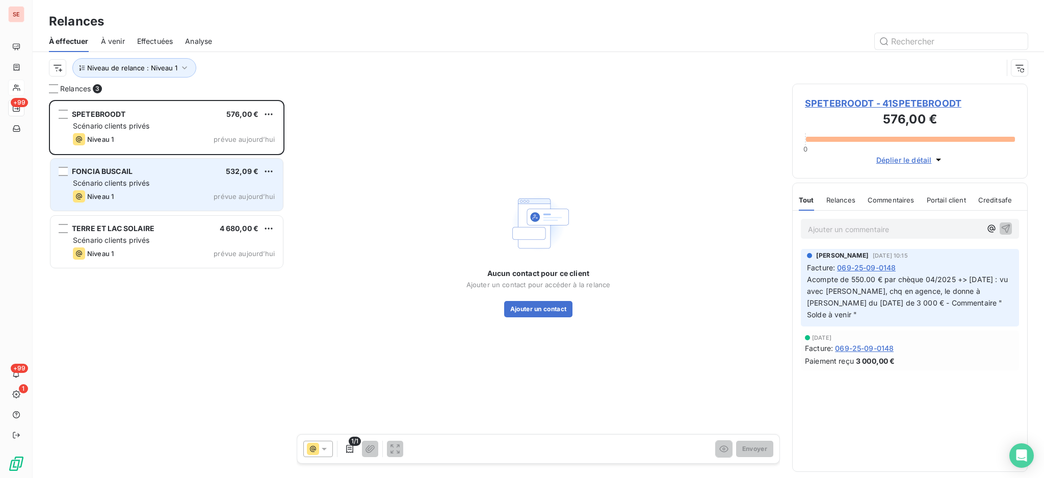
click at [169, 178] on div "Scénario clients privés" at bounding box center [174, 183] width 202 height 10
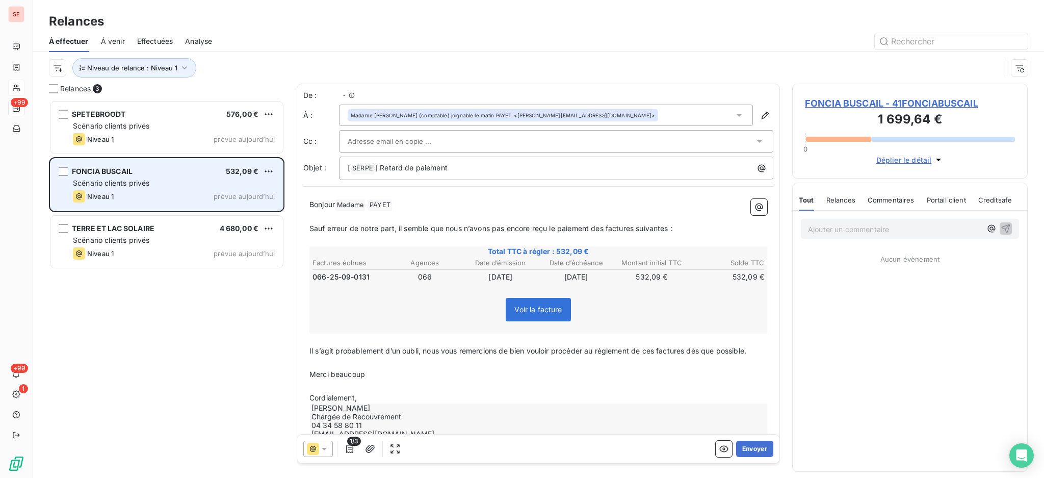
scroll to position [368, 225]
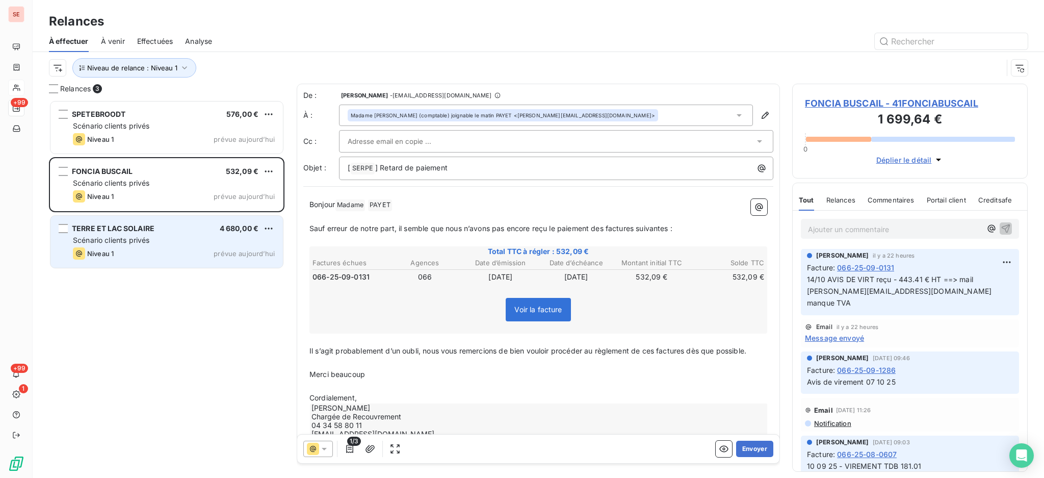
click at [161, 236] on div "Scénario clients privés" at bounding box center [174, 240] width 202 height 10
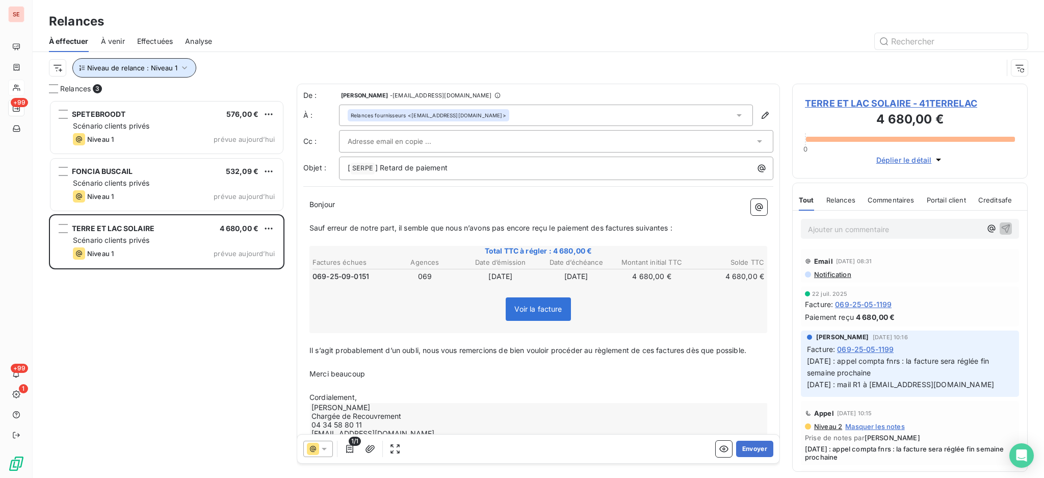
click at [185, 66] on icon "button" at bounding box center [184, 68] width 10 height 10
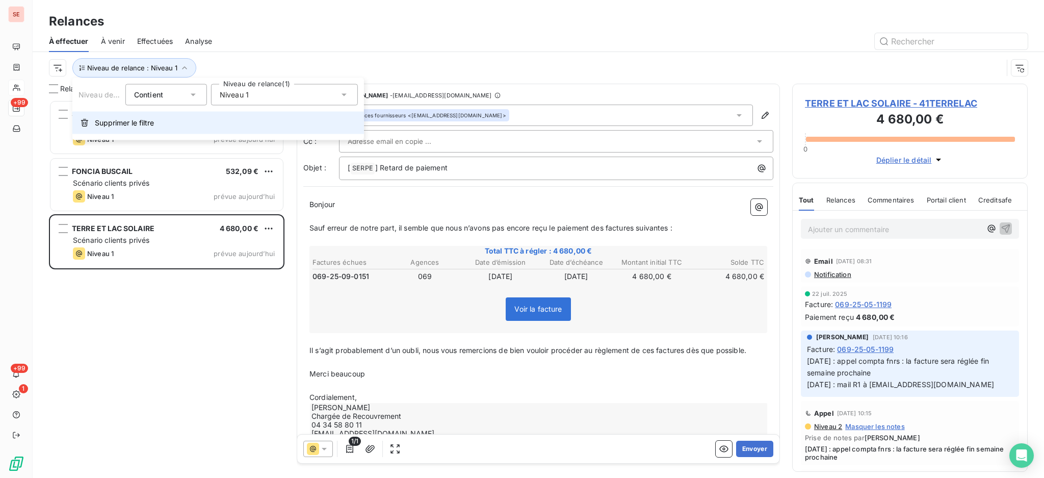
click at [146, 127] on span "Supprimer le filtre" at bounding box center [124, 123] width 59 height 10
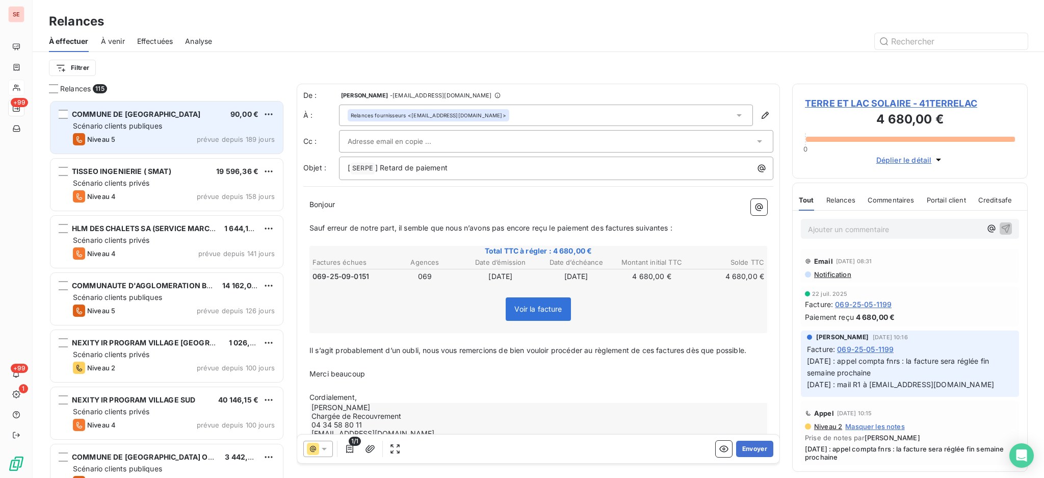
scroll to position [368, 225]
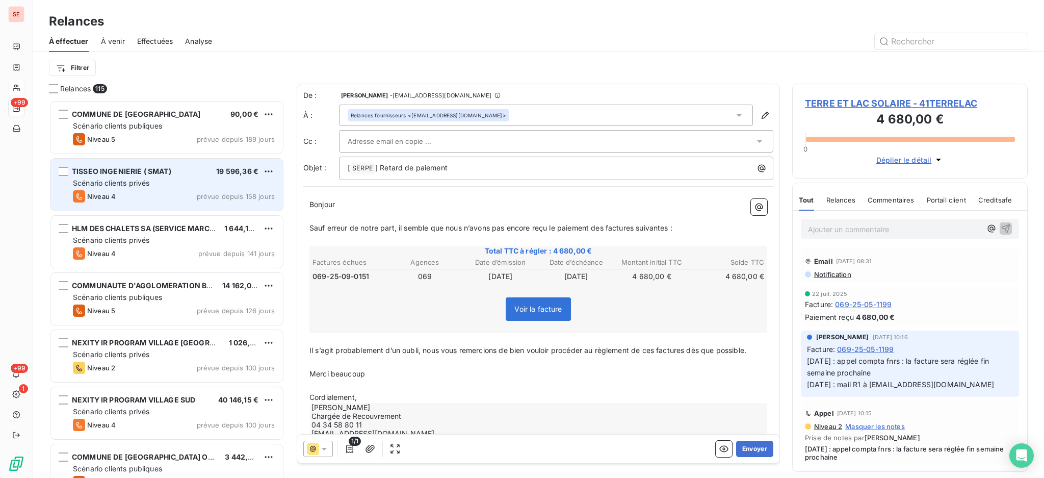
click at [176, 178] on div "Scénario clients privés" at bounding box center [174, 183] width 202 height 10
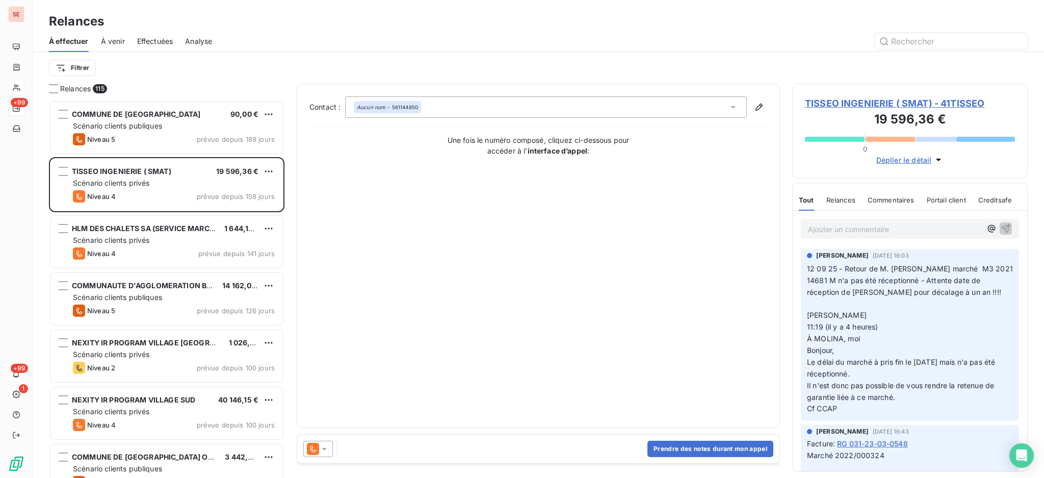
click at [324, 449] on icon at bounding box center [324, 449] width 5 height 3
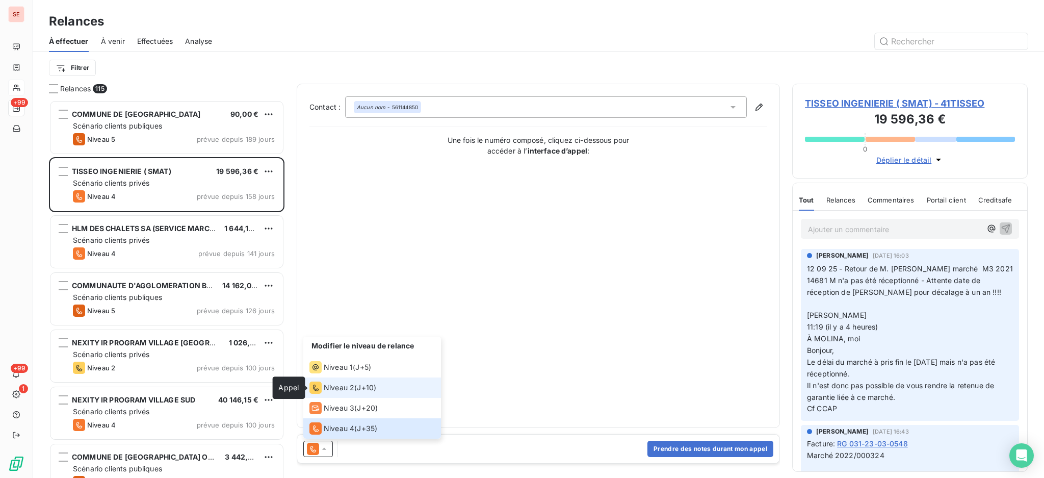
click at [320, 386] on icon at bounding box center [315, 387] width 12 height 12
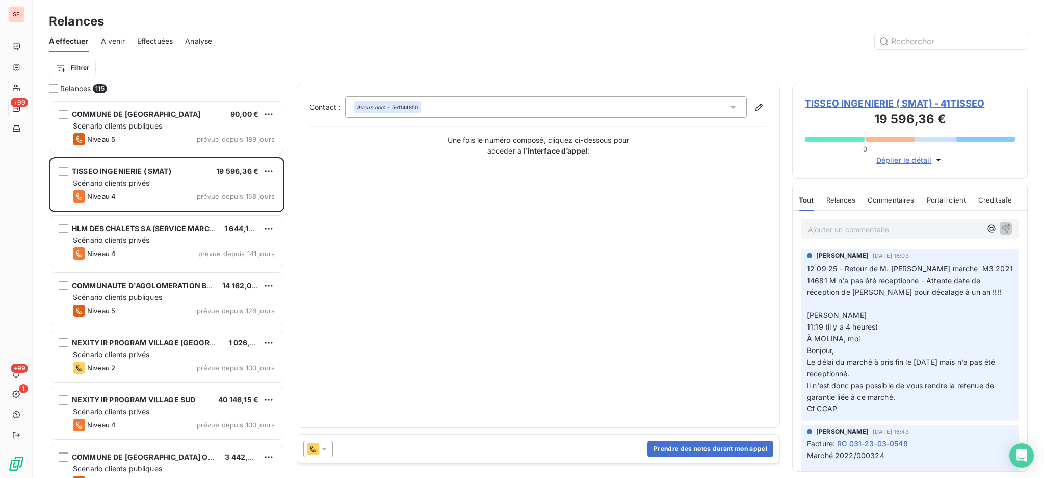
click at [322, 446] on icon at bounding box center [324, 449] width 10 height 10
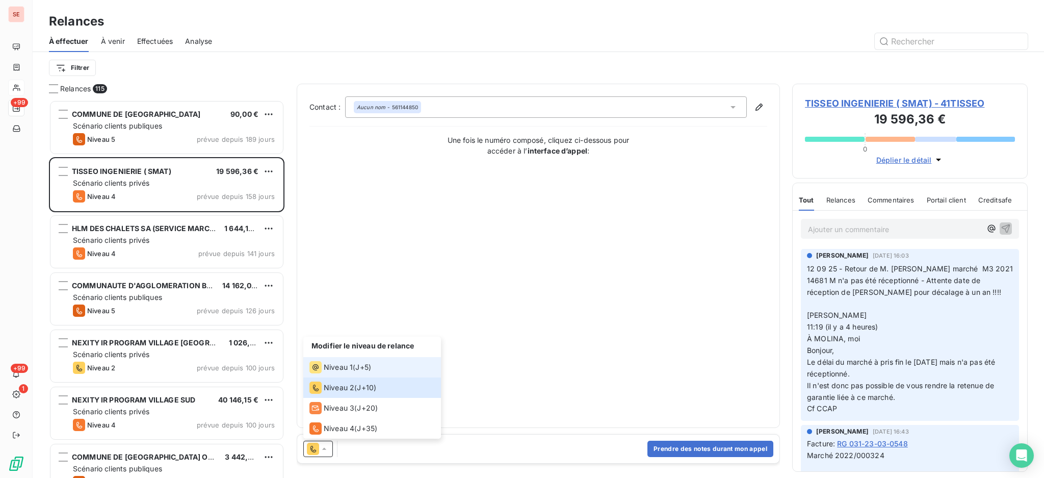
click at [325, 366] on span "Niveau 1" at bounding box center [338, 367] width 29 height 10
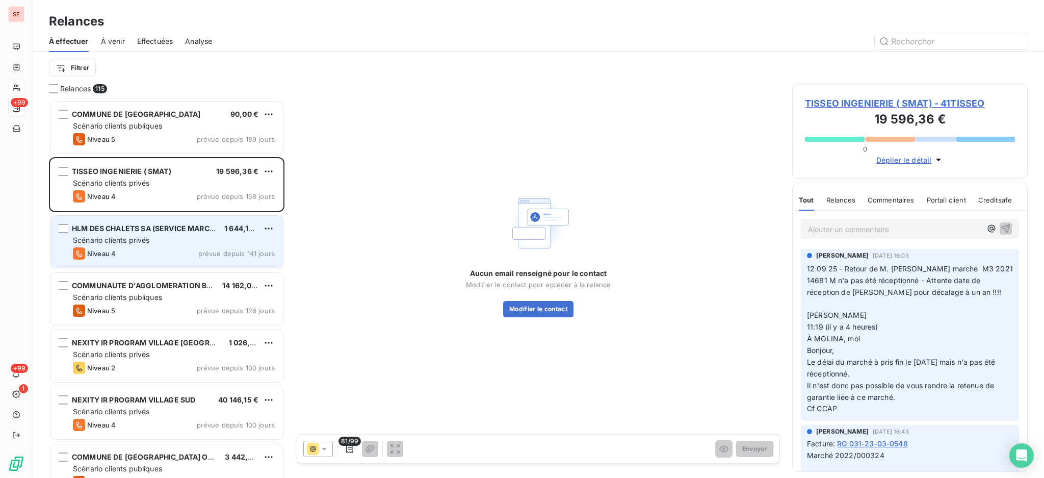
click at [185, 239] on div "Scénario clients privés" at bounding box center [174, 240] width 202 height 10
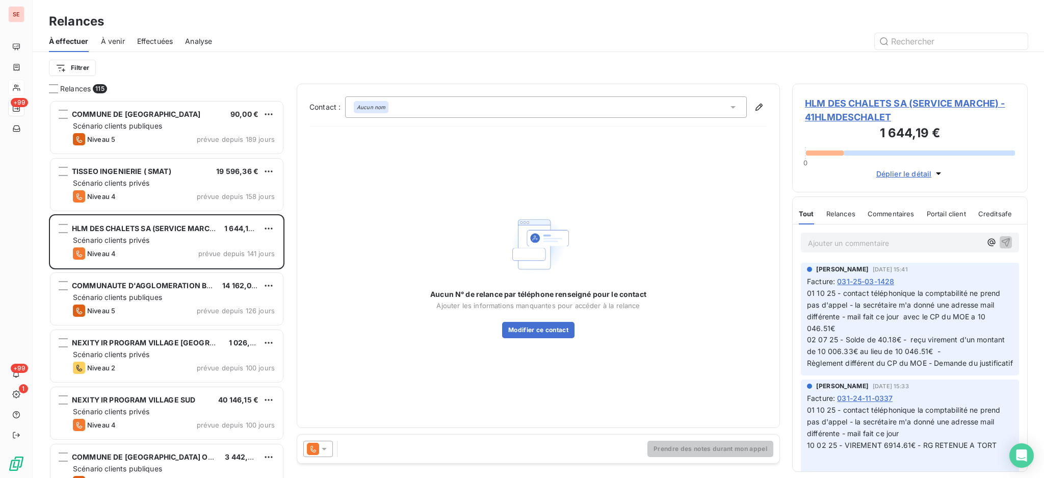
click at [323, 446] on icon at bounding box center [324, 449] width 10 height 10
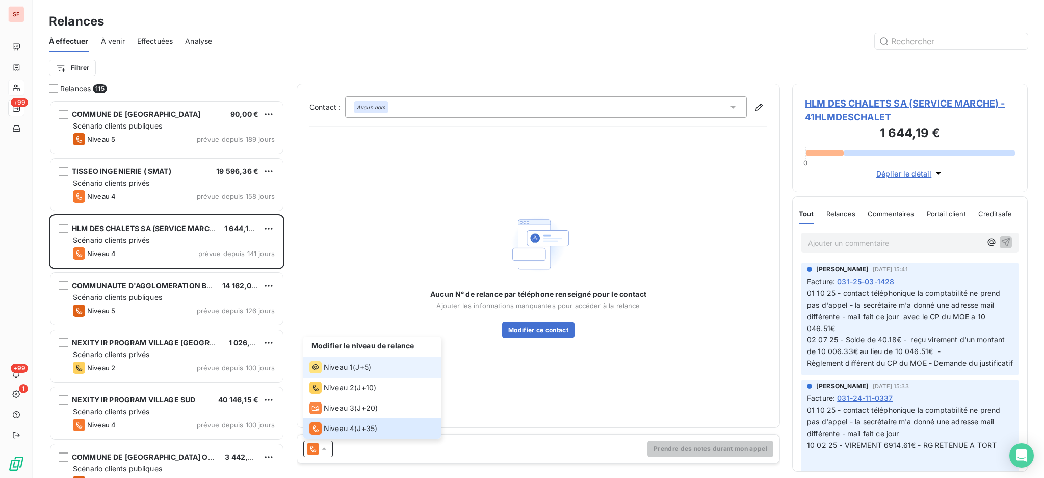
click at [343, 368] on span "Niveau 1" at bounding box center [338, 367] width 29 height 10
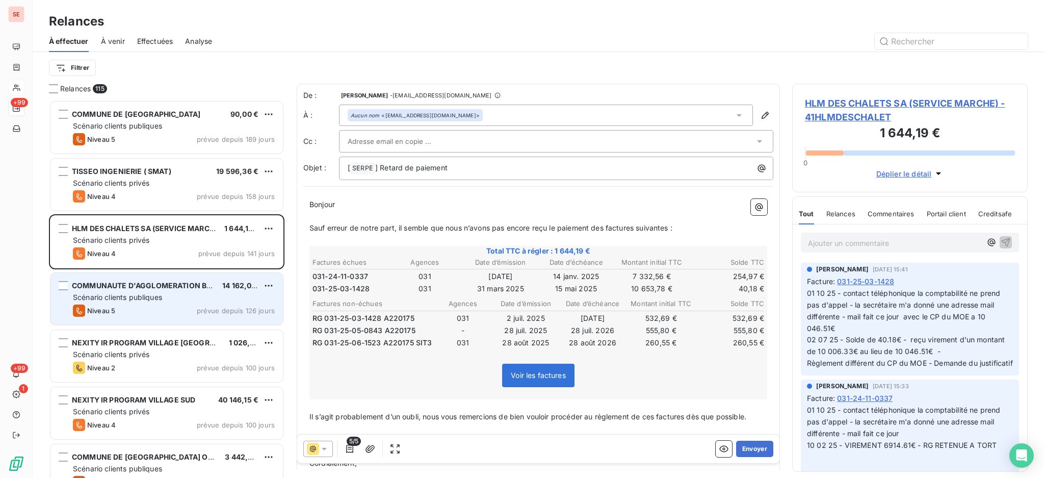
click at [226, 304] on div "Niveau 5 prévue depuis 126 jours" at bounding box center [174, 310] width 202 height 12
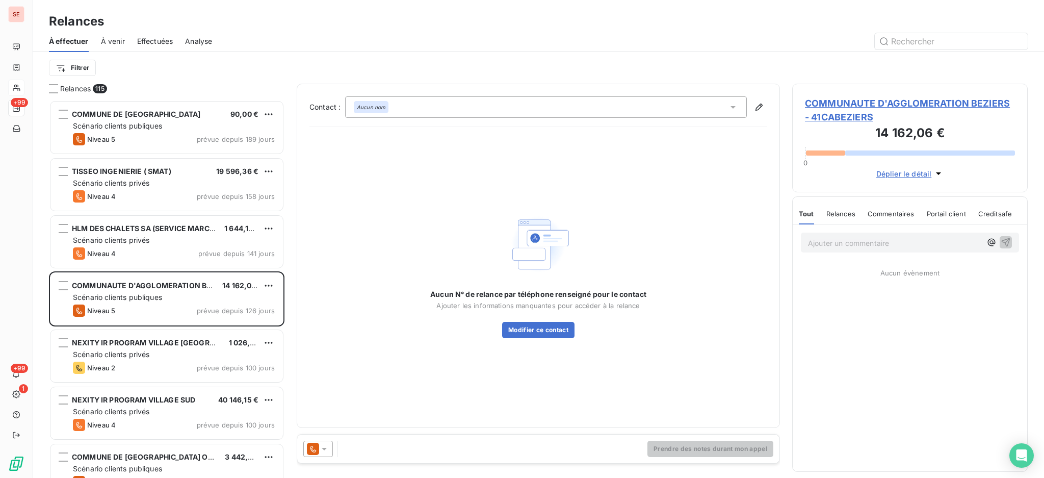
click at [328, 446] on icon at bounding box center [324, 449] width 10 height 10
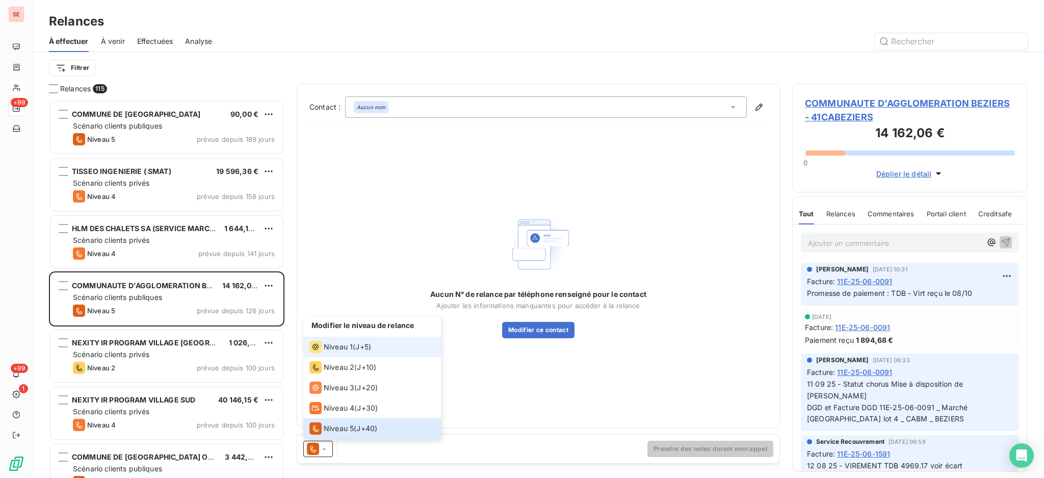
click at [354, 344] on div "Niveau 1 ( J+5 )" at bounding box center [340, 347] width 62 height 12
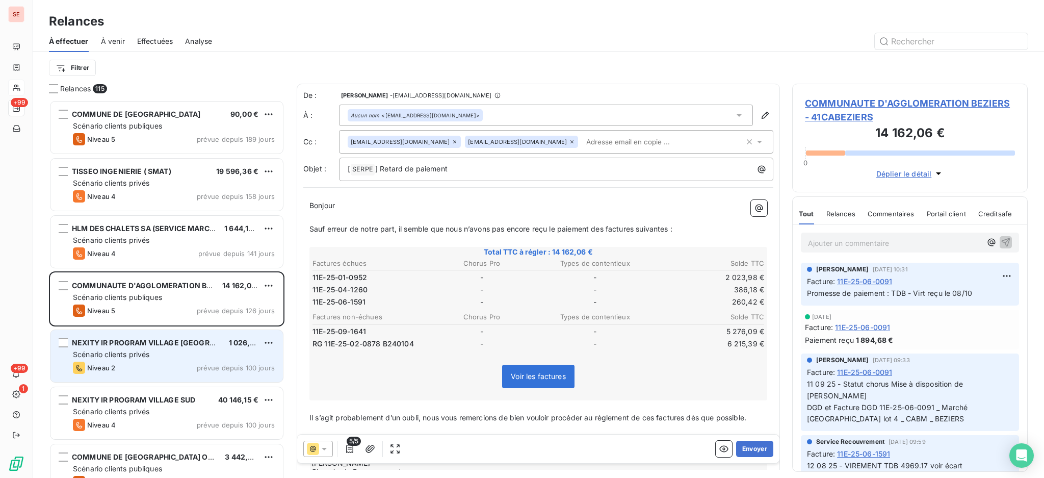
click at [130, 356] on span "Scénario clients privés" at bounding box center [111, 354] width 76 height 9
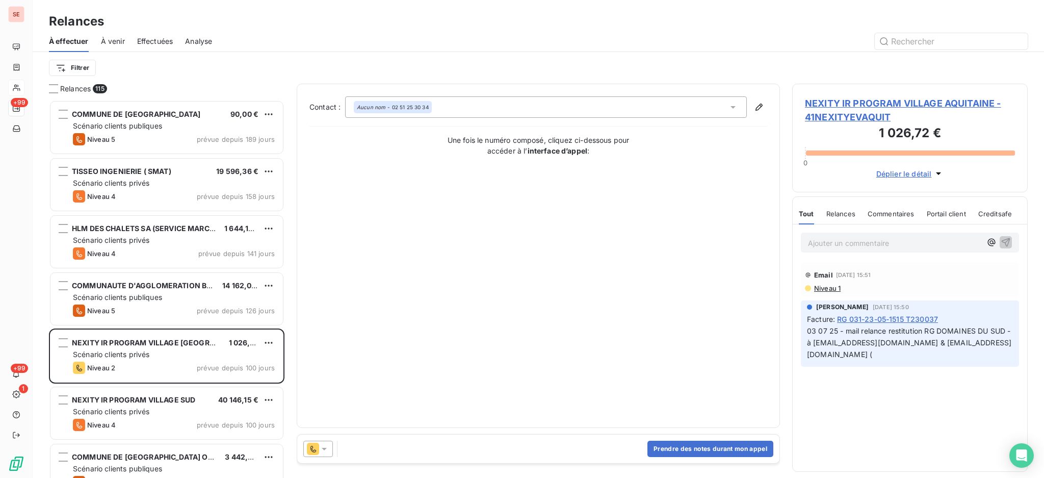
click at [323, 445] on icon at bounding box center [324, 449] width 10 height 10
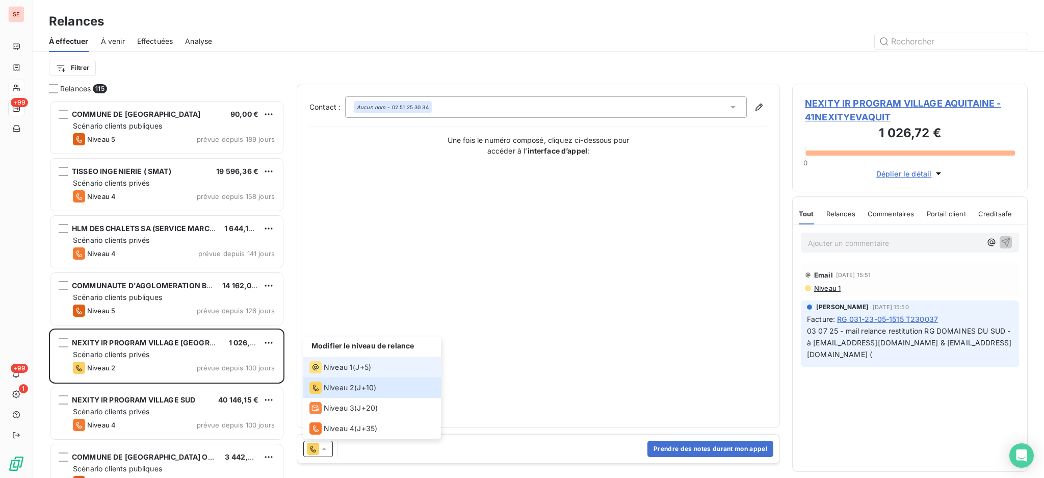
click at [333, 367] on span "Niveau 1" at bounding box center [338, 367] width 29 height 10
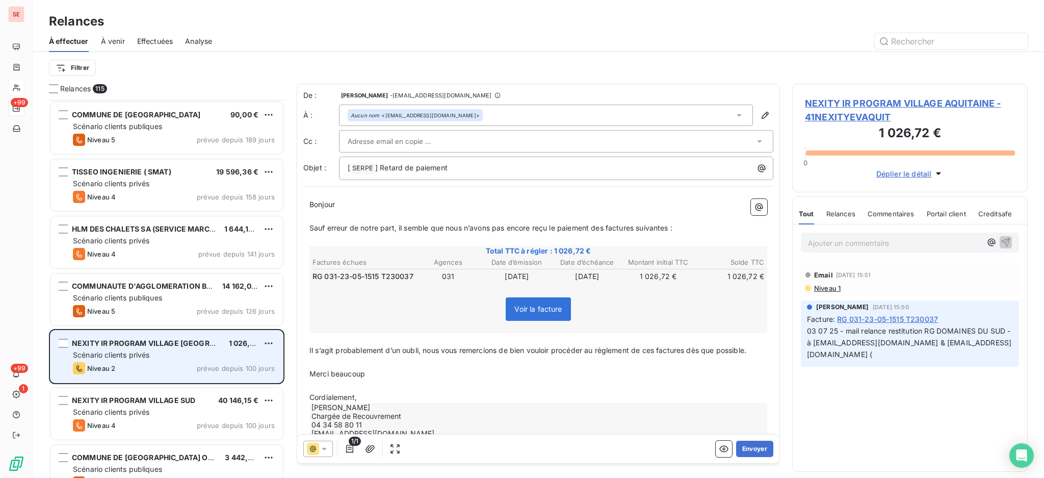
scroll to position [136, 0]
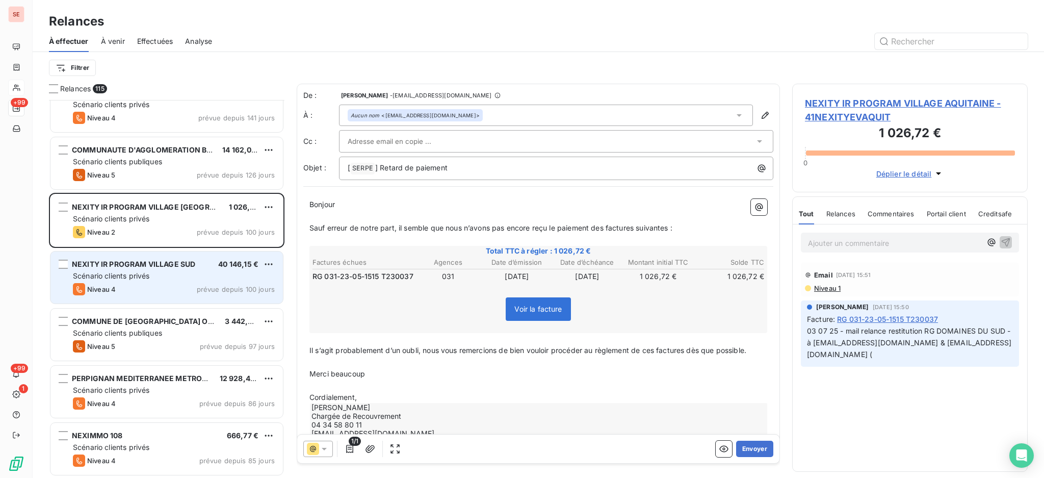
click at [202, 282] on div "NEXITY IR PROGRAM VILLAGE SUD 40 146,15 € Scénario clients privés Niveau 4 prév…" at bounding box center [166, 277] width 232 height 52
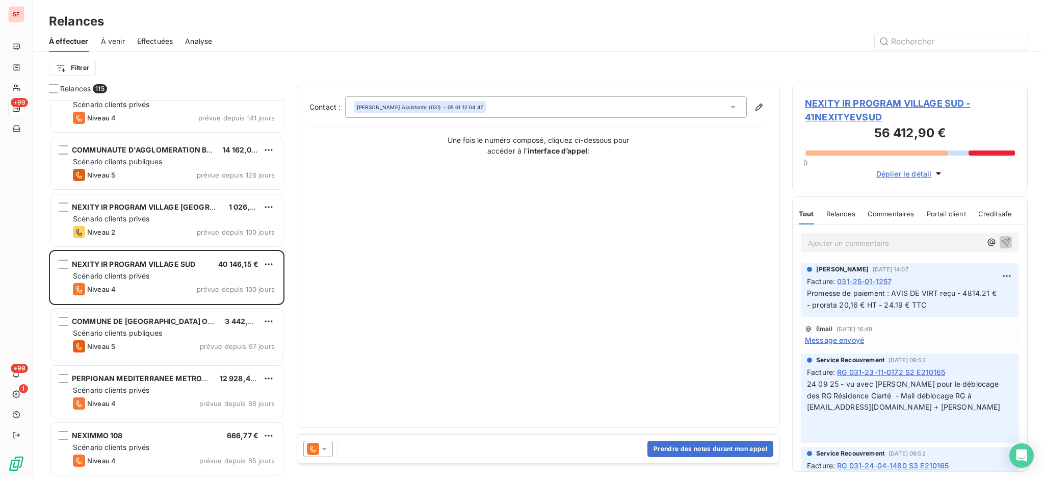
click at [325, 452] on icon at bounding box center [324, 449] width 10 height 10
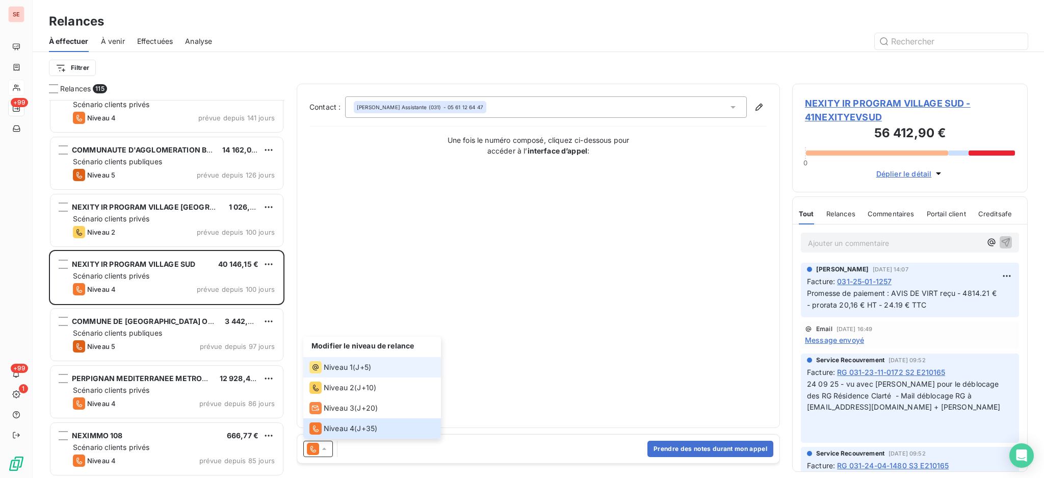
click at [360, 366] on span "J+5 )" at bounding box center [363, 367] width 16 height 10
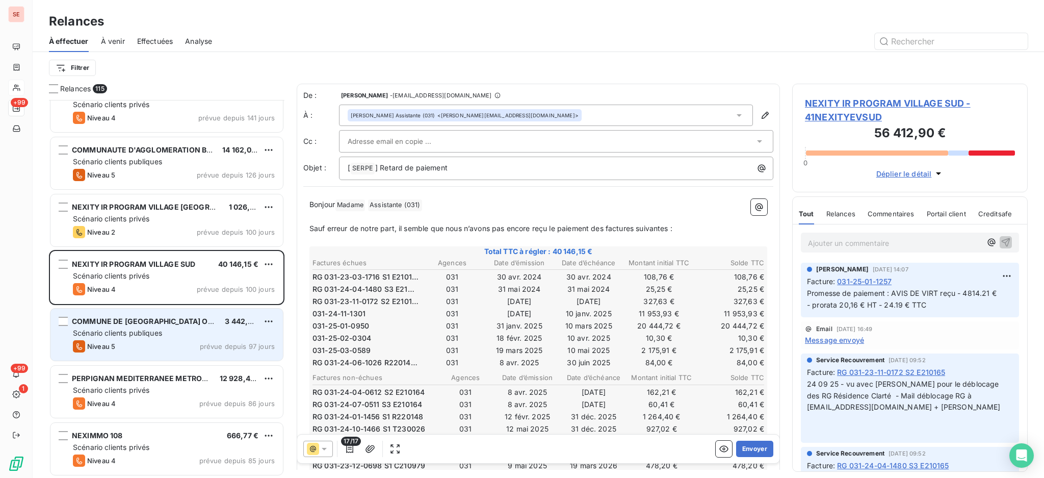
click at [234, 346] on span "prévue depuis 97 jours" at bounding box center [237, 346] width 75 height 8
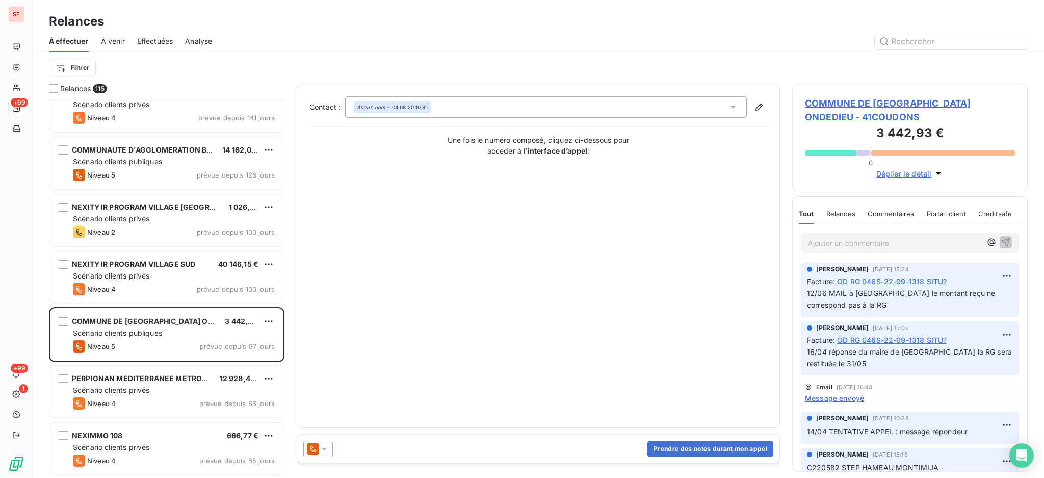
click at [328, 447] on icon at bounding box center [324, 449] width 10 height 10
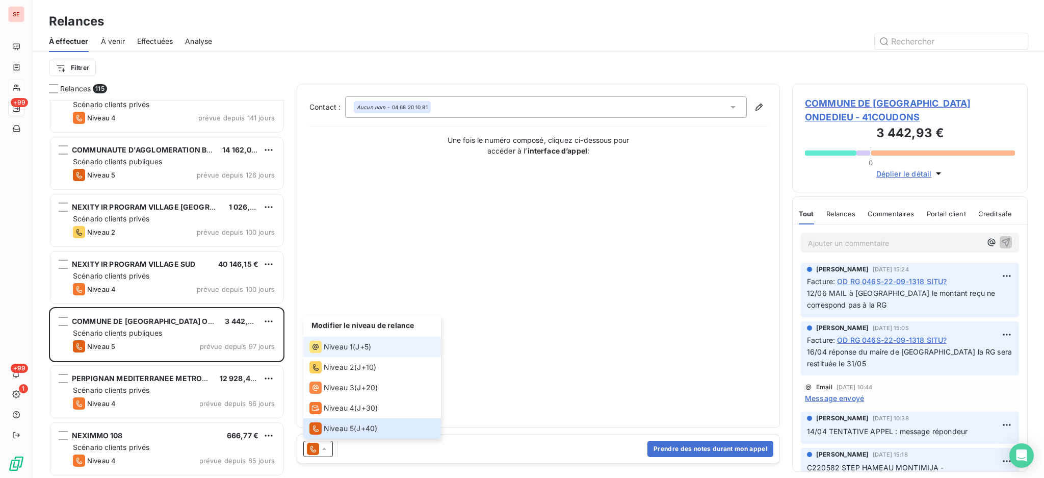
click at [341, 342] on span "Niveau 1" at bounding box center [338, 347] width 29 height 10
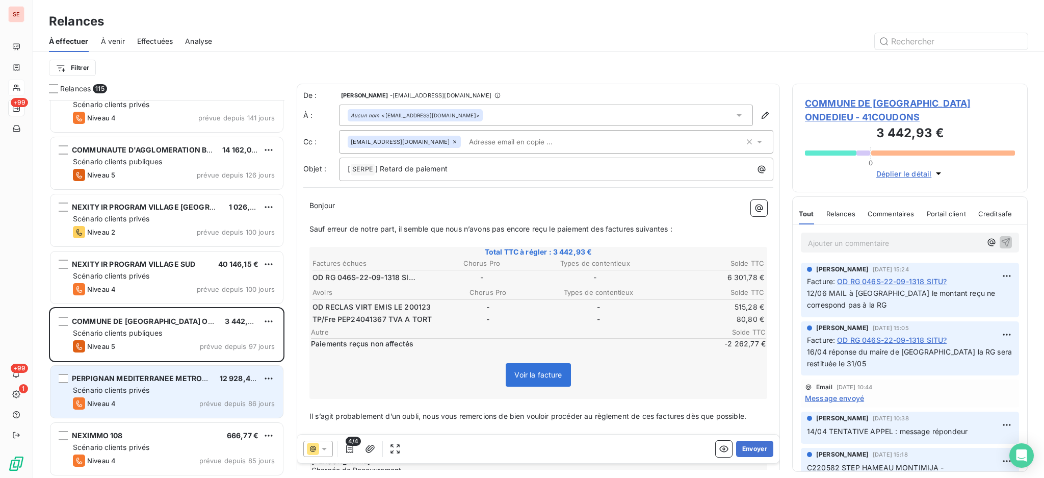
click at [212, 381] on div "PERPIGNAN MEDITERRANEE METROPOLE 12 928,47 €" at bounding box center [174, 378] width 202 height 9
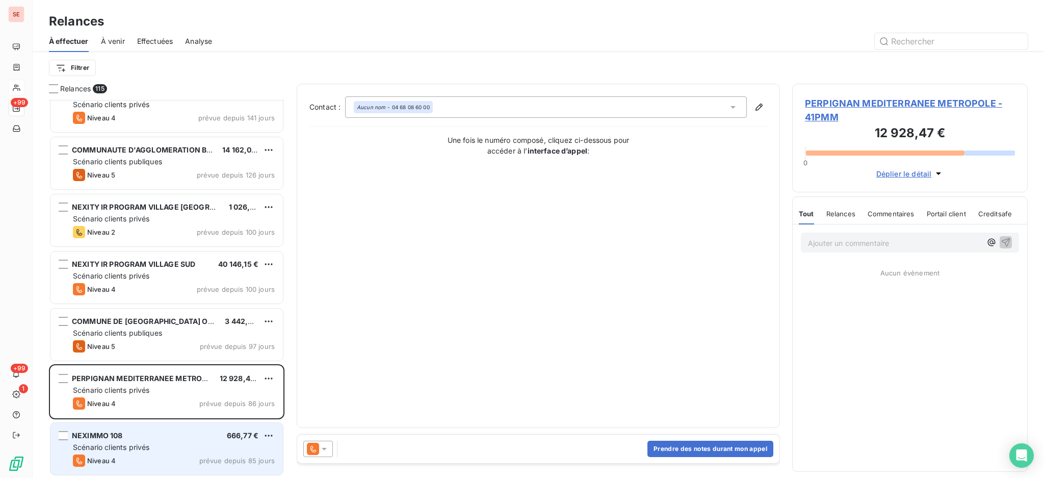
click at [191, 443] on div "Scénario clients privés" at bounding box center [174, 447] width 202 height 10
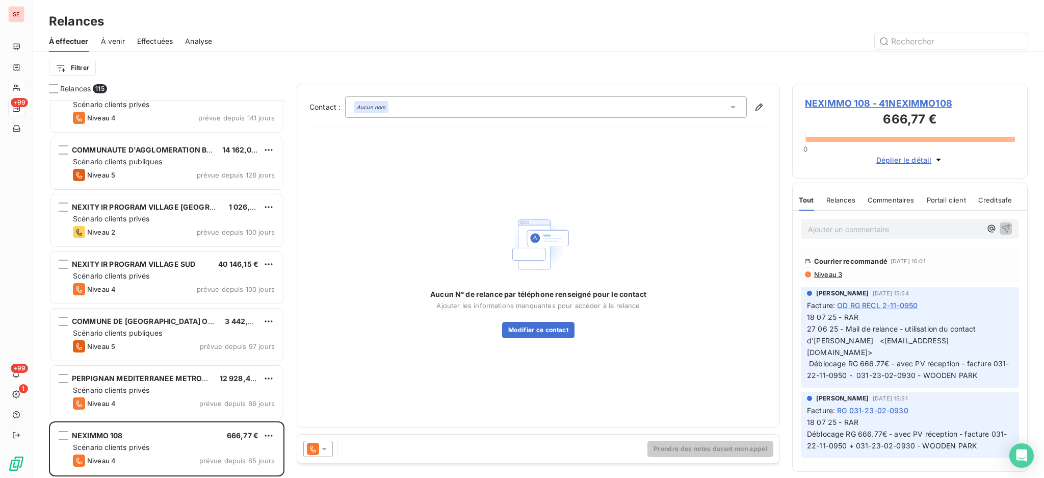
click at [325, 447] on icon at bounding box center [324, 449] width 10 height 10
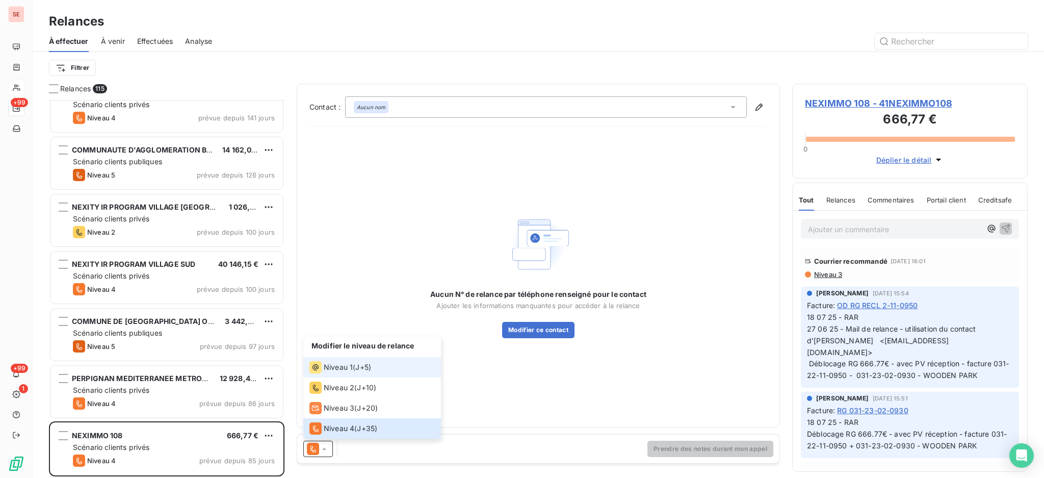
click at [334, 376] on li "Niveau 1 ( J+5 )" at bounding box center [372, 367] width 138 height 20
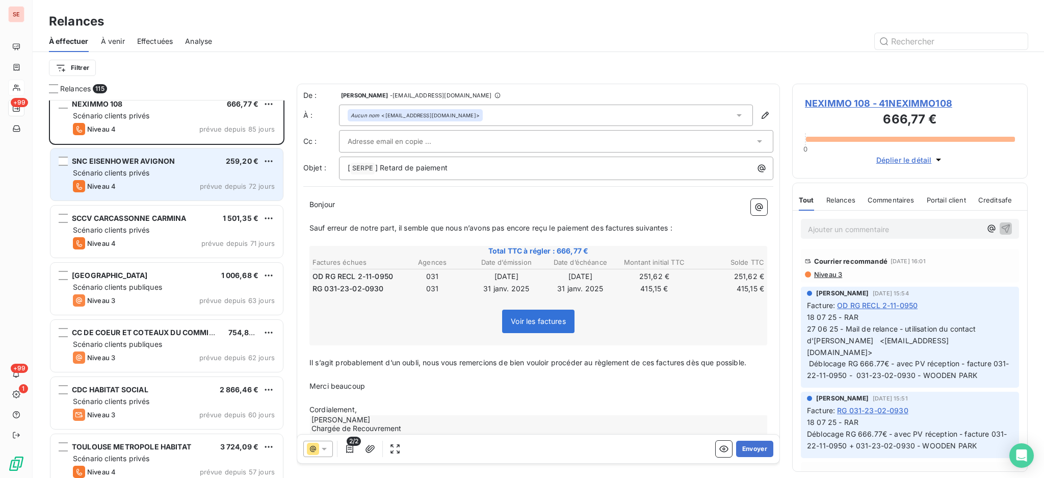
scroll to position [476, 0]
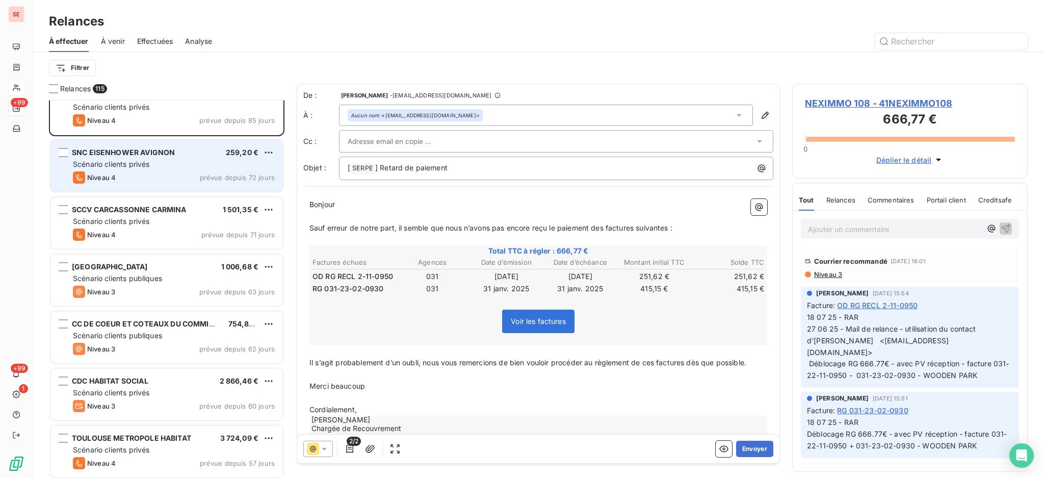
click at [226, 156] on span "259,20 €" at bounding box center [242, 152] width 33 height 9
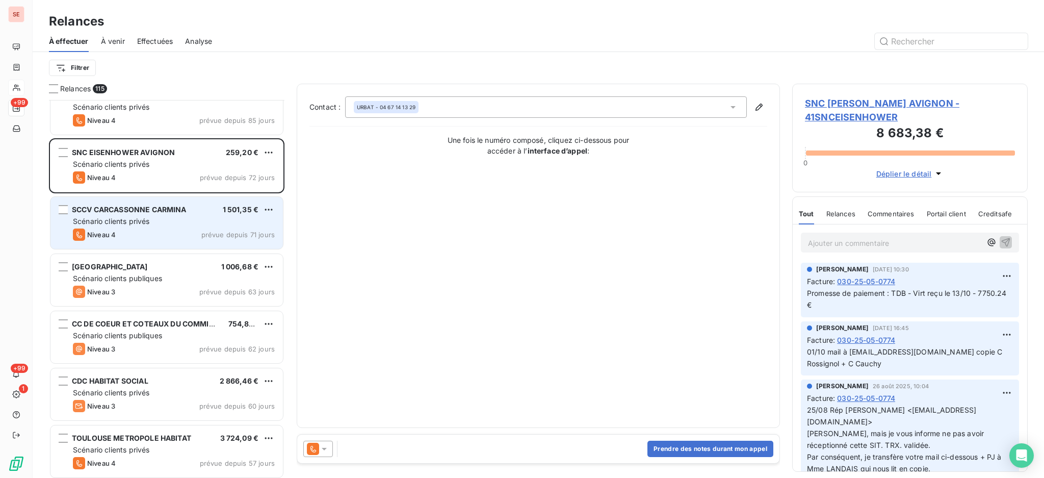
click at [192, 217] on div "Scénario clients privés" at bounding box center [174, 221] width 202 height 10
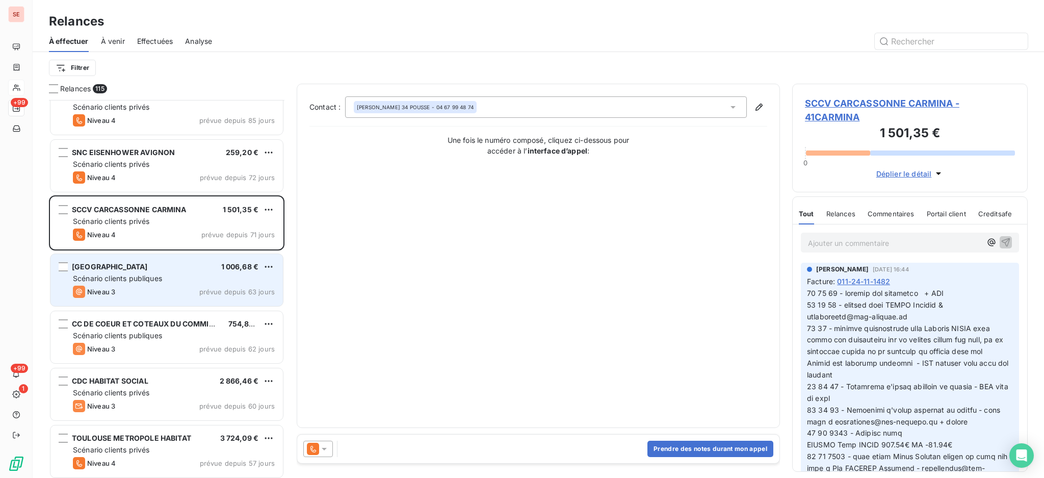
click at [185, 276] on div "Scénario clients publiques" at bounding box center [174, 278] width 202 height 10
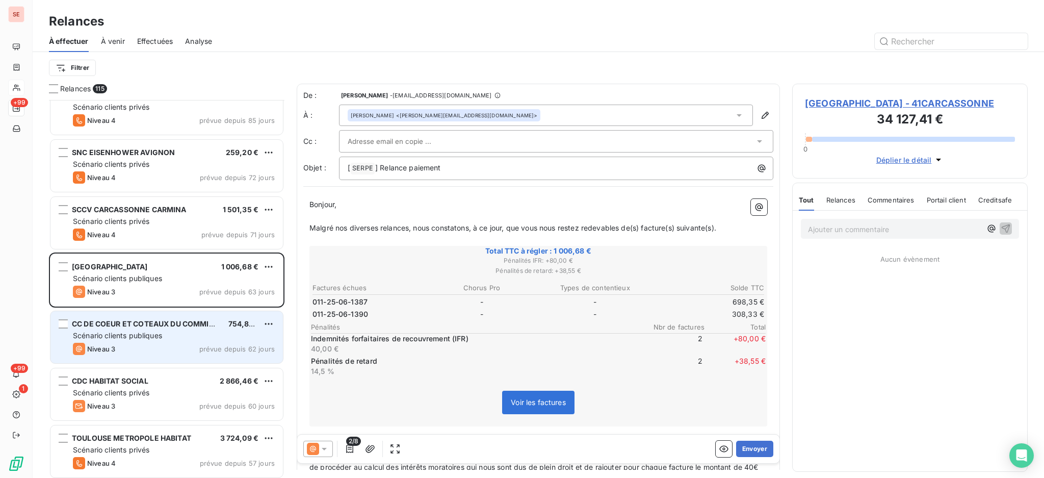
click at [189, 325] on span "CC DE COEUR ET COTEAUX DU COMMINGES" at bounding box center [151, 323] width 158 height 9
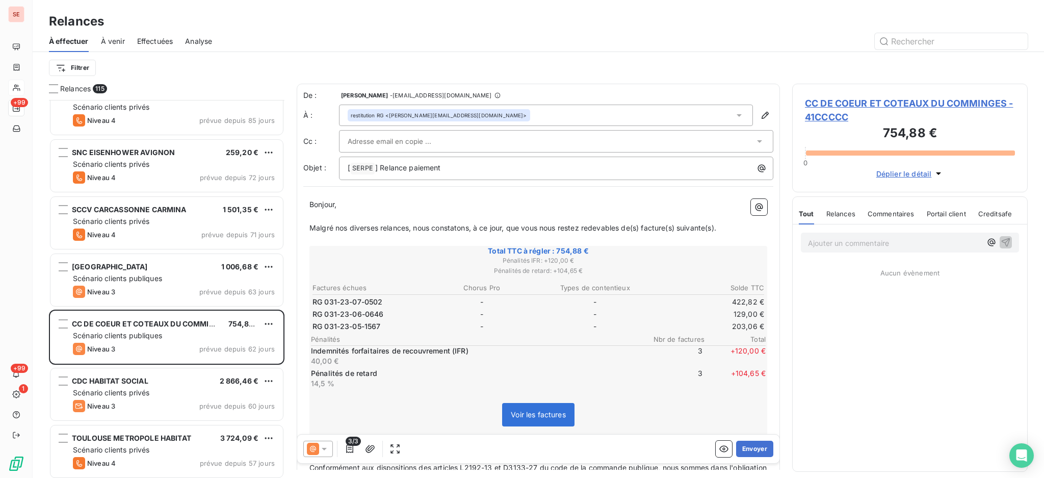
click at [324, 449] on icon at bounding box center [324, 449] width 5 height 3
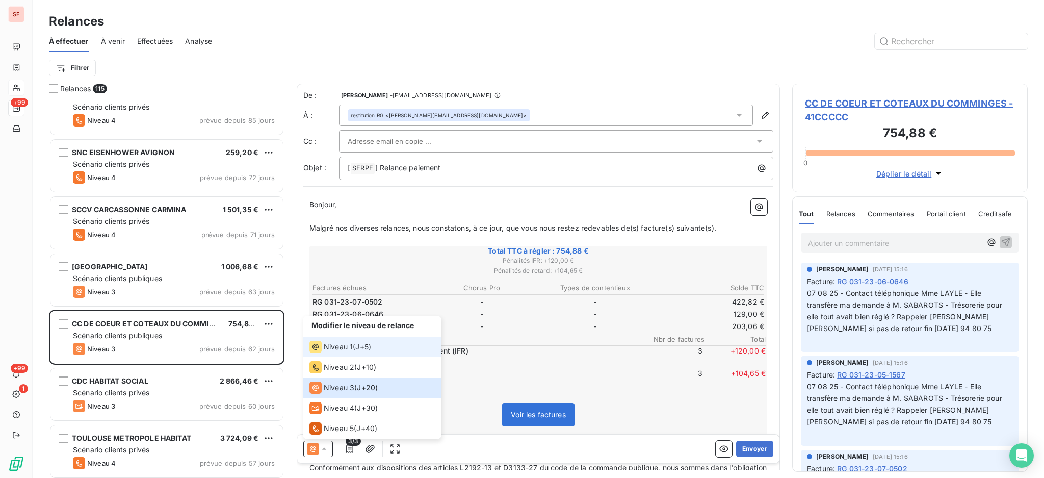
click at [336, 346] on span "Niveau 1" at bounding box center [338, 347] width 29 height 10
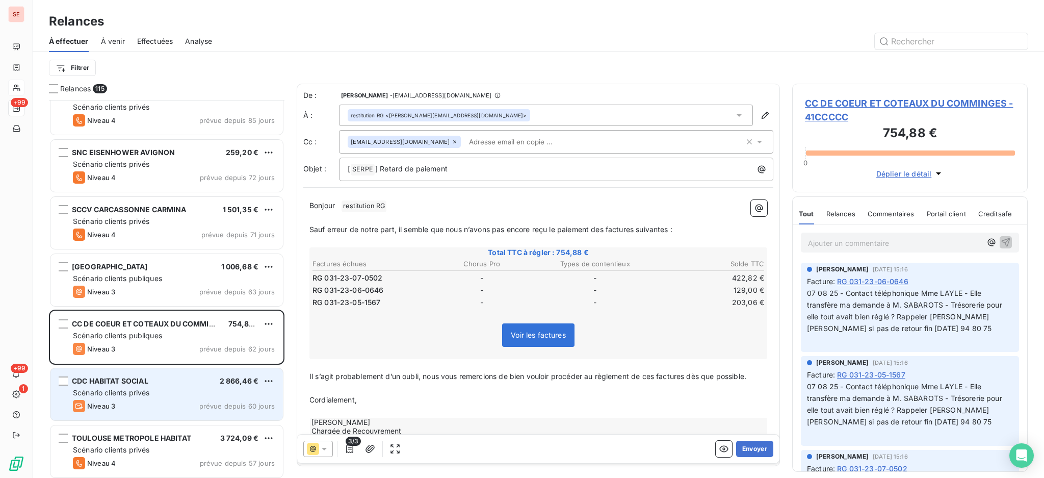
click at [177, 384] on div "CDC HABITAT SOCIAL 2 866,46 €" at bounding box center [174, 380] width 202 height 9
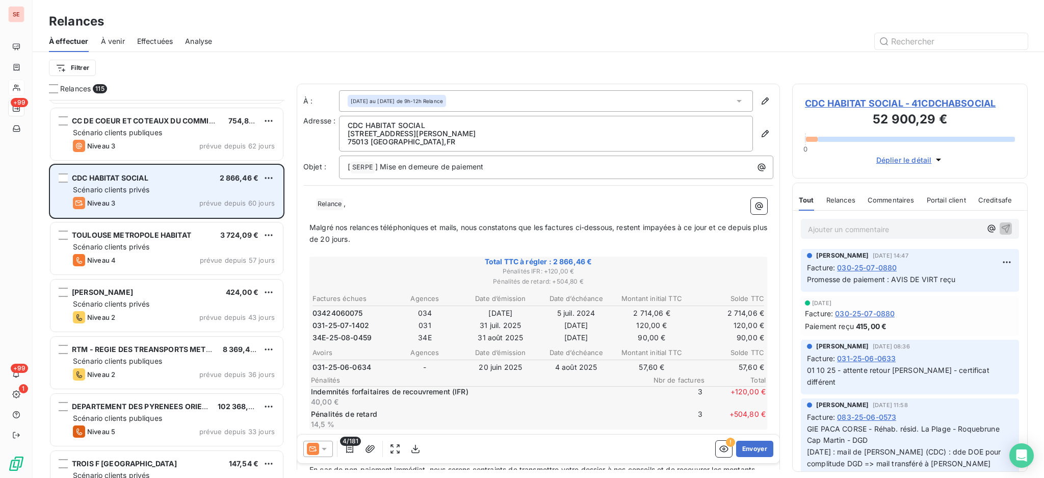
scroll to position [680, 0]
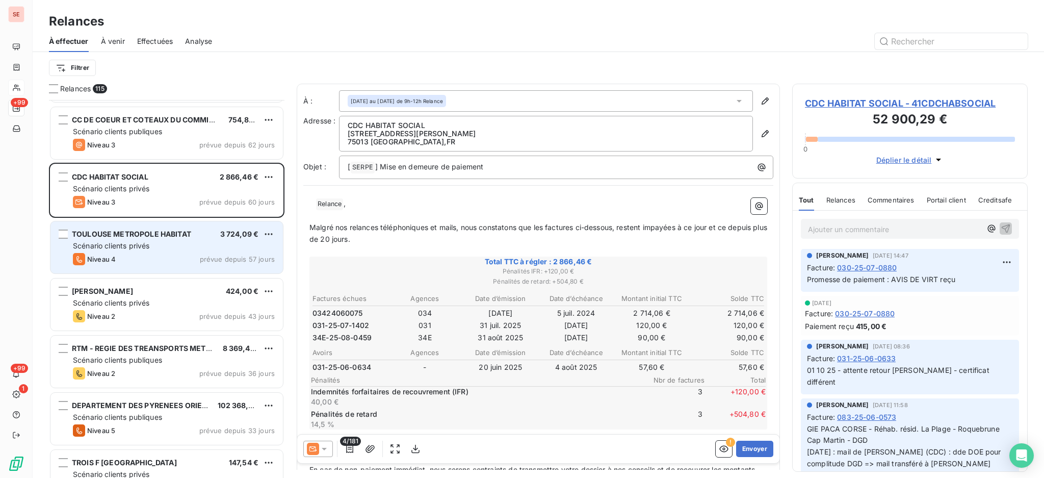
click at [195, 243] on div "Scénario clients privés" at bounding box center [174, 246] width 202 height 10
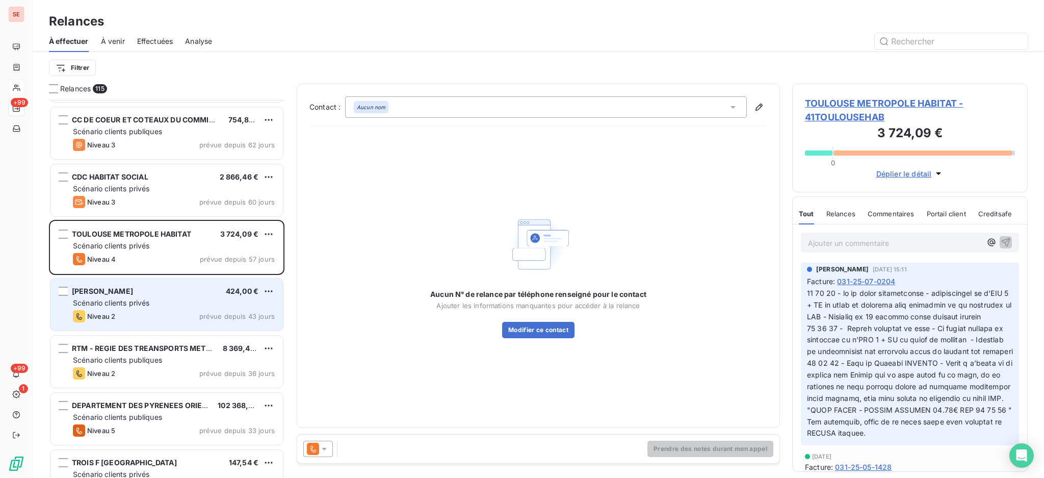
click at [193, 302] on div "Scénario clients privés" at bounding box center [174, 303] width 202 height 10
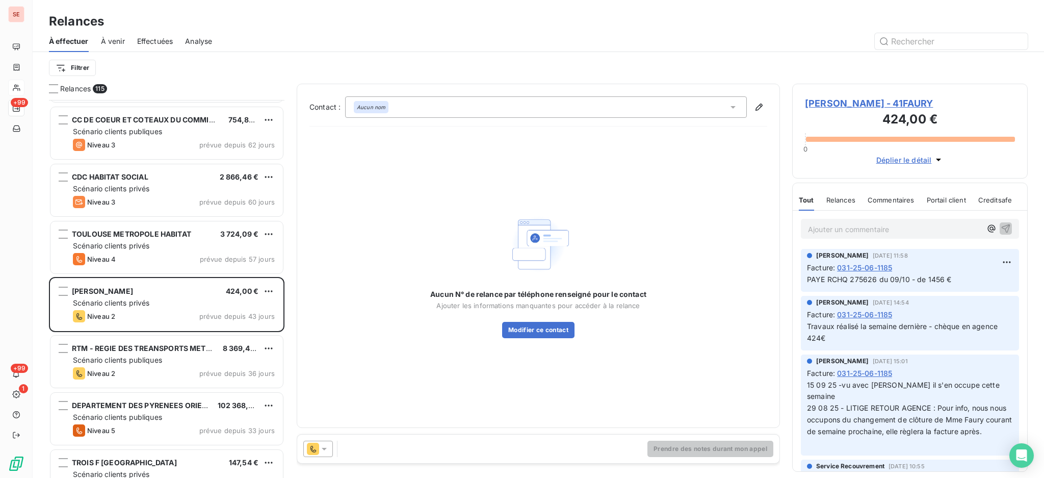
click at [321, 448] on icon at bounding box center [324, 449] width 10 height 10
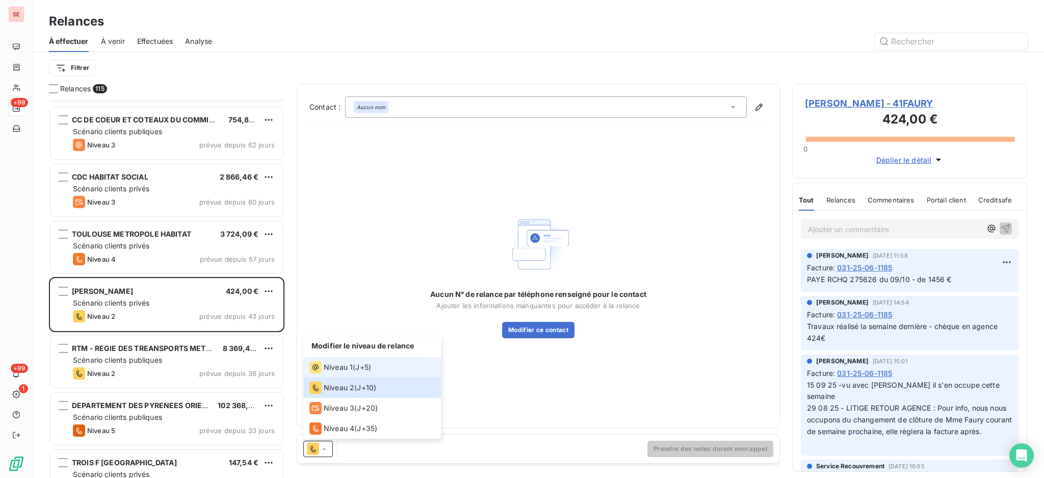
click at [327, 363] on span "Niveau 1" at bounding box center [338, 367] width 29 height 10
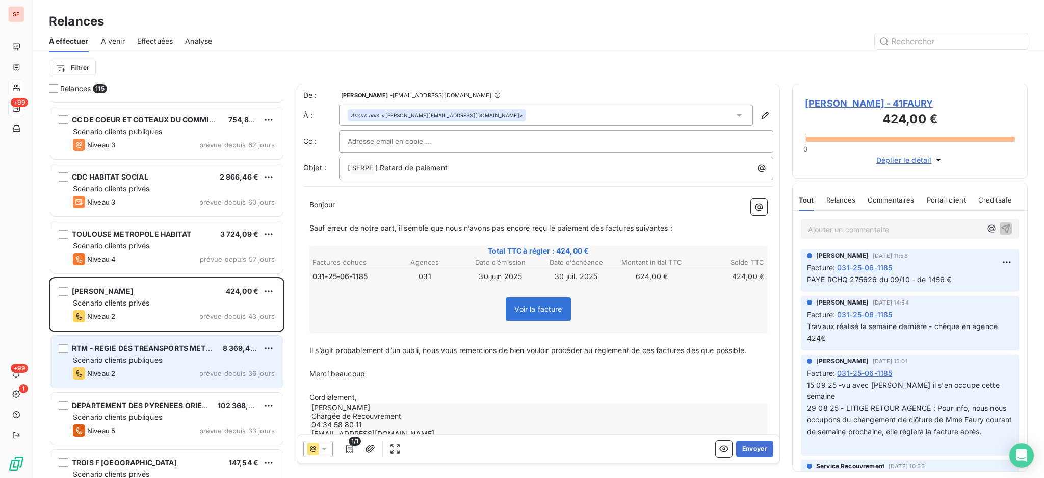
click at [218, 364] on div "Scénario clients publiques" at bounding box center [174, 360] width 202 height 10
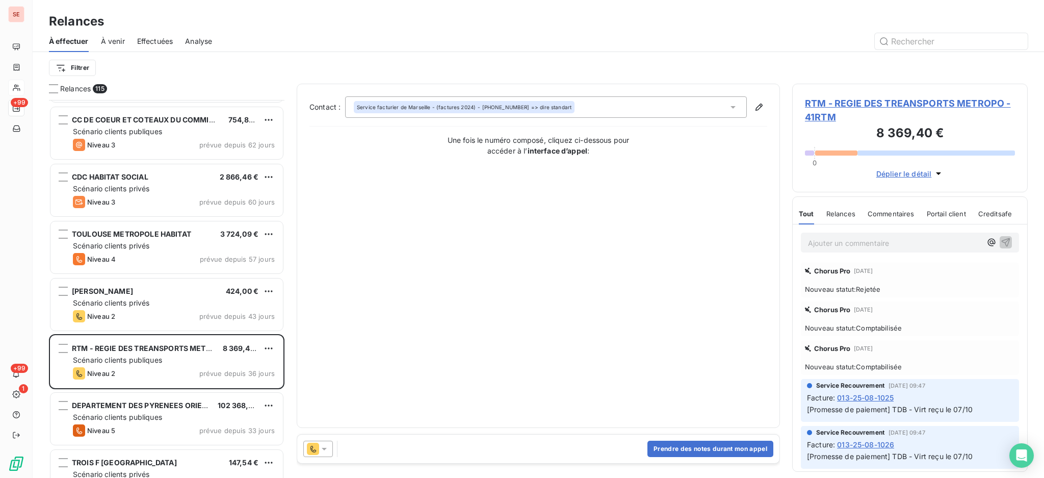
click at [324, 448] on icon at bounding box center [324, 449] width 5 height 3
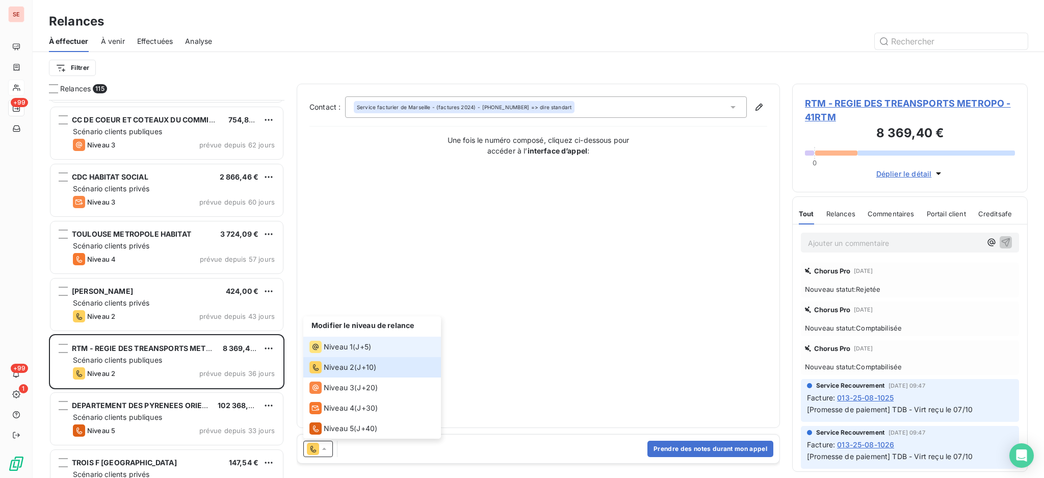
click at [339, 348] on span "Niveau 1" at bounding box center [338, 347] width 29 height 10
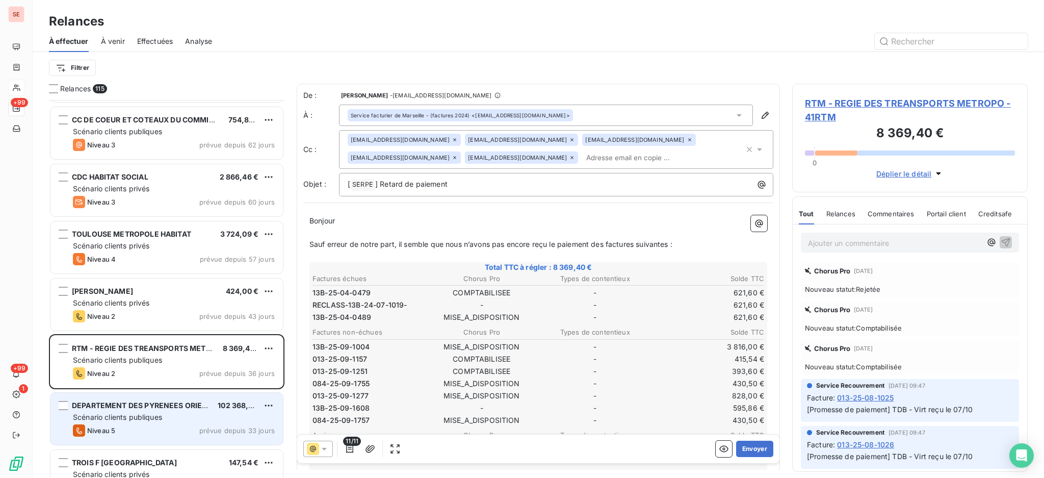
click at [216, 416] on div "Scénario clients publiques" at bounding box center [174, 417] width 202 height 10
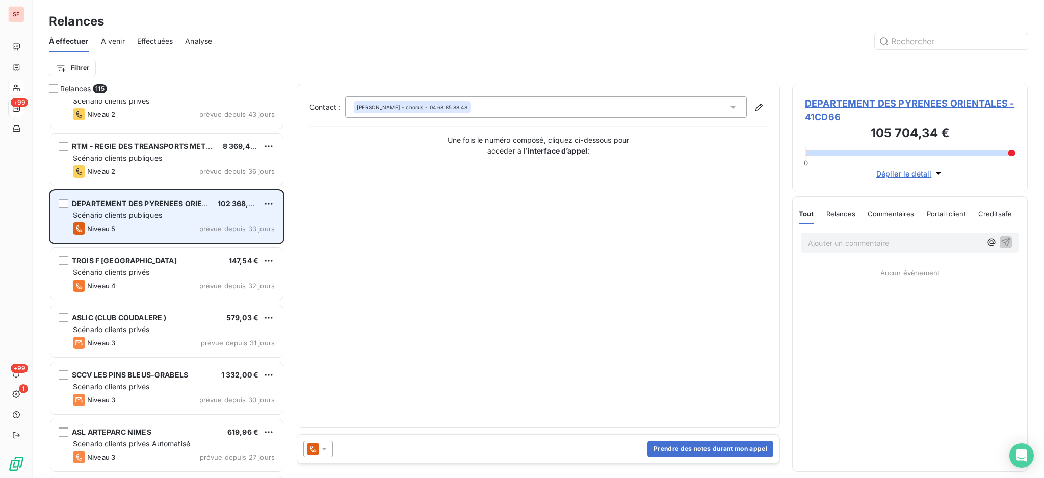
scroll to position [884, 0]
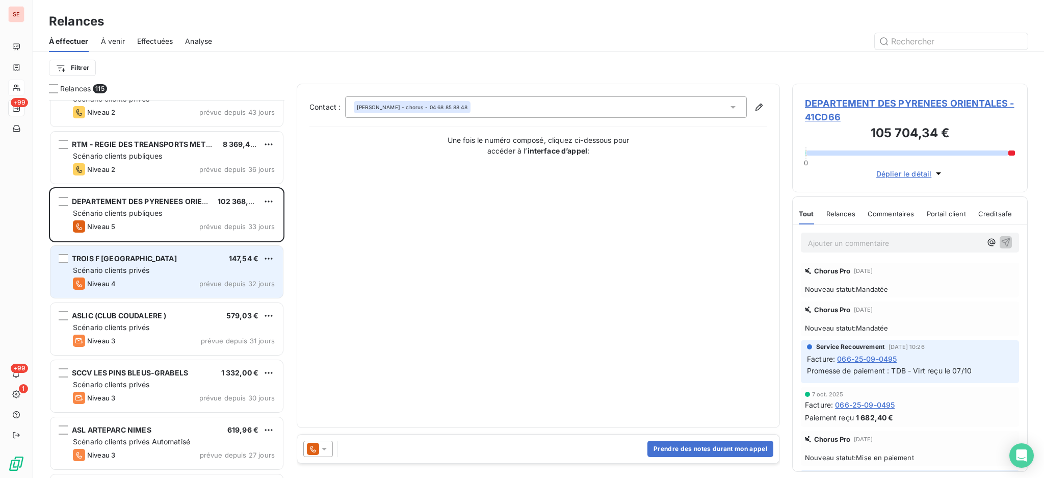
click at [222, 270] on div "Scénario clients privés" at bounding box center [174, 270] width 202 height 10
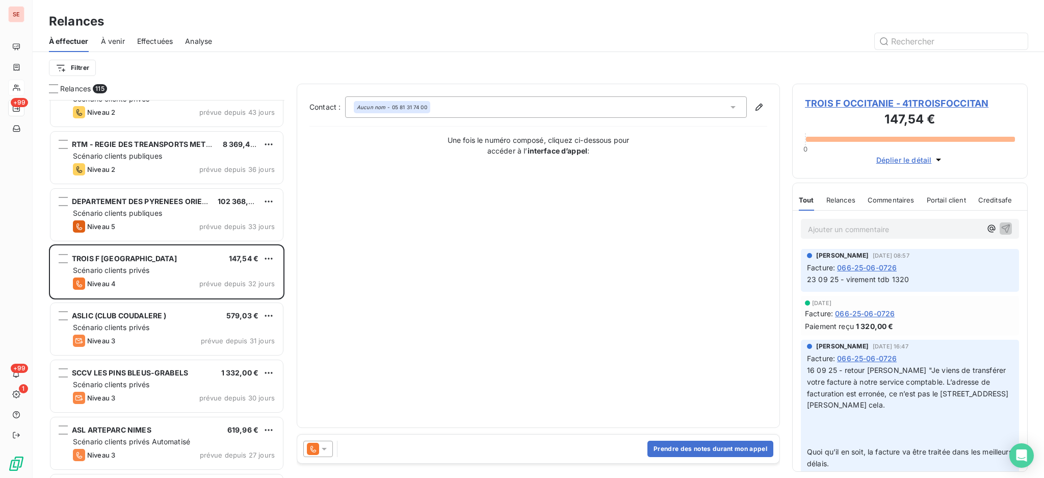
click at [323, 448] on icon at bounding box center [324, 449] width 5 height 3
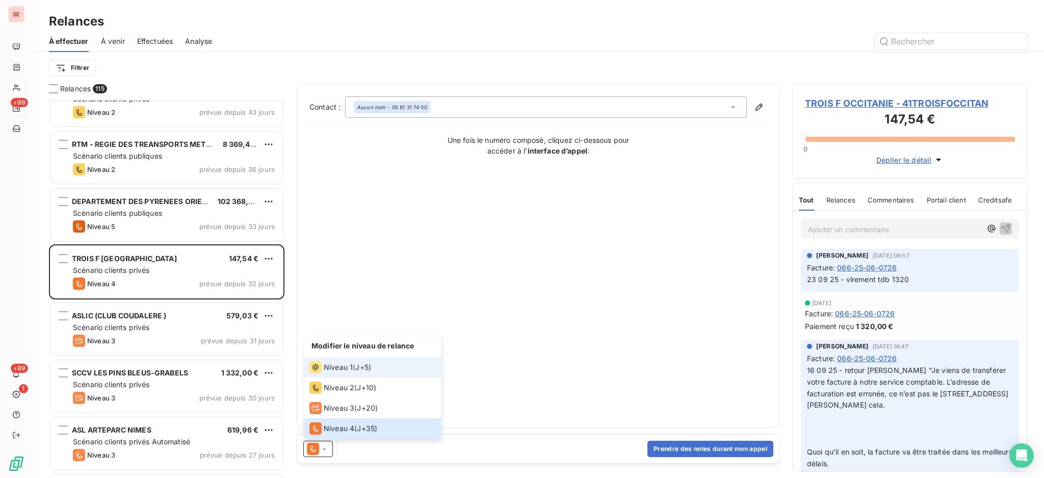
click at [328, 361] on div "Niveau 1" at bounding box center [330, 367] width 43 height 12
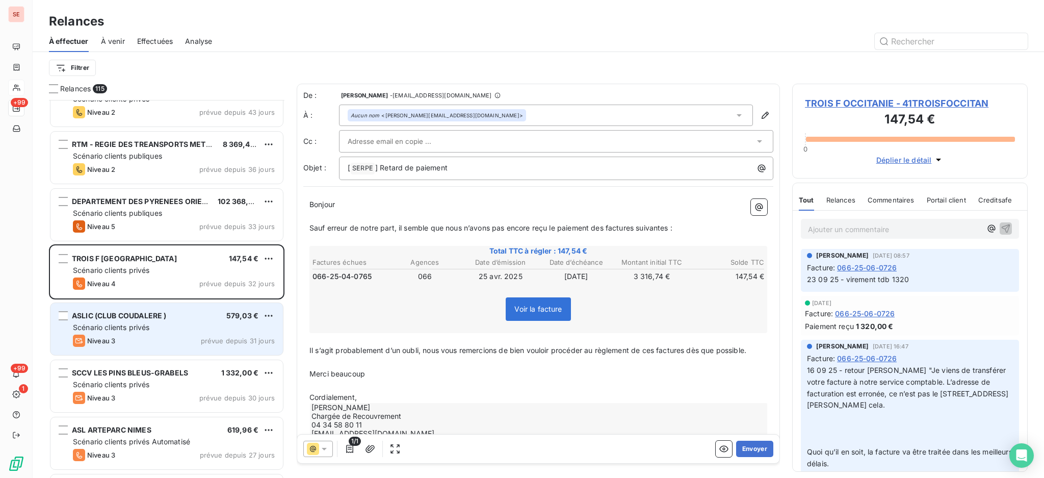
click at [198, 319] on div "ASLIC (CLUB COUDALERE ) 579,03 €" at bounding box center [174, 315] width 202 height 9
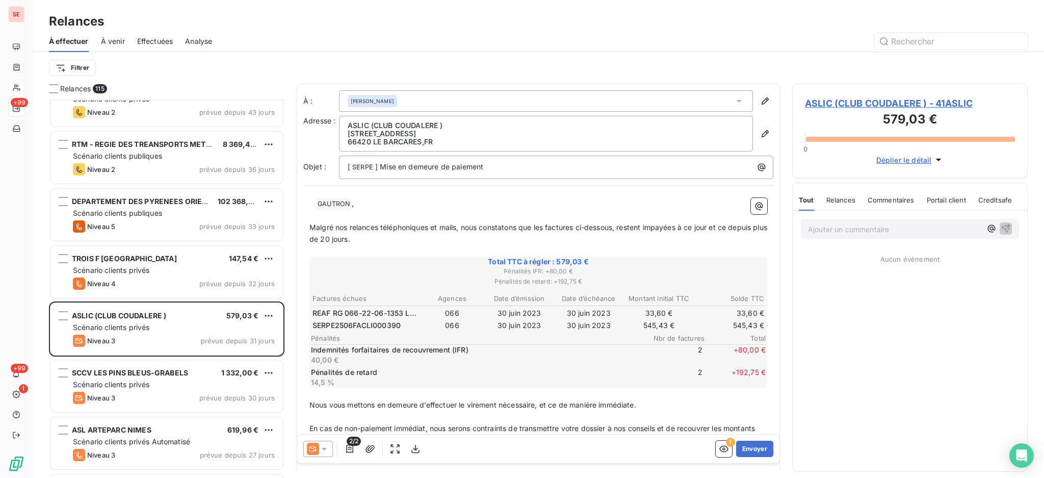
click at [323, 446] on icon at bounding box center [324, 449] width 10 height 10
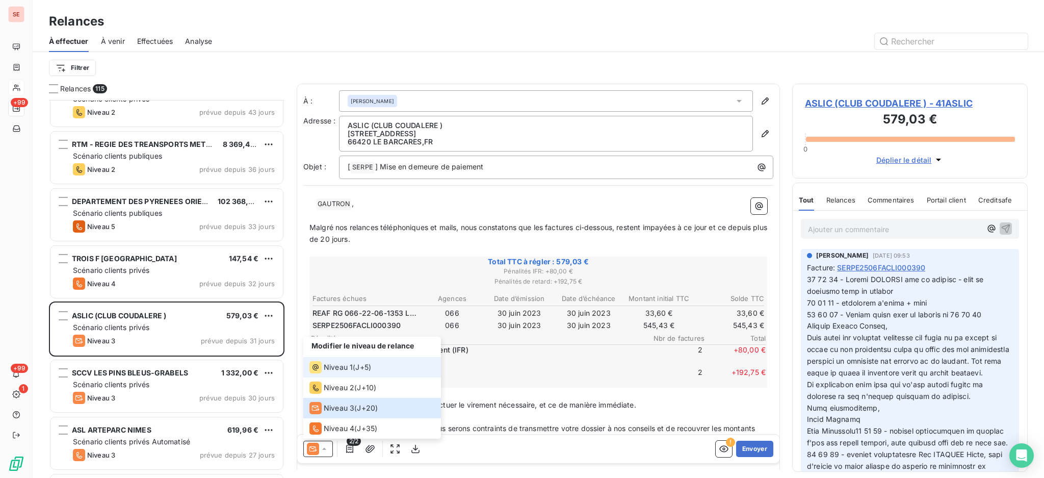
click at [341, 369] on span "Niveau 1" at bounding box center [338, 367] width 29 height 10
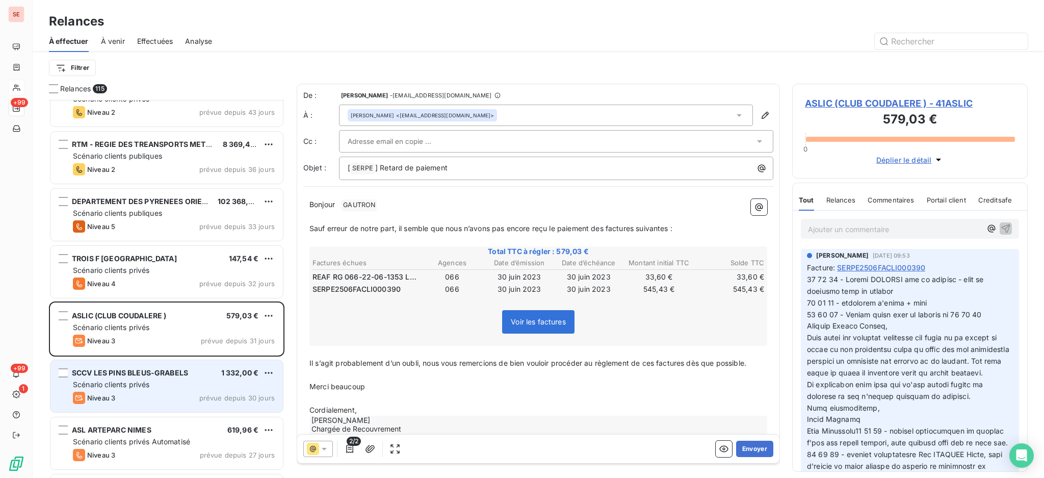
click at [187, 372] on span "SCCV LES PINS BLEUS-GRABELS" at bounding box center [130, 372] width 116 height 9
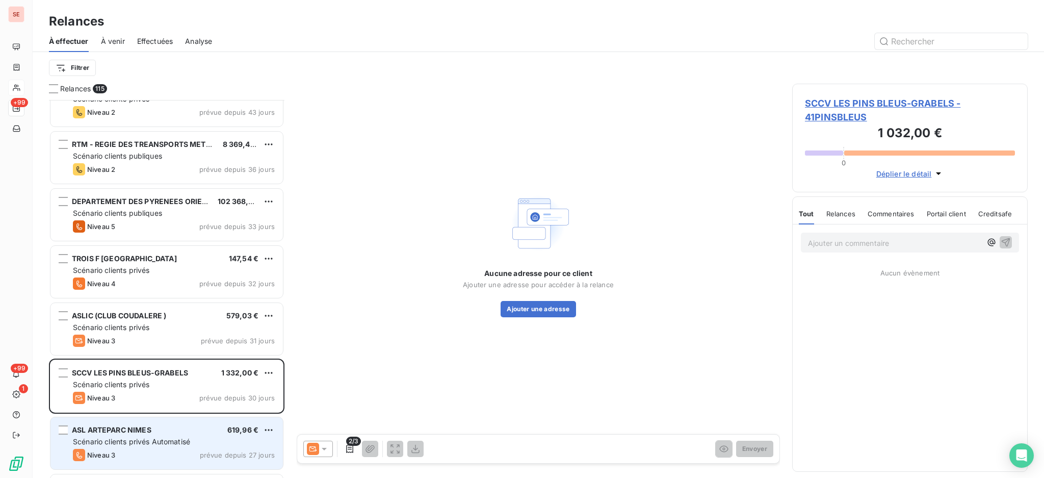
click at [201, 446] on div "Scénario clients privés Automatisé" at bounding box center [174, 441] width 202 height 10
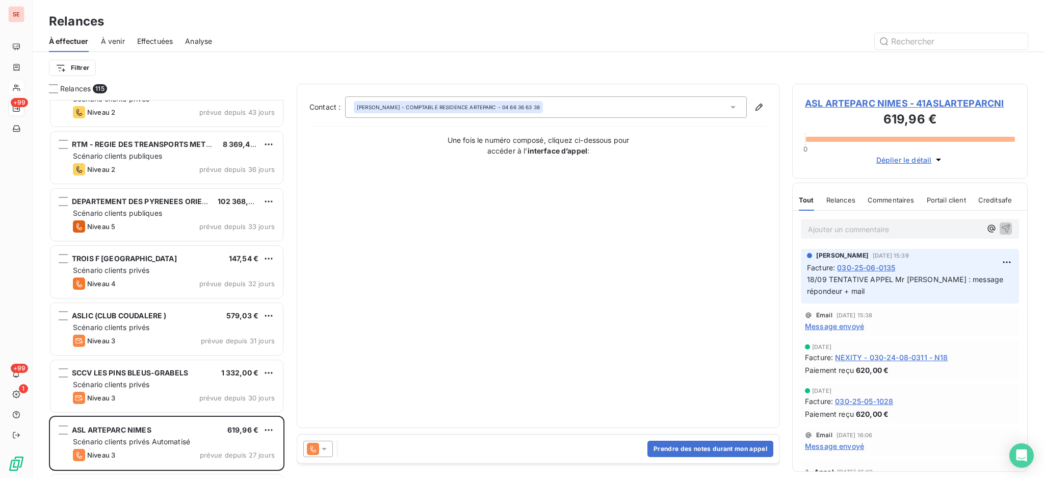
click at [325, 448] on icon at bounding box center [324, 449] width 5 height 3
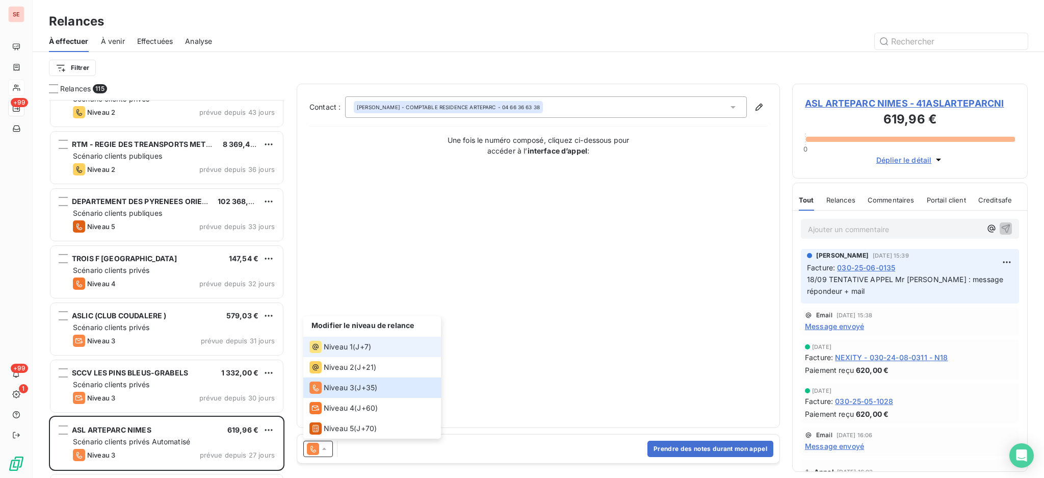
click at [346, 352] on div "Niveau 1" at bounding box center [330, 347] width 43 height 12
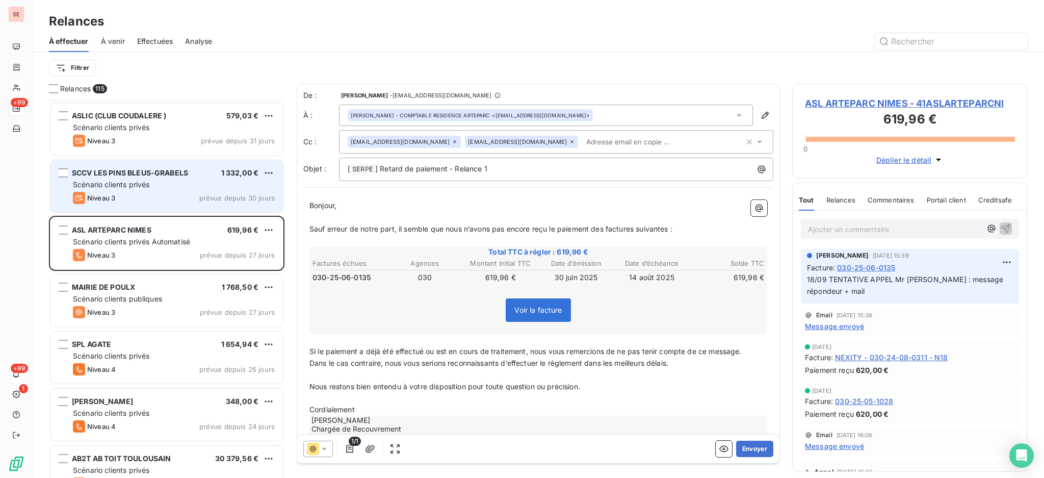
scroll to position [1088, 0]
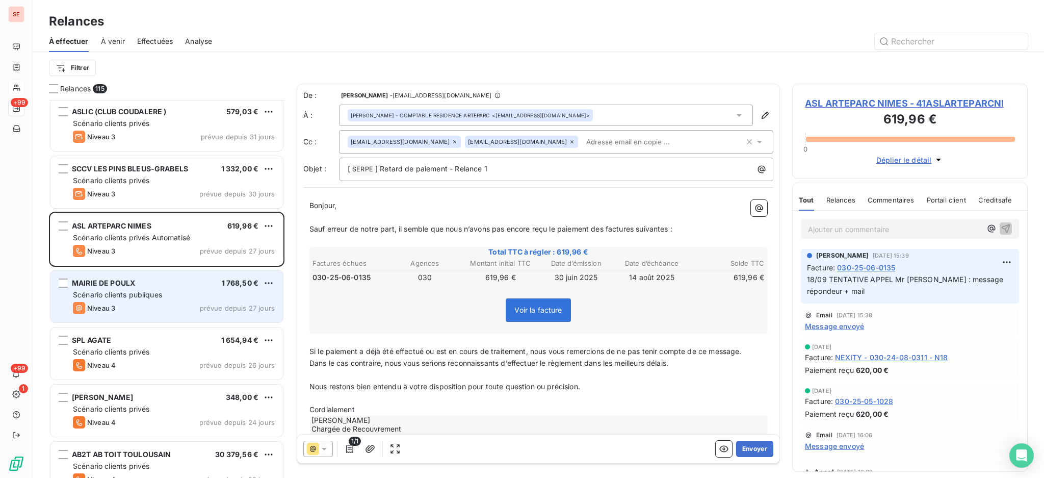
click at [244, 288] on div "MAIRIE DE POULX 1 768,50 € Scénario clients publiques Niveau 3 prévue depuis 27…" at bounding box center [166, 296] width 232 height 52
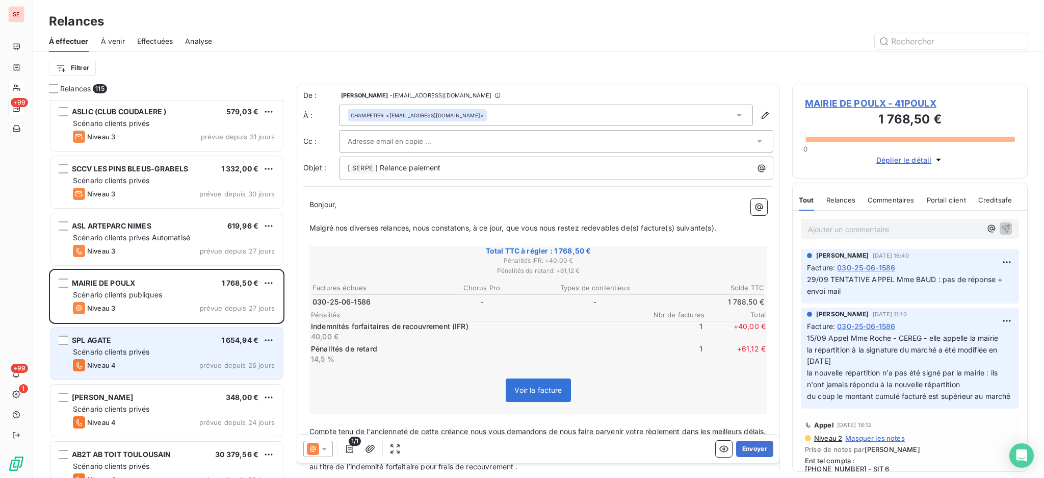
click at [222, 348] on div "Scénario clients privés" at bounding box center [174, 352] width 202 height 10
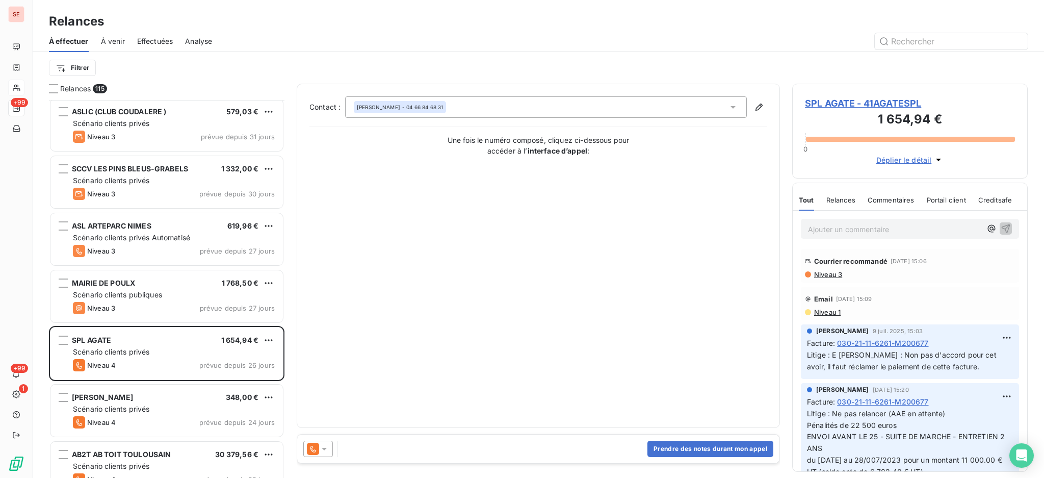
click at [322, 446] on icon at bounding box center [324, 449] width 10 height 10
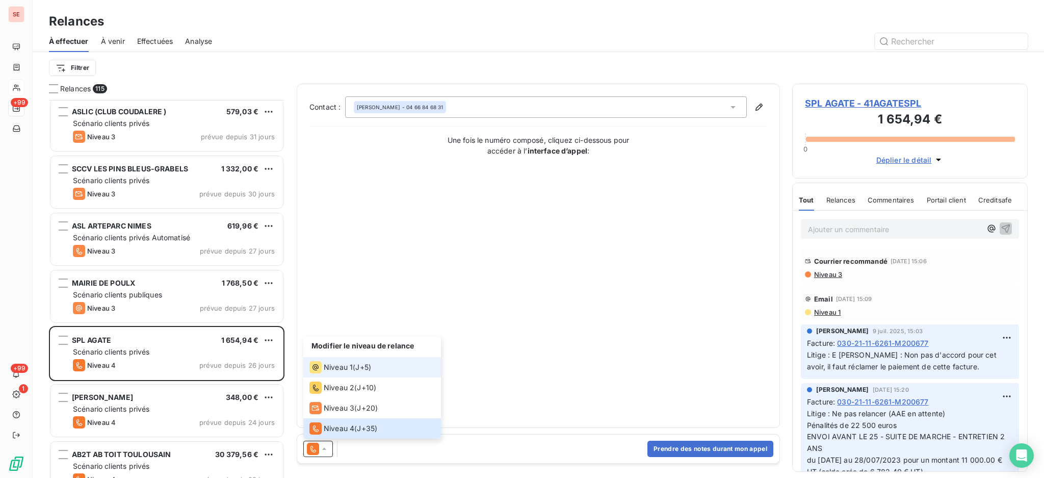
click at [333, 366] on span "Niveau 1" at bounding box center [338, 367] width 29 height 10
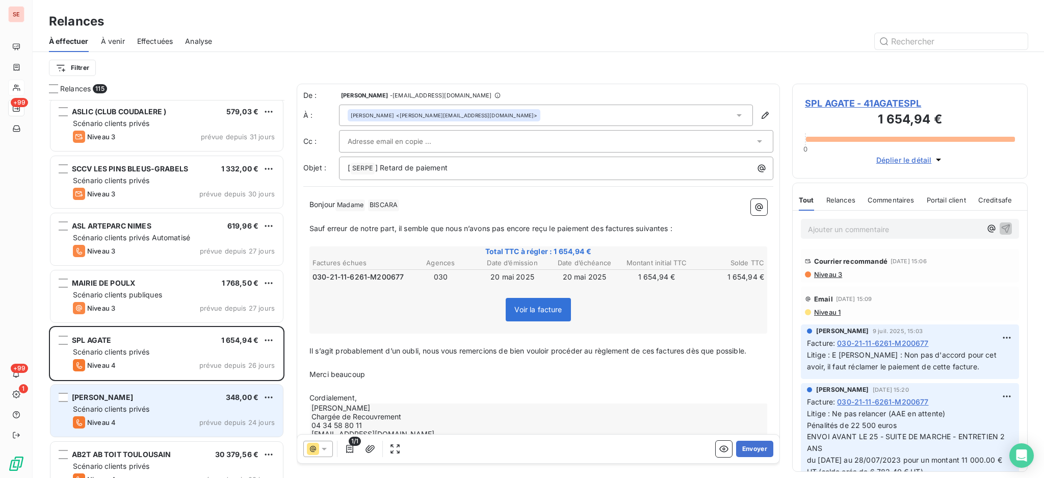
click at [182, 408] on div "Scénario clients privés" at bounding box center [174, 409] width 202 height 10
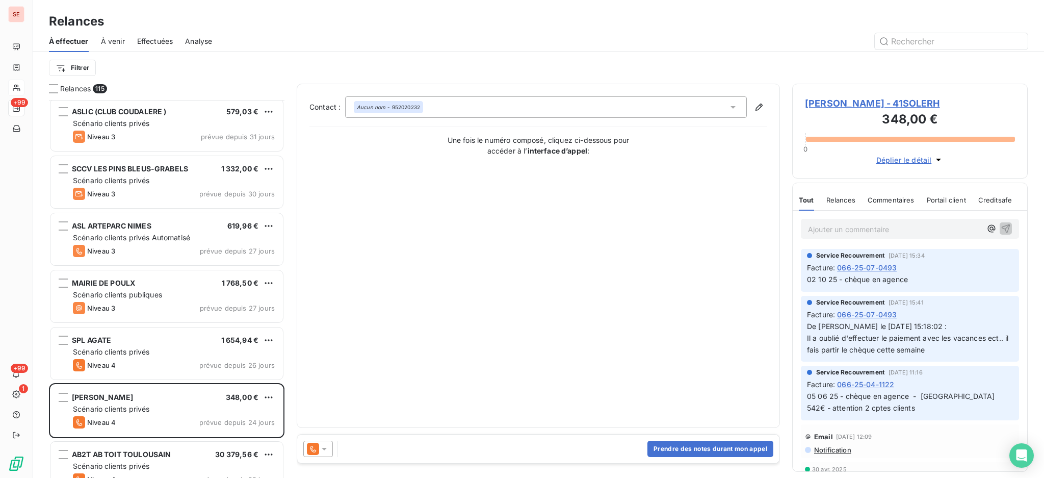
click at [327, 447] on icon at bounding box center [324, 449] width 10 height 10
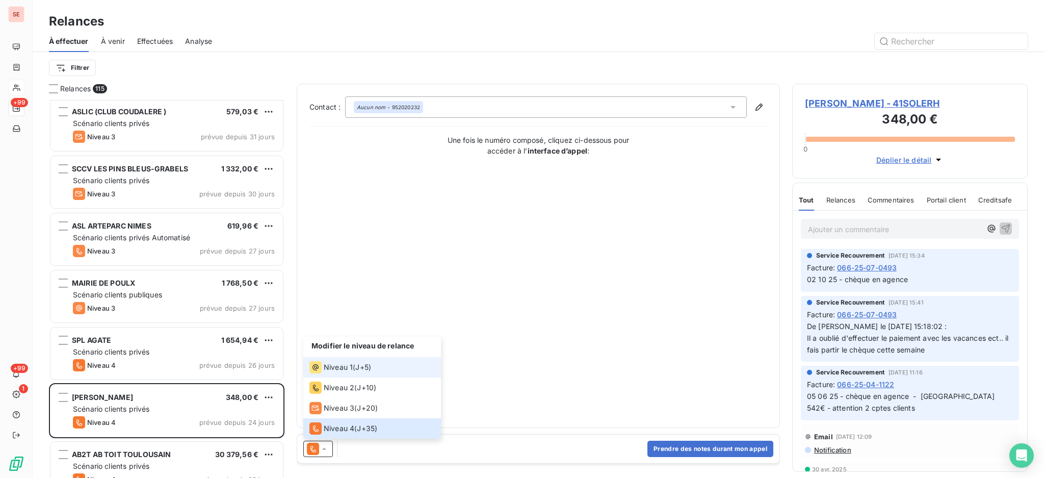
click at [343, 372] on span "Niveau 1" at bounding box center [338, 367] width 29 height 10
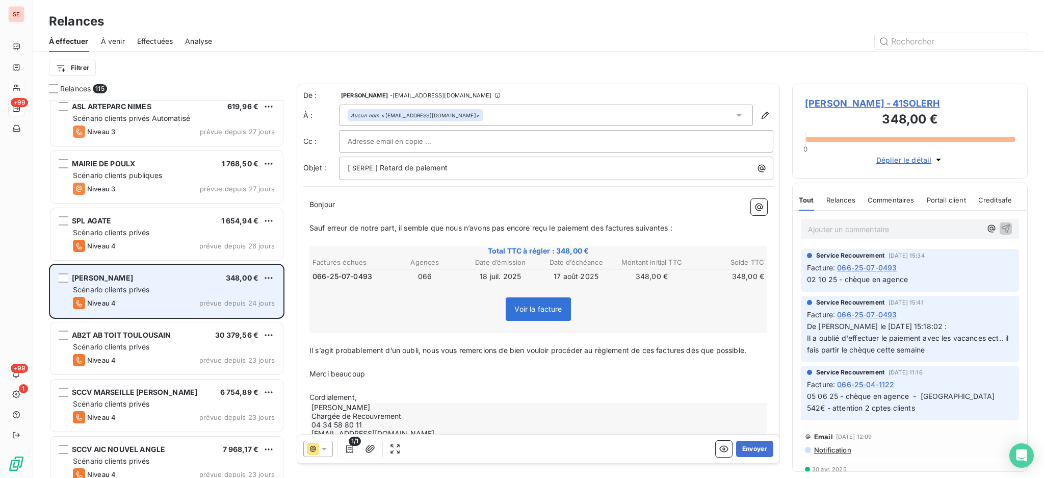
scroll to position [1224, 0]
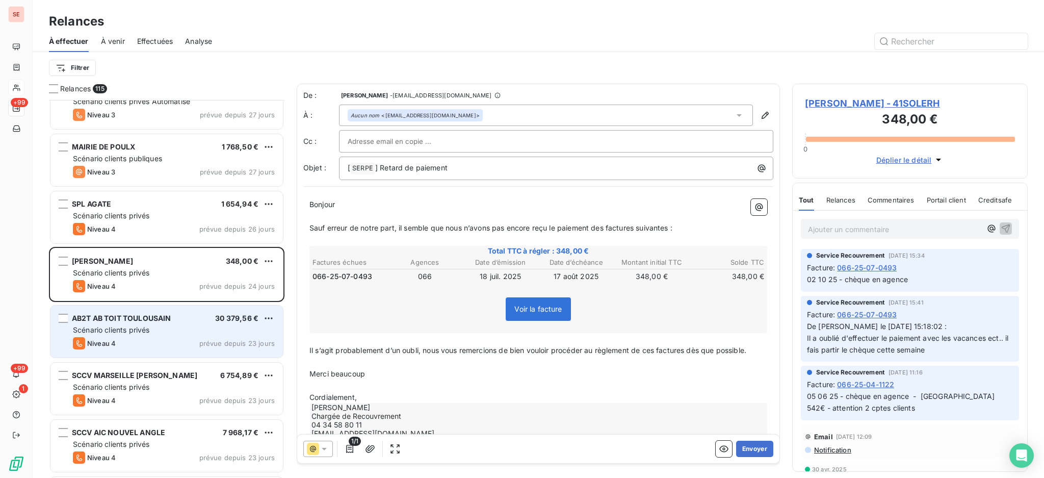
click at [158, 333] on div "Scénario clients privés" at bounding box center [174, 330] width 202 height 10
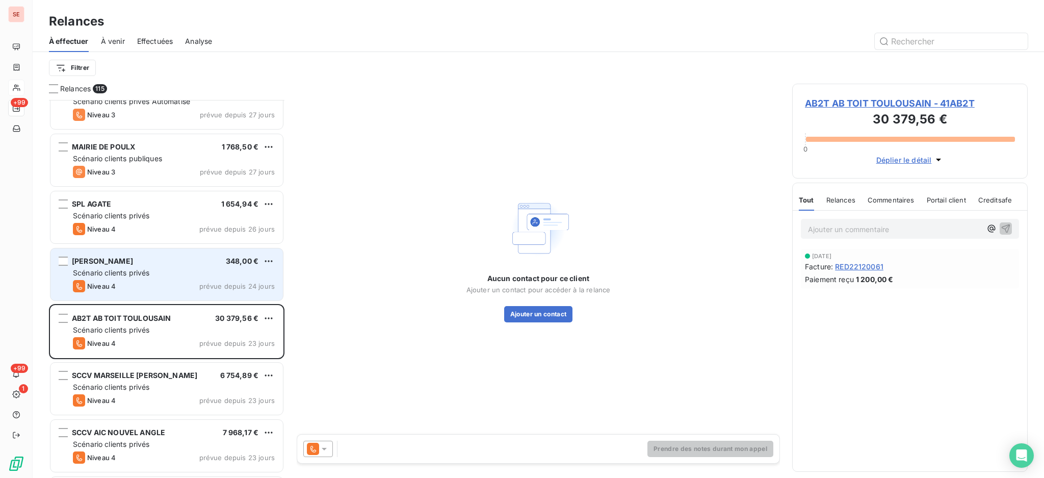
click at [167, 266] on div "[PERSON_NAME] 348,00 € Scénario clients privés Niveau 4 prévue depuis 24 jours" at bounding box center [166, 274] width 232 height 52
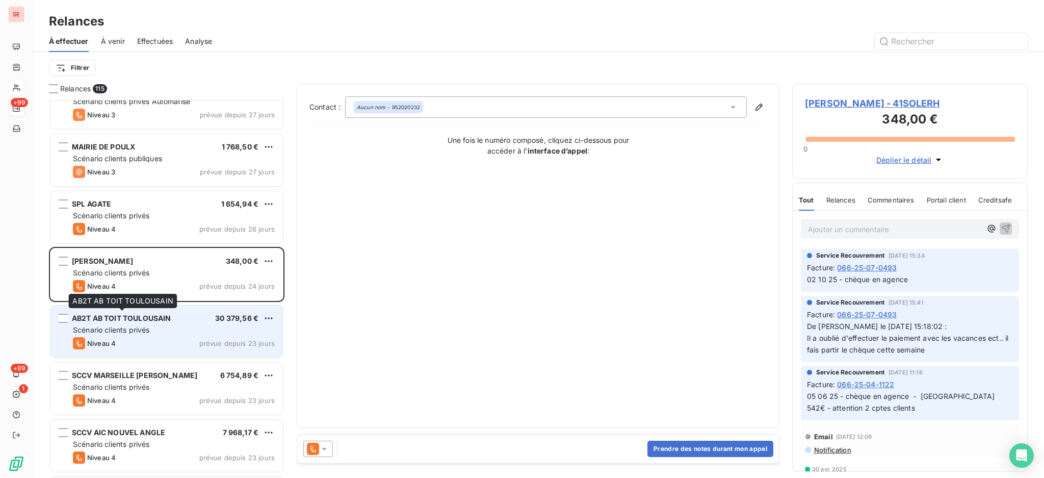
click at [160, 321] on span "AB2T AB TOIT TOULOUSAIN" at bounding box center [121, 318] width 99 height 9
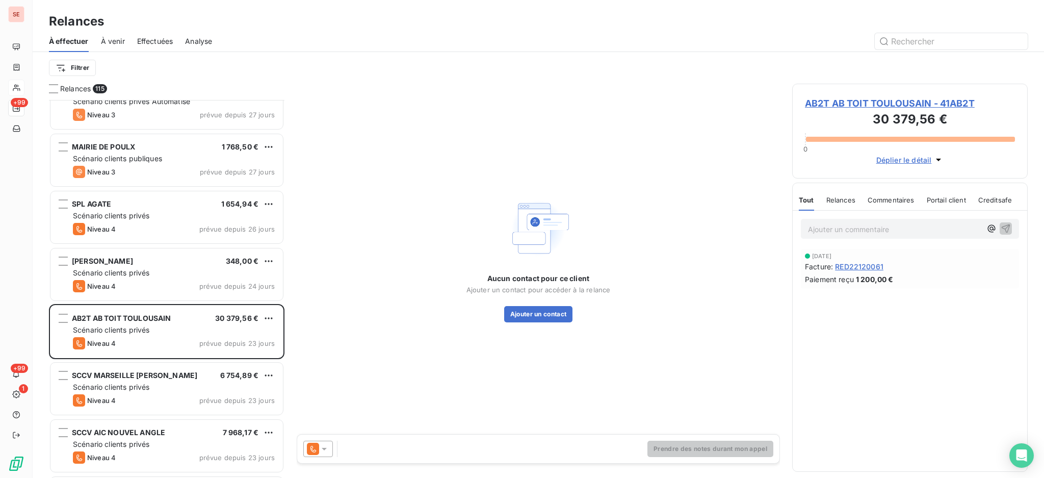
click at [326, 448] on icon at bounding box center [324, 449] width 5 height 3
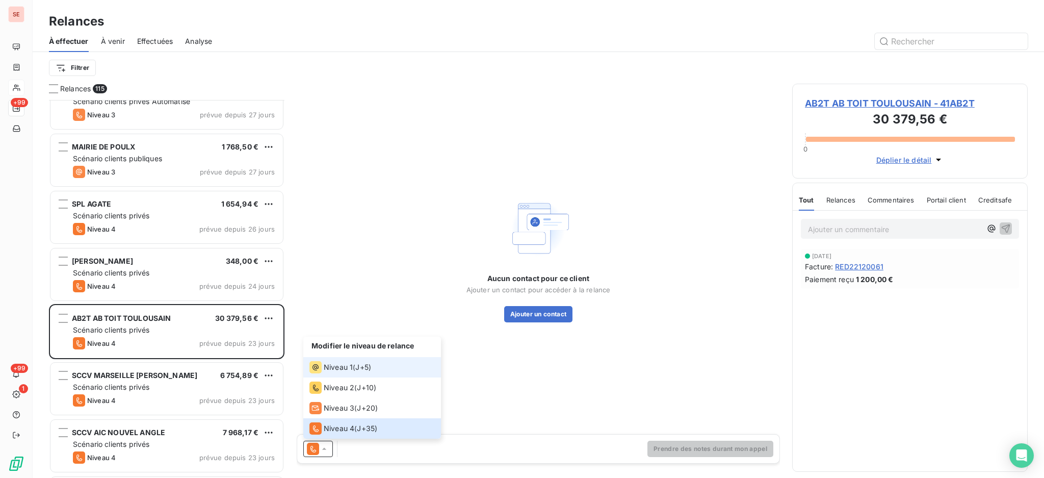
click at [341, 367] on span "Niveau 1" at bounding box center [338, 367] width 29 height 10
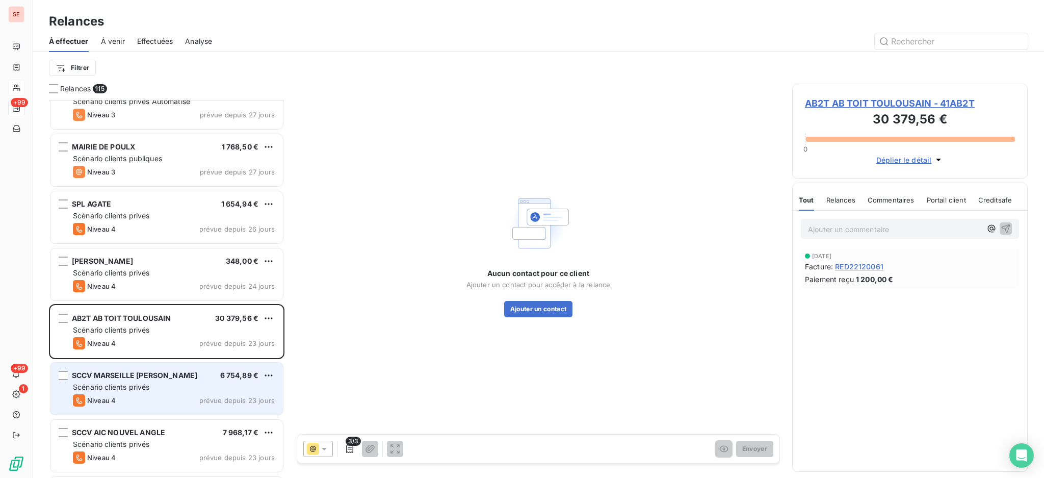
click at [215, 382] on div "Scénario clients privés" at bounding box center [174, 387] width 202 height 10
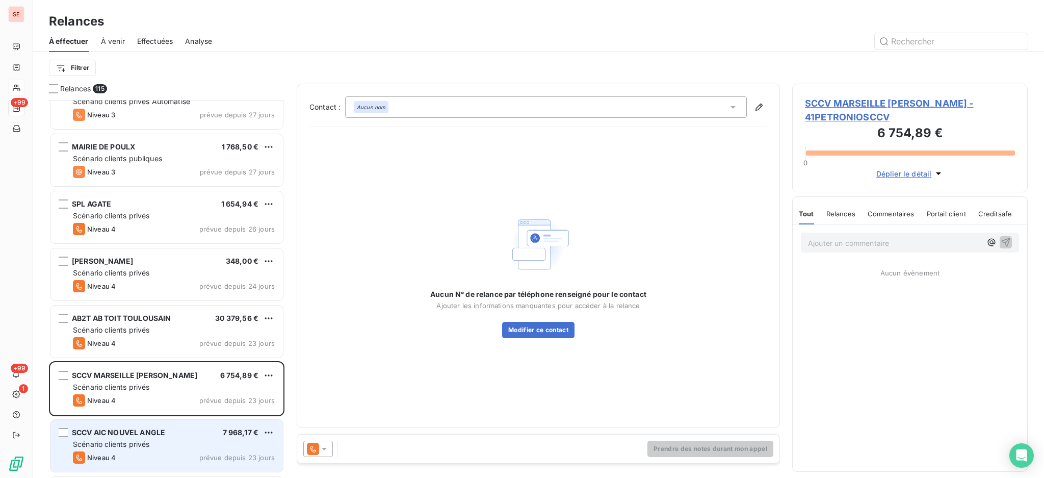
click at [193, 436] on div "SCCV AIC NOUVEL ANGLE 7 968,17 €" at bounding box center [174, 432] width 202 height 9
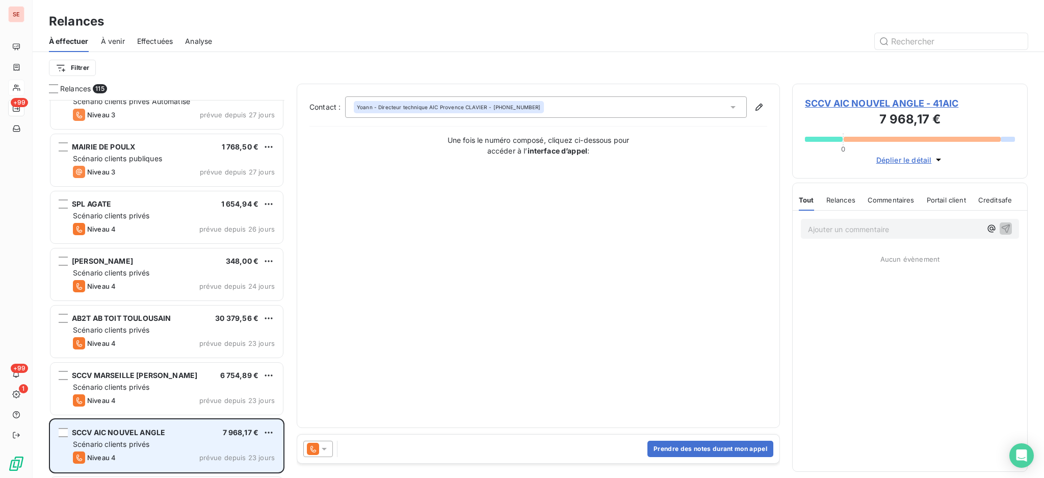
scroll to position [1428, 0]
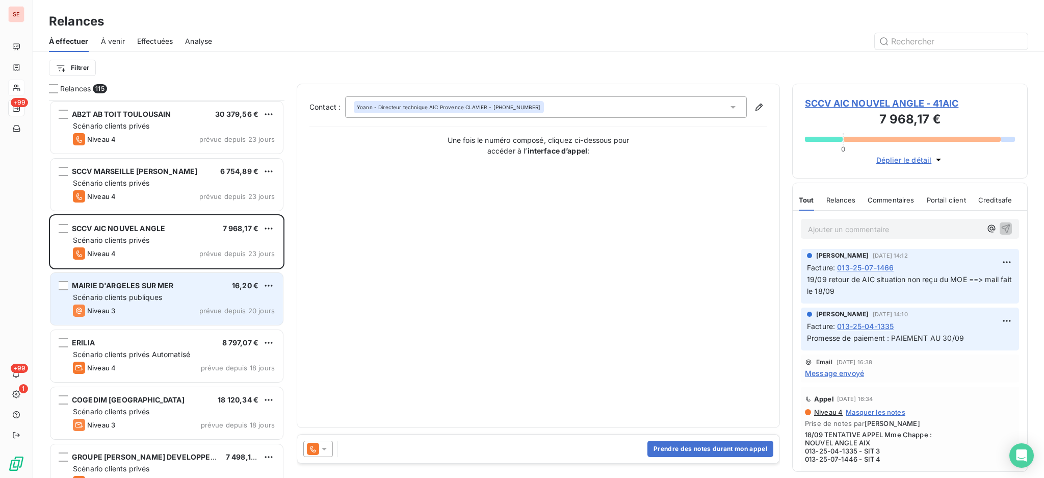
click at [198, 292] on div "Scénario clients publiques" at bounding box center [174, 297] width 202 height 10
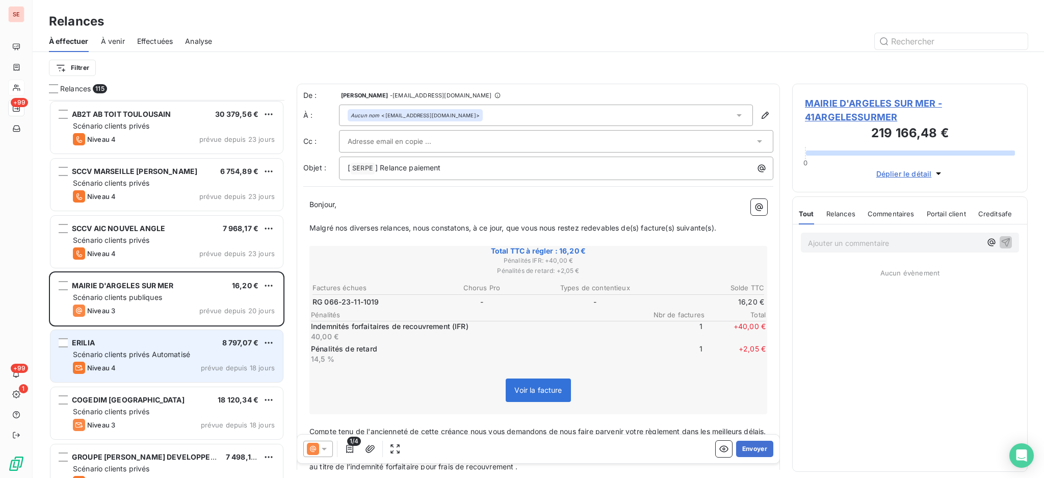
click at [197, 354] on div "Scénario clients privés Automatisé" at bounding box center [174, 354] width 202 height 10
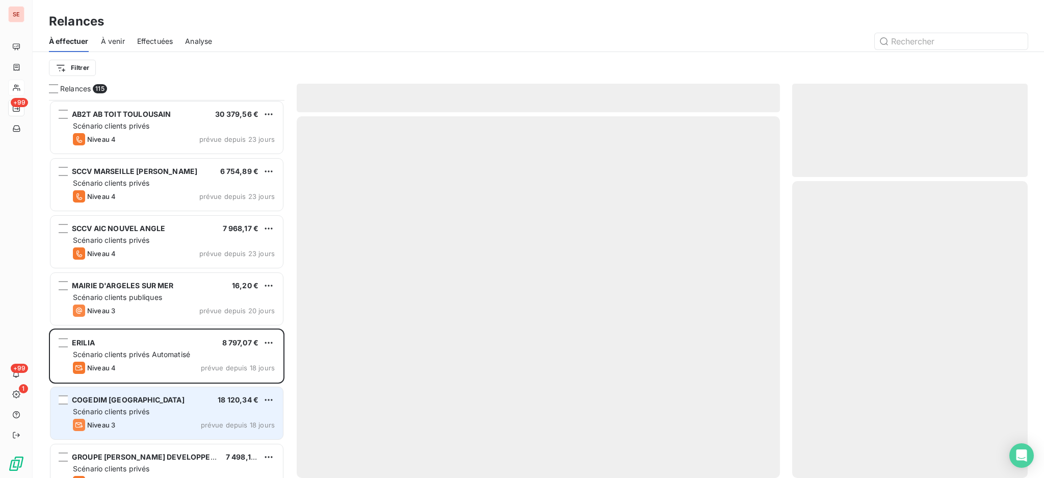
click at [192, 409] on div "Scénario clients privés" at bounding box center [174, 411] width 202 height 10
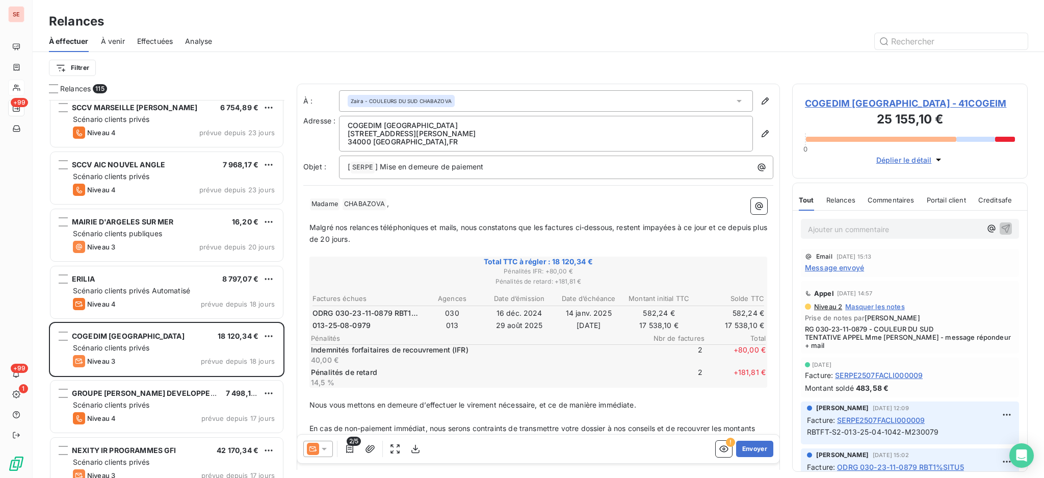
scroll to position [1564, 0]
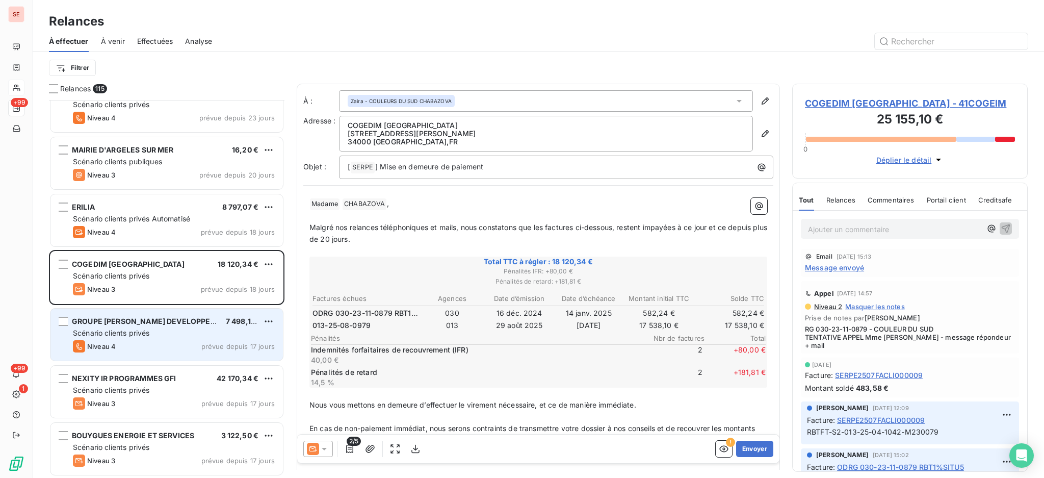
click at [157, 328] on div "Scénario clients privés" at bounding box center [174, 333] width 202 height 10
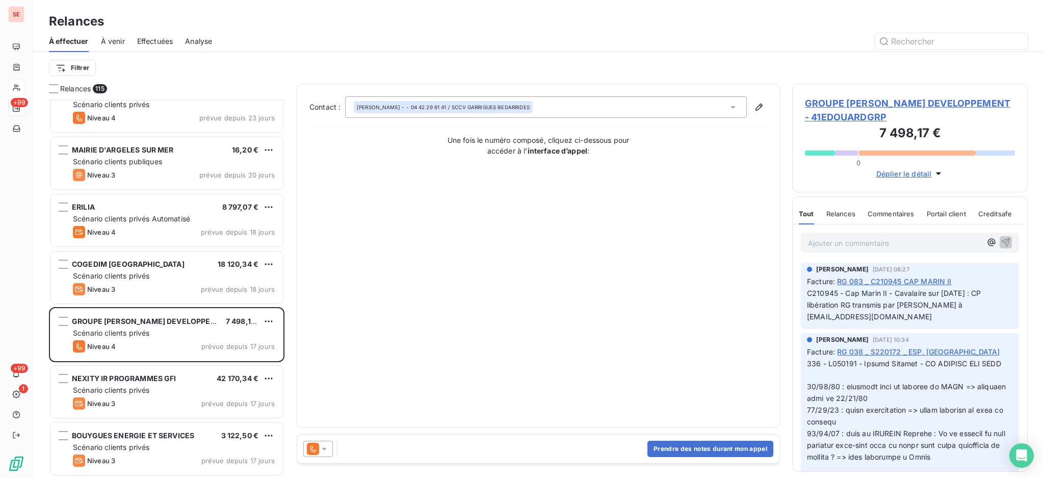
click at [327, 448] on icon at bounding box center [324, 449] width 10 height 10
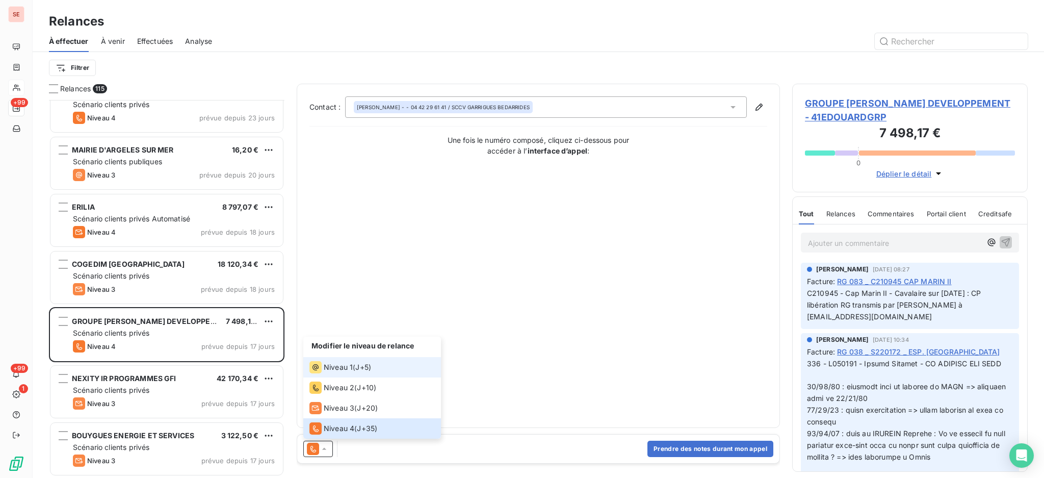
click at [333, 367] on span "Niveau 1" at bounding box center [338, 367] width 29 height 10
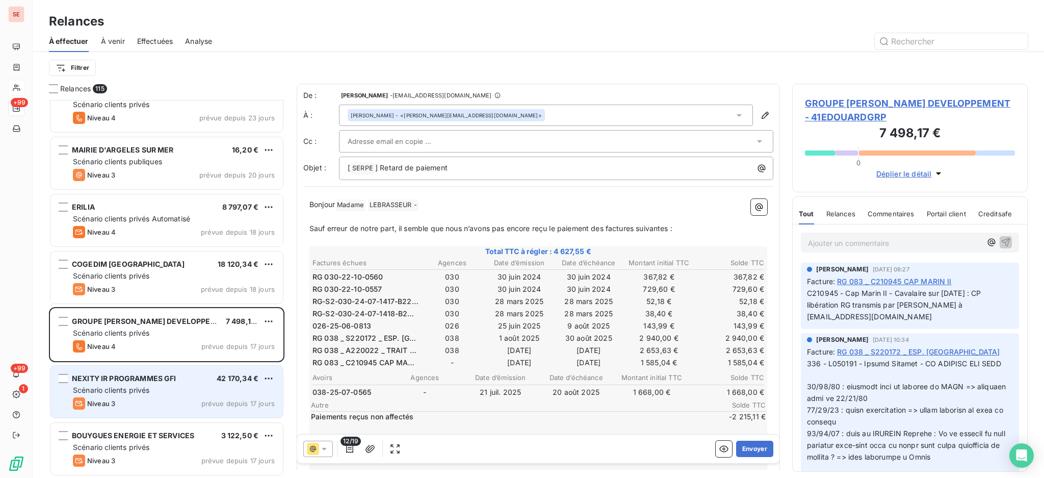
click at [143, 403] on div "Niveau 3 prévue depuis 17 jours" at bounding box center [174, 403] width 202 height 12
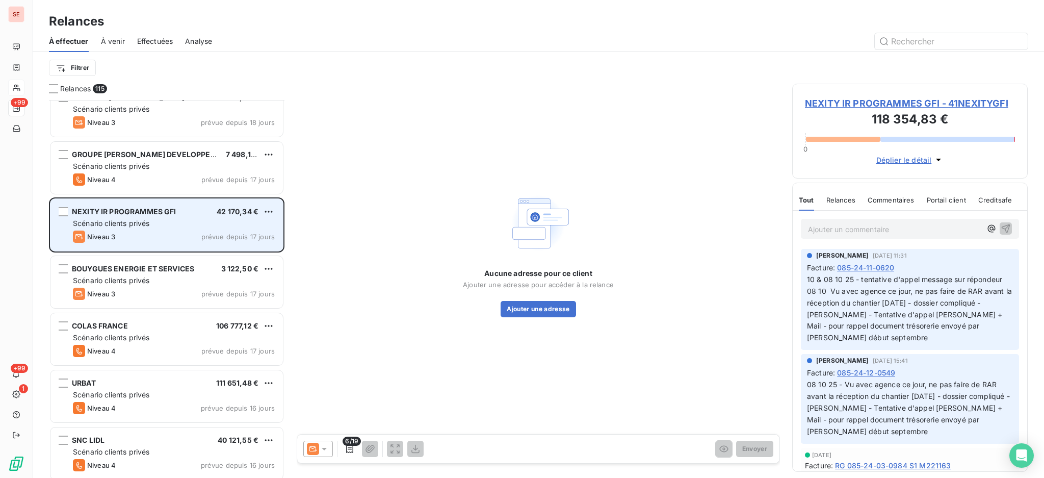
scroll to position [1768, 0]
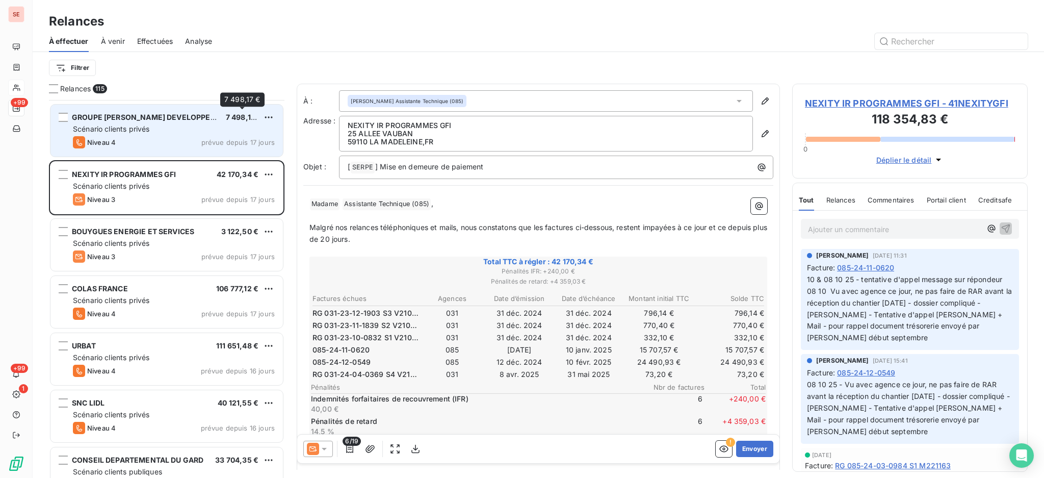
click at [238, 121] on span "7 498,17 €" at bounding box center [244, 117] width 36 height 9
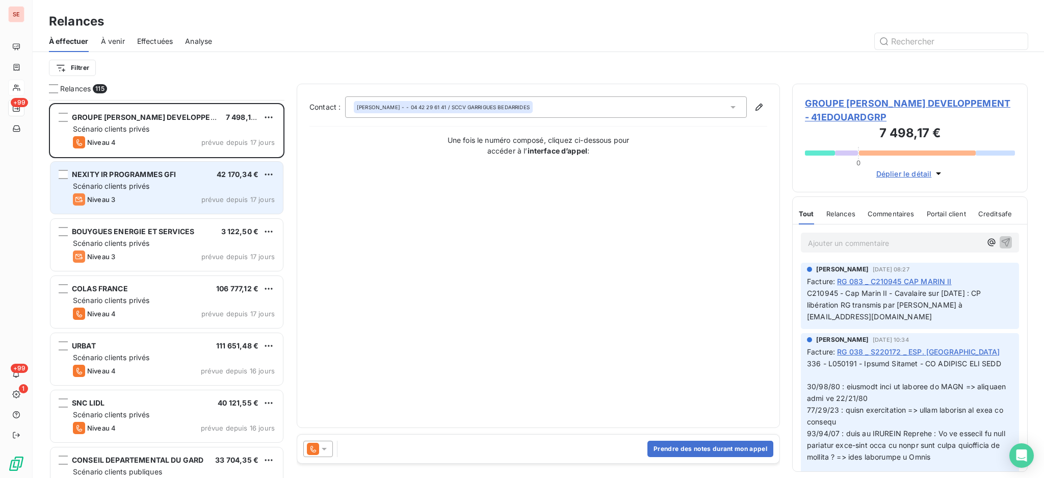
click at [256, 211] on div "NEXITY IR PROGRAMMES GFI 42 170,34 € Scénario clients privés Niveau 3 prévue de…" at bounding box center [166, 188] width 232 height 52
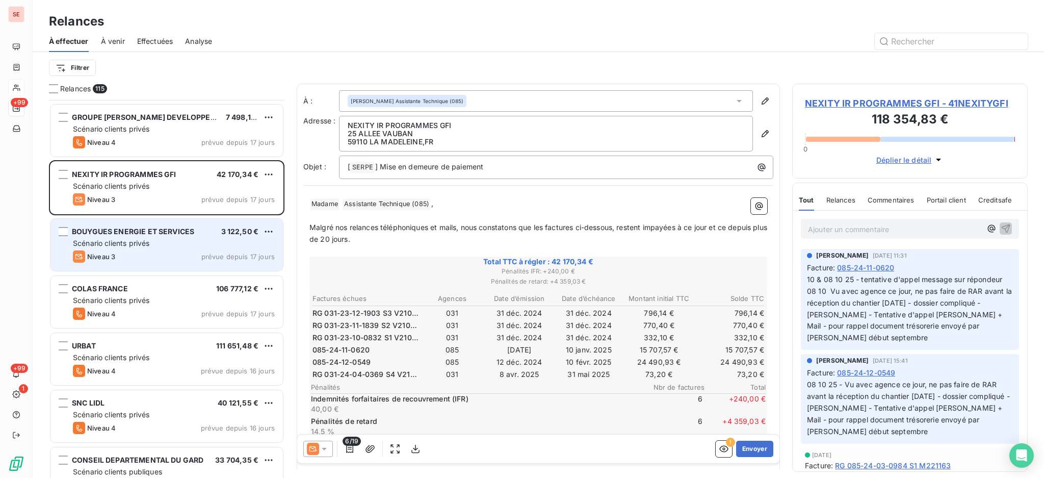
click at [196, 244] on div "Scénario clients privés" at bounding box center [174, 243] width 202 height 10
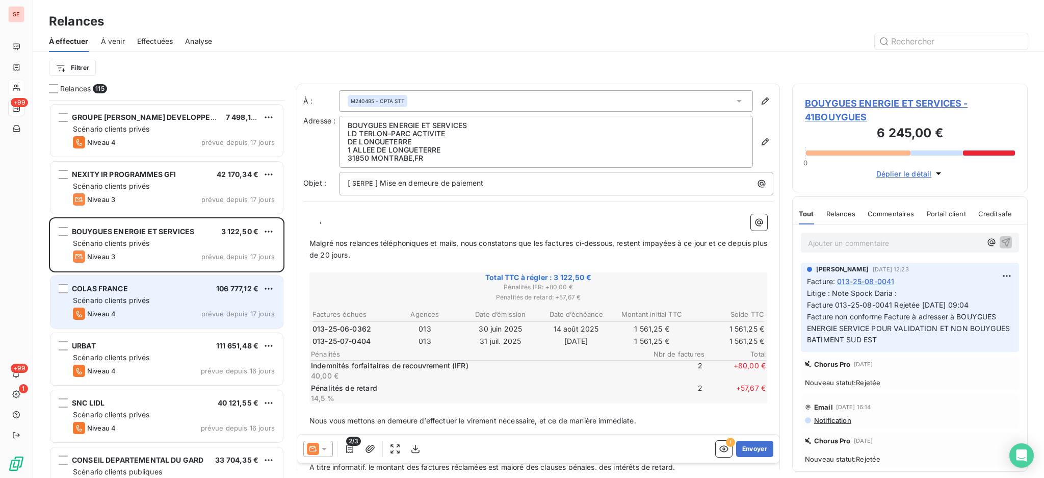
click at [176, 311] on div "Niveau 4 prévue depuis 17 jours" at bounding box center [174, 313] width 202 height 12
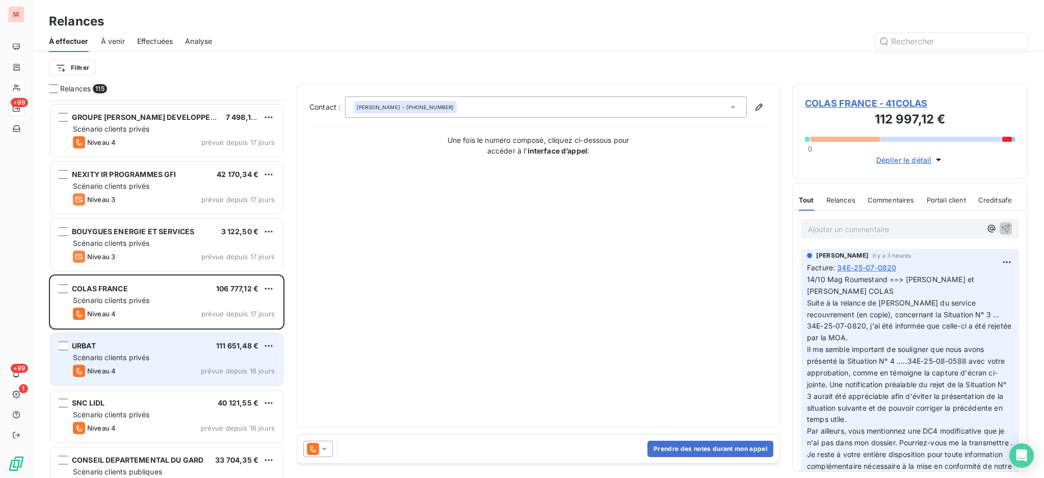
click at [177, 357] on div "Scénario clients privés" at bounding box center [174, 357] width 202 height 10
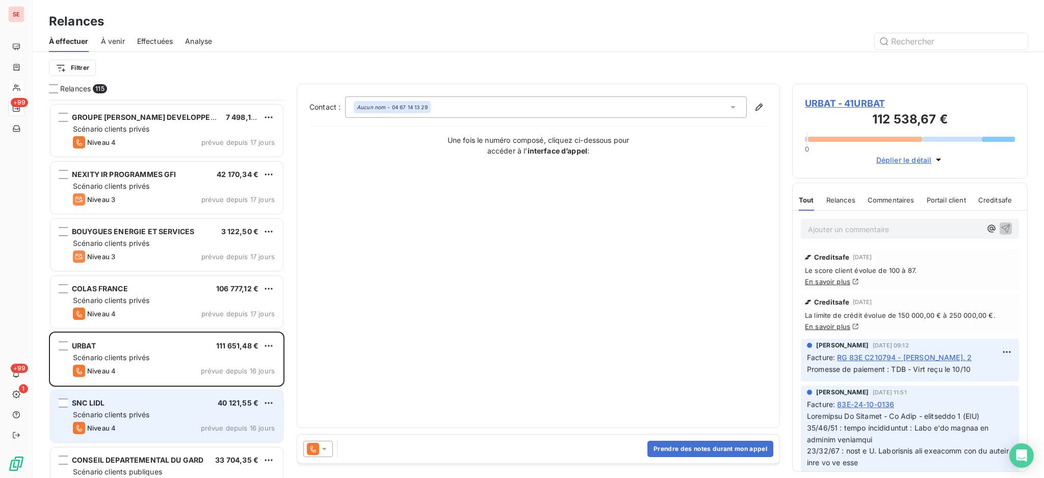
click at [170, 411] on div "Scénario clients privés" at bounding box center [174, 414] width 202 height 10
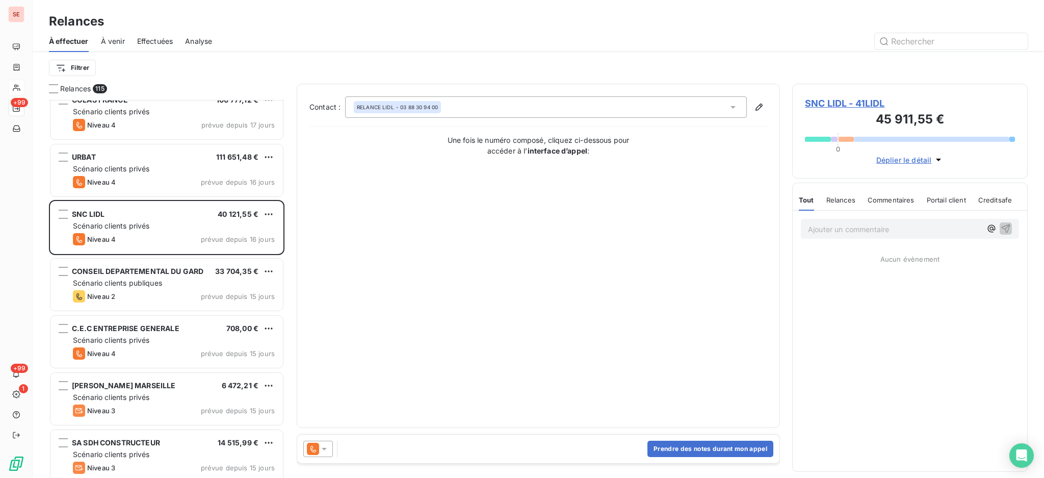
scroll to position [1972, 0]
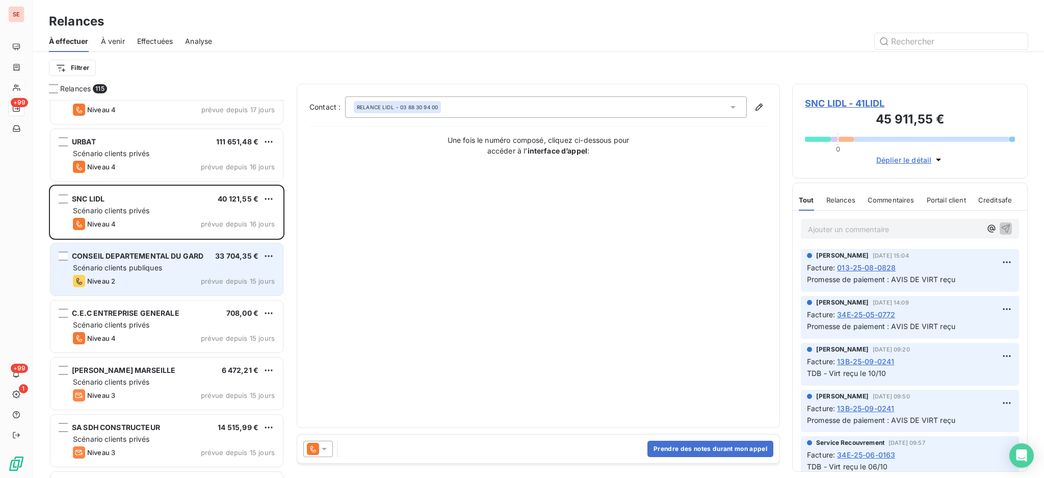
click at [185, 269] on div "Scénario clients publiques" at bounding box center [174, 268] width 202 height 10
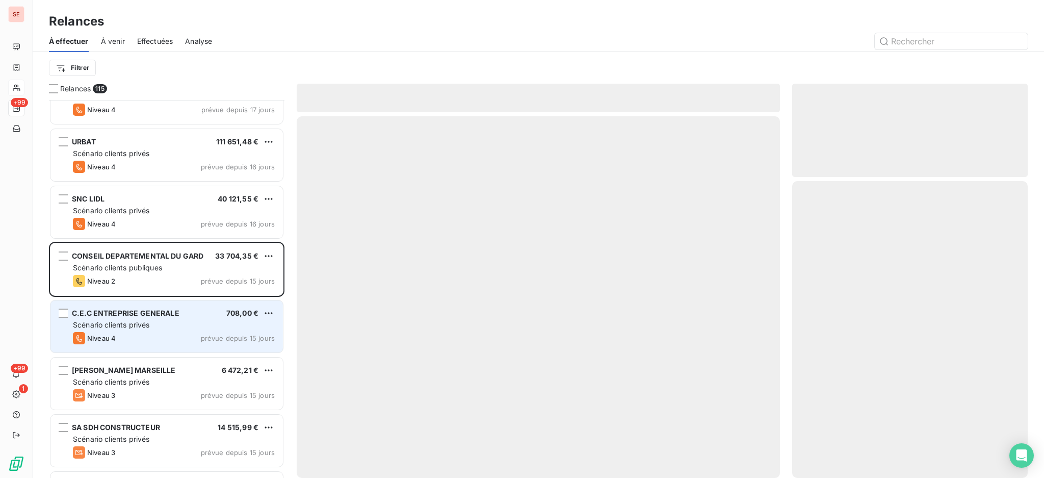
click at [178, 316] on div "C.E.C ENTREPRISE GENERALE 708,00 €" at bounding box center [174, 312] width 202 height 9
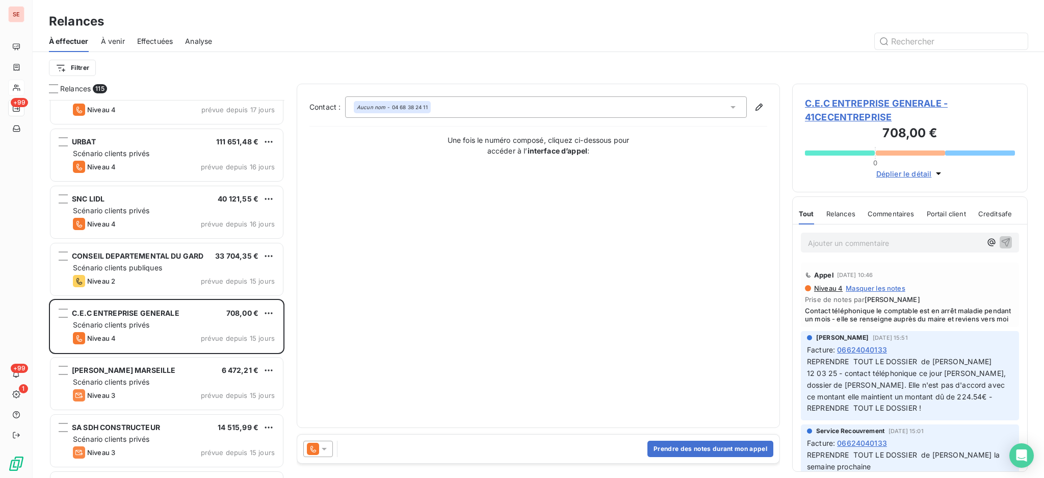
click at [324, 447] on icon at bounding box center [324, 449] width 10 height 10
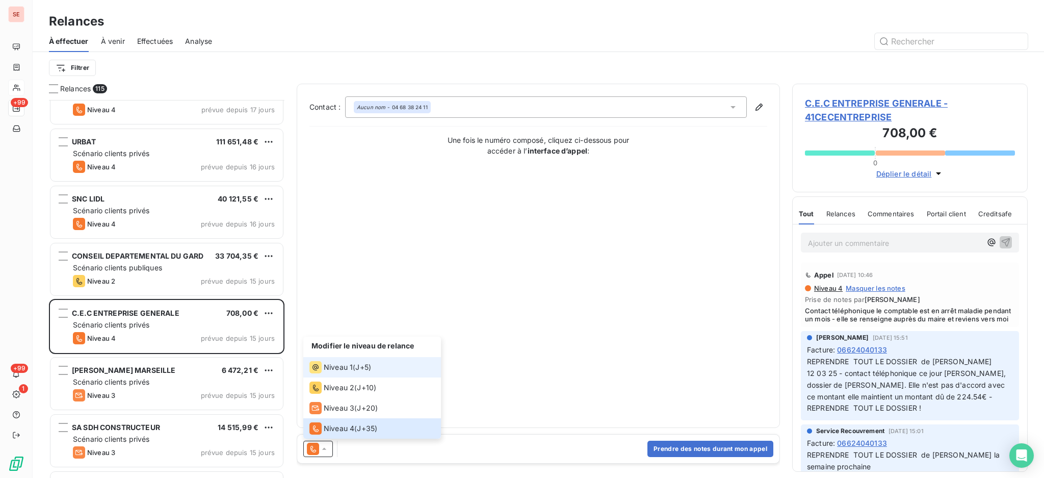
click at [327, 371] on span "Niveau 1" at bounding box center [338, 367] width 29 height 10
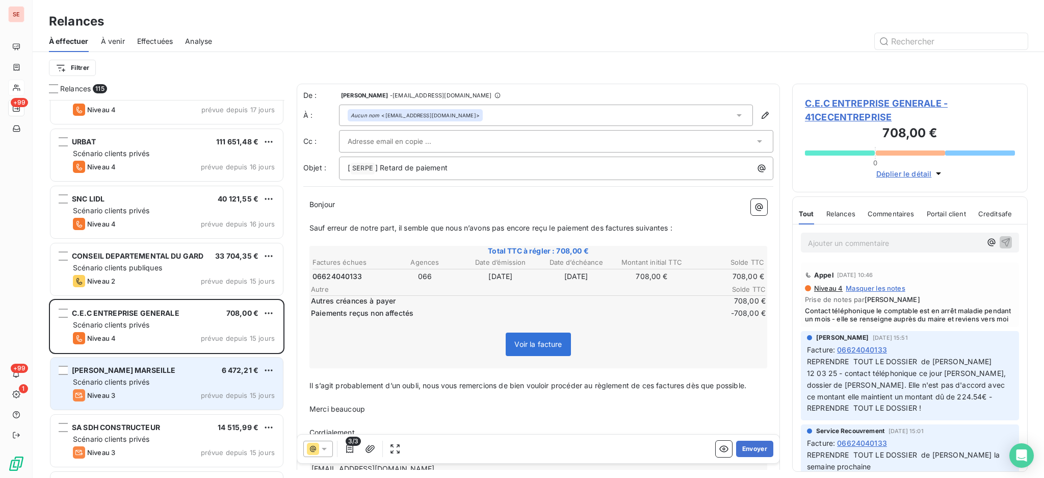
click at [177, 379] on div "Scénario clients privés" at bounding box center [174, 382] width 202 height 10
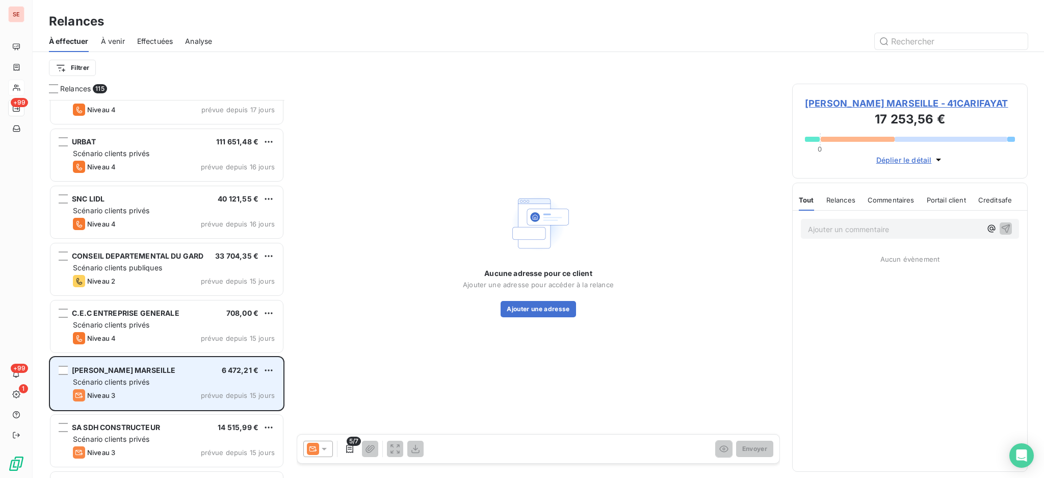
scroll to position [2244, 0]
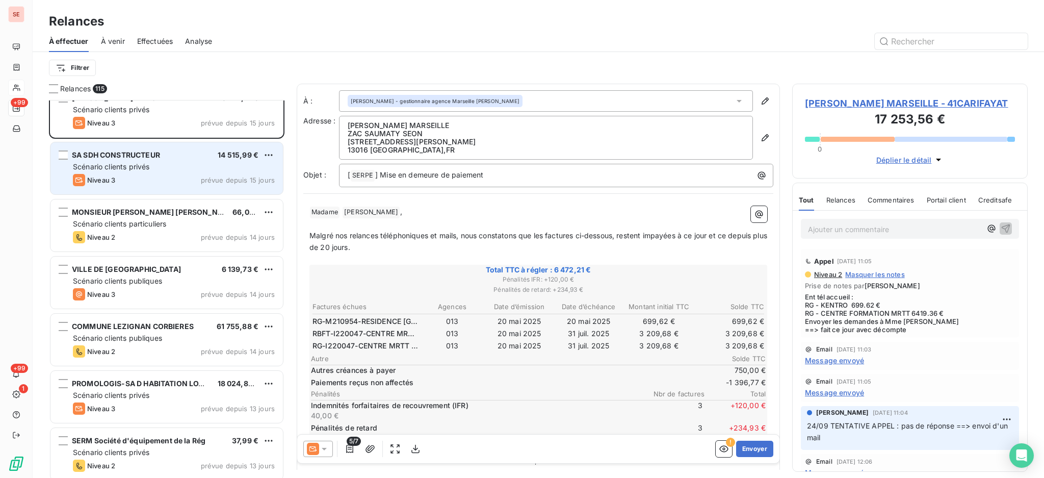
click at [164, 174] on div "Niveau 3 prévue depuis 15 jours" at bounding box center [174, 180] width 202 height 12
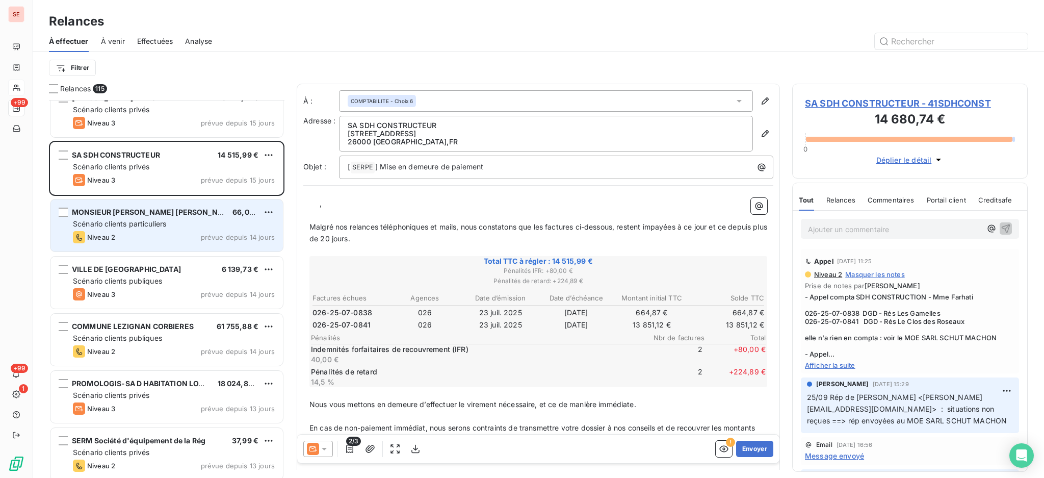
click at [200, 224] on div "Scénario clients particuliers" at bounding box center [174, 224] width 202 height 10
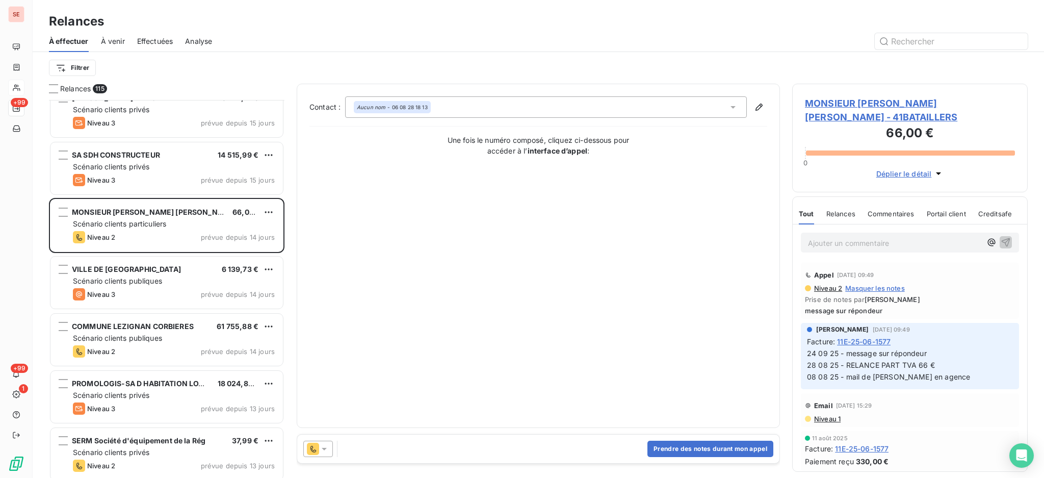
click at [326, 448] on icon at bounding box center [324, 449] width 10 height 10
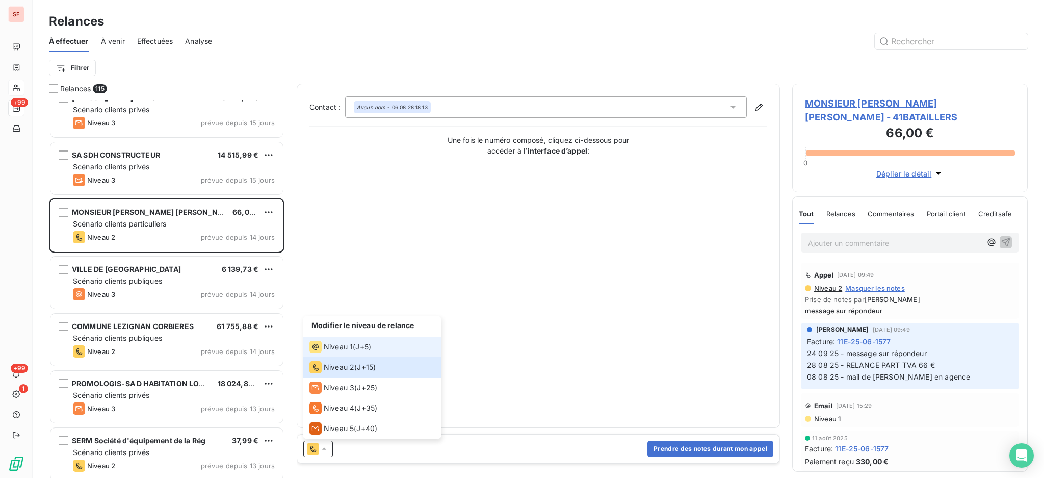
click at [344, 345] on span "Niveau 1" at bounding box center [338, 347] width 29 height 10
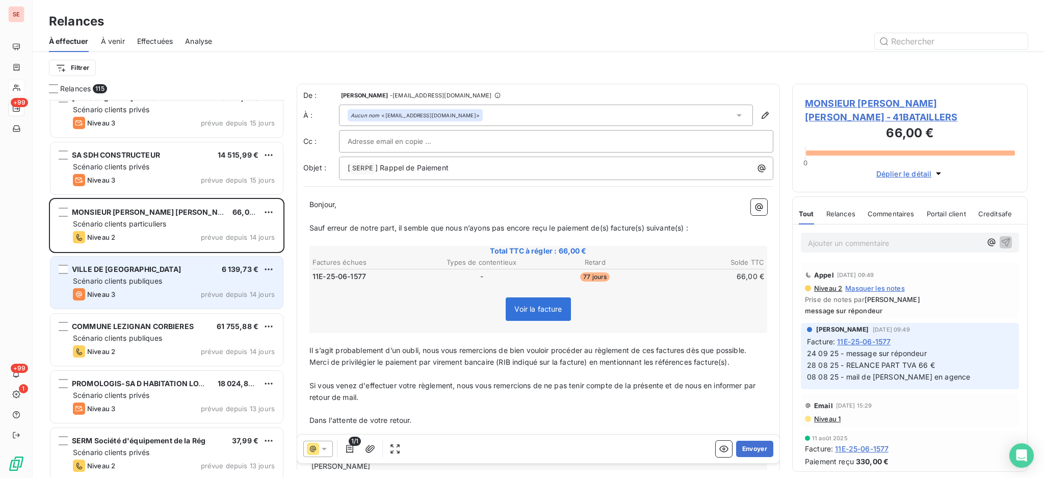
click at [179, 285] on div "Scénario clients publiques" at bounding box center [174, 281] width 202 height 10
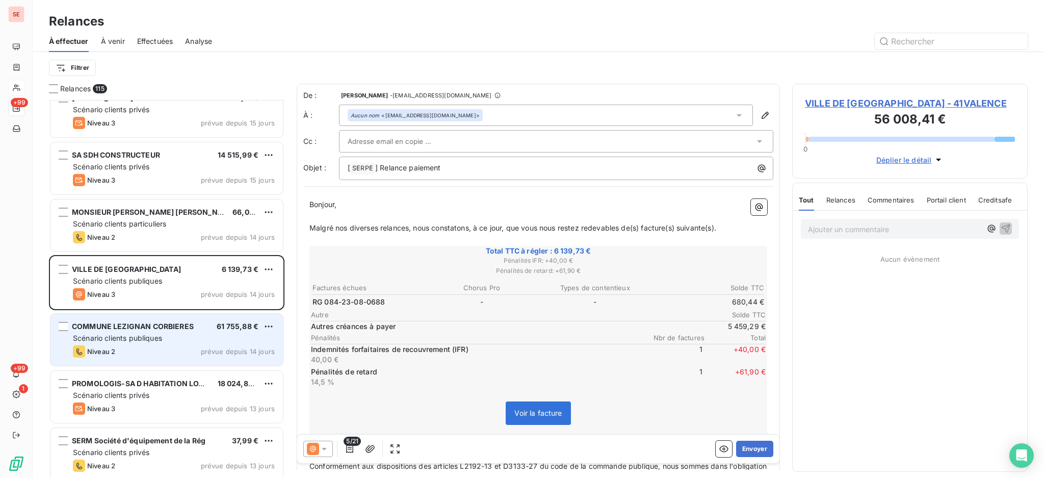
click at [168, 342] on div "Scénario clients publiques" at bounding box center [174, 338] width 202 height 10
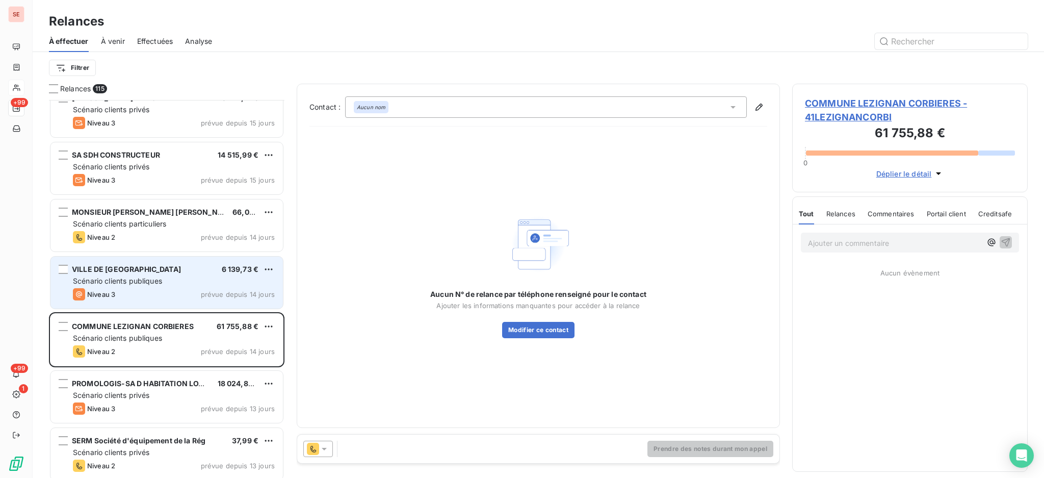
click at [172, 286] on div "Scénario clients publiques" at bounding box center [174, 281] width 202 height 10
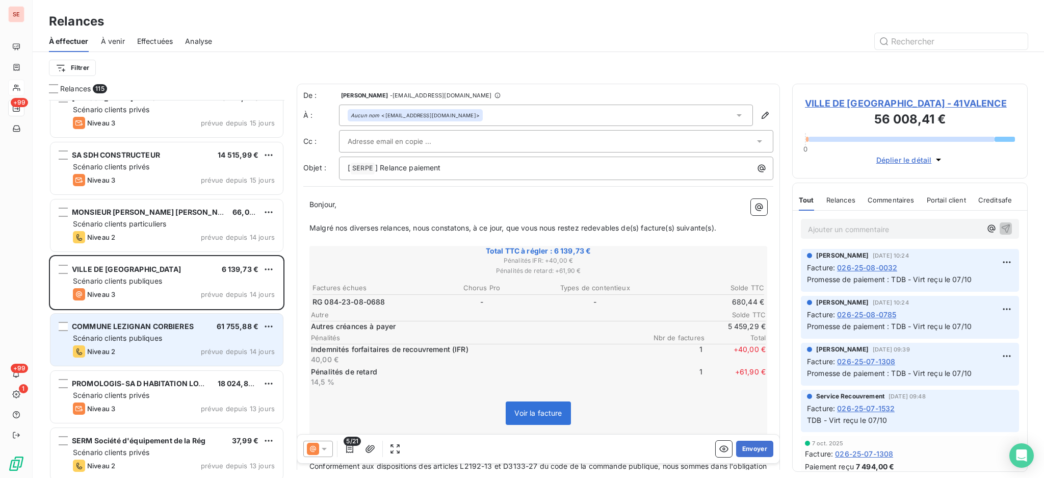
click at [162, 338] on span "Scénario clients publiques" at bounding box center [117, 337] width 89 height 9
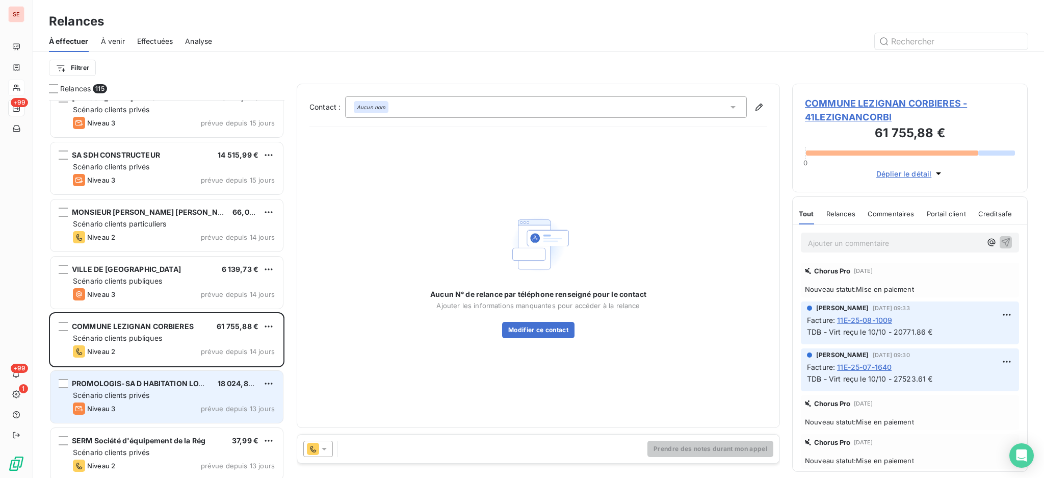
click at [196, 405] on div "Niveau 3 prévue depuis 13 jours" at bounding box center [174, 408] width 202 height 12
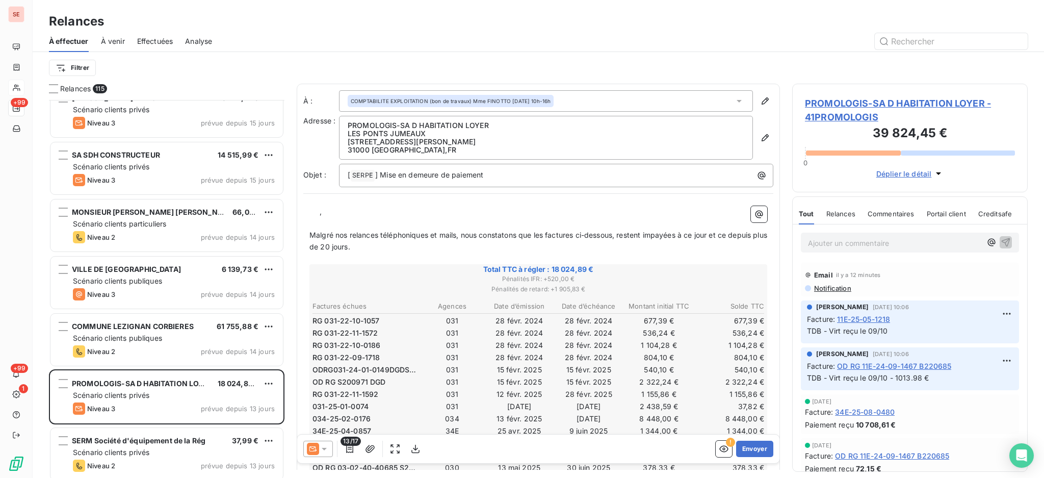
click at [329, 449] on div at bounding box center [318, 449] width 30 height 16
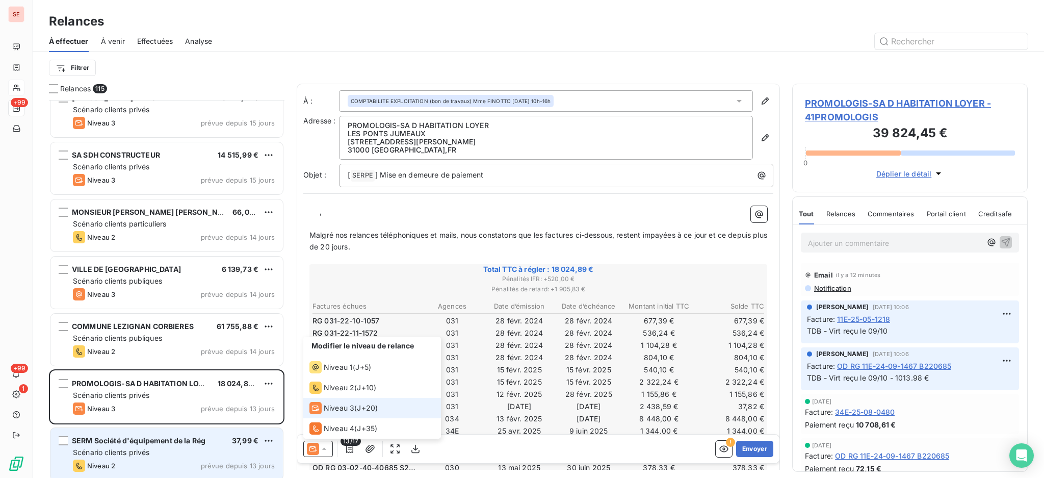
click at [144, 456] on span "Scénario clients privés" at bounding box center [111, 452] width 76 height 9
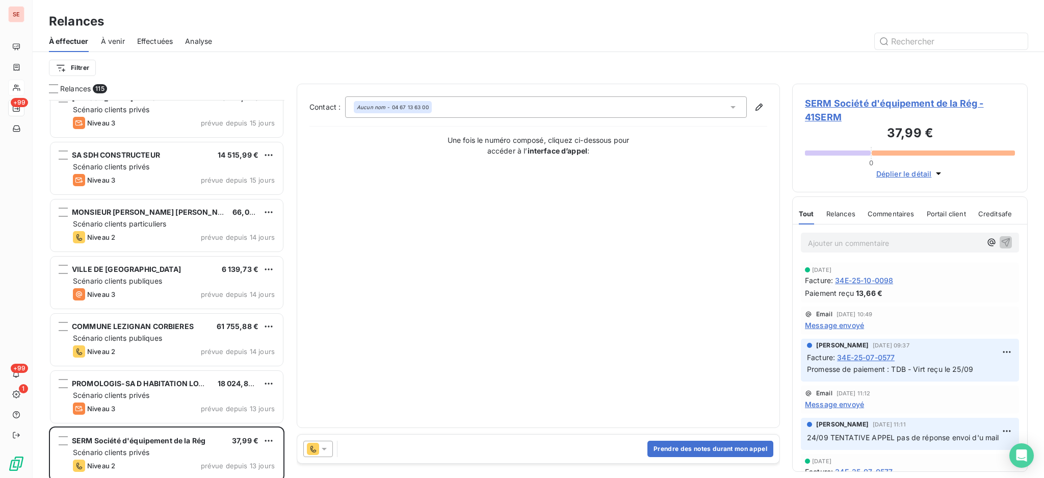
click at [323, 447] on icon at bounding box center [324, 449] width 10 height 10
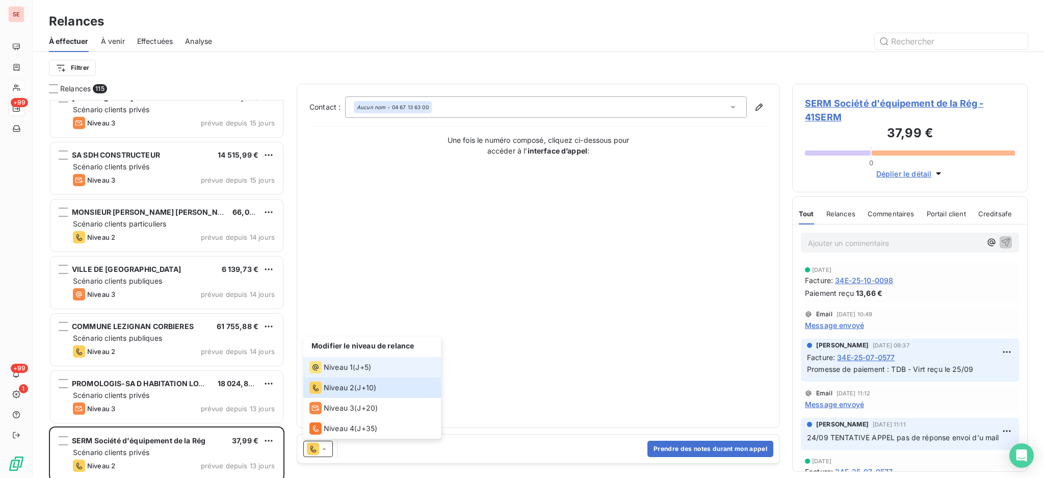
click at [328, 368] on span "Niveau 1" at bounding box center [338, 367] width 29 height 10
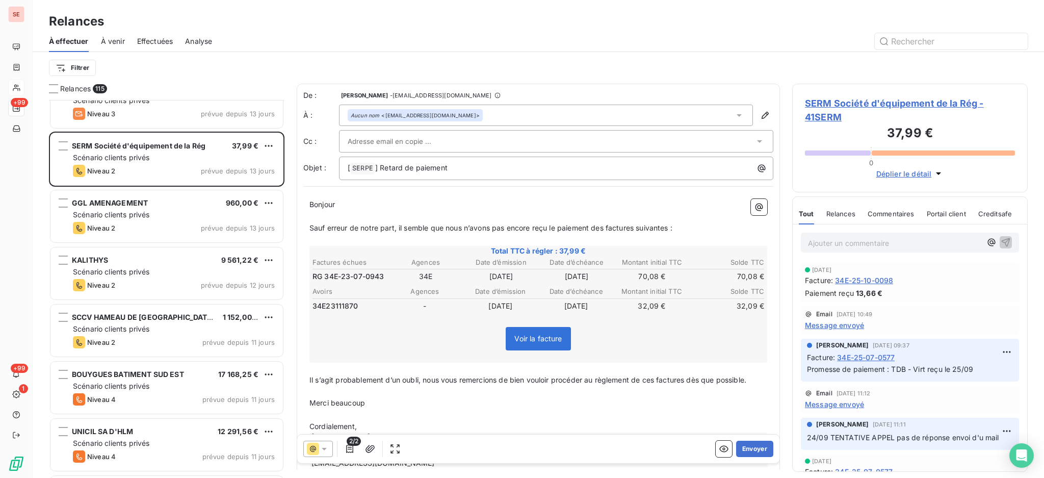
scroll to position [2583, 0]
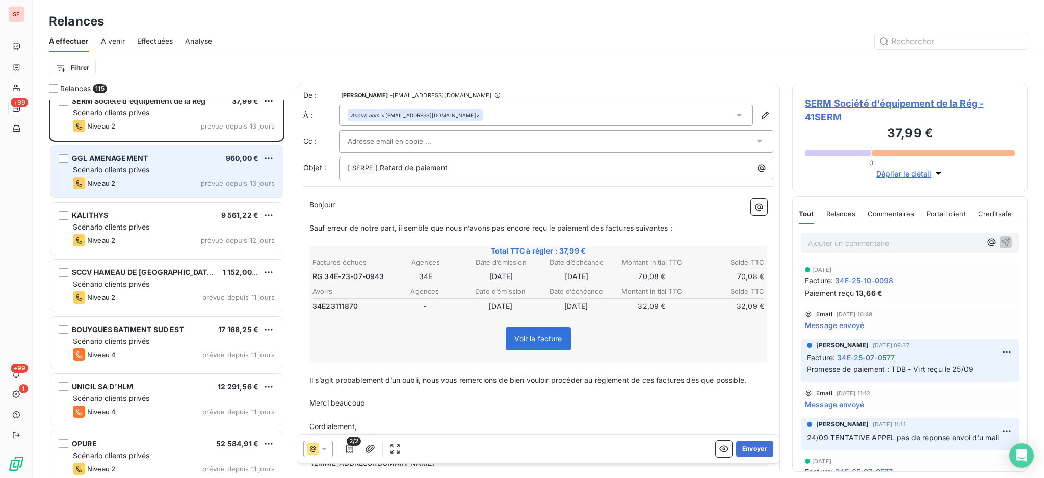
click at [192, 168] on div "Scénario clients privés" at bounding box center [174, 170] width 202 height 10
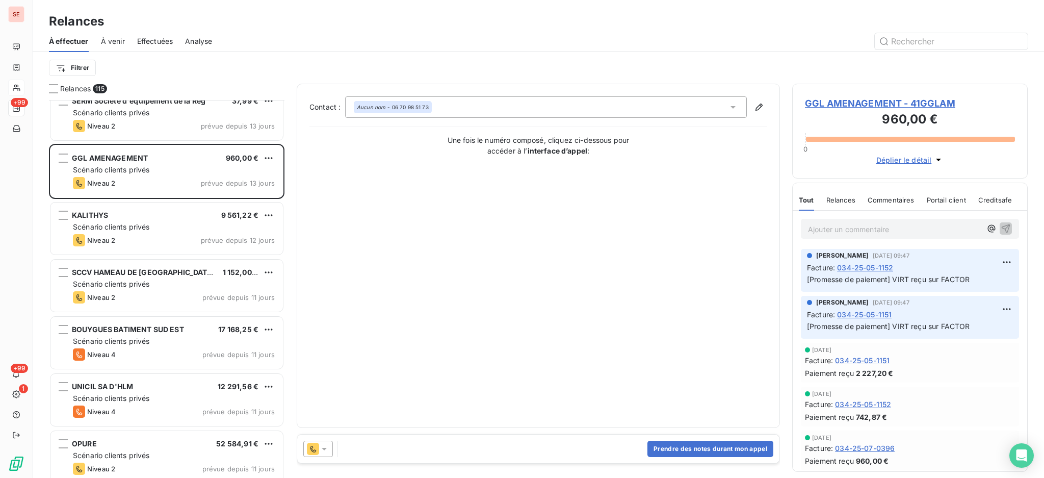
click at [325, 448] on icon at bounding box center [324, 449] width 5 height 3
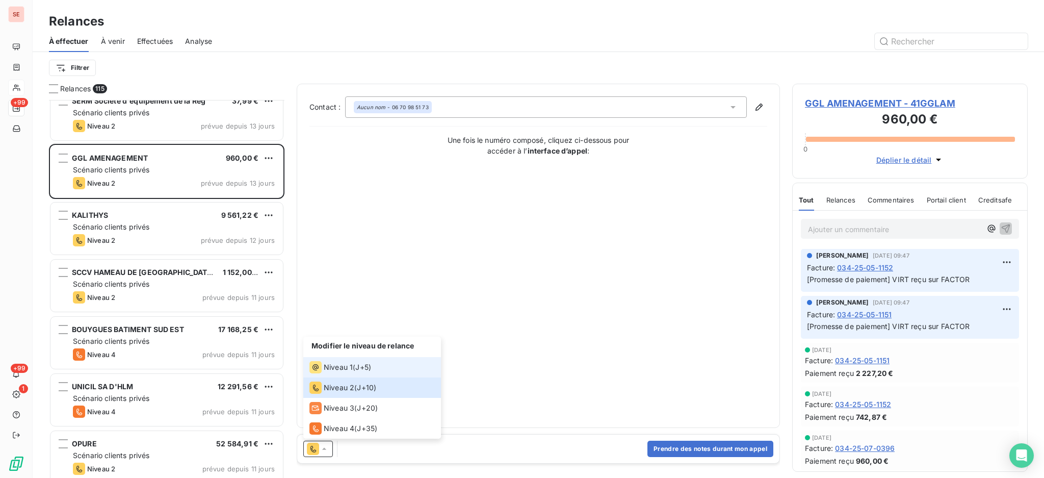
click at [341, 368] on span "Niveau 1" at bounding box center [338, 367] width 29 height 10
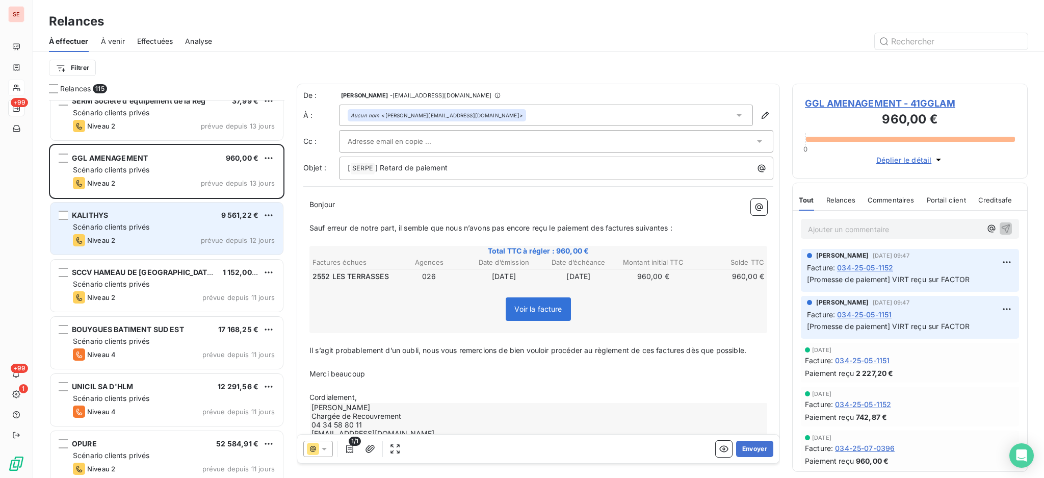
click at [183, 224] on div "Scénario clients privés" at bounding box center [174, 227] width 202 height 10
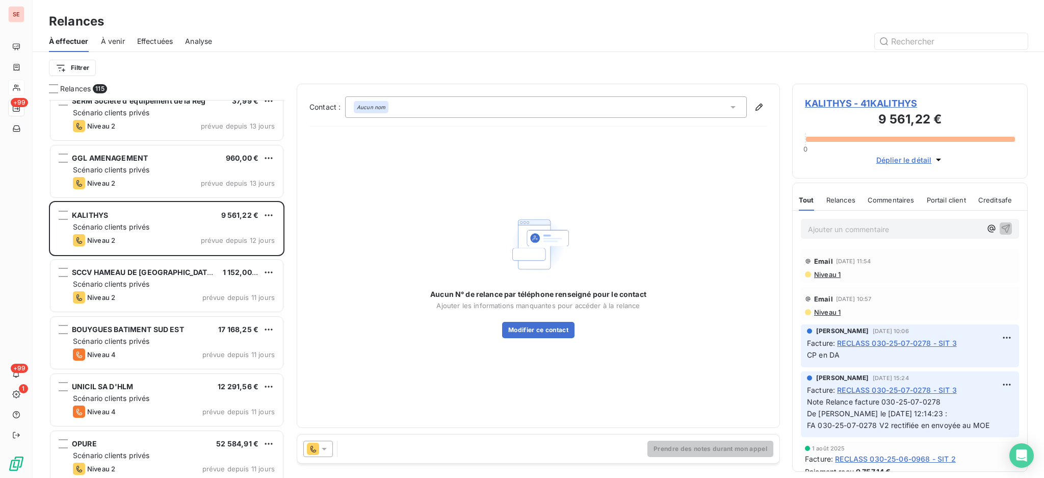
click at [323, 448] on icon at bounding box center [324, 449] width 5 height 3
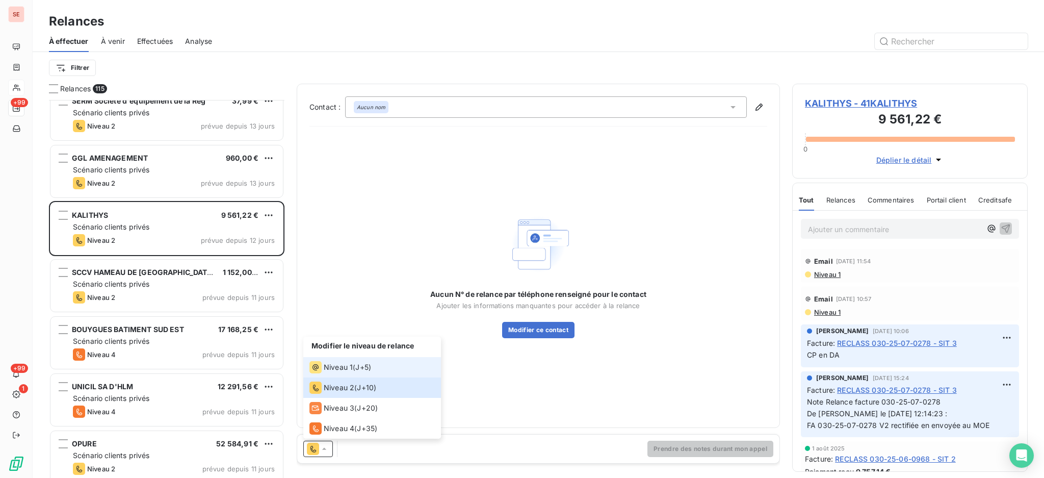
click at [319, 365] on icon at bounding box center [315, 367] width 12 height 12
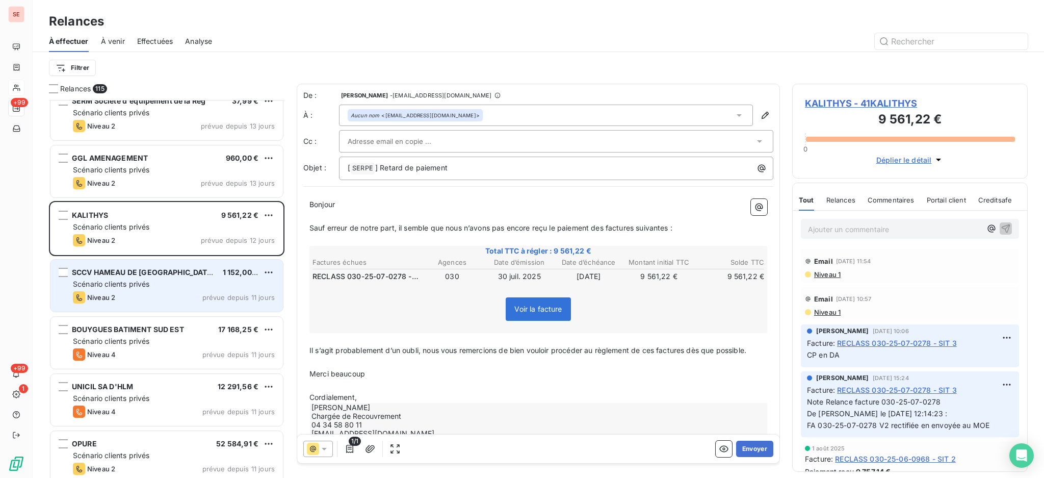
click at [184, 277] on div "SCCV HAMEAU DE [GEOGRAPHIC_DATA] 1 152,00 € Scénario clients privés Niveau 2 pr…" at bounding box center [166, 286] width 232 height 52
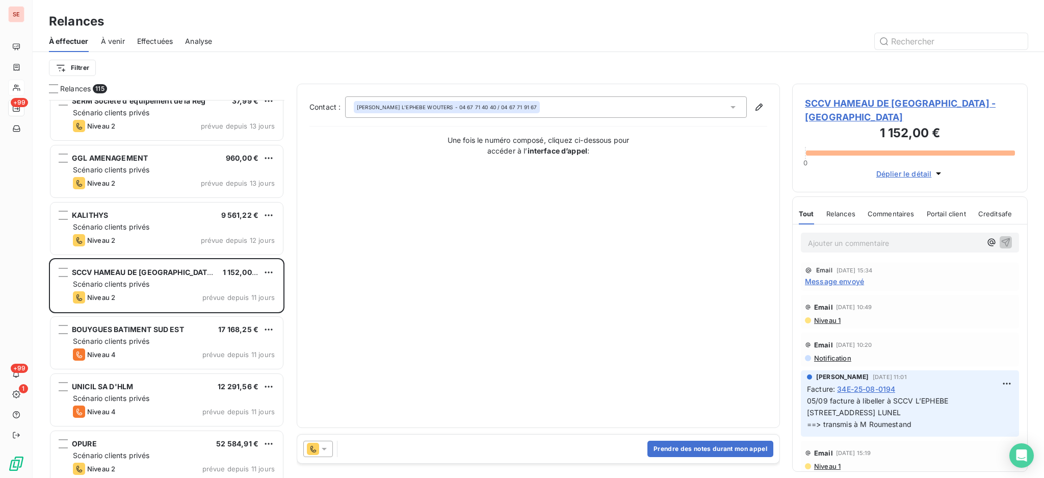
click at [321, 449] on icon at bounding box center [324, 449] width 10 height 10
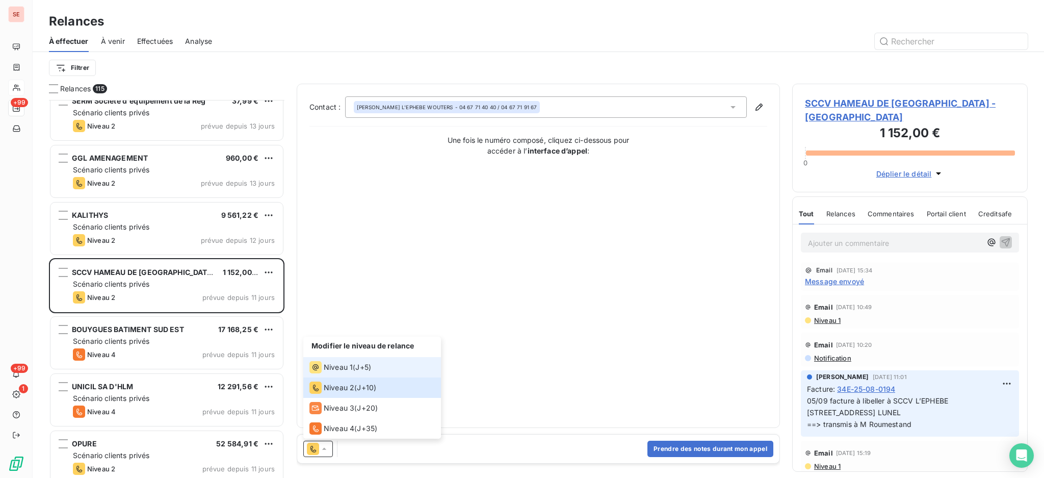
click at [331, 367] on span "Niveau 1" at bounding box center [338, 367] width 29 height 10
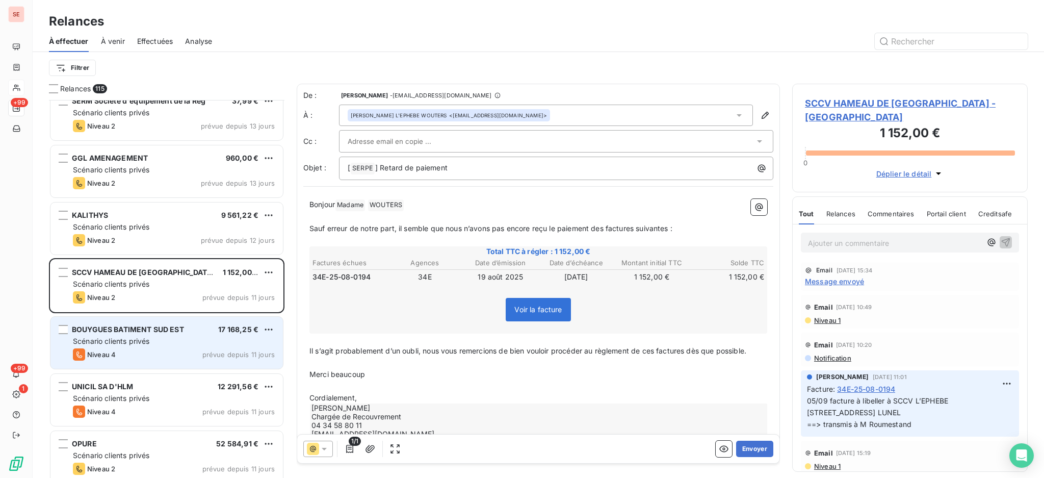
click at [174, 345] on div "Scénario clients privés" at bounding box center [174, 341] width 202 height 10
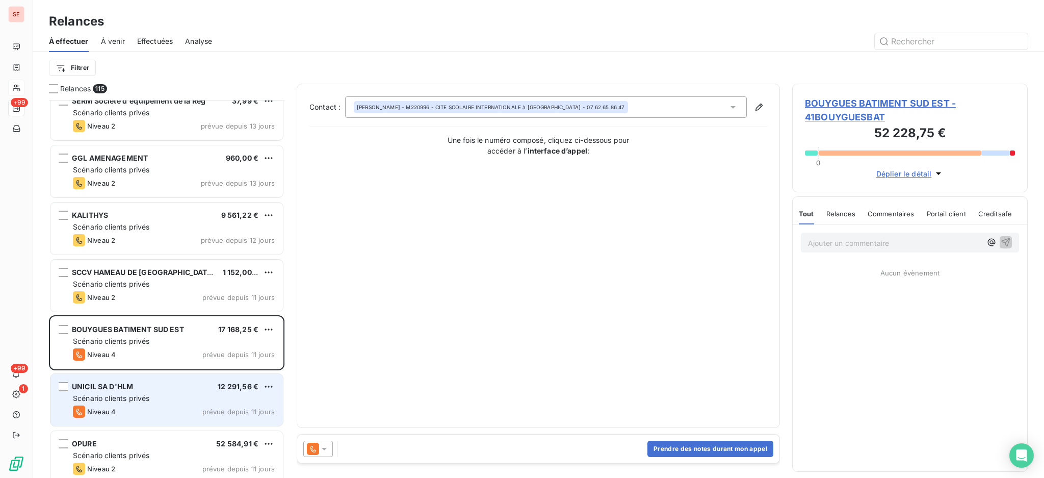
click at [206, 398] on div "Scénario clients privés" at bounding box center [174, 398] width 202 height 10
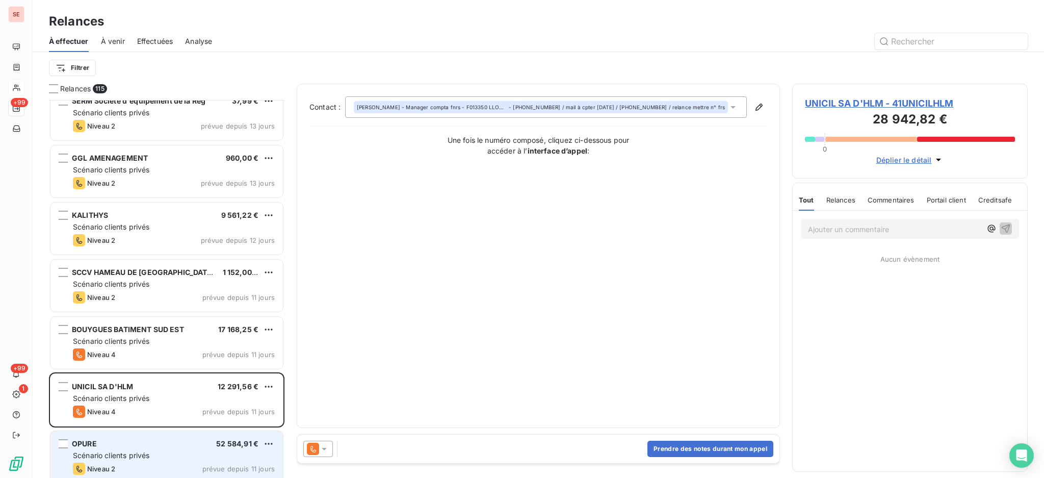
click at [201, 454] on div "Scénario clients privés" at bounding box center [174, 455] width 202 height 10
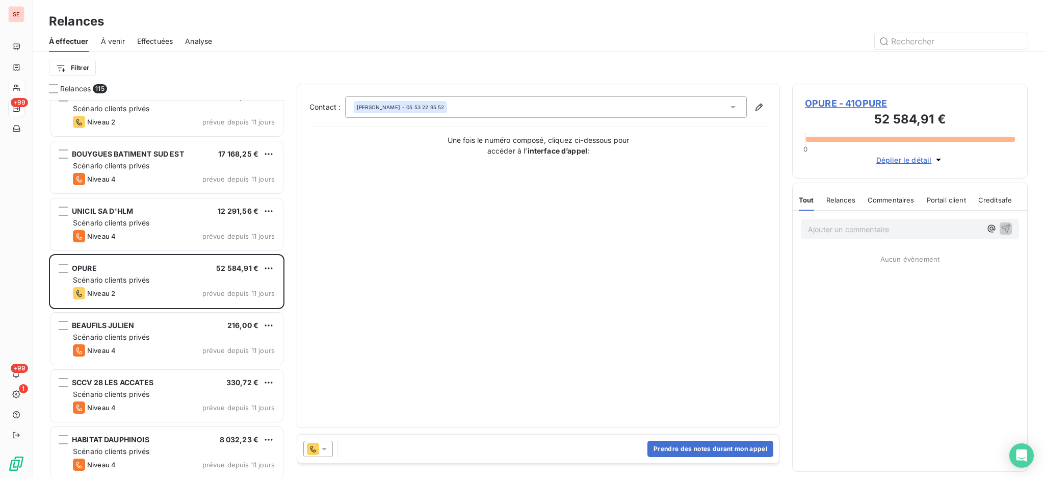
scroll to position [2787, 0]
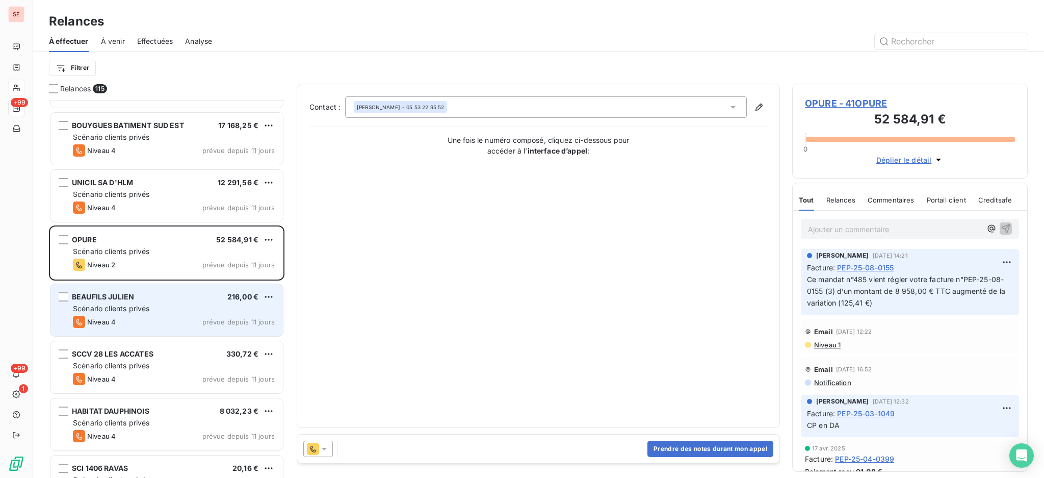
click at [202, 308] on div "Scénario clients privés" at bounding box center [174, 308] width 202 height 10
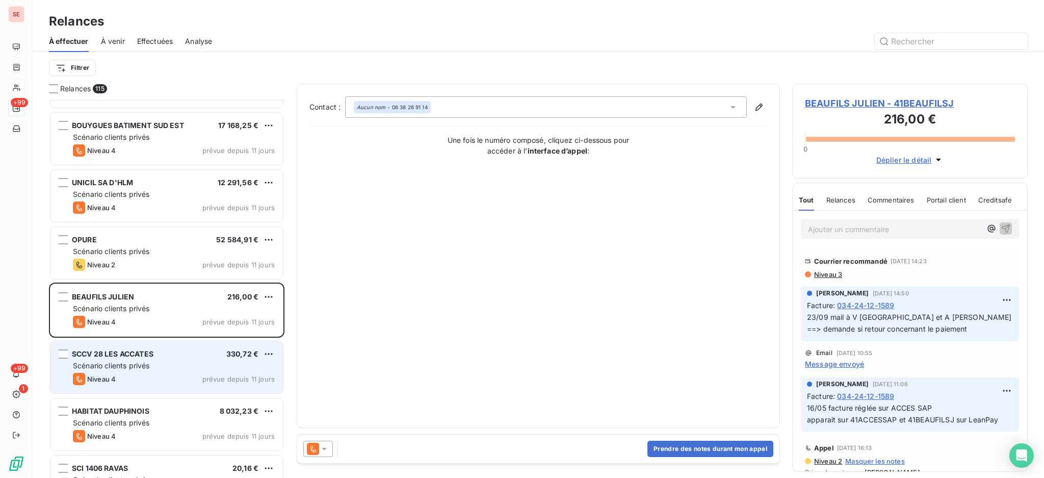
click at [188, 360] on div "Scénario clients privés" at bounding box center [174, 365] width 202 height 10
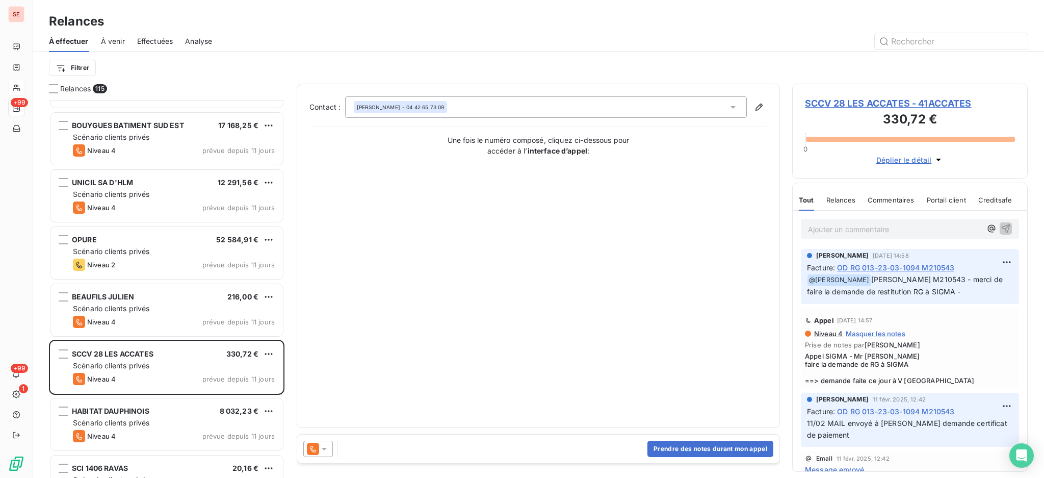
click at [324, 444] on icon at bounding box center [324, 449] width 10 height 10
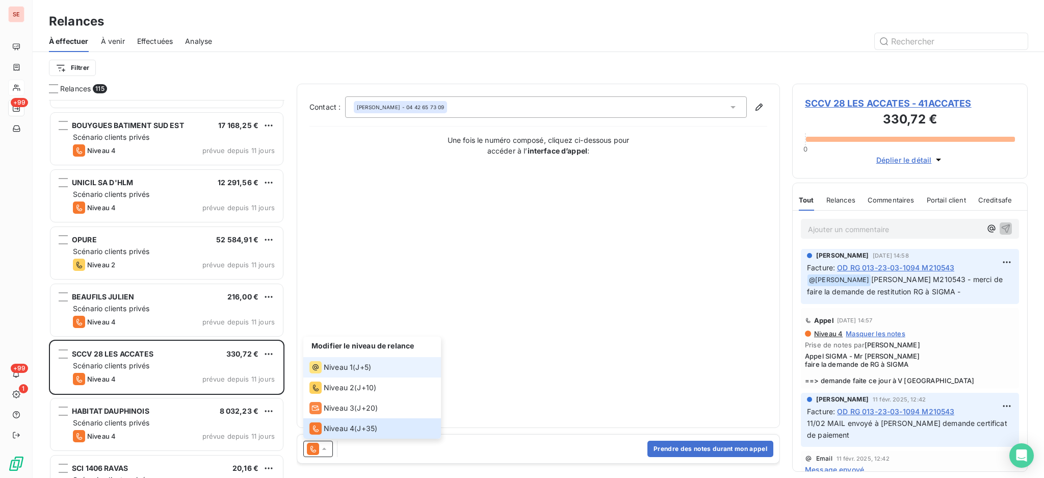
click at [330, 367] on span "Niveau 1" at bounding box center [338, 367] width 29 height 10
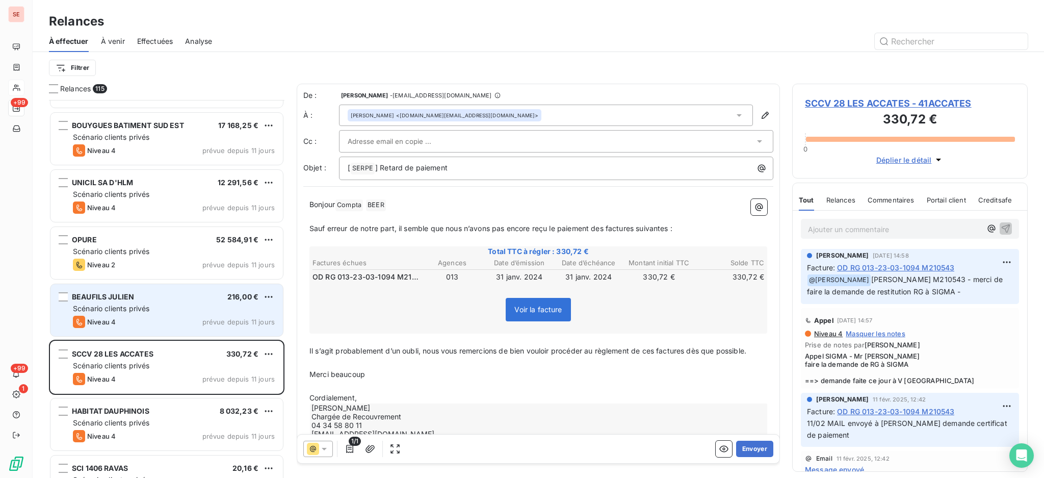
click at [199, 312] on div "Scénario clients privés" at bounding box center [174, 308] width 202 height 10
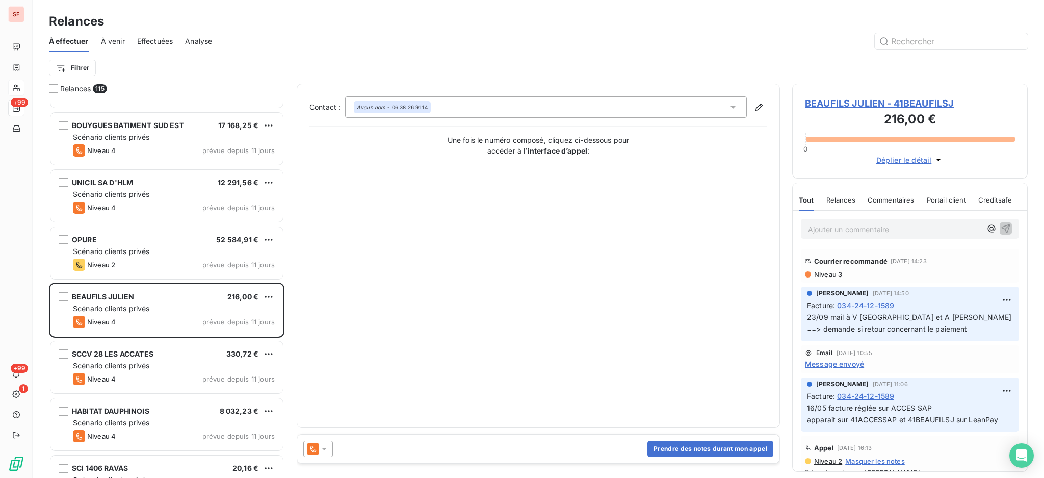
click at [826, 278] on span "Niveau 3" at bounding box center [827, 274] width 29 height 8
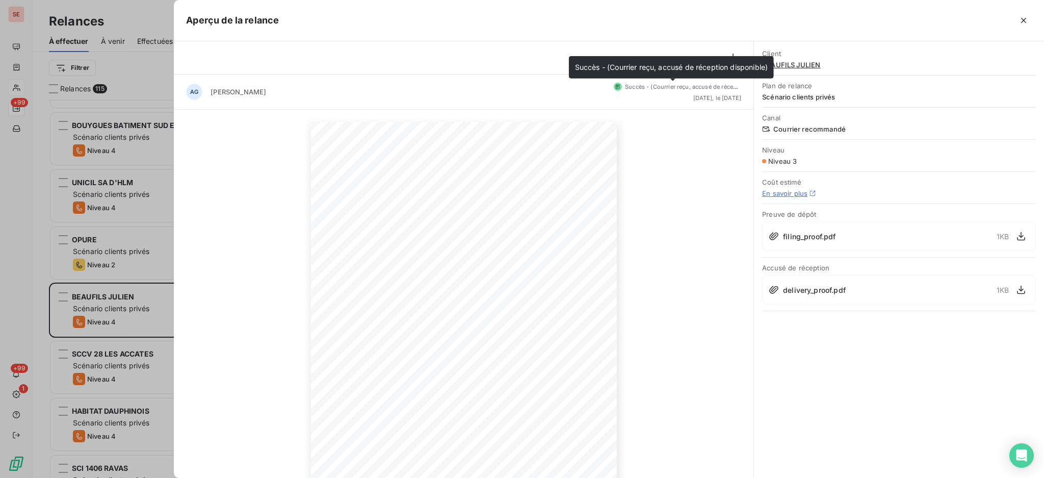
click at [700, 88] on span "Succès - (Courrier reçu, accusé de réception disponible)" at bounding box center [703, 86] width 156 height 7
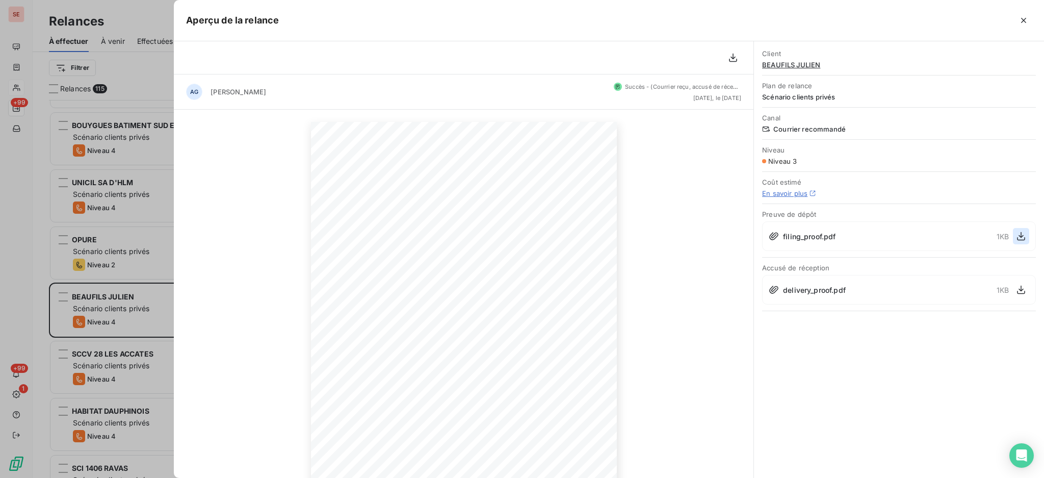
click at [1018, 235] on icon "button" at bounding box center [1021, 236] width 10 height 10
click at [1023, 289] on icon "button" at bounding box center [1021, 290] width 8 height 9
click at [1023, 19] on icon "button" at bounding box center [1024, 20] width 10 height 10
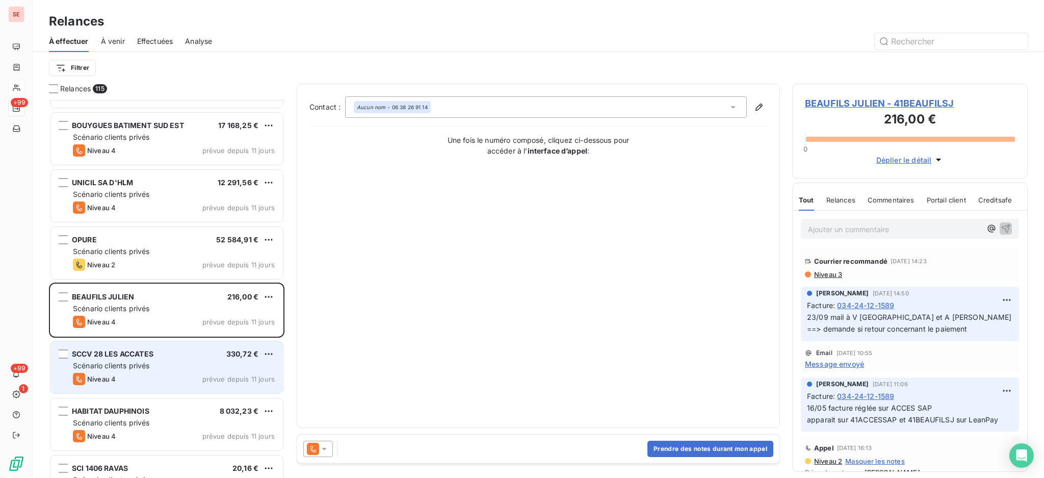
click at [135, 366] on span "Scénario clients privés" at bounding box center [111, 365] width 76 height 9
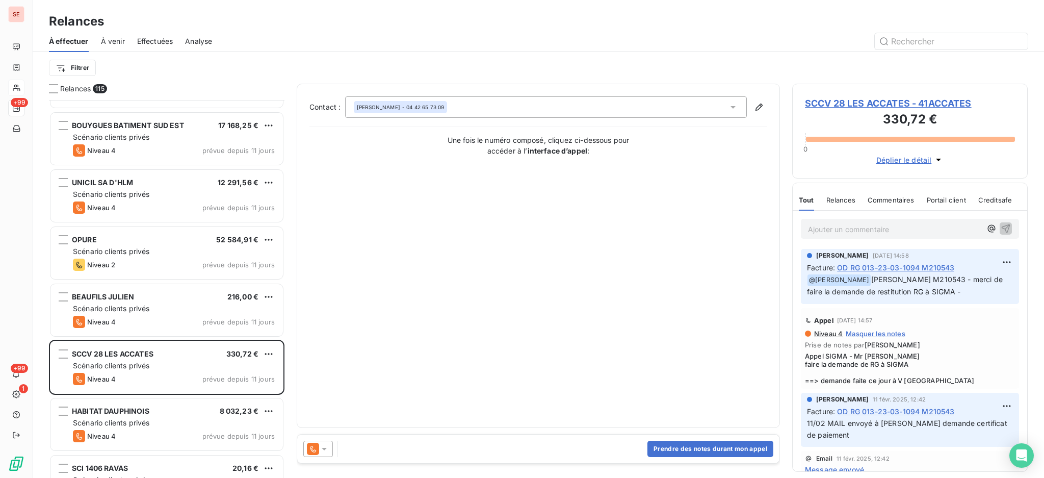
click at [323, 449] on icon at bounding box center [324, 449] width 10 height 10
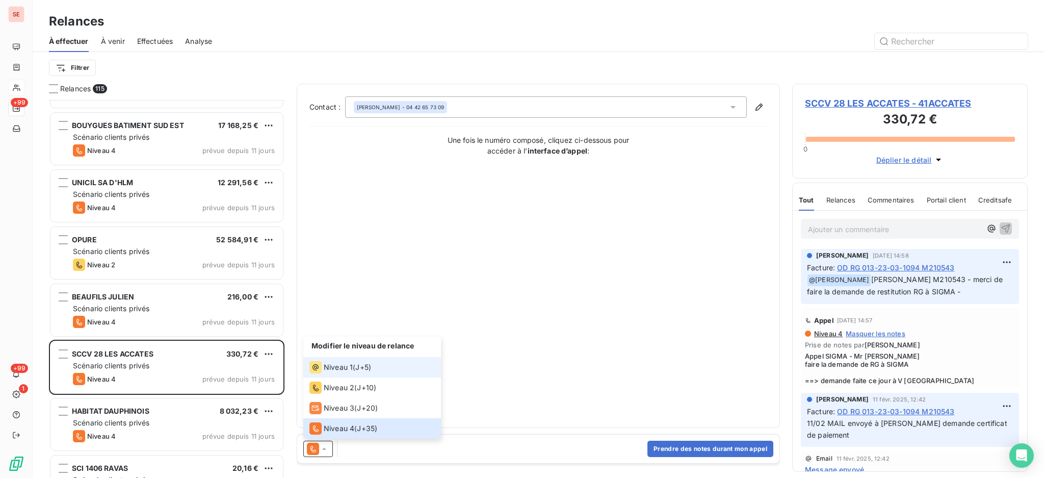
click at [337, 367] on span "Niveau 1" at bounding box center [338, 367] width 29 height 10
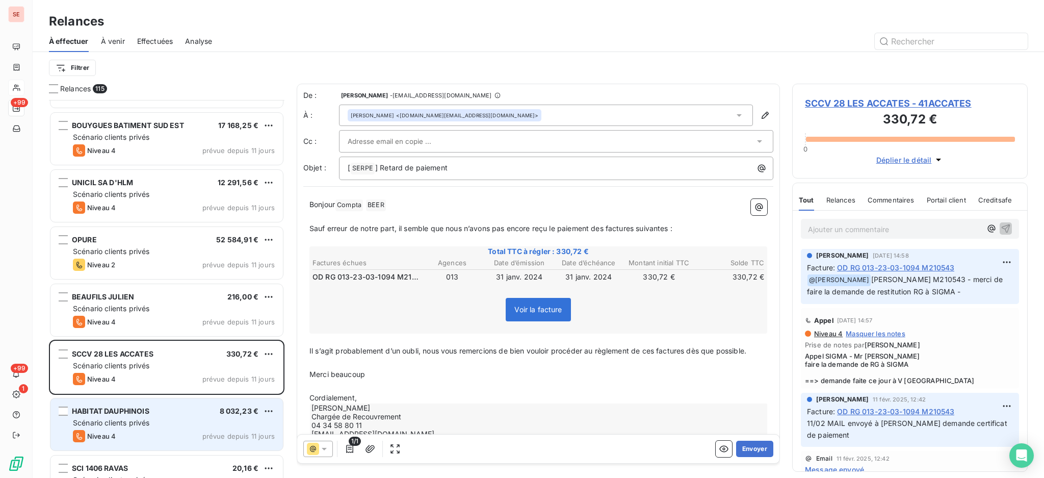
click at [196, 418] on div "Scénario clients privés" at bounding box center [174, 423] width 202 height 10
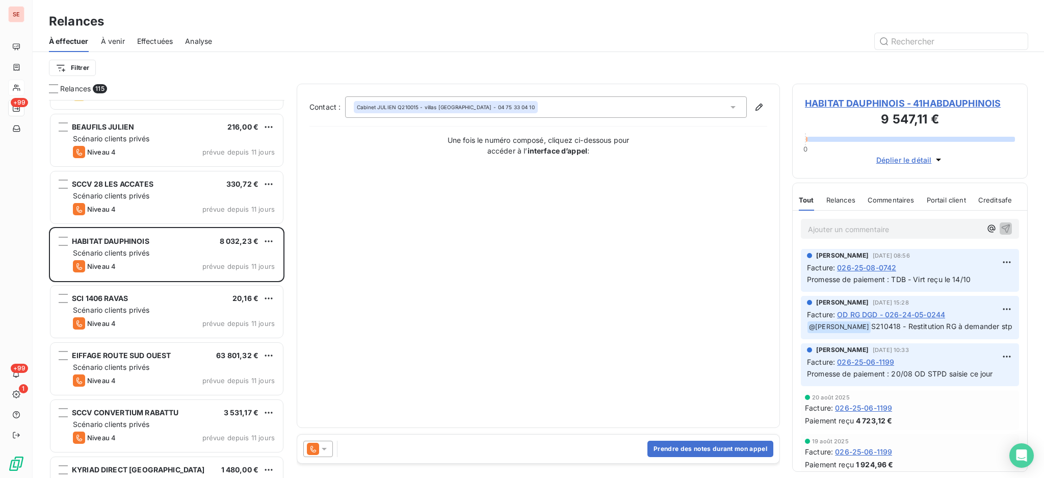
scroll to position [2991, 0]
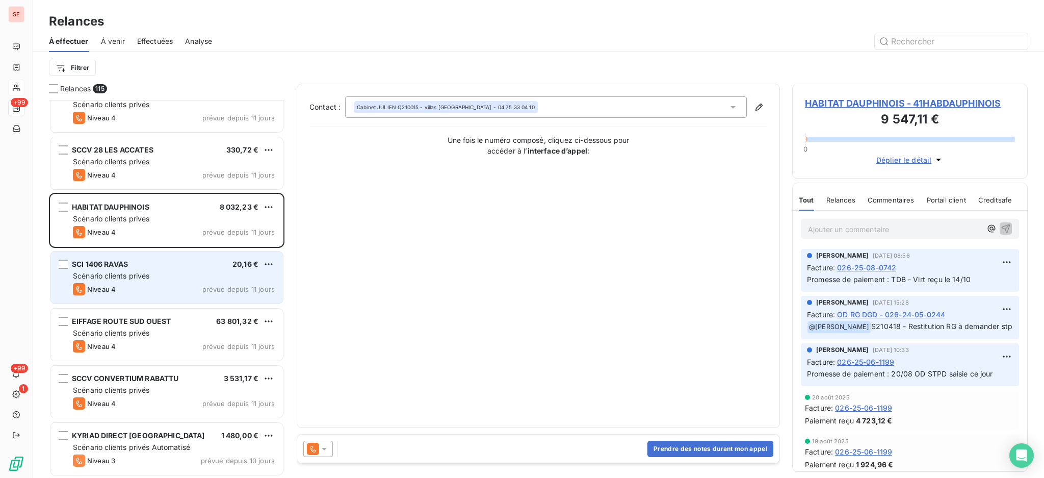
click at [186, 274] on div "Scénario clients privés" at bounding box center [174, 276] width 202 height 10
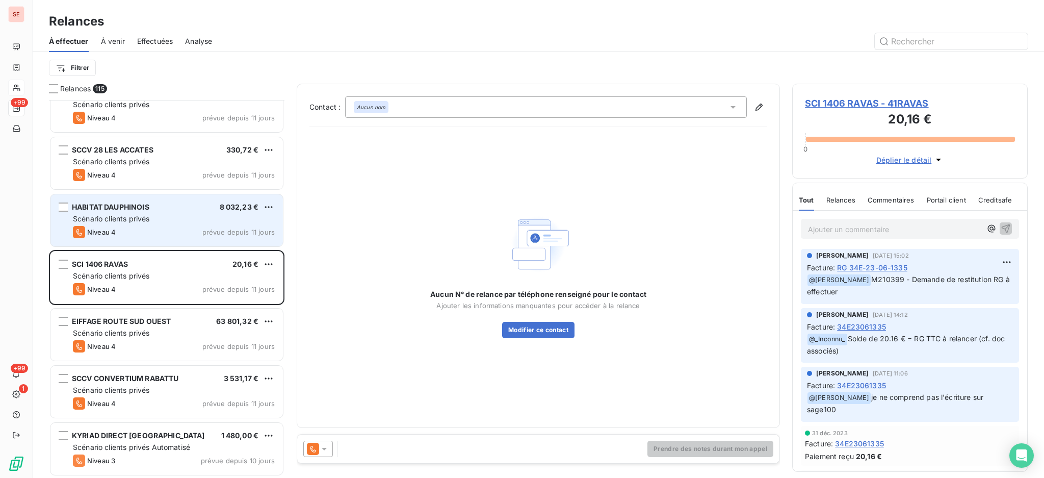
click at [250, 219] on div "Scénario clients privés" at bounding box center [174, 219] width 202 height 10
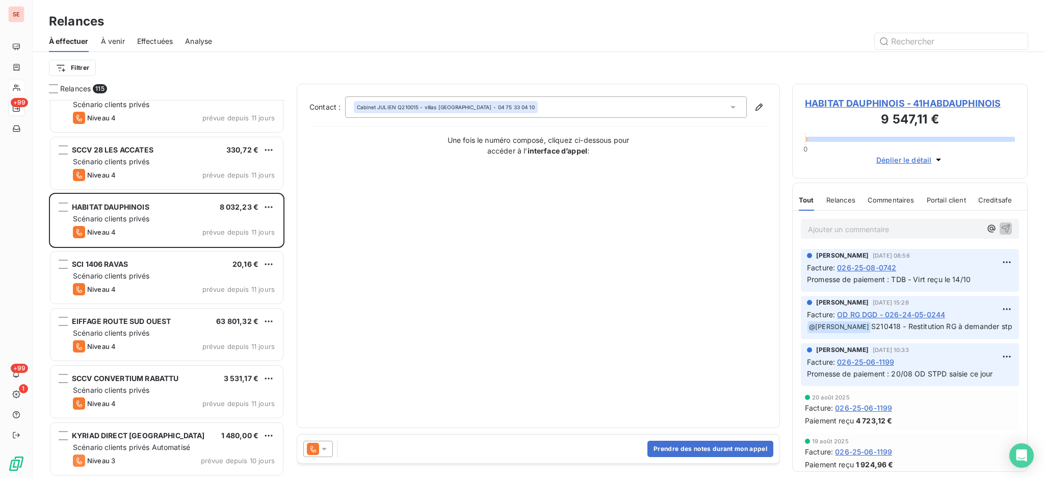
click at [323, 449] on icon at bounding box center [324, 449] width 10 height 10
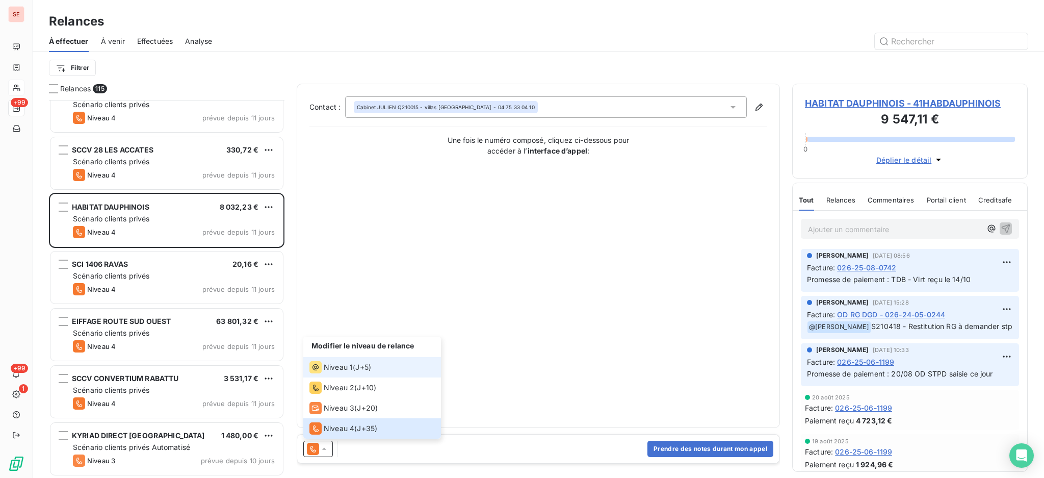
click at [326, 367] on span "Niveau 1" at bounding box center [338, 367] width 29 height 10
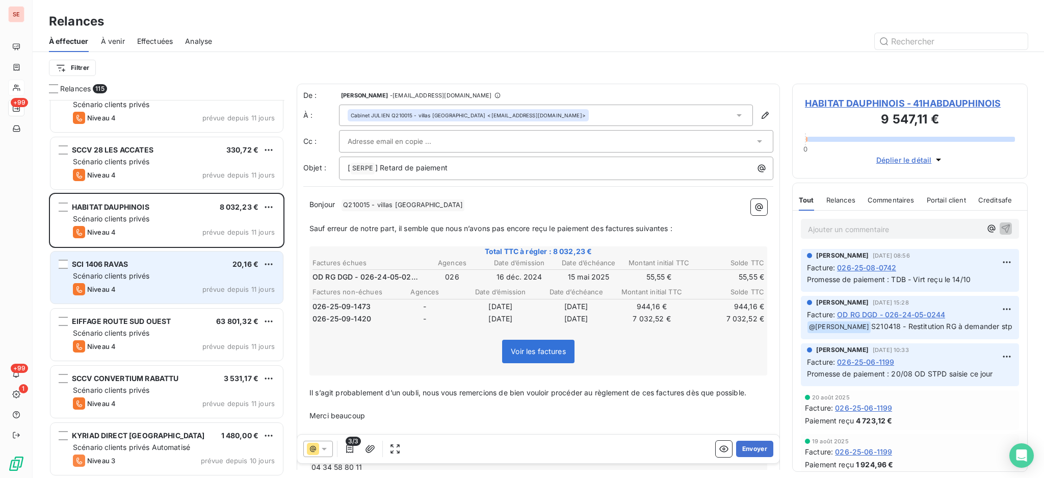
click at [202, 277] on div "Scénario clients privés" at bounding box center [174, 276] width 202 height 10
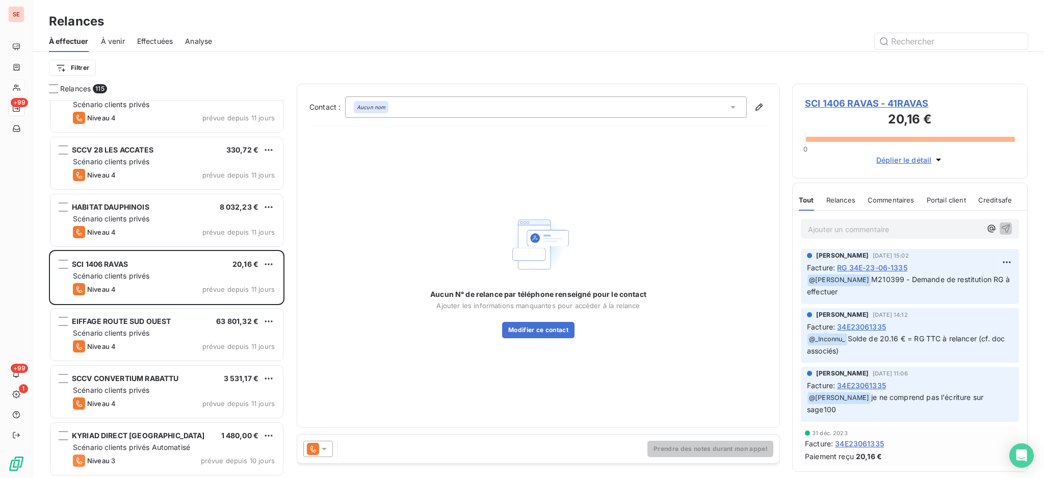
click at [328, 447] on icon at bounding box center [324, 449] width 10 height 10
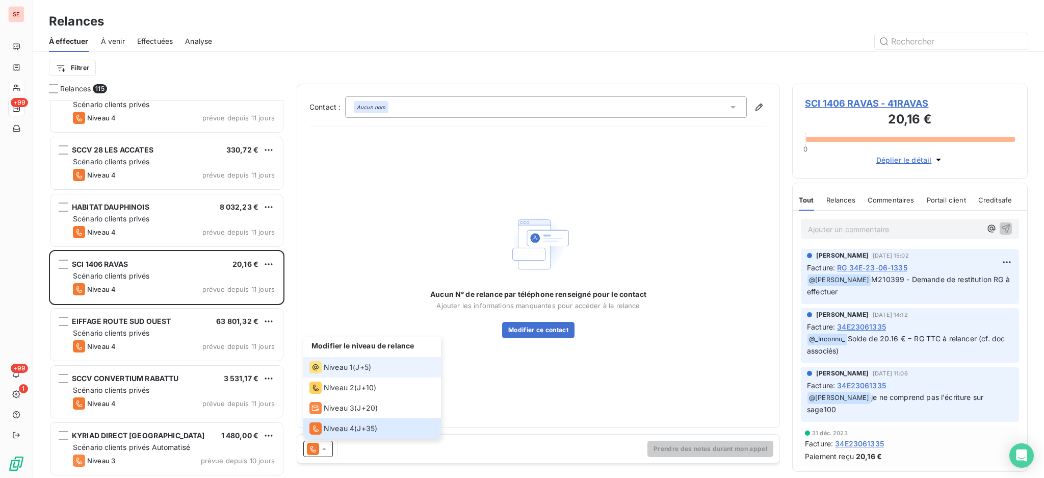
click at [340, 366] on span "Niveau 1" at bounding box center [338, 367] width 29 height 10
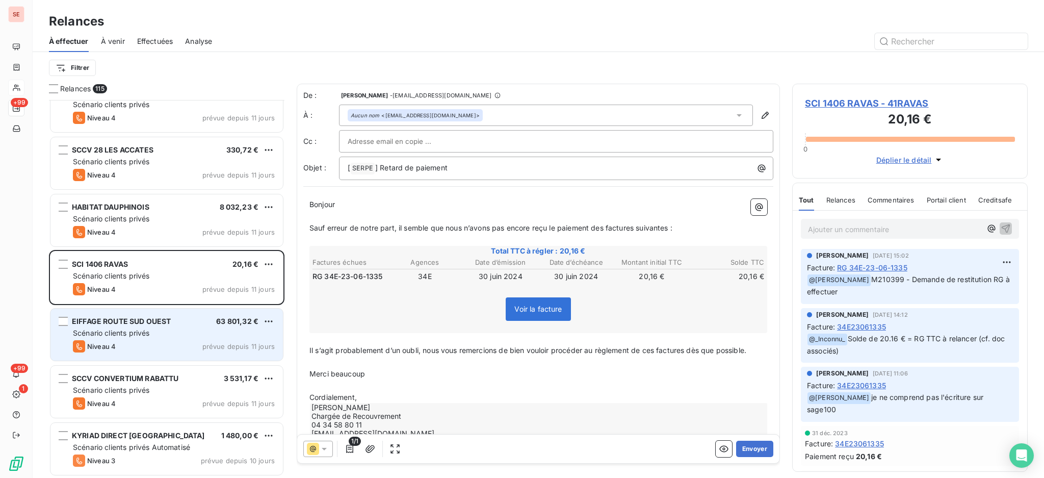
click at [183, 344] on div "Niveau 4 prévue depuis 11 jours" at bounding box center [174, 346] width 202 height 12
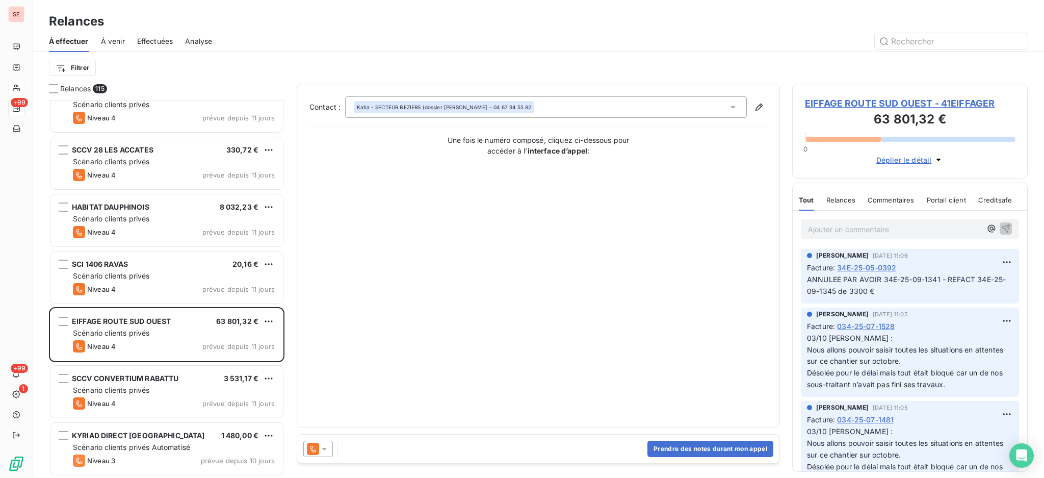
click at [327, 451] on icon at bounding box center [324, 449] width 10 height 10
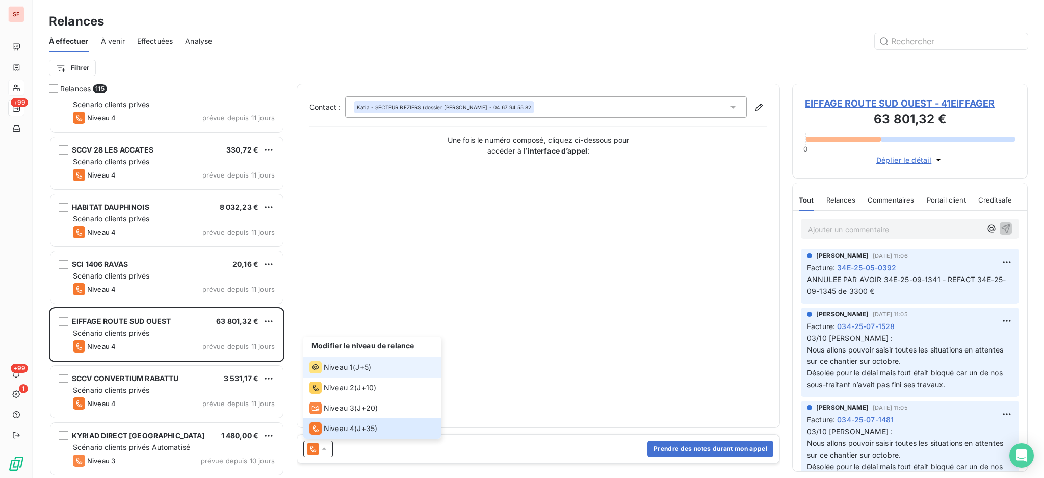
click at [336, 364] on span "Niveau 1" at bounding box center [338, 367] width 29 height 10
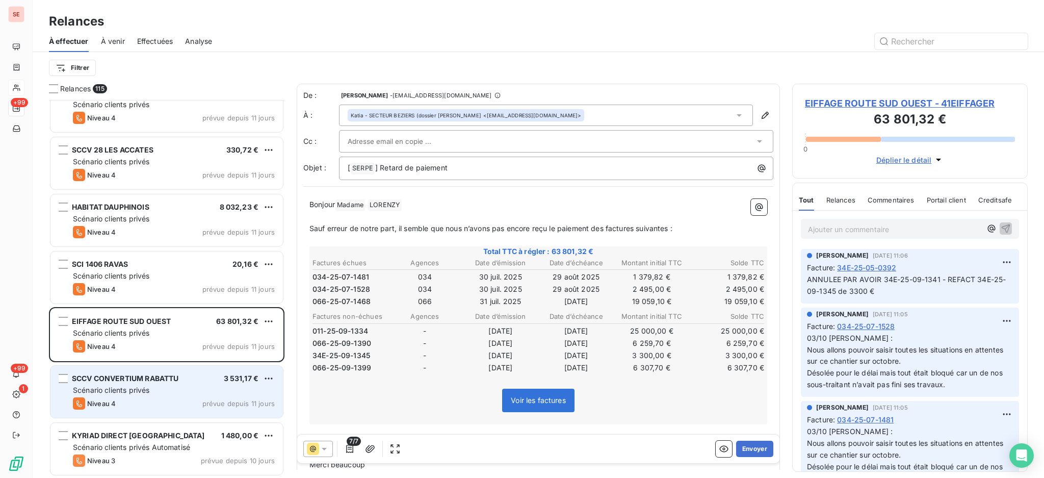
click at [166, 397] on div "Niveau 4 prévue depuis 11 jours" at bounding box center [174, 403] width 202 height 12
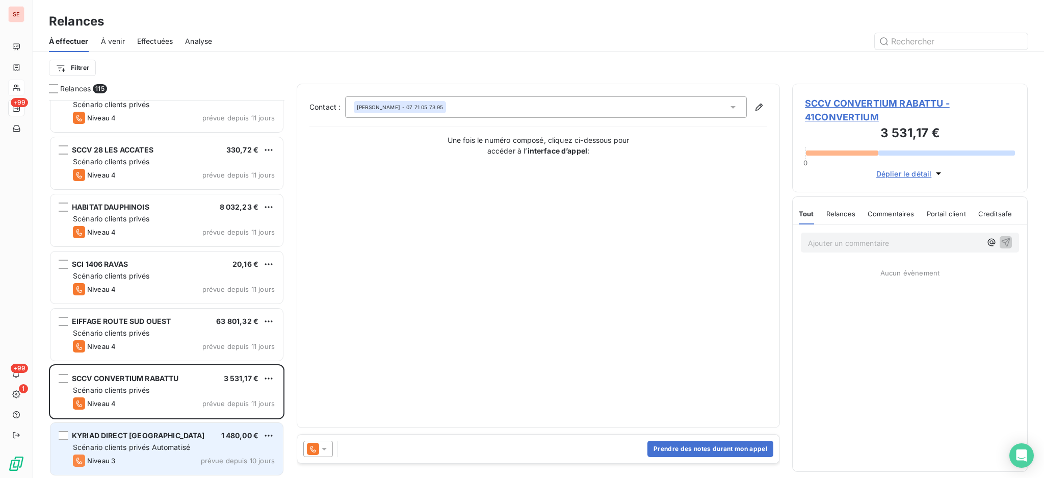
click at [174, 445] on span "Scénario clients privés Automatisé" at bounding box center [131, 447] width 117 height 9
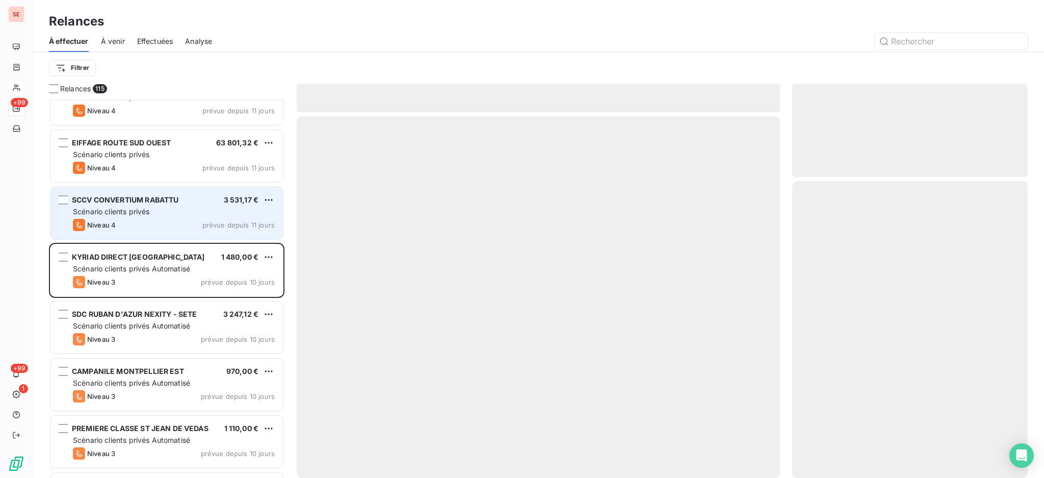
scroll to position [3195, 0]
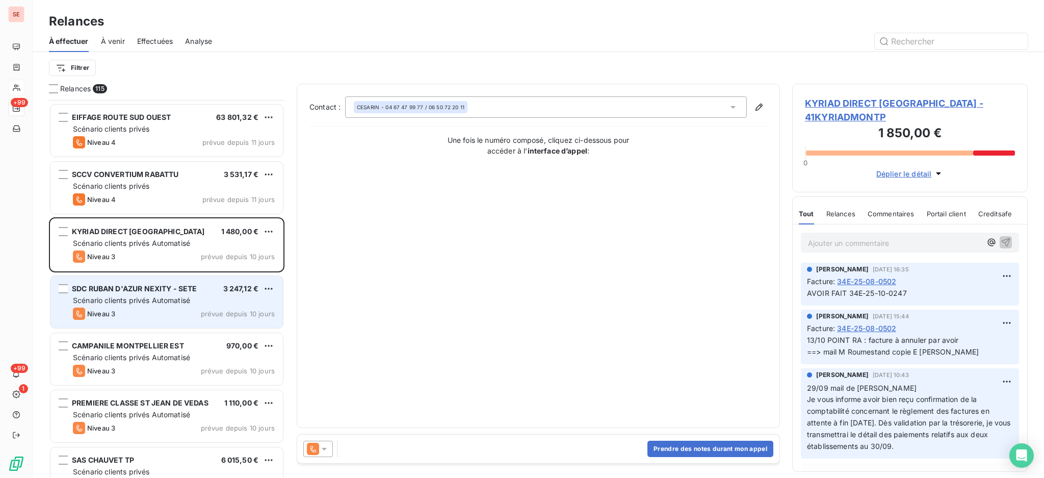
click at [167, 302] on span "Scénario clients privés Automatisé" at bounding box center [131, 300] width 117 height 9
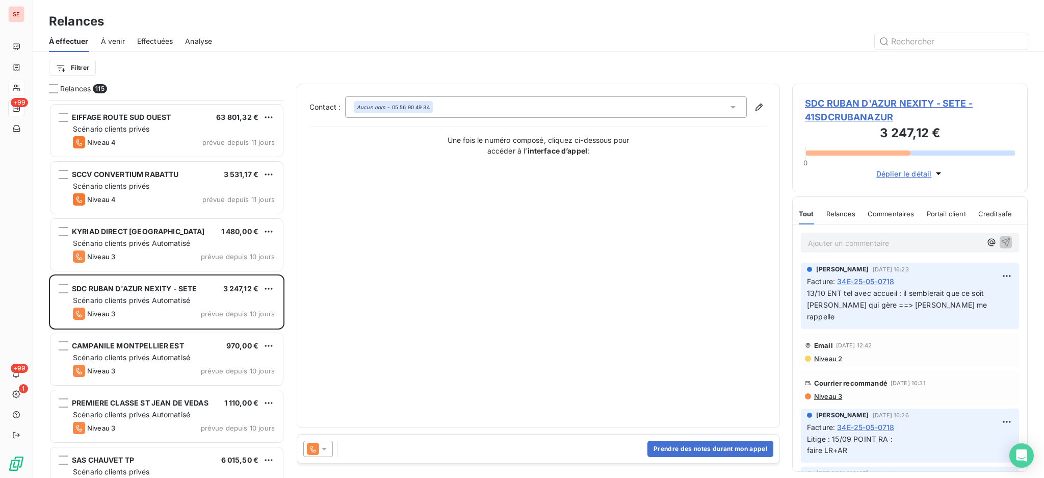
drag, startPoint x: 323, startPoint y: 451, endPoint x: 323, endPoint y: 439, distance: 12.2
click at [324, 451] on icon at bounding box center [324, 449] width 10 height 10
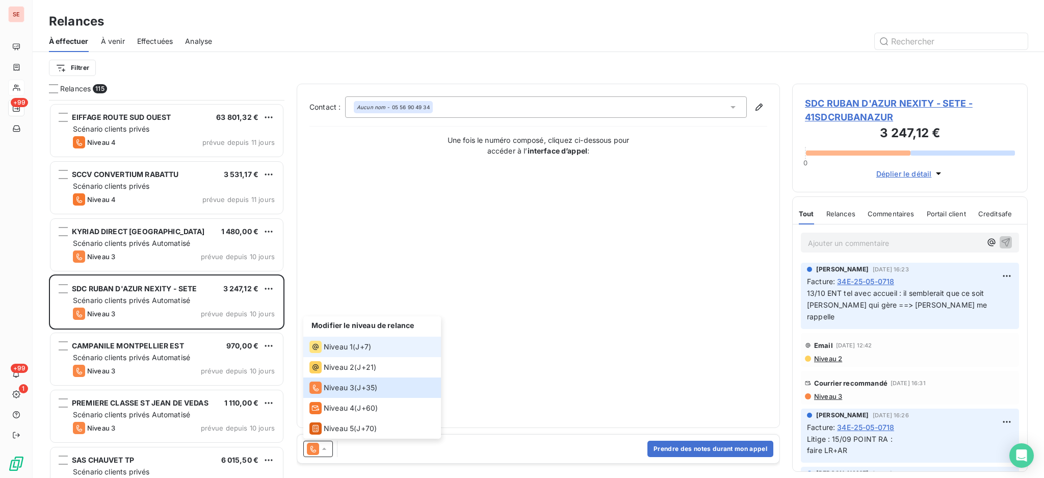
click at [335, 346] on span "Niveau 1" at bounding box center [338, 347] width 29 height 10
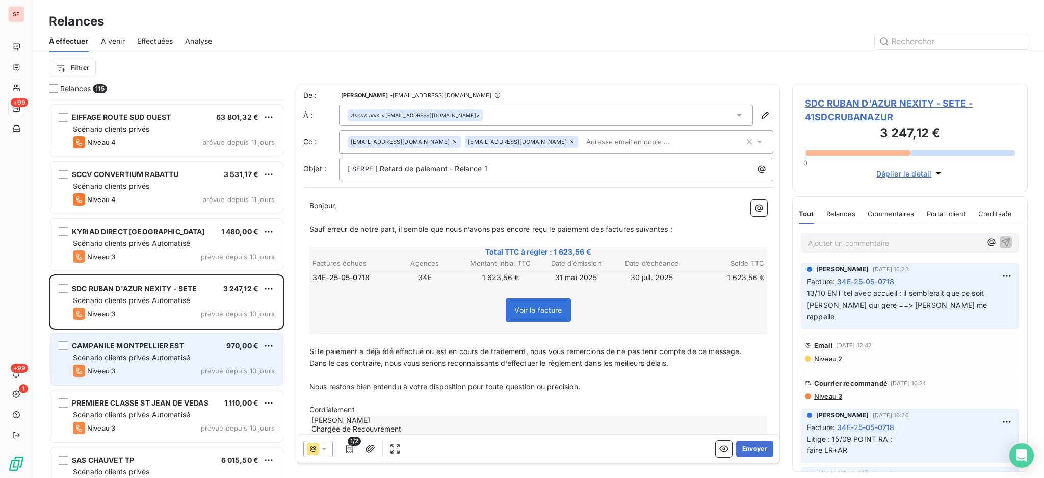
click at [174, 365] on div "Niveau 3 prévue depuis 10 jours" at bounding box center [174, 371] width 202 height 12
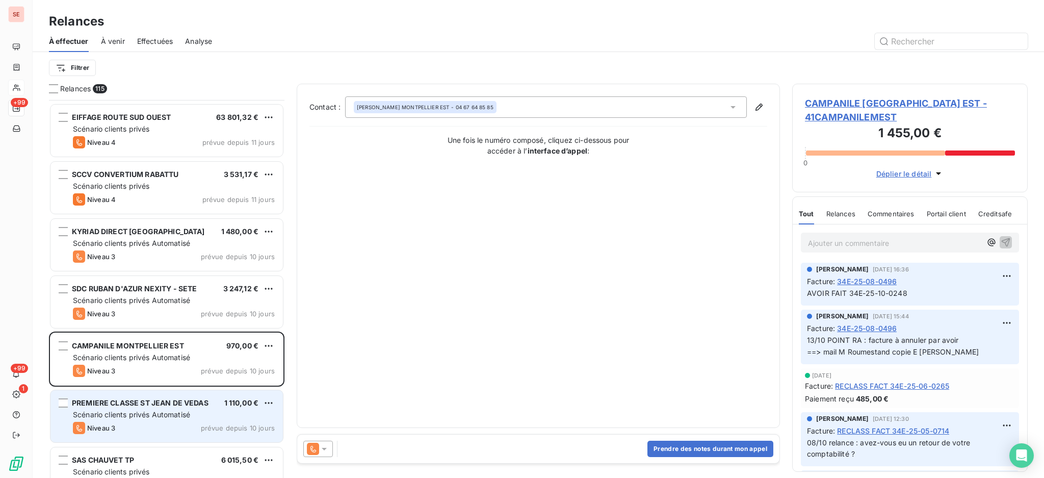
click at [170, 414] on span "Scénario clients privés Automatisé" at bounding box center [131, 414] width 117 height 9
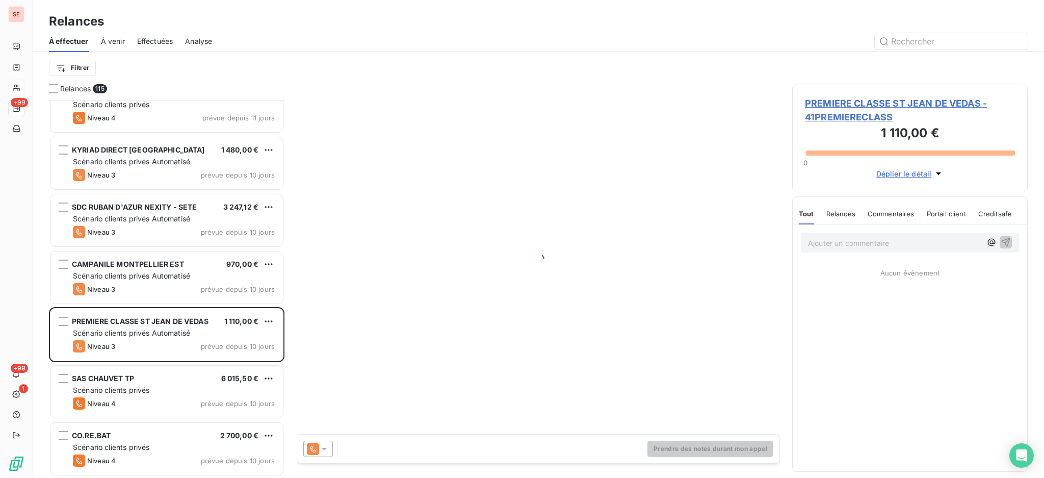
scroll to position [3331, 0]
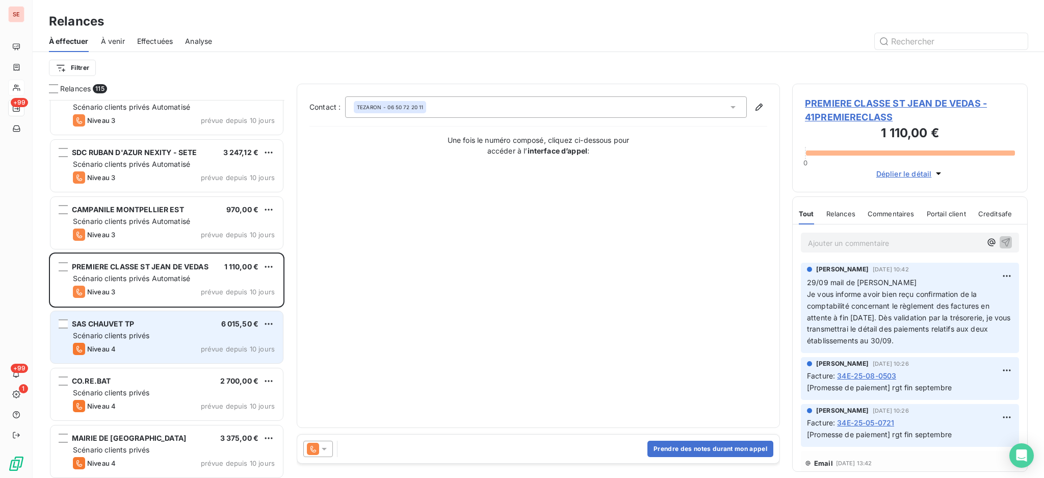
click at [133, 334] on span "Scénario clients privés" at bounding box center [111, 335] width 76 height 9
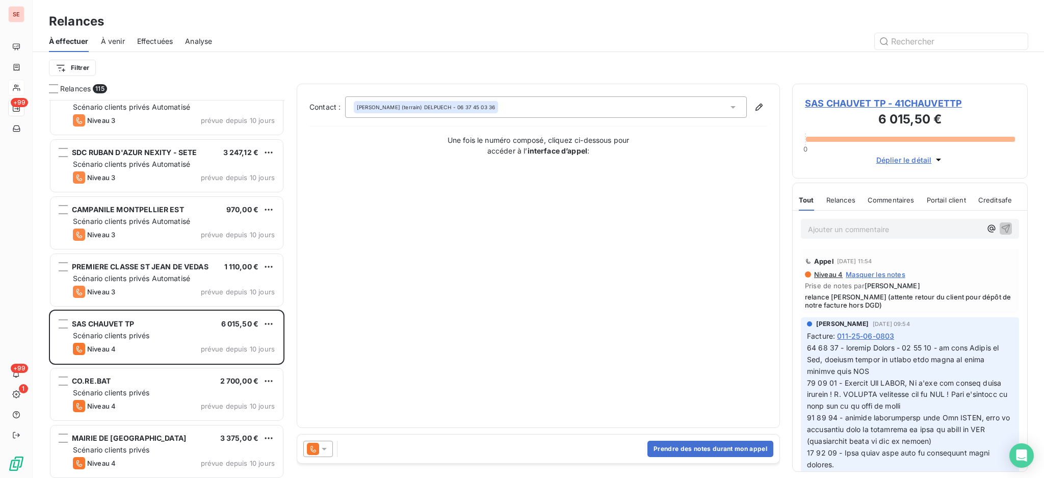
click at [327, 445] on icon at bounding box center [324, 449] width 10 height 10
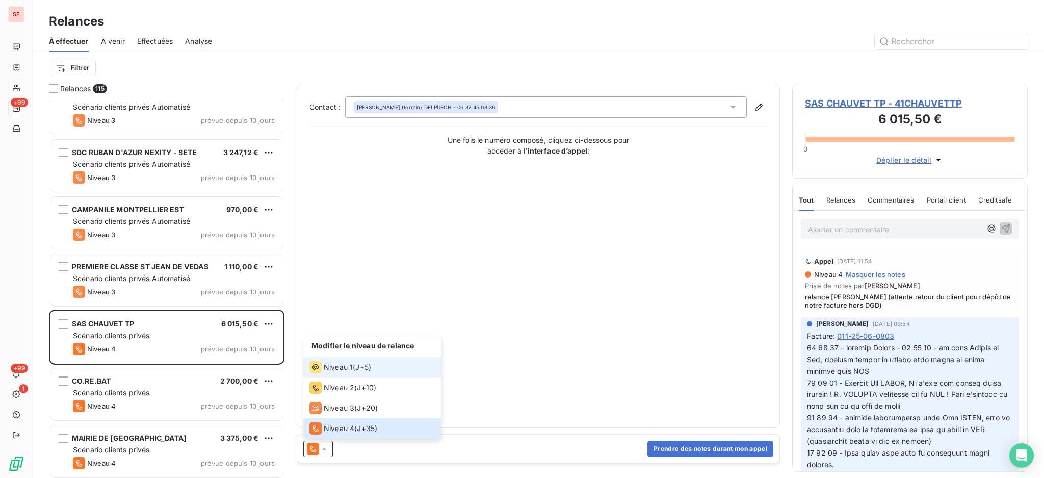
click at [336, 365] on span "Niveau 1" at bounding box center [338, 367] width 29 height 10
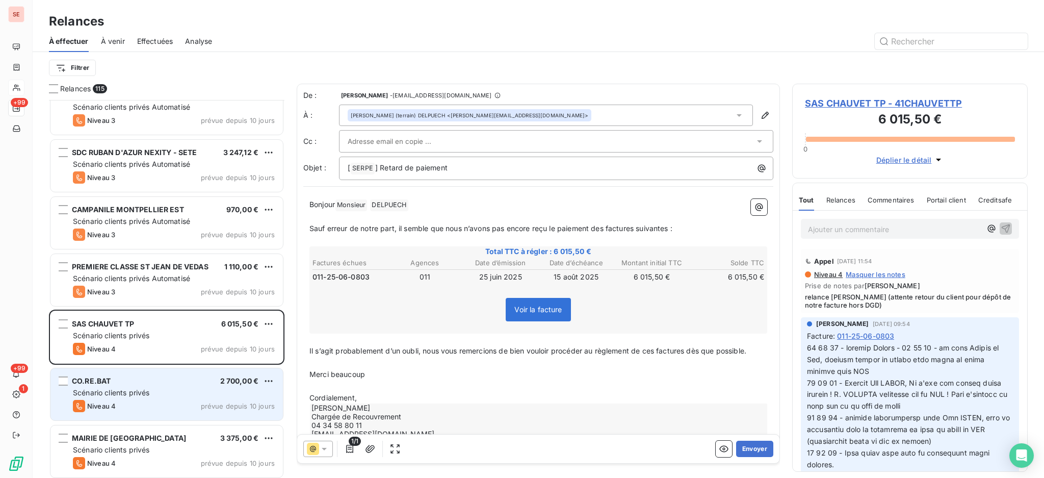
click at [192, 391] on div "Scénario clients privés" at bounding box center [174, 392] width 202 height 10
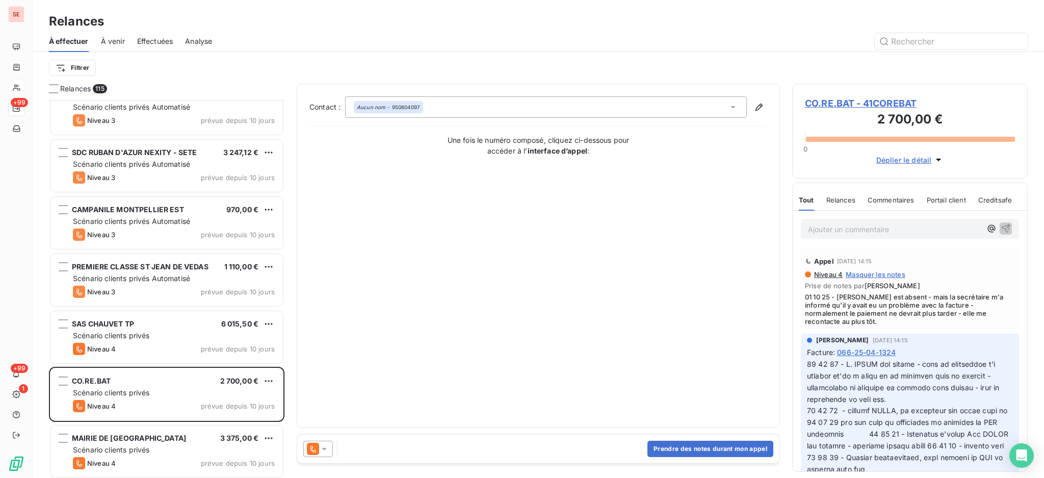
click at [327, 450] on icon at bounding box center [324, 449] width 10 height 10
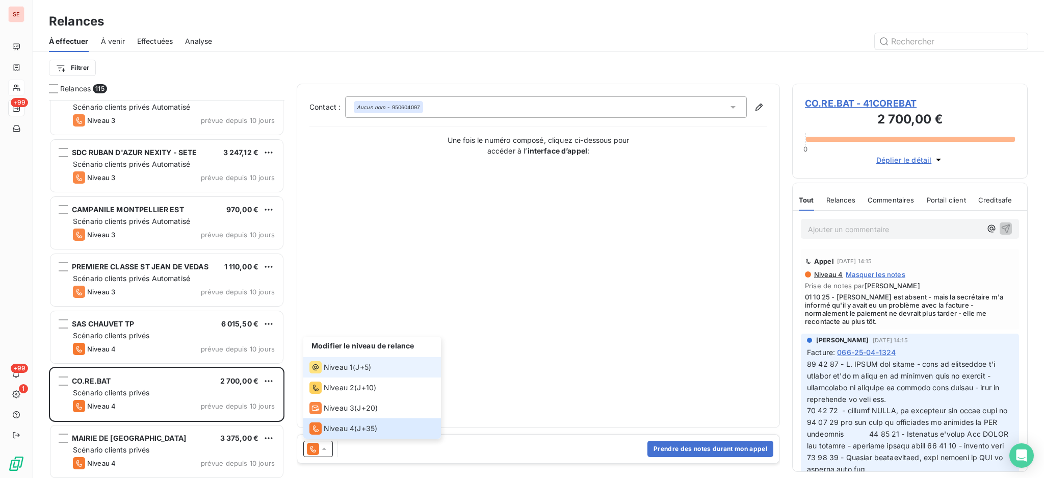
click at [343, 365] on span "Niveau 1" at bounding box center [338, 367] width 29 height 10
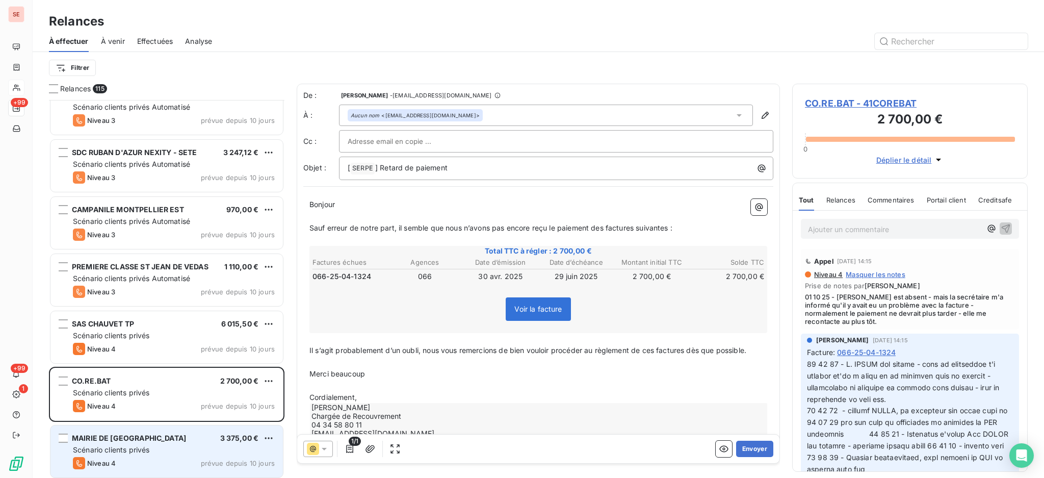
click at [184, 432] on div "MAIRIE DE [GEOGRAPHIC_DATA] 3 375,00 € Scénario clients privés Niveau 4 prévue …" at bounding box center [166, 451] width 232 height 52
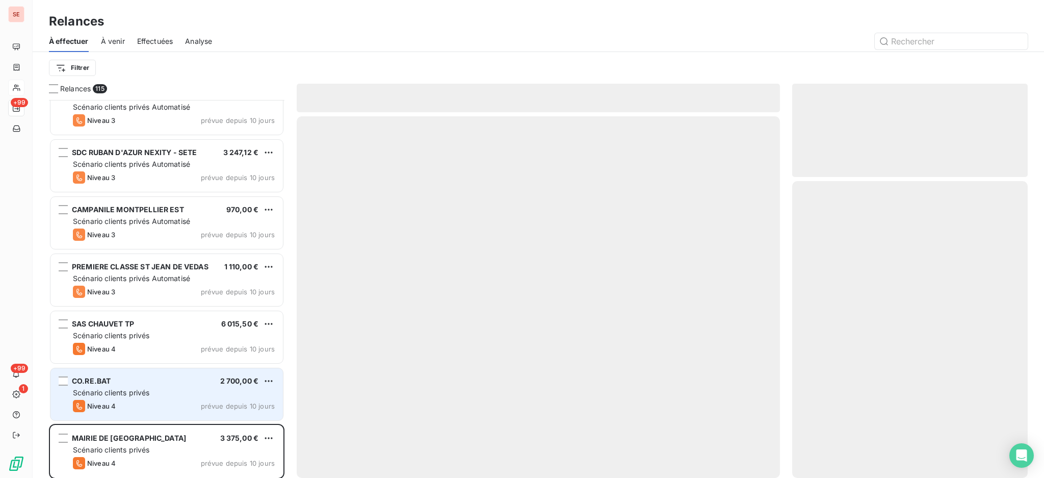
scroll to position [3535, 0]
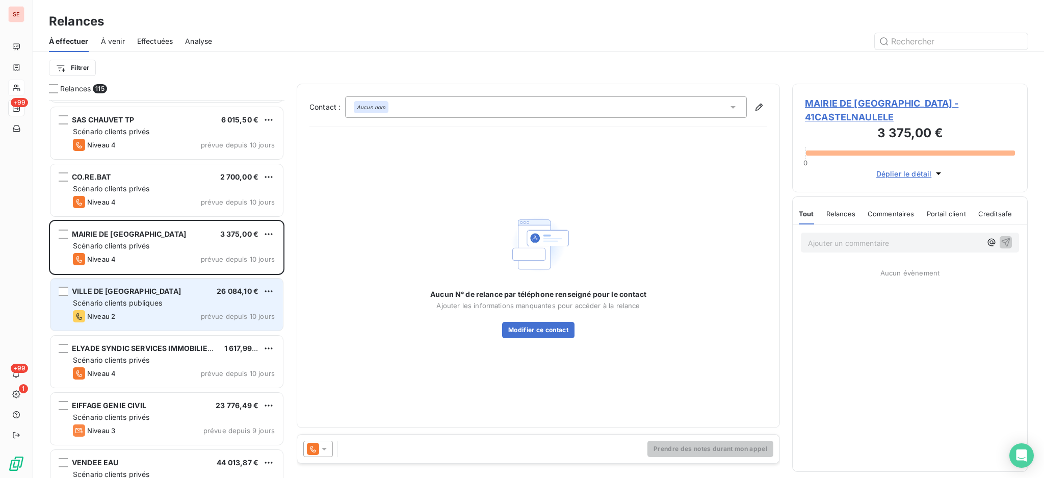
click at [191, 298] on div "Scénario clients publiques" at bounding box center [174, 303] width 202 height 10
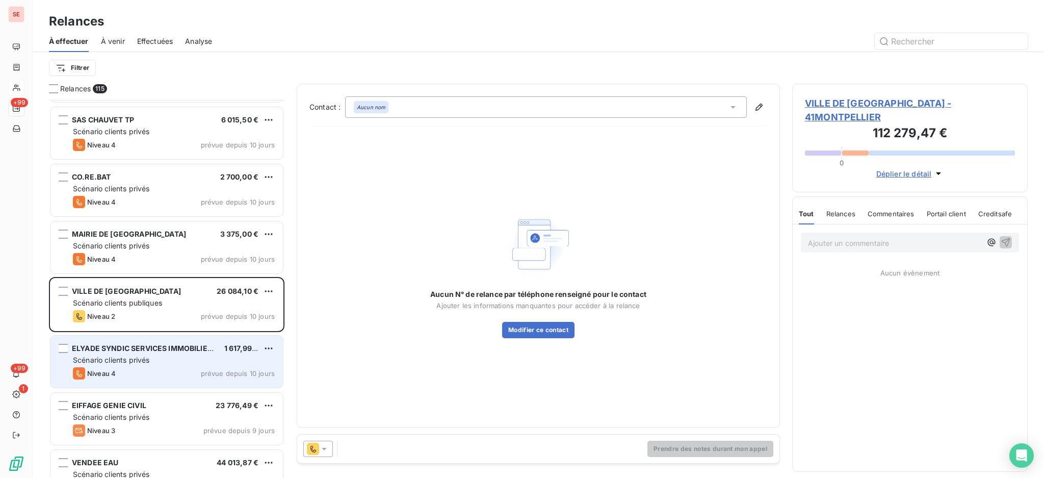
click at [186, 361] on div "Scénario clients privés" at bounding box center [174, 360] width 202 height 10
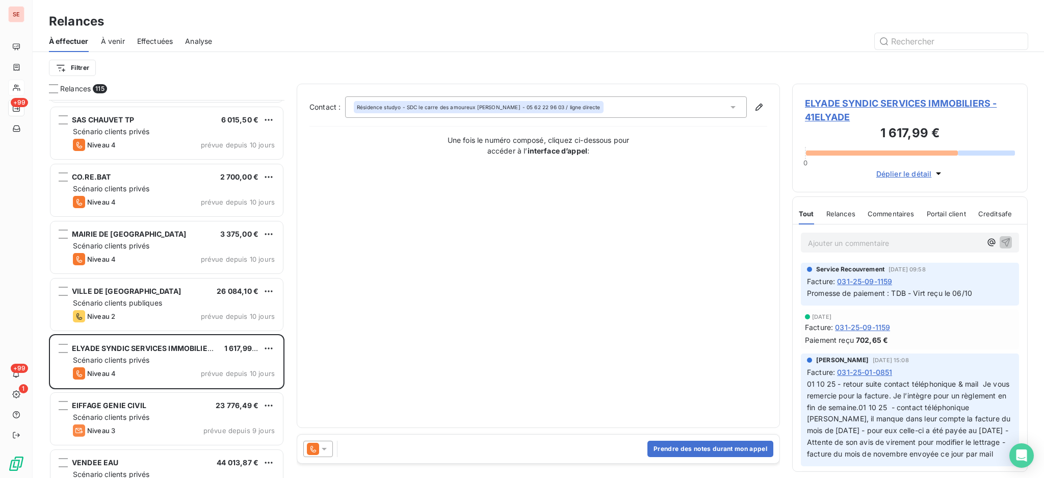
click at [324, 448] on icon at bounding box center [324, 449] width 5 height 3
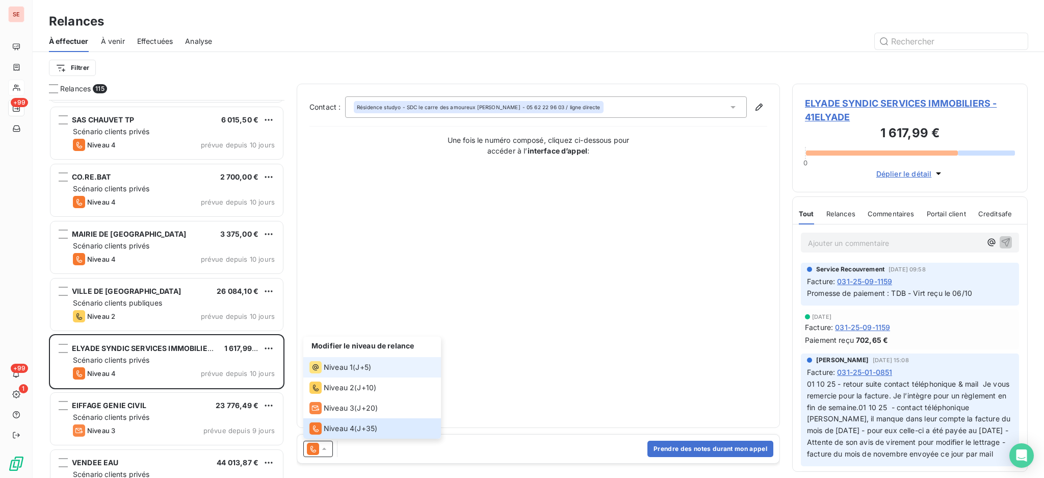
click at [338, 367] on span "Niveau 1" at bounding box center [338, 367] width 29 height 10
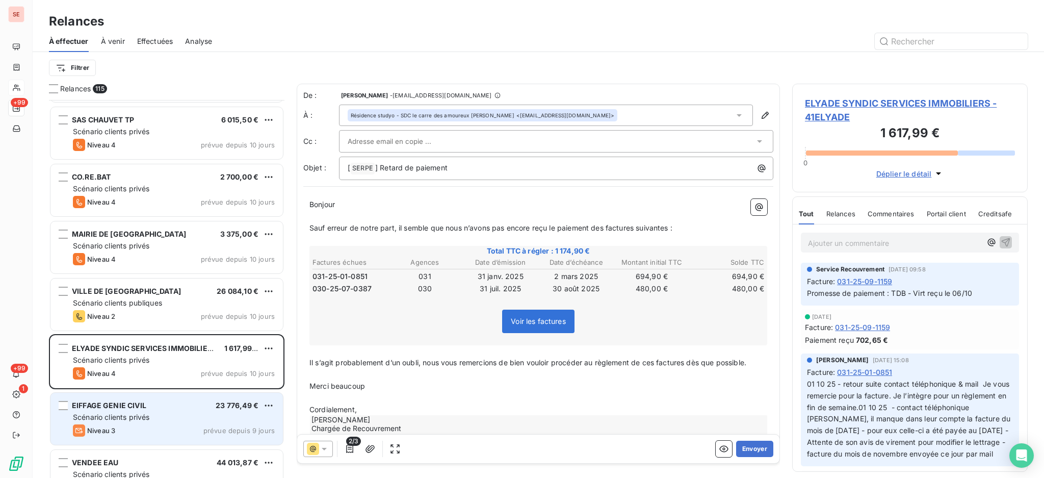
click at [119, 415] on span "Scénario clients privés" at bounding box center [111, 416] width 76 height 9
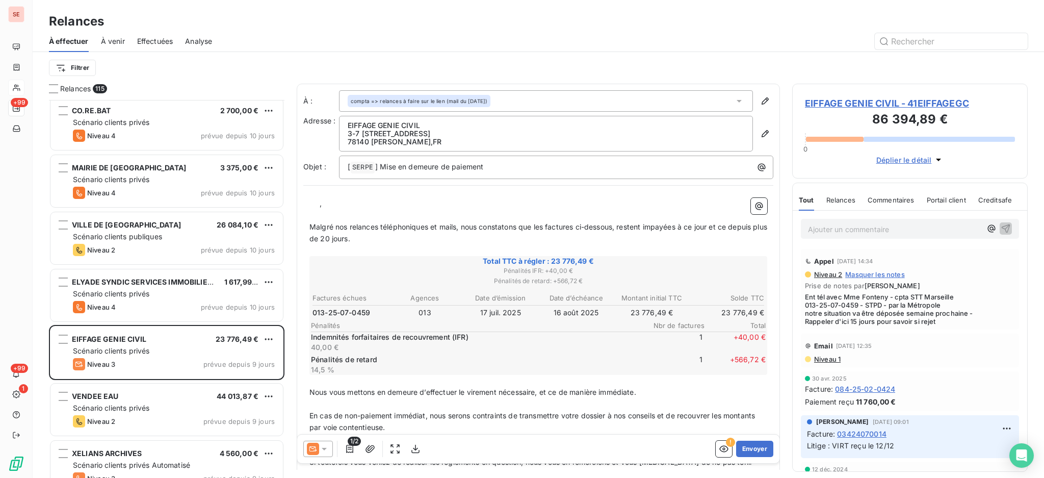
scroll to position [3672, 0]
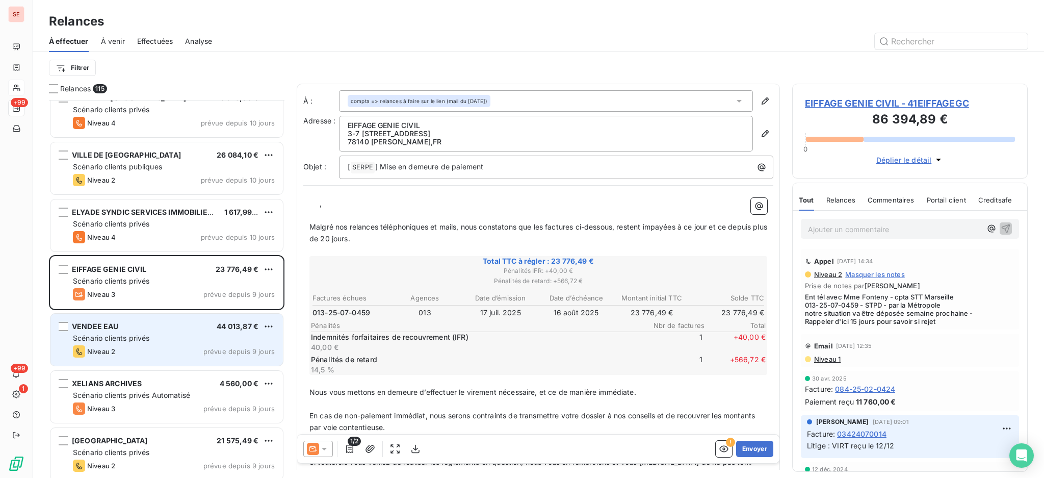
click at [170, 330] on div "VENDEE EAU 44 013,87 €" at bounding box center [174, 326] width 202 height 9
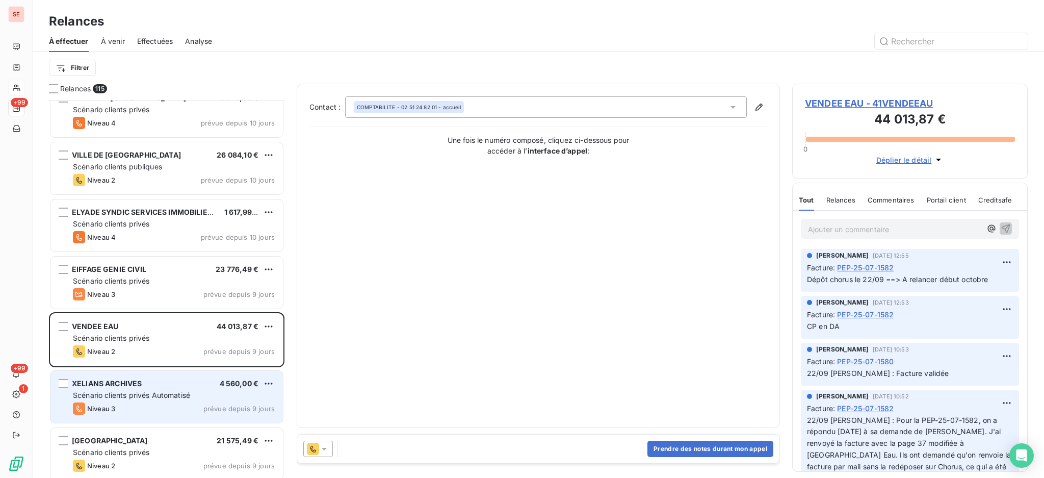
click at [168, 396] on span "Scénario clients privés Automatisé" at bounding box center [131, 395] width 117 height 9
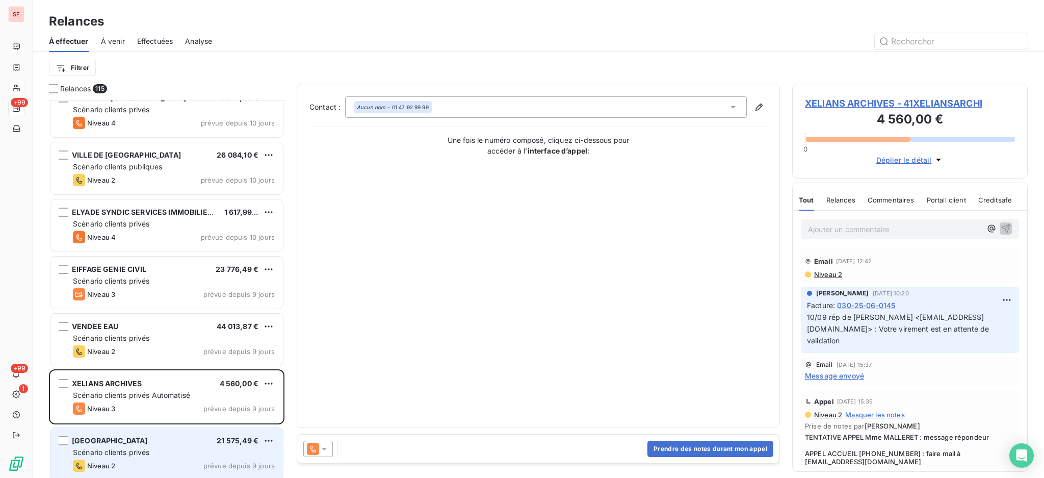
click at [225, 451] on div "Scénario clients privés" at bounding box center [174, 452] width 202 height 10
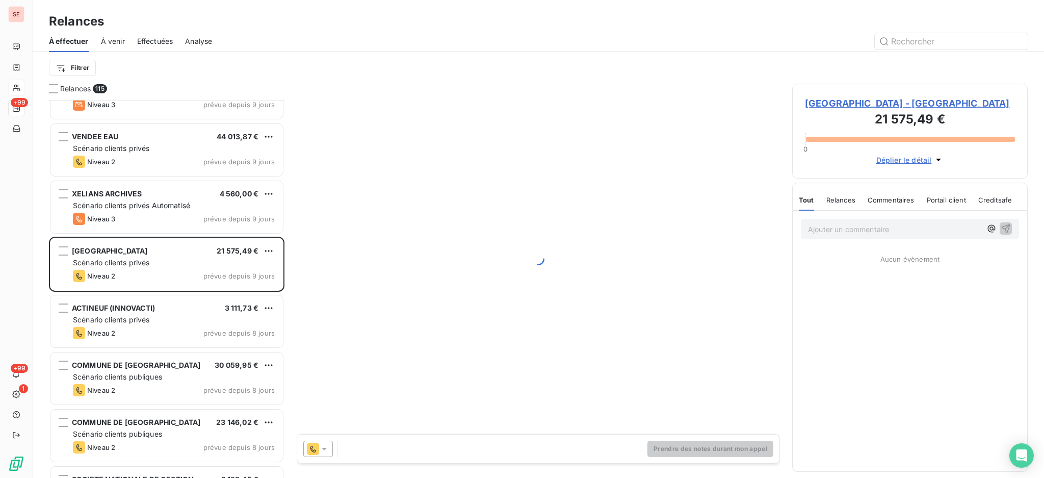
scroll to position [3875, 0]
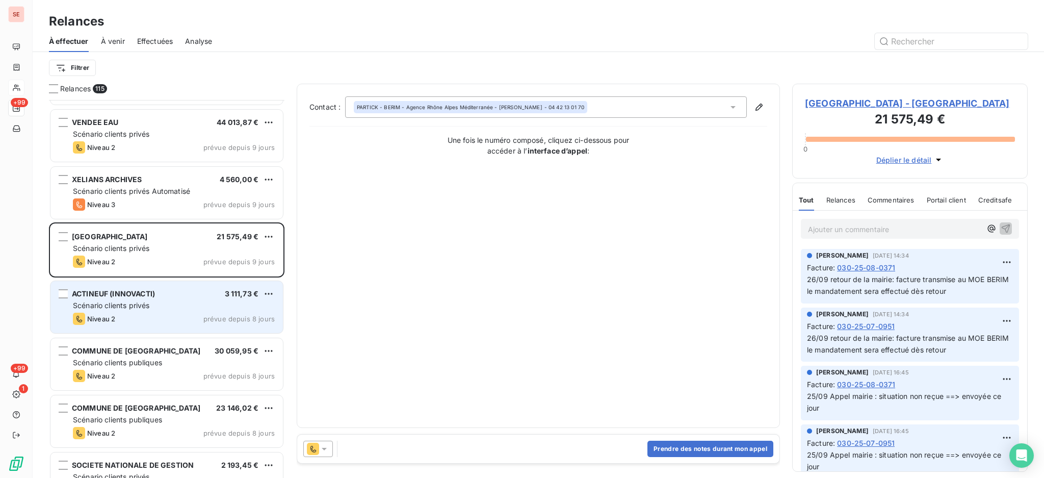
click at [206, 306] on div "Scénario clients privés" at bounding box center [174, 305] width 202 height 10
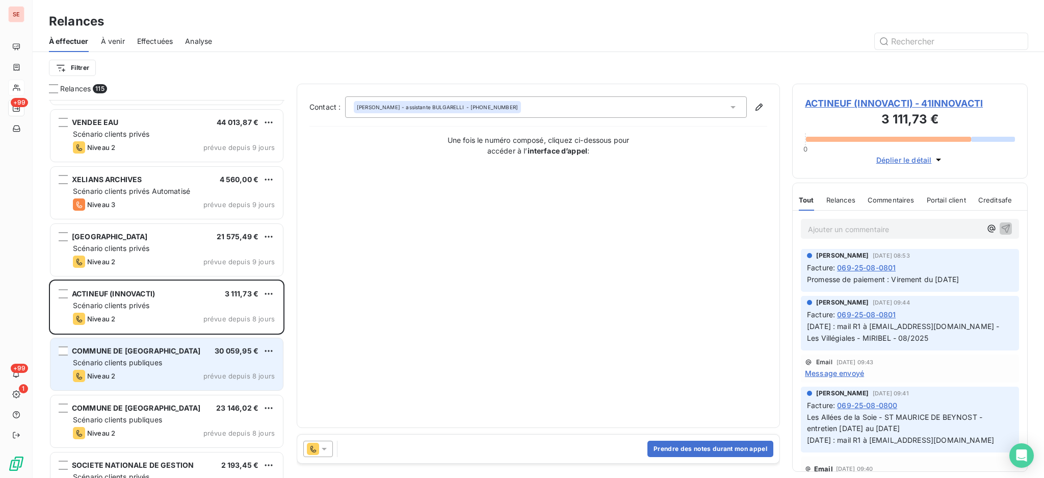
click at [174, 370] on div "Niveau 2 prévue depuis 8 jours" at bounding box center [174, 376] width 202 height 12
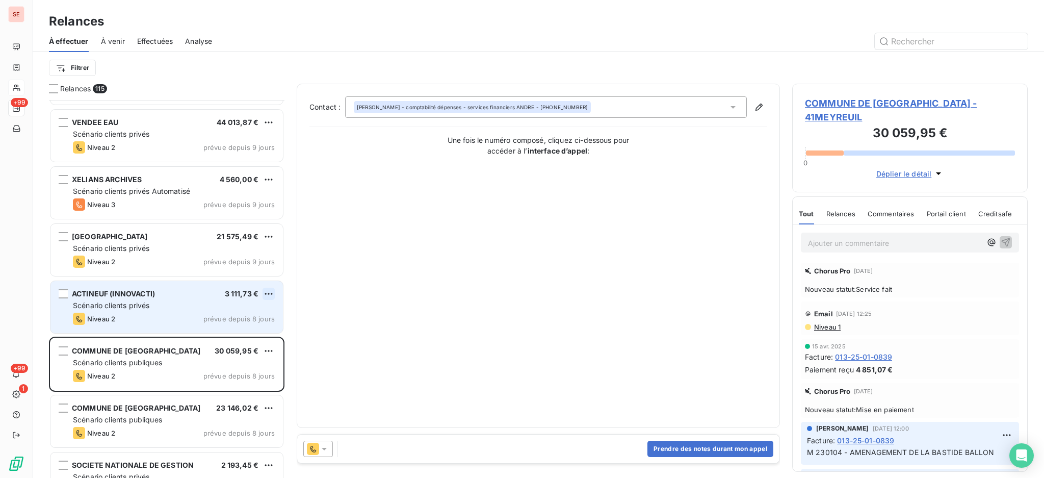
click at [268, 297] on html "SE +99 +99 1 Relances À effectuer À venir Effectuées Analyse Filtrer Relances 1…" at bounding box center [522, 239] width 1044 height 478
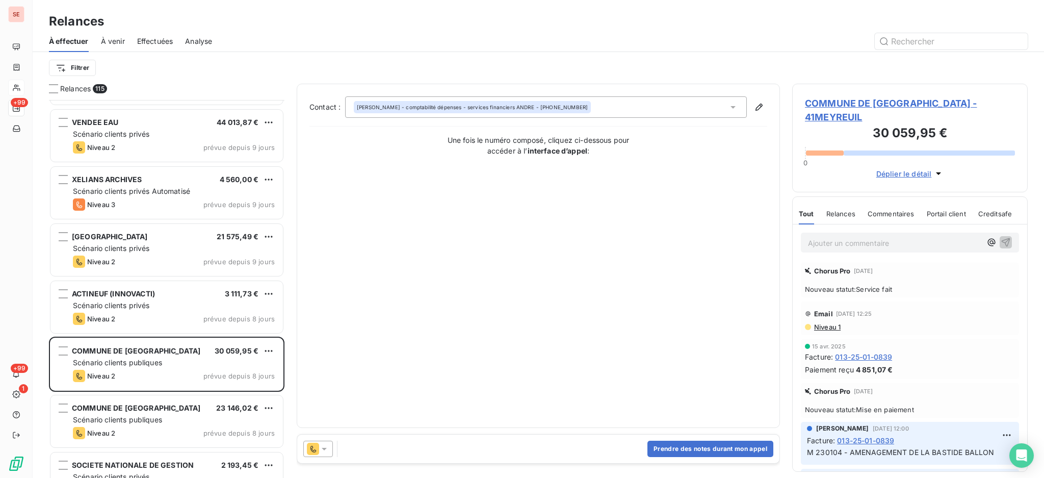
click at [324, 446] on html "SE +99 +99 1 Relances À effectuer À venir Effectuées Analyse Filtrer Relances 1…" at bounding box center [522, 239] width 1044 height 478
click at [323, 451] on icon at bounding box center [324, 449] width 10 height 10
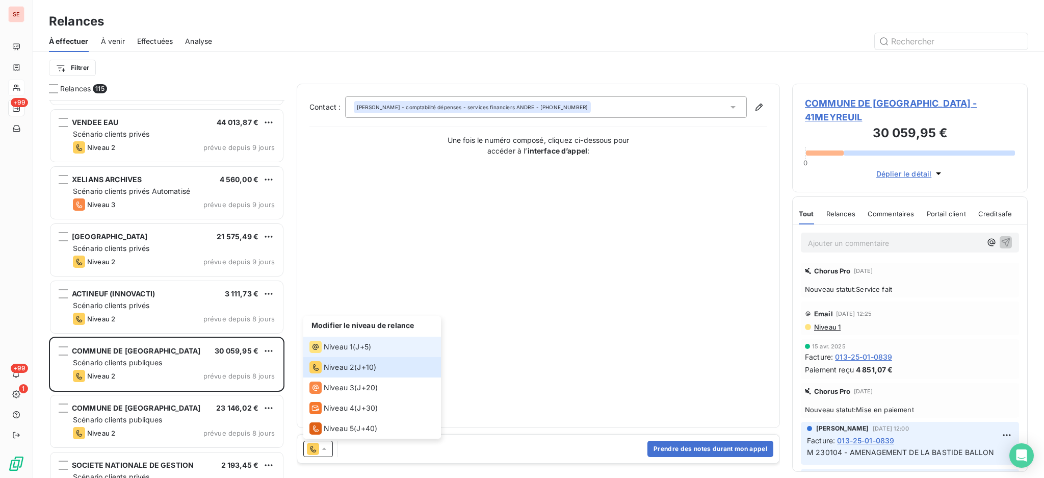
click at [347, 342] on span "Niveau 1" at bounding box center [338, 347] width 29 height 10
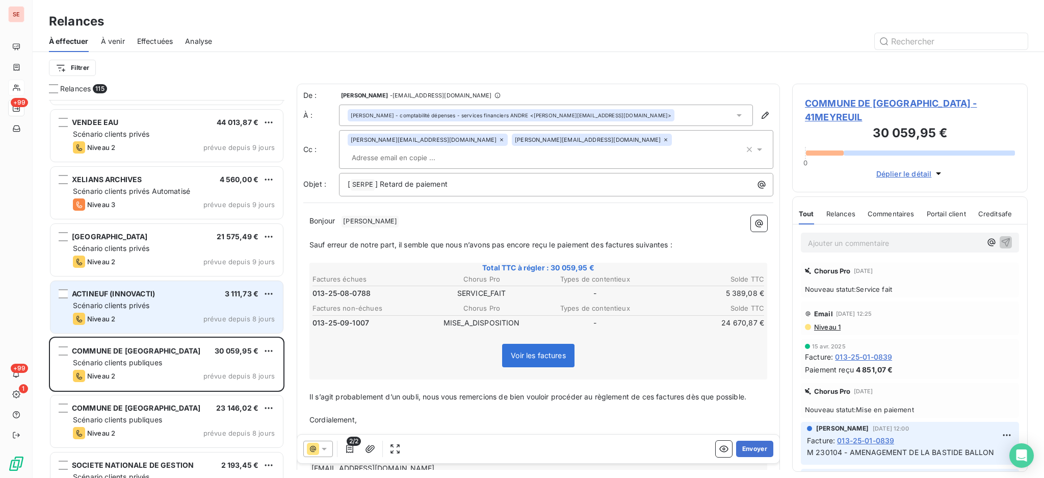
click at [186, 308] on div "Scénario clients privés" at bounding box center [174, 305] width 202 height 10
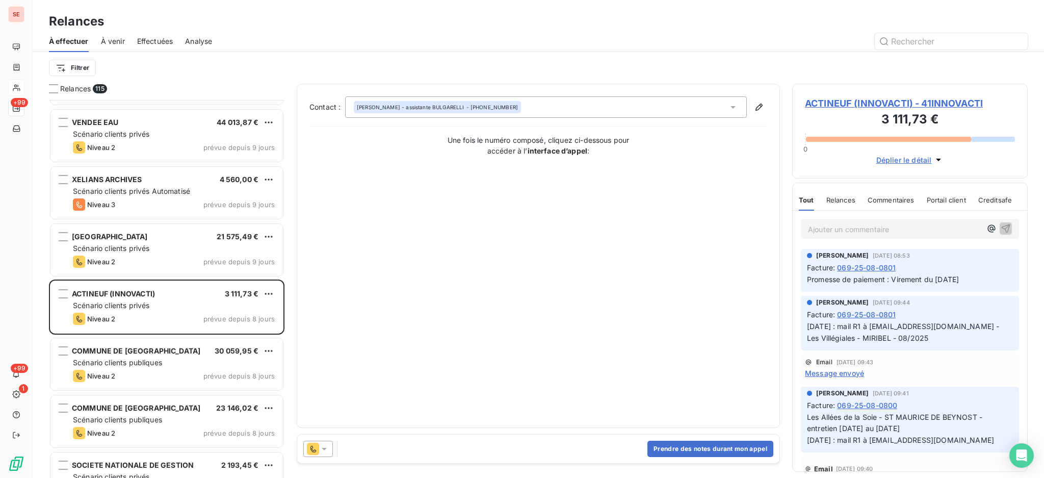
click at [322, 449] on icon at bounding box center [324, 449] width 10 height 10
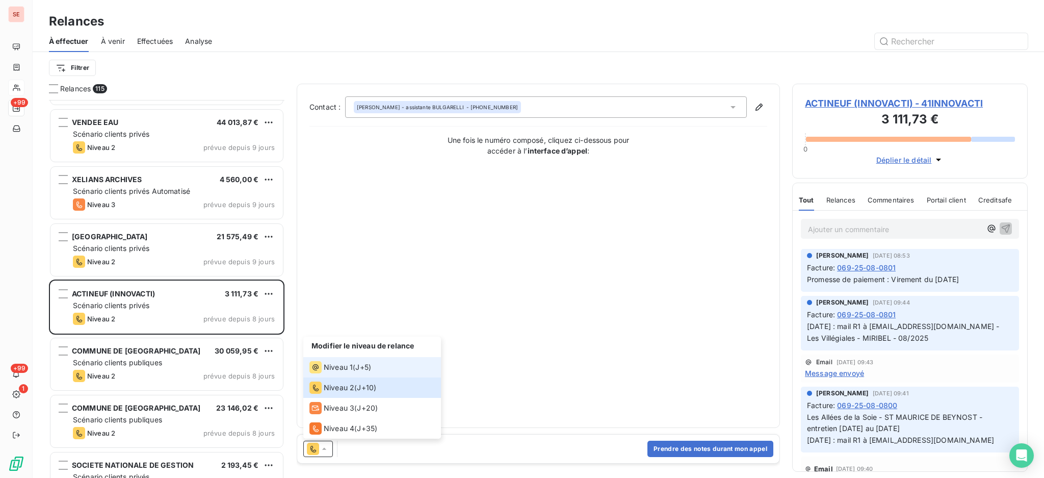
click at [338, 361] on div "Niveau 1" at bounding box center [330, 367] width 43 height 12
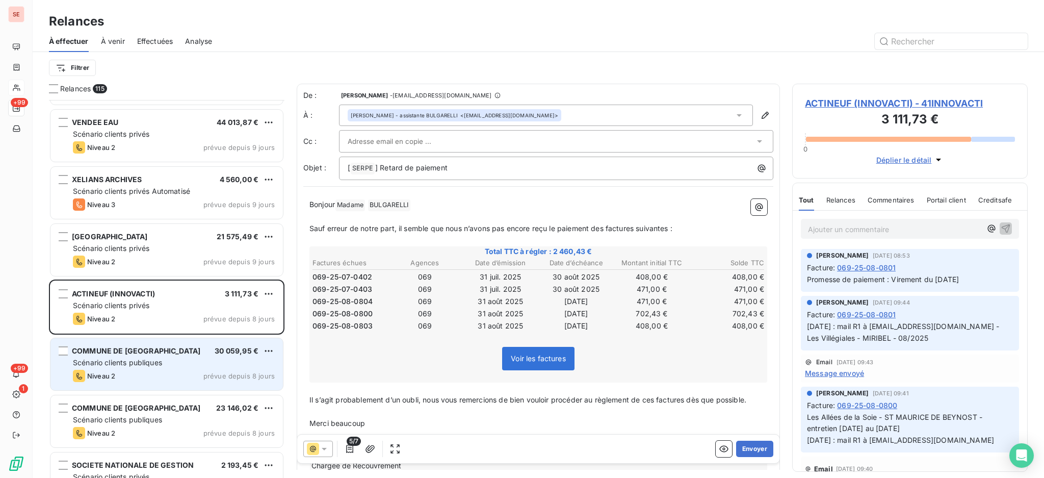
click at [227, 360] on div "Scénario clients publiques" at bounding box center [174, 362] width 202 height 10
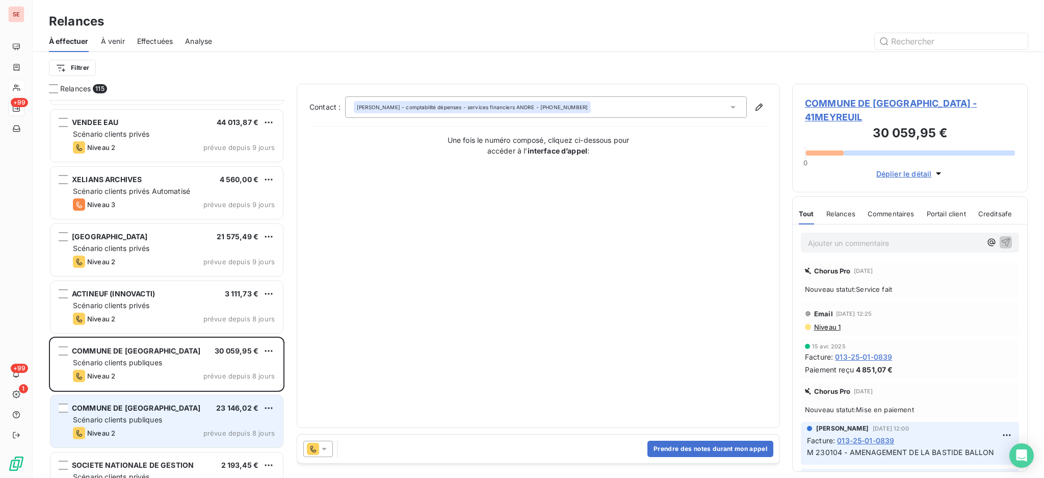
click at [208, 427] on div "Niveau 2 prévue depuis 8 jours" at bounding box center [174, 433] width 202 height 12
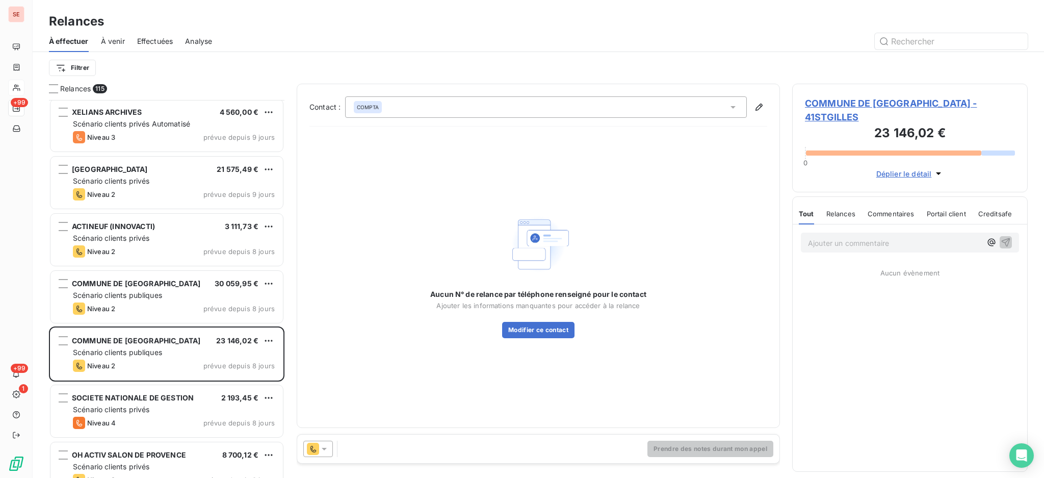
scroll to position [4079, 0]
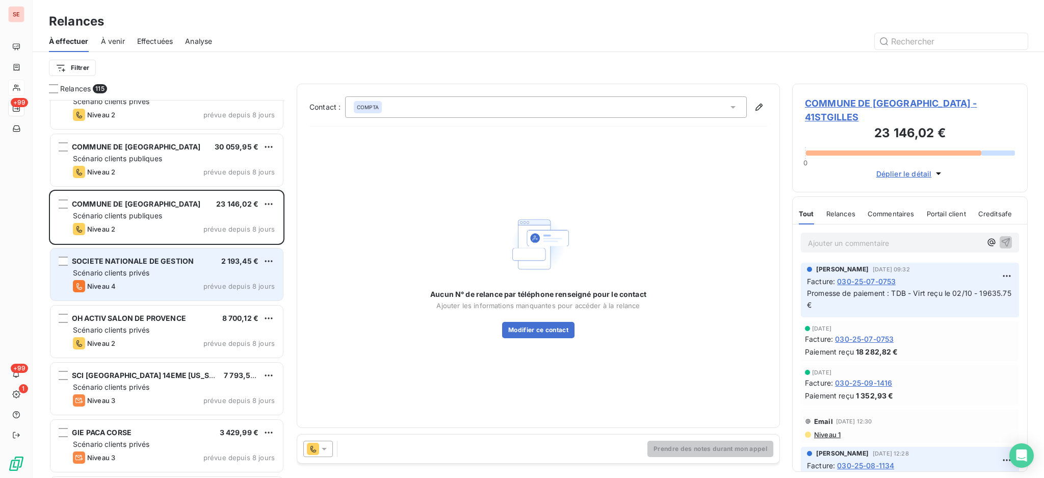
click at [216, 270] on div "Scénario clients privés" at bounding box center [174, 273] width 202 height 10
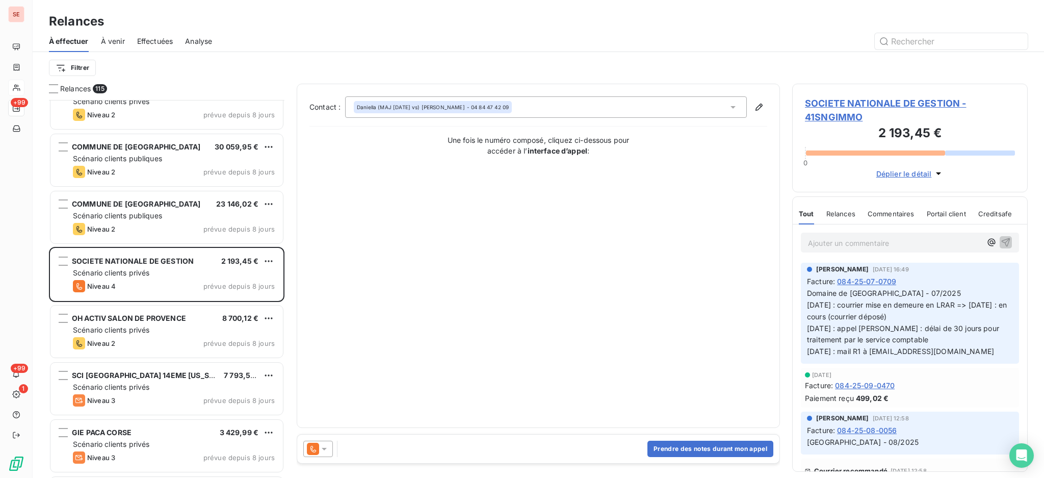
click at [325, 445] on icon at bounding box center [324, 449] width 10 height 10
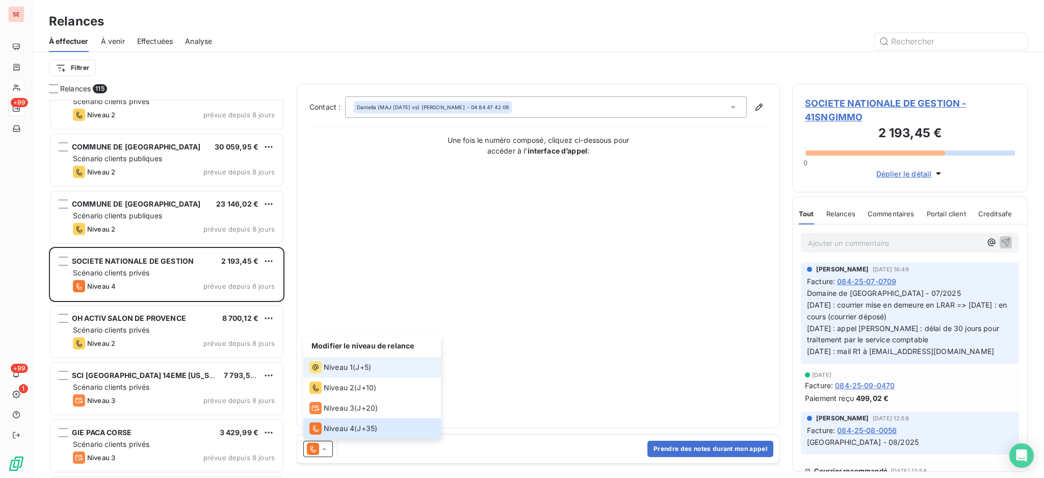
click at [336, 368] on span "Niveau 1" at bounding box center [338, 367] width 29 height 10
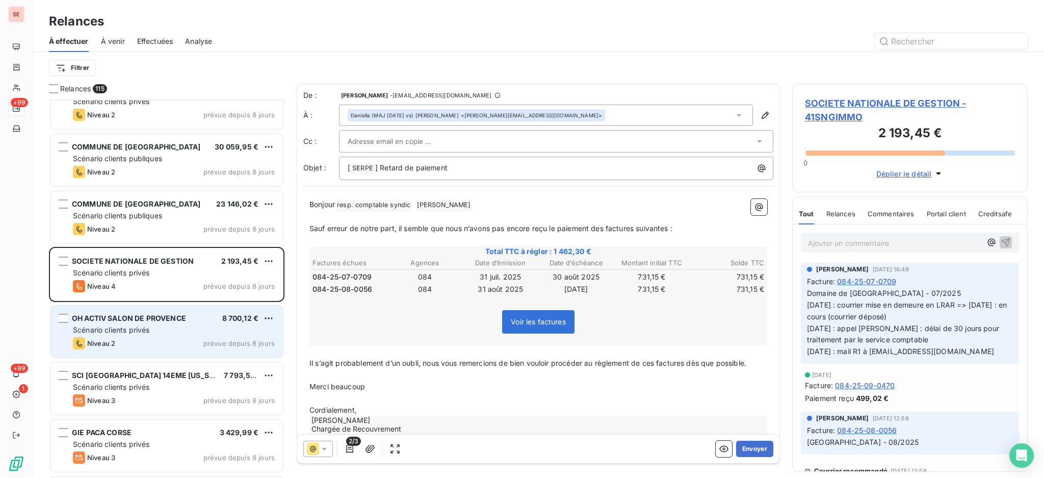
click at [168, 335] on div "OH ACTIV SALON DE PROVENCE 8 700,12 € Scénario clients privés Niveau 2 prévue d…" at bounding box center [166, 331] width 232 height 52
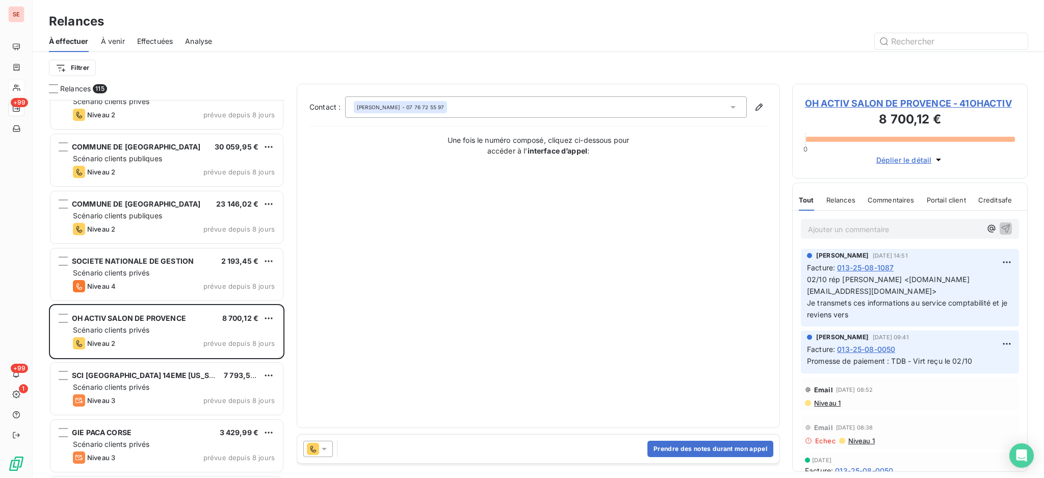
click at [325, 449] on icon at bounding box center [324, 449] width 10 height 10
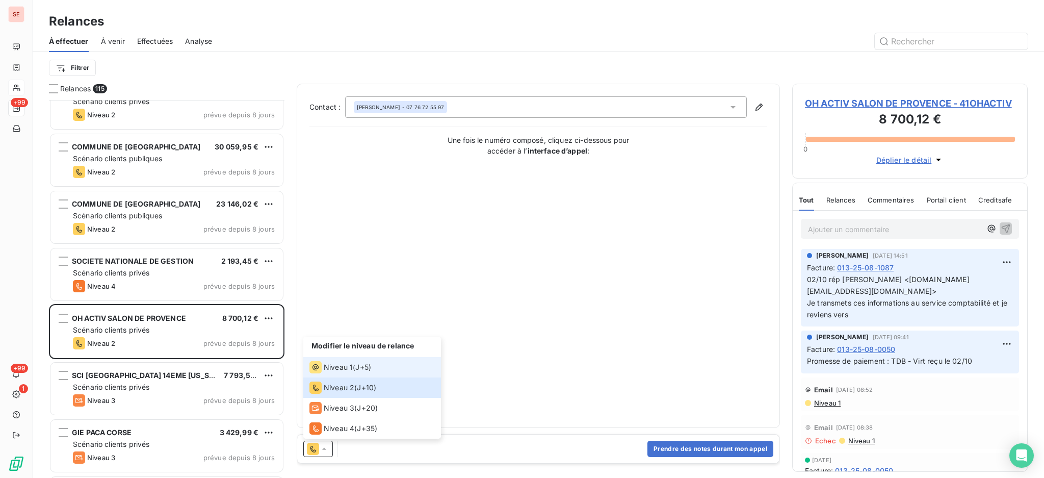
click at [319, 365] on icon at bounding box center [315, 367] width 12 height 12
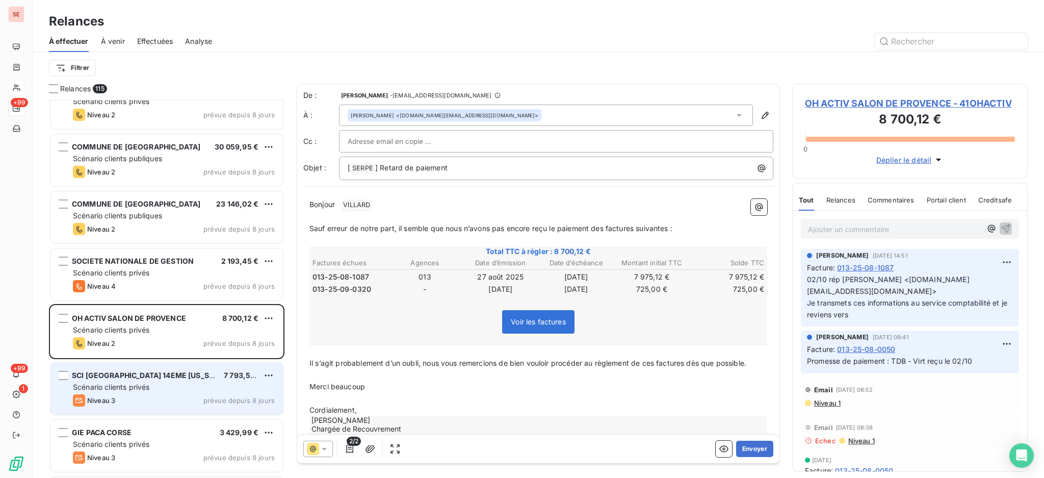
click at [159, 393] on div "SCI [GEOGRAPHIC_DATA] 14EME [US_STATE] 7 793,59 € Scénario clients privés Nivea…" at bounding box center [166, 389] width 232 height 52
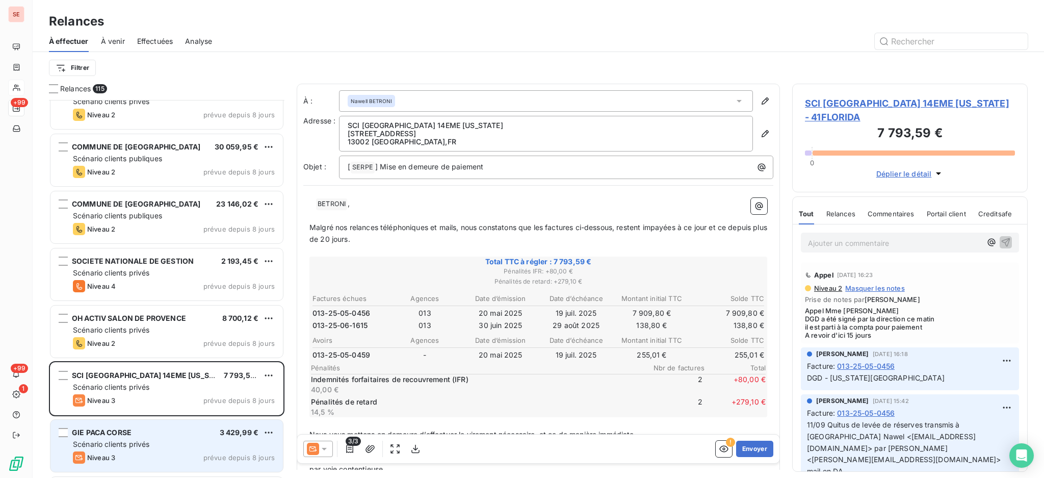
click at [202, 440] on div "Scénario clients privés" at bounding box center [174, 444] width 202 height 10
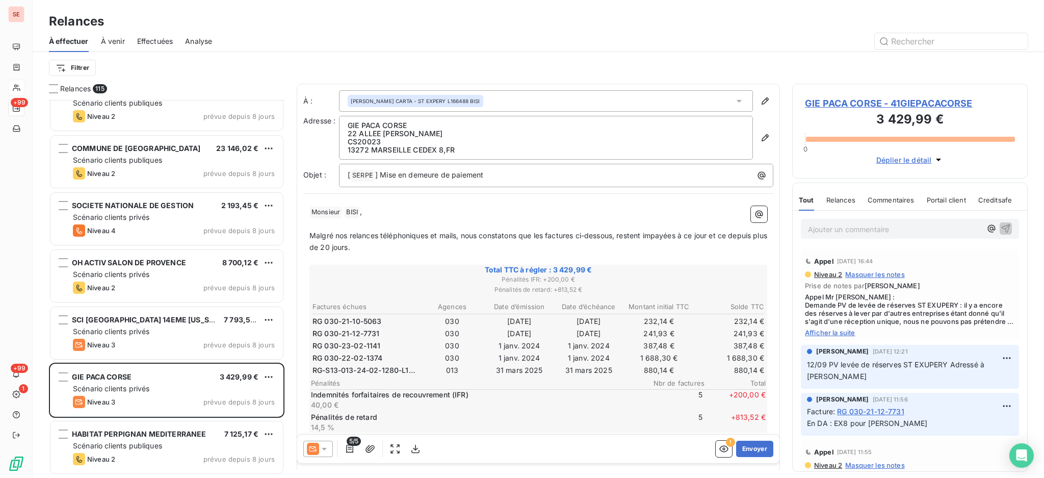
scroll to position [4215, 0]
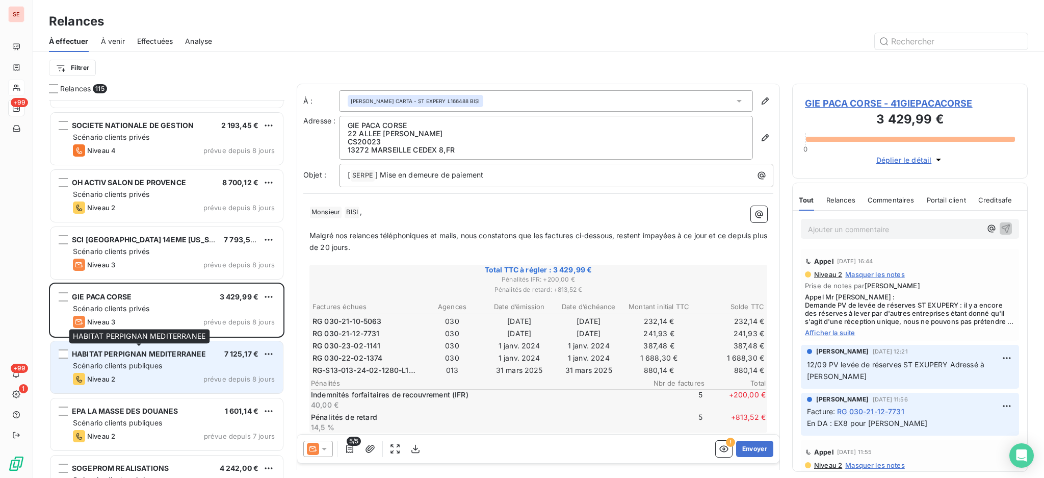
click at [159, 358] on div "HABITAT PERPIGNAN MEDITERRANEE 7 125,17 € Scénario clients publiques Niveau 2 p…" at bounding box center [166, 367] width 232 height 52
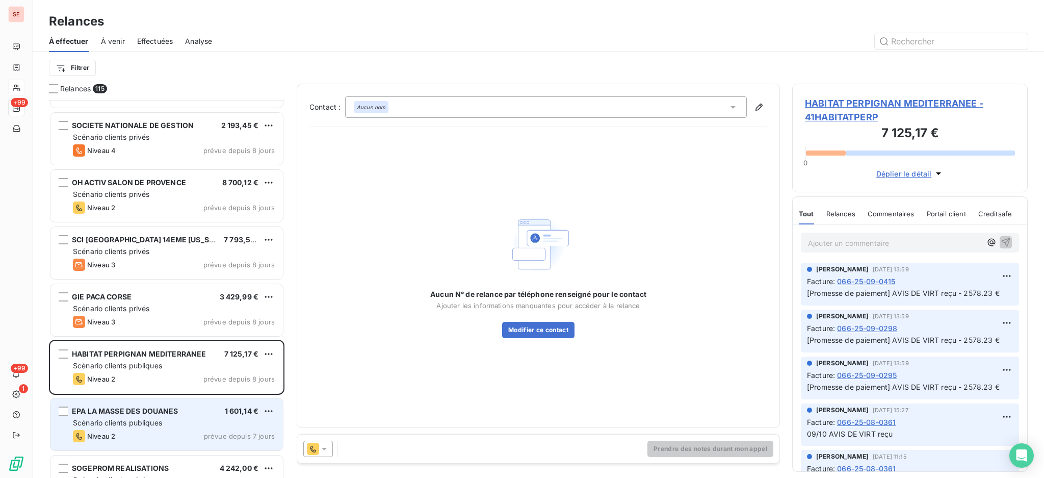
click at [190, 419] on div "Scénario clients publiques" at bounding box center [174, 423] width 202 height 10
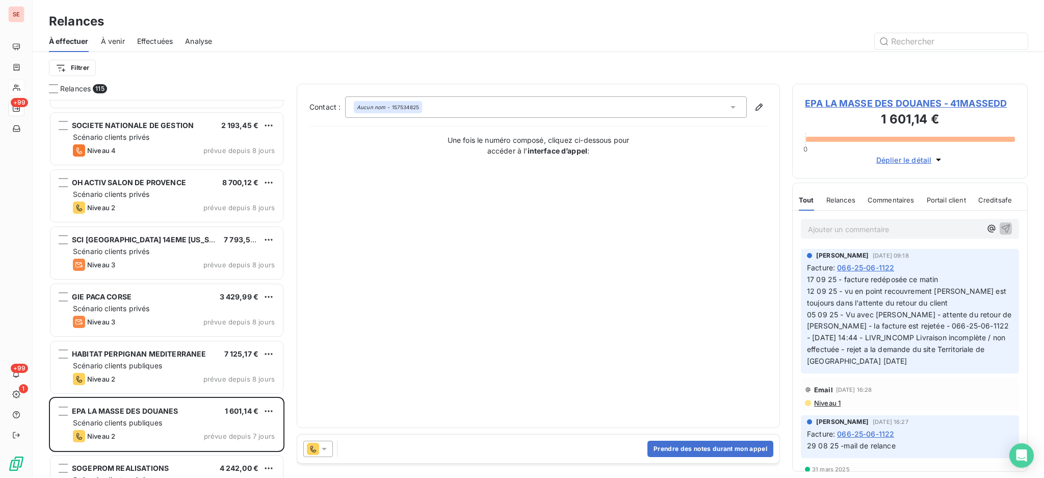
click at [325, 449] on icon at bounding box center [324, 449] width 5 height 3
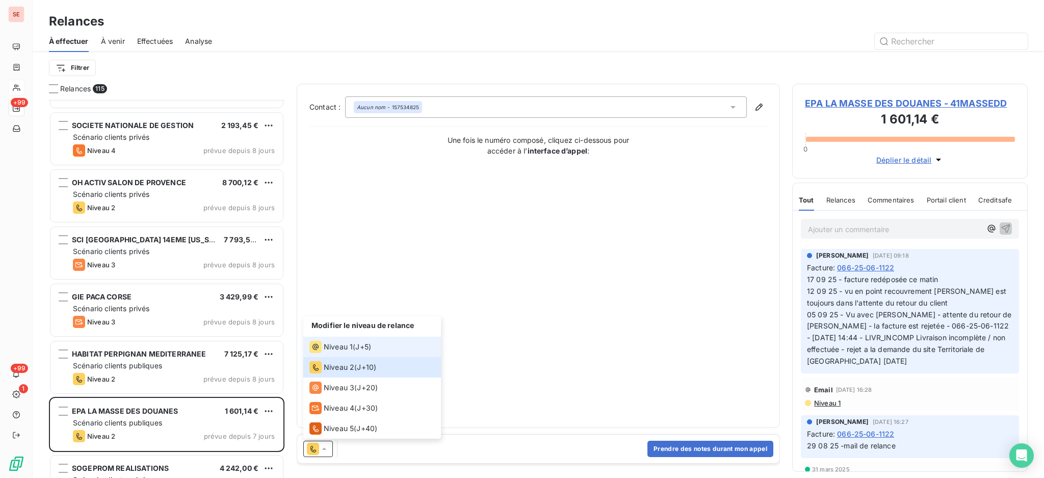
click at [339, 351] on span "Niveau 1" at bounding box center [338, 347] width 29 height 10
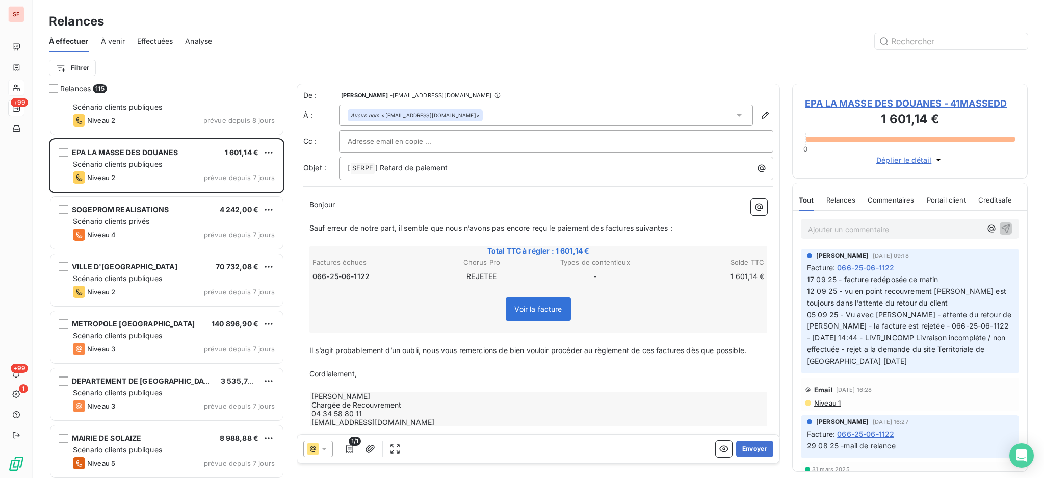
scroll to position [4487, 0]
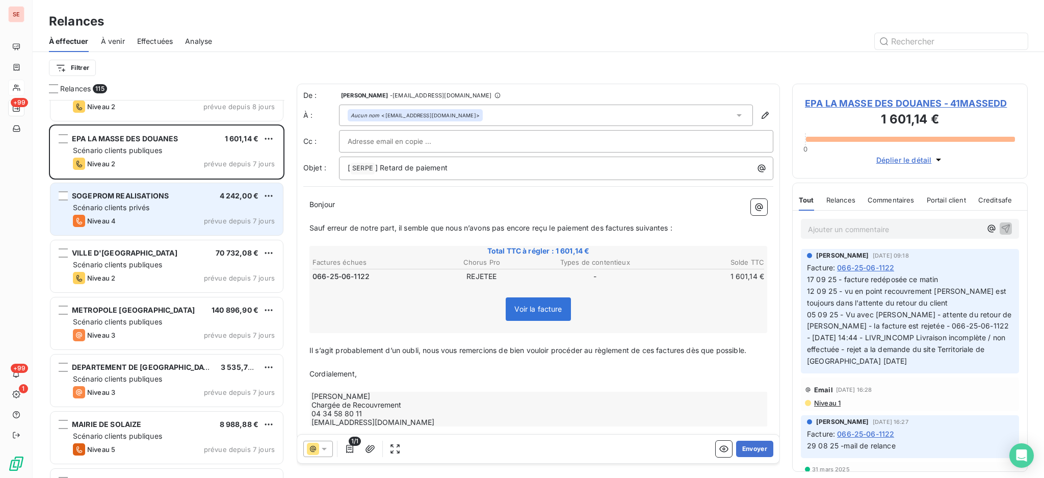
click at [160, 192] on span "SOGEPROM REALISATIONS" at bounding box center [120, 195] width 97 height 9
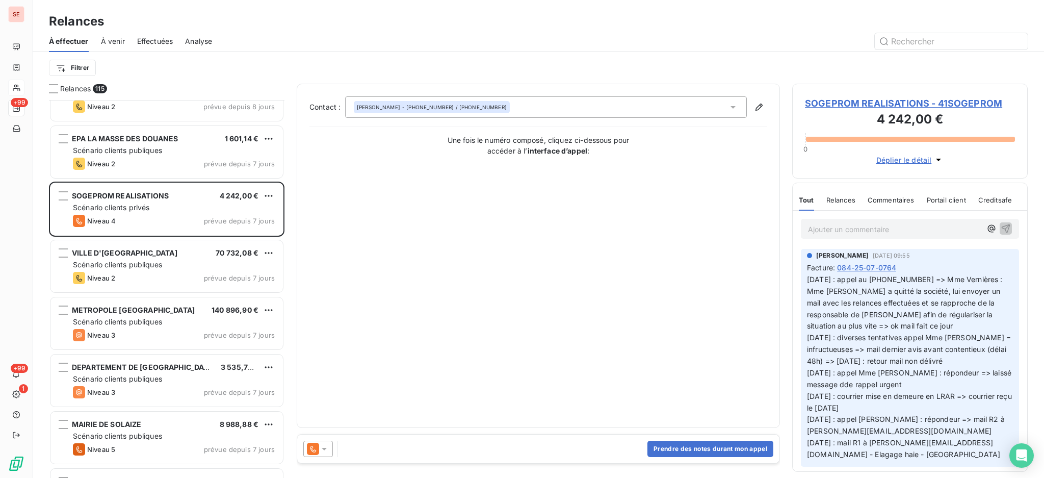
click at [322, 454] on icon at bounding box center [324, 449] width 10 height 10
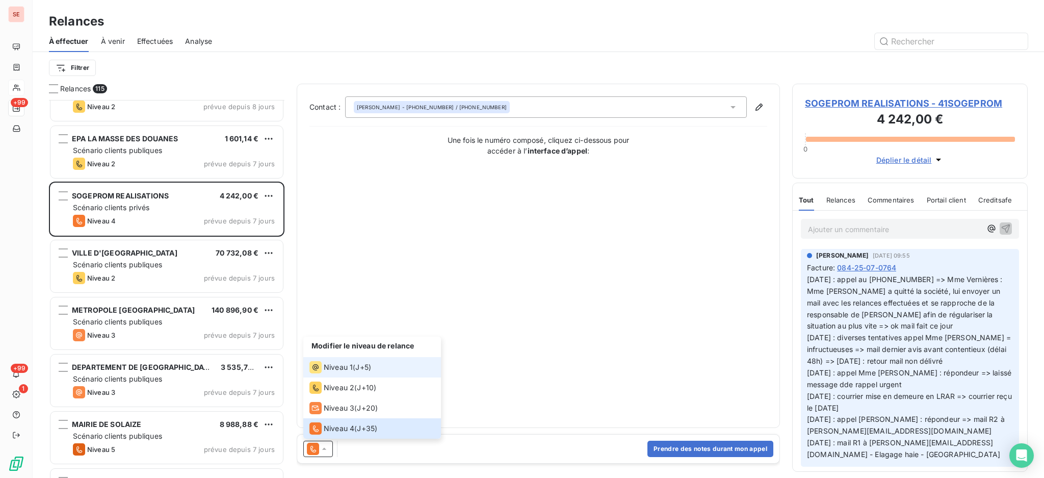
click at [350, 371] on span "Niveau 1" at bounding box center [338, 367] width 29 height 10
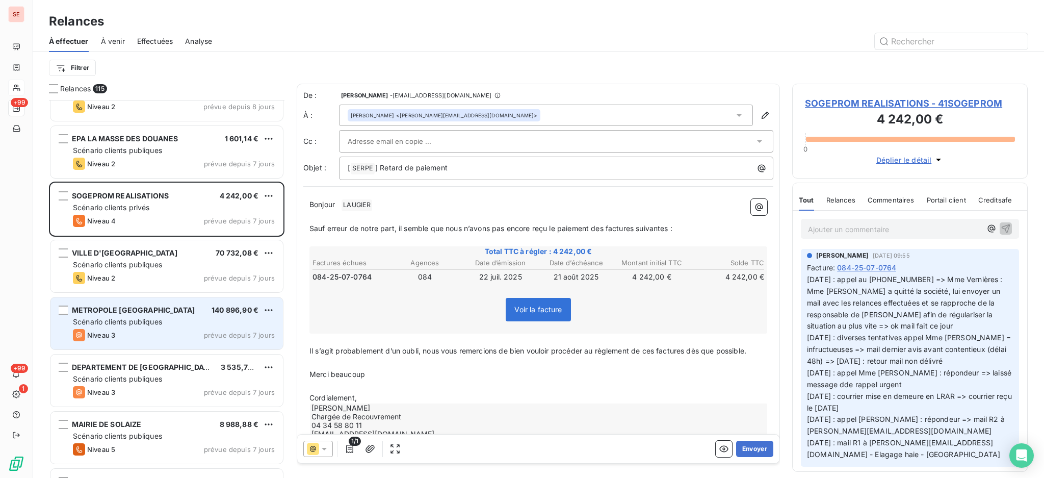
click at [172, 330] on div "Niveau 3 prévue depuis 7 jours" at bounding box center [174, 335] width 202 height 12
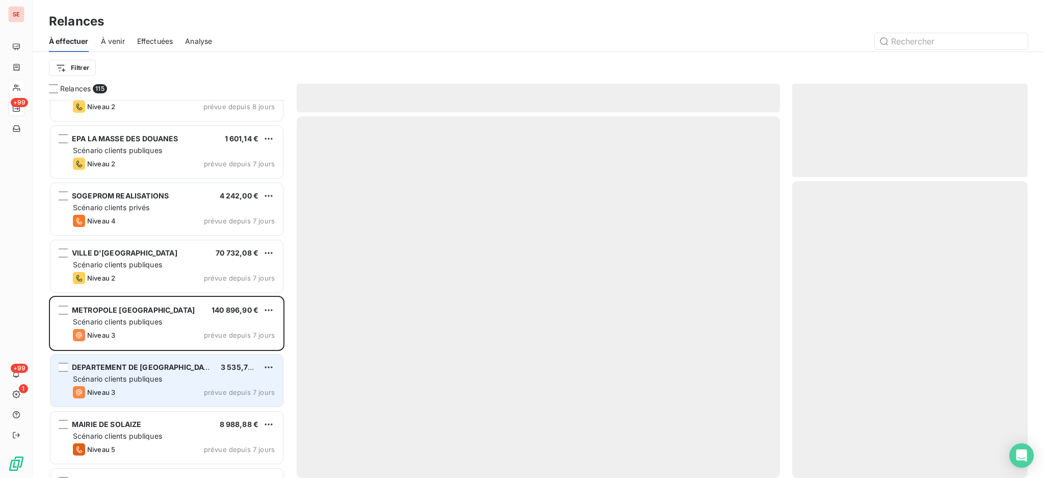
click at [161, 381] on span "Scénario clients publiques" at bounding box center [117, 378] width 89 height 9
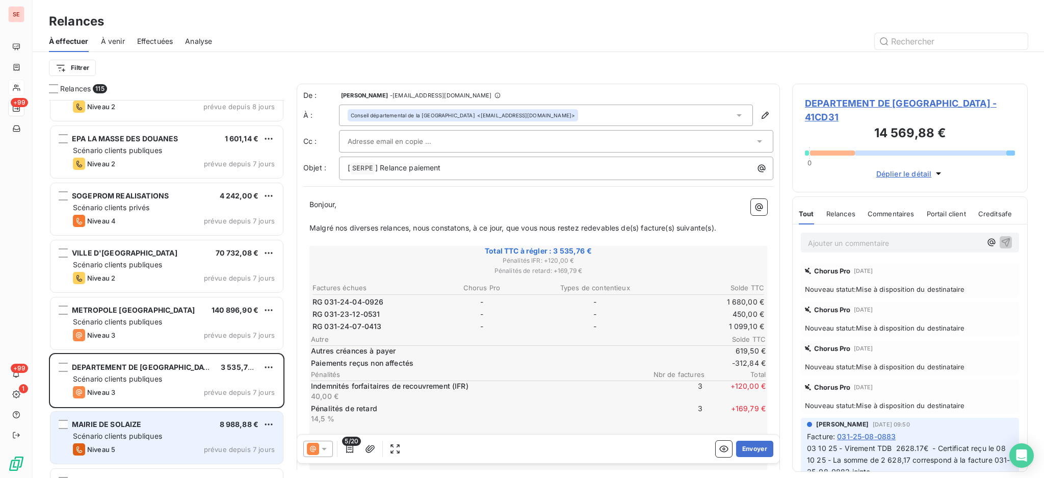
click at [211, 445] on div "Niveau 5 prévue depuis 7 jours" at bounding box center [174, 449] width 202 height 12
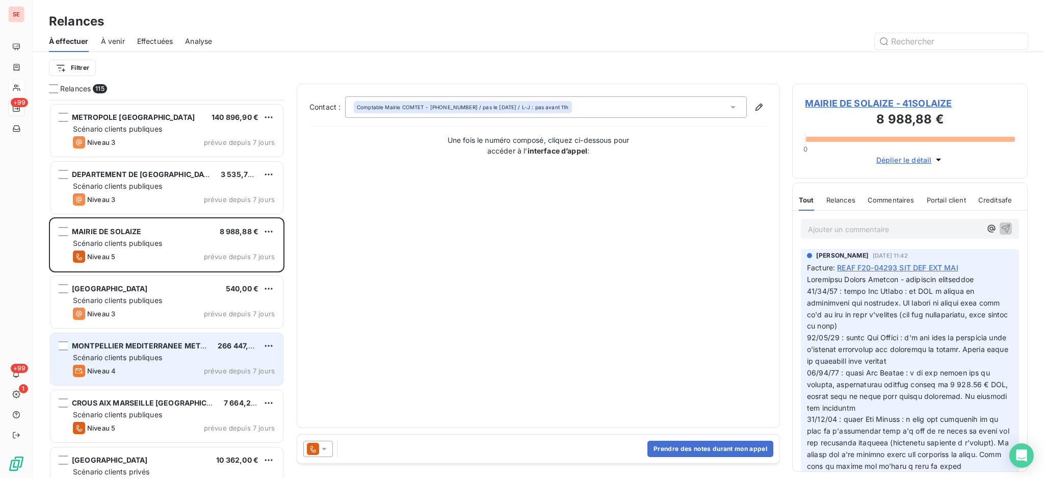
scroll to position [4691, 0]
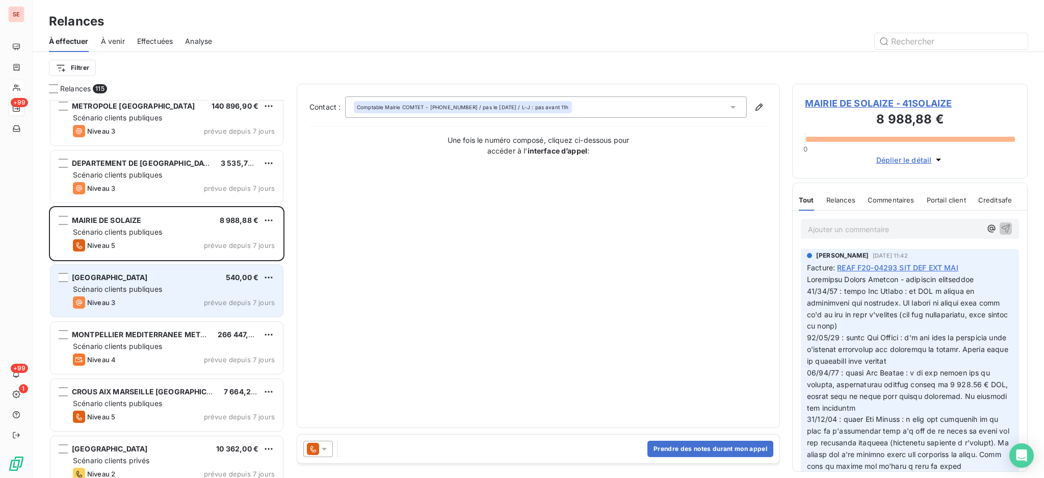
click at [209, 300] on span "prévue depuis 7 jours" at bounding box center [239, 302] width 71 height 8
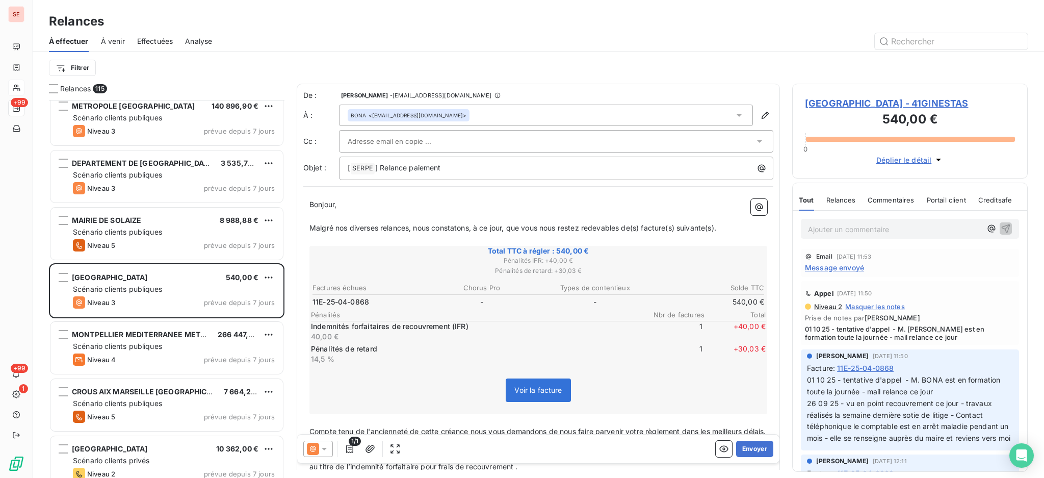
click at [323, 446] on icon at bounding box center [324, 449] width 10 height 10
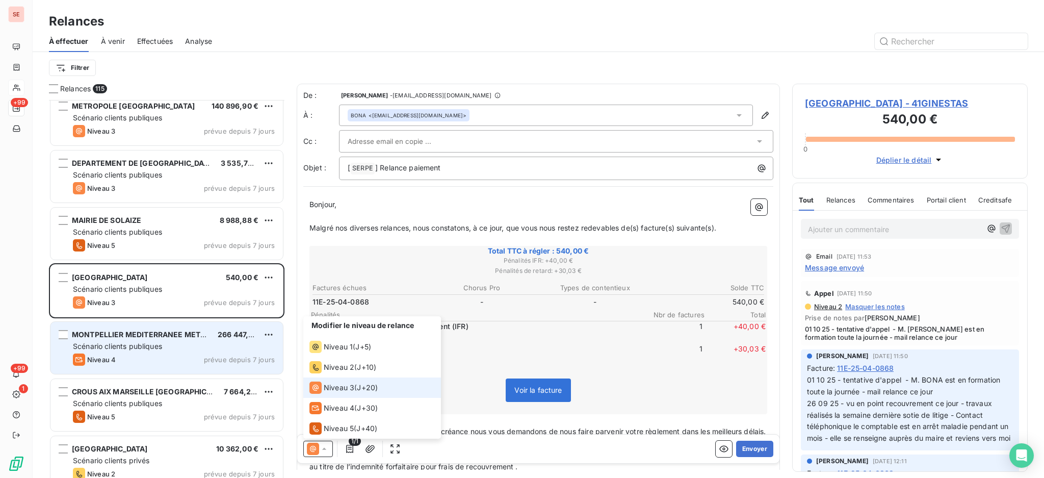
click at [176, 360] on div "Niveau 4 prévue depuis 7 jours" at bounding box center [174, 359] width 202 height 12
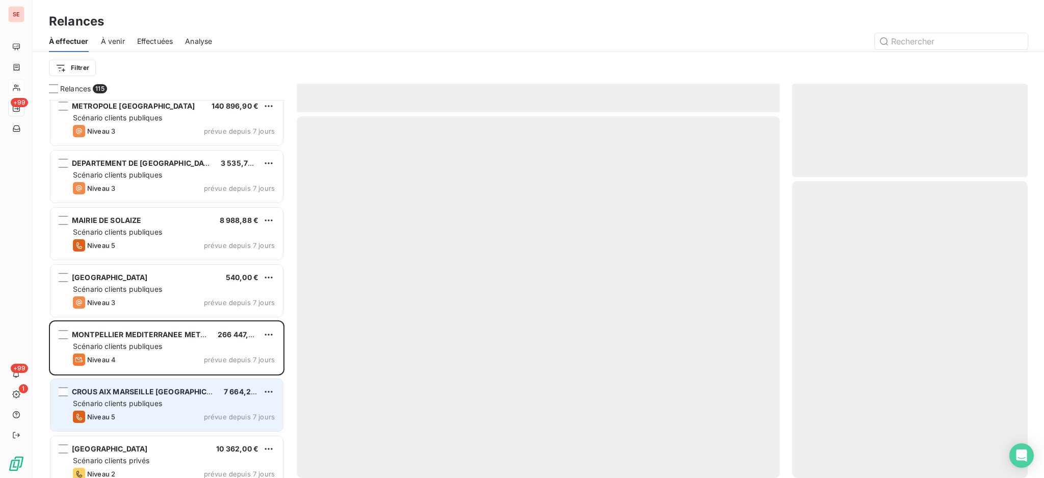
click at [175, 402] on div "Scénario clients publiques" at bounding box center [174, 403] width 202 height 10
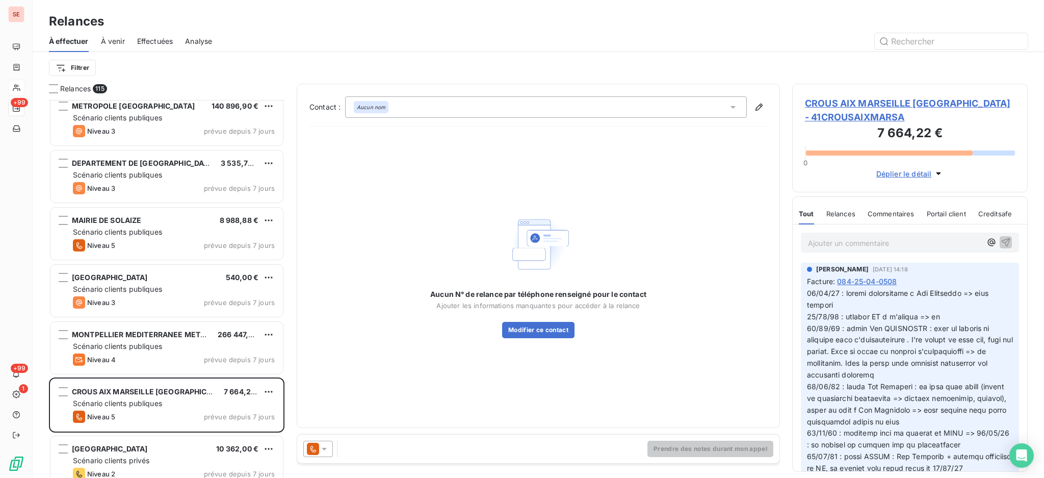
click at [325, 448] on icon at bounding box center [324, 449] width 5 height 3
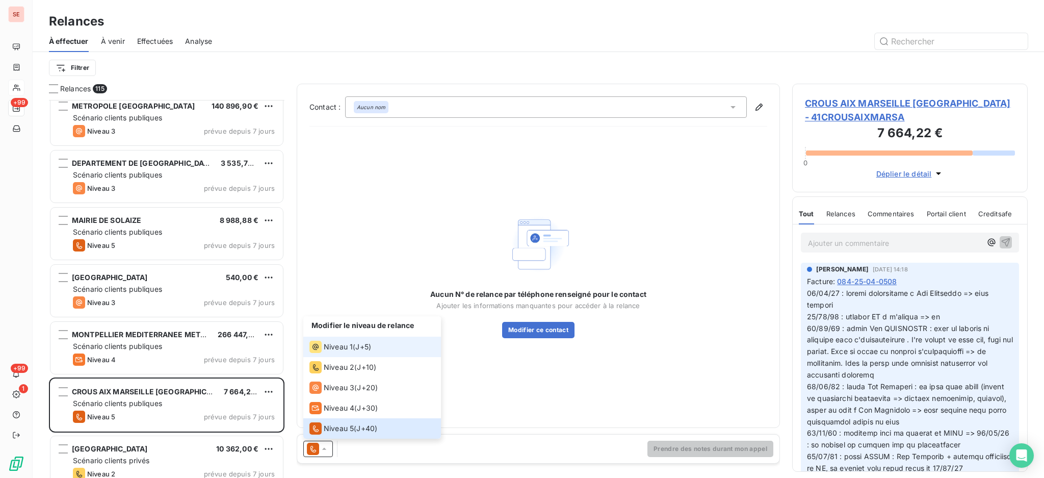
click at [338, 345] on span "Niveau 1" at bounding box center [338, 347] width 29 height 10
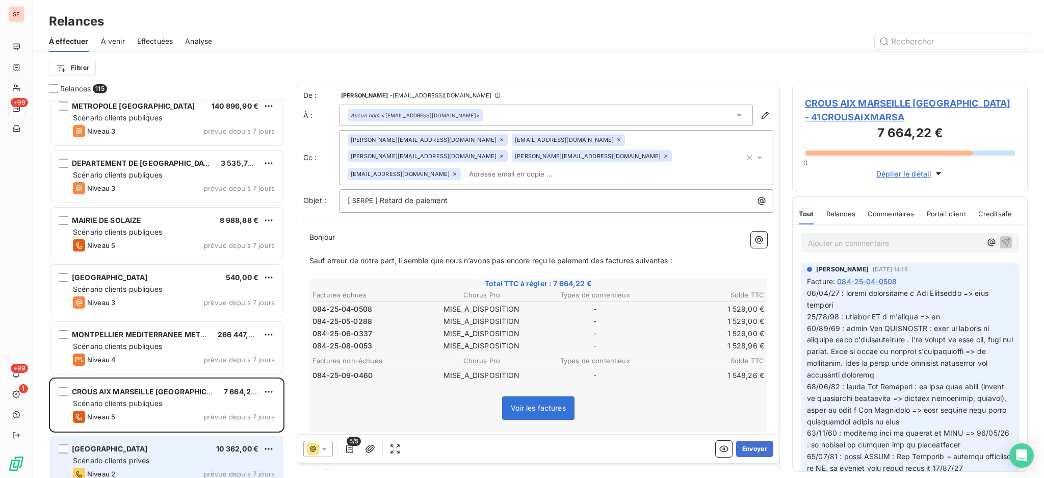
click at [119, 454] on div "[GEOGRAPHIC_DATA] 10 362,00 € Scénario clients privés Niveau 2 prévue depuis 7 …" at bounding box center [166, 462] width 232 height 52
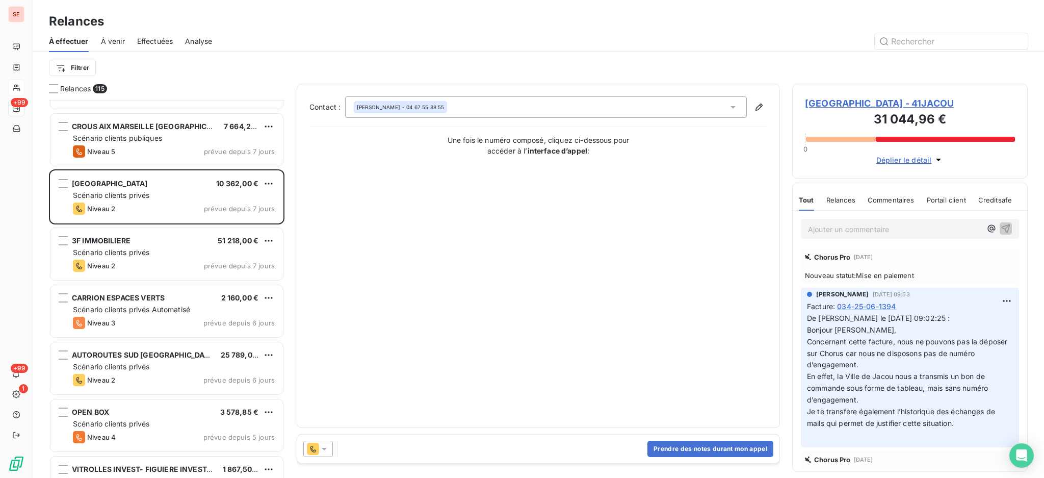
scroll to position [4963, 0]
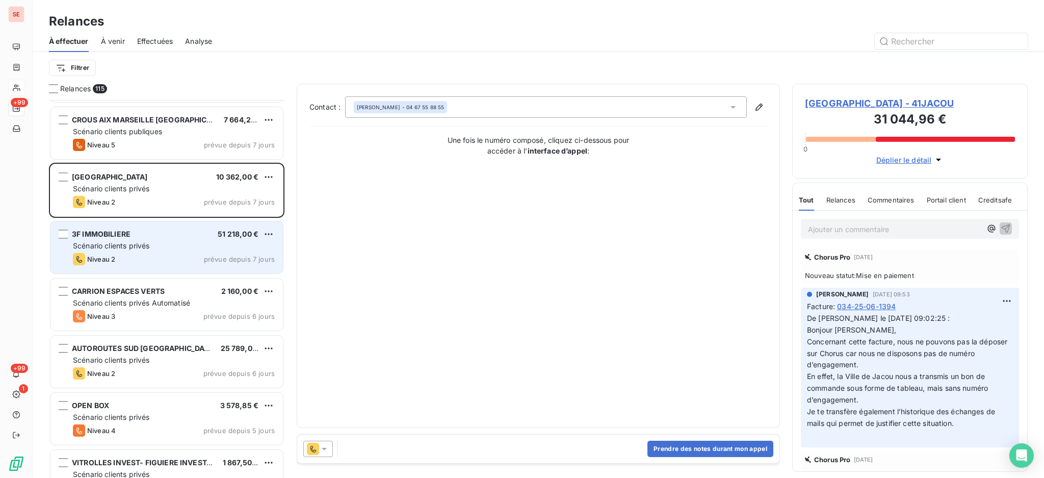
click at [187, 255] on div "Niveau 2 prévue depuis 7 jours" at bounding box center [174, 259] width 202 height 12
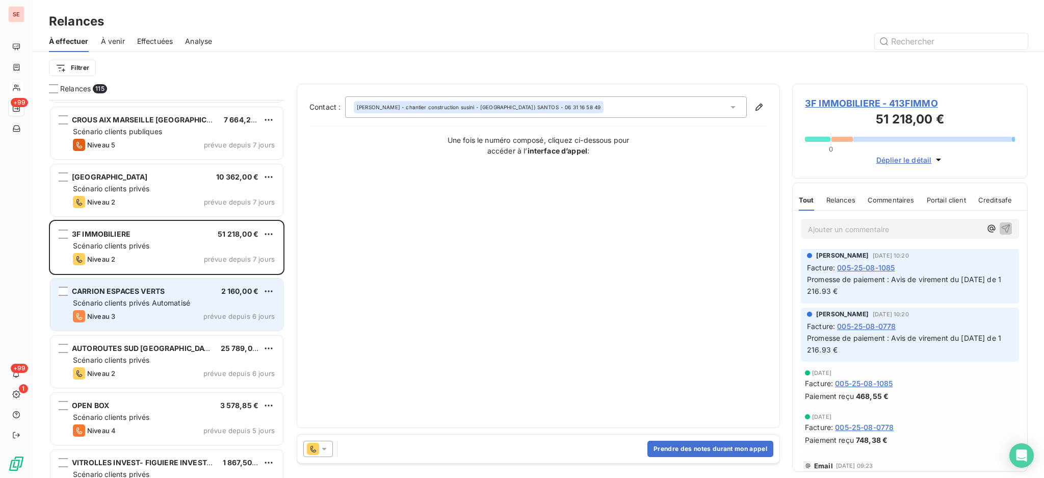
click at [186, 312] on div "Niveau 3 prévue depuis 6 jours" at bounding box center [174, 316] width 202 height 12
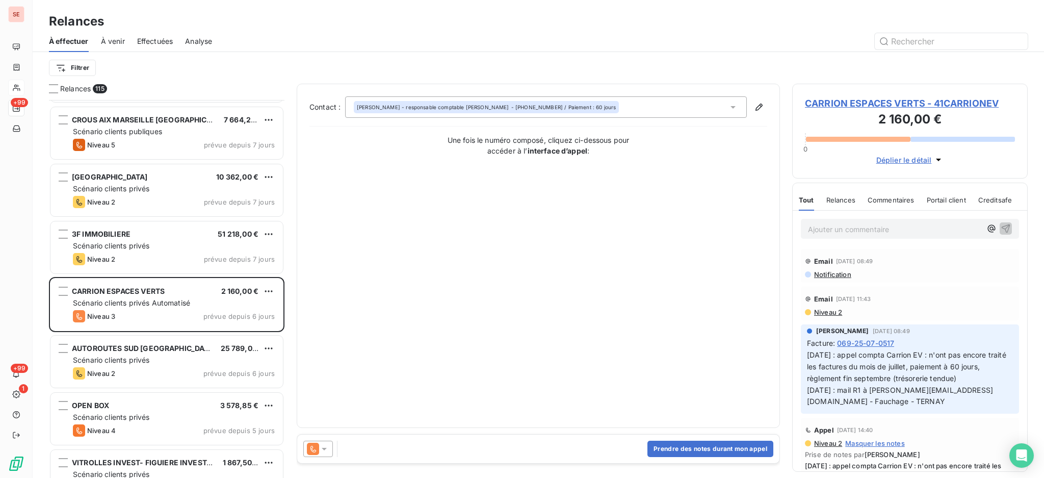
click at [325, 452] on icon at bounding box center [324, 449] width 10 height 10
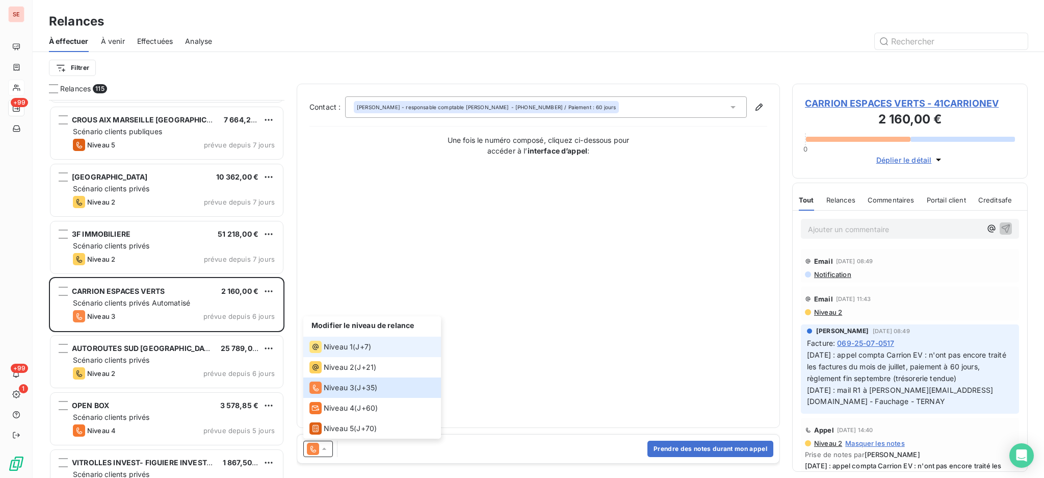
click at [342, 345] on span "Niveau 1" at bounding box center [338, 347] width 29 height 10
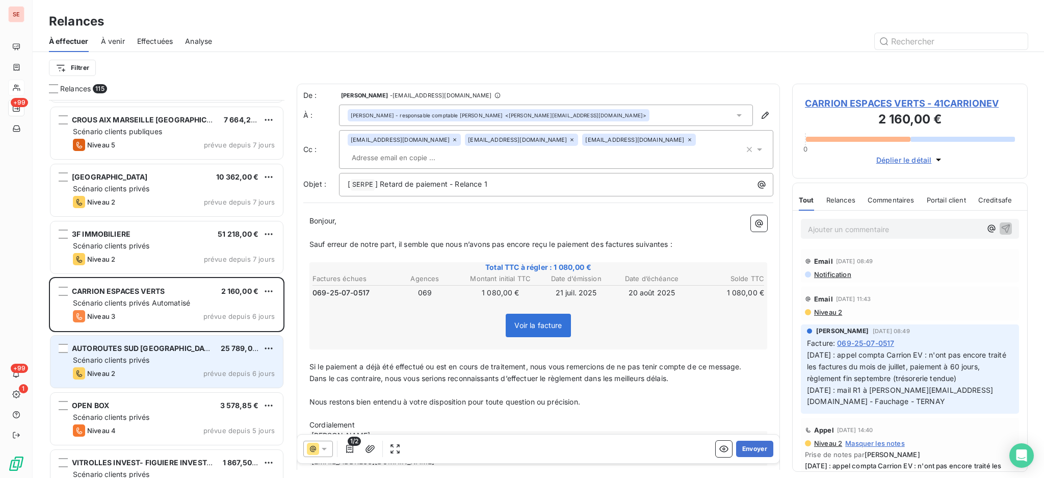
click at [184, 372] on div "Niveau 2 prévue depuis 6 jours" at bounding box center [174, 373] width 202 height 12
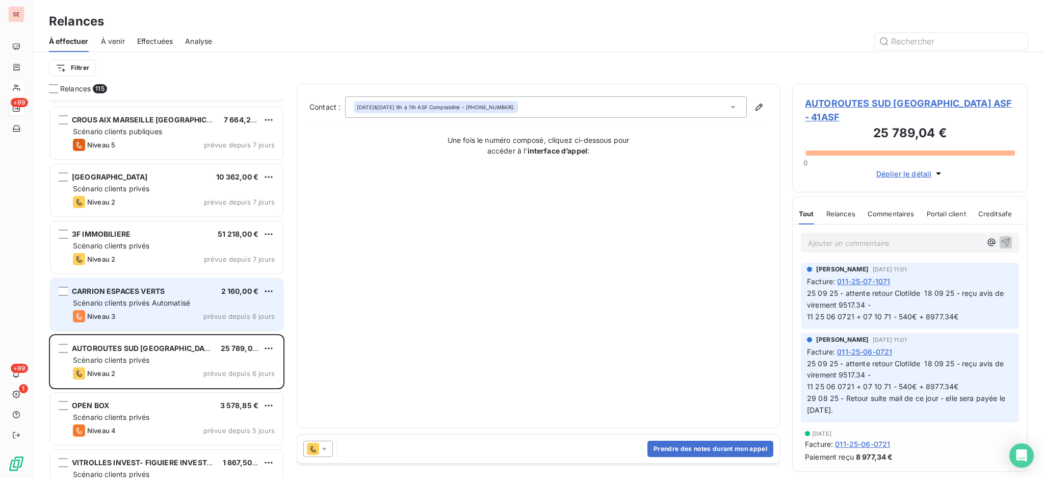
click at [182, 313] on div "Niveau 3 prévue depuis 6 jours" at bounding box center [174, 316] width 202 height 12
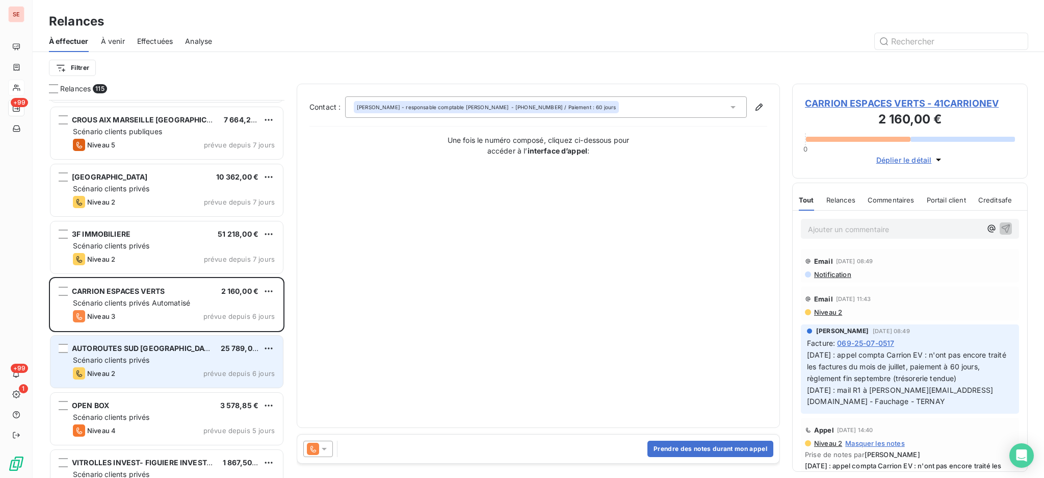
click at [198, 372] on div "Niveau 2 prévue depuis 6 jours" at bounding box center [174, 373] width 202 height 12
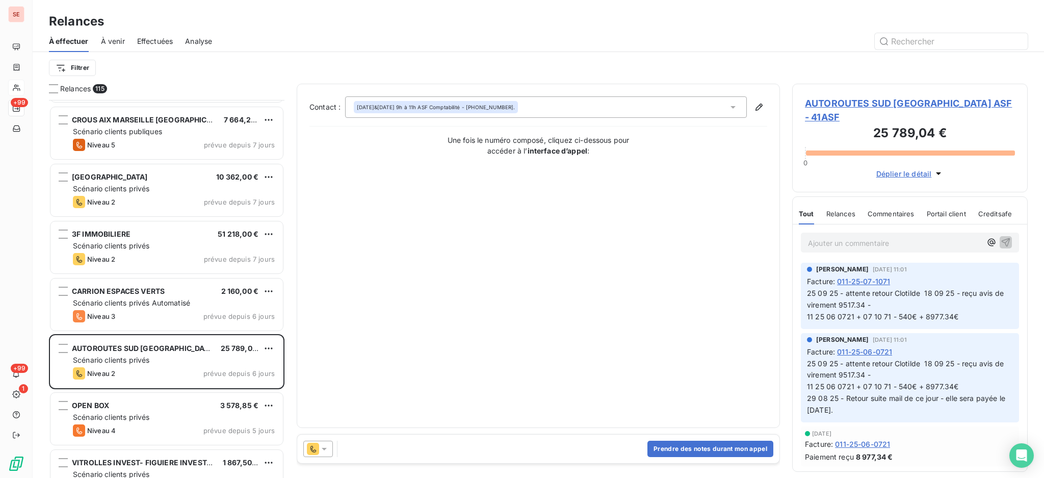
click at [325, 447] on icon at bounding box center [324, 449] width 10 height 10
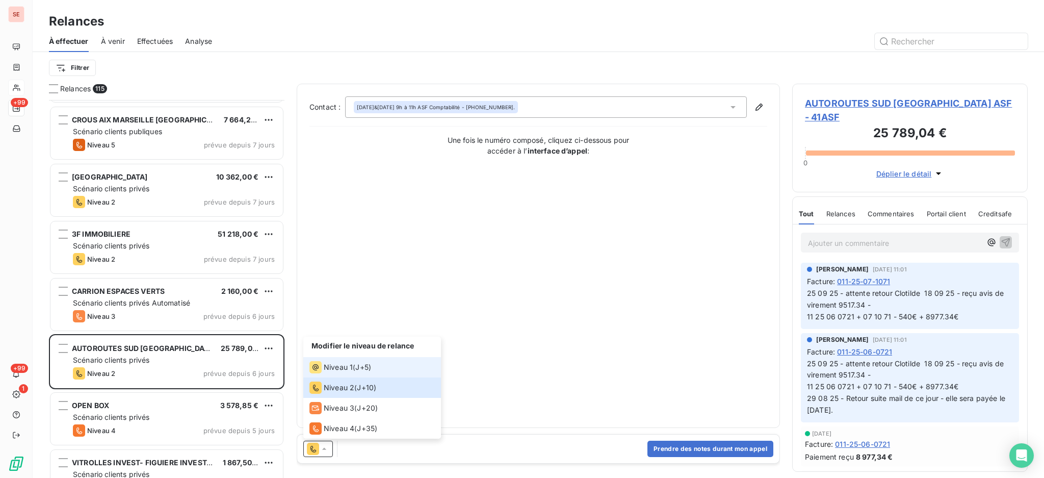
click at [352, 364] on span "Niveau 1" at bounding box center [338, 367] width 29 height 10
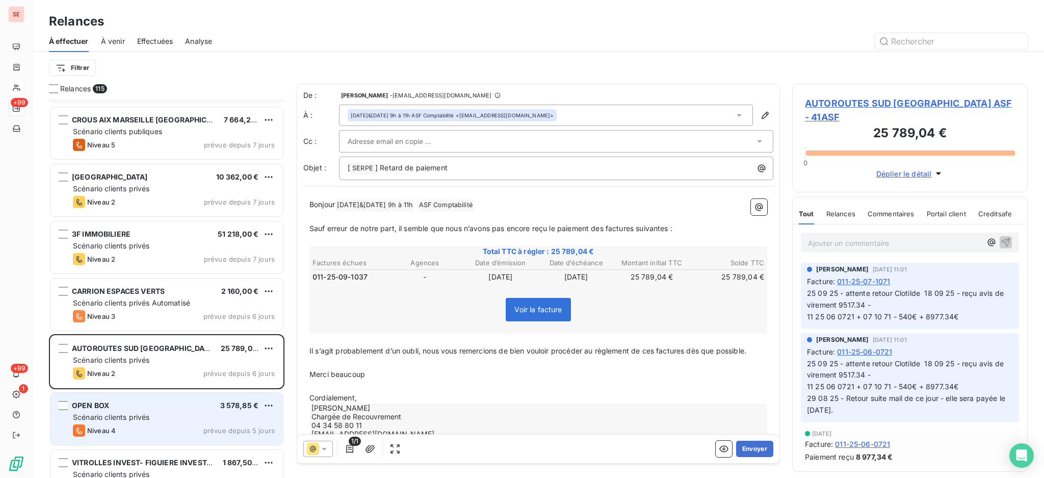
click at [189, 404] on div "OPEN BOX 3 578,85 €" at bounding box center [174, 405] width 202 height 9
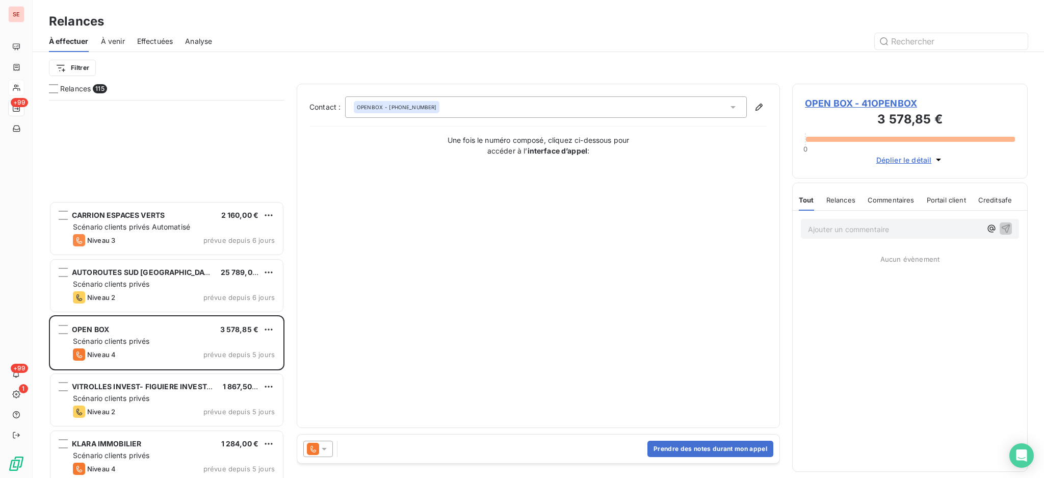
scroll to position [5235, 0]
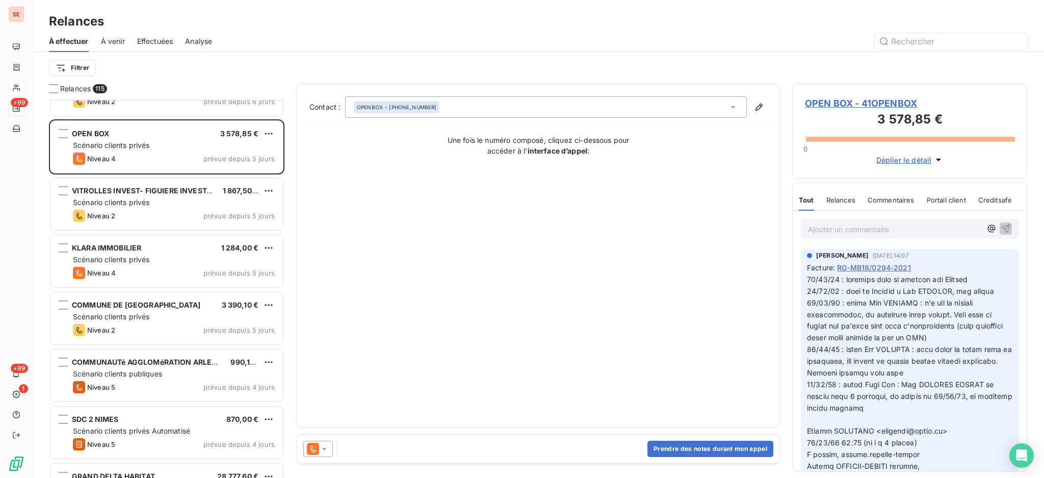
click at [328, 447] on icon at bounding box center [324, 449] width 10 height 10
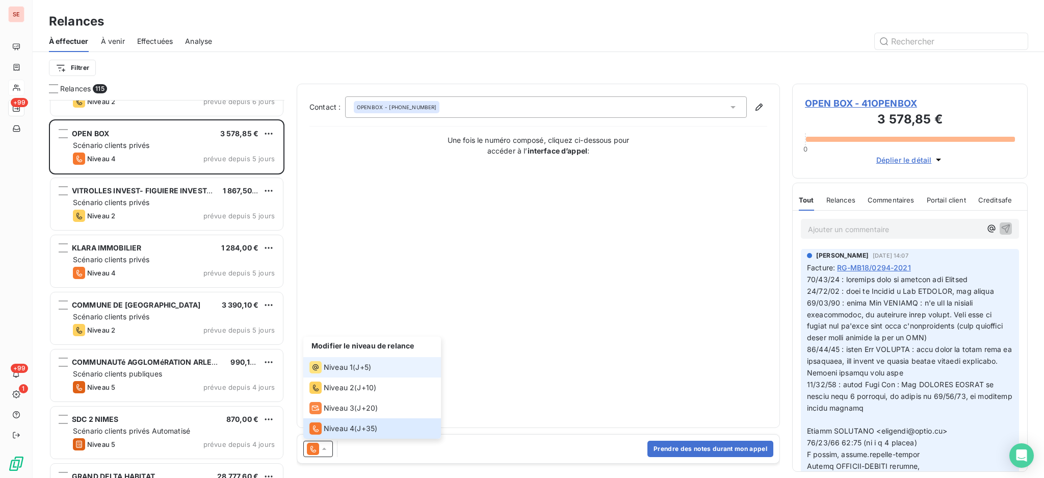
click at [366, 368] on span "J+5 )" at bounding box center [363, 367] width 16 height 10
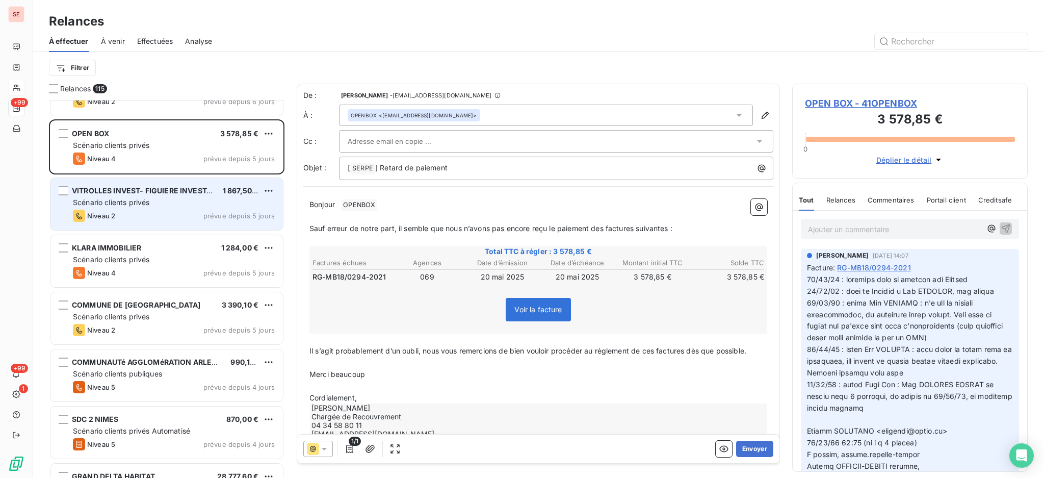
click at [147, 197] on div "Scénario clients privés" at bounding box center [174, 202] width 202 height 10
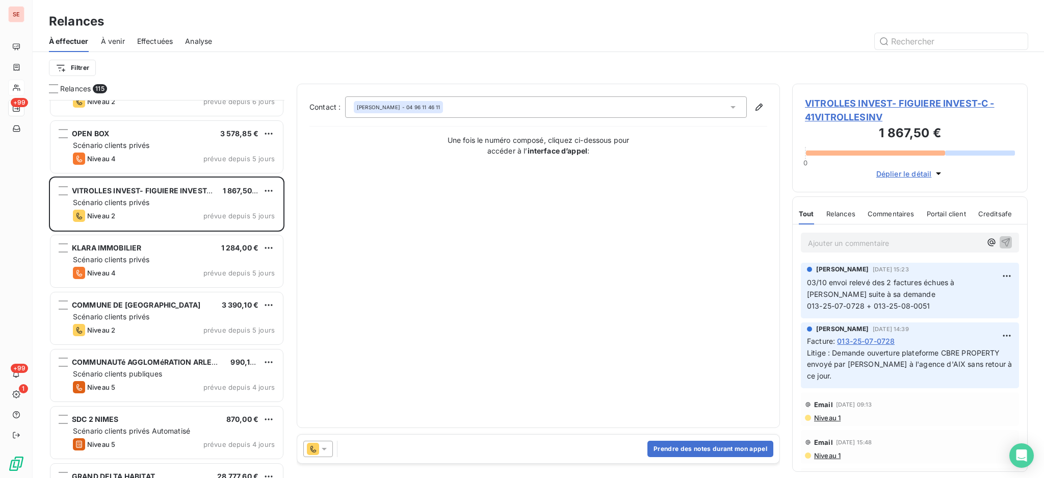
click at [324, 447] on icon at bounding box center [324, 449] width 10 height 10
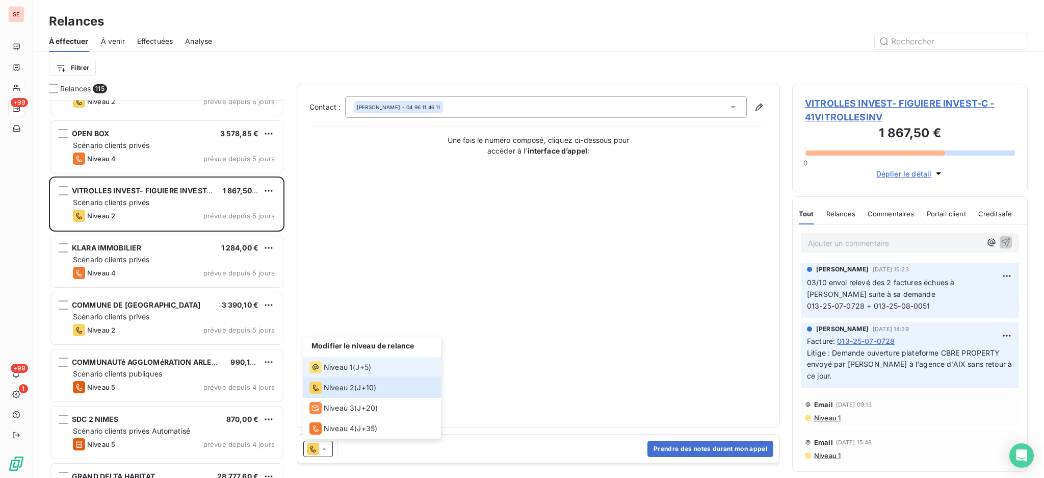
click at [328, 369] on span "Niveau 1" at bounding box center [338, 367] width 29 height 10
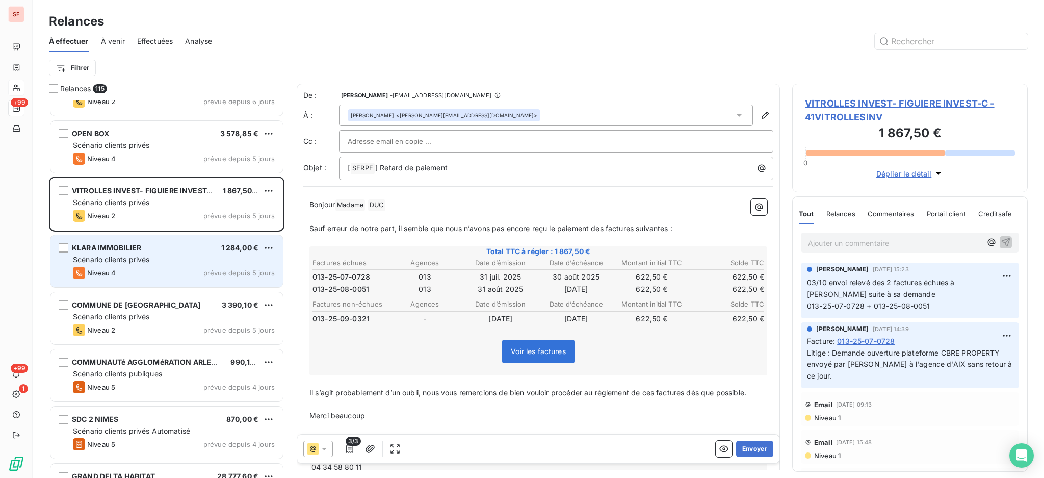
click at [208, 260] on div "Scénario clients privés" at bounding box center [174, 259] width 202 height 10
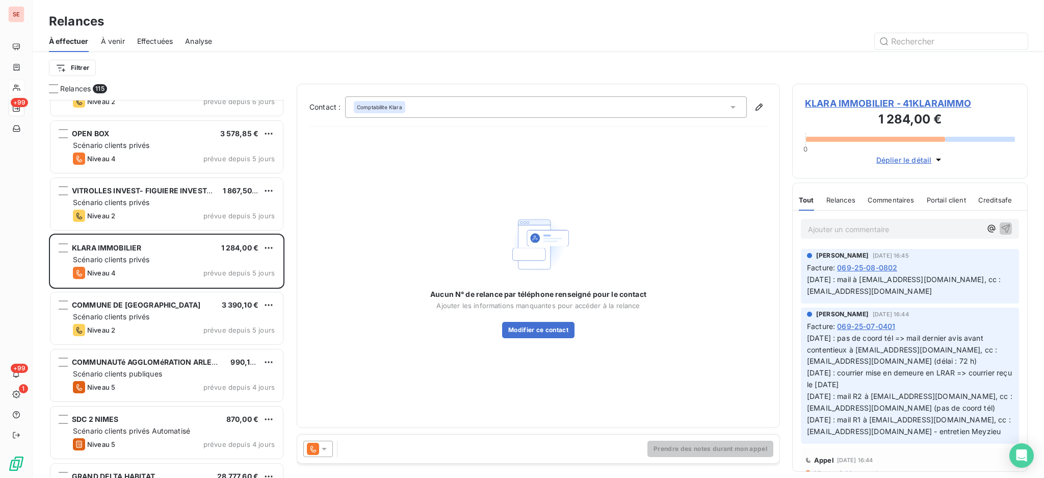
click at [327, 448] on icon at bounding box center [324, 449] width 10 height 10
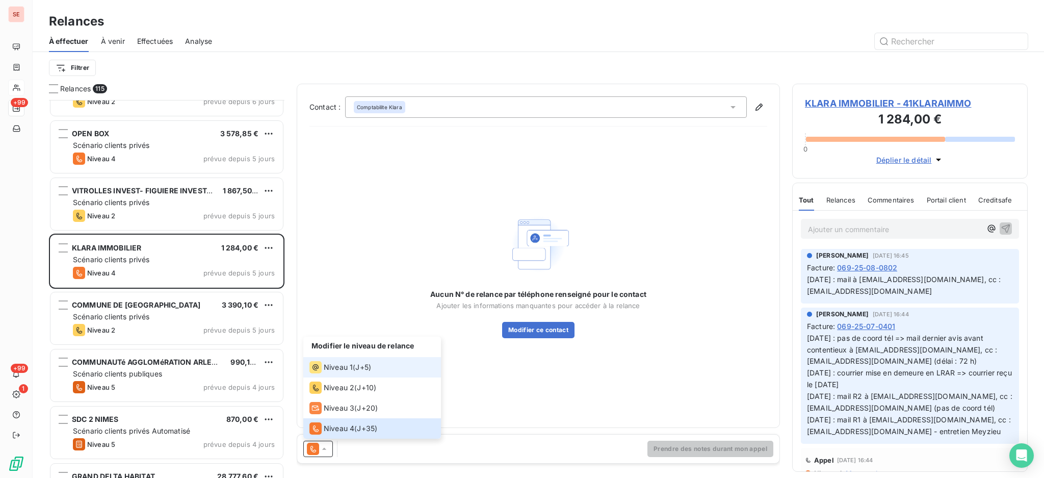
click at [340, 363] on span "Niveau 1" at bounding box center [338, 367] width 29 height 10
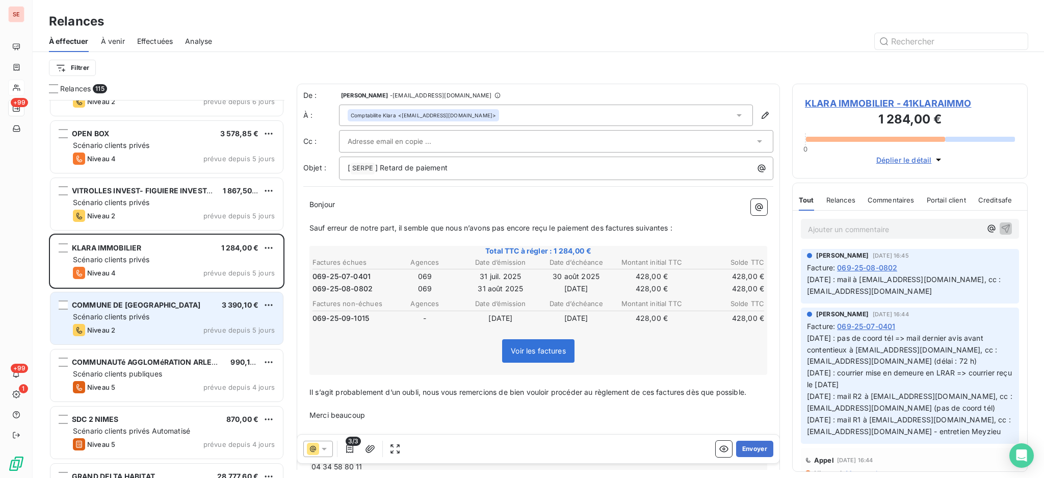
click at [155, 314] on div "Scénario clients privés" at bounding box center [174, 317] width 202 height 10
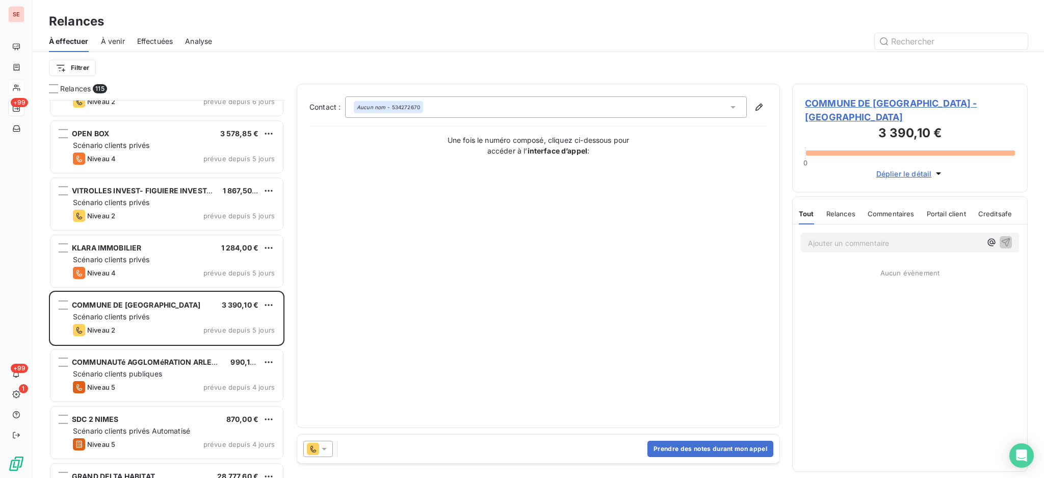
click at [325, 446] on icon at bounding box center [324, 449] width 10 height 10
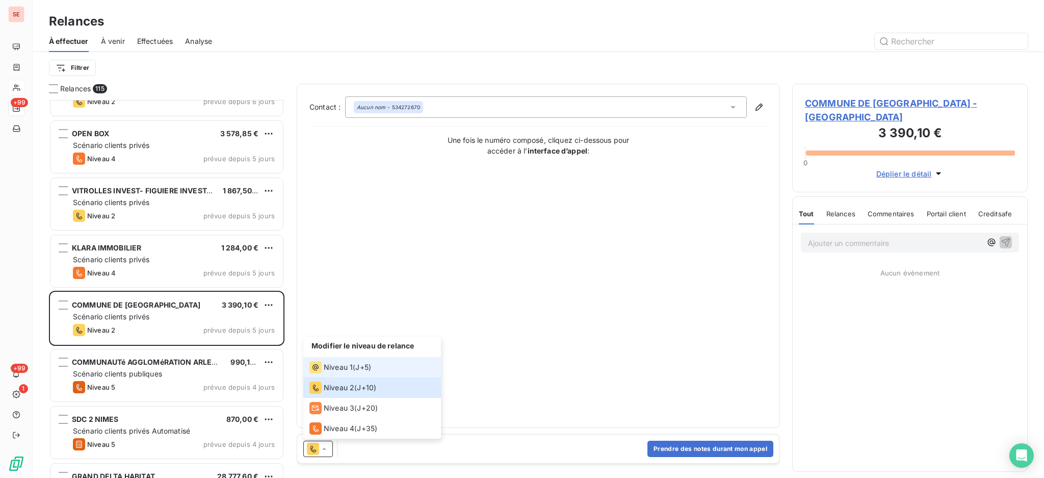
click at [332, 369] on span "Niveau 1" at bounding box center [338, 367] width 29 height 10
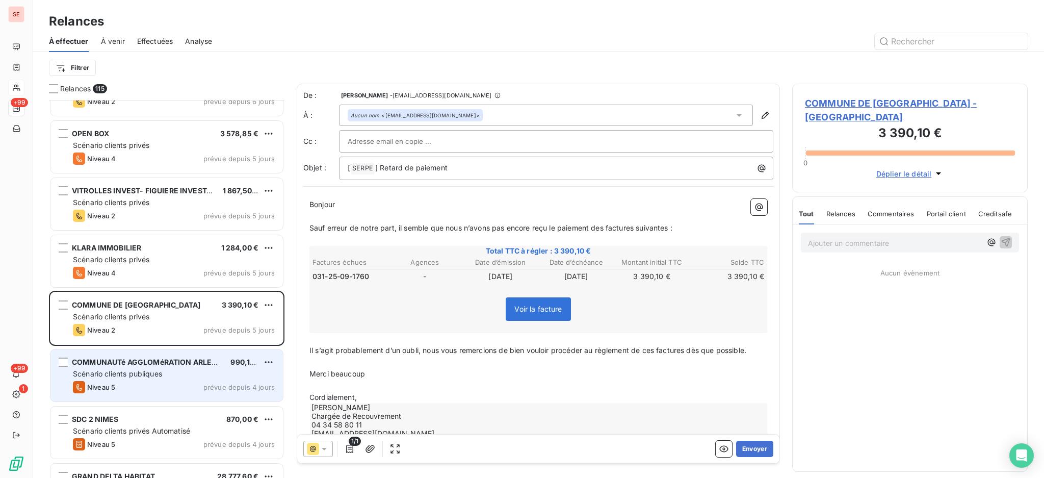
click at [167, 369] on div "Scénario clients publiques" at bounding box center [174, 374] width 202 height 10
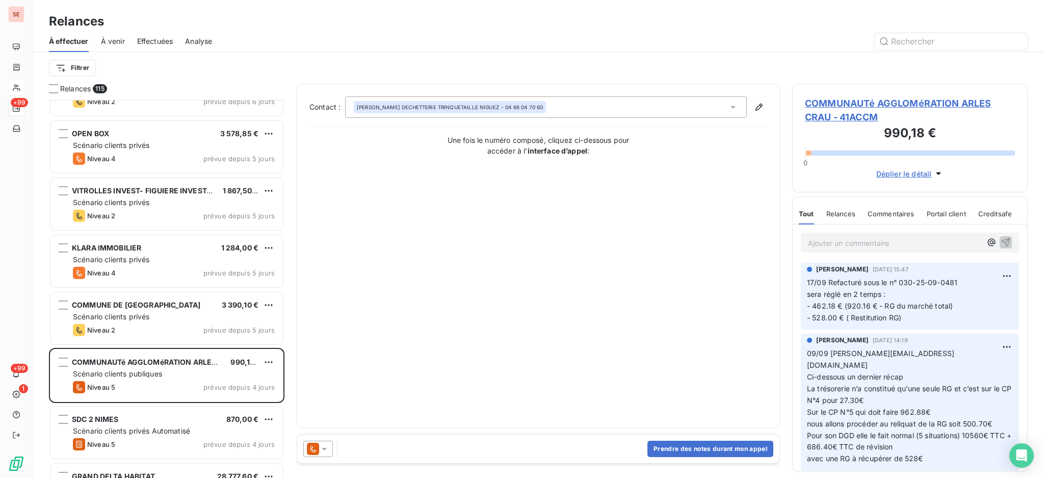
click at [322, 448] on icon at bounding box center [324, 449] width 10 height 10
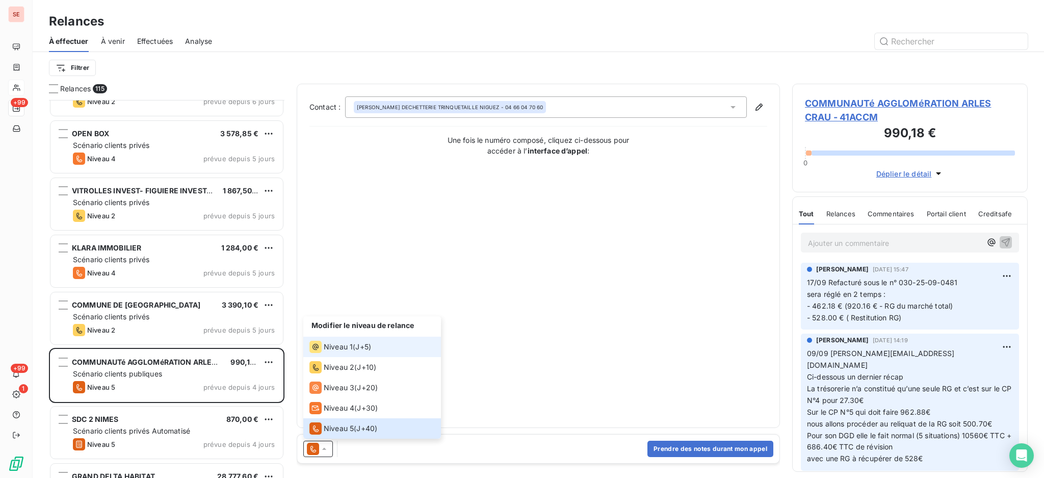
click at [330, 346] on span "Niveau 1" at bounding box center [338, 347] width 29 height 10
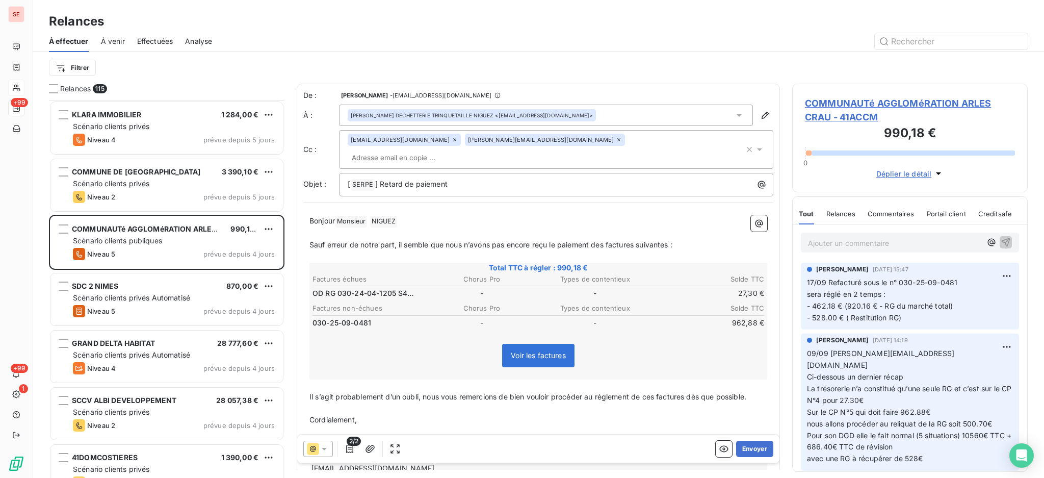
scroll to position [5371, 0]
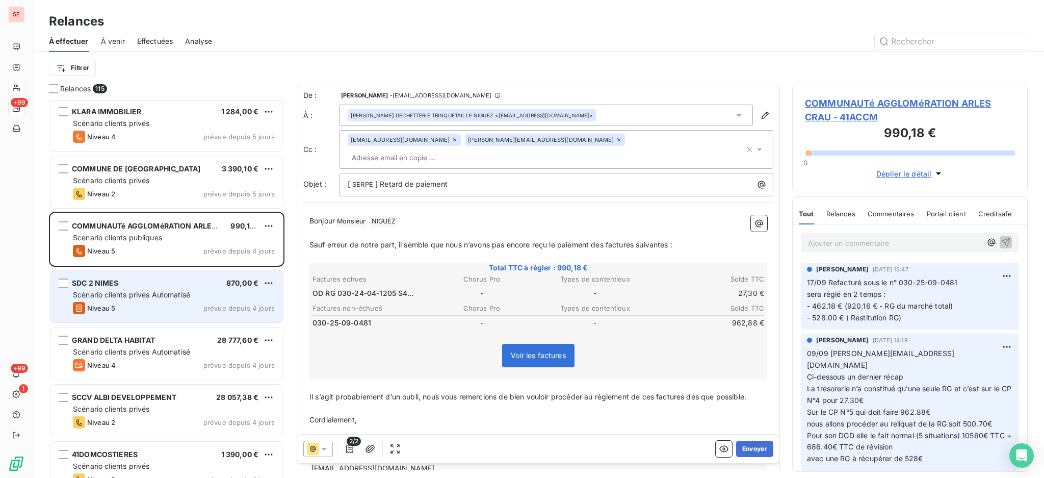
click at [145, 300] on div "SDC 2 NIMES 870,00 € Scénario clients privés Automatisé Niveau 5 prévue depuis …" at bounding box center [166, 296] width 232 height 52
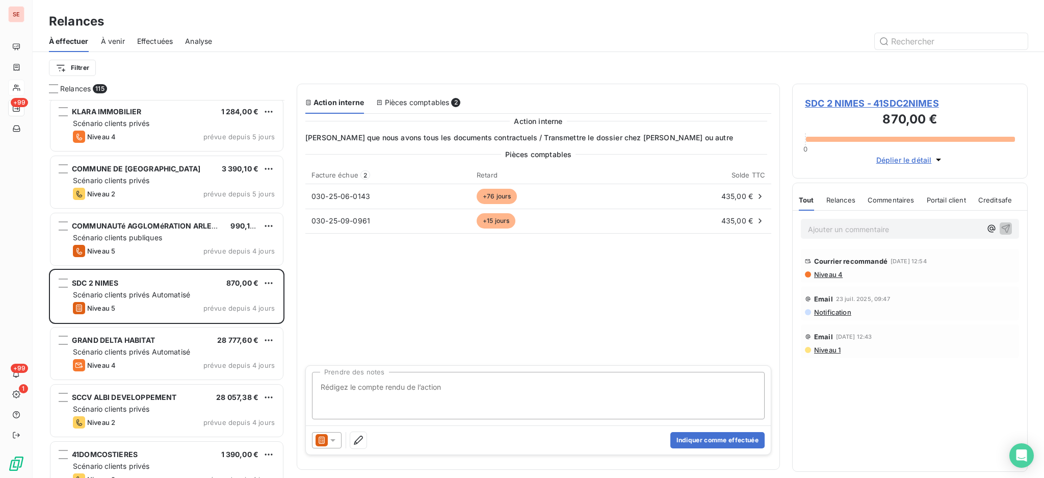
click at [335, 440] on icon at bounding box center [333, 440] width 10 height 10
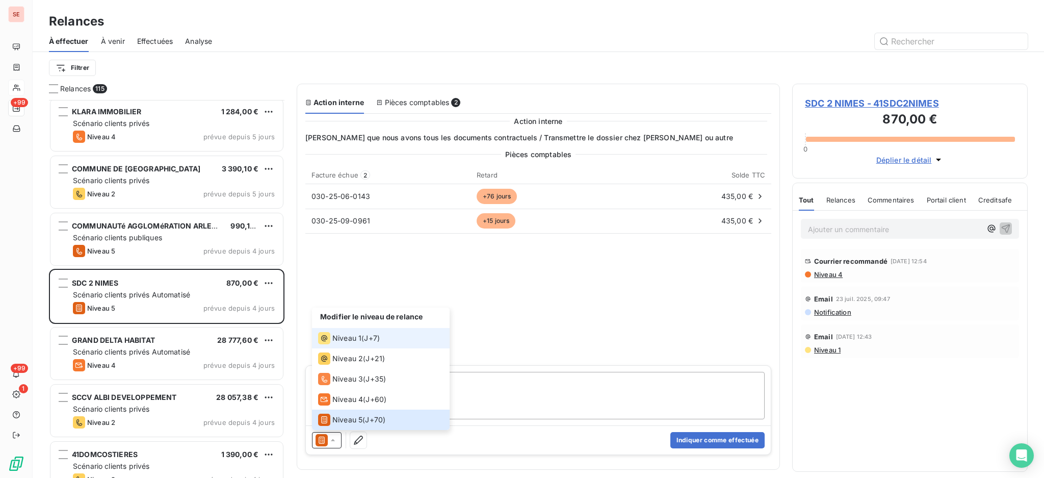
click at [352, 343] on span "Niveau 1" at bounding box center [346, 338] width 29 height 10
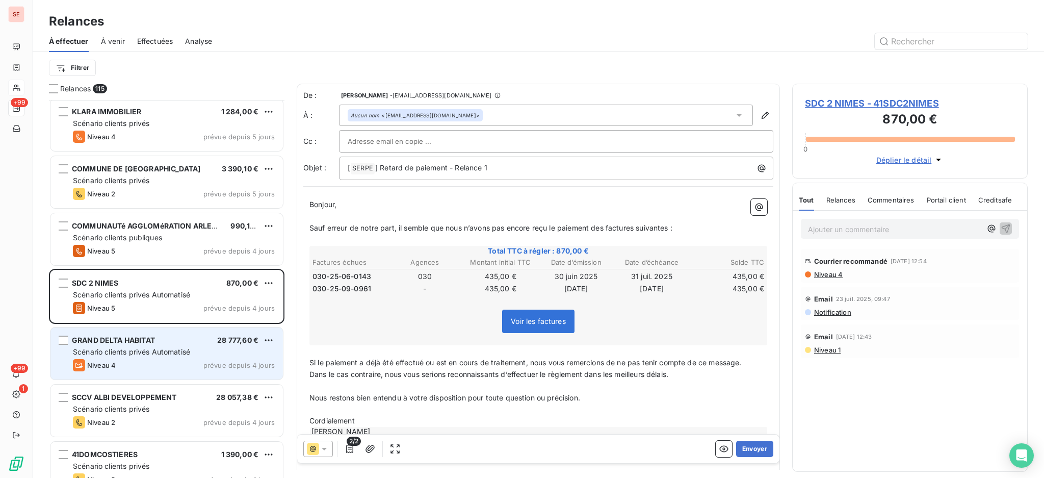
click at [186, 346] on div "GRAND DELTA HABITAT 28 777,60 € Scénario clients privés Automatisé Niveau 4 pré…" at bounding box center [166, 353] width 232 height 52
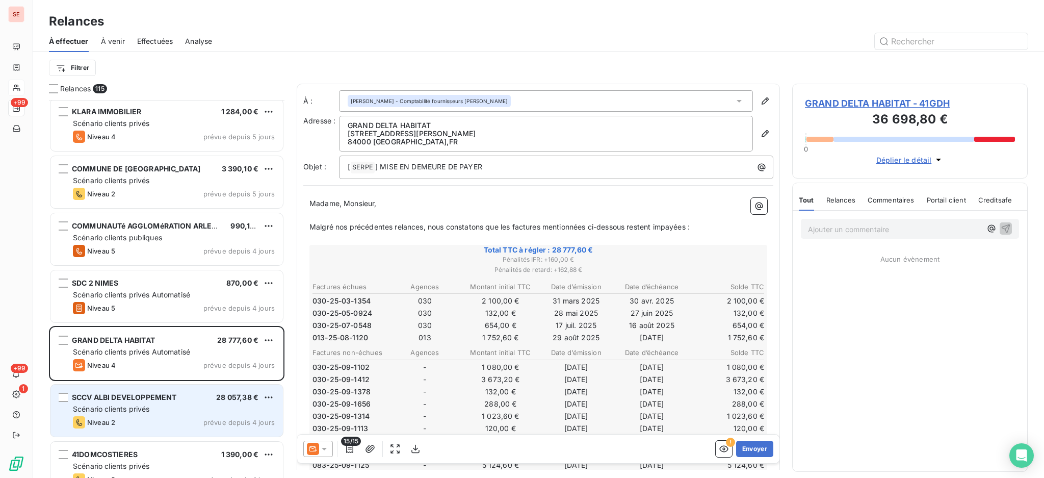
click at [177, 408] on div "Scénario clients privés" at bounding box center [174, 409] width 202 height 10
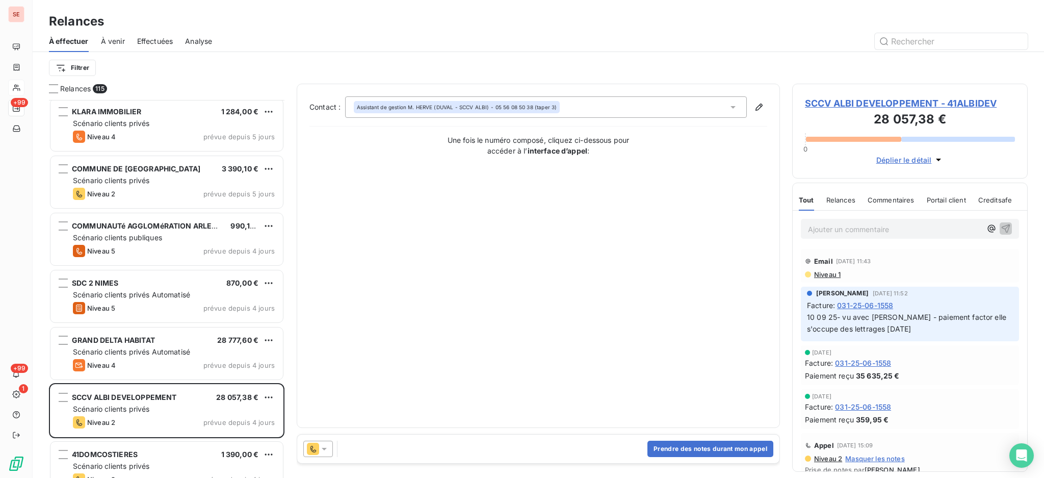
click at [326, 446] on icon at bounding box center [324, 449] width 10 height 10
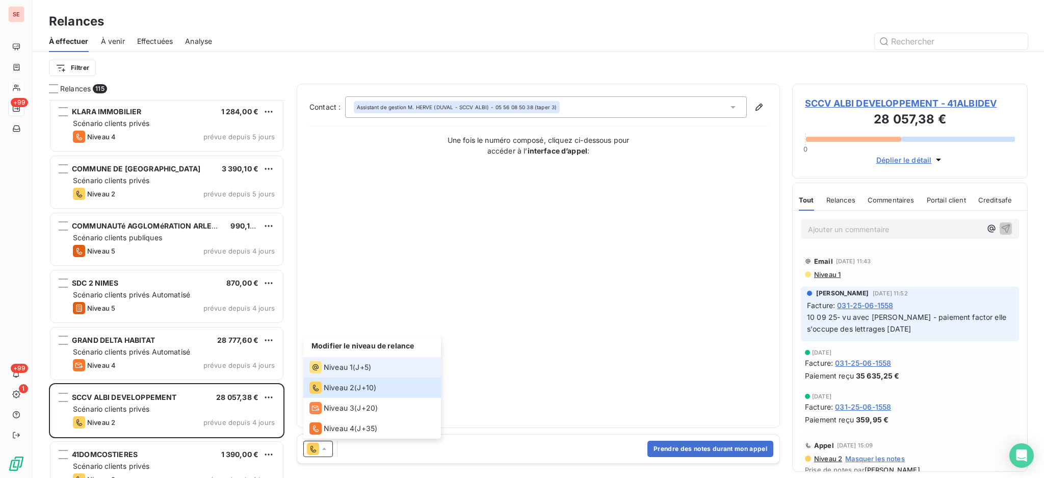
click at [330, 365] on span "Niveau 1" at bounding box center [338, 367] width 29 height 10
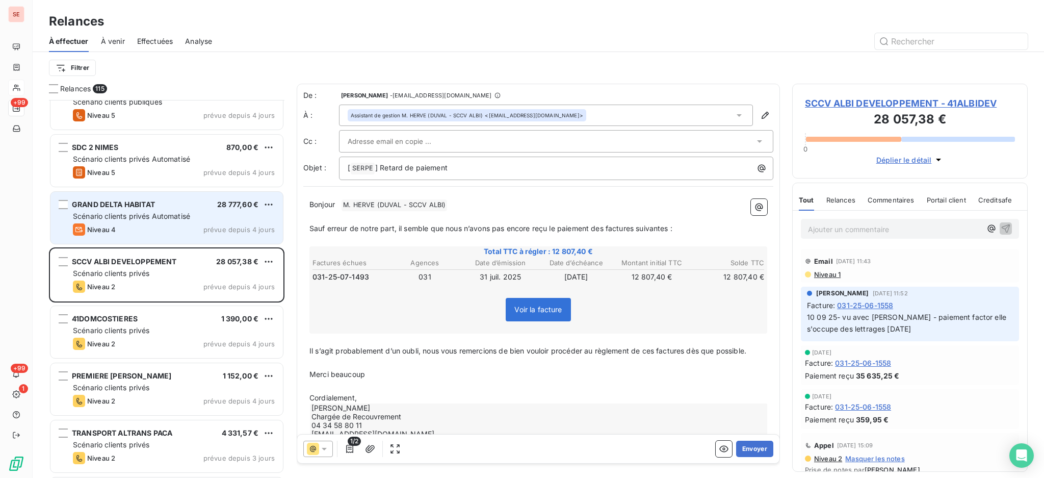
scroll to position [5507, 0]
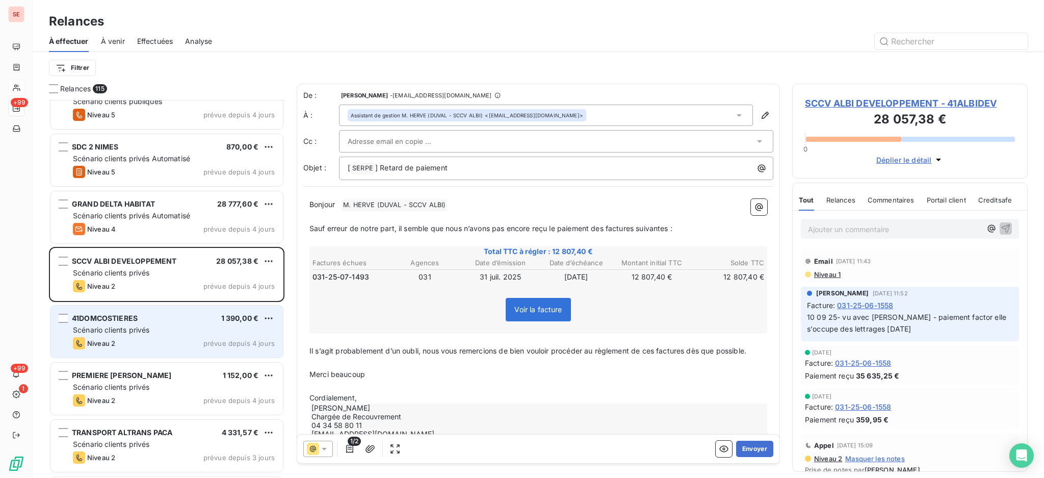
click at [174, 330] on div "Scénario clients privés" at bounding box center [174, 330] width 202 height 10
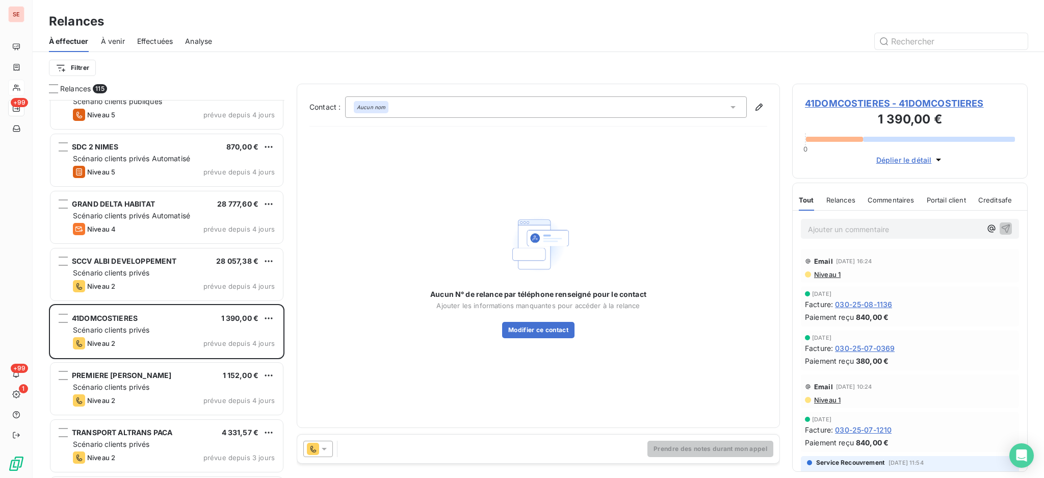
click at [324, 444] on icon at bounding box center [324, 449] width 10 height 10
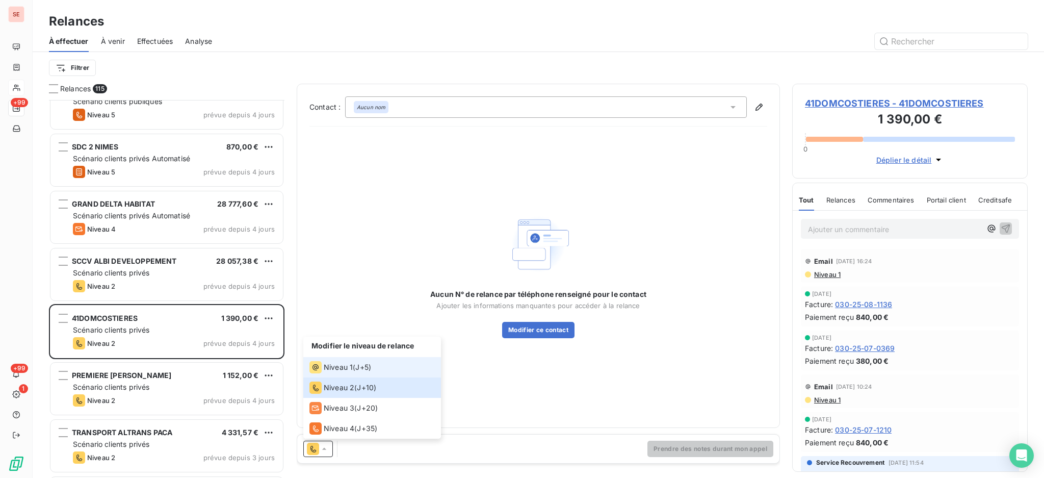
click at [336, 371] on span "Niveau 1" at bounding box center [338, 367] width 29 height 10
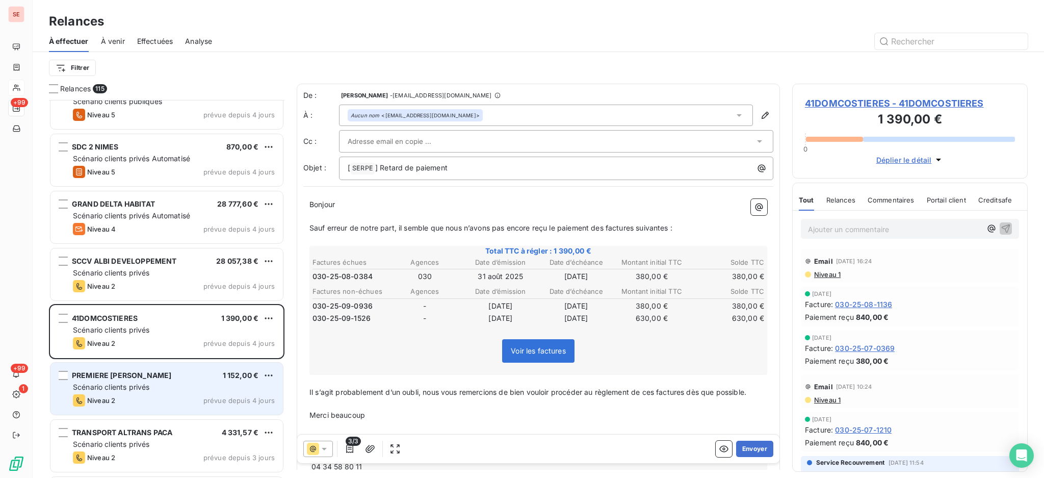
click at [168, 391] on div "Scénario clients privés" at bounding box center [174, 387] width 202 height 10
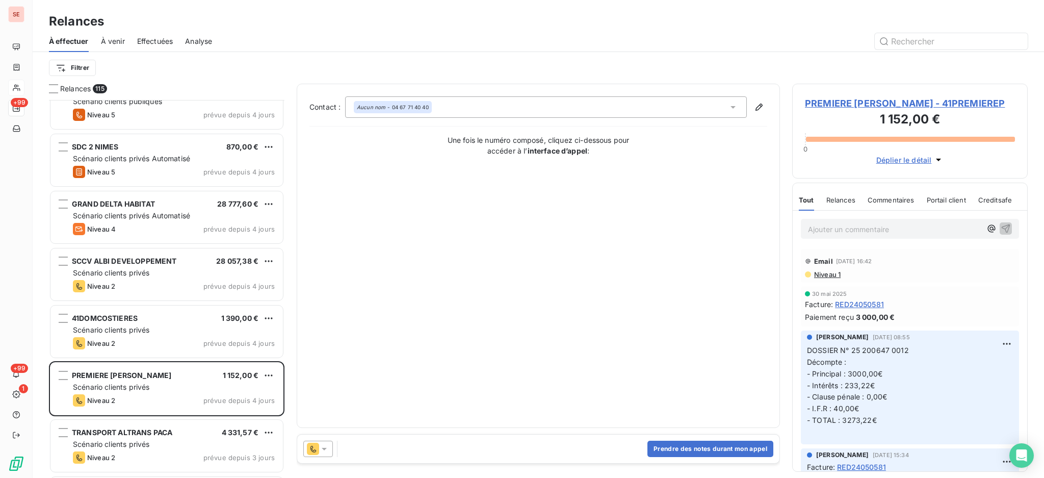
click at [324, 447] on icon at bounding box center [324, 449] width 10 height 10
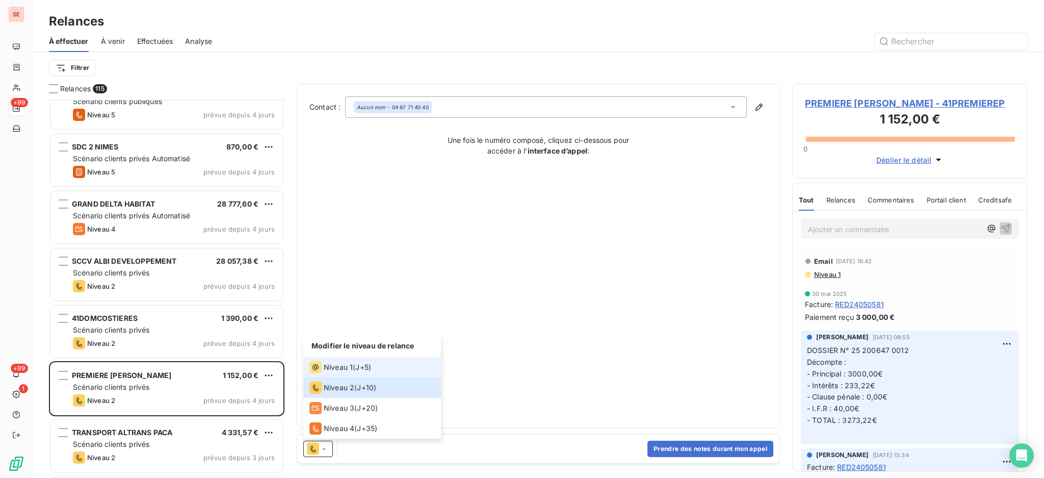
click at [337, 364] on span "Niveau 1" at bounding box center [338, 367] width 29 height 10
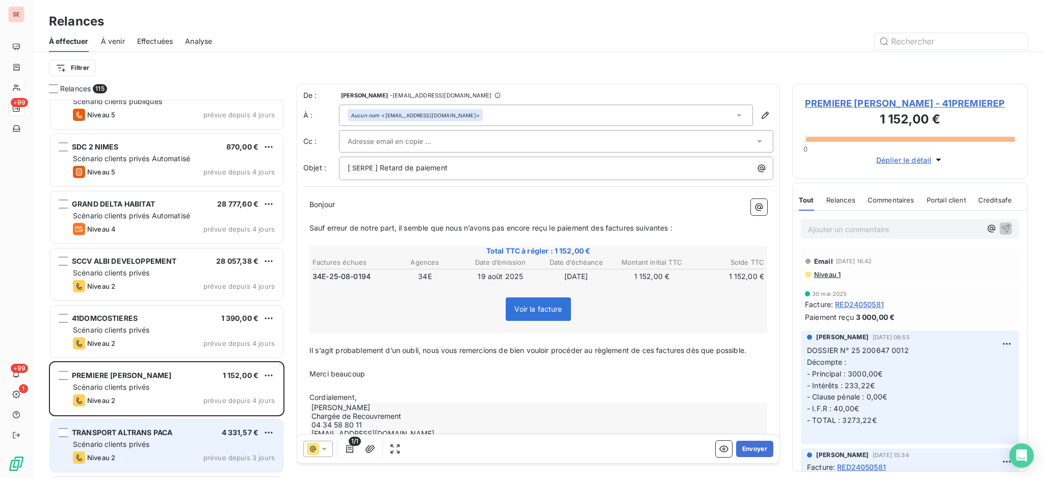
click at [167, 436] on span "TRANSPORT ALTRANS PACA" at bounding box center [122, 432] width 100 height 9
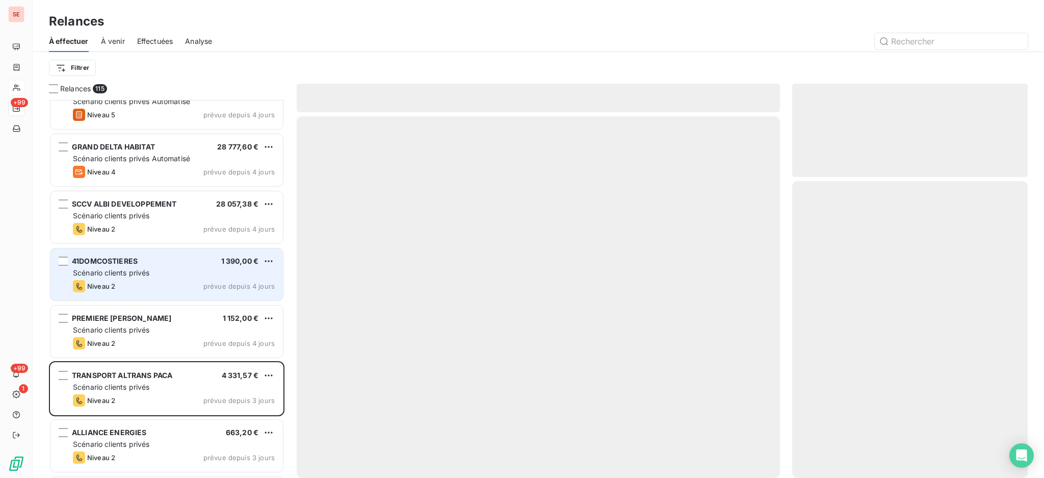
scroll to position [5643, 0]
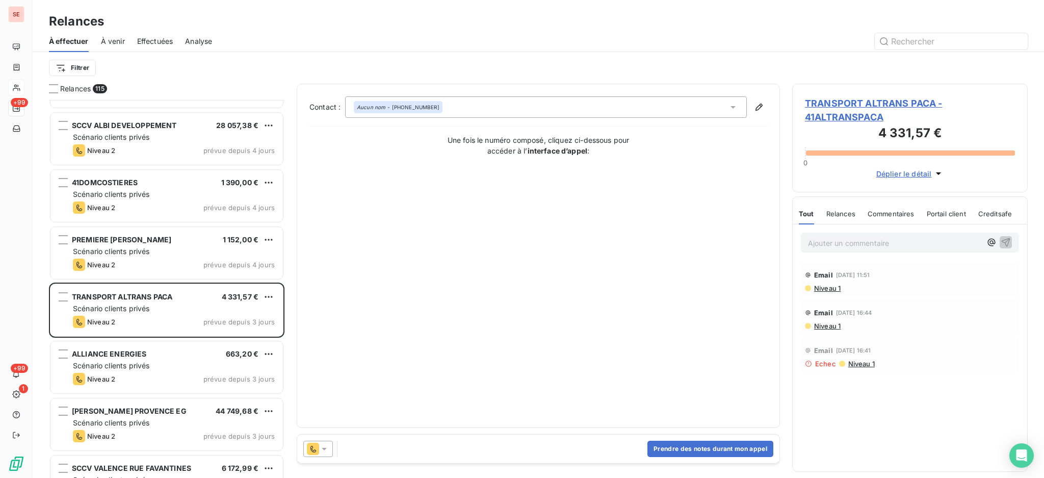
click at [323, 446] on icon at bounding box center [324, 449] width 10 height 10
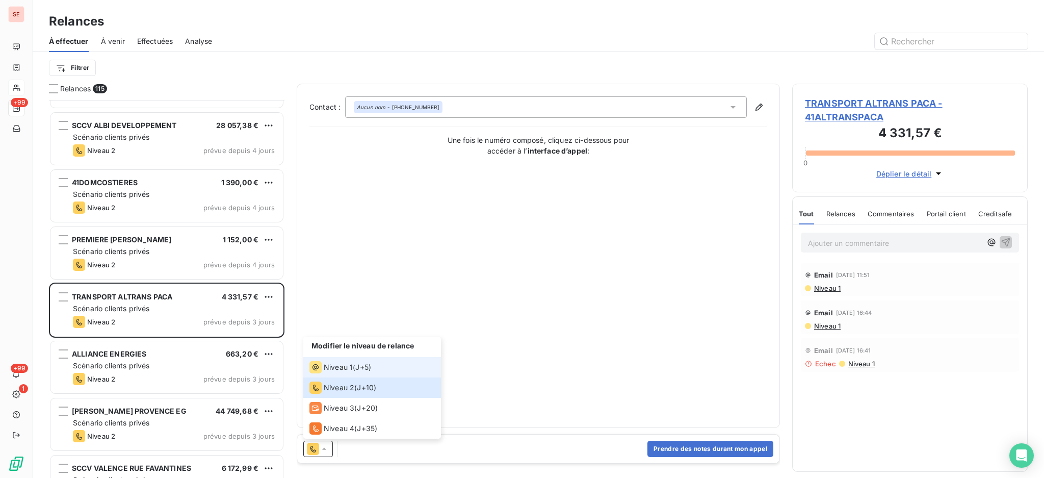
click at [333, 372] on span "Niveau 1" at bounding box center [338, 367] width 29 height 10
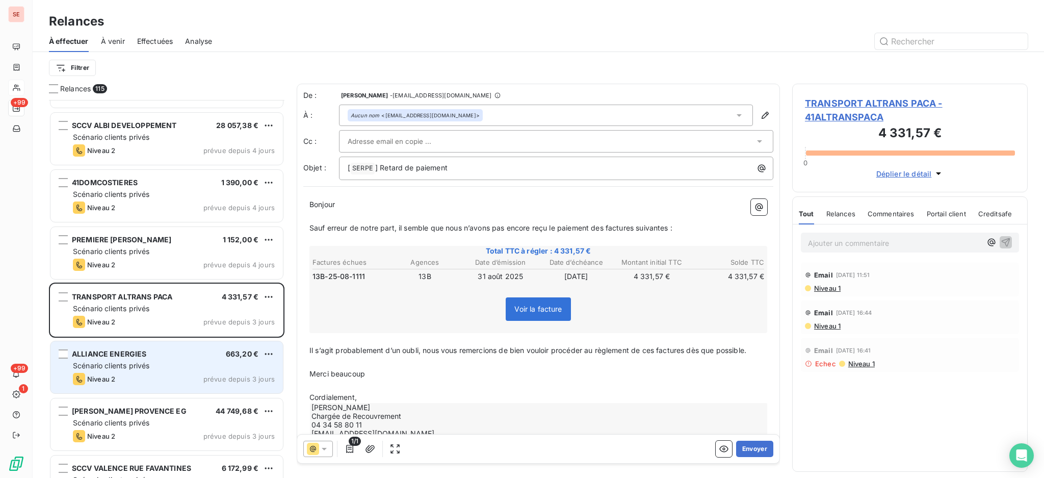
click at [201, 373] on div "Niveau 2 prévue depuis 3 jours" at bounding box center [174, 379] width 202 height 12
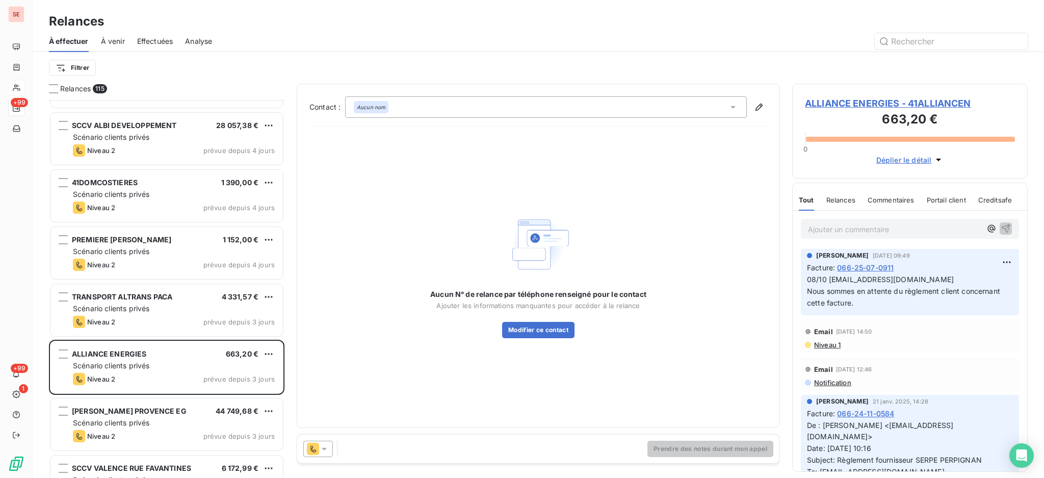
click at [325, 446] on icon at bounding box center [324, 449] width 10 height 10
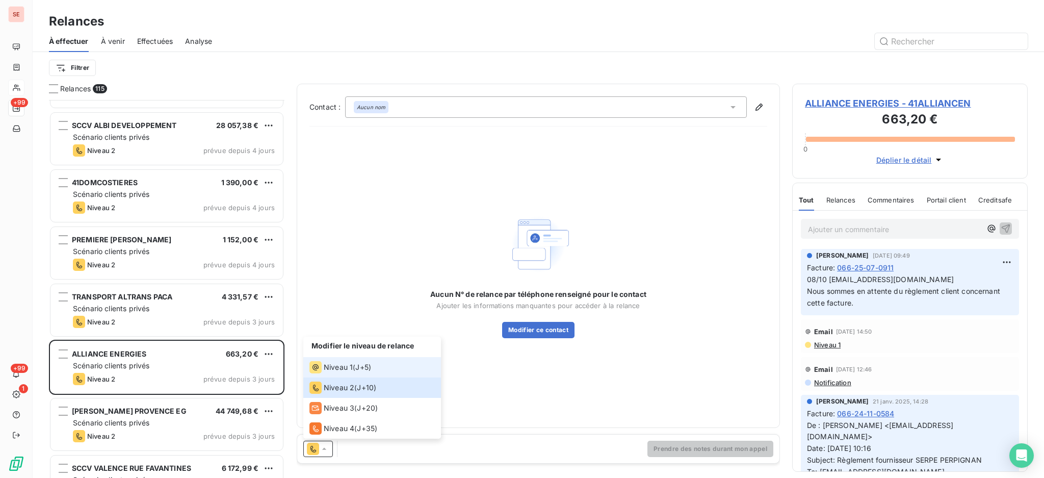
click at [331, 365] on span "Niveau 1" at bounding box center [338, 367] width 29 height 10
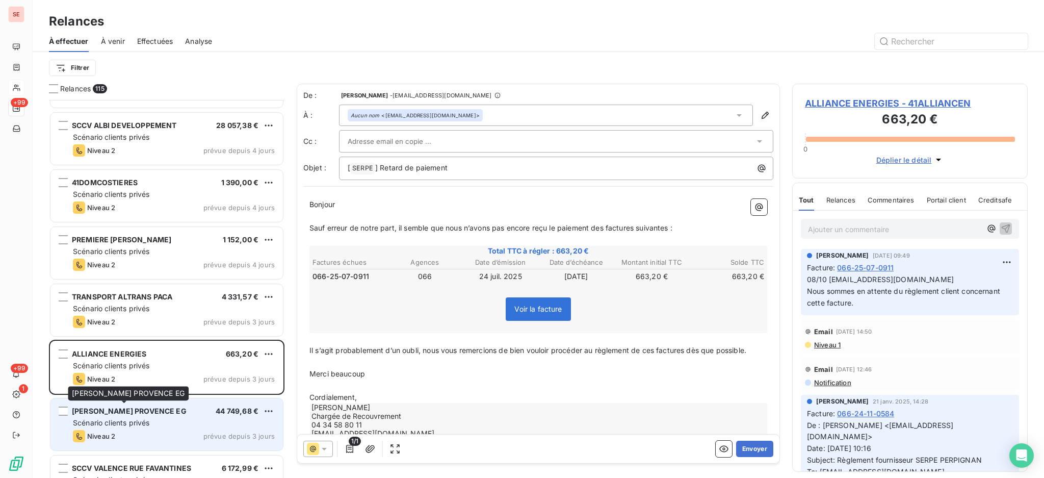
click at [160, 412] on span "[PERSON_NAME] PROVENCE EG" at bounding box center [129, 410] width 115 height 9
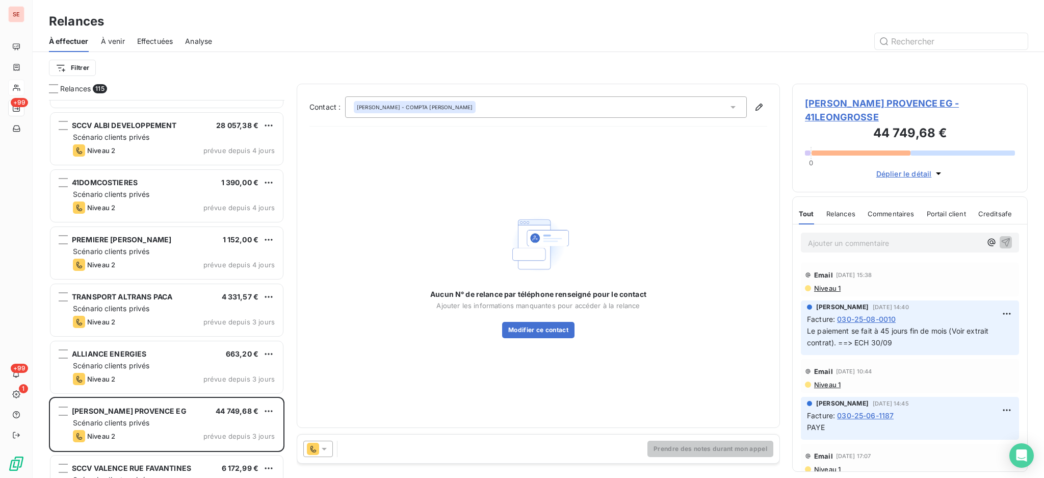
click at [322, 449] on icon at bounding box center [324, 449] width 10 height 10
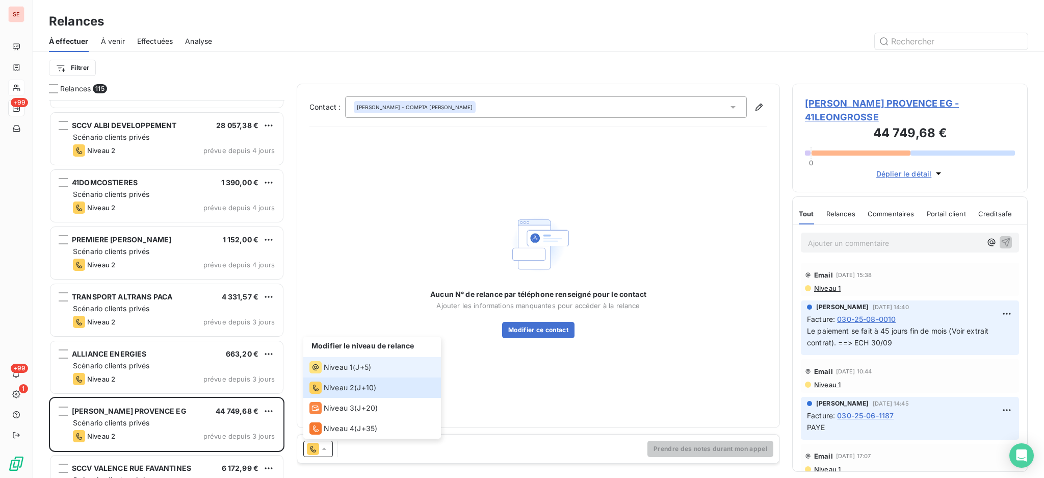
click at [342, 367] on span "Niveau 1" at bounding box center [338, 367] width 29 height 10
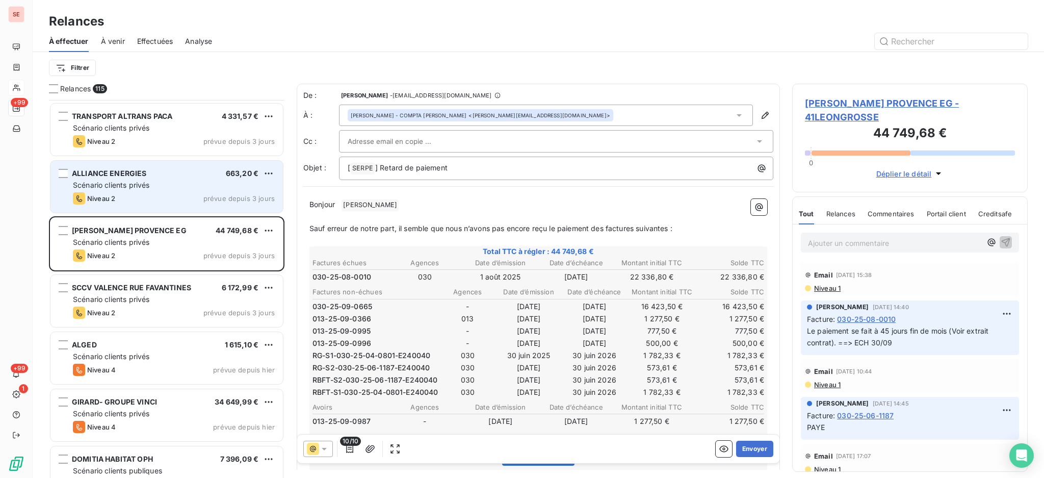
scroll to position [5847, 0]
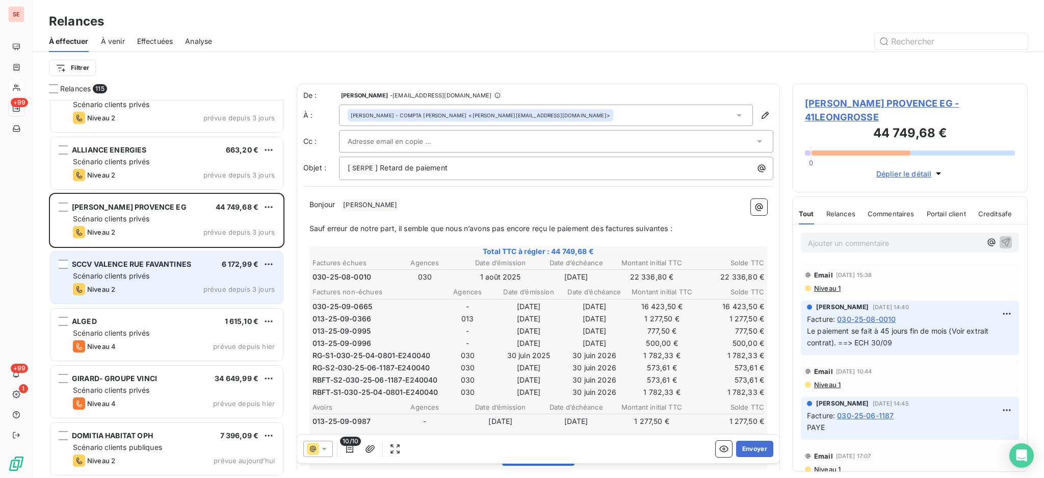
click at [193, 277] on div "Scénario clients privés" at bounding box center [174, 276] width 202 height 10
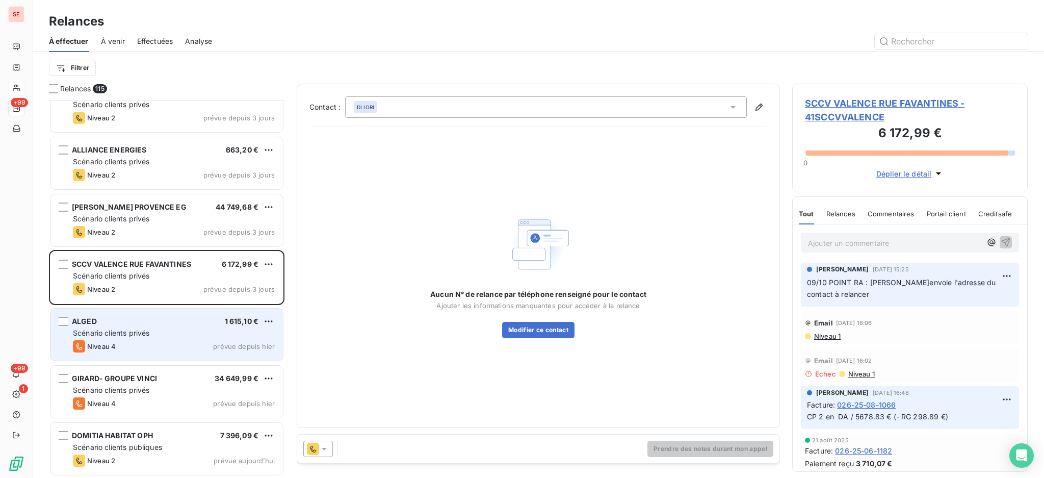
click at [182, 320] on div "ALGED 1 615,10 €" at bounding box center [174, 321] width 202 height 9
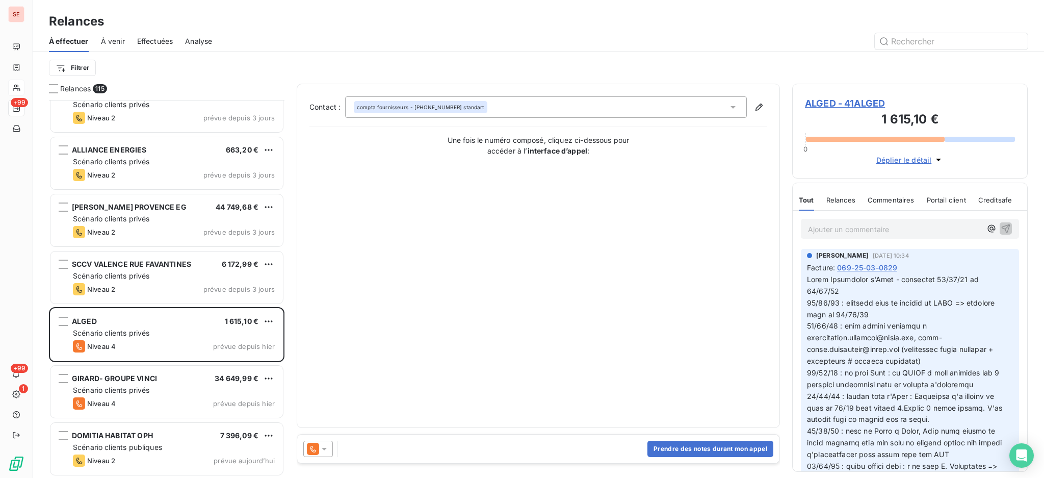
click at [324, 449] on icon at bounding box center [324, 449] width 5 height 3
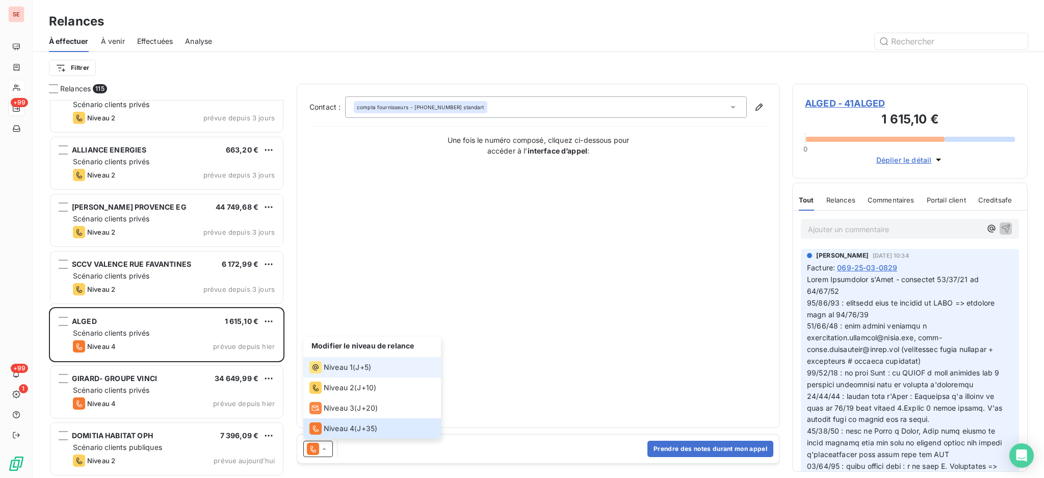
click at [337, 361] on div "Niveau 1" at bounding box center [330, 367] width 43 height 12
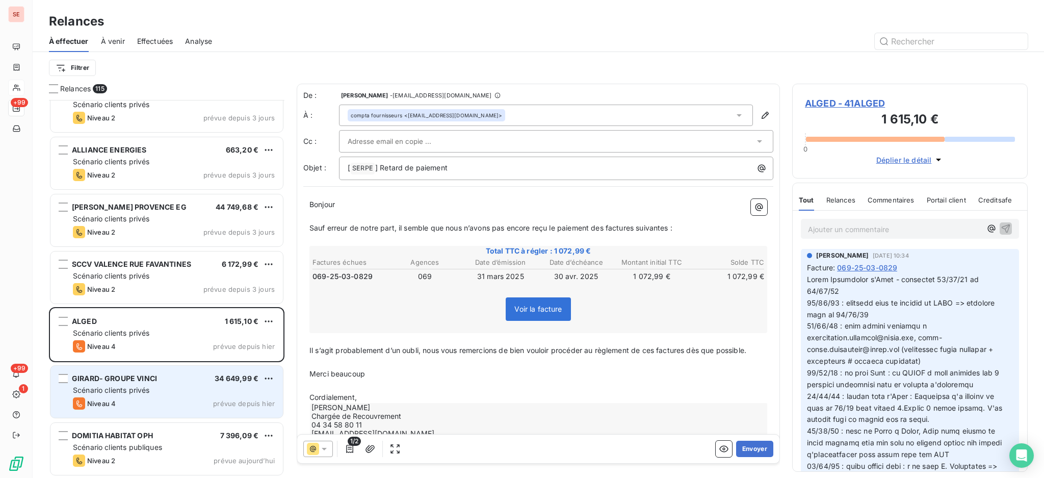
click at [186, 395] on div "Scénario clients privés" at bounding box center [174, 390] width 202 height 10
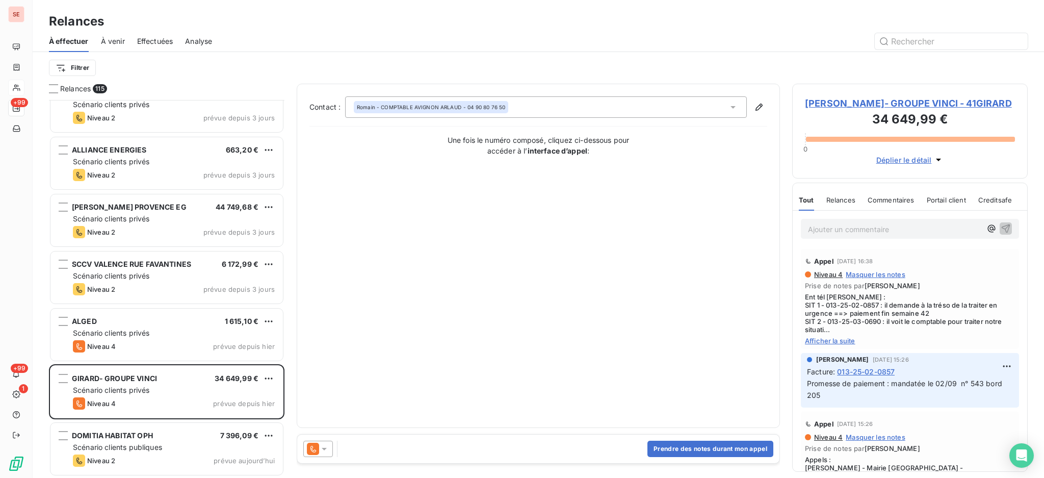
click at [324, 446] on icon at bounding box center [324, 449] width 10 height 10
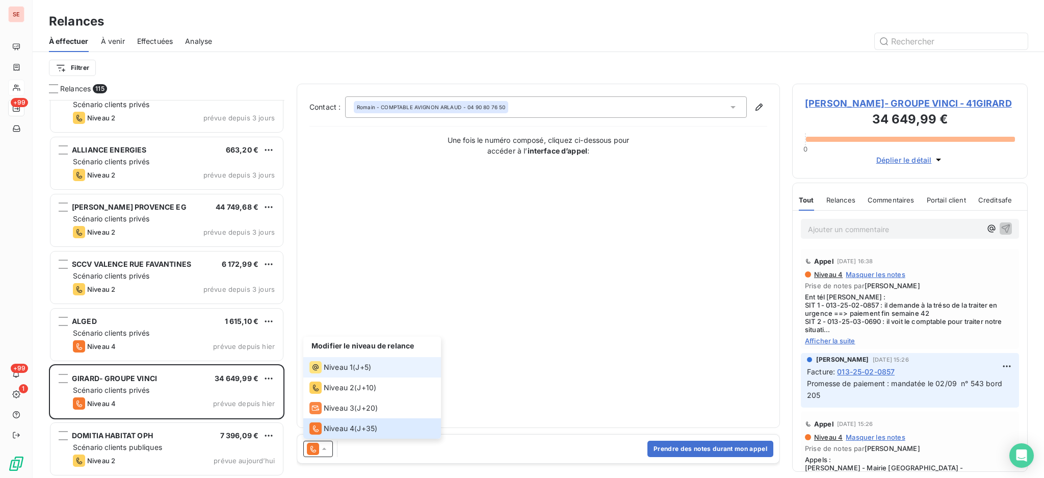
click at [323, 372] on div "Niveau 1" at bounding box center [330, 367] width 43 height 12
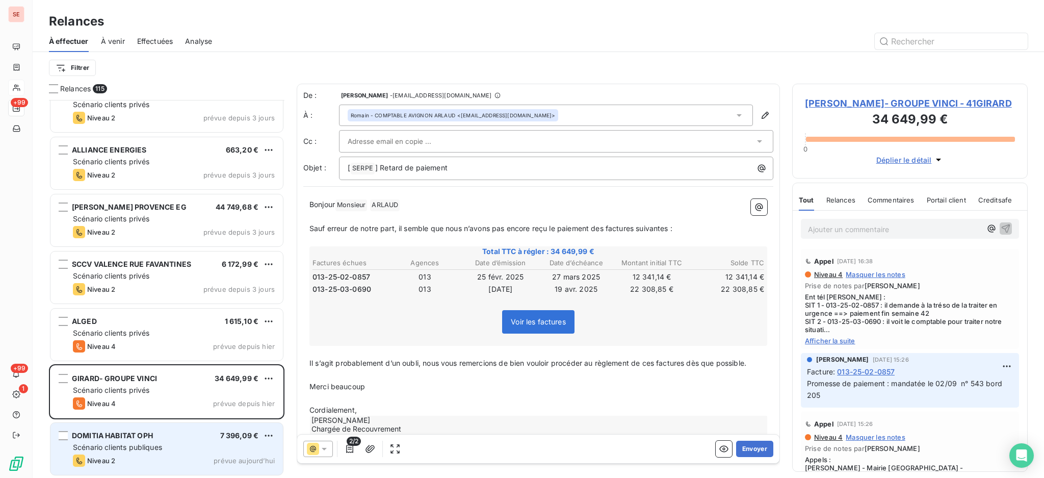
click at [156, 447] on span "Scénario clients publiques" at bounding box center [117, 447] width 89 height 9
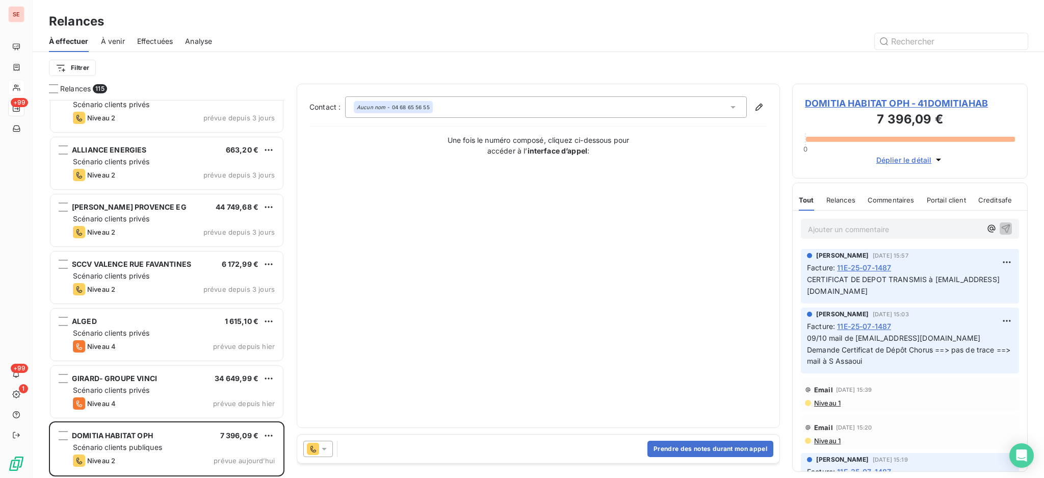
click at [327, 450] on icon at bounding box center [324, 449] width 10 height 10
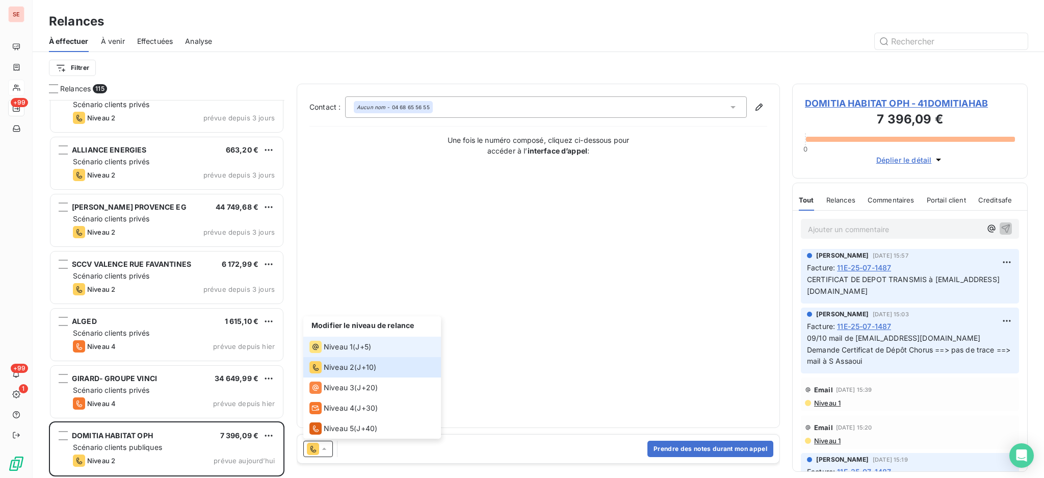
click at [333, 349] on span "Niveau 1" at bounding box center [338, 347] width 29 height 10
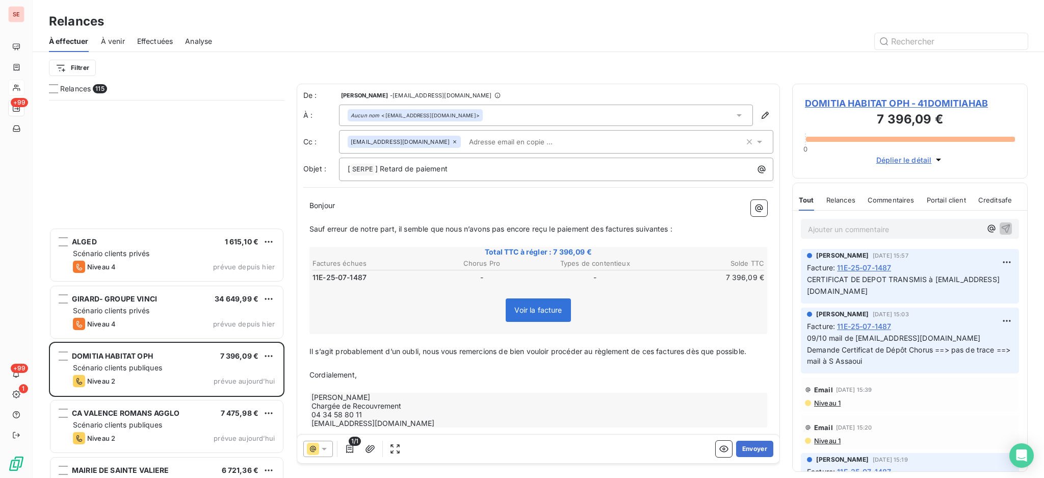
scroll to position [6119, 0]
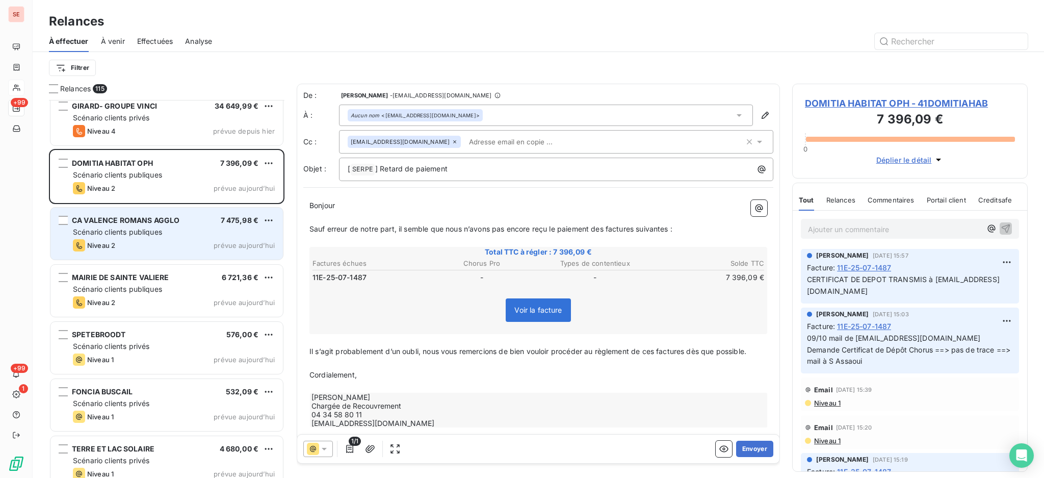
click at [181, 220] on div "CA VALENCE ROMANS AGGLO 7 475,98 €" at bounding box center [174, 220] width 202 height 9
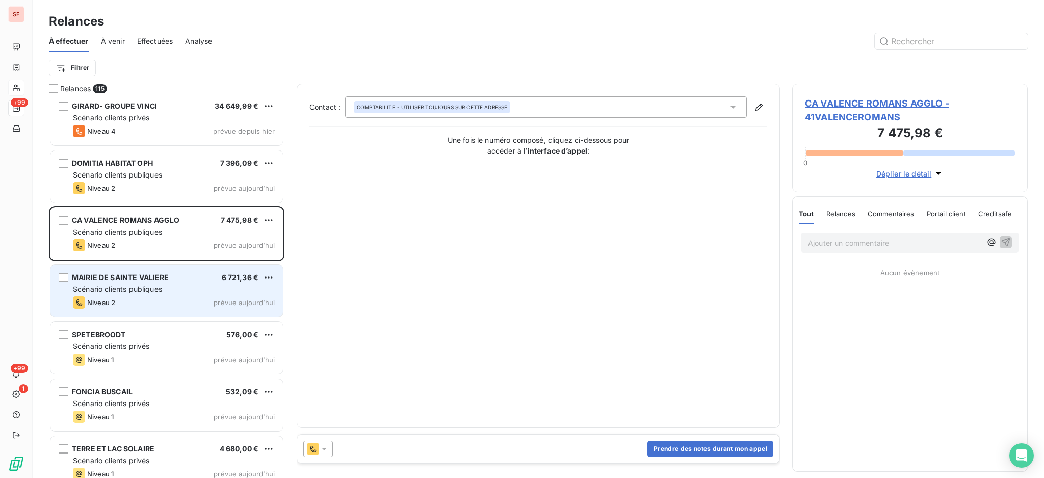
click at [182, 290] on div "Scénario clients publiques" at bounding box center [174, 289] width 202 height 10
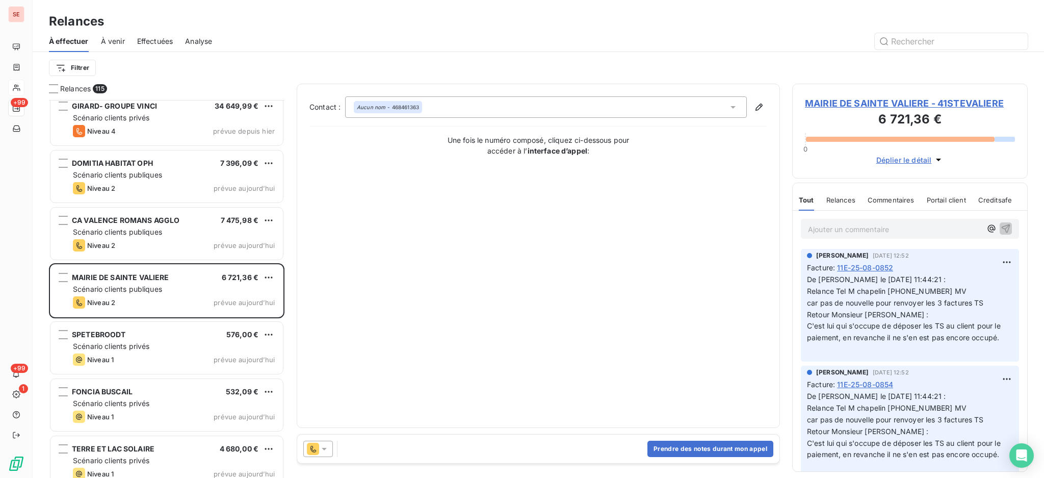
click at [324, 446] on icon at bounding box center [324, 449] width 10 height 10
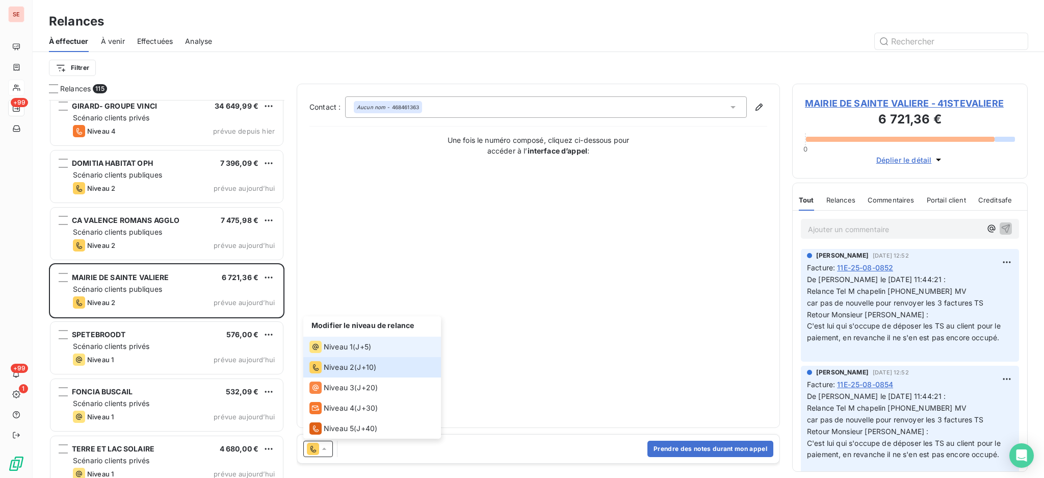
click at [329, 343] on span "Niveau 1" at bounding box center [338, 347] width 29 height 10
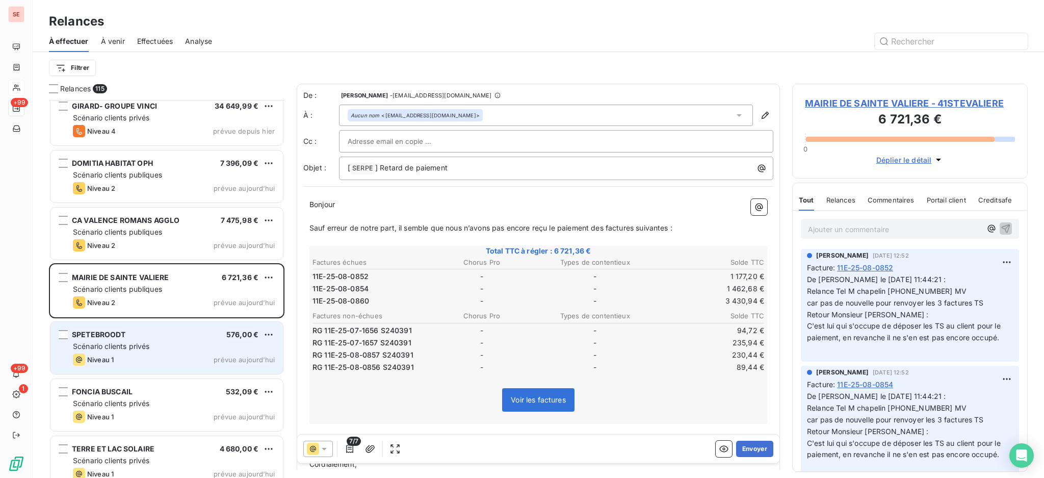
click at [153, 341] on div "Scénario clients privés" at bounding box center [174, 346] width 202 height 10
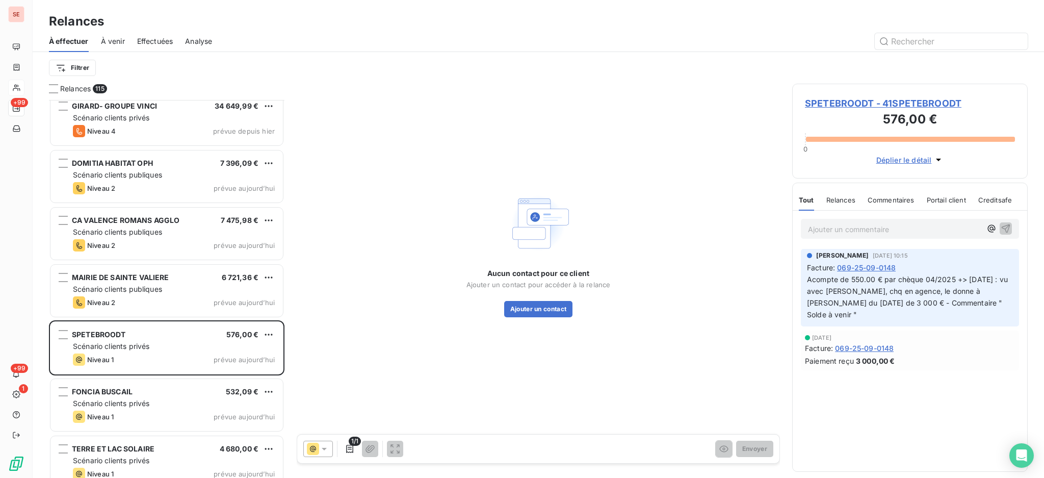
click at [324, 451] on icon at bounding box center [324, 449] width 10 height 10
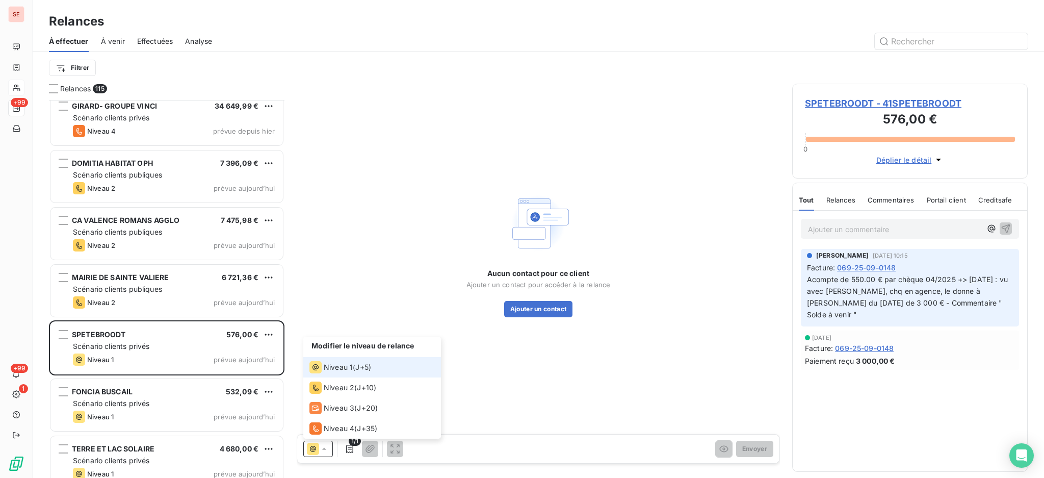
click at [351, 364] on span "Niveau 1" at bounding box center [338, 367] width 29 height 10
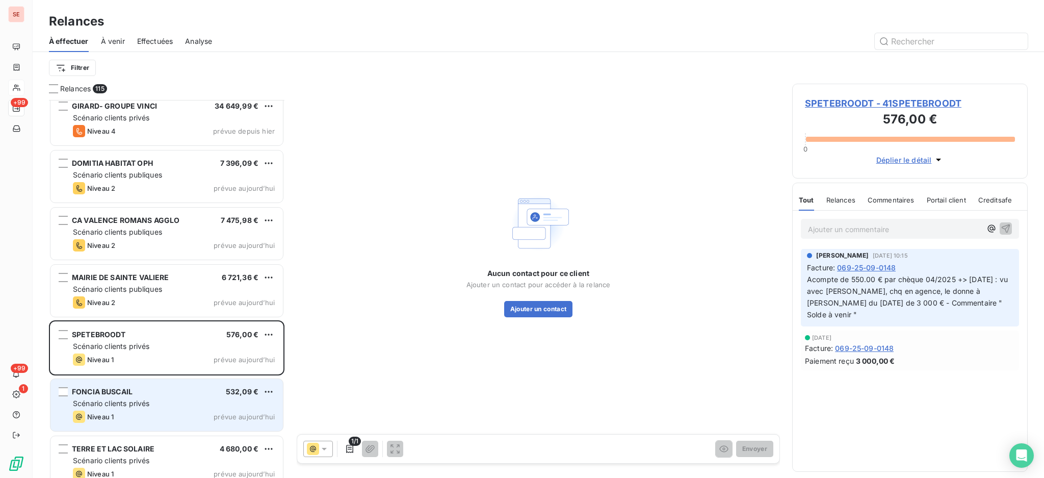
click at [180, 407] on div "Scénario clients privés" at bounding box center [174, 403] width 202 height 10
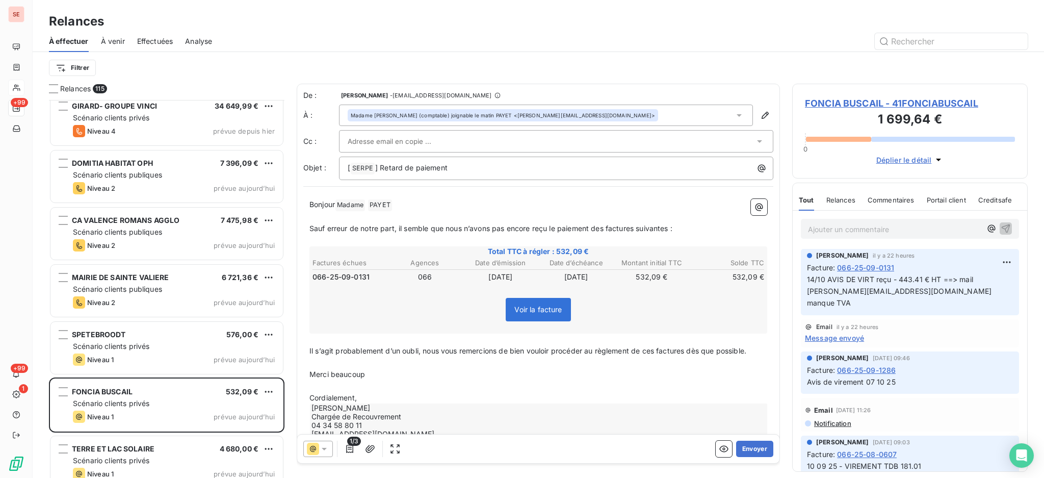
click at [323, 443] on div at bounding box center [318, 449] width 30 height 16
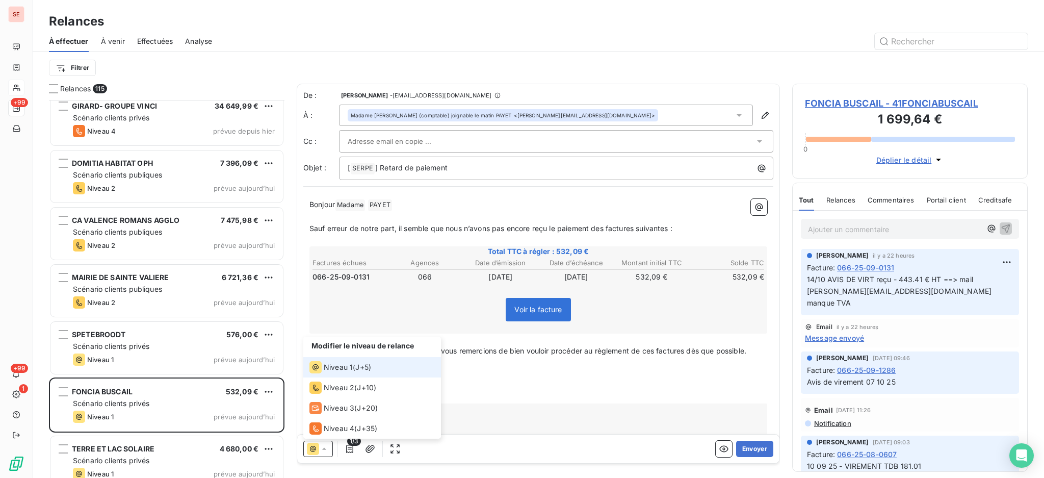
click at [340, 368] on span "Niveau 1" at bounding box center [338, 367] width 29 height 10
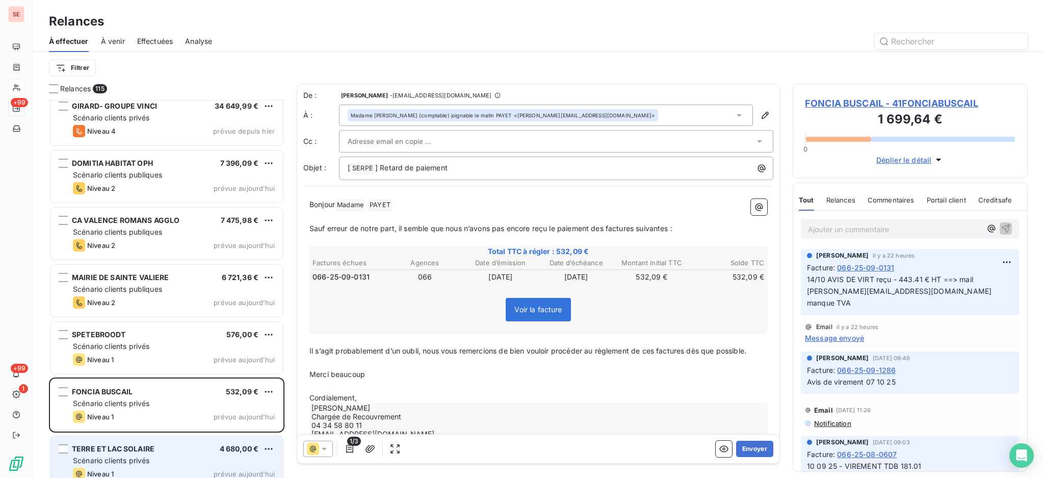
click at [174, 453] on div "TERRE ET LAC SOLAIRE 4 680,00 €" at bounding box center [174, 448] width 202 height 9
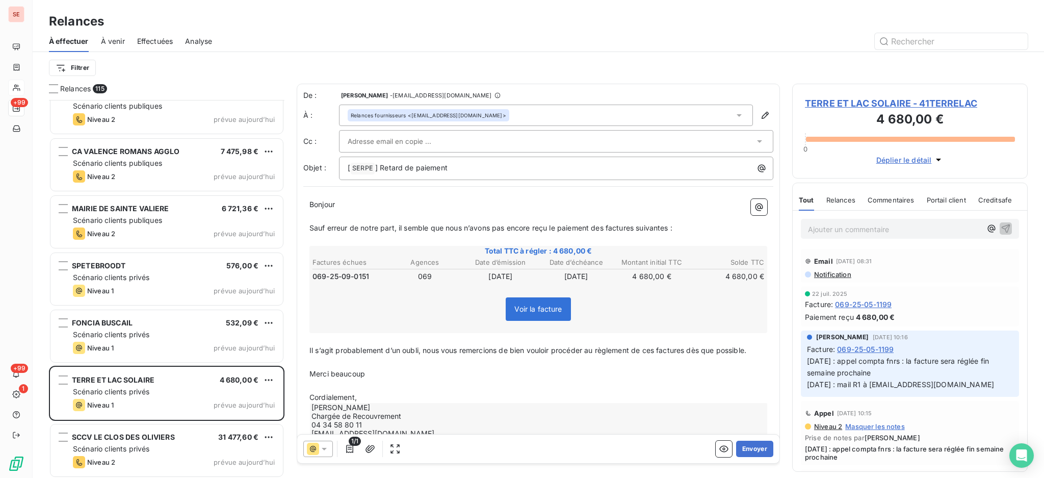
scroll to position [6189, 0]
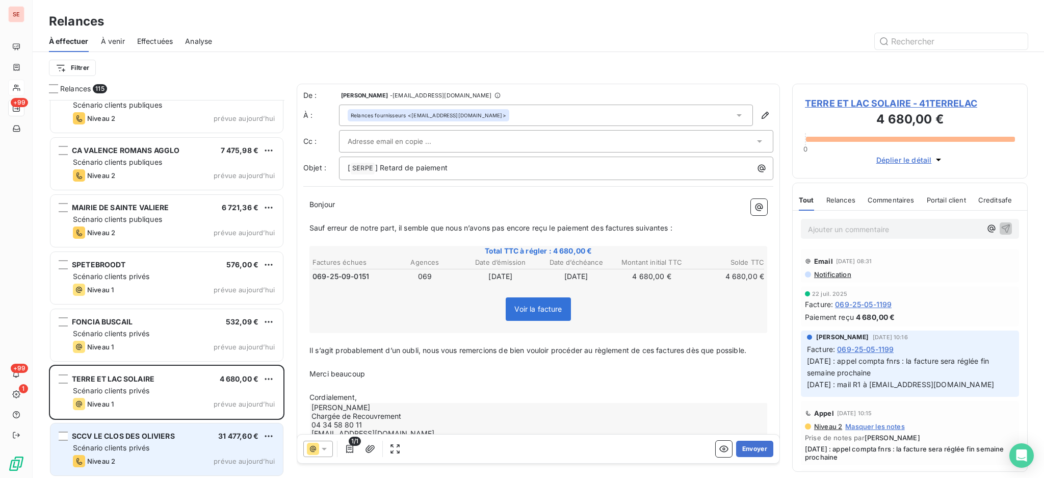
click at [174, 447] on div "Scénario clients privés" at bounding box center [174, 448] width 202 height 10
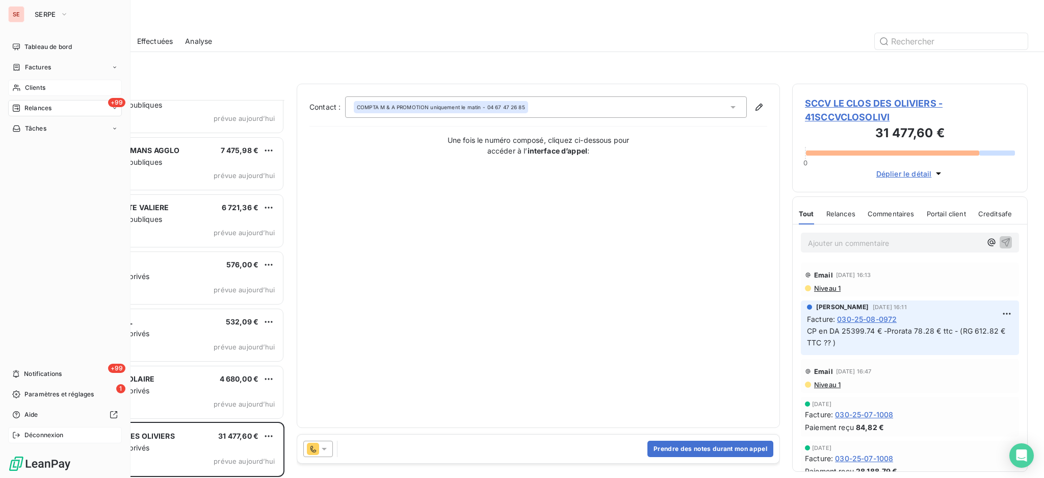
click at [50, 440] on div "Déconnexion" at bounding box center [65, 435] width 114 height 16
